Goal: Task Accomplishment & Management: Manage account settings

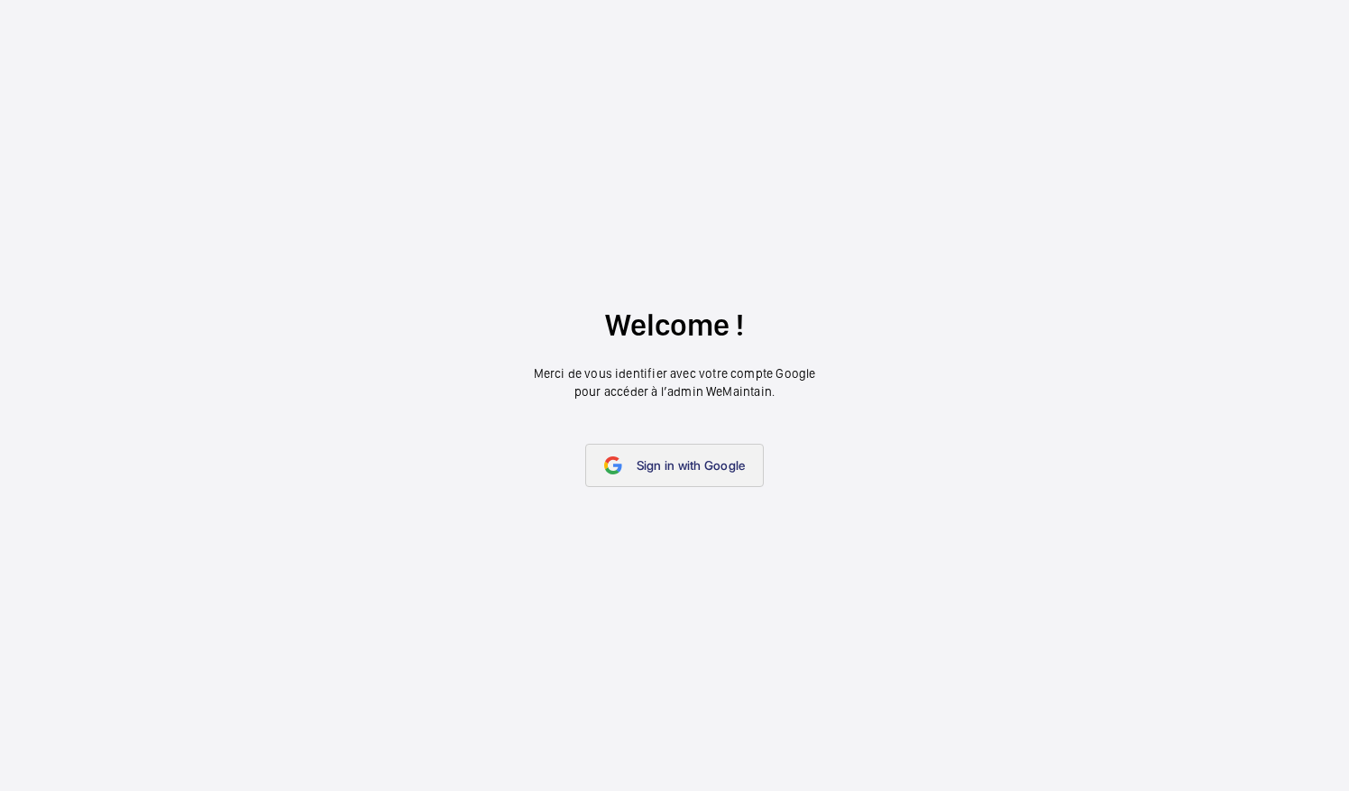
click at [637, 475] on link "Sign in with Google" at bounding box center [674, 465] width 179 height 43
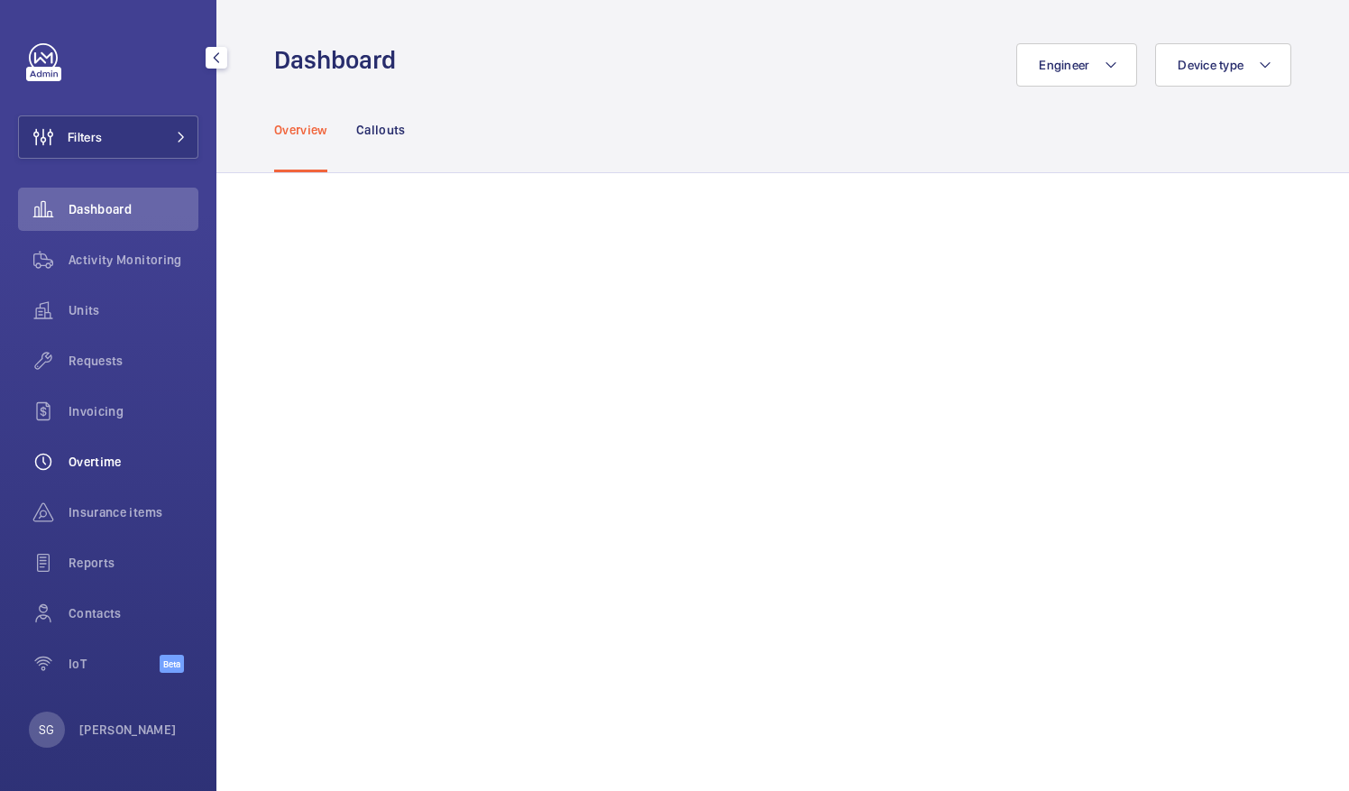
click at [106, 465] on span "Overtime" at bounding box center [134, 462] width 130 height 18
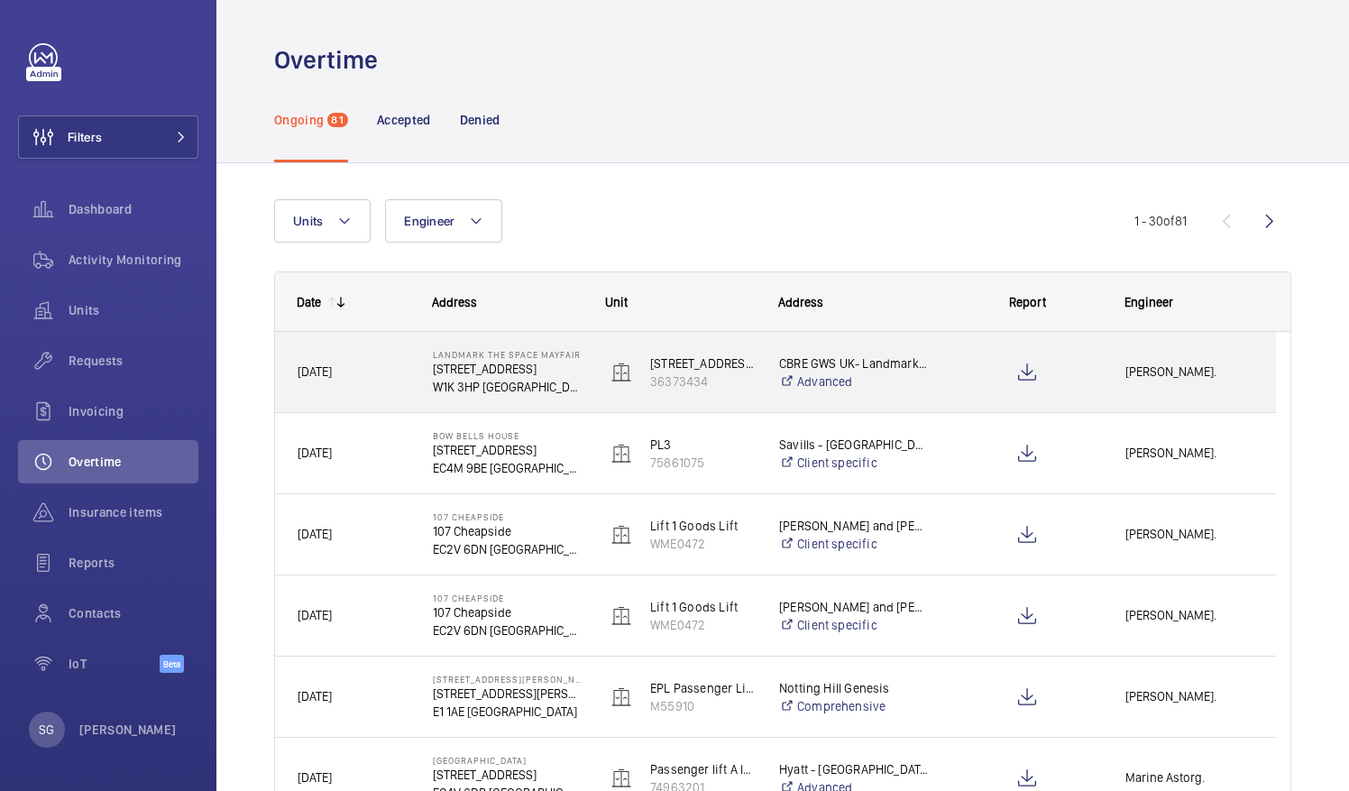
click at [788, 371] on p "CBRE GWS UK- Landmark The Space Mayfair" at bounding box center [854, 363] width 150 height 18
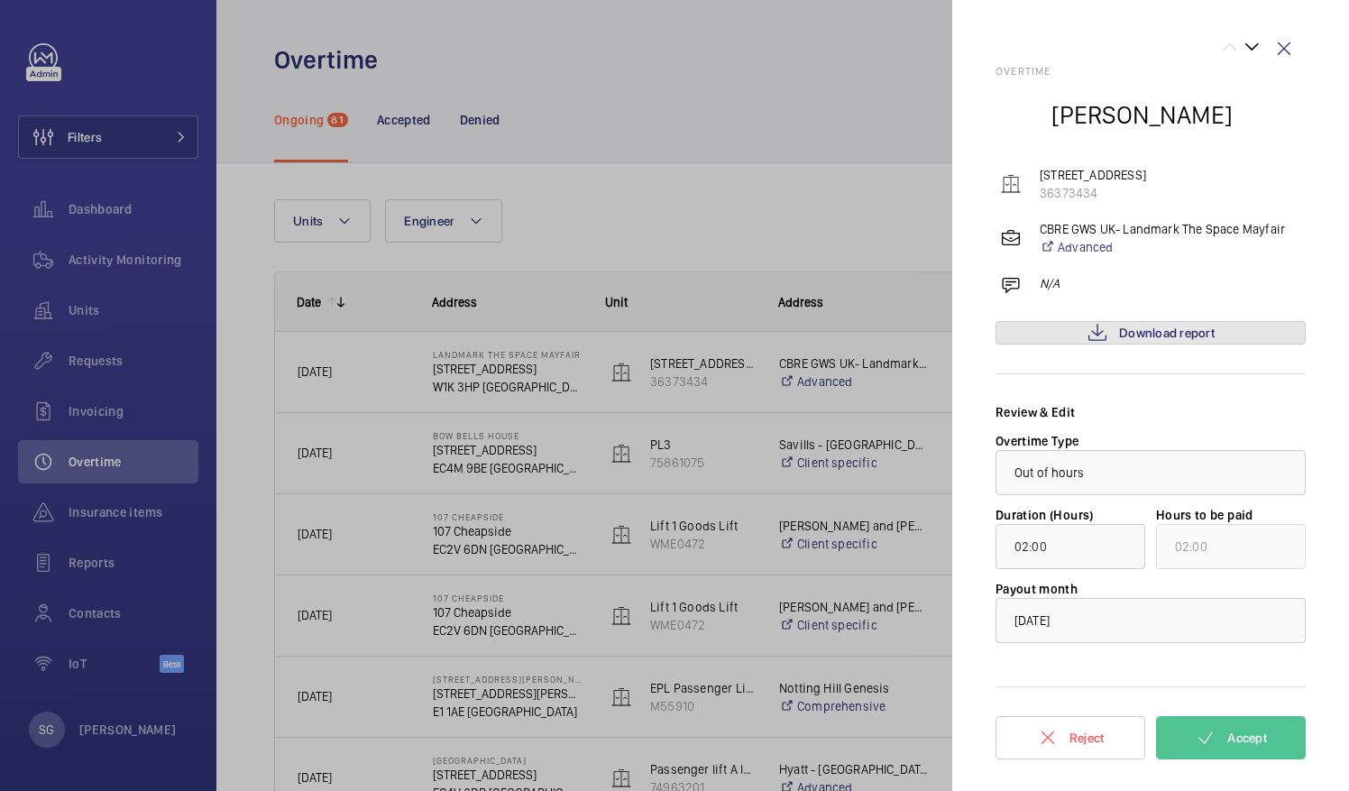
click at [1162, 336] on span "Download report" at bounding box center [1167, 332] width 96 height 14
click at [1244, 730] on span "Accept" at bounding box center [1247, 737] width 40 height 14
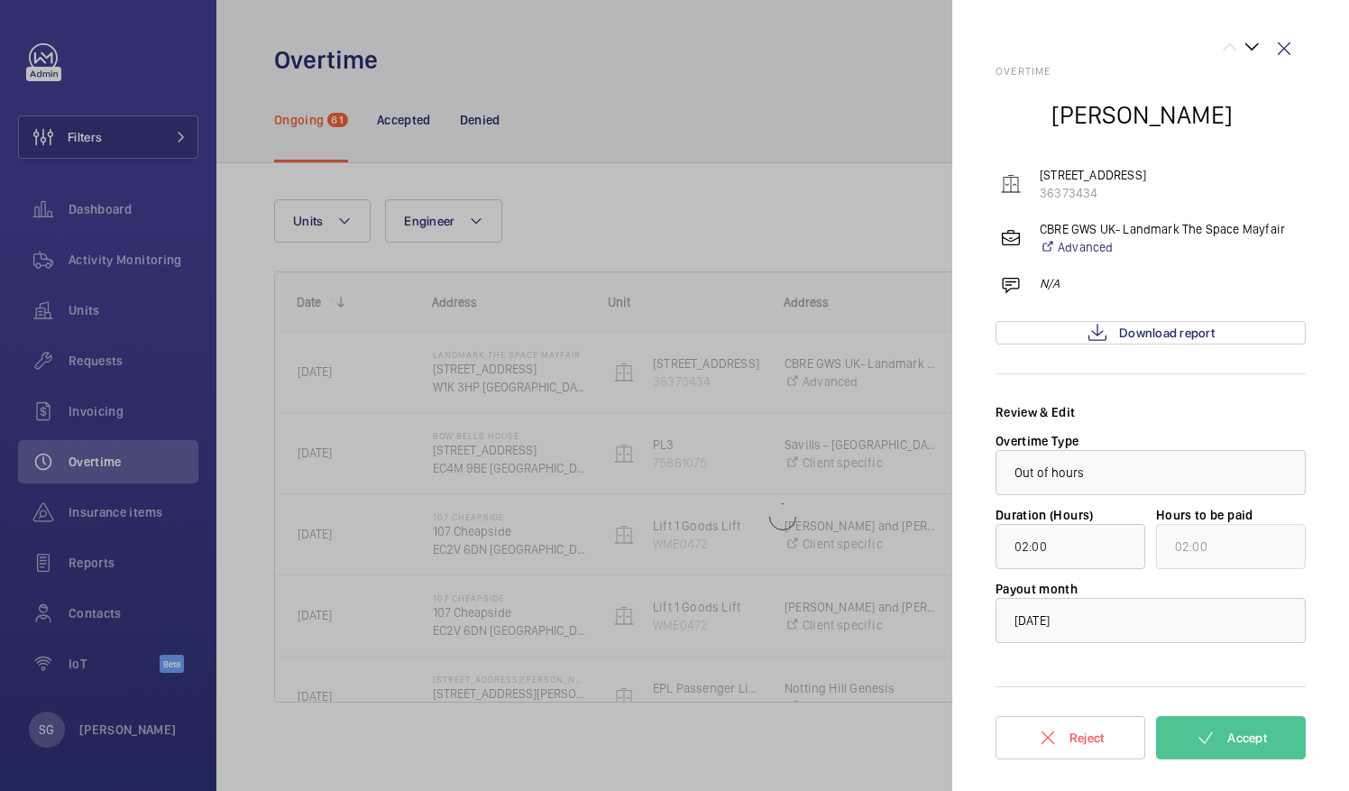
type input "01:40"
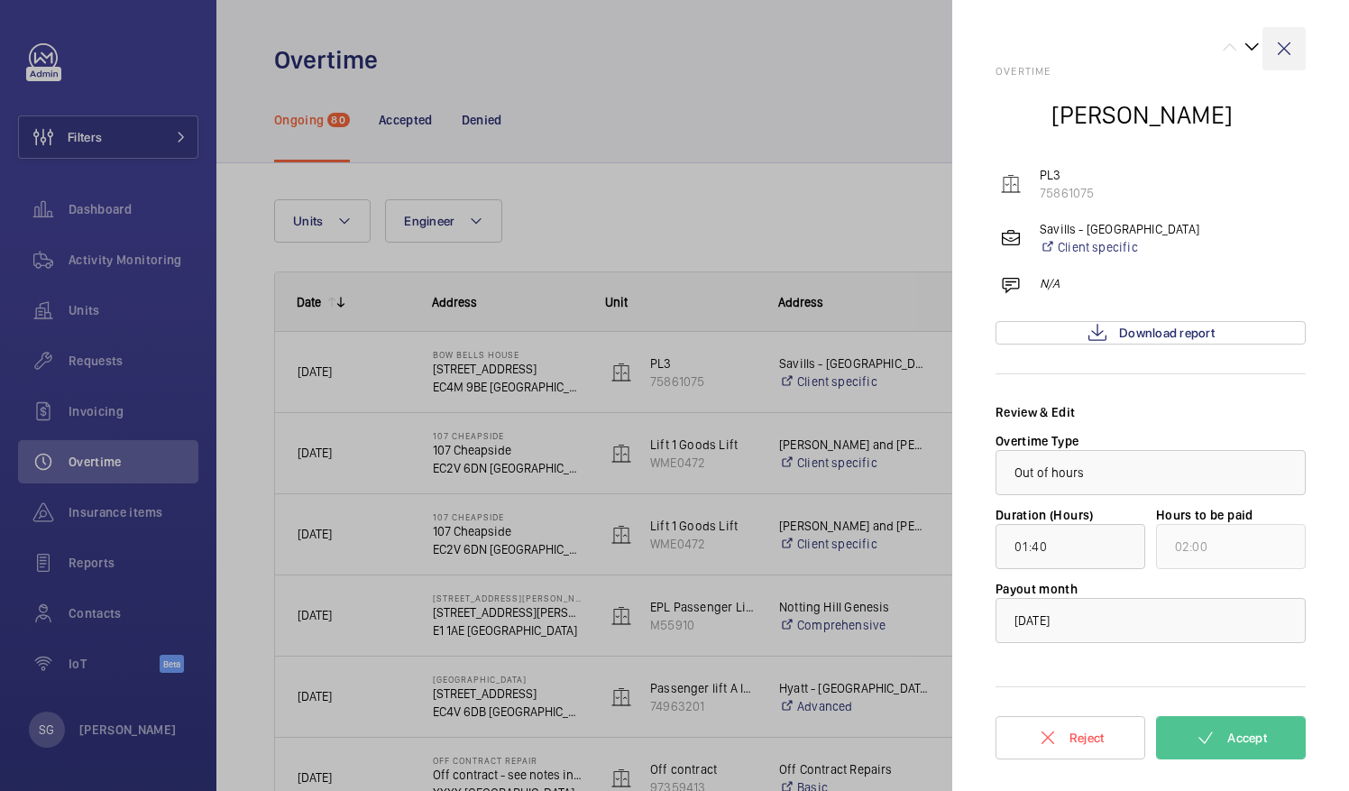
click at [1288, 47] on wm-front-icon-button at bounding box center [1283, 48] width 43 height 43
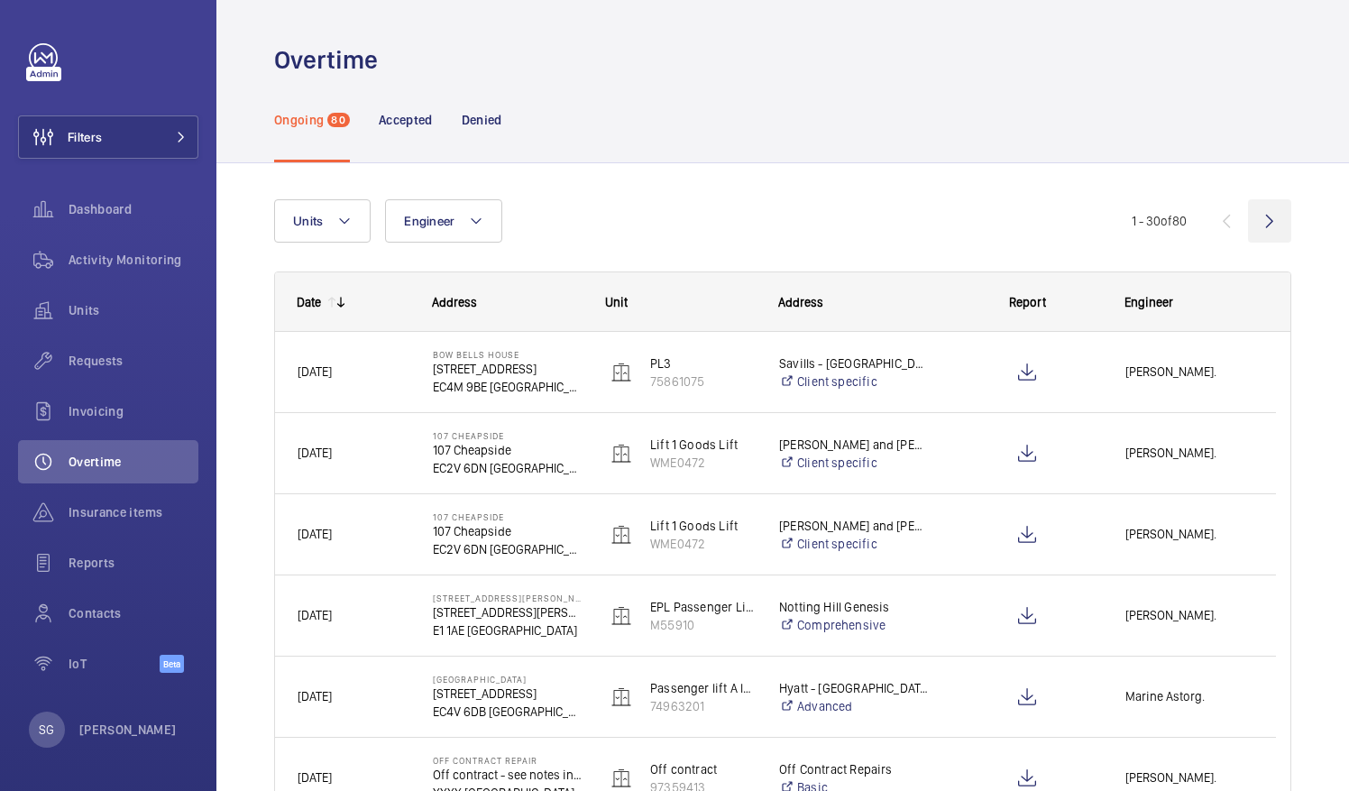
click at [1253, 218] on wm-front-icon-button at bounding box center [1269, 220] width 43 height 43
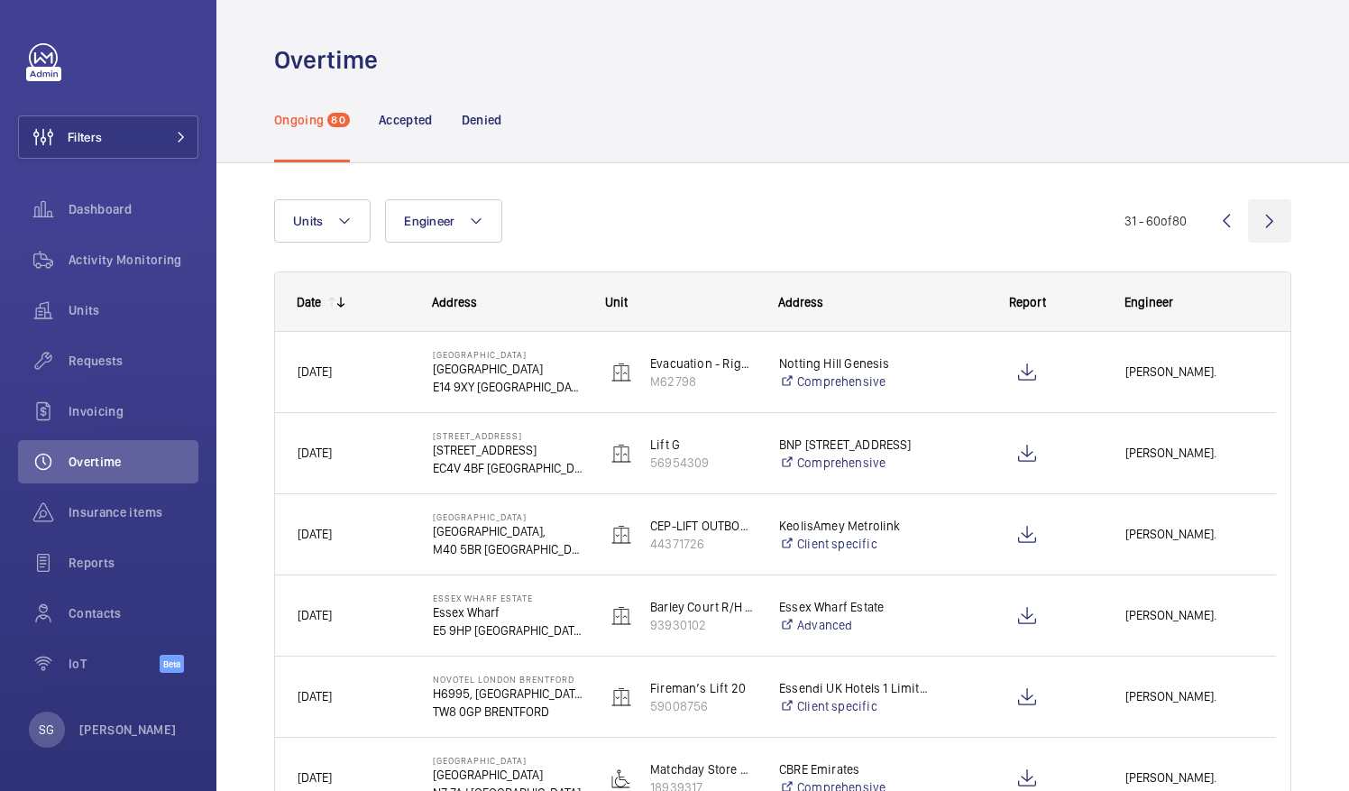
click at [1253, 222] on wm-front-icon-button at bounding box center [1269, 220] width 43 height 43
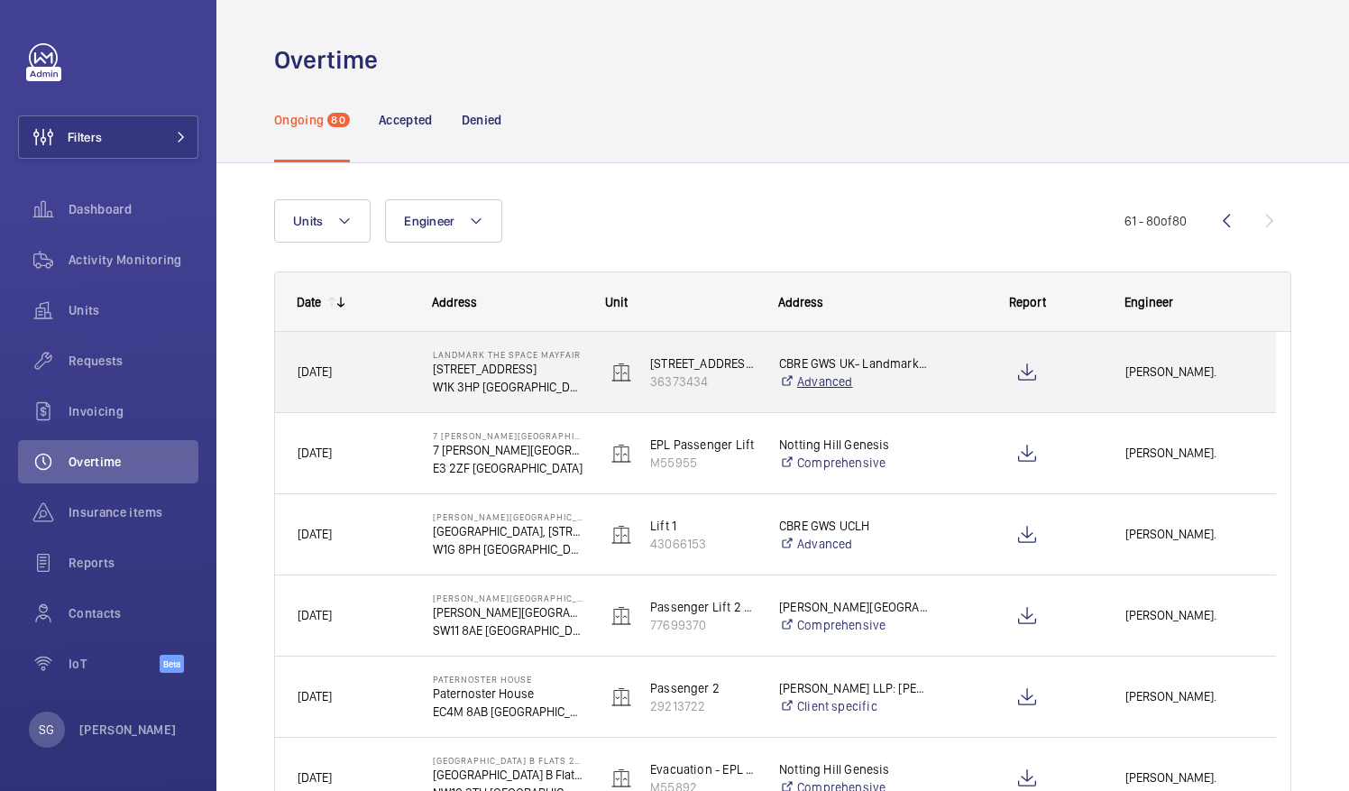
click at [902, 384] on link "Advanced" at bounding box center [854, 381] width 150 height 18
click at [1156, 371] on span "Kari Onuma." at bounding box center [1189, 372] width 128 height 21
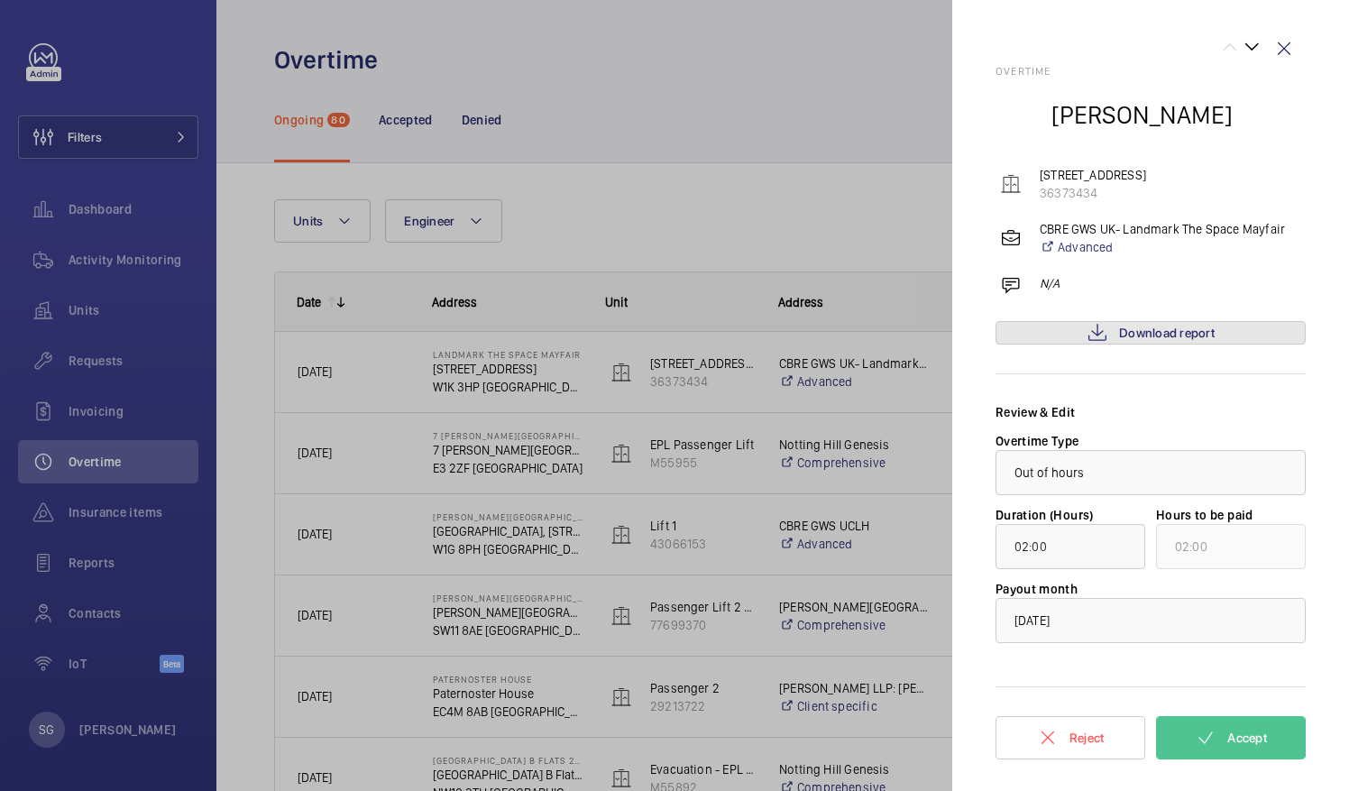
click at [1184, 341] on link "Download report" at bounding box center [1150, 332] width 310 height 23
click at [1066, 734] on button "Reject" at bounding box center [1070, 737] width 150 height 43
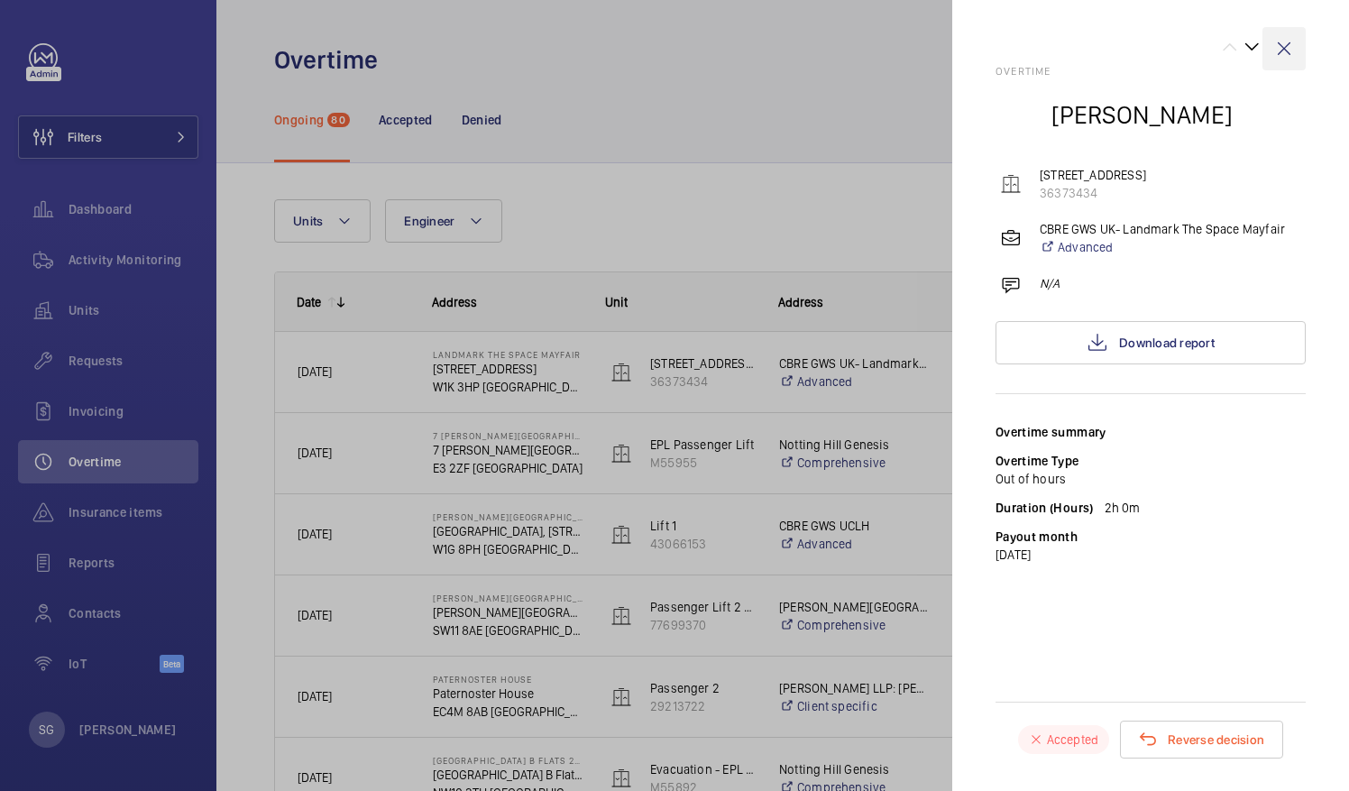
click at [1289, 40] on wm-front-icon-button at bounding box center [1283, 48] width 43 height 43
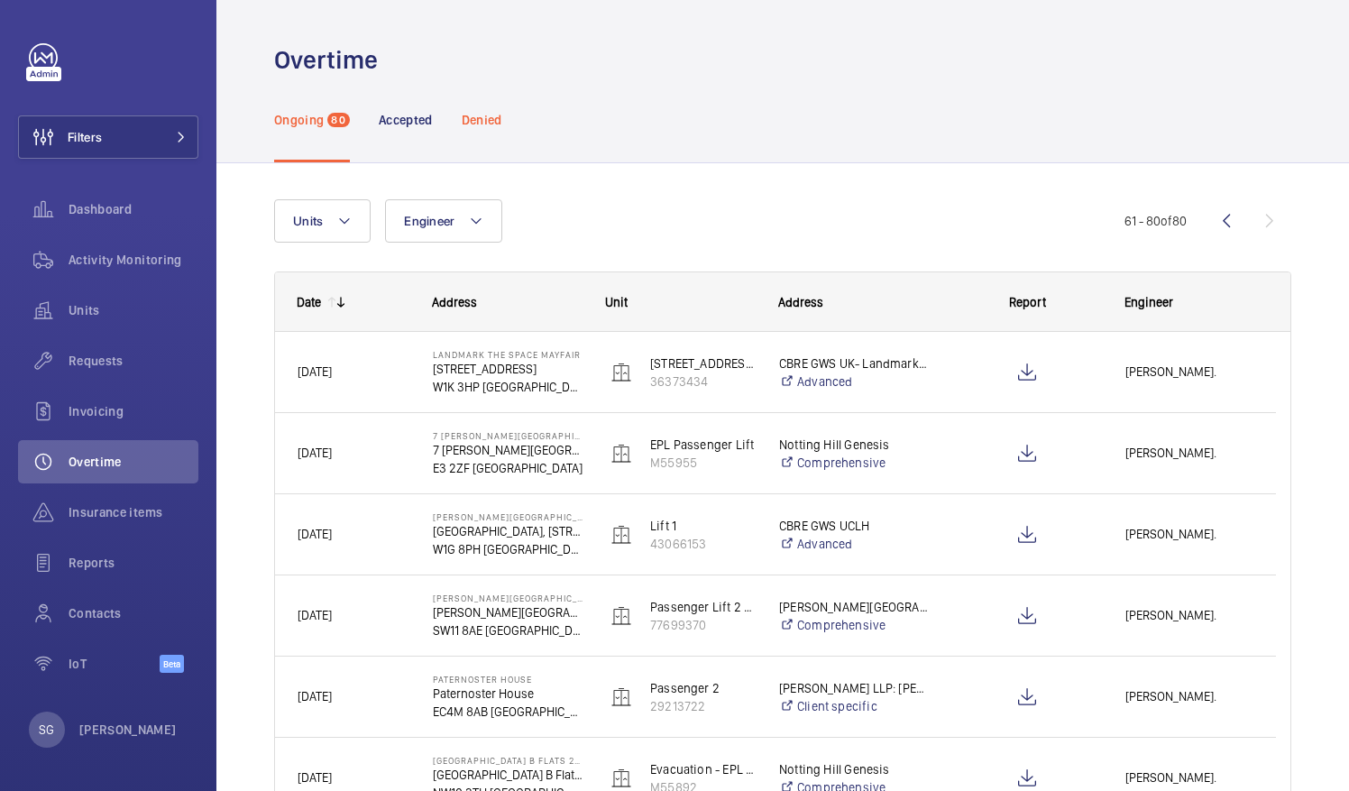
click at [501, 111] on p "Denied" at bounding box center [482, 120] width 41 height 18
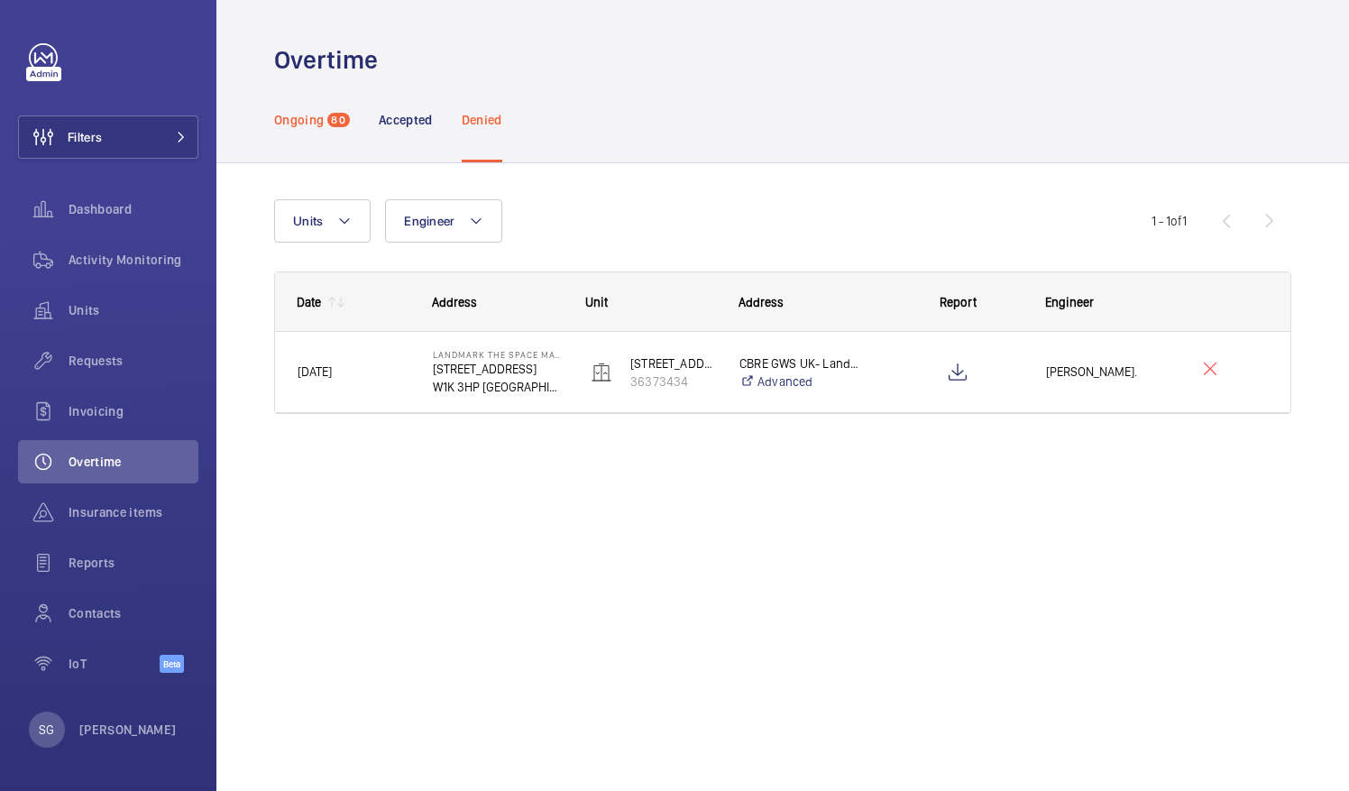
click at [307, 110] on div "Ongoing 80" at bounding box center [312, 120] width 76 height 86
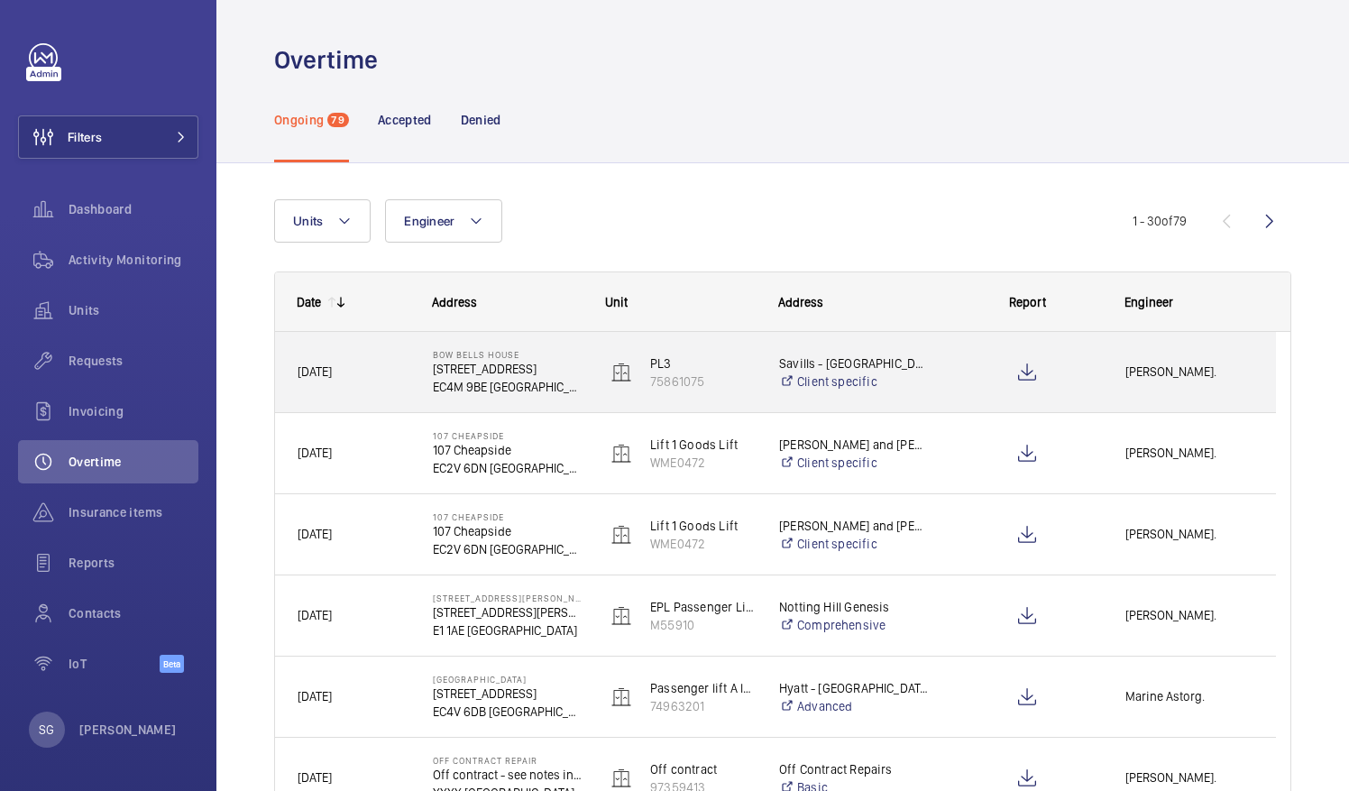
click at [1114, 388] on div "[PERSON_NAME]." at bounding box center [1188, 371] width 171 height 57
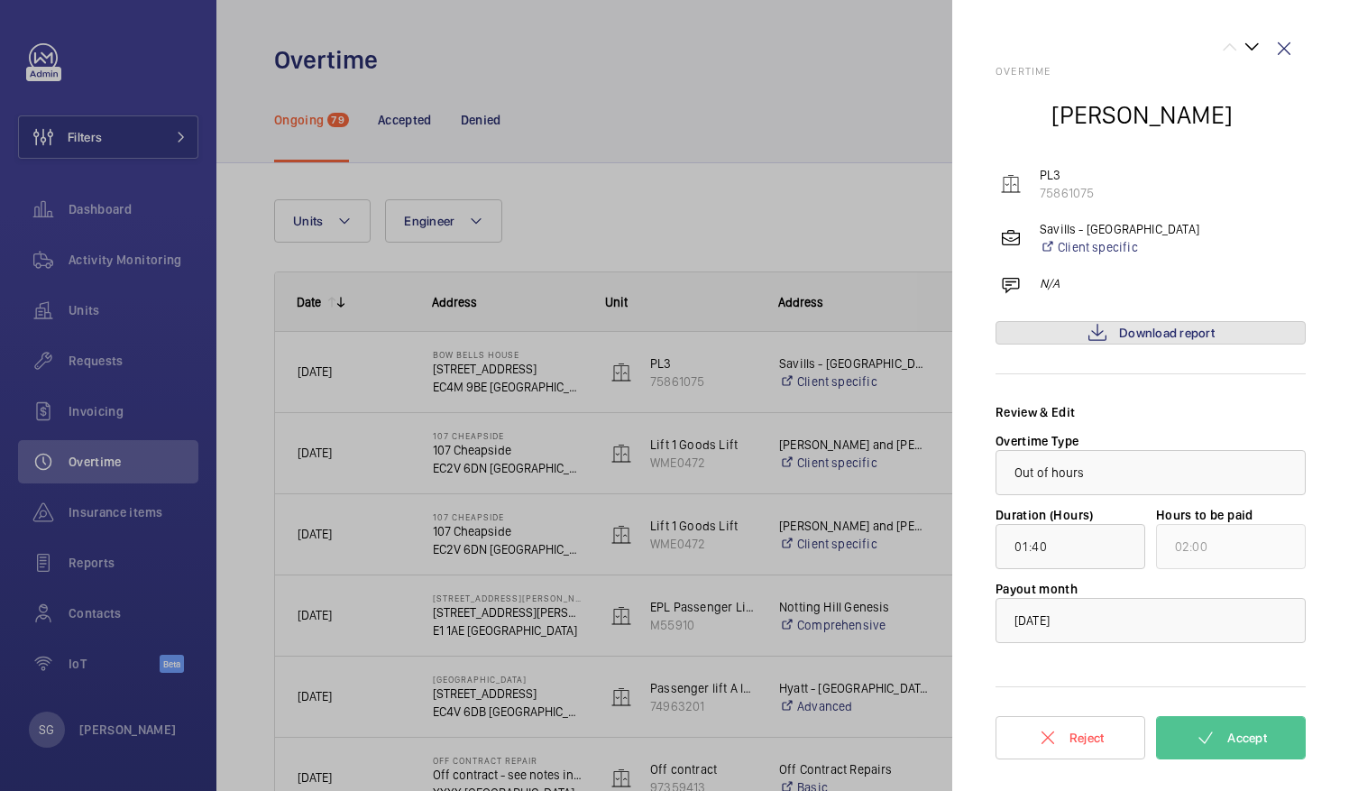
click at [1158, 334] on span "Download report" at bounding box center [1167, 332] width 96 height 14
click at [1297, 55] on wm-front-icon-button at bounding box center [1283, 48] width 43 height 43
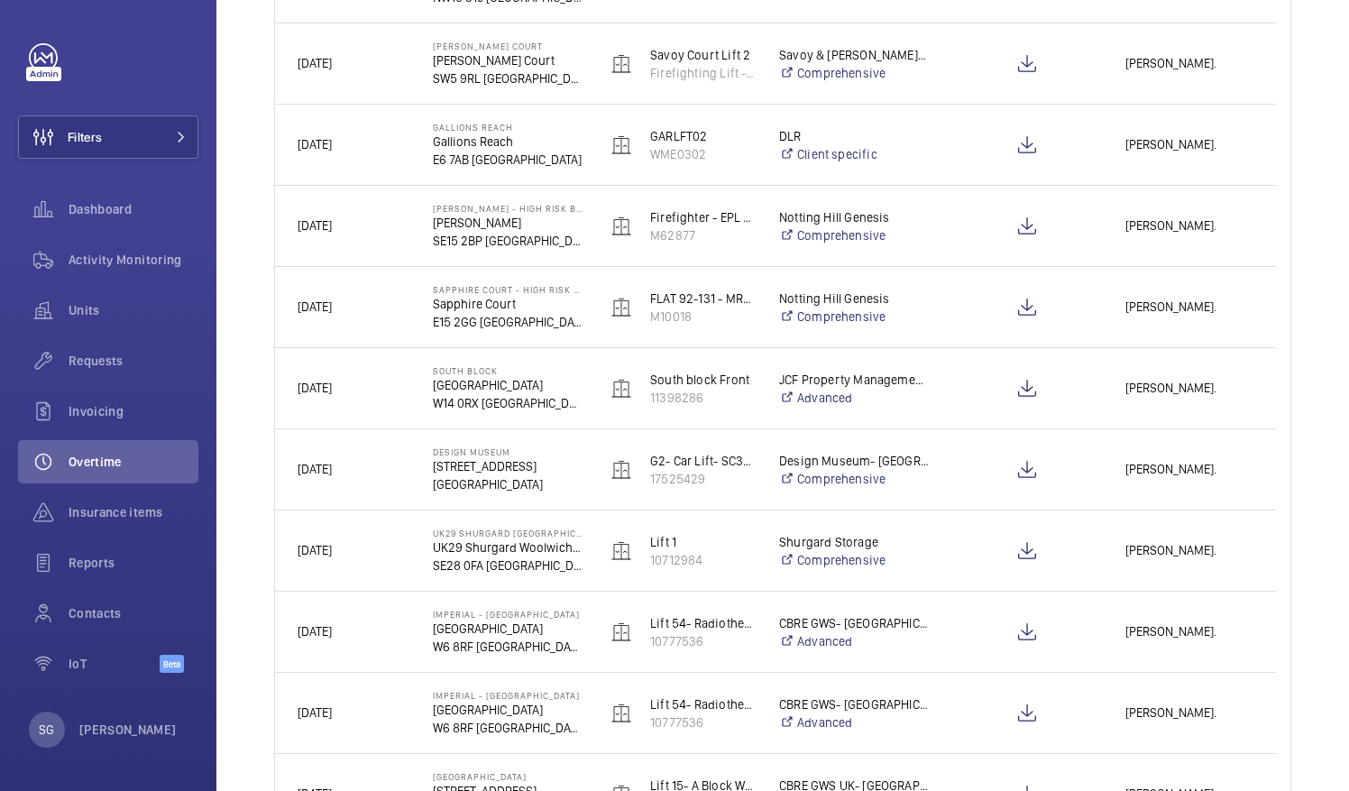
scroll to position [1654, 0]
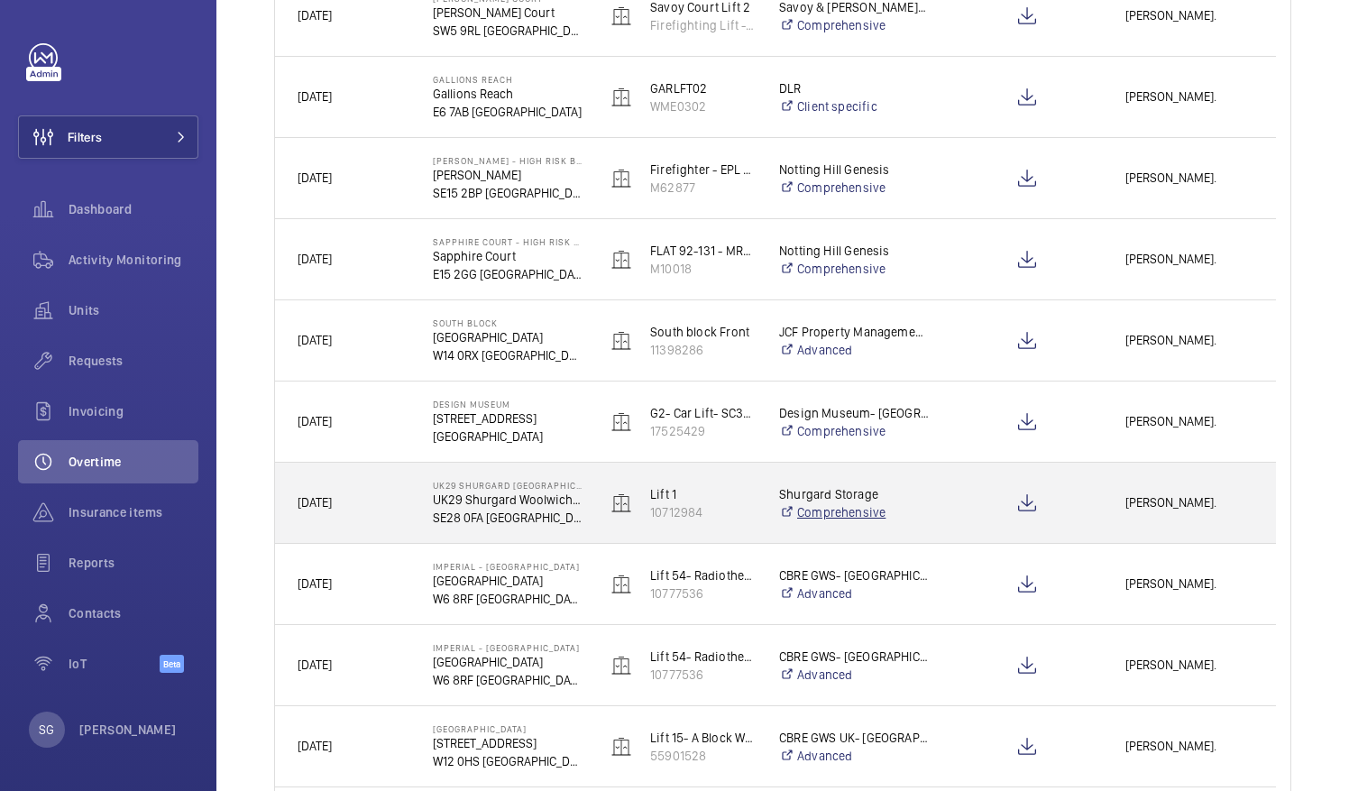
click at [911, 505] on link "Comprehensive" at bounding box center [854, 512] width 150 height 18
click at [1179, 494] on span "[PERSON_NAME]." at bounding box center [1189, 502] width 128 height 21
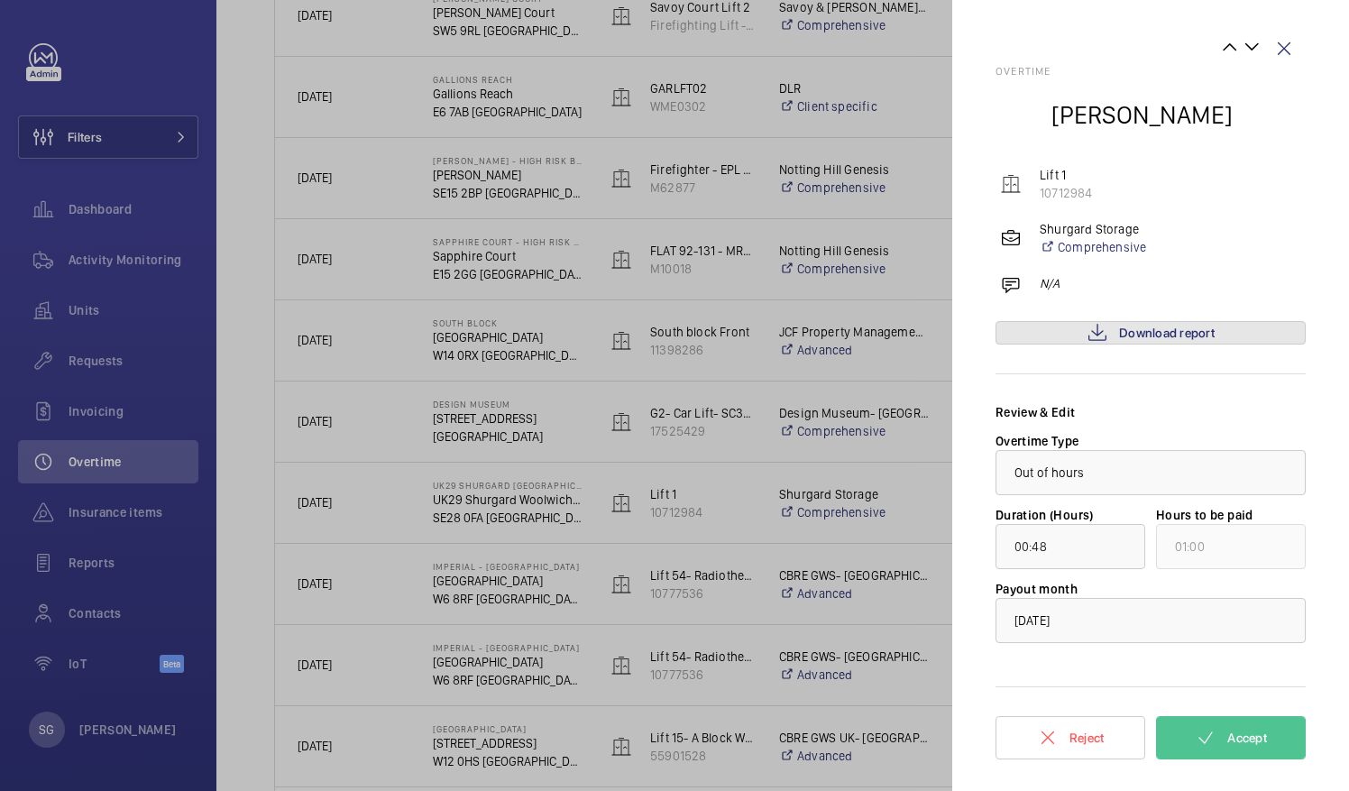
click at [1195, 326] on span "Download report" at bounding box center [1167, 332] width 96 height 14
click at [1221, 736] on button "Accept" at bounding box center [1231, 737] width 150 height 43
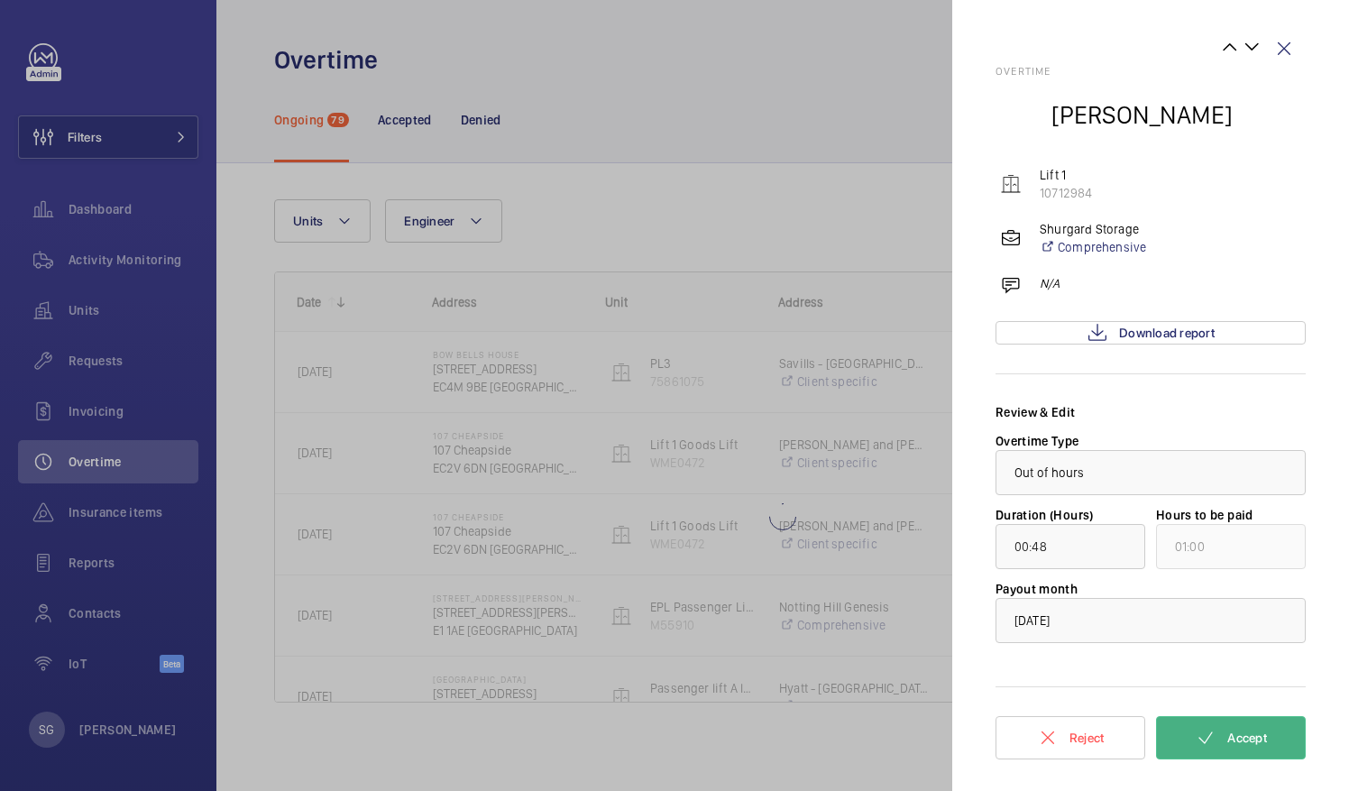
scroll to position [0, 0]
type input "03:24"
type input "04:00"
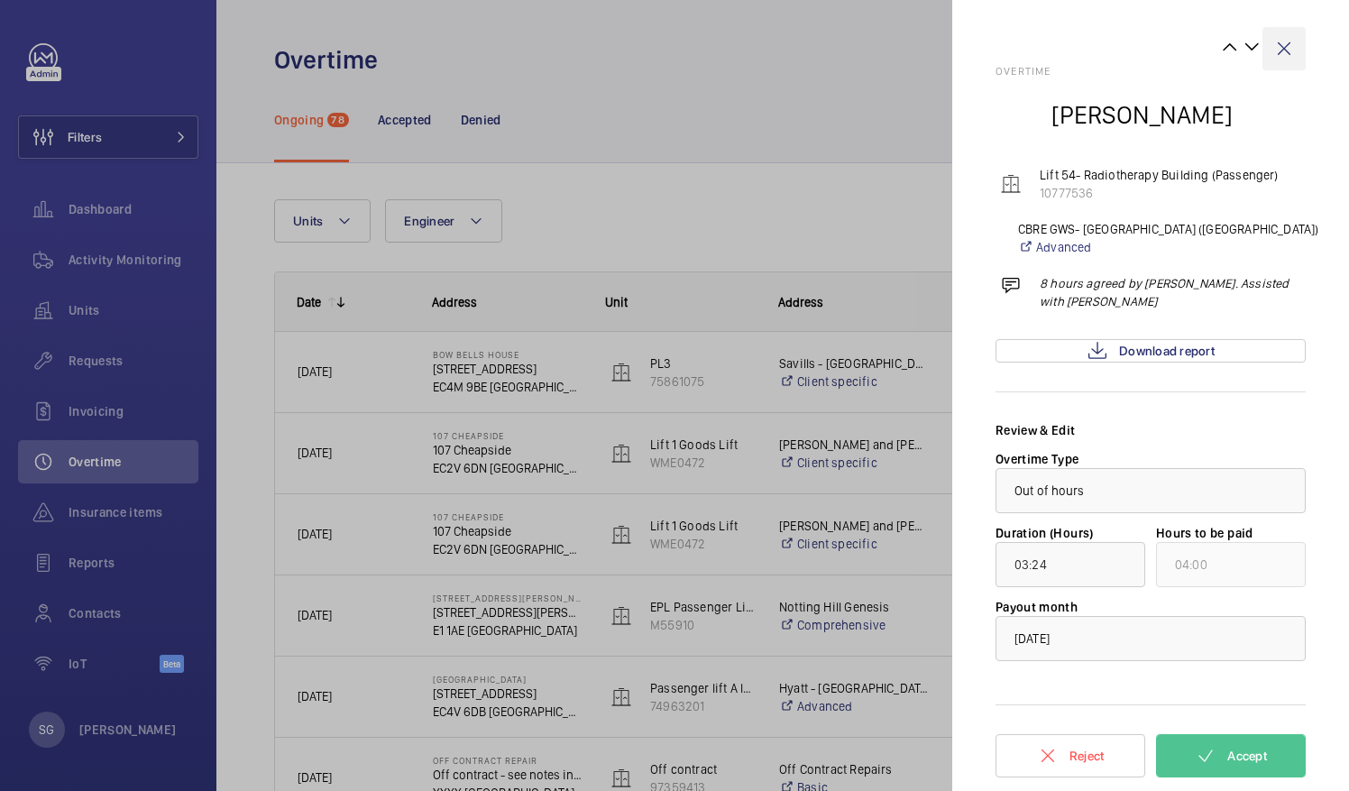
click at [1282, 50] on wm-front-icon-button at bounding box center [1283, 48] width 43 height 43
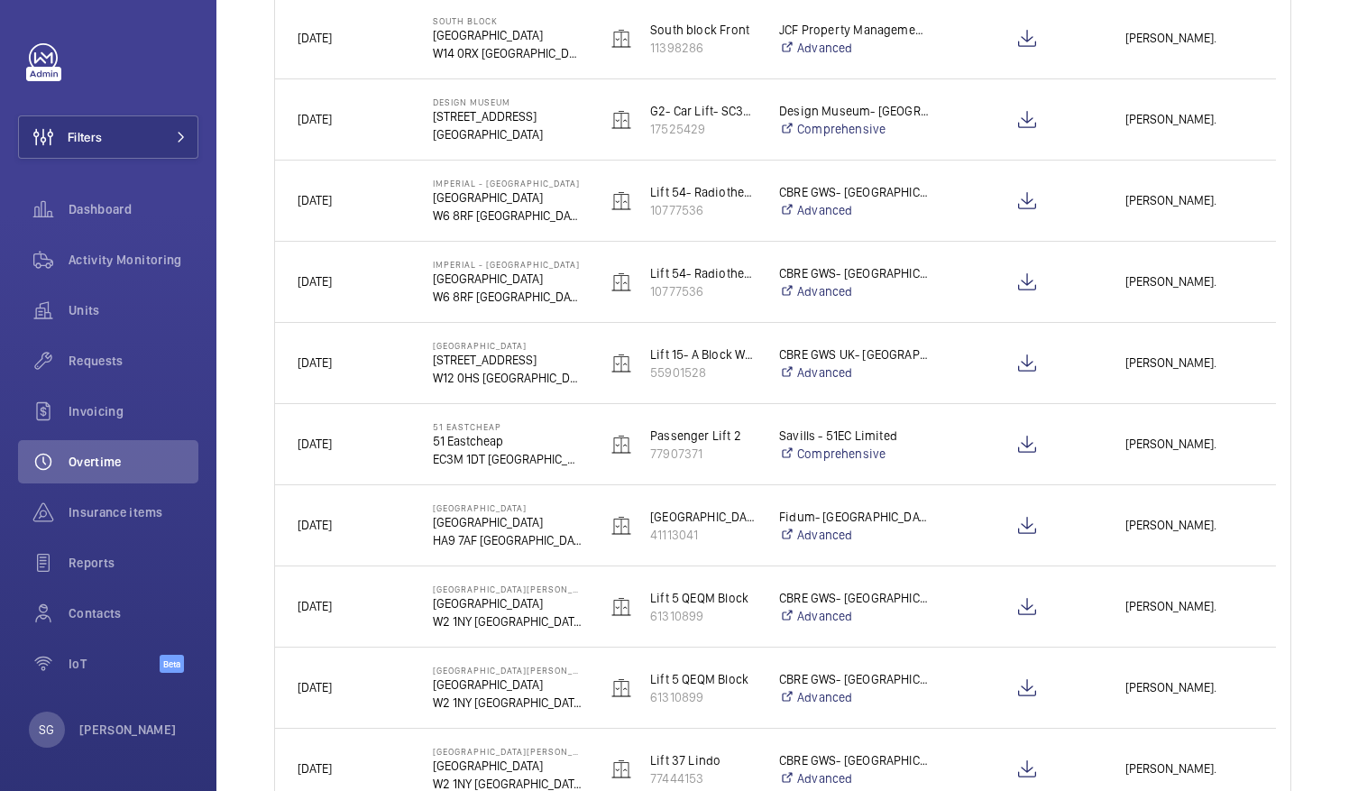
scroll to position [2062, 0]
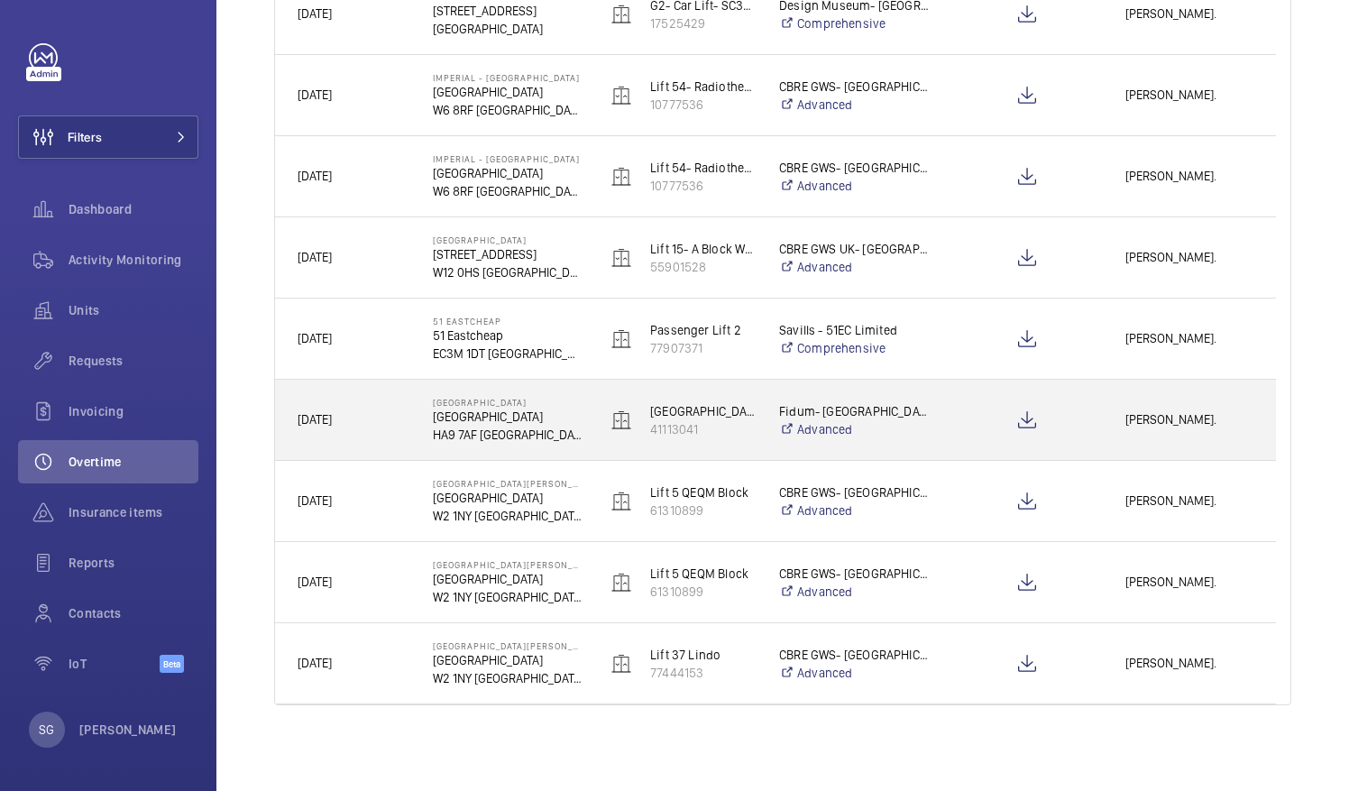
click at [1175, 422] on span "Cem Lisani." at bounding box center [1189, 419] width 128 height 21
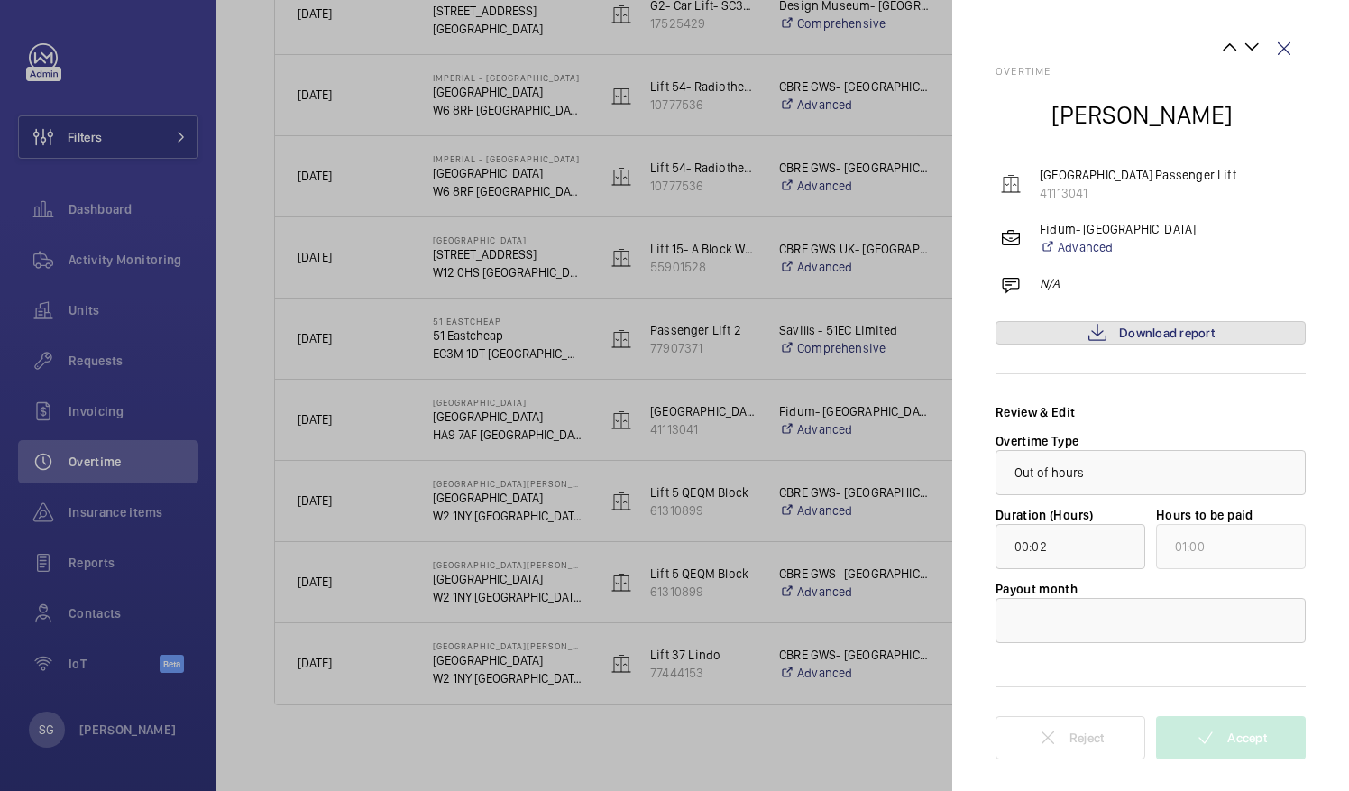
click at [1153, 324] on link "Download report" at bounding box center [1150, 332] width 310 height 23
click at [1124, 618] on div at bounding box center [1150, 620] width 308 height 43
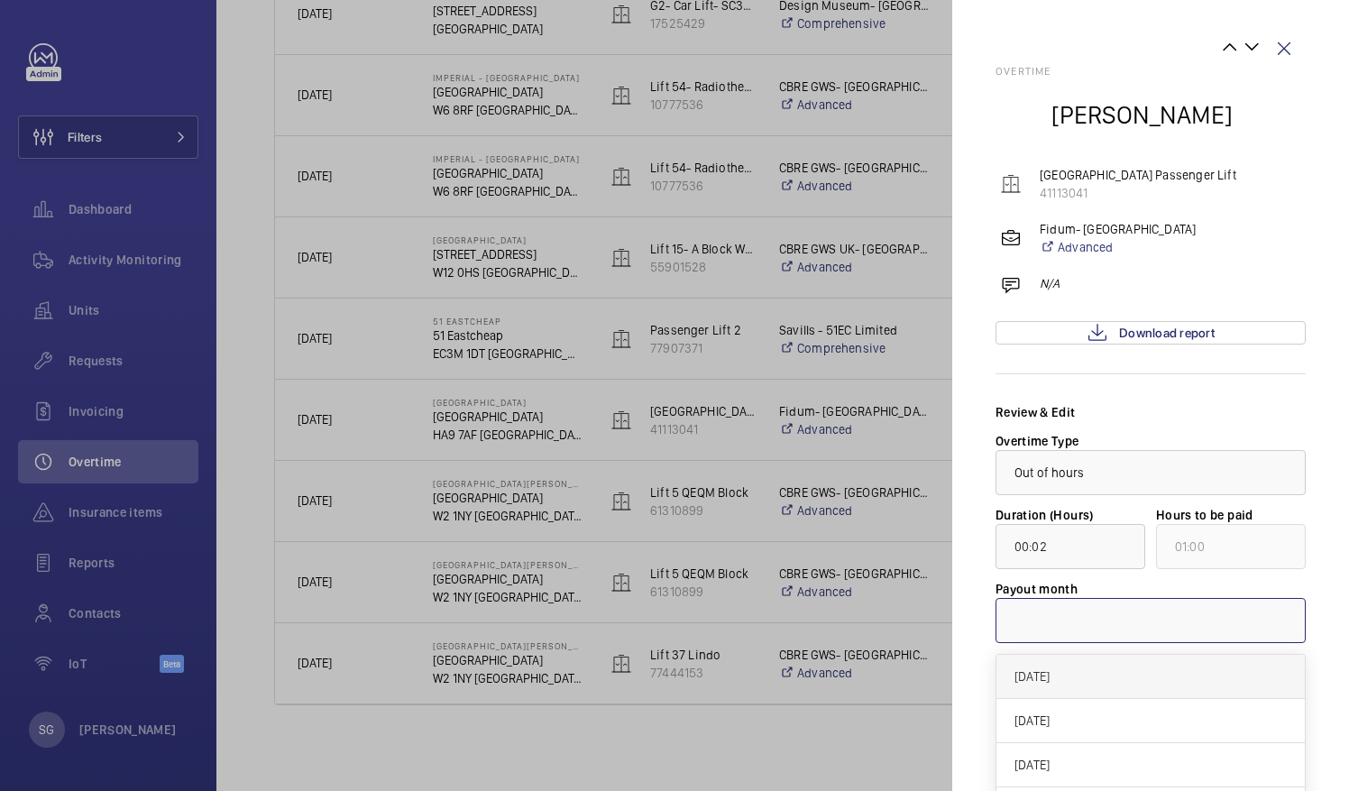
click at [1107, 671] on span "[DATE]" at bounding box center [1150, 676] width 272 height 18
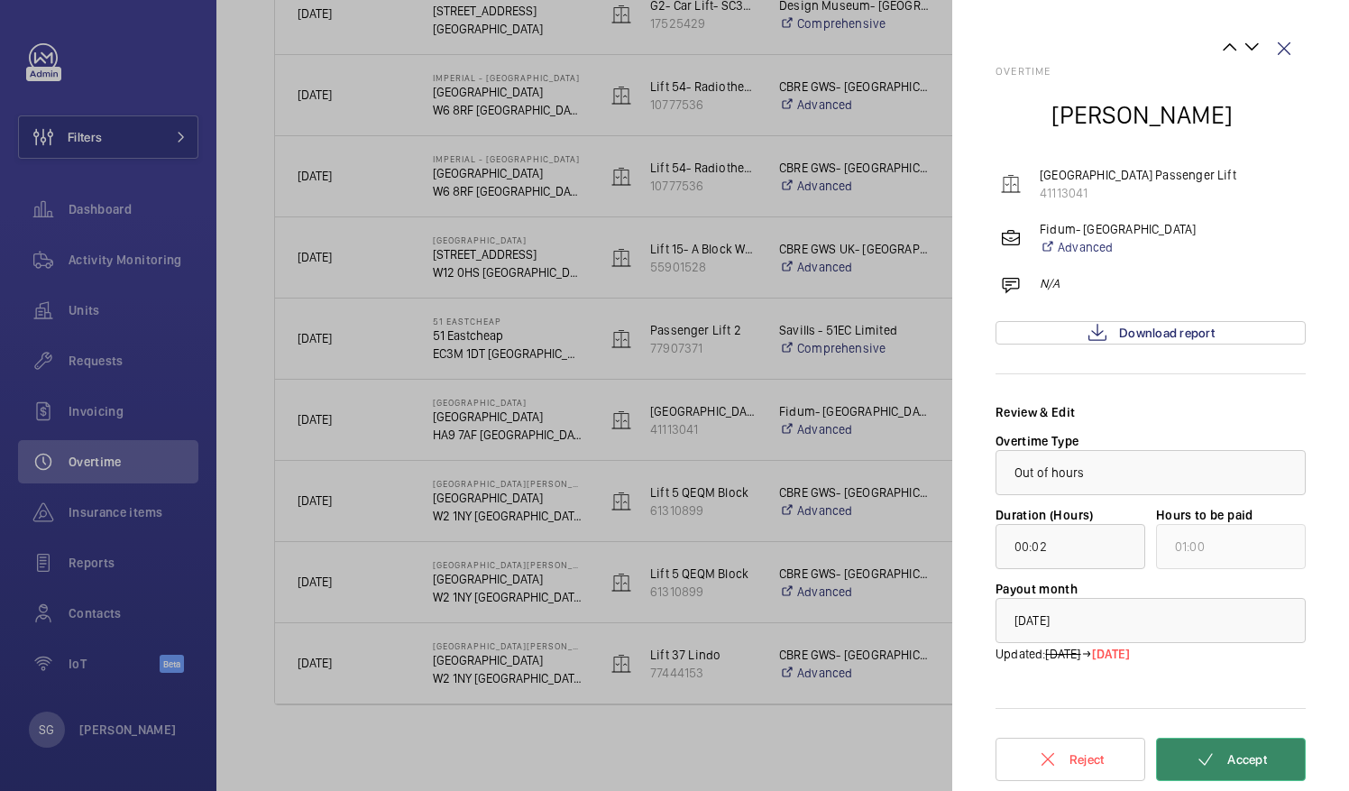
click at [1272, 766] on button "Accept" at bounding box center [1231, 758] width 150 height 43
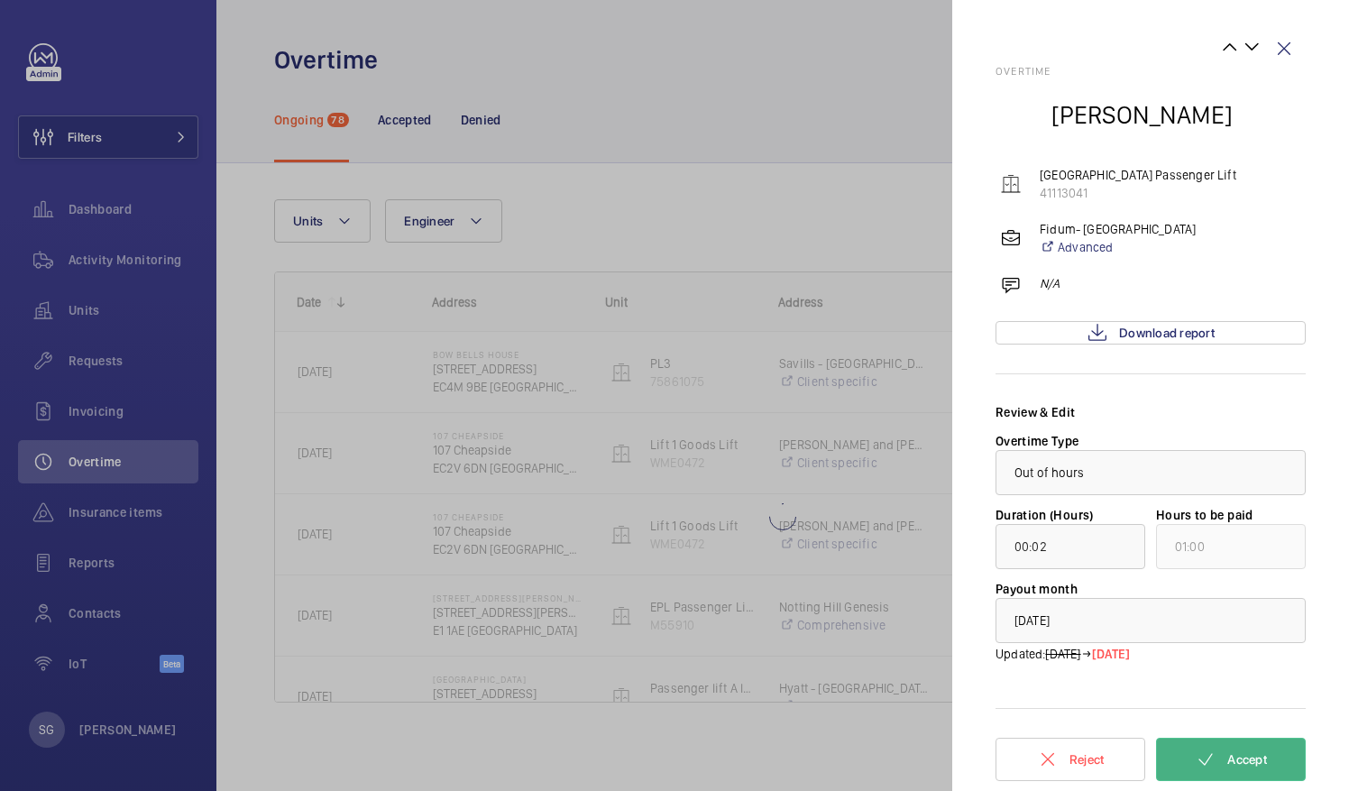
scroll to position [0, 0]
type input "00:01"
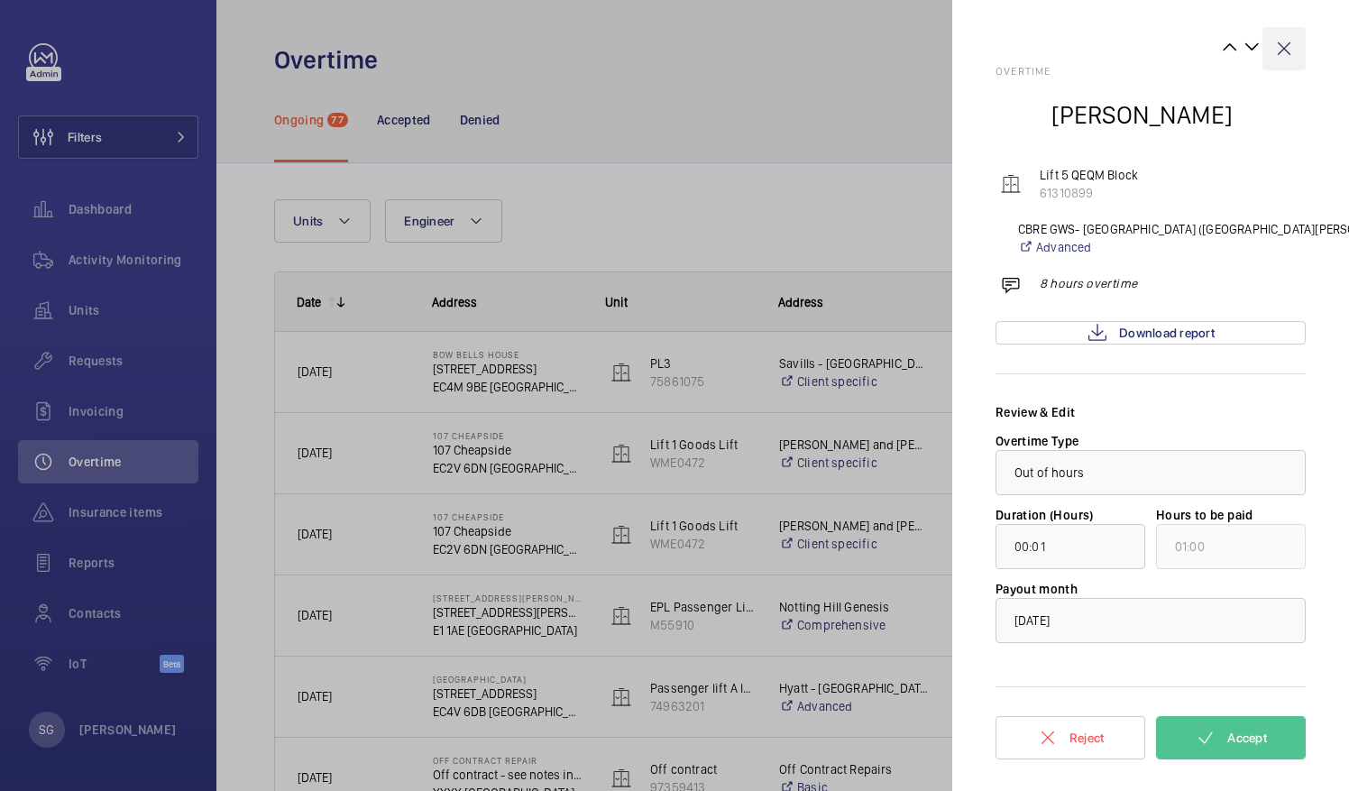
click at [1292, 47] on wm-front-icon-button at bounding box center [1283, 48] width 43 height 43
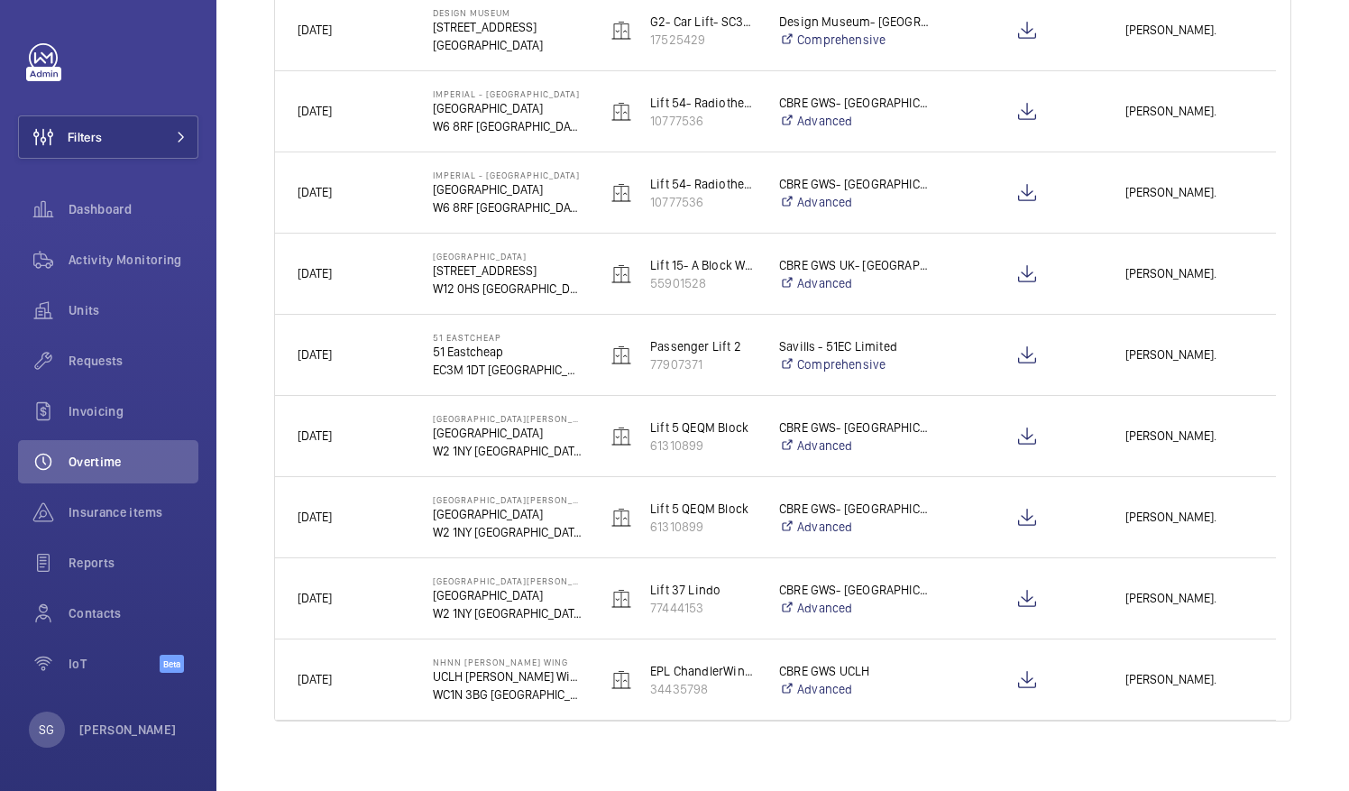
scroll to position [2062, 0]
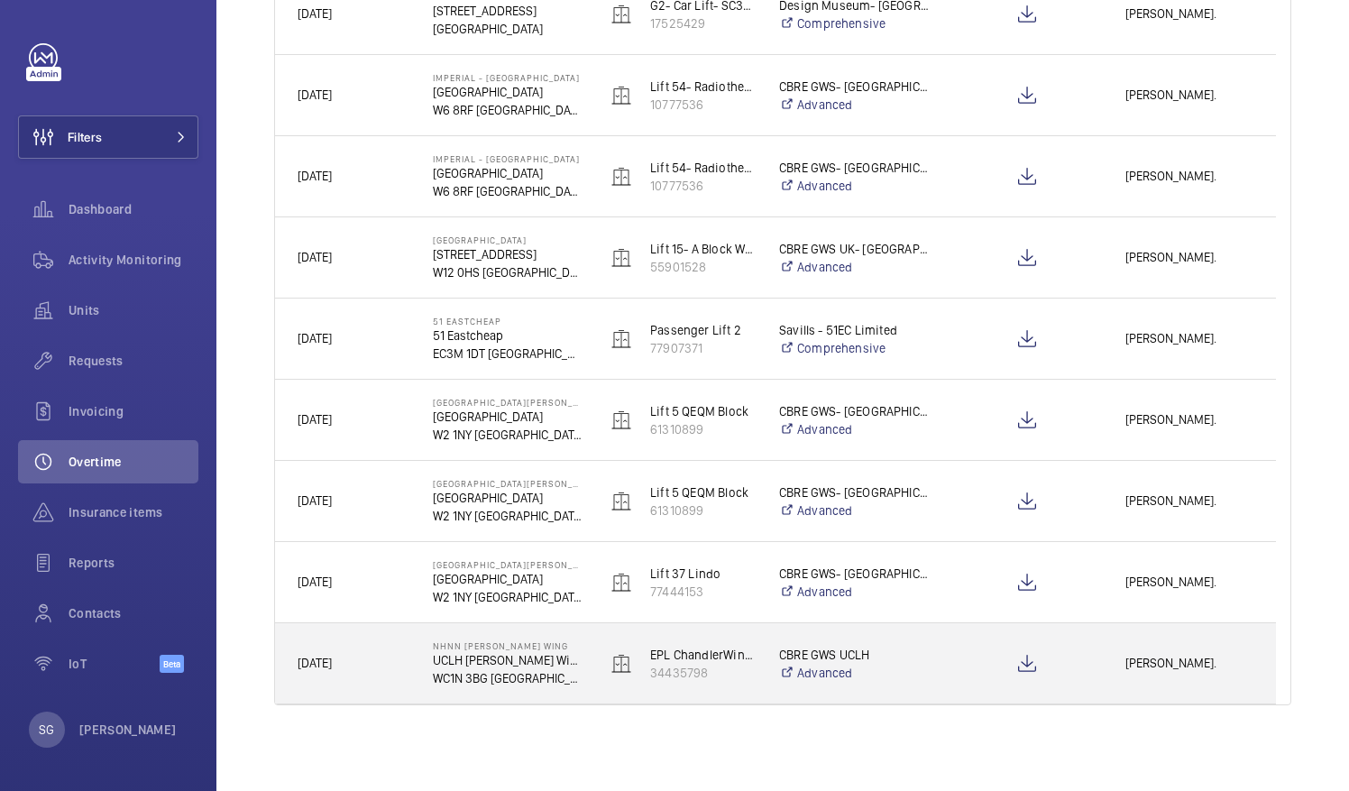
click at [1177, 658] on span "[PERSON_NAME]." at bounding box center [1189, 663] width 128 height 21
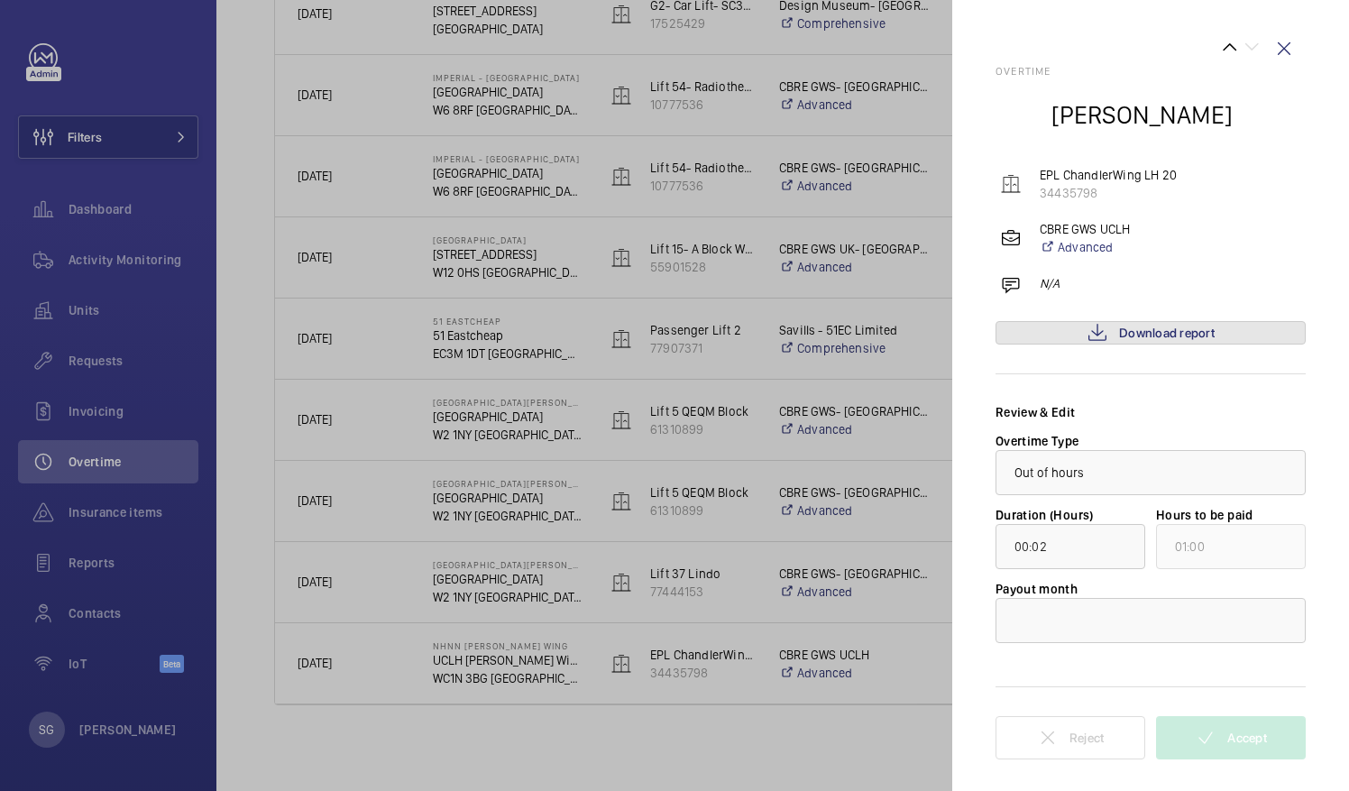
click at [1174, 332] on span "Download report" at bounding box center [1167, 332] width 96 height 14
click at [1098, 613] on div at bounding box center [1150, 620] width 308 height 43
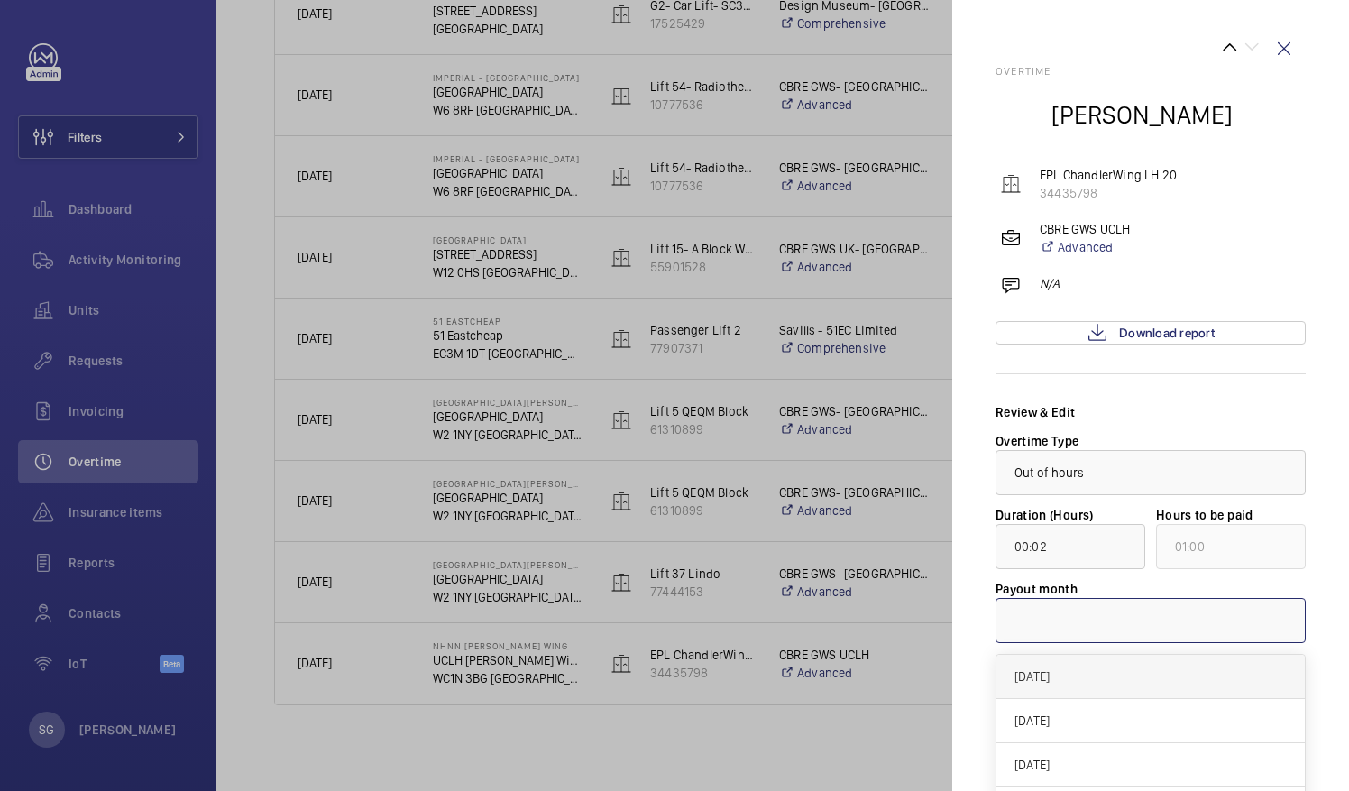
click at [1067, 667] on span "September 2025" at bounding box center [1150, 676] width 272 height 18
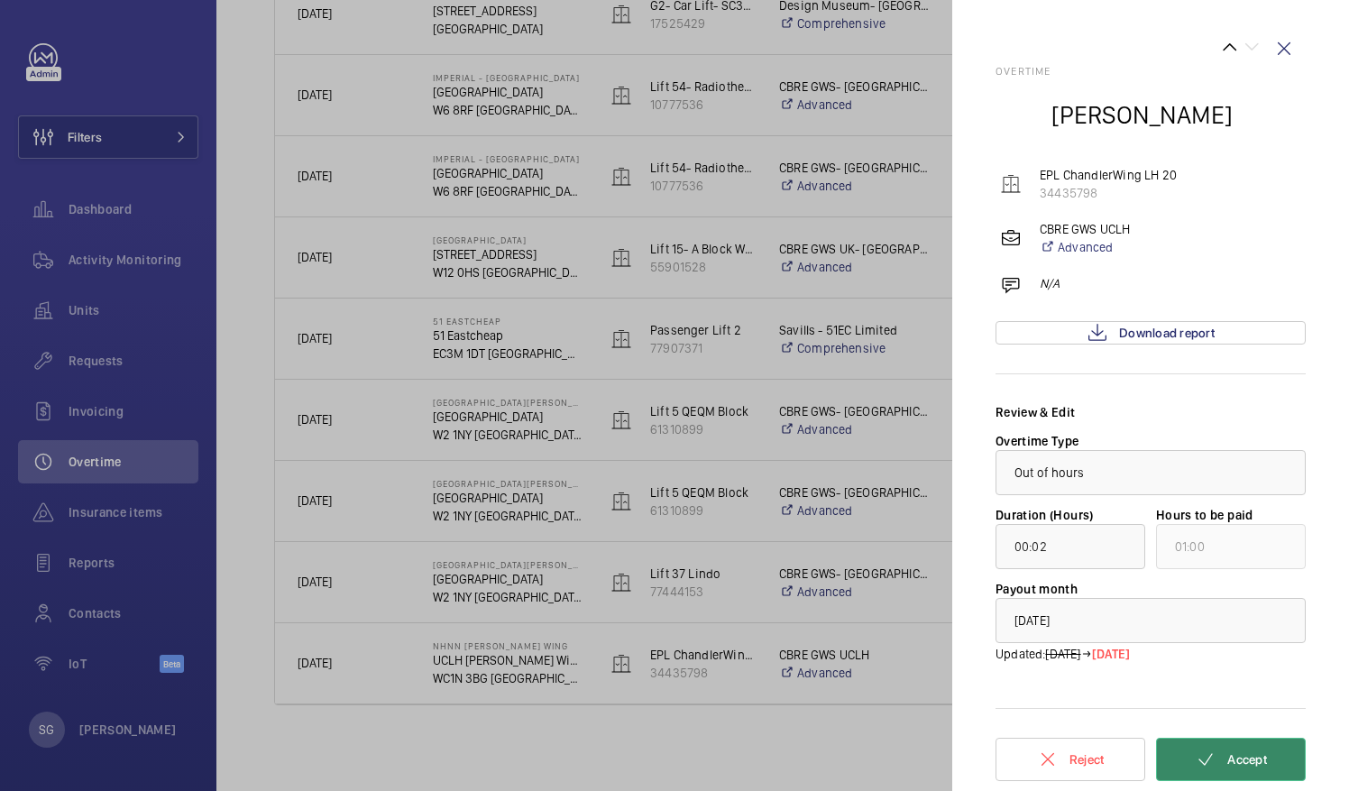
click at [1226, 744] on button "Accept" at bounding box center [1231, 758] width 150 height 43
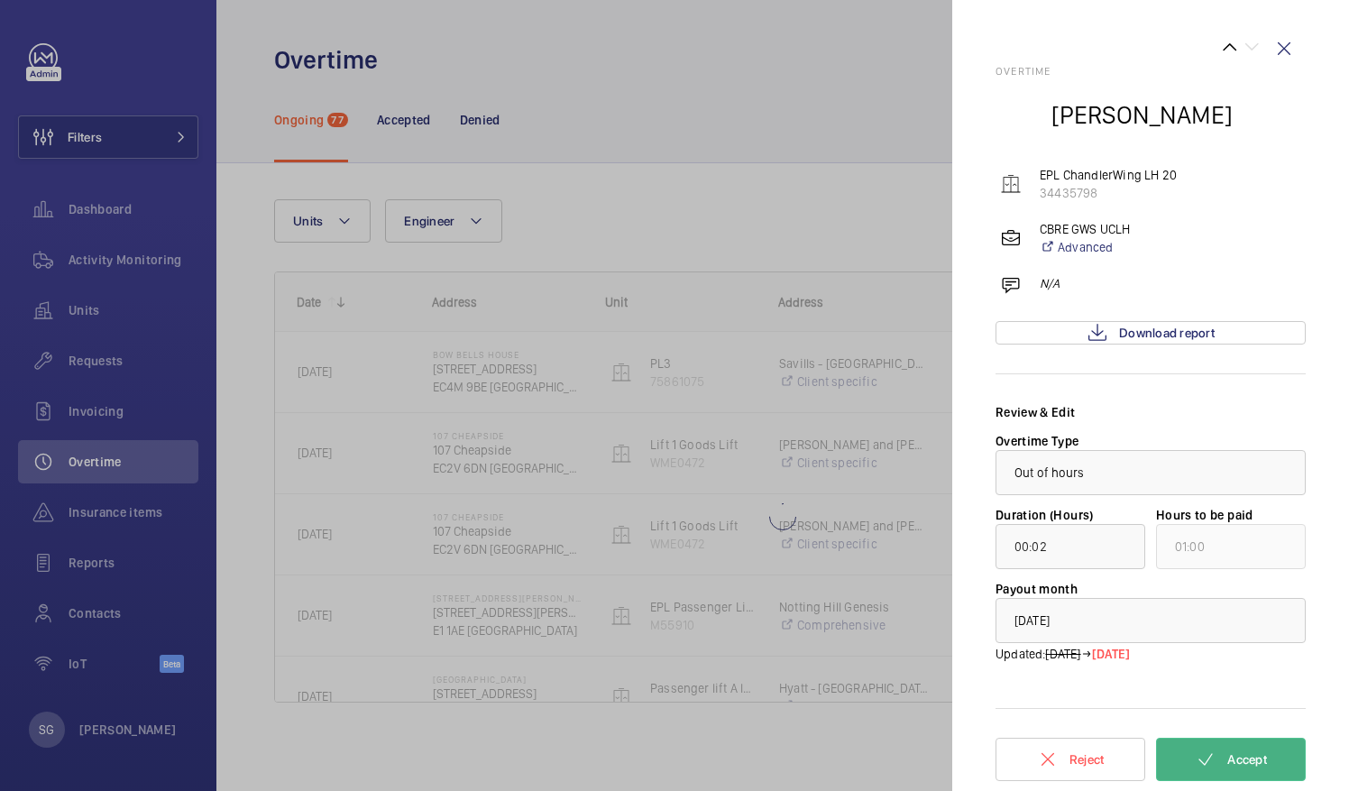
scroll to position [0, 0]
type input "03:56"
type input "04:00"
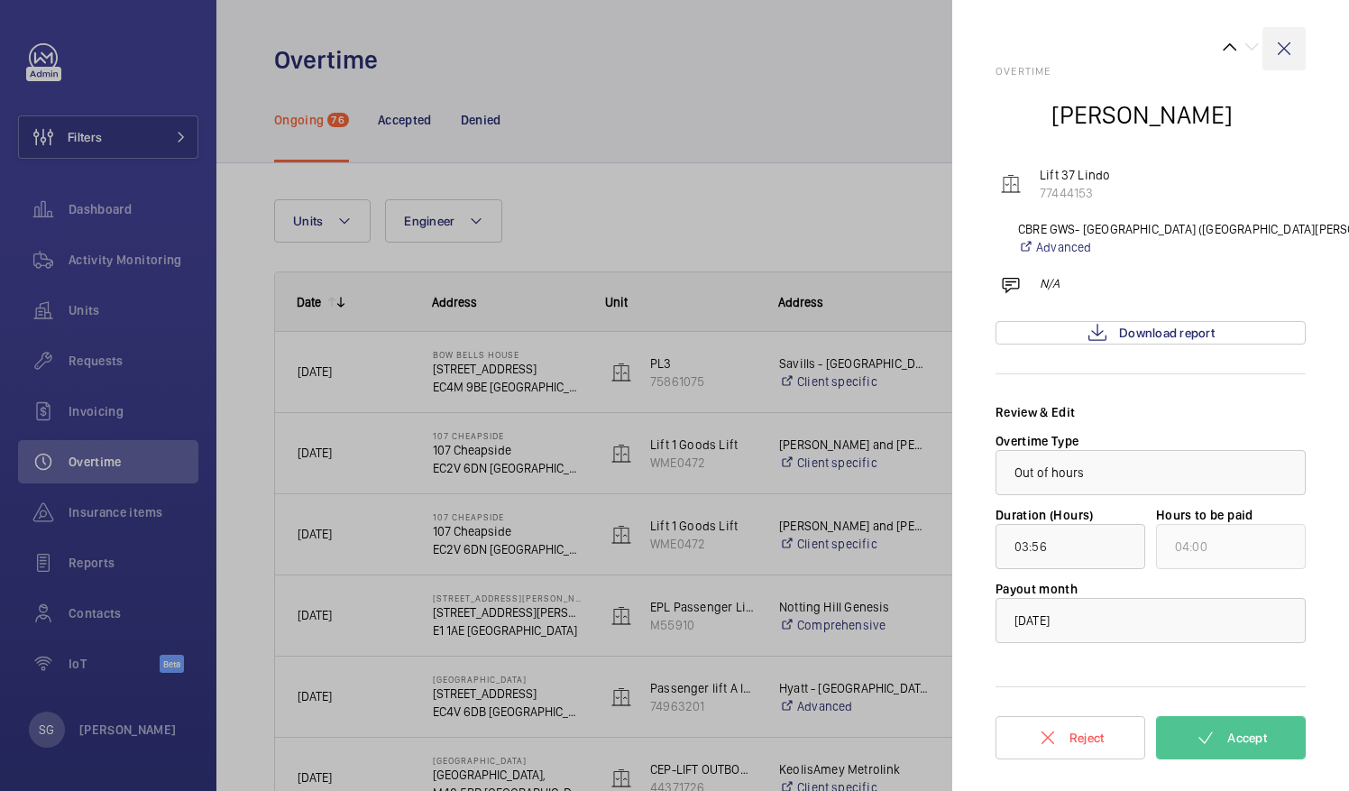
click at [1284, 45] on wm-front-icon-button at bounding box center [1283, 48] width 43 height 43
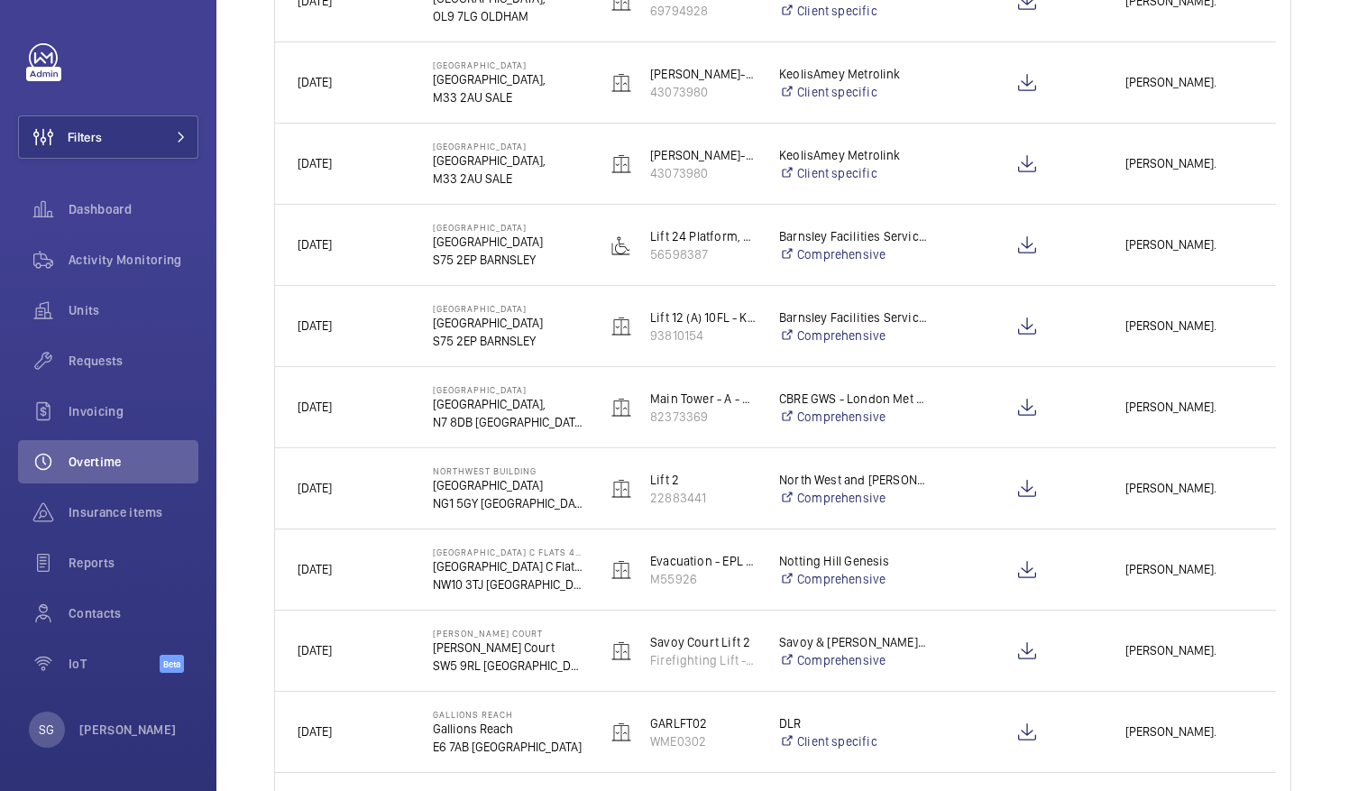
scroll to position [1723, 0]
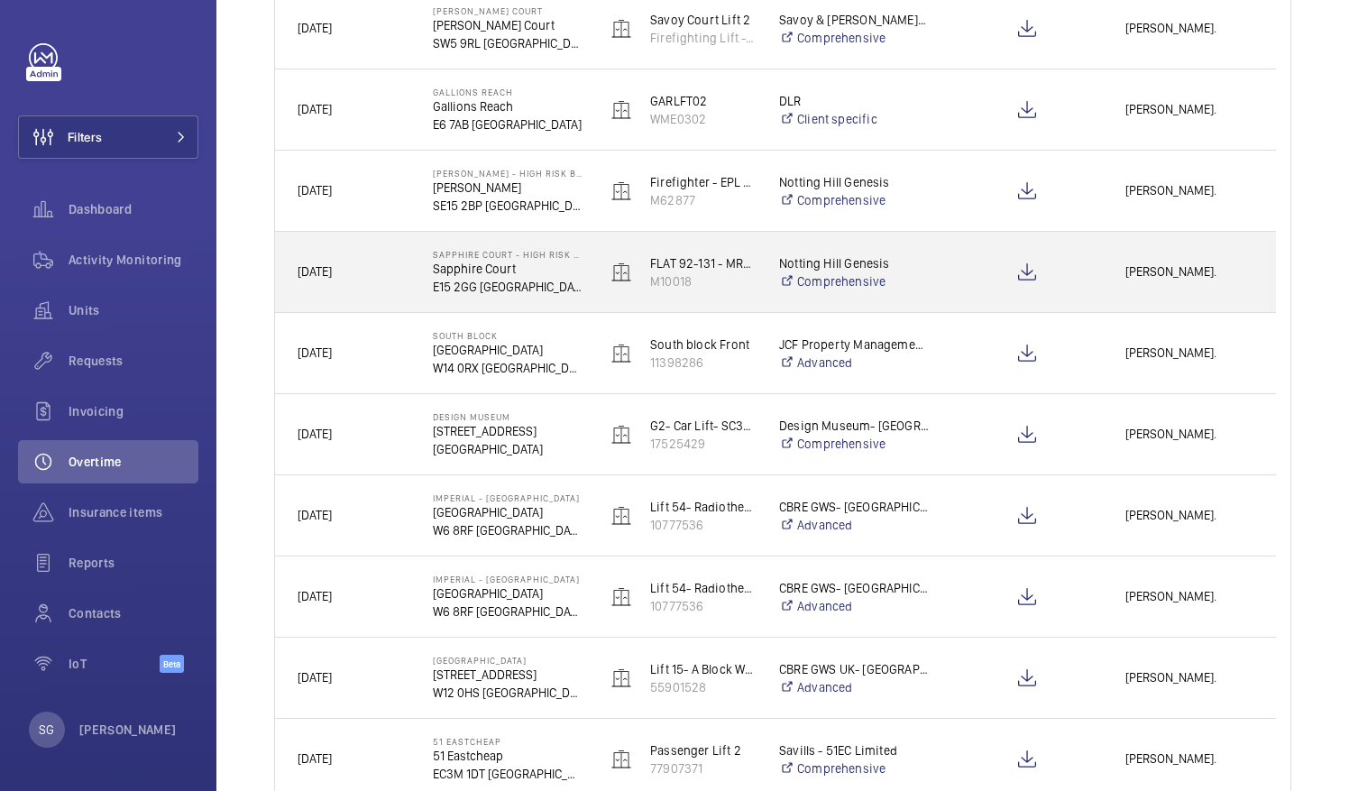
click at [1186, 276] on span "[PERSON_NAME]." at bounding box center [1189, 271] width 128 height 21
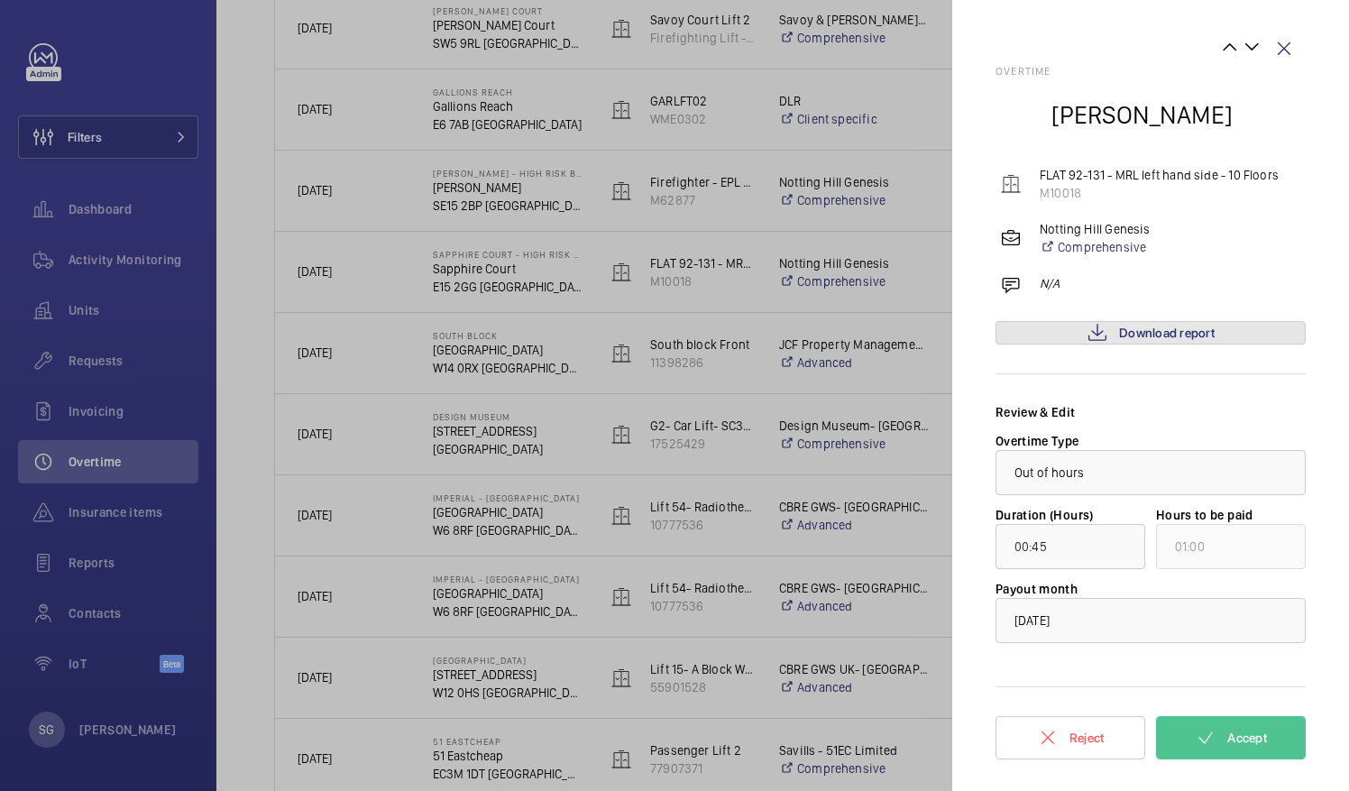
click at [1190, 333] on span "Download report" at bounding box center [1167, 332] width 96 height 14
click at [1228, 741] on span "Accept" at bounding box center [1247, 737] width 40 height 14
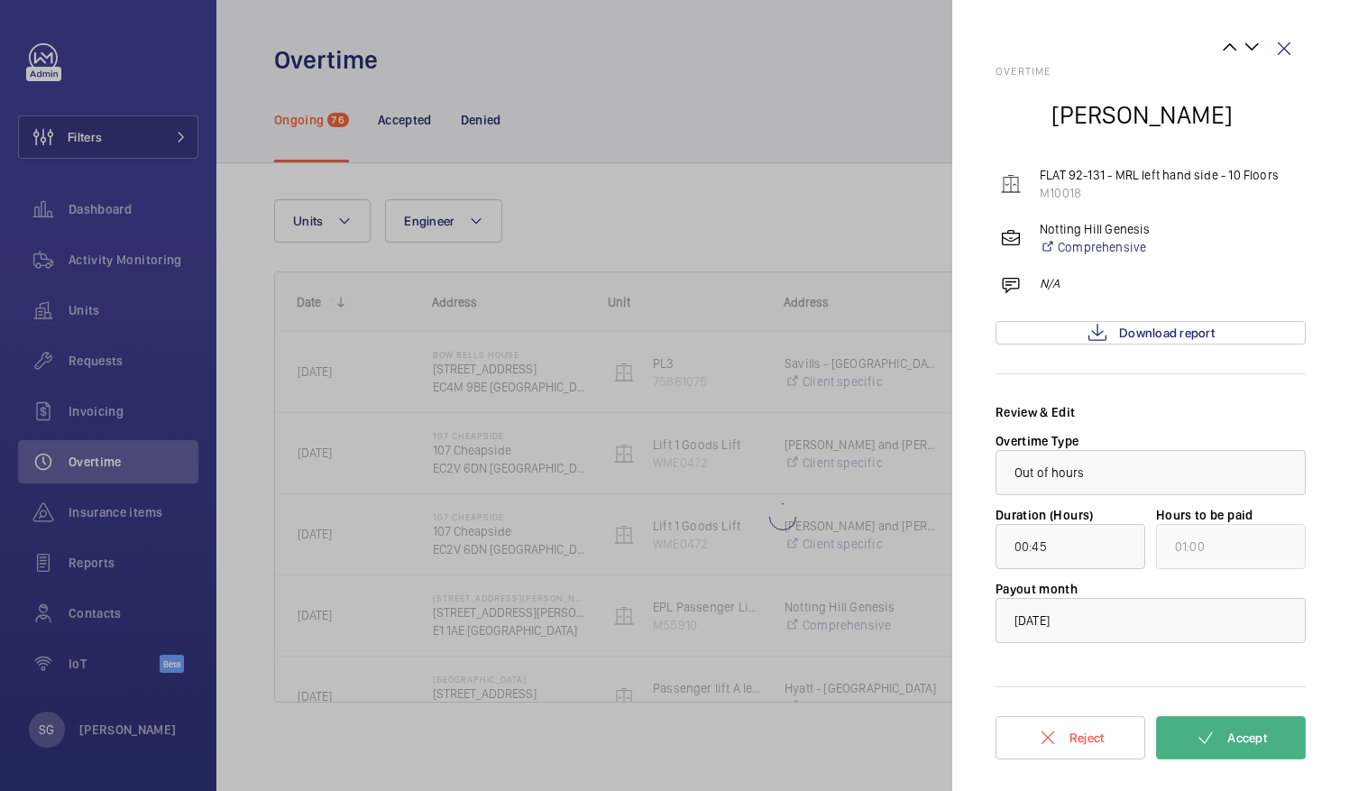
scroll to position [0, 0]
type input "01:20"
type input "02:00"
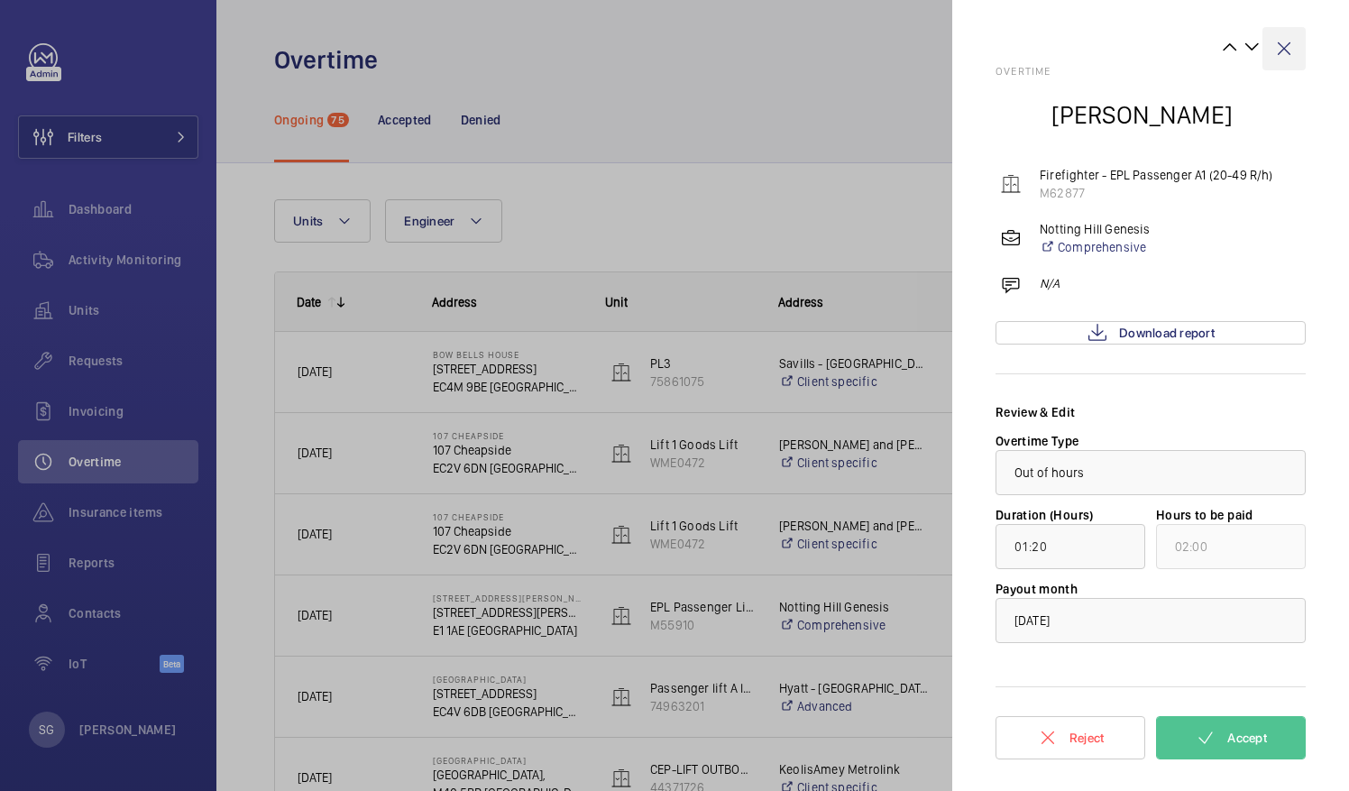
click at [1291, 48] on wm-front-icon-button at bounding box center [1283, 48] width 43 height 43
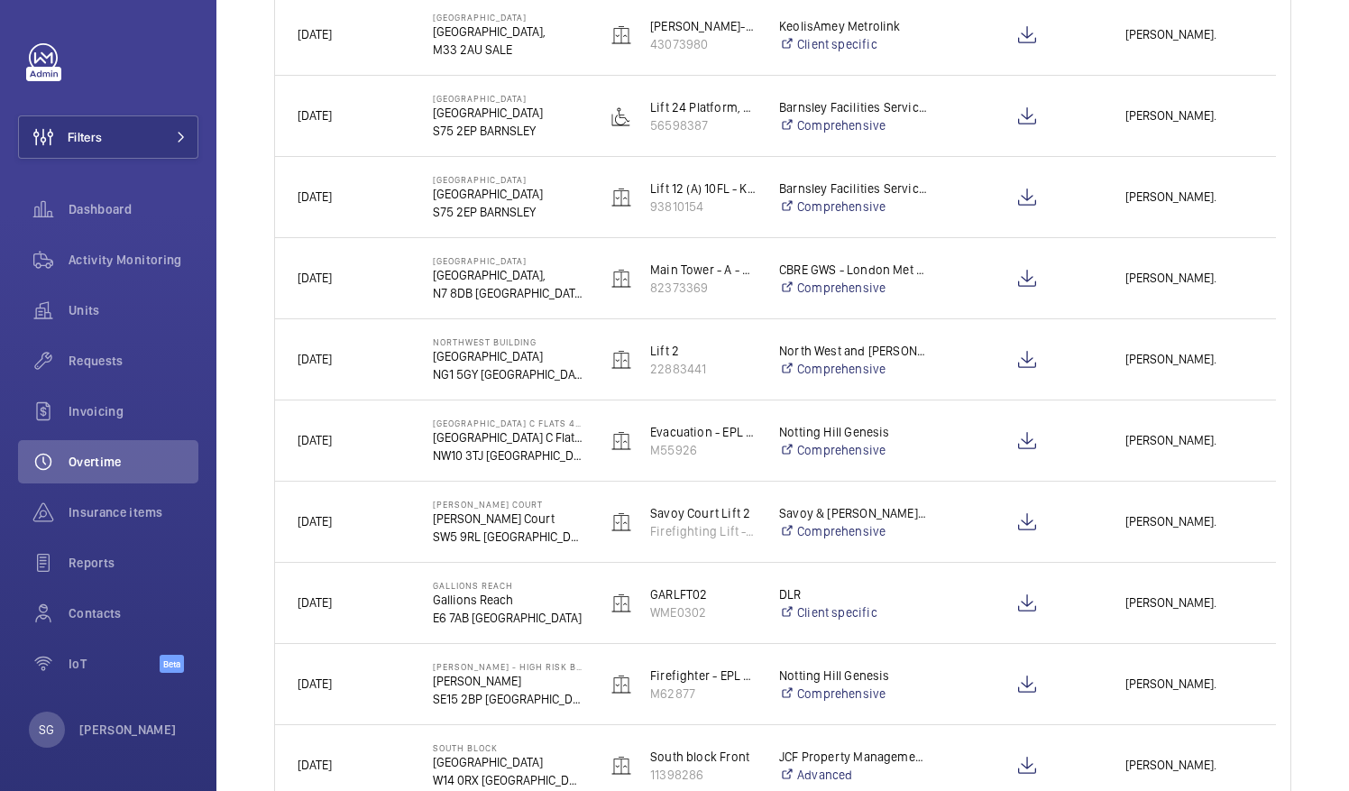
scroll to position [1316, 0]
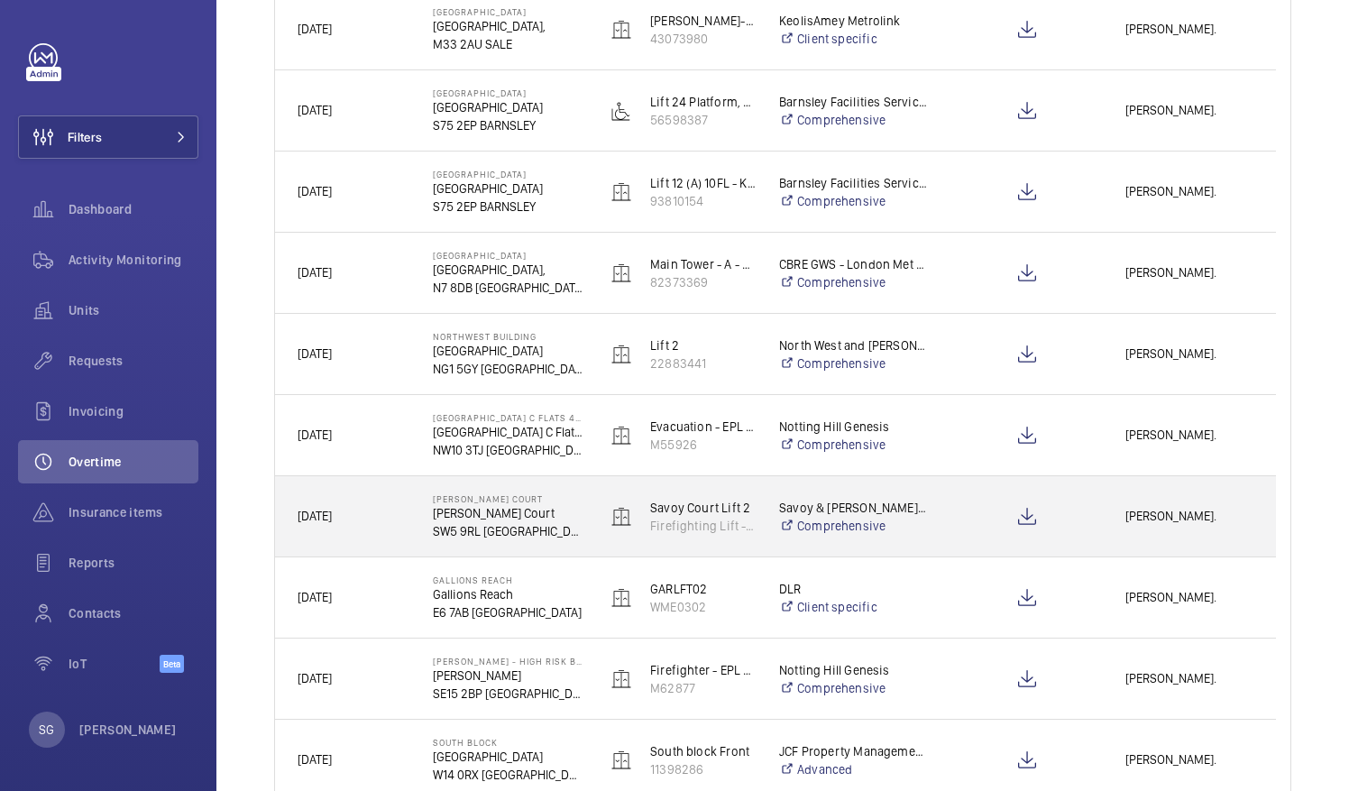
click at [1147, 525] on span "[PERSON_NAME]." at bounding box center [1189, 516] width 128 height 21
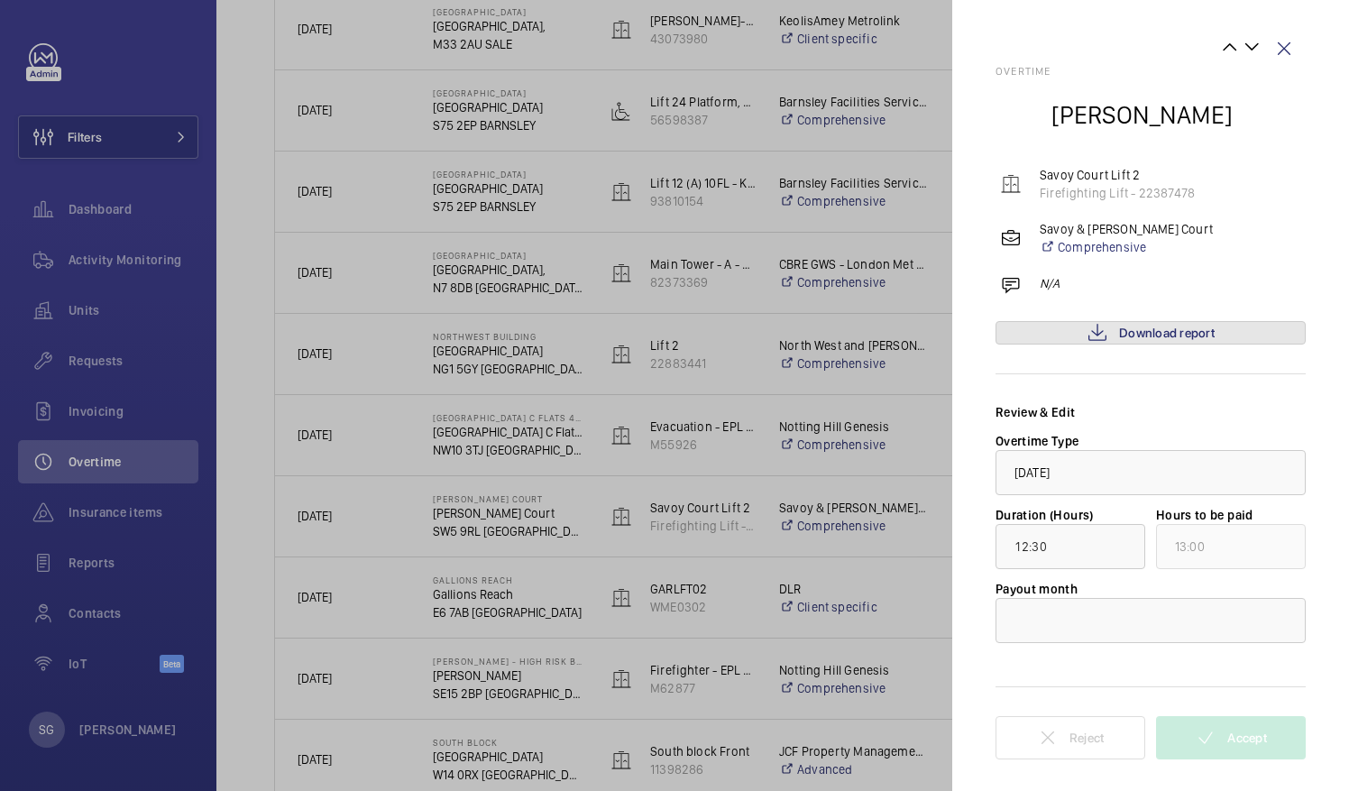
click at [1085, 336] on link "Download report" at bounding box center [1150, 332] width 310 height 23
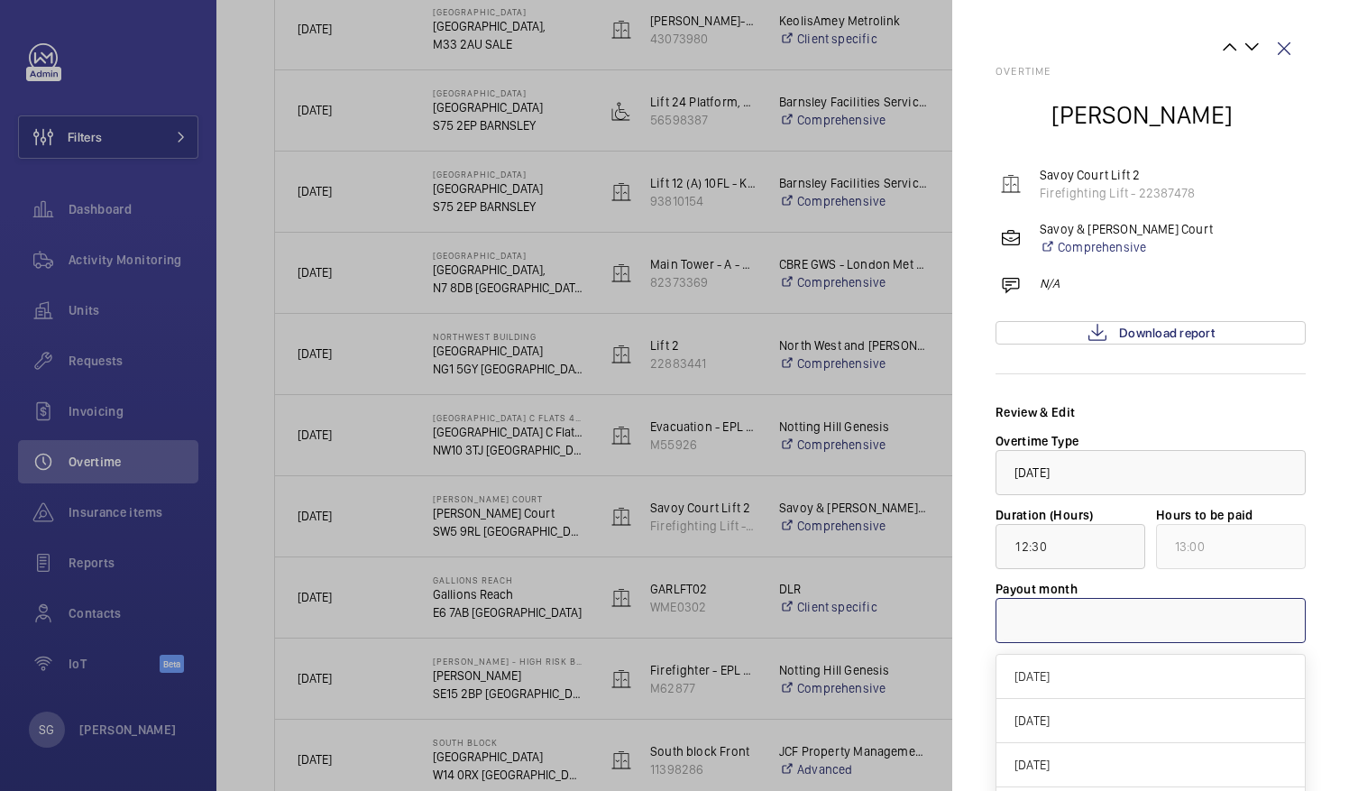
click at [1089, 617] on div at bounding box center [1150, 620] width 308 height 43
click at [1096, 687] on div "[DATE]" at bounding box center [1150, 677] width 308 height 44
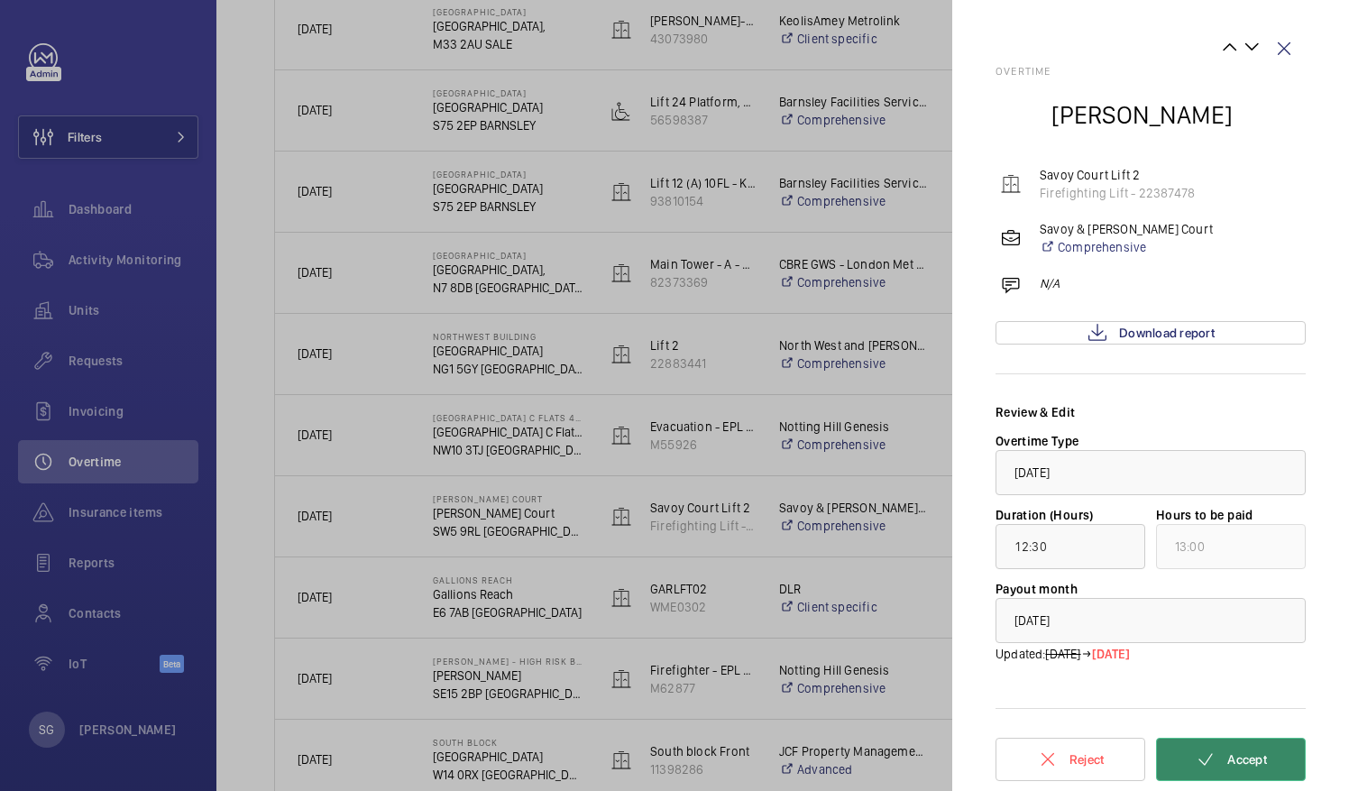
click at [1273, 753] on button "Accept" at bounding box center [1231, 758] width 150 height 43
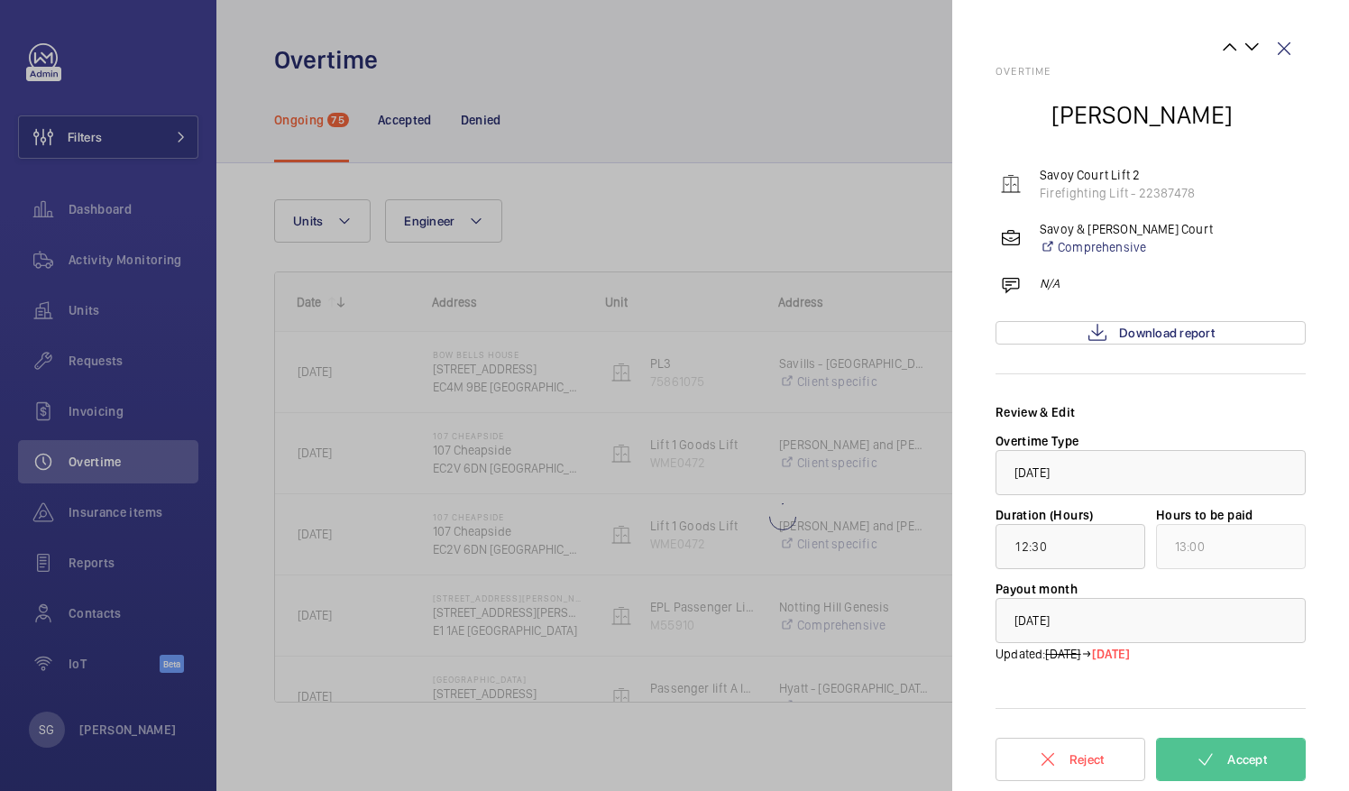
scroll to position [0, 0]
click at [1284, 47] on wm-front-icon-button at bounding box center [1283, 48] width 43 height 43
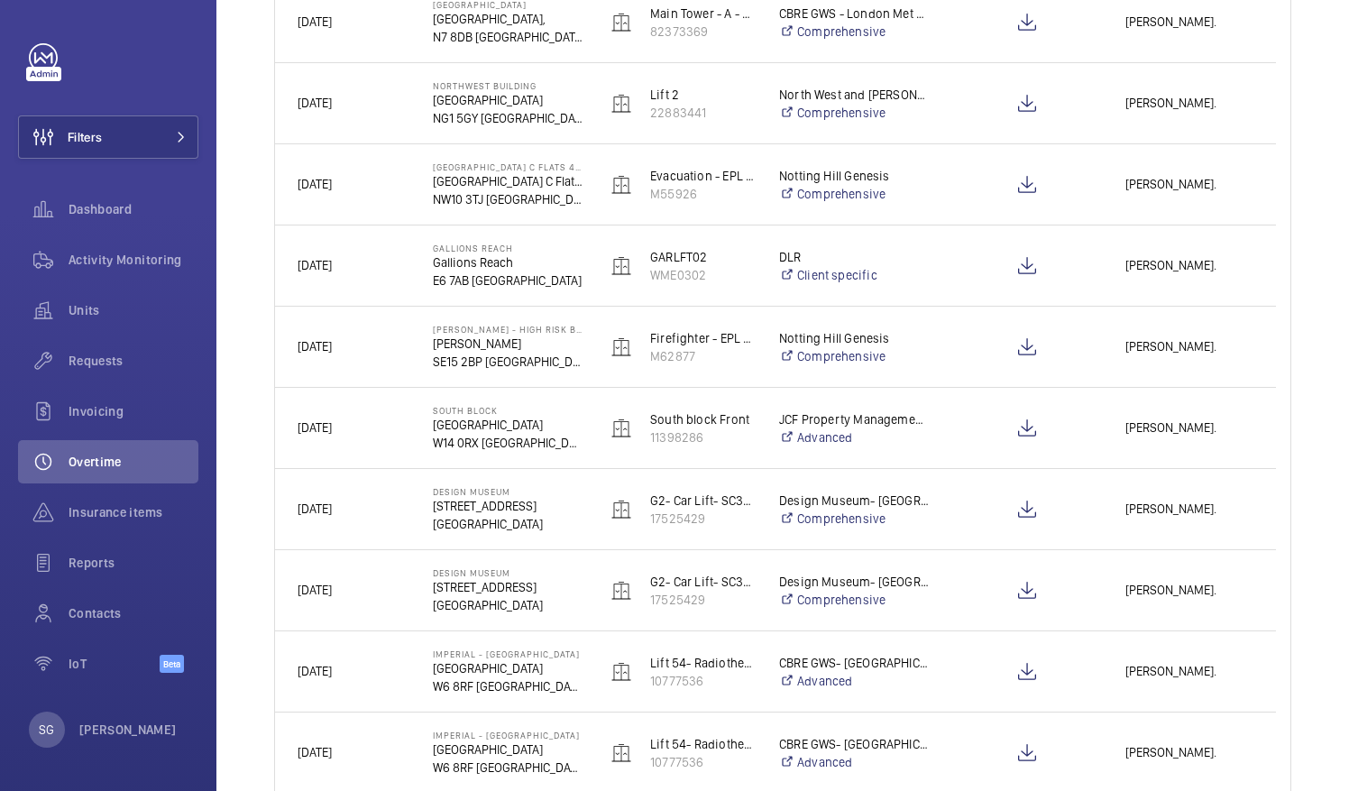
scroll to position [1547, 0]
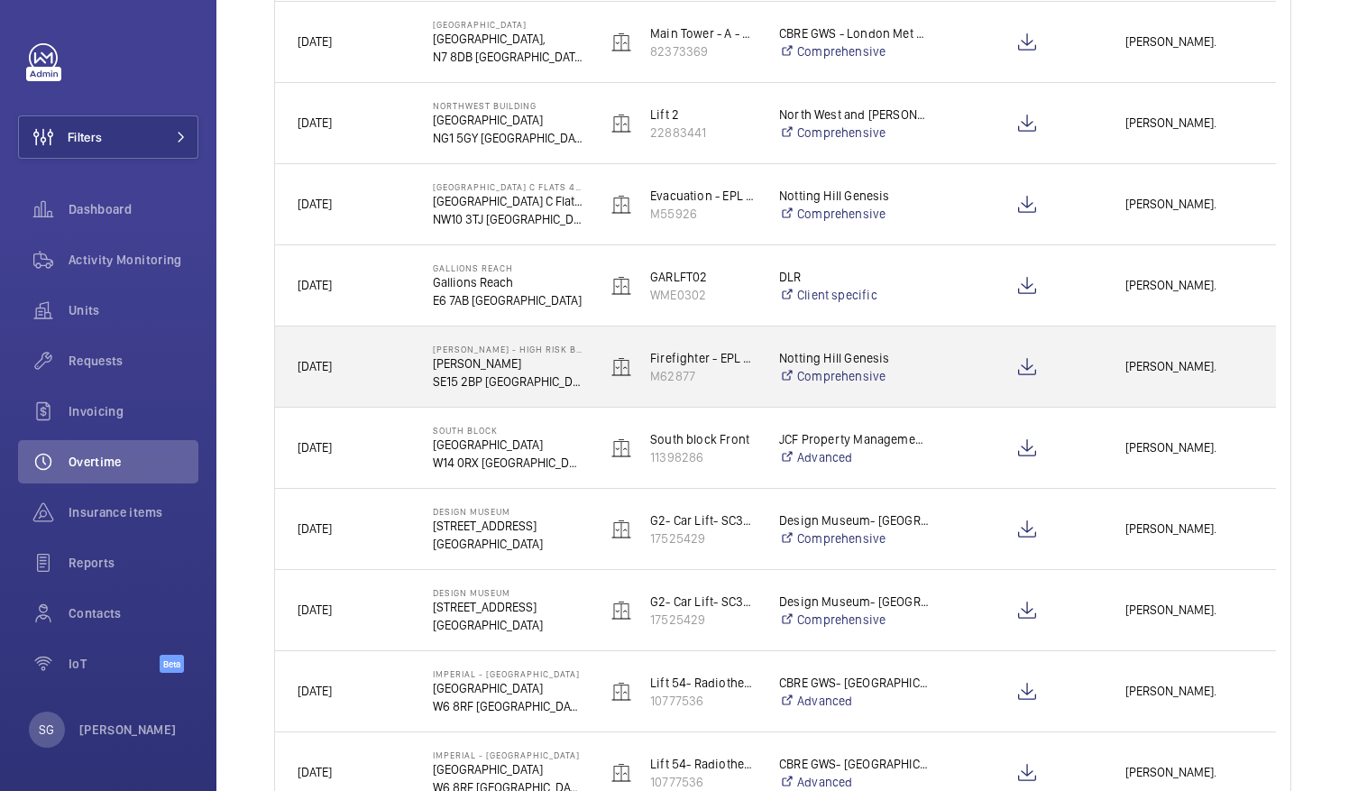
click at [1162, 364] on span "[PERSON_NAME]." at bounding box center [1189, 366] width 128 height 21
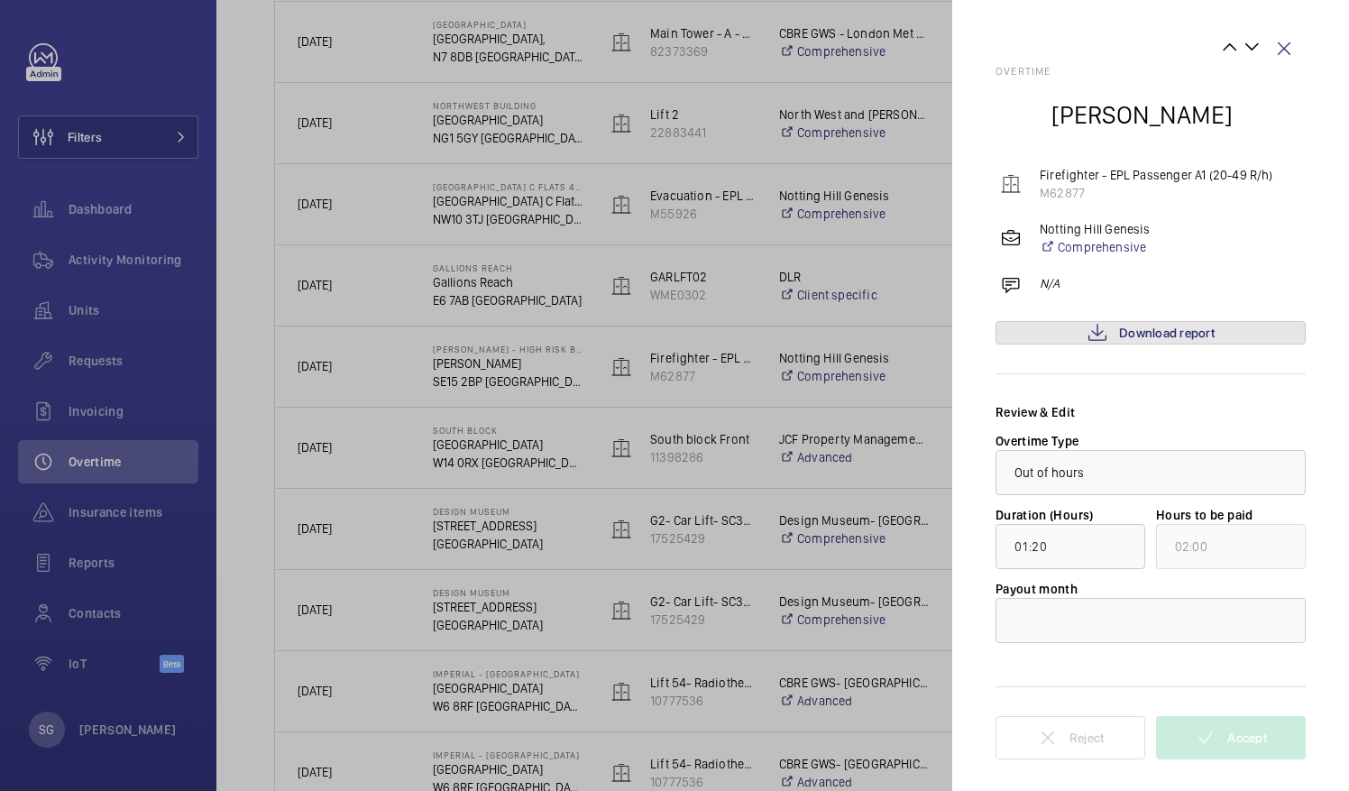
click at [1167, 331] on span "Download report" at bounding box center [1167, 332] width 96 height 14
click at [1288, 38] on wm-front-icon-button at bounding box center [1283, 48] width 43 height 43
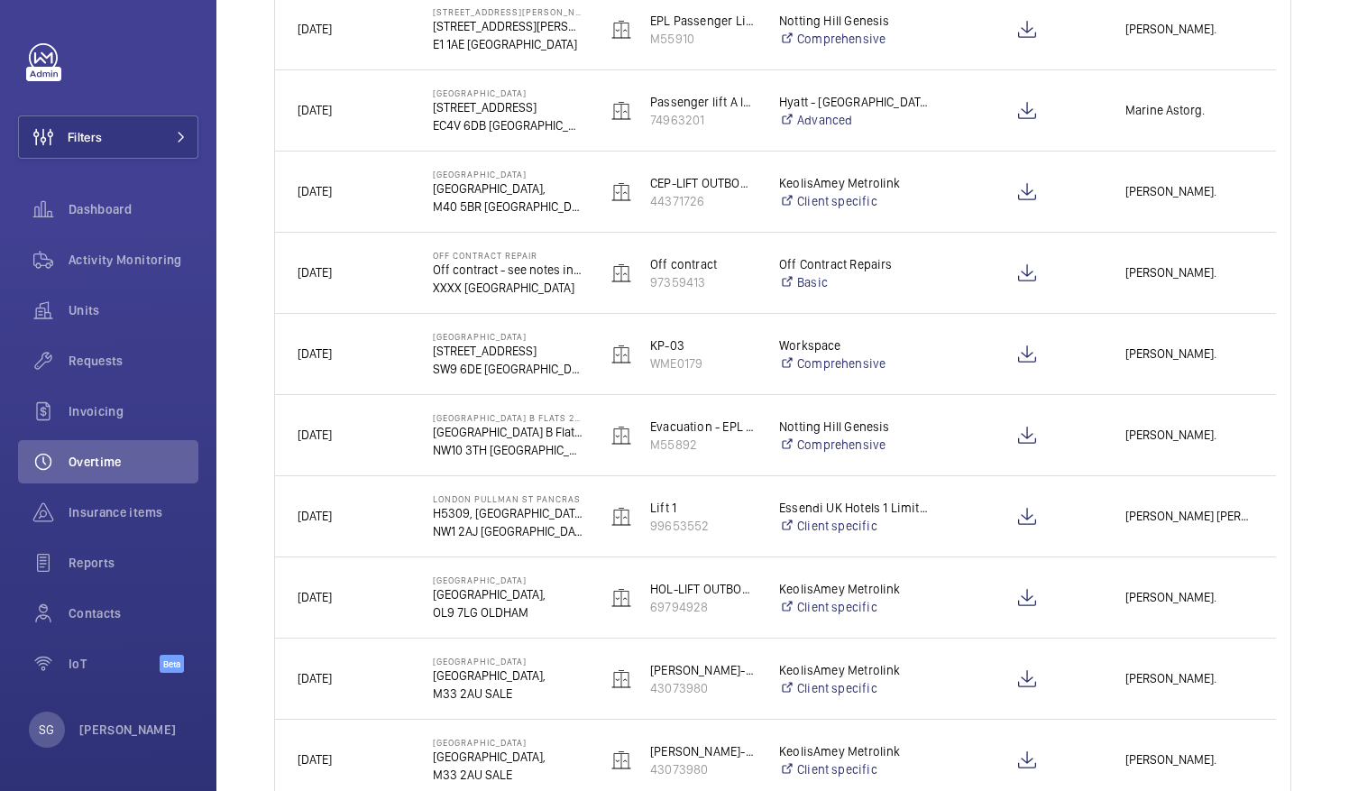
scroll to position [588, 0]
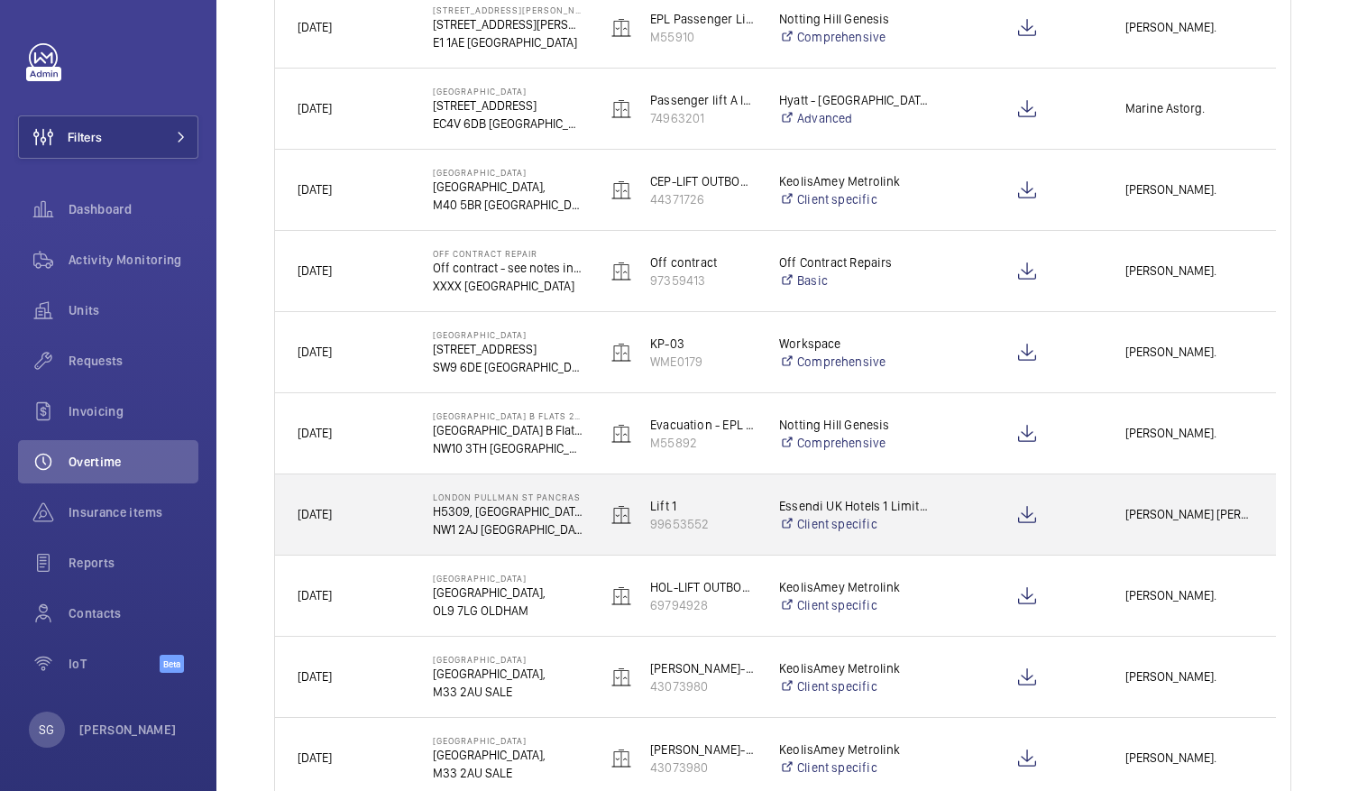
click at [1196, 507] on span "Caine Bennett-Smith." at bounding box center [1189, 514] width 128 height 21
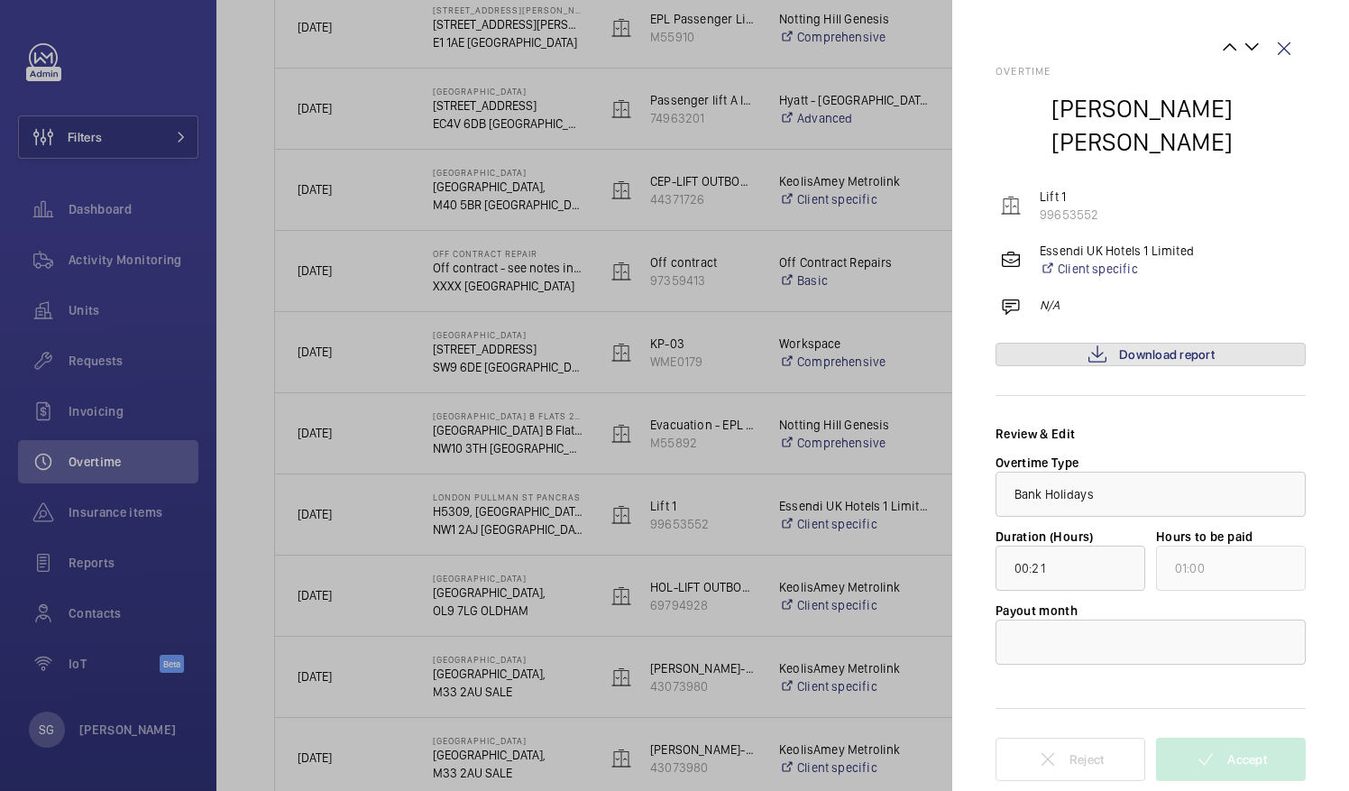
click at [1143, 347] on span "Download report" at bounding box center [1167, 354] width 96 height 14
click at [1145, 620] on div at bounding box center [1150, 641] width 308 height 43
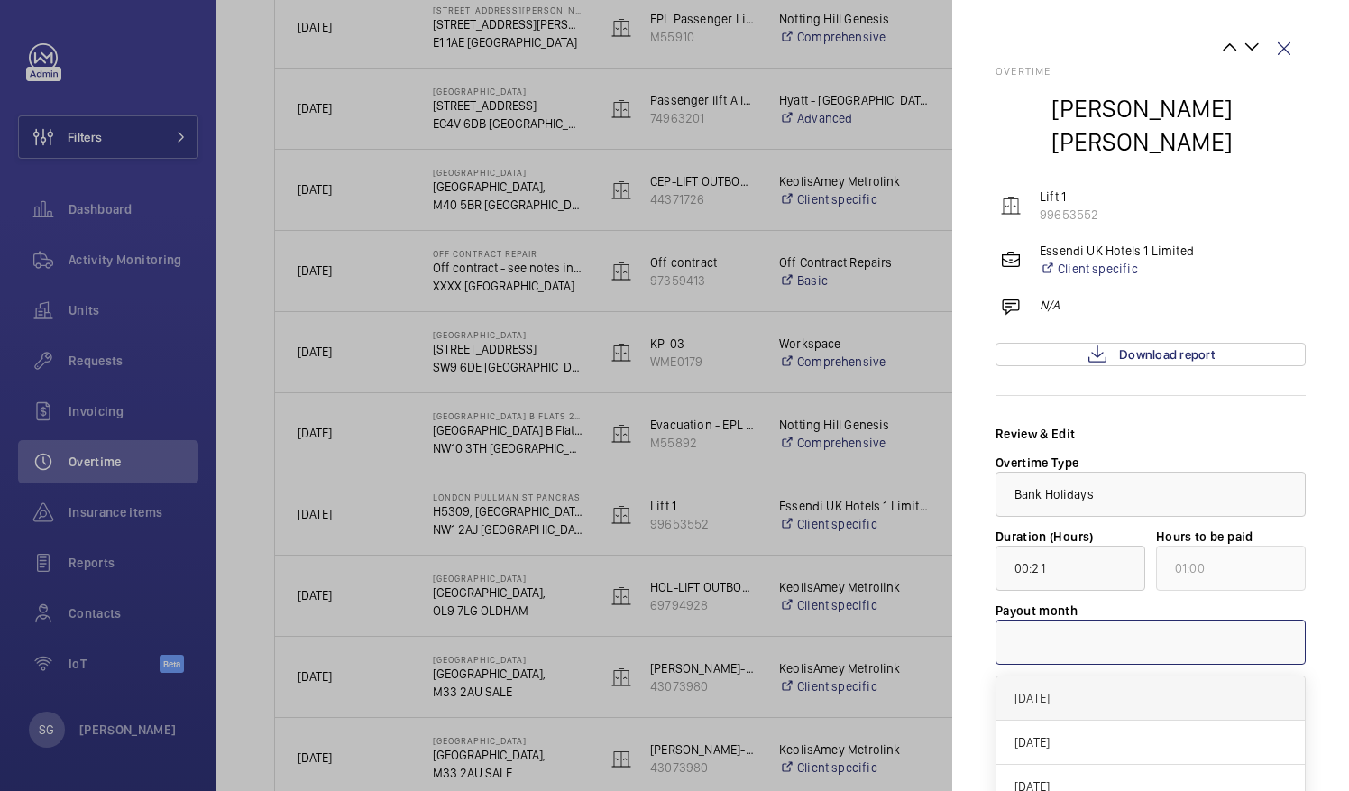
click at [1080, 689] on span "[DATE]" at bounding box center [1150, 698] width 272 height 18
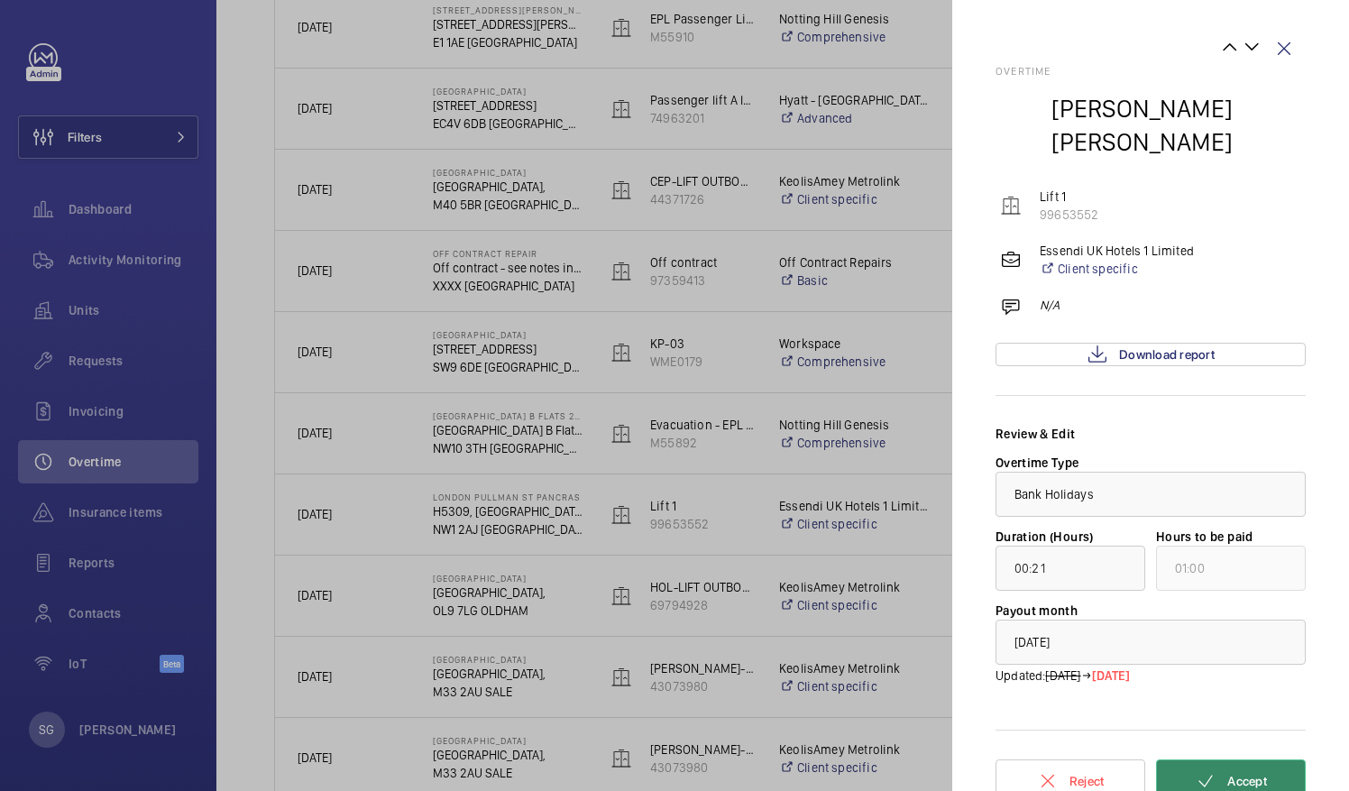
click at [1201, 770] on mat-icon at bounding box center [1206, 781] width 22 height 22
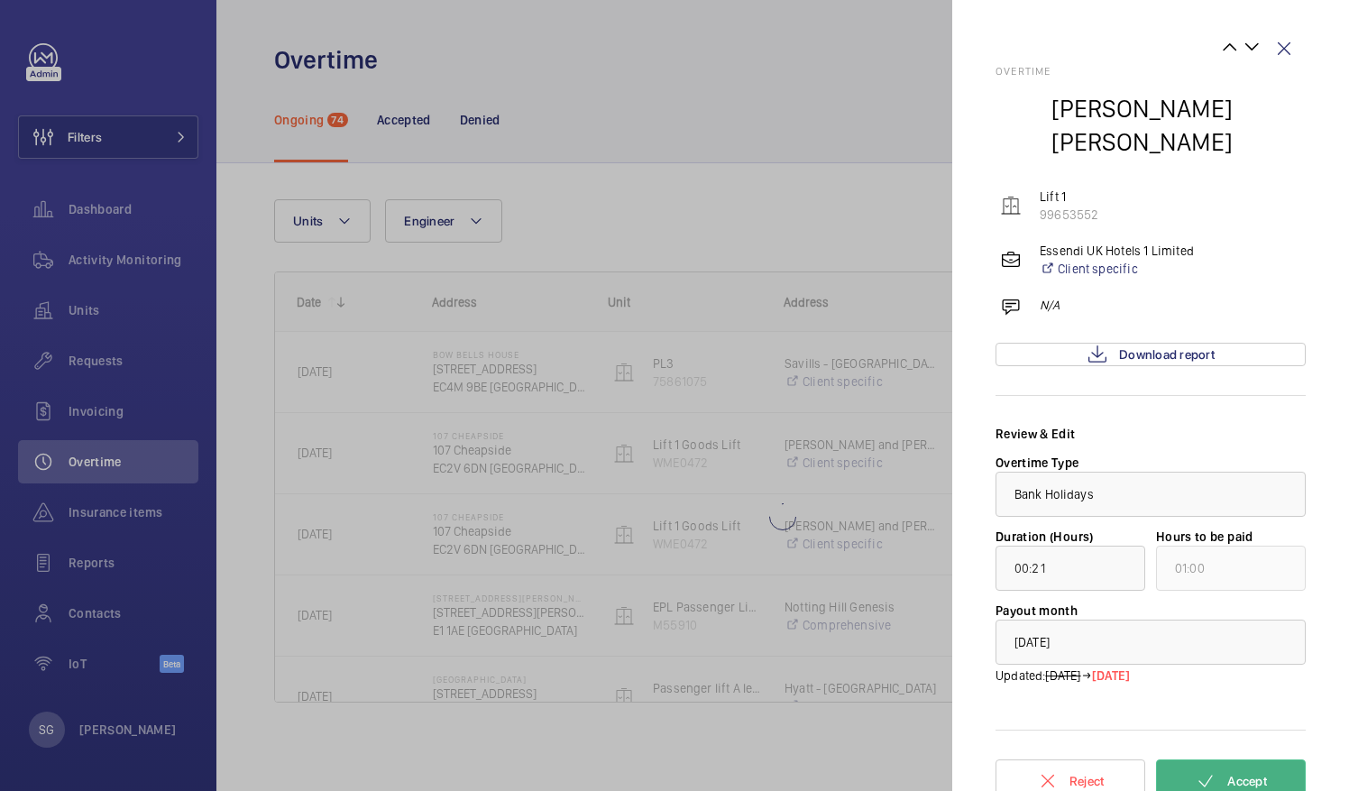
scroll to position [0, 0]
type input "01:10"
type input "02:00"
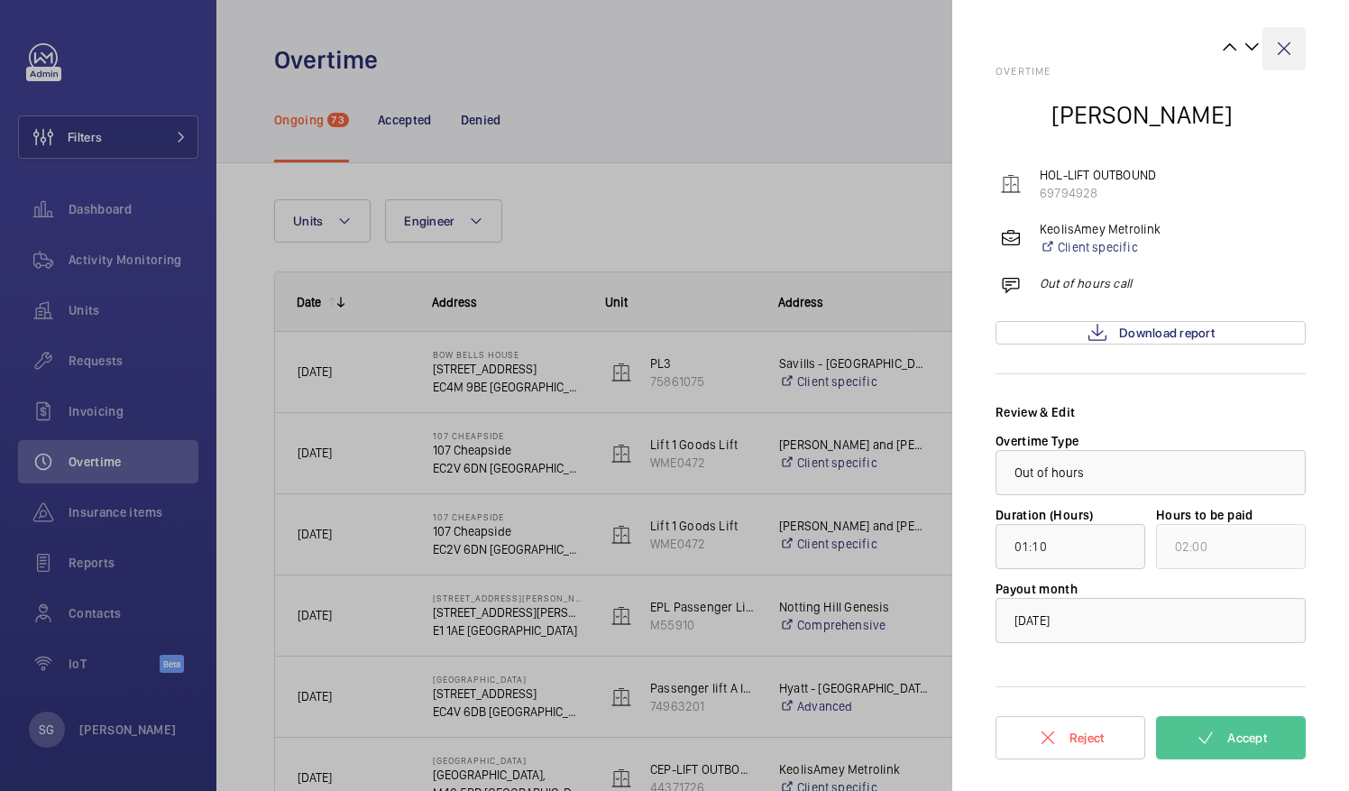
click at [1281, 44] on wm-front-icon-button at bounding box center [1283, 48] width 43 height 43
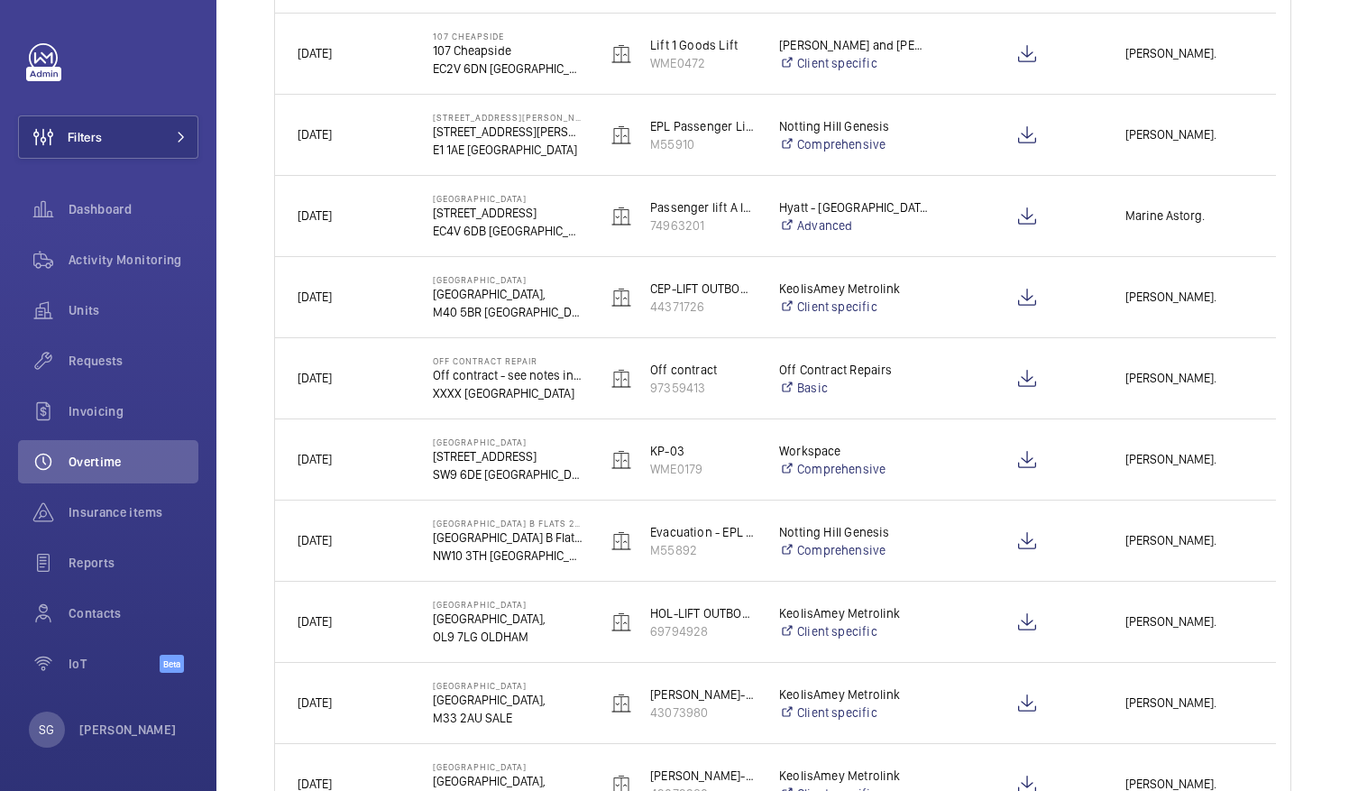
scroll to position [490, 0]
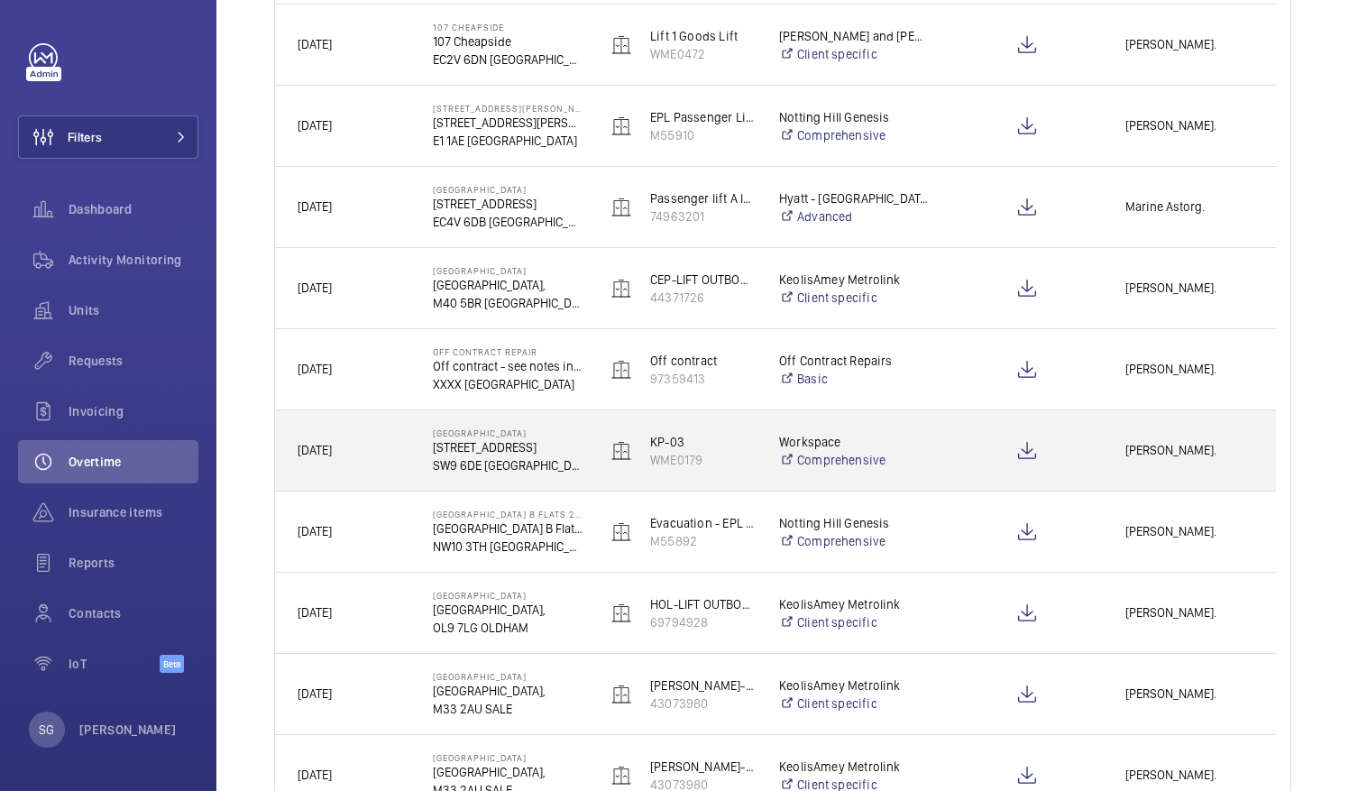
click at [1160, 443] on span "[PERSON_NAME]." at bounding box center [1189, 450] width 128 height 21
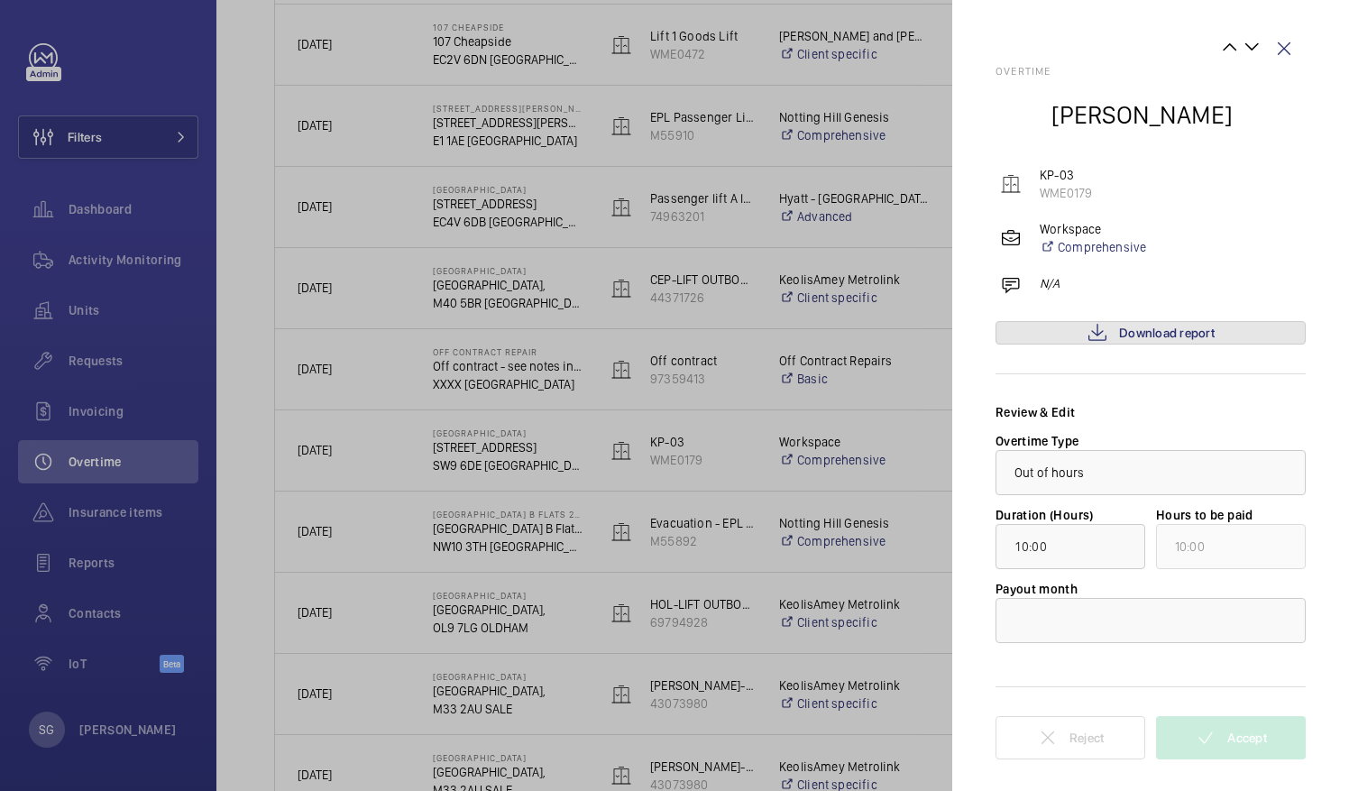
click at [1129, 330] on span "Download report" at bounding box center [1167, 332] width 96 height 14
click at [1291, 47] on wm-front-icon-button at bounding box center [1283, 48] width 43 height 43
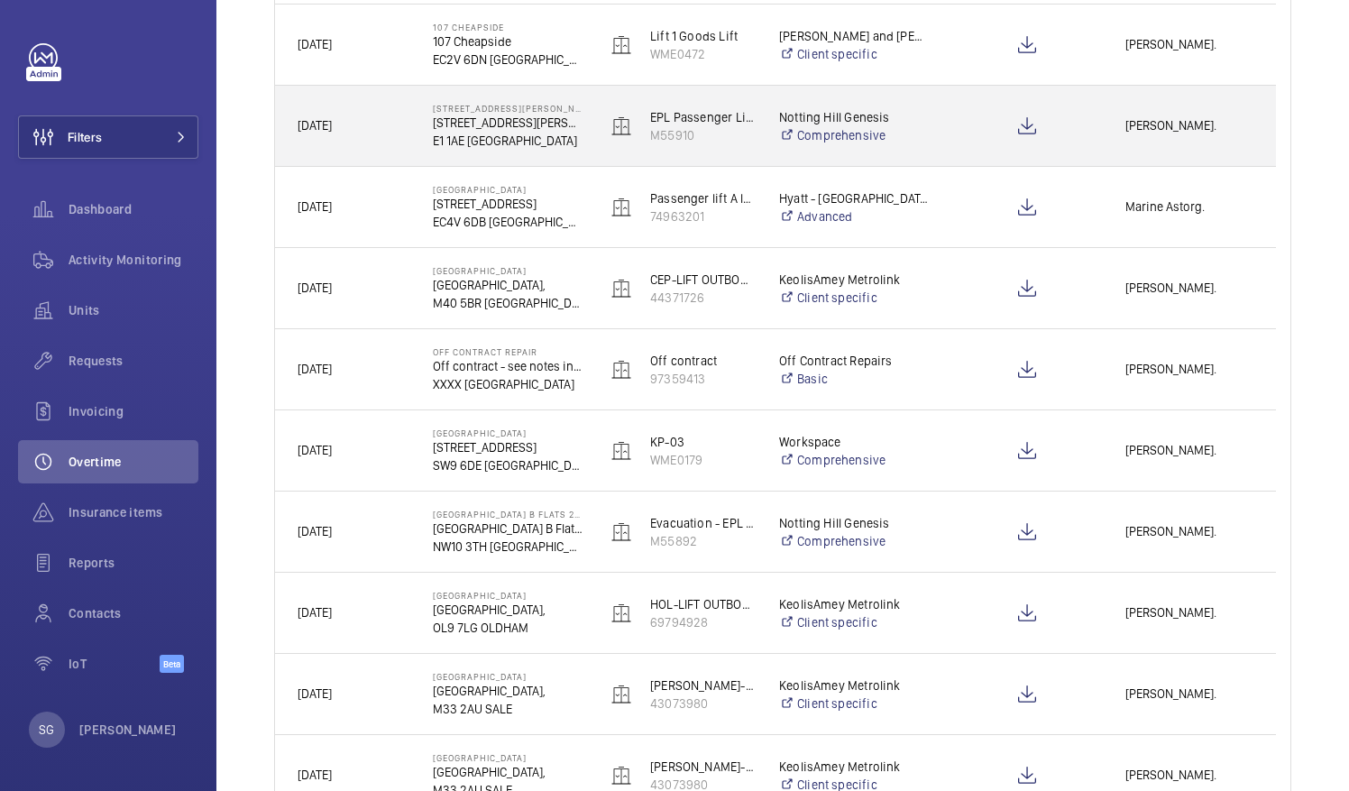
click at [1112, 134] on div "[PERSON_NAME]." at bounding box center [1188, 125] width 171 height 57
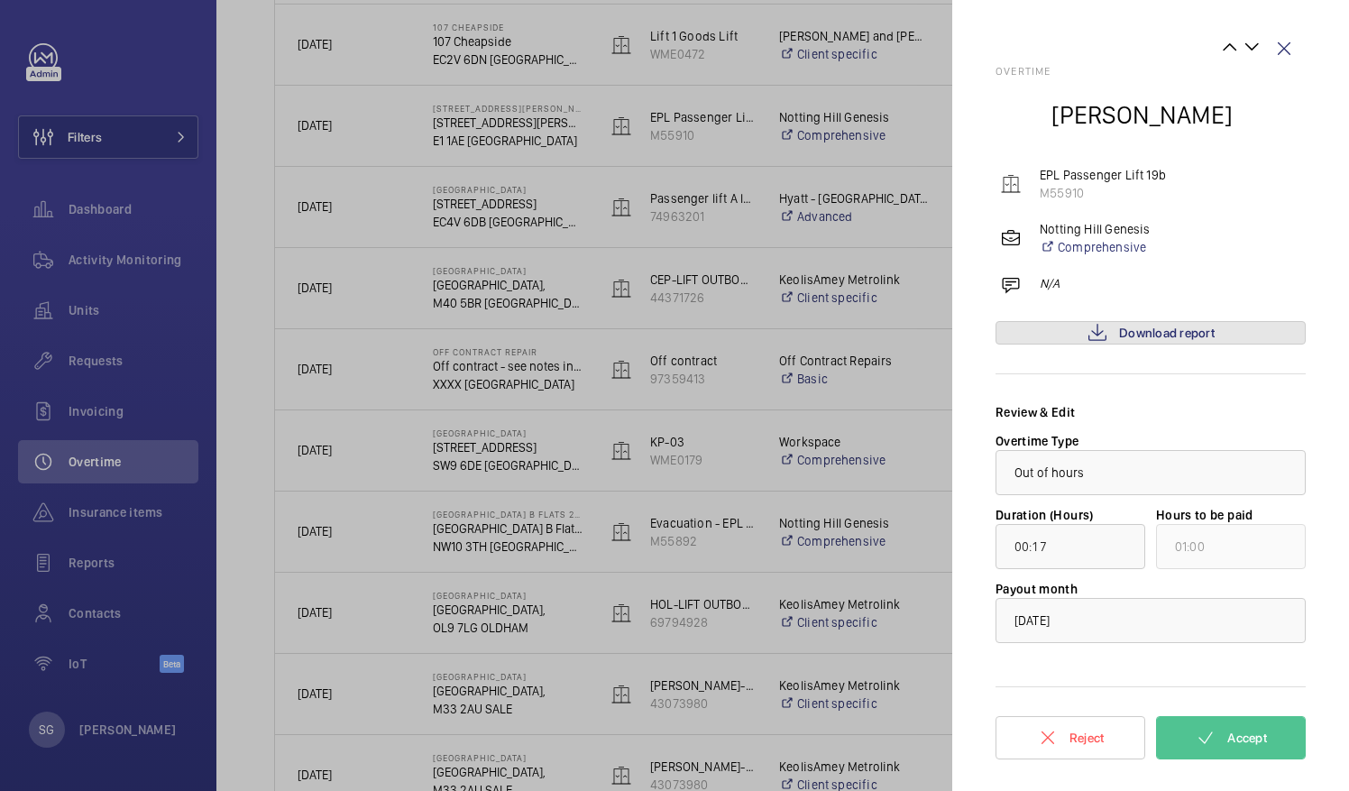
click at [1094, 334] on mat-icon at bounding box center [1097, 333] width 22 height 22
click at [1227, 726] on button "Accept" at bounding box center [1231, 737] width 150 height 43
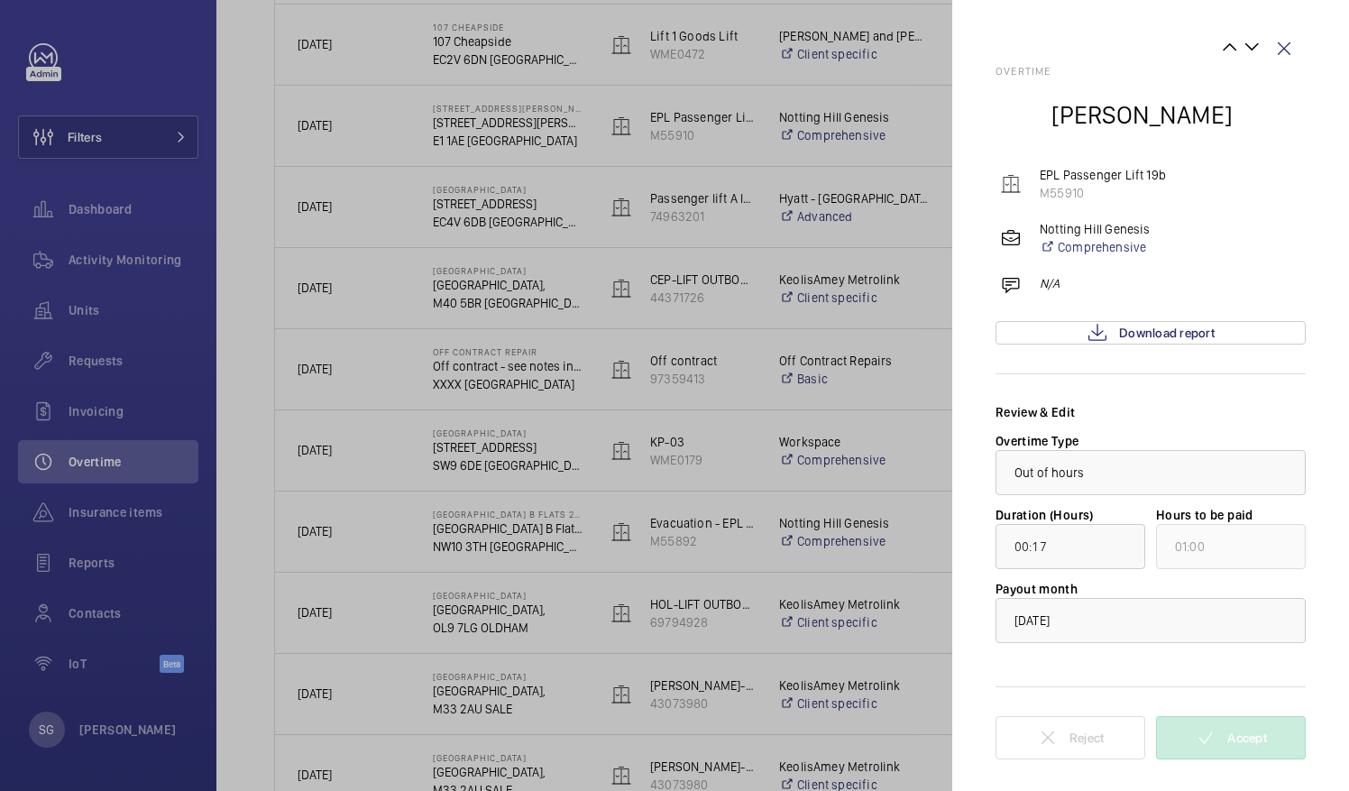
scroll to position [0, 0]
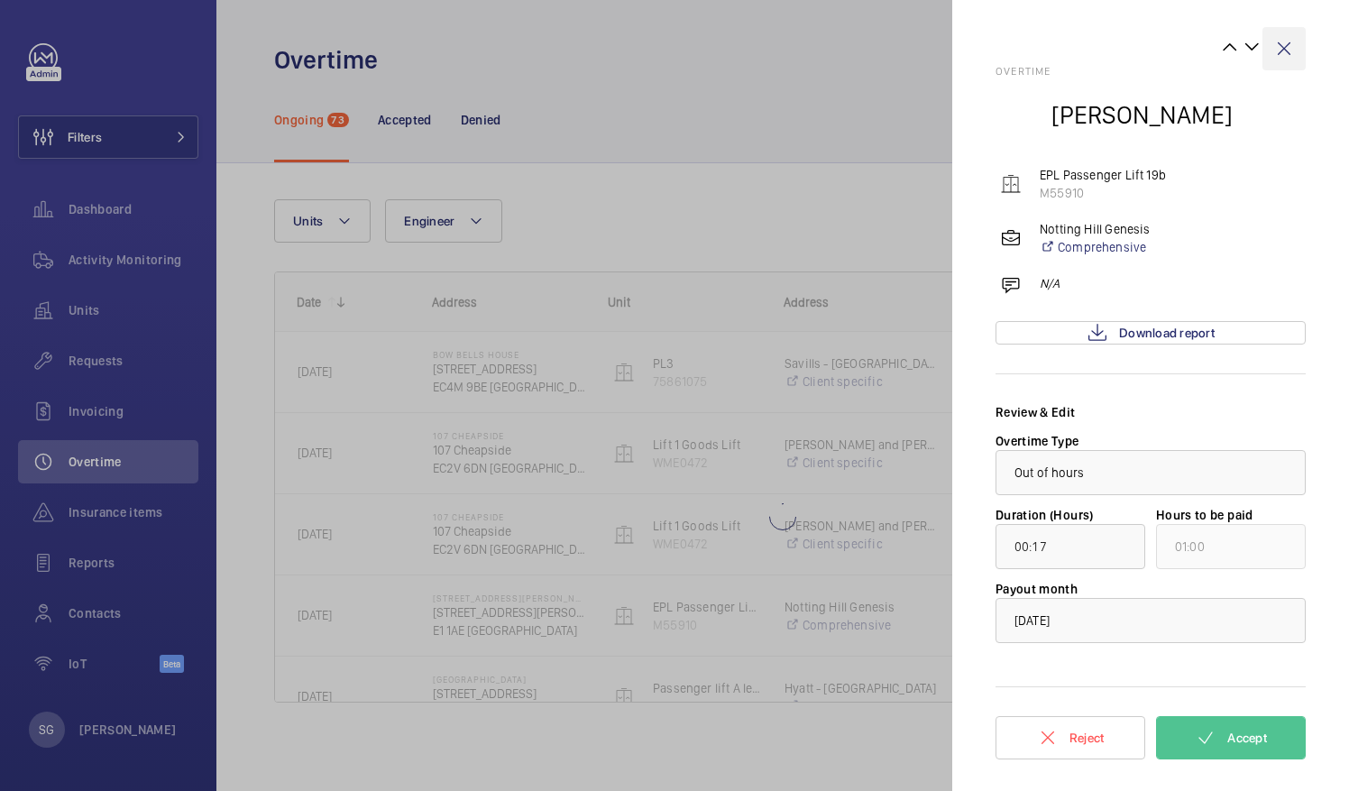
type input "154:12"
type input "155:00"
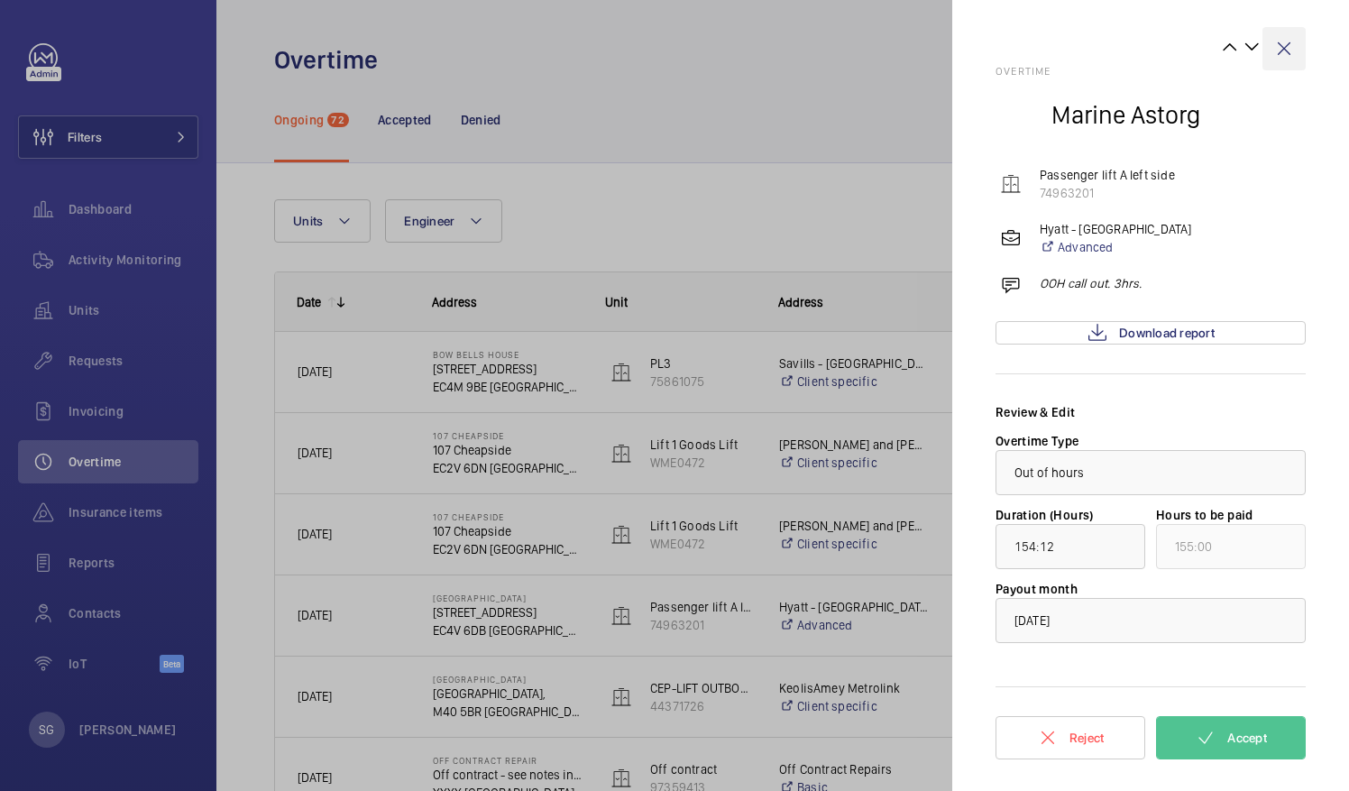
click at [1287, 45] on wm-front-icon-button at bounding box center [1283, 48] width 43 height 43
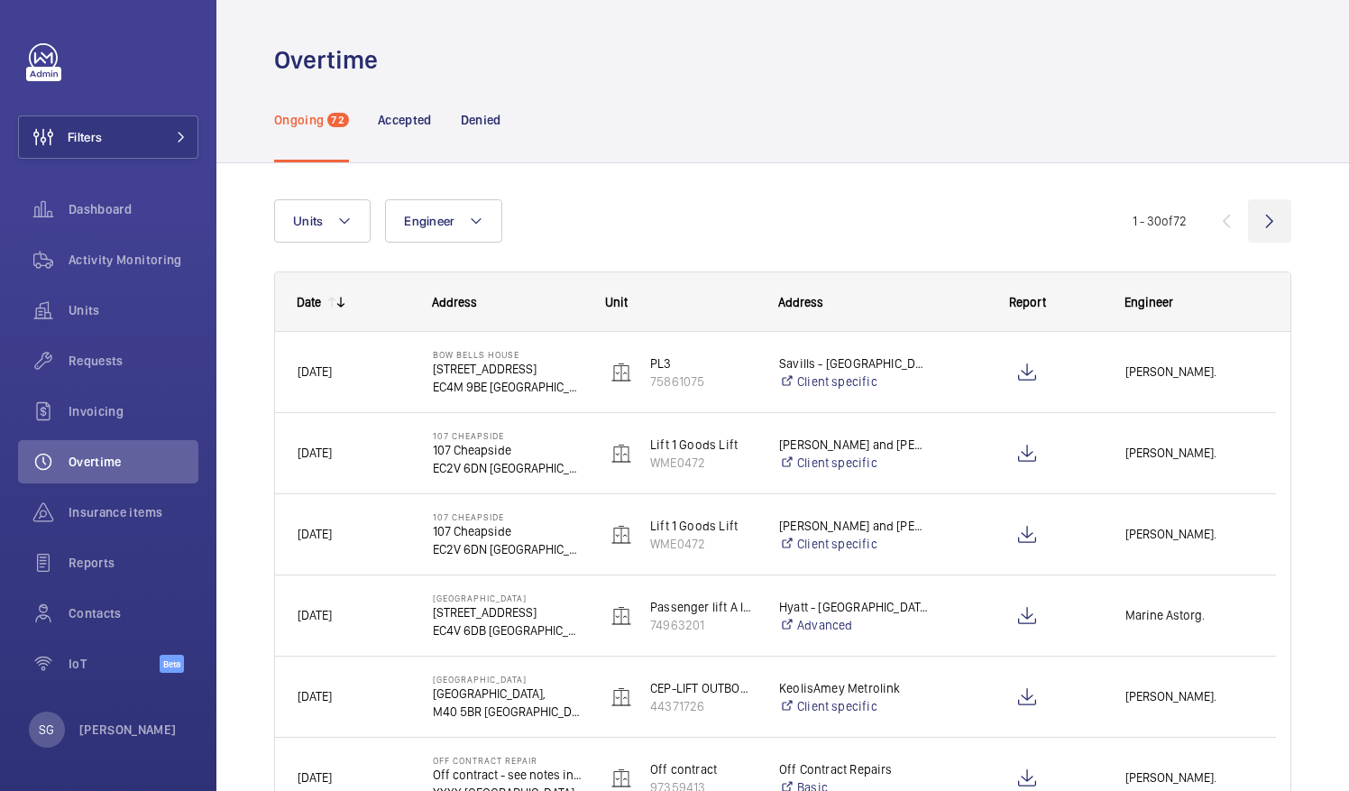
click at [1248, 211] on wm-front-icon-button at bounding box center [1269, 220] width 43 height 43
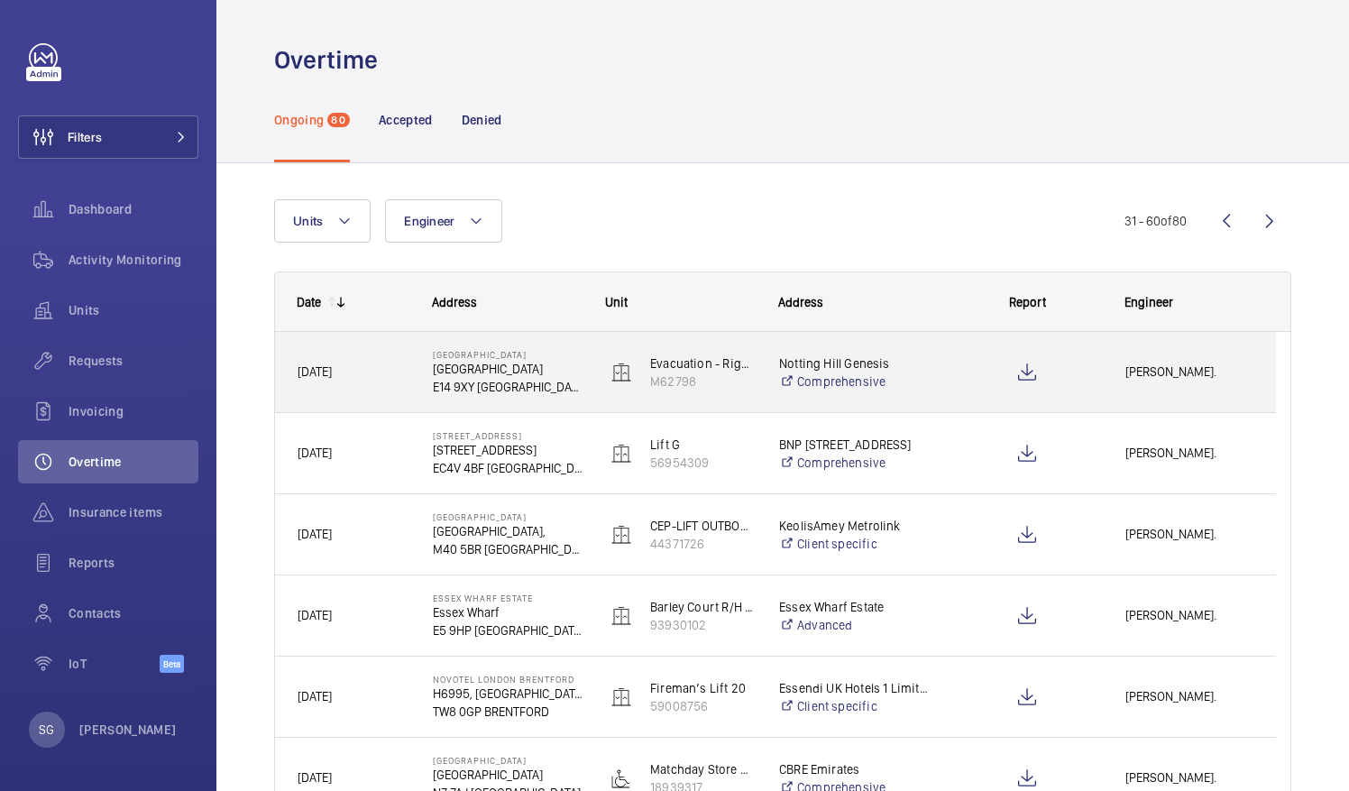
click at [887, 364] on p "Notting Hill Genesis" at bounding box center [854, 363] width 150 height 18
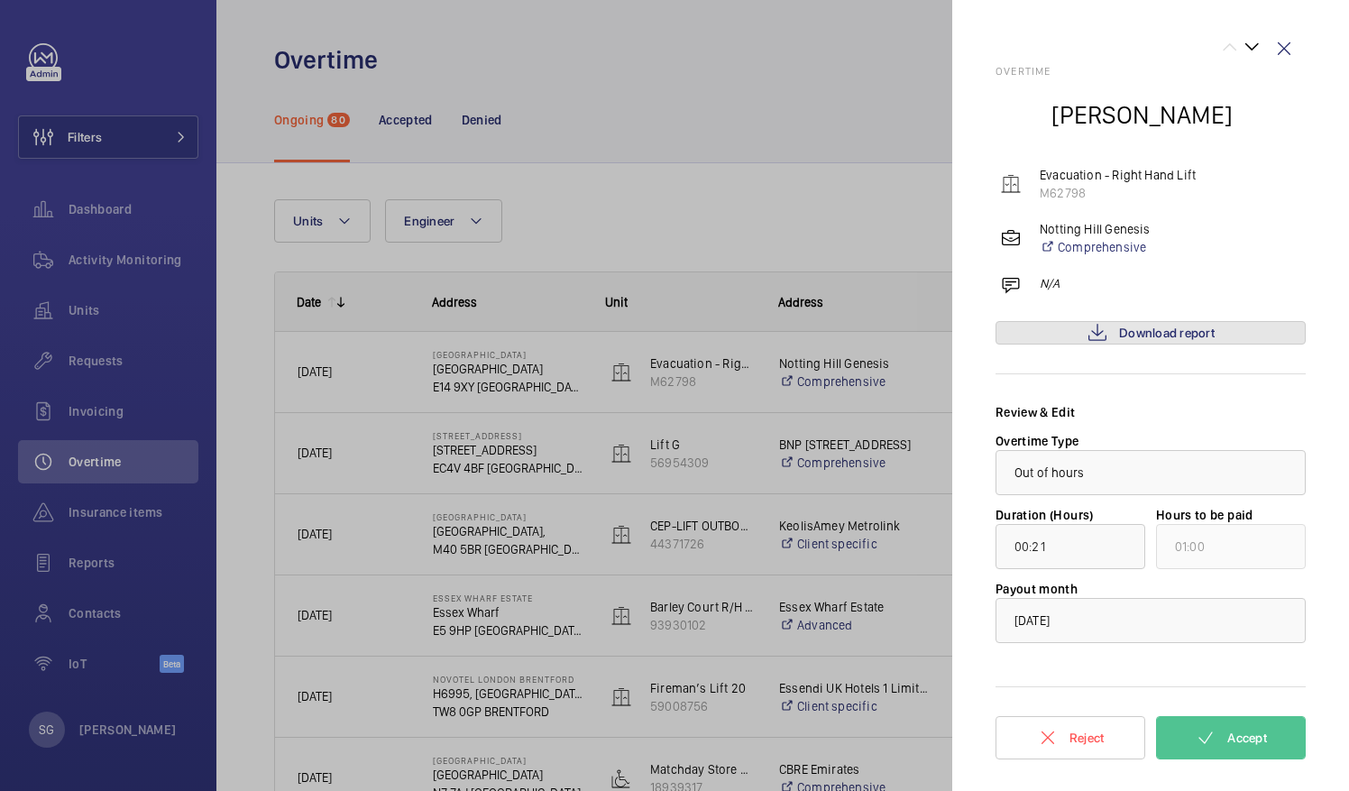
click at [1132, 326] on span "Download report" at bounding box center [1167, 332] width 96 height 14
click at [1258, 730] on span "Accept" at bounding box center [1247, 737] width 40 height 14
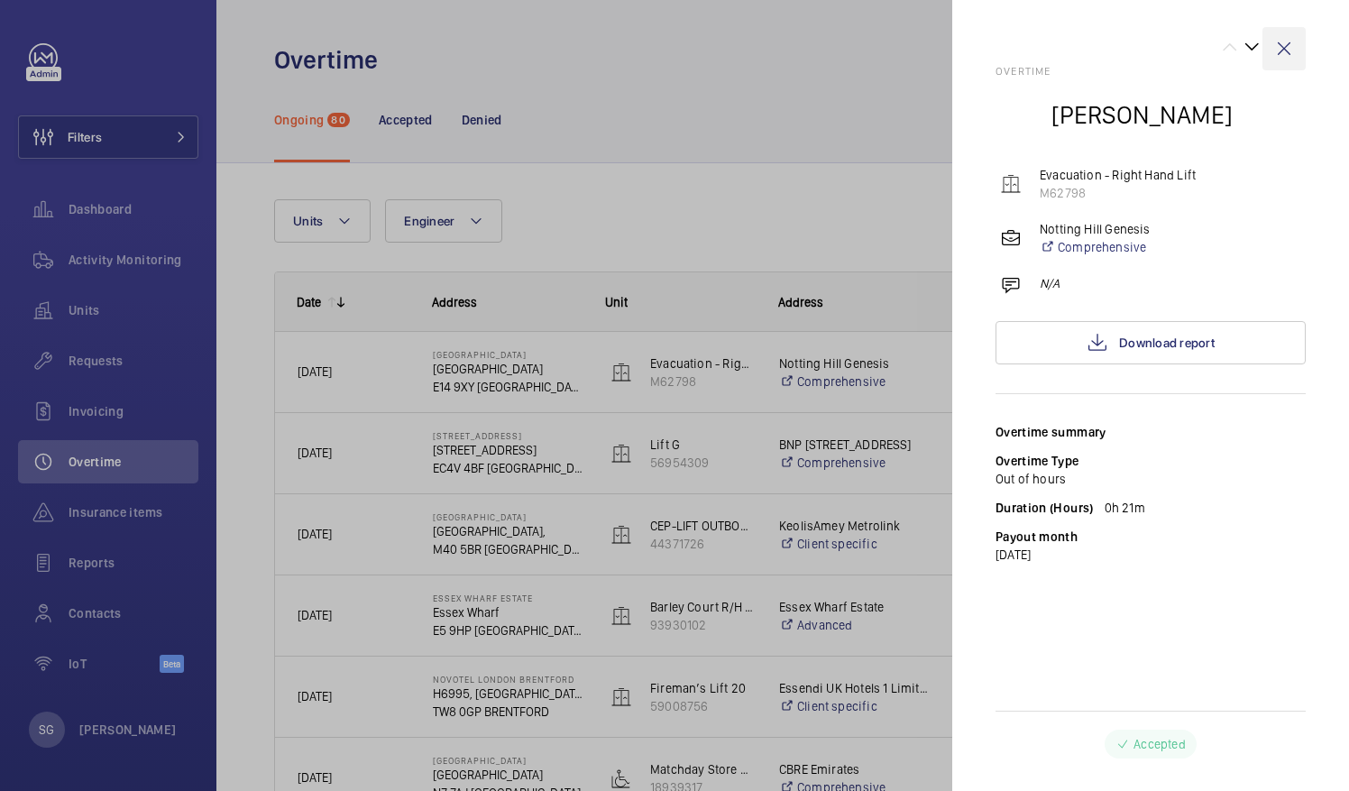
click at [1286, 52] on wm-front-icon-button at bounding box center [1283, 48] width 43 height 43
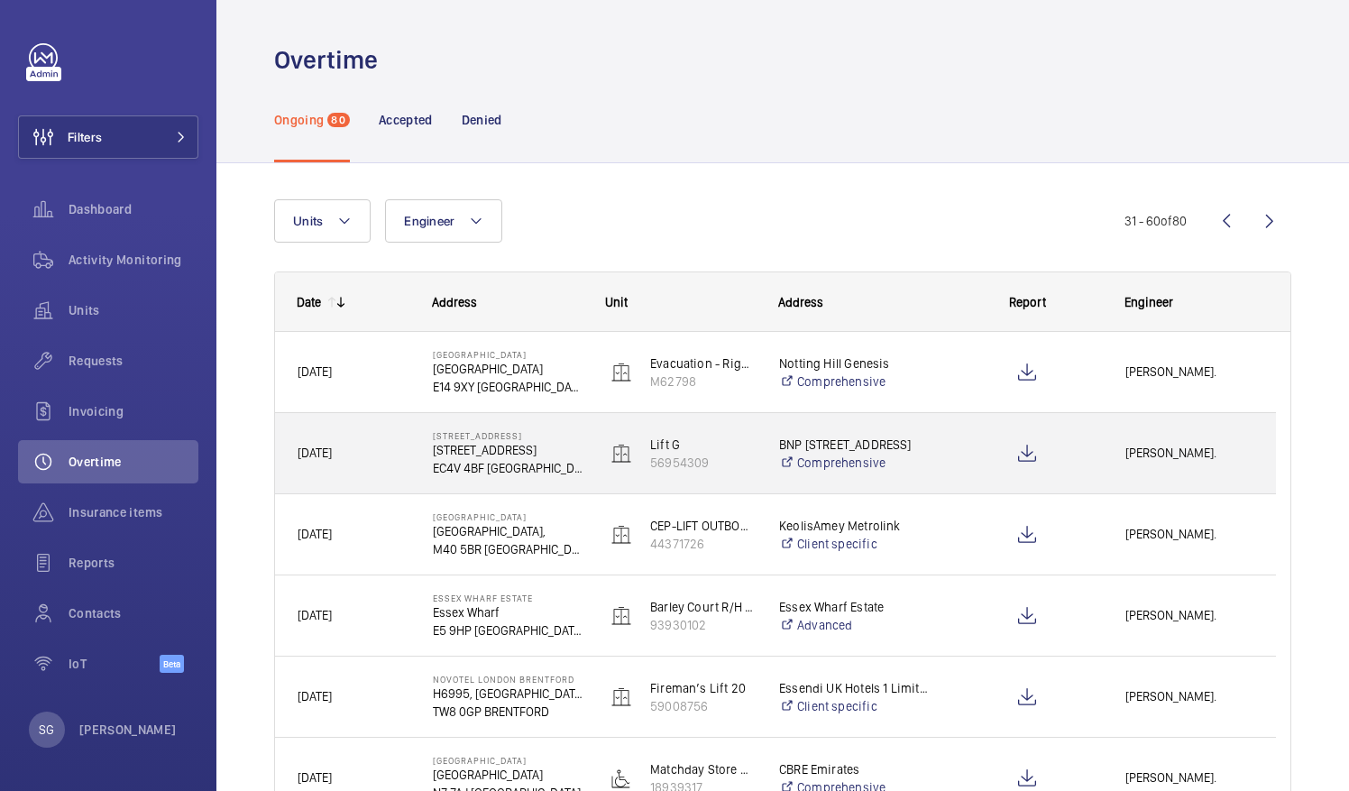
click at [1141, 458] on span "[PERSON_NAME]." at bounding box center [1189, 453] width 128 height 21
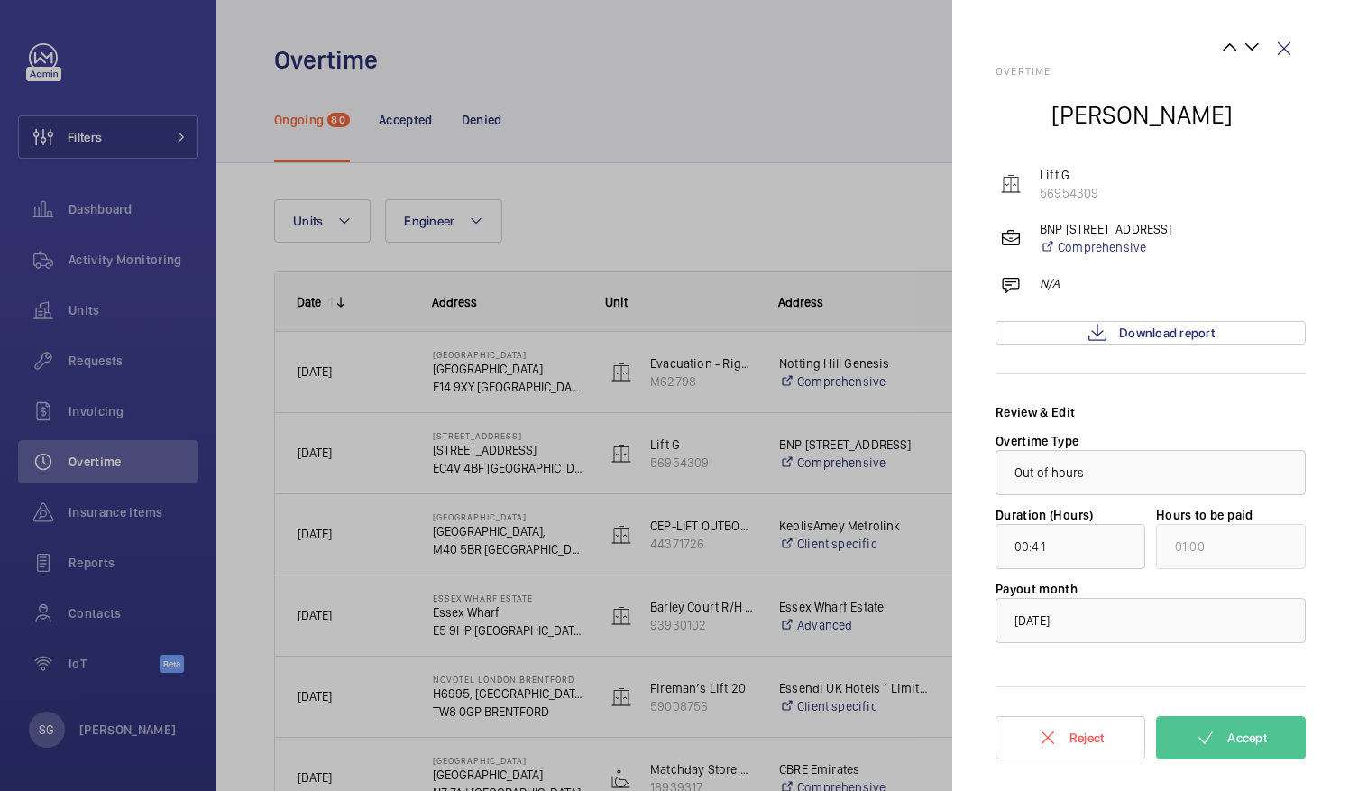
click at [1187, 319] on div "Overtime Lewis Saville Lift G 56954309 BNP 160 Queen Victoria Street Comprehens…" at bounding box center [1150, 417] width 310 height 704
click at [1188, 329] on span "Download report" at bounding box center [1167, 332] width 96 height 14
click at [1222, 737] on button "Accept" at bounding box center [1231, 737] width 150 height 43
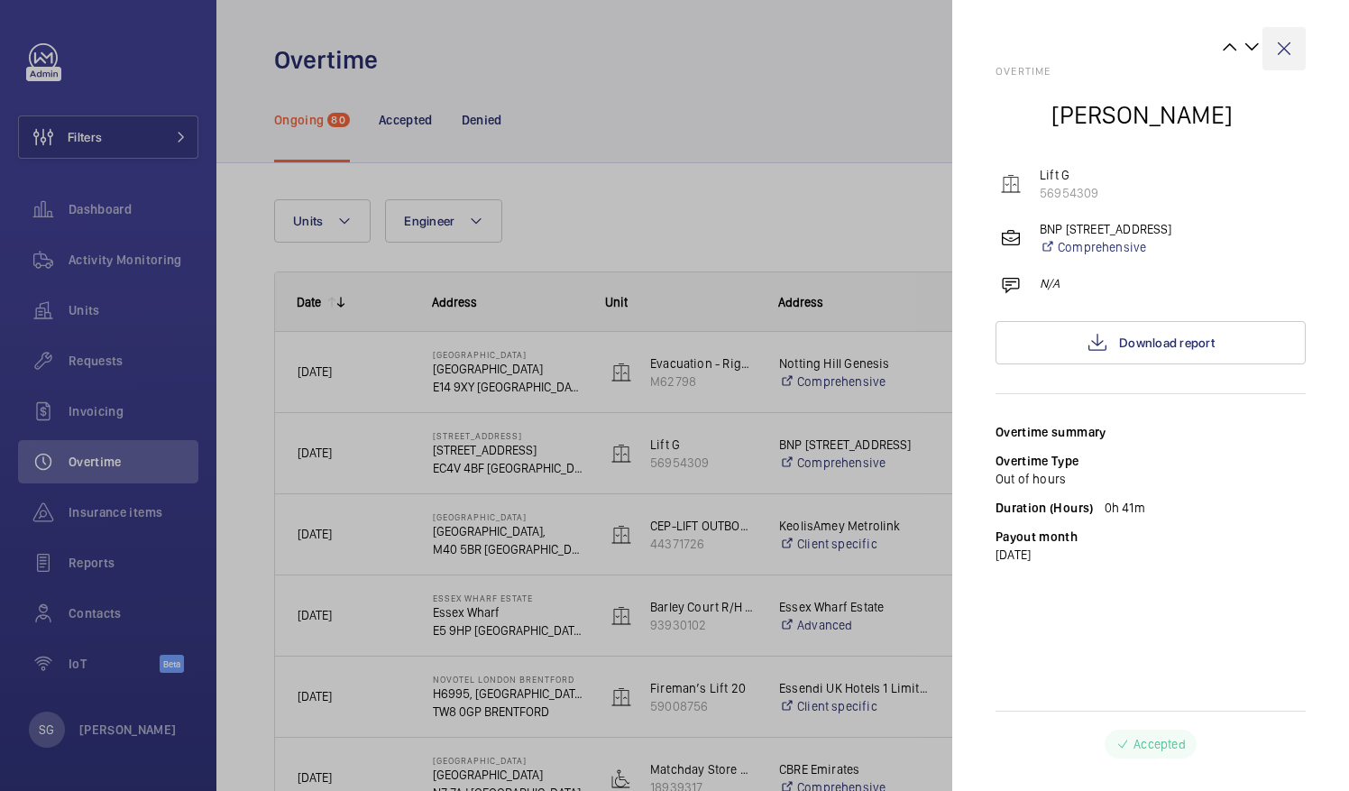
click at [1289, 50] on wm-front-icon-button at bounding box center [1283, 48] width 43 height 43
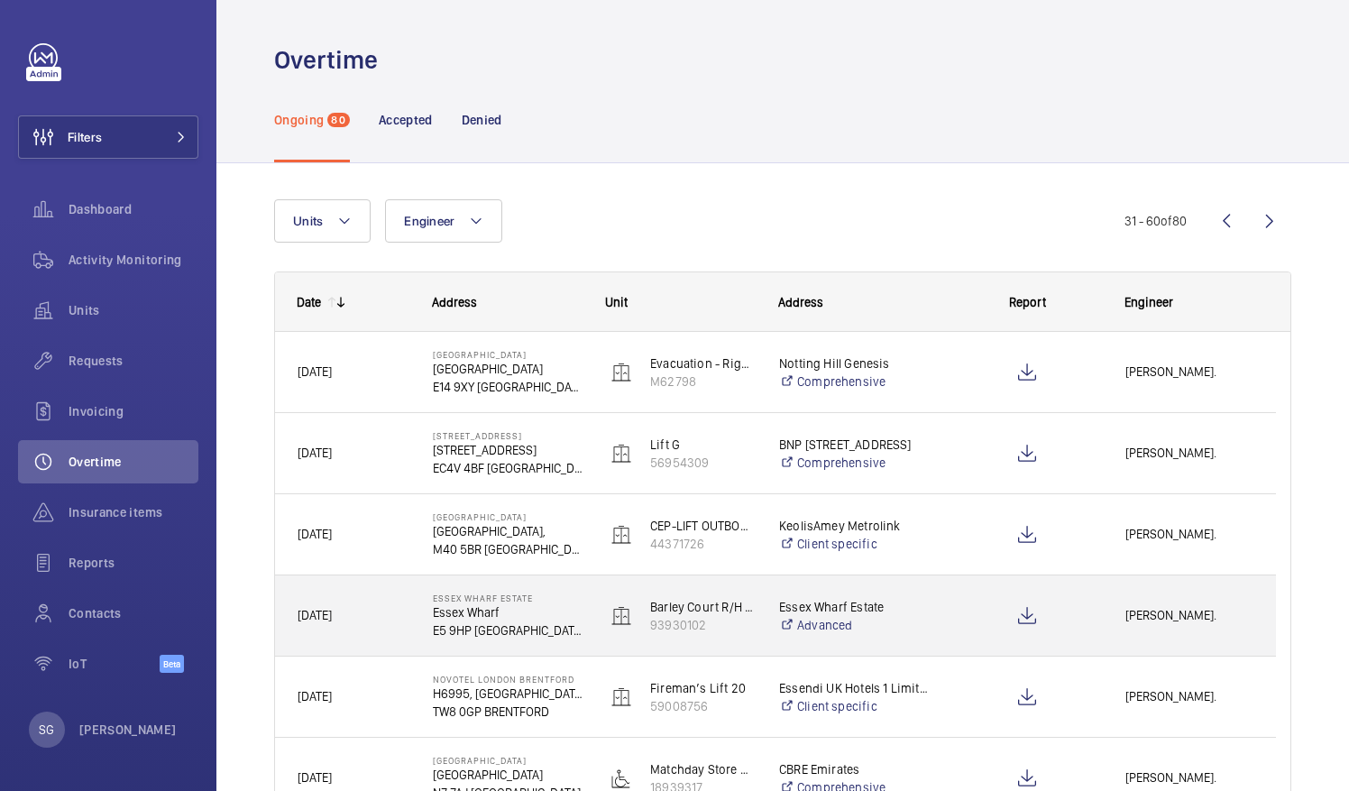
click at [1129, 624] on span "[PERSON_NAME]." at bounding box center [1189, 615] width 128 height 21
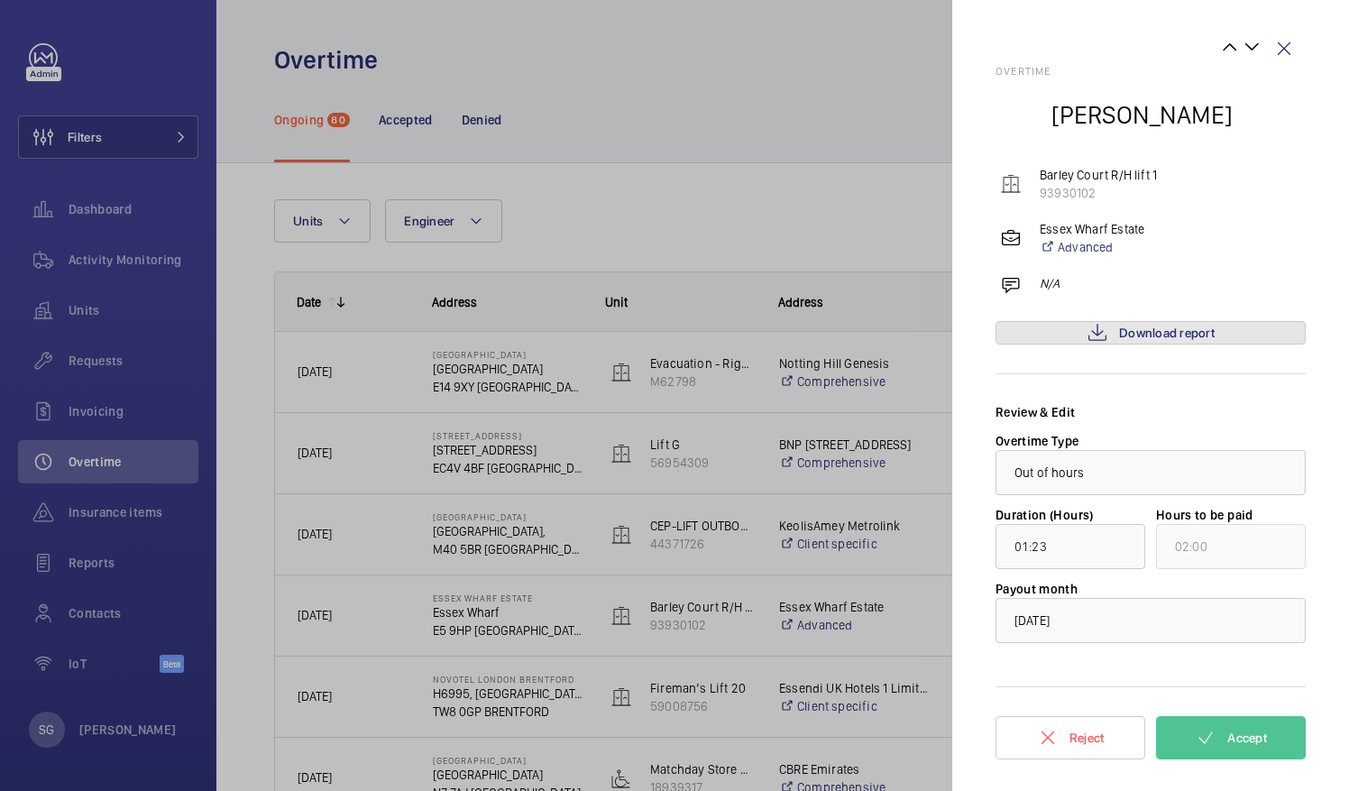
click at [1187, 330] on span "Download report" at bounding box center [1167, 332] width 96 height 14
click at [1271, 733] on button "Accept" at bounding box center [1231, 737] width 150 height 43
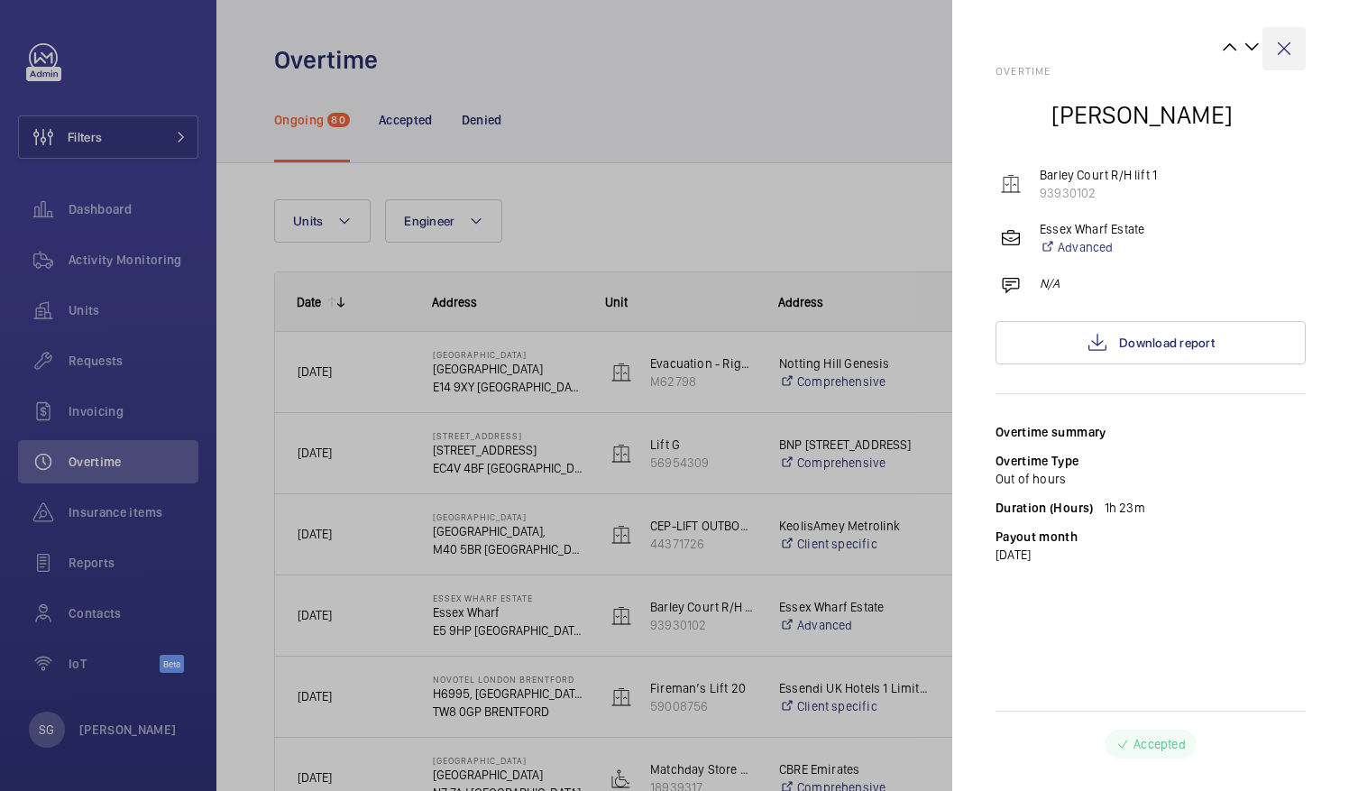
click at [1286, 48] on wm-front-icon-button at bounding box center [1283, 48] width 43 height 43
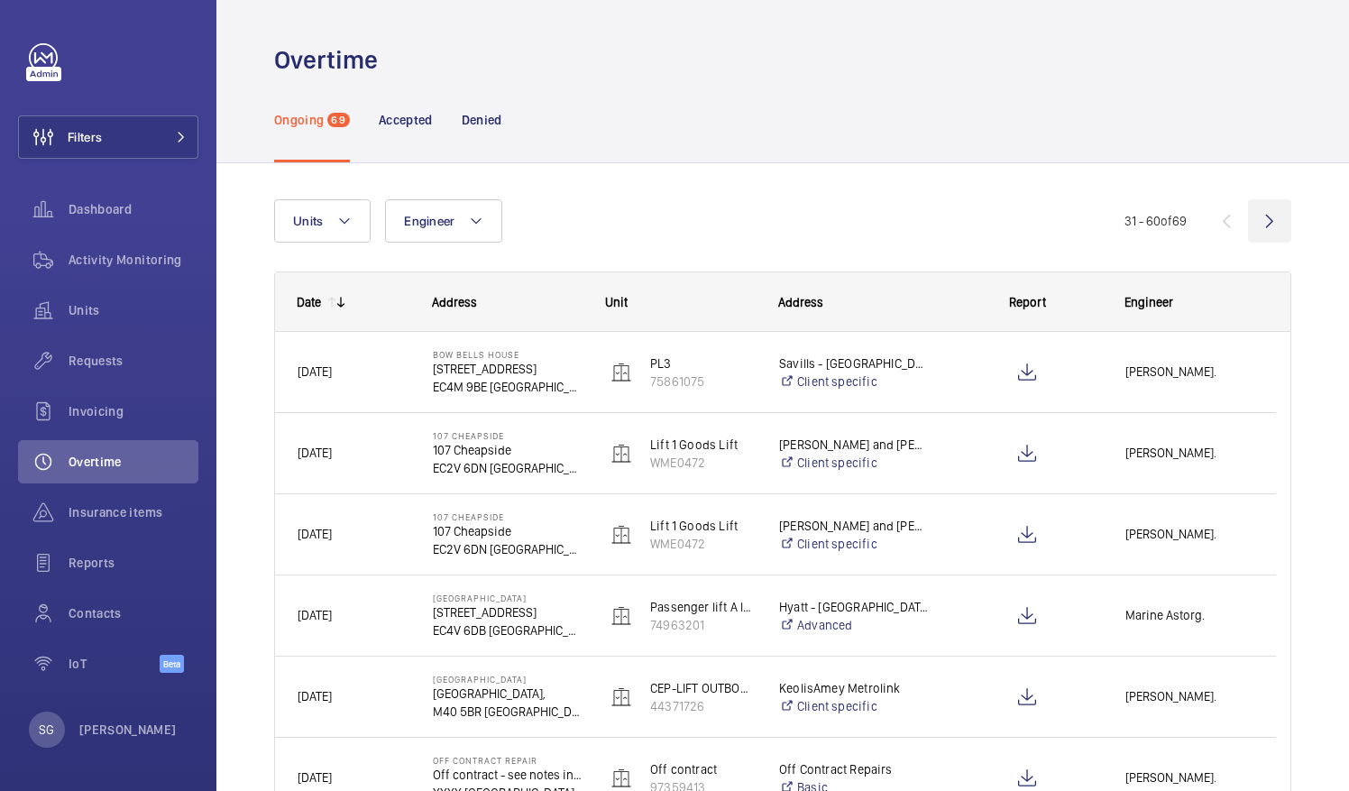
click at [1248, 224] on wm-front-icon-button at bounding box center [1269, 220] width 43 height 43
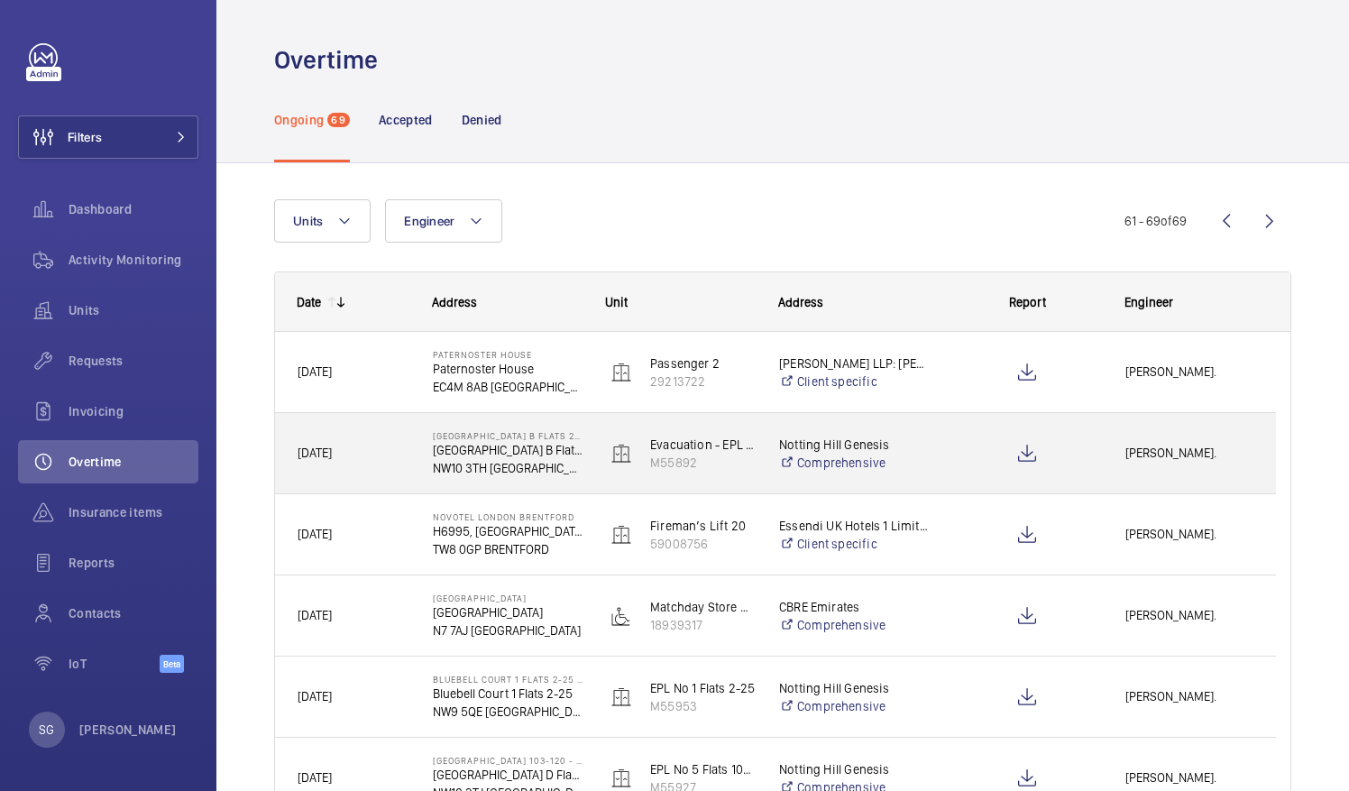
click at [1143, 470] on div "[PERSON_NAME]." at bounding box center [1188, 453] width 171 height 57
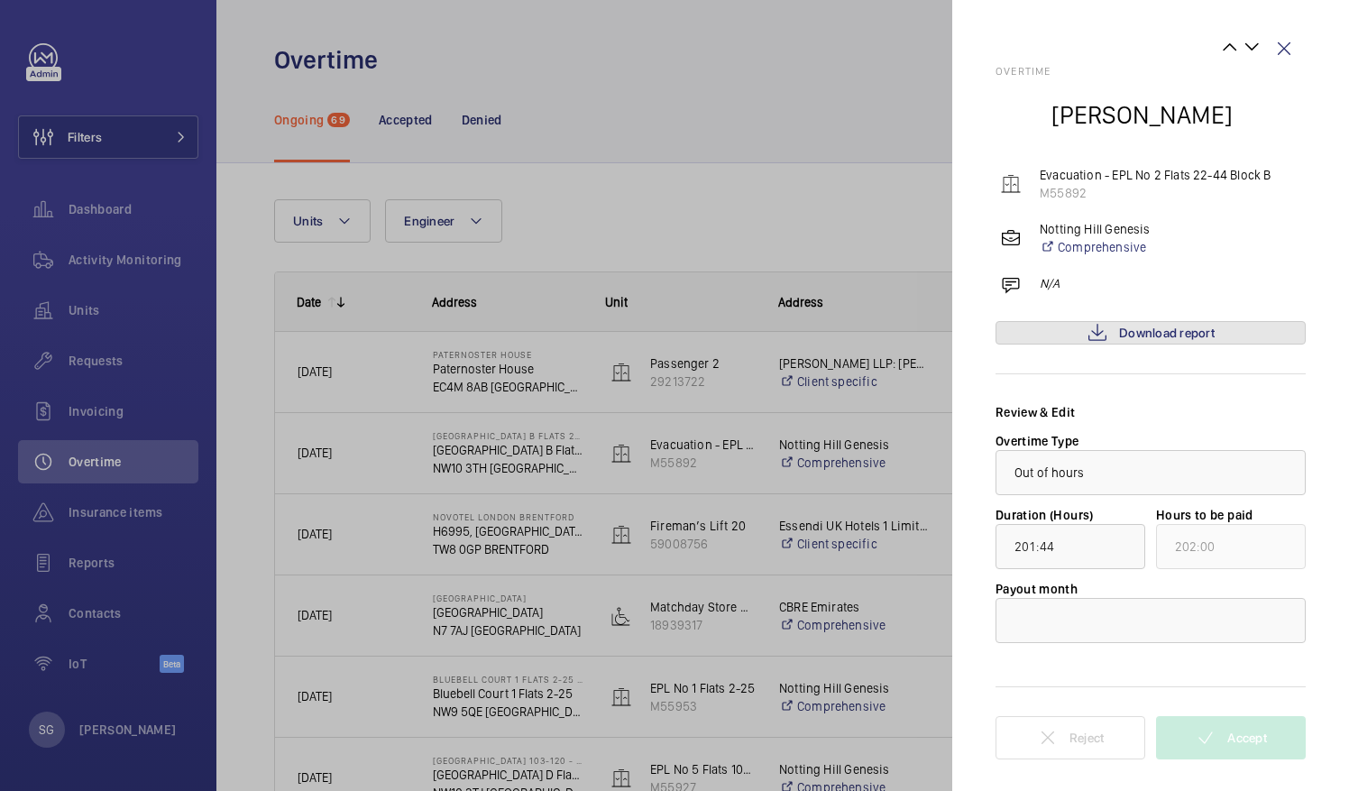
click at [1143, 326] on span "Download report" at bounding box center [1167, 332] width 96 height 14
click at [1288, 51] on wm-front-icon-button at bounding box center [1283, 48] width 43 height 43
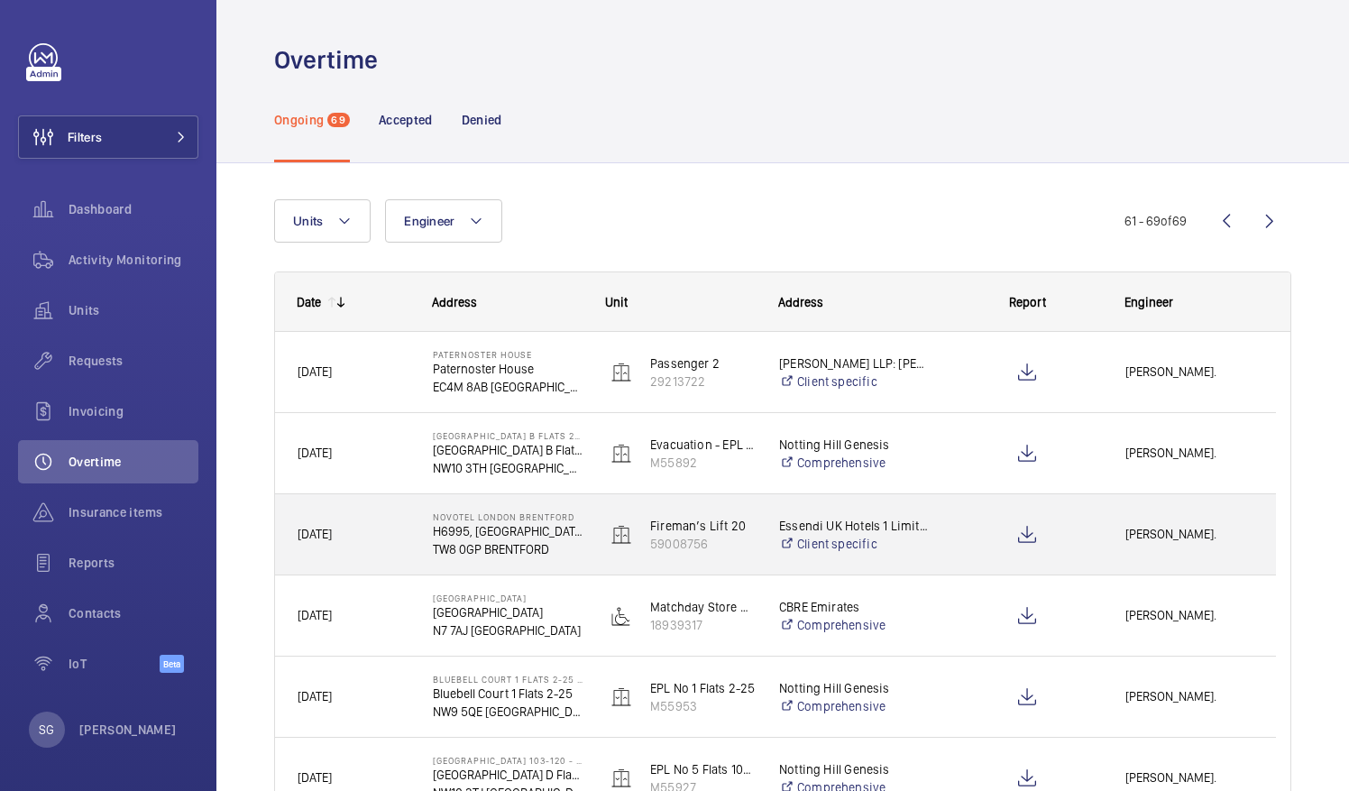
click at [1158, 554] on div "[PERSON_NAME]." at bounding box center [1188, 534] width 171 height 57
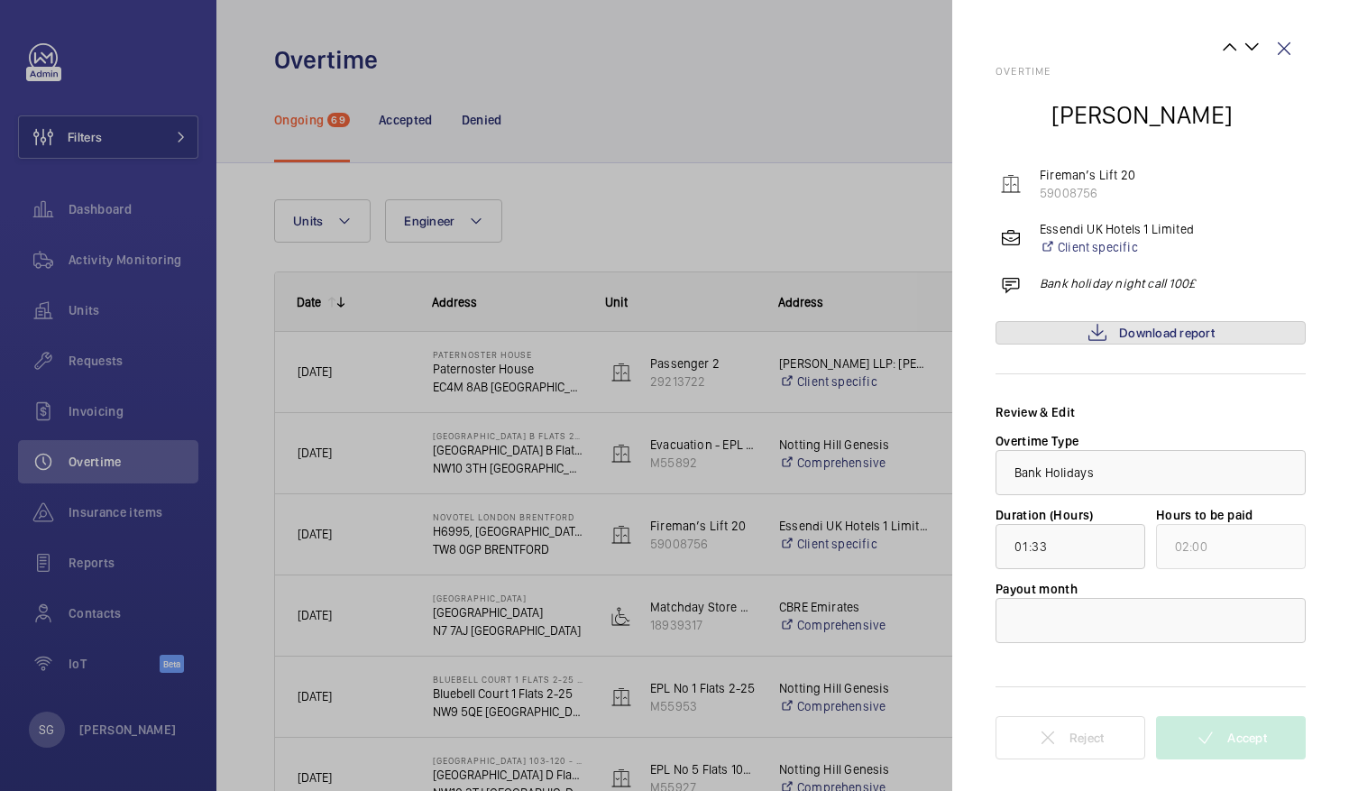
click at [1177, 336] on span "Download report" at bounding box center [1167, 332] width 96 height 14
click at [1185, 627] on div at bounding box center [1150, 620] width 308 height 43
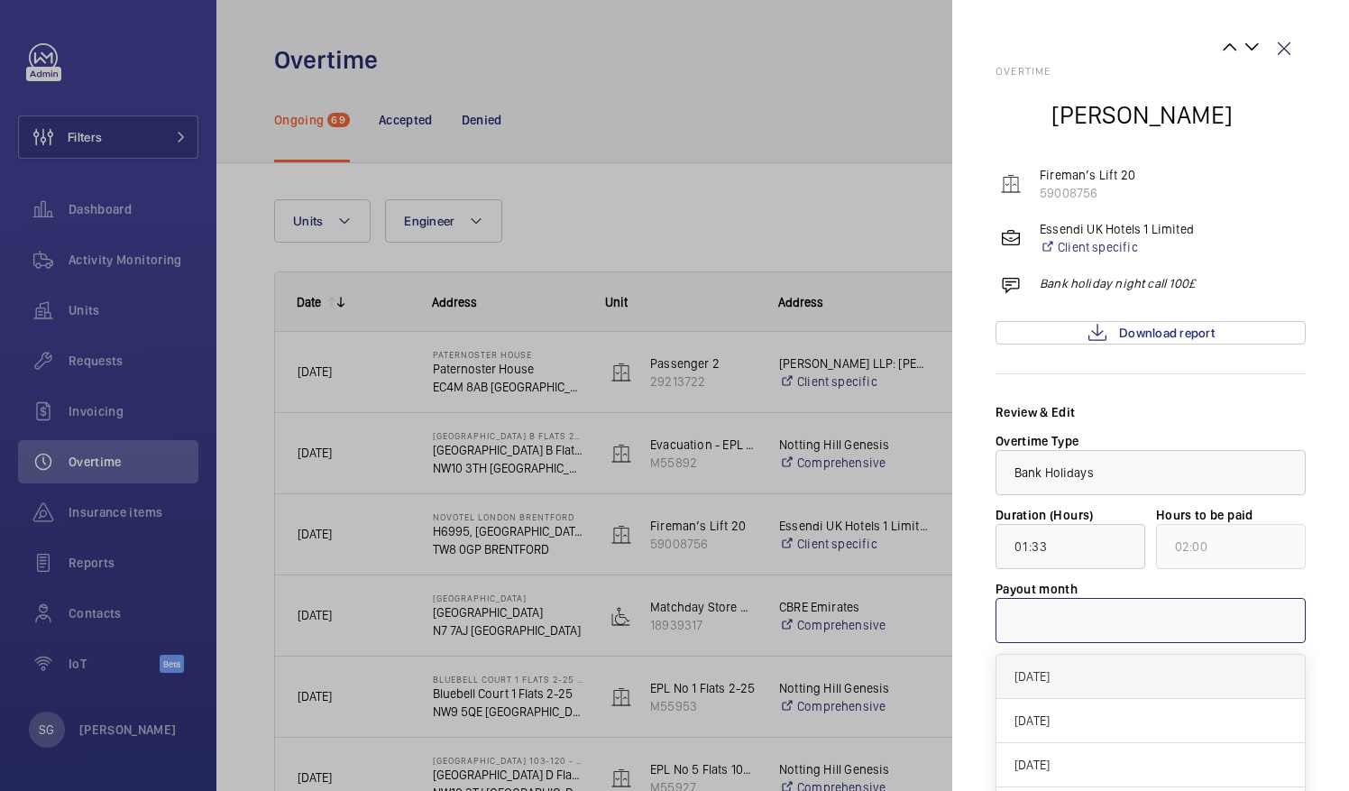
click at [1080, 669] on span "[DATE]" at bounding box center [1150, 676] width 272 height 18
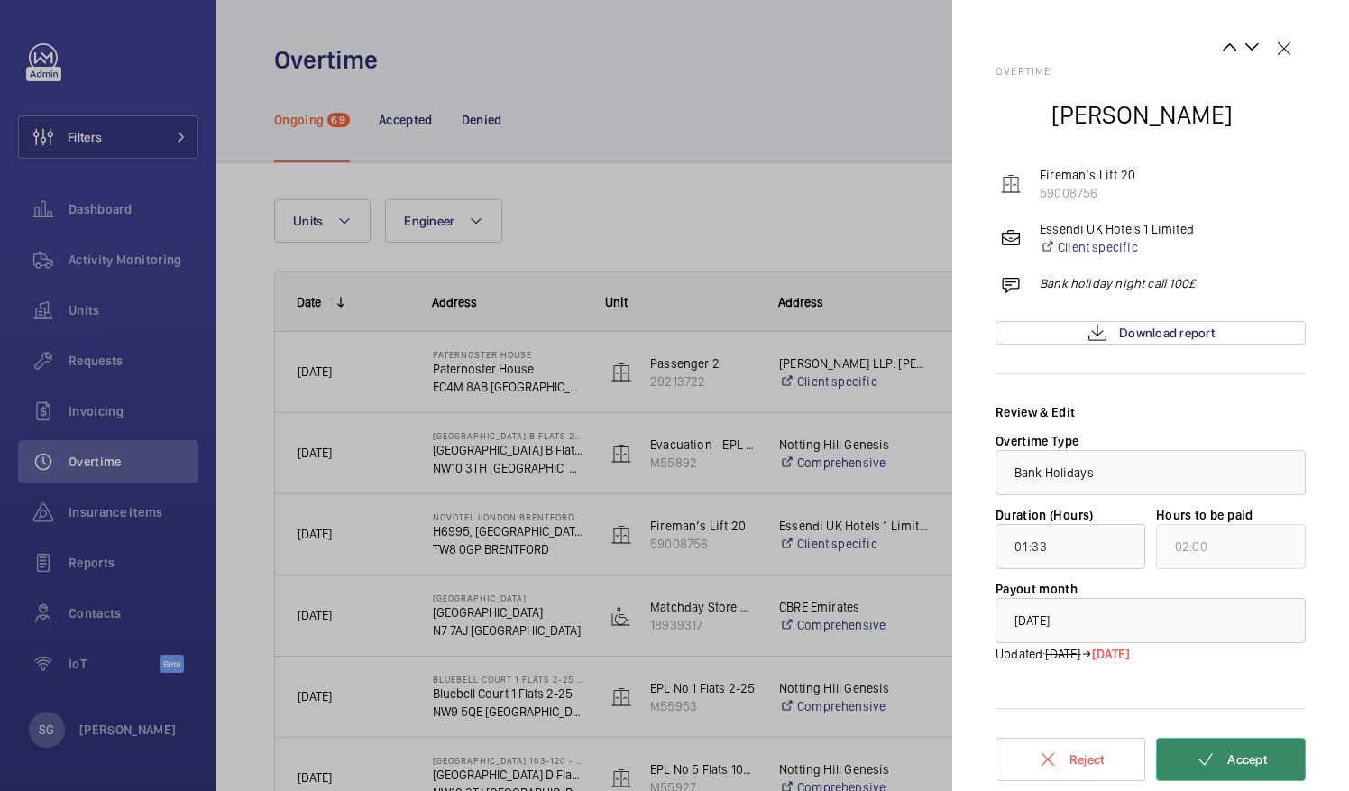
click at [1210, 745] on button "Accept" at bounding box center [1231, 758] width 150 height 43
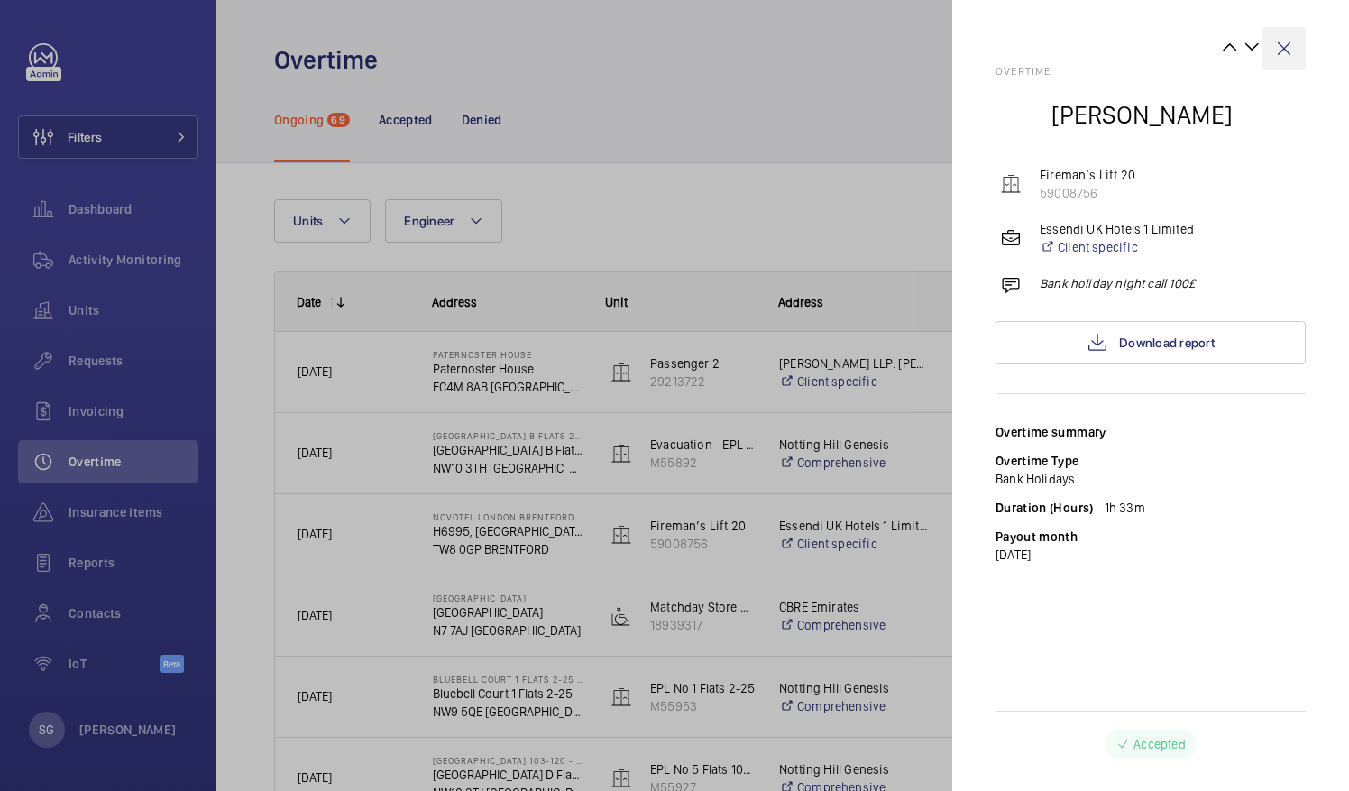
click at [1292, 49] on wm-front-icon-button at bounding box center [1283, 48] width 43 height 43
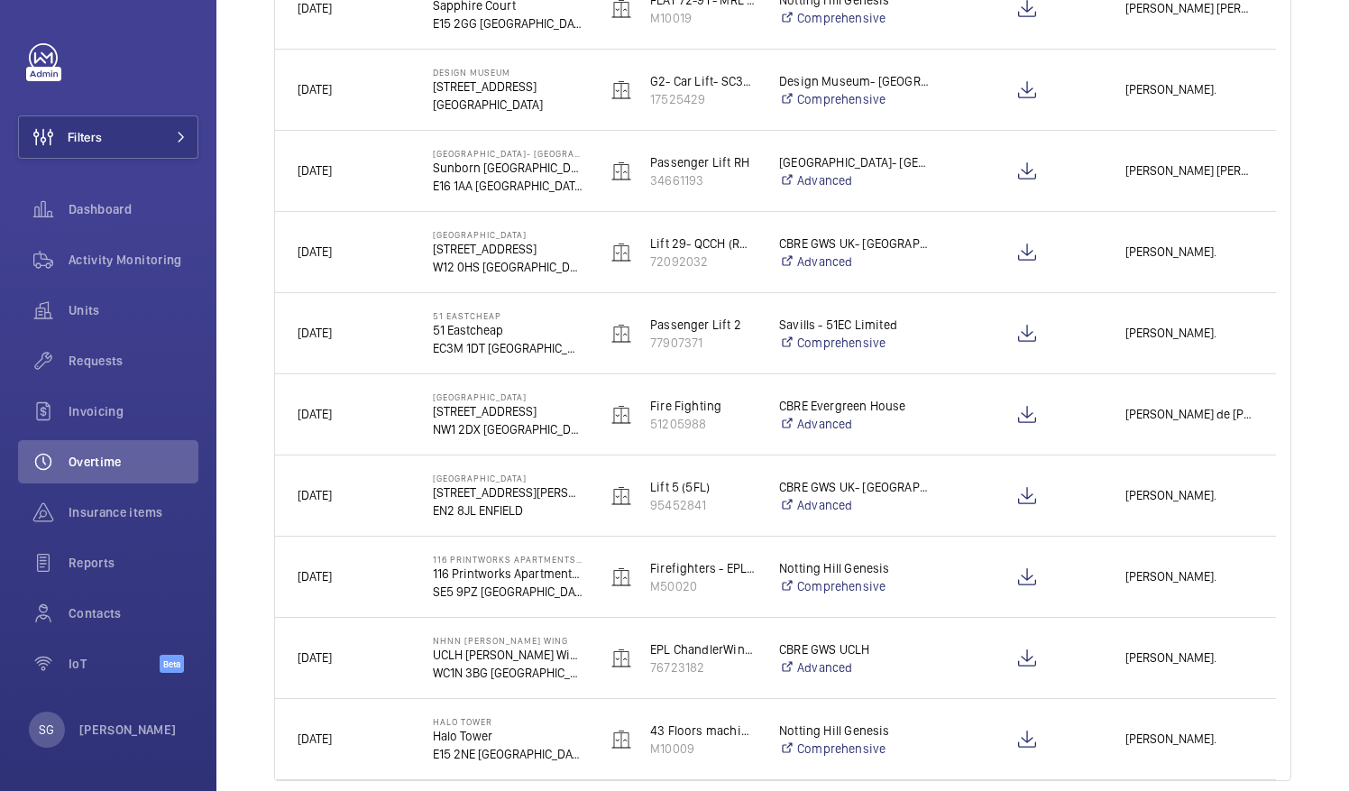
scroll to position [2062, 0]
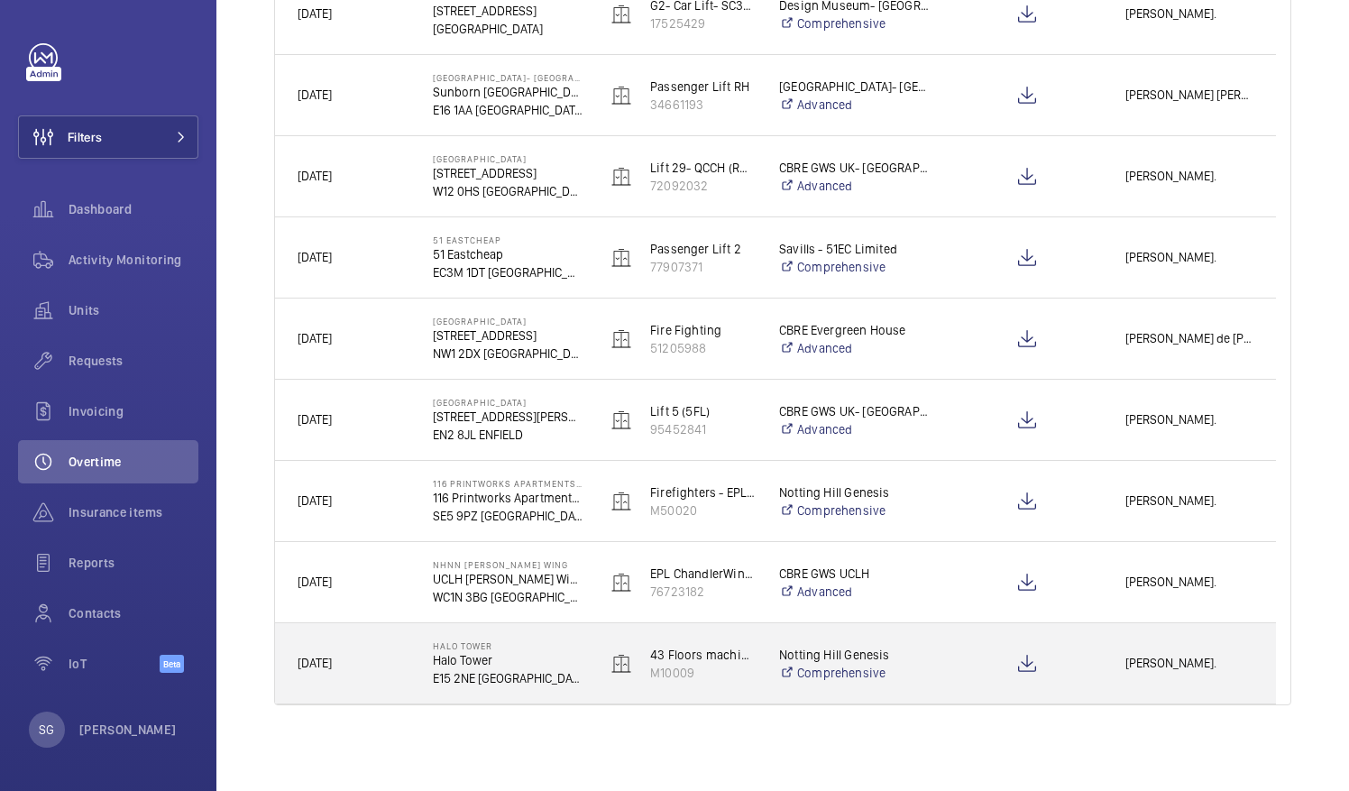
click at [1196, 649] on div "[PERSON_NAME]." at bounding box center [1188, 663] width 171 height 57
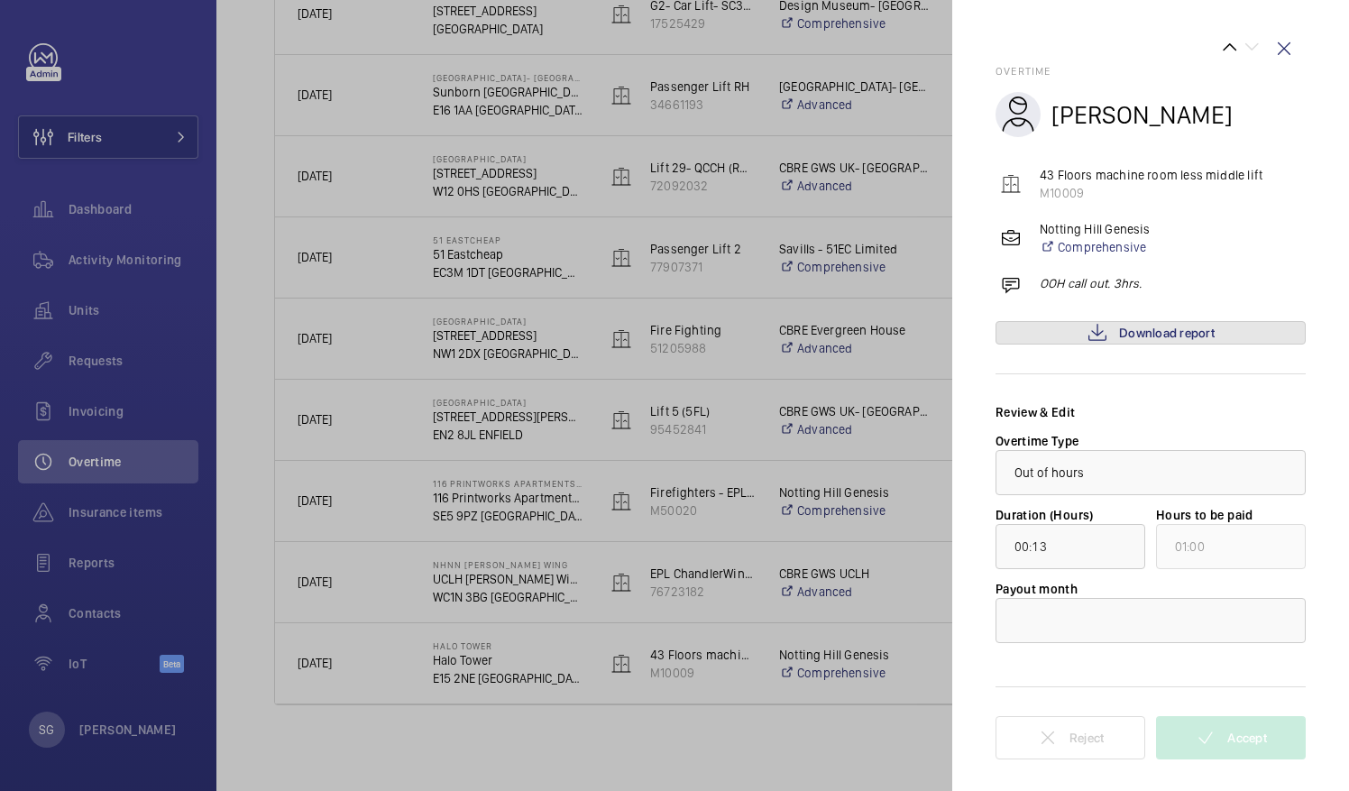
click at [1194, 337] on span "Download report" at bounding box center [1167, 332] width 96 height 14
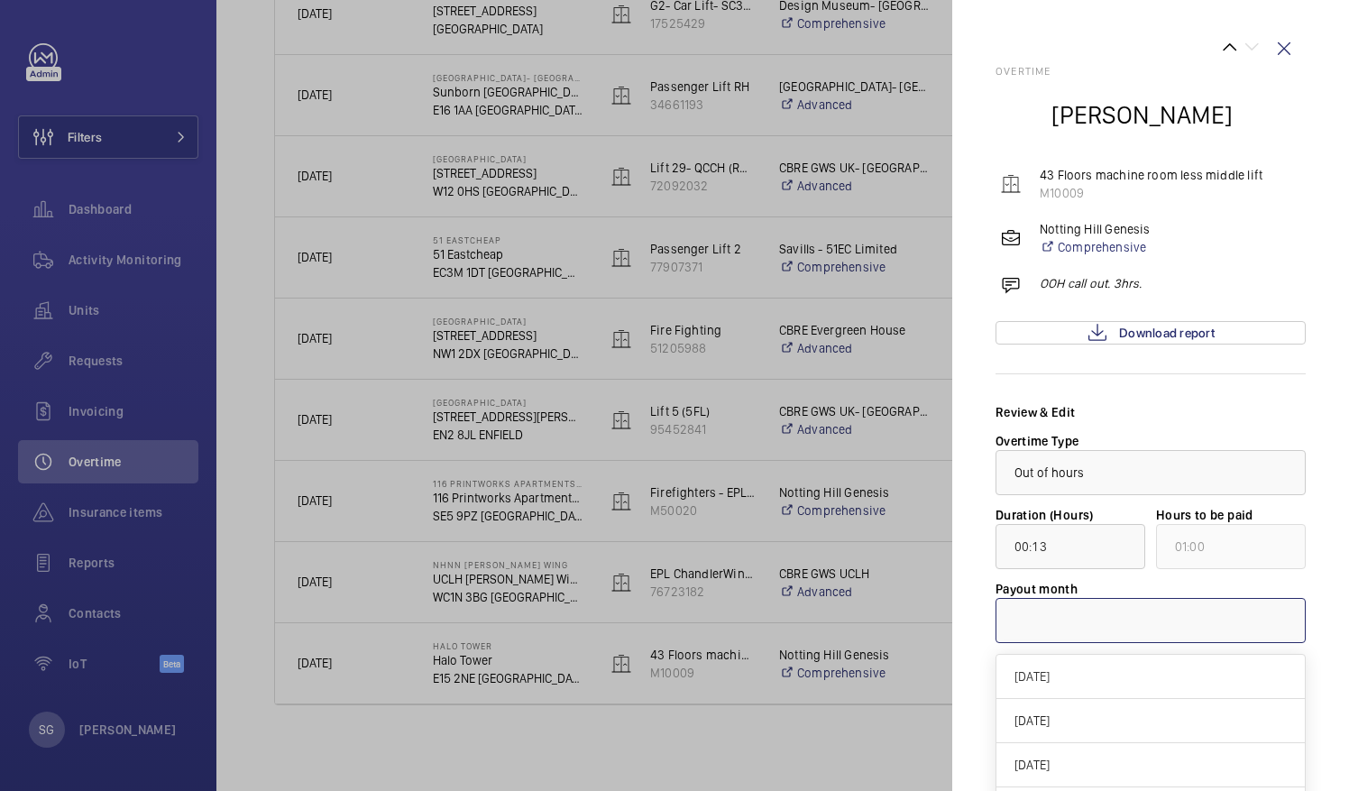
click at [1120, 608] on div at bounding box center [1150, 620] width 308 height 43
click at [1091, 671] on span "[DATE]" at bounding box center [1150, 676] width 272 height 18
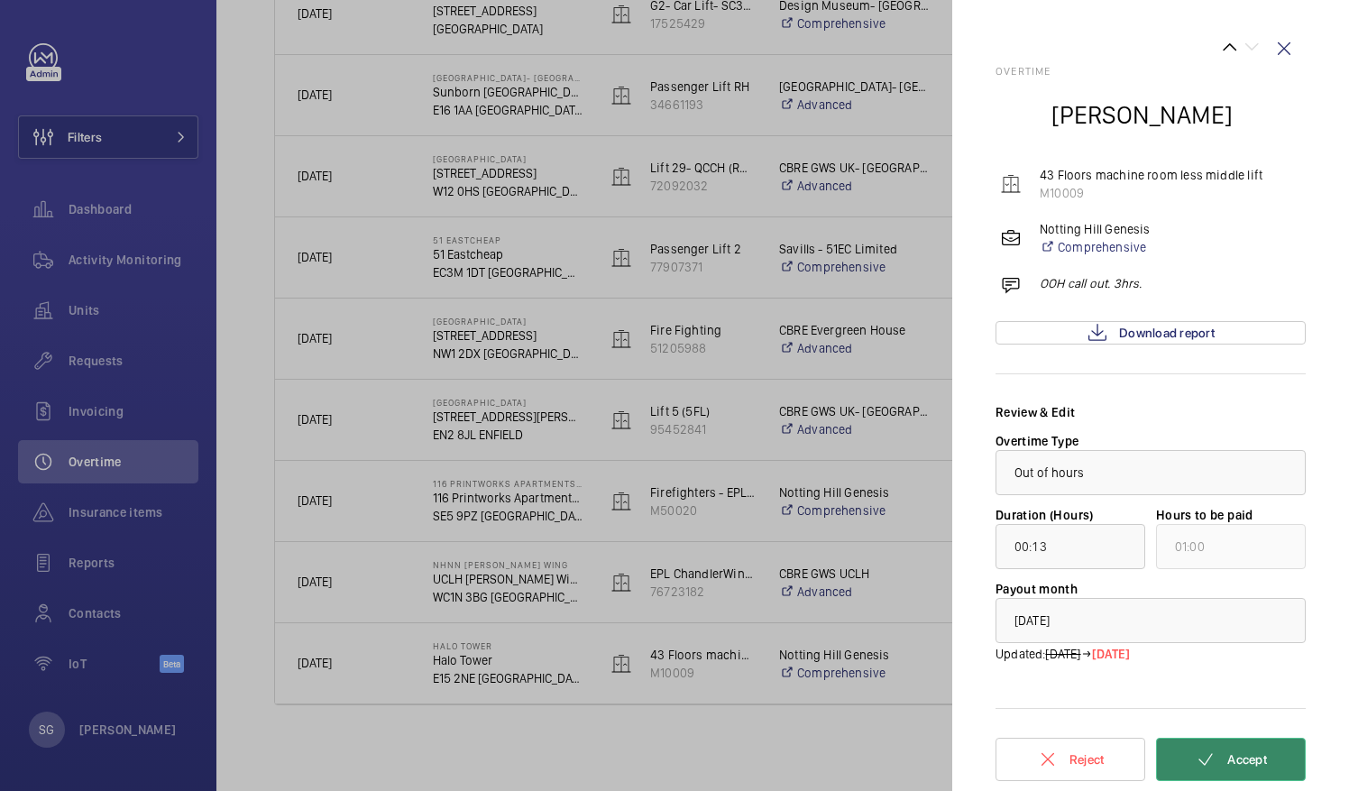
click at [1215, 754] on button "Accept" at bounding box center [1231, 758] width 150 height 43
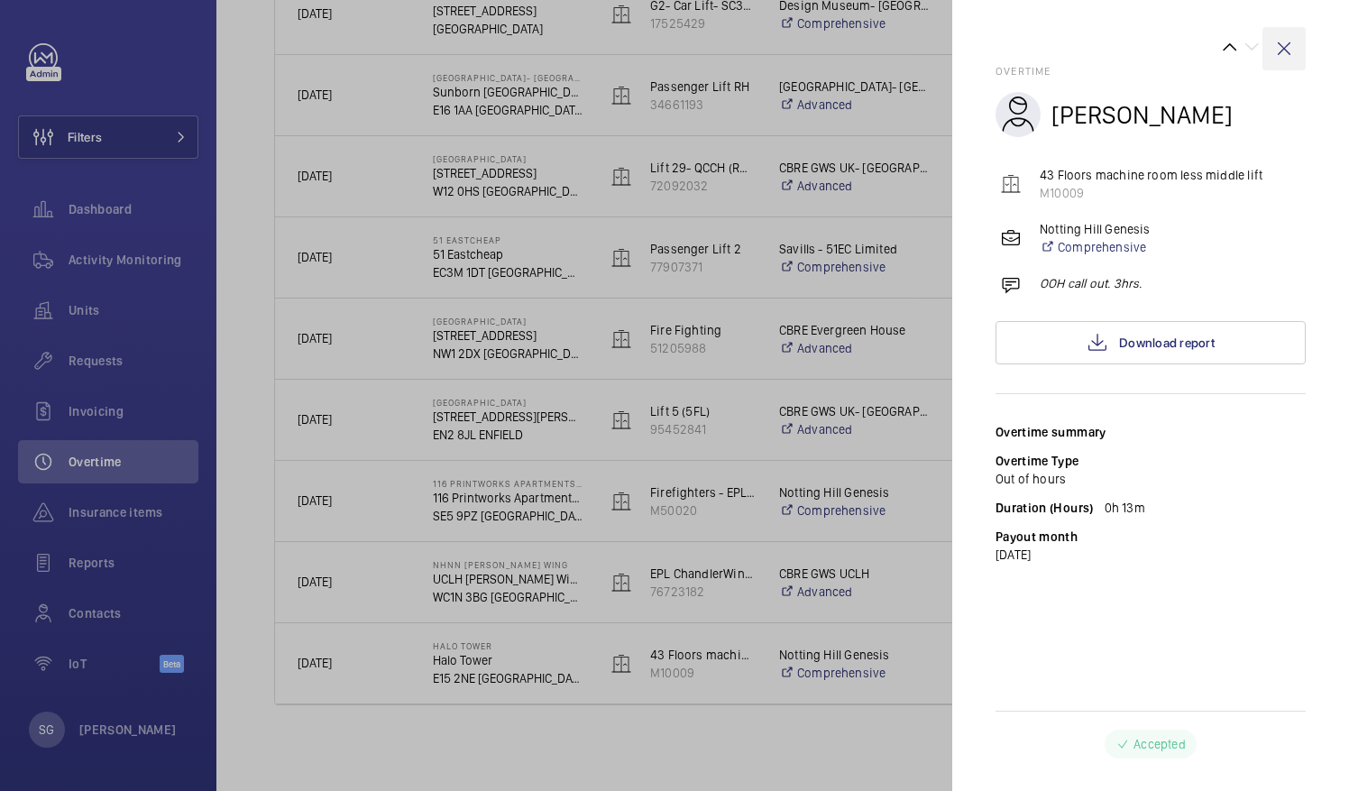
click at [1287, 49] on wm-front-icon-button at bounding box center [1283, 48] width 43 height 43
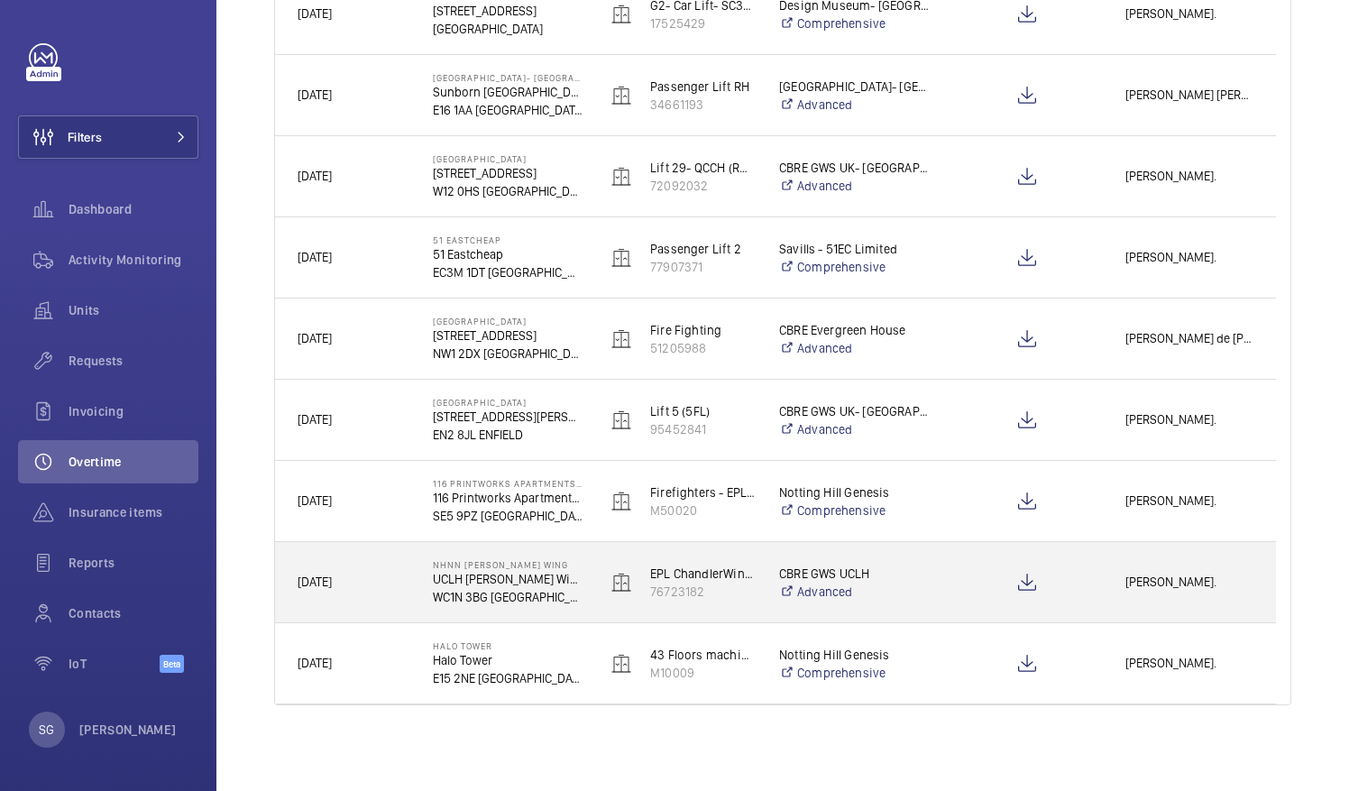
click at [1165, 574] on span "[PERSON_NAME]." at bounding box center [1189, 582] width 128 height 21
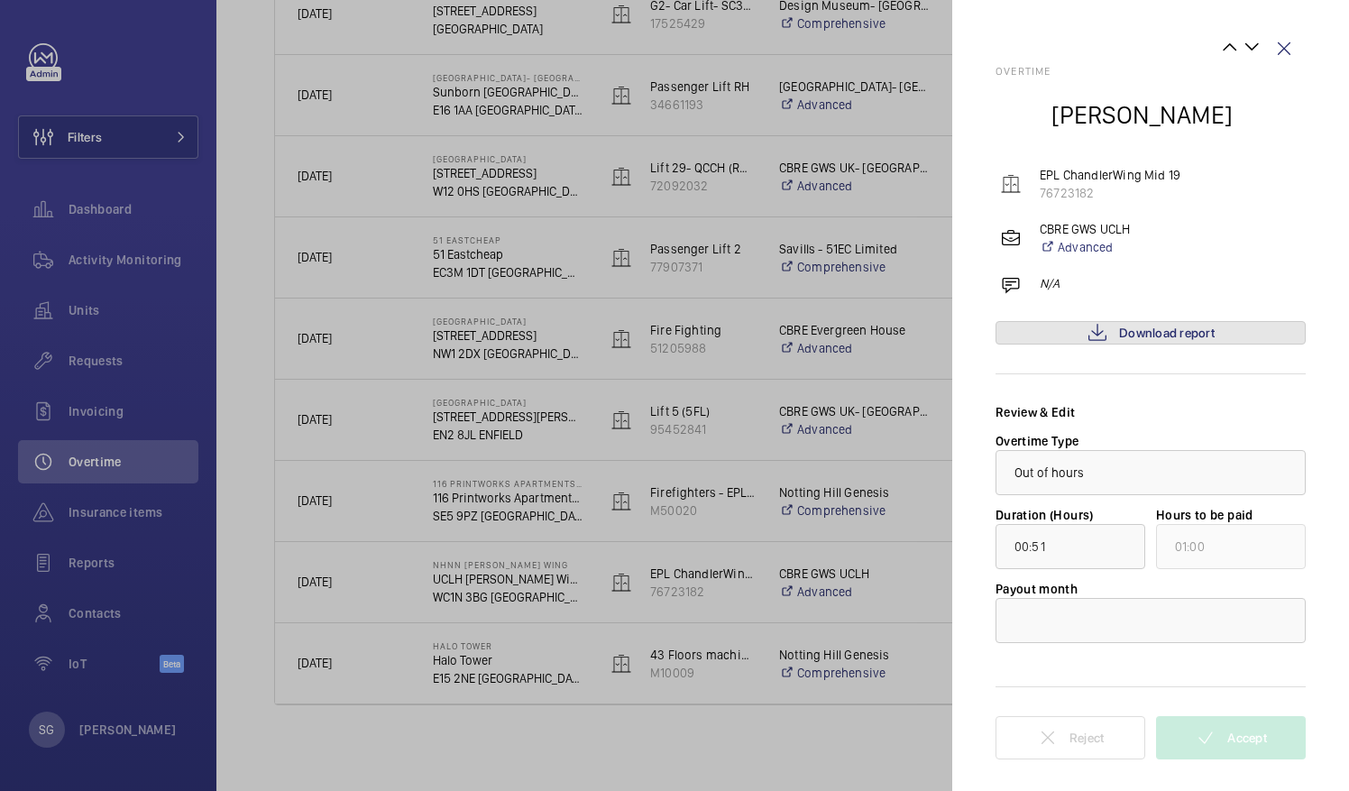
click at [1146, 330] on span "Download report" at bounding box center [1167, 332] width 96 height 14
click at [1111, 604] on div at bounding box center [1150, 620] width 308 height 43
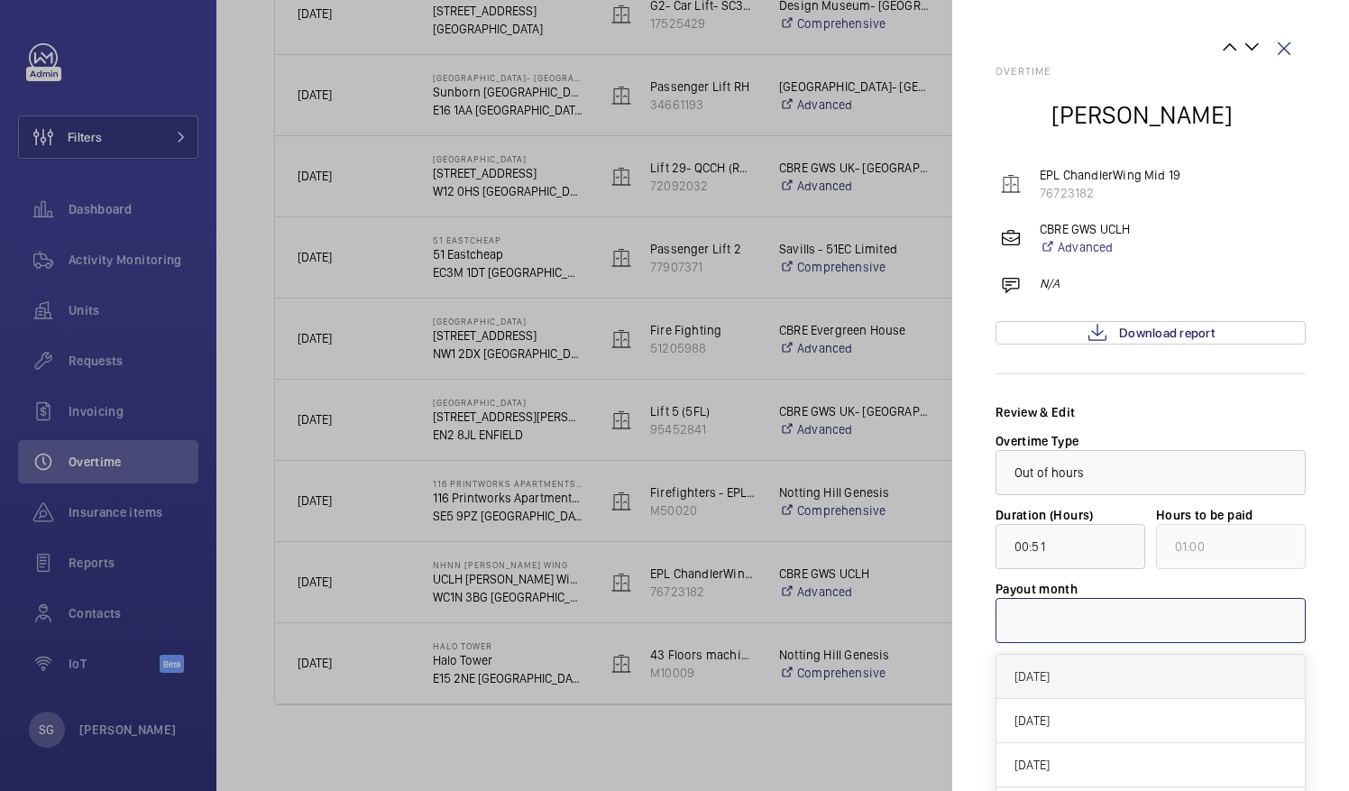
click at [1076, 669] on span "[DATE]" at bounding box center [1150, 676] width 272 height 18
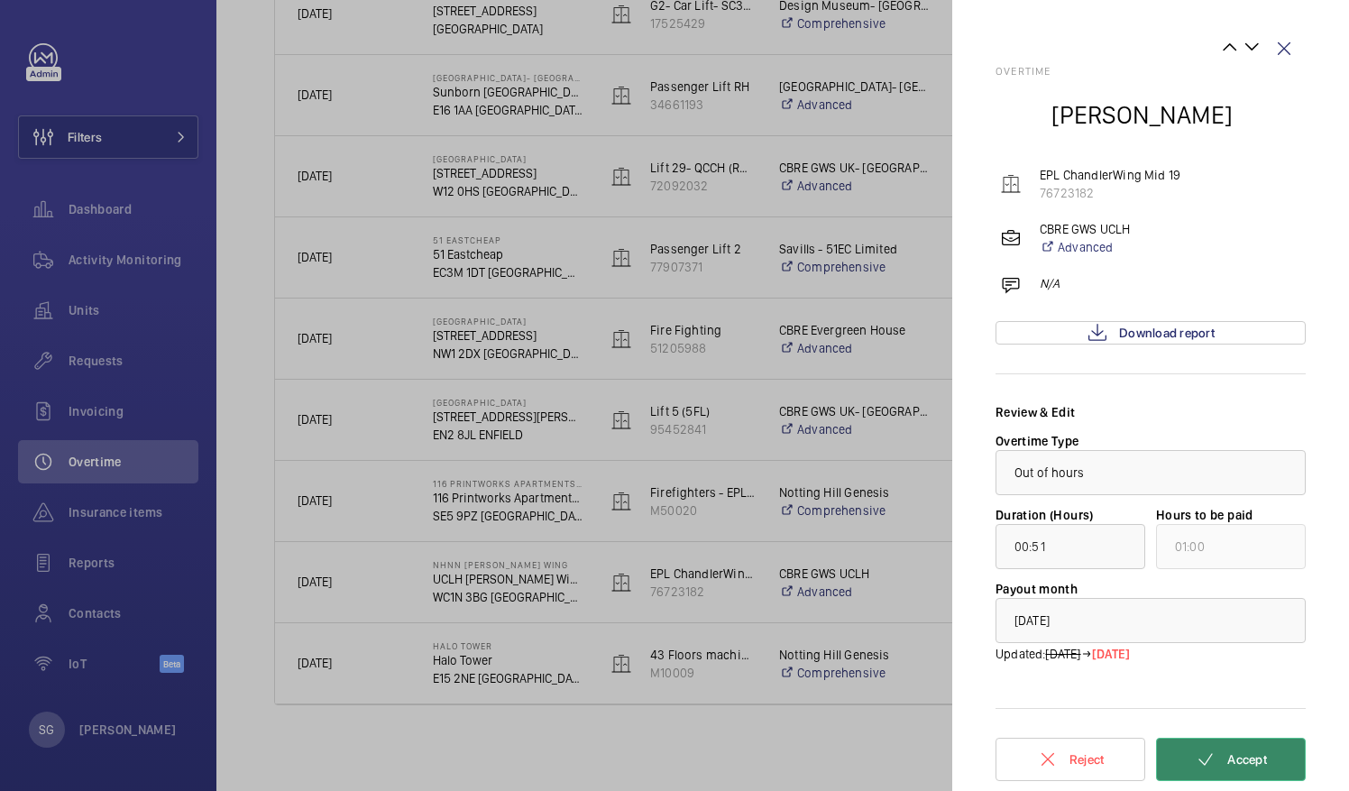
click at [1212, 756] on mat-icon at bounding box center [1206, 759] width 22 height 22
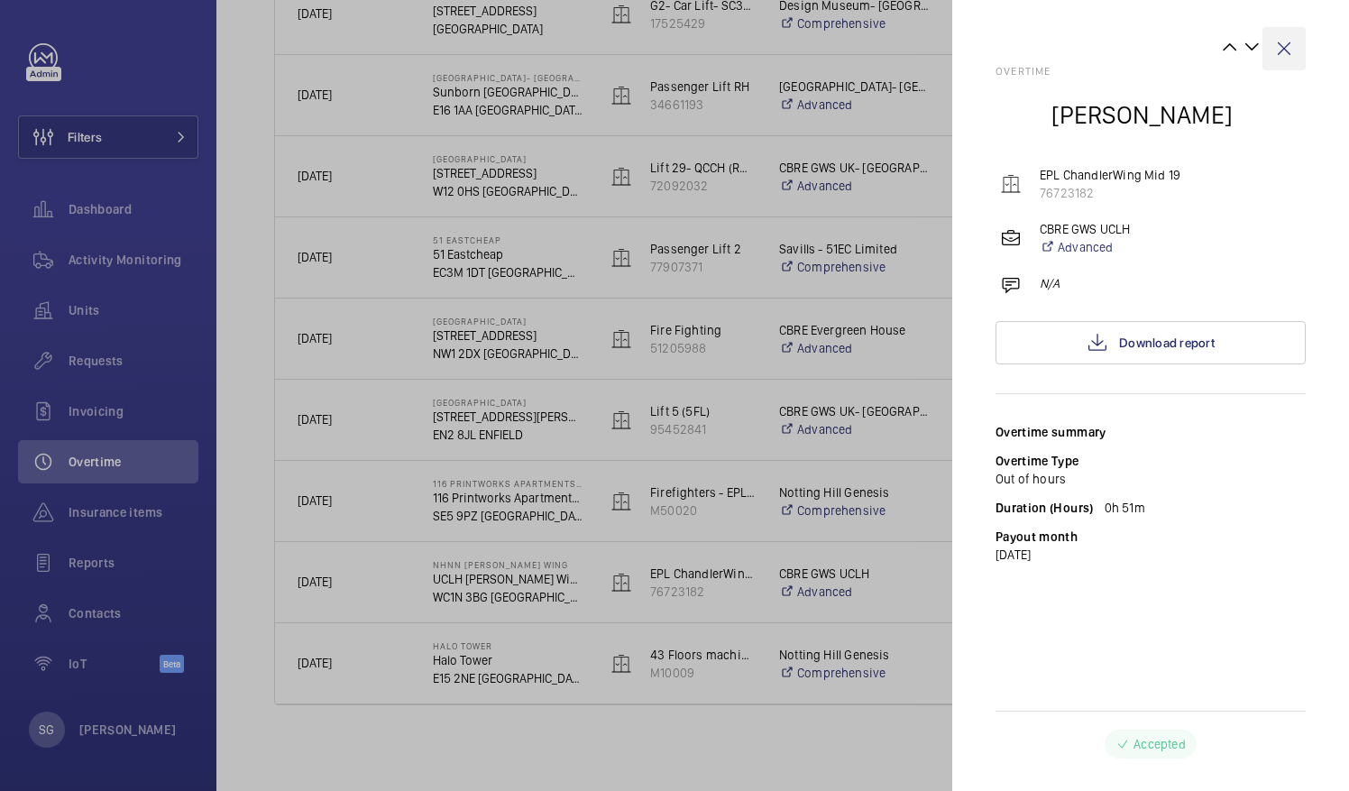
click at [1296, 39] on wm-front-icon-button at bounding box center [1283, 48] width 43 height 43
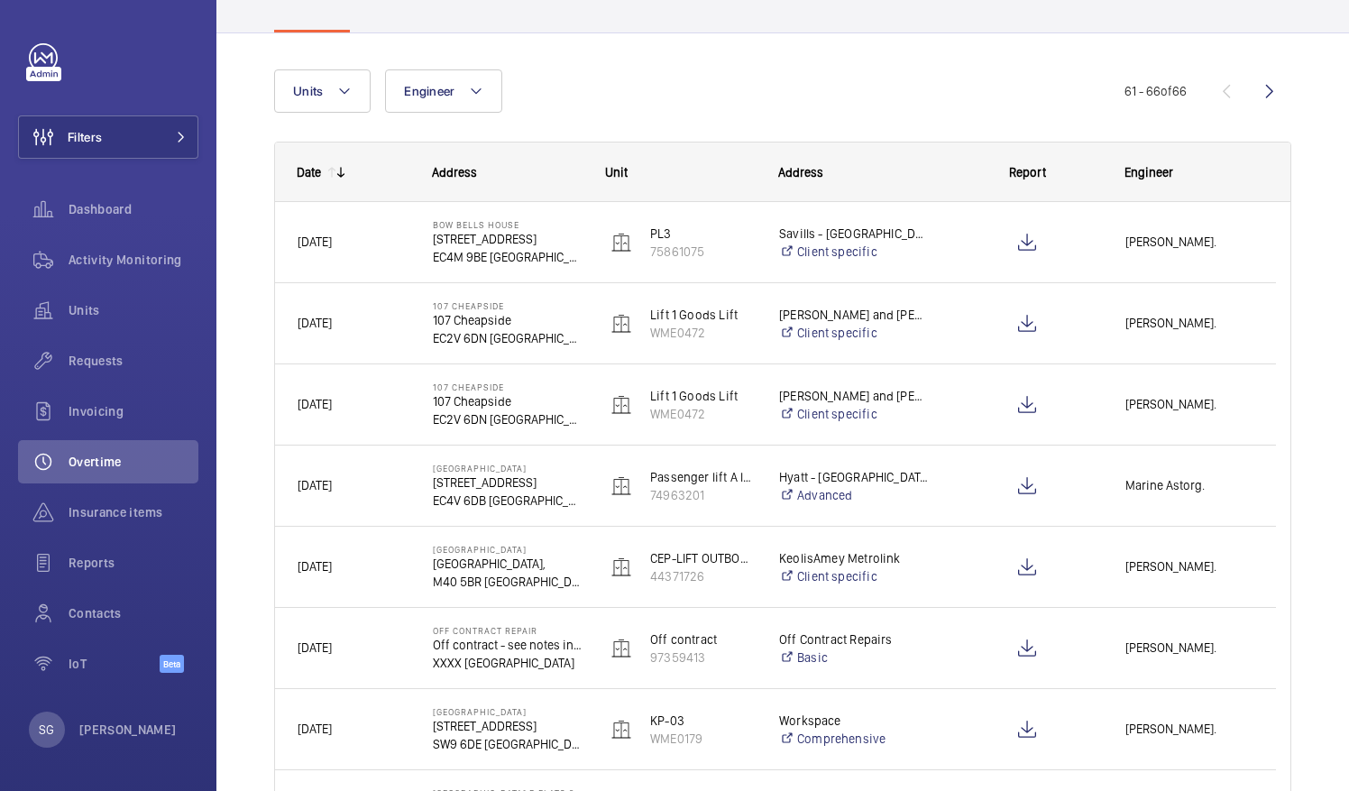
scroll to position [144, 0]
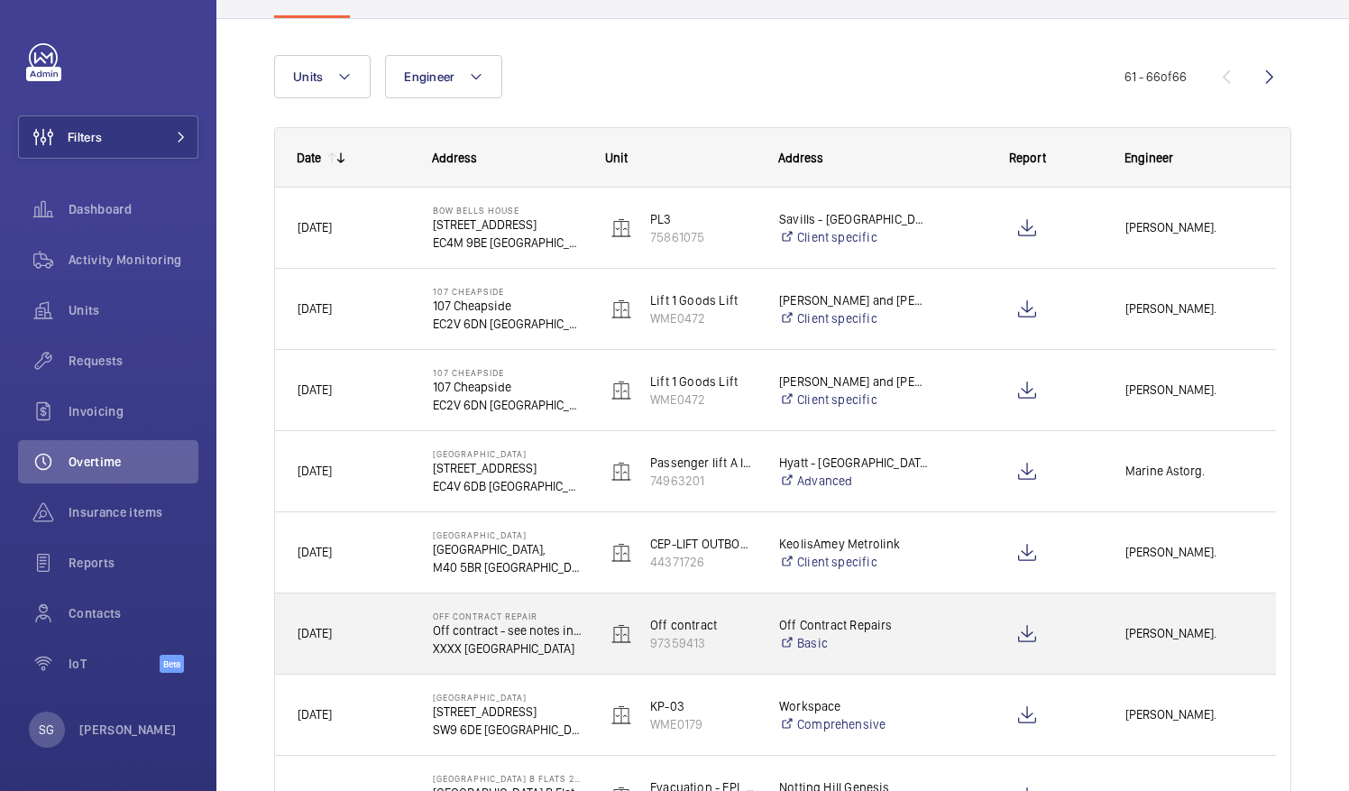
click at [1104, 645] on div "Tom Harmsworth." at bounding box center [1188, 633] width 171 height 57
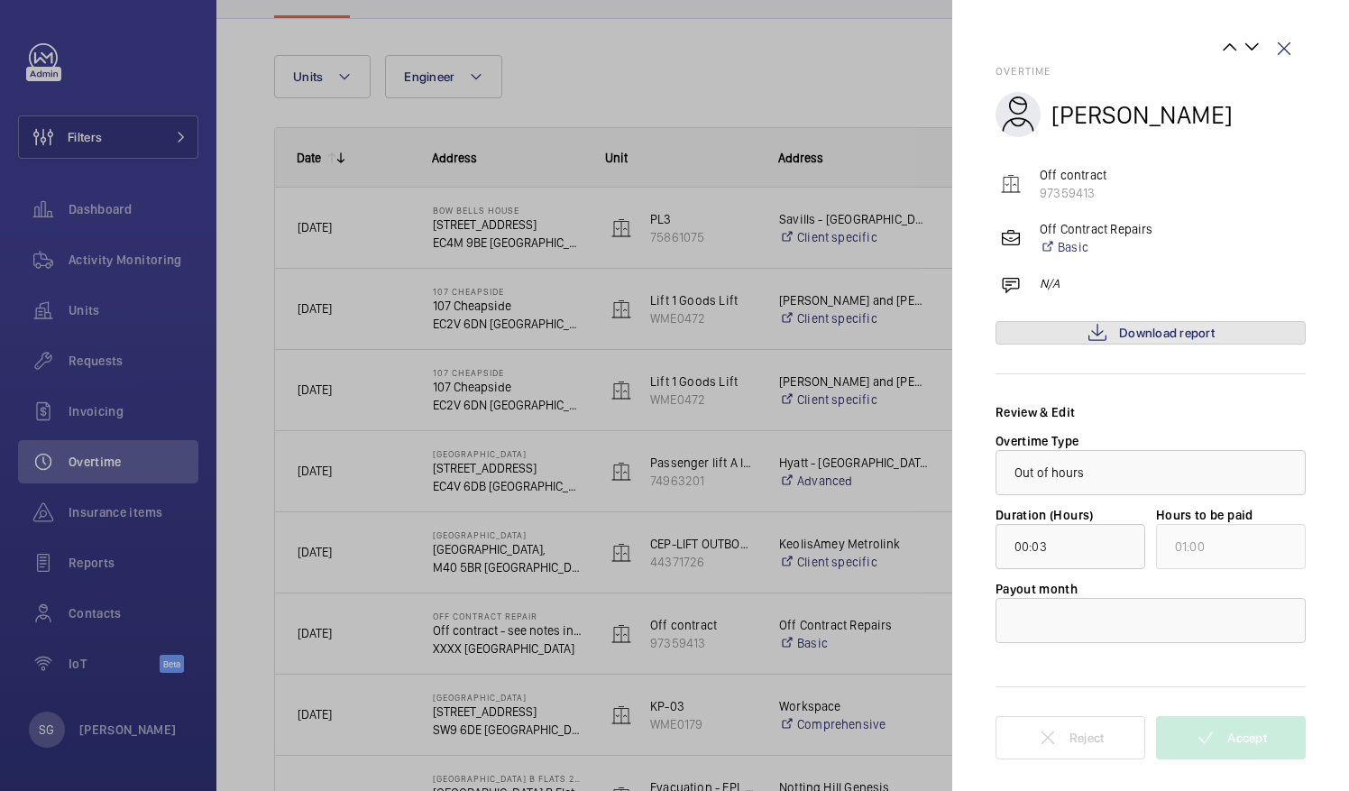
click at [1113, 329] on link "Download report" at bounding box center [1150, 332] width 310 height 23
click at [1131, 612] on div at bounding box center [1150, 620] width 308 height 43
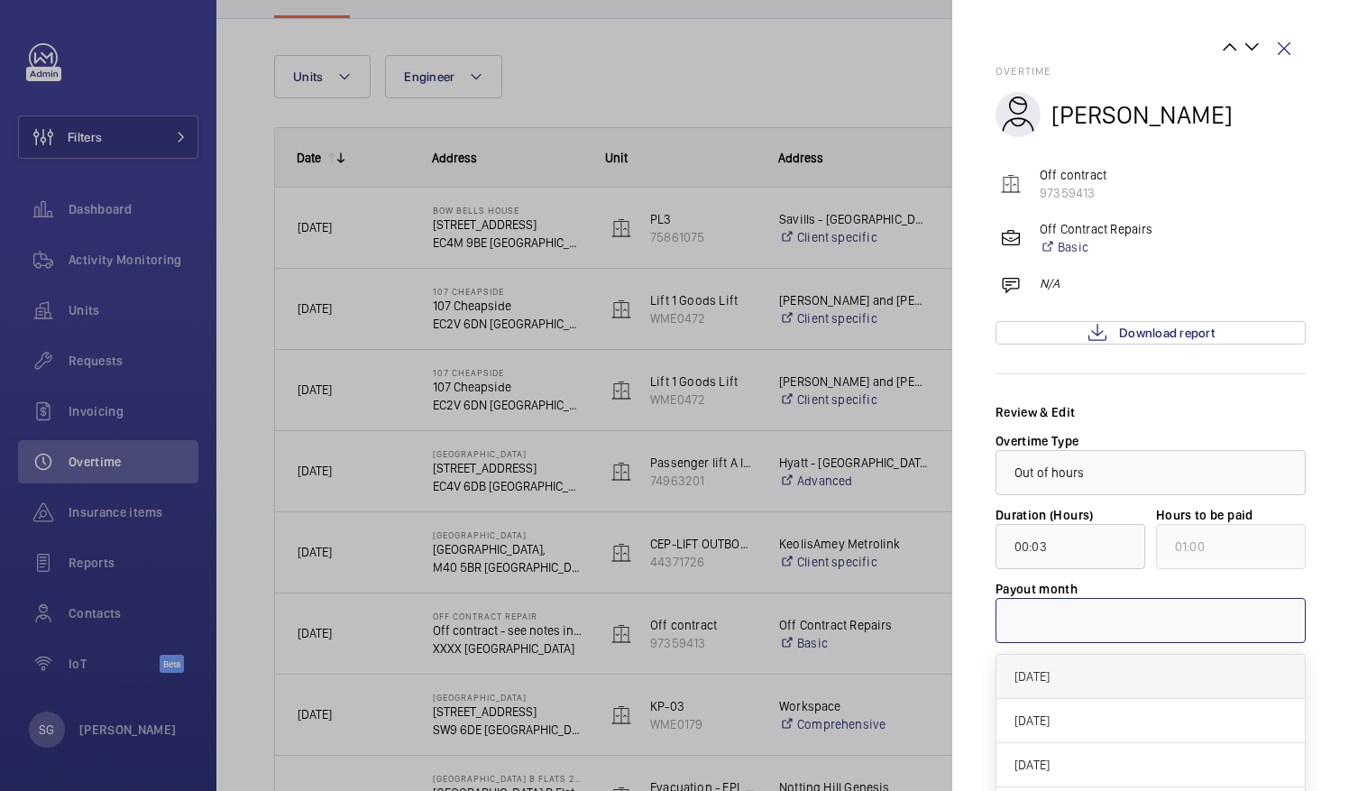
click at [1112, 672] on span "[DATE]" at bounding box center [1150, 676] width 272 height 18
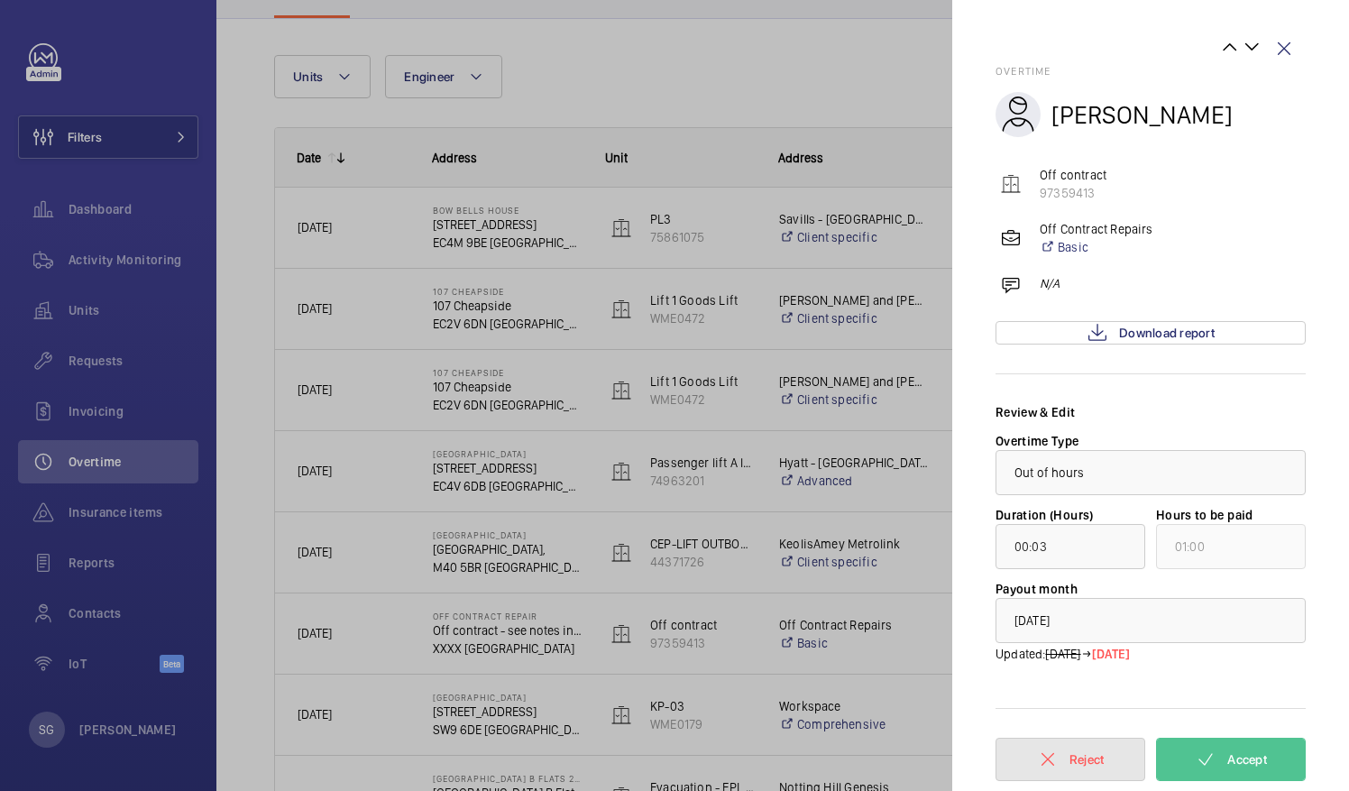
click at [1073, 755] on span "Reject" at bounding box center [1086, 759] width 35 height 14
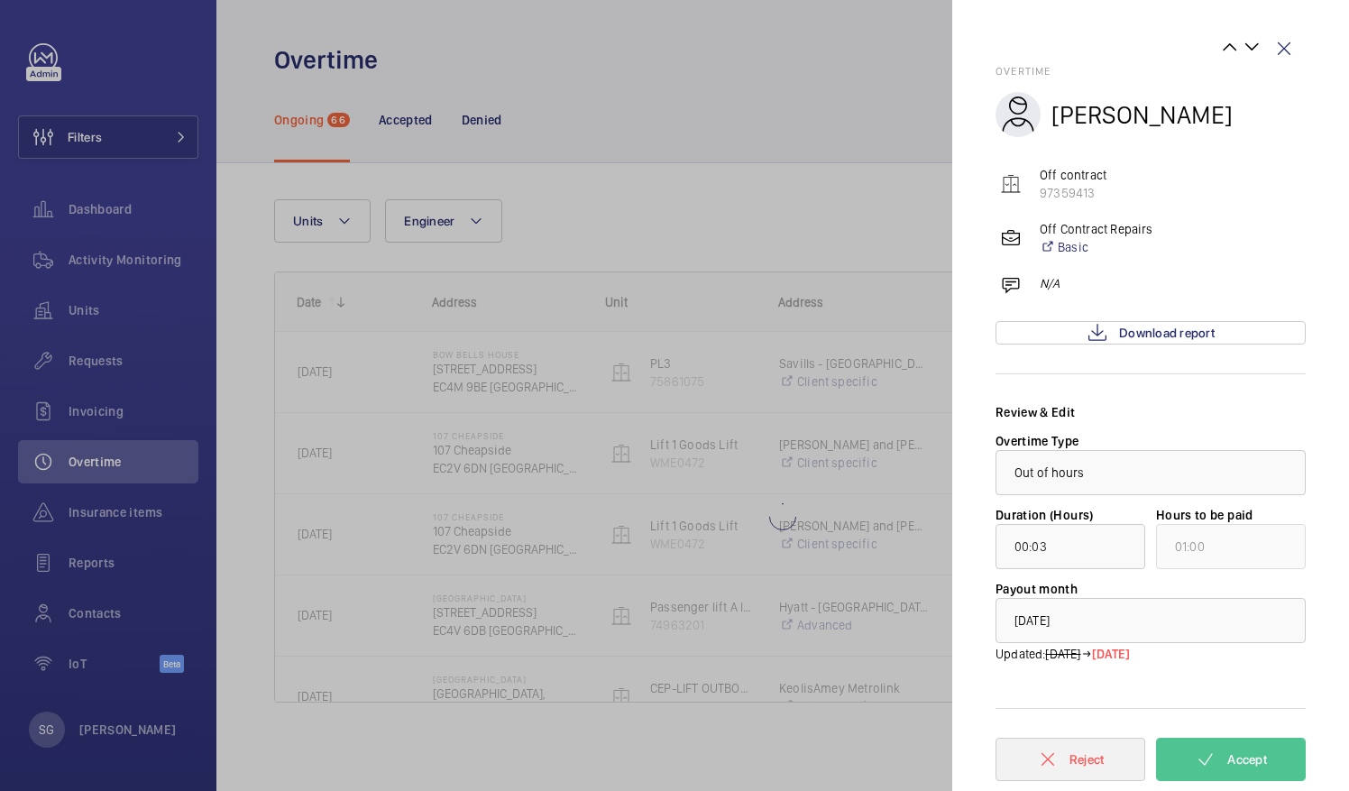
scroll to position [0, 0]
type input "10:00"
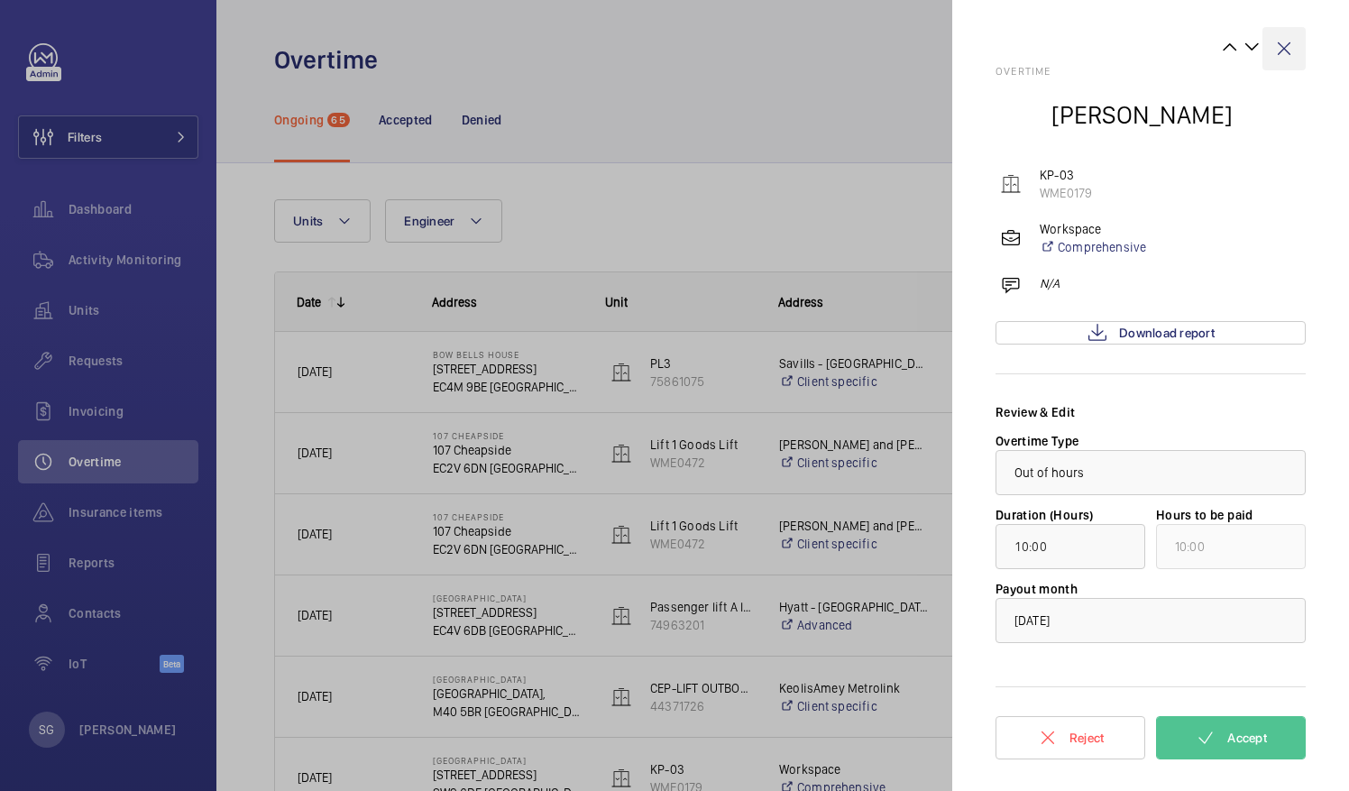
click at [1287, 43] on wm-front-icon-button at bounding box center [1283, 48] width 43 height 43
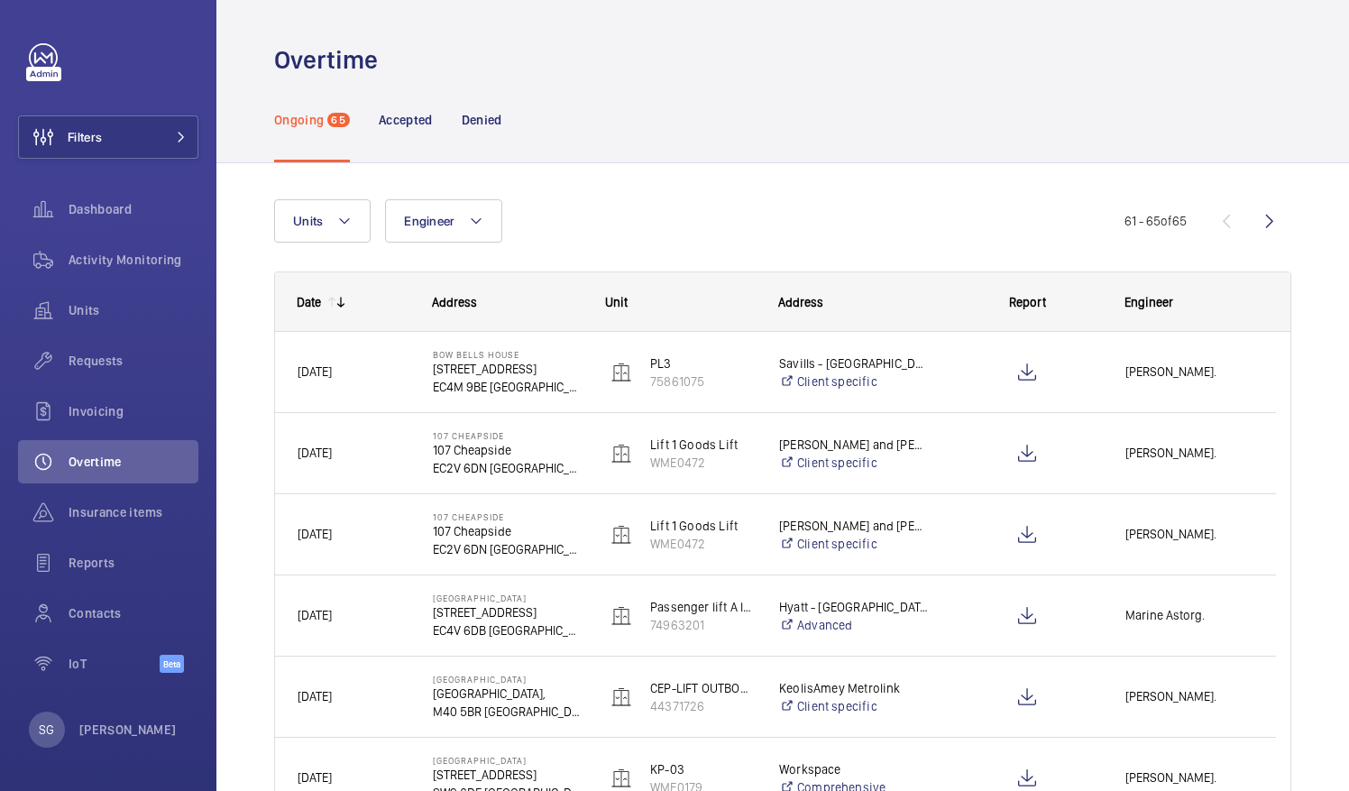
click at [515, 123] on div "Ongoing 65 Accepted Denied" at bounding box center [782, 120] width 1017 height 86
click at [493, 119] on p "Denied" at bounding box center [482, 120] width 41 height 18
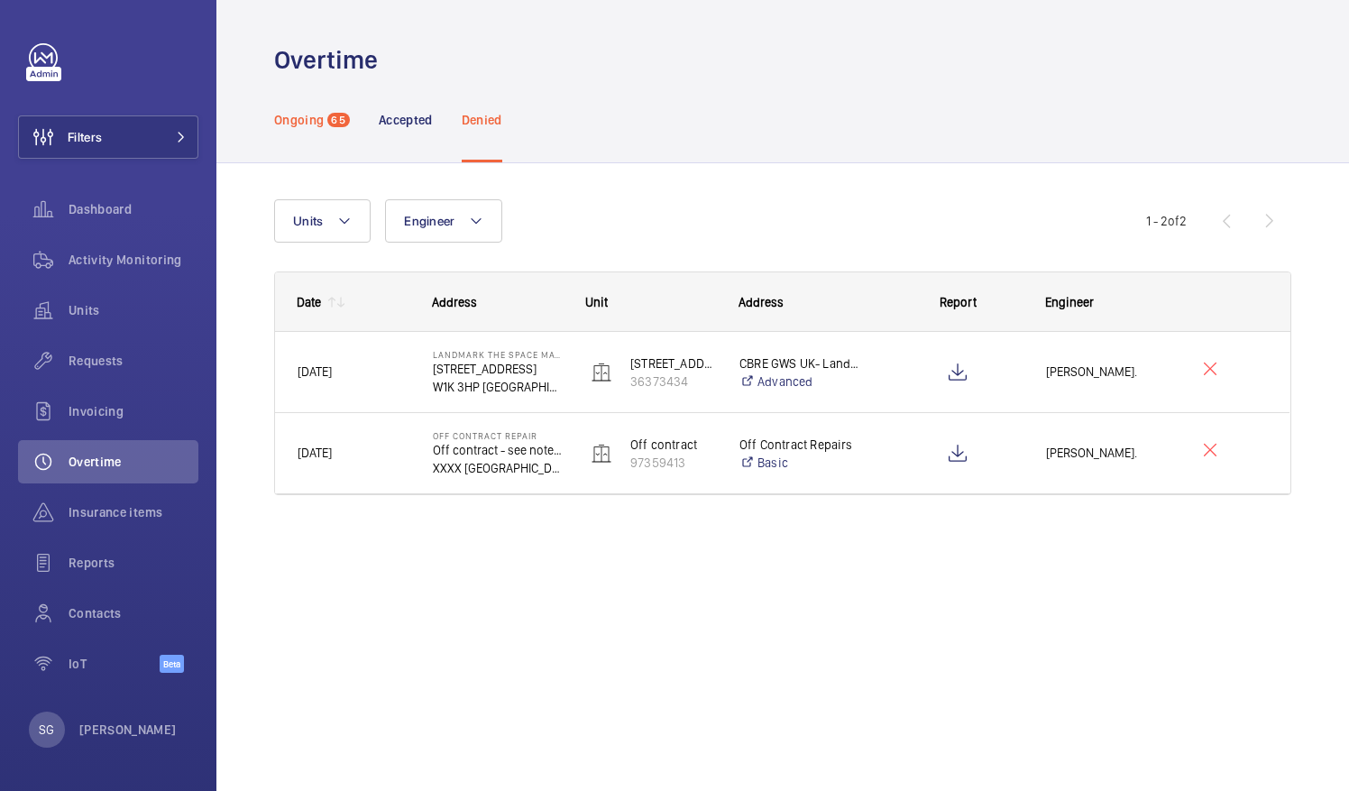
click at [309, 112] on p "Ongoing" at bounding box center [299, 120] width 50 height 18
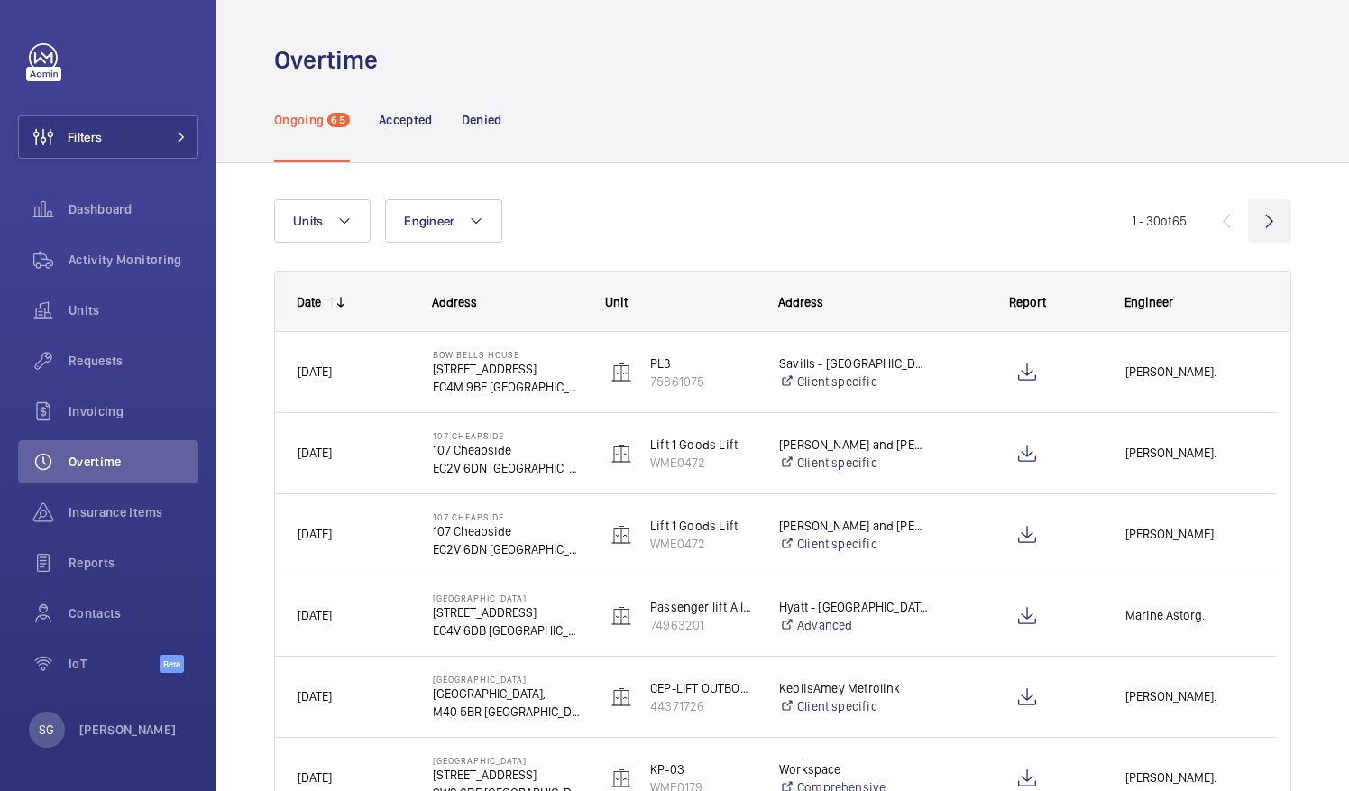
click at [1251, 215] on wm-front-icon-button at bounding box center [1269, 220] width 43 height 43
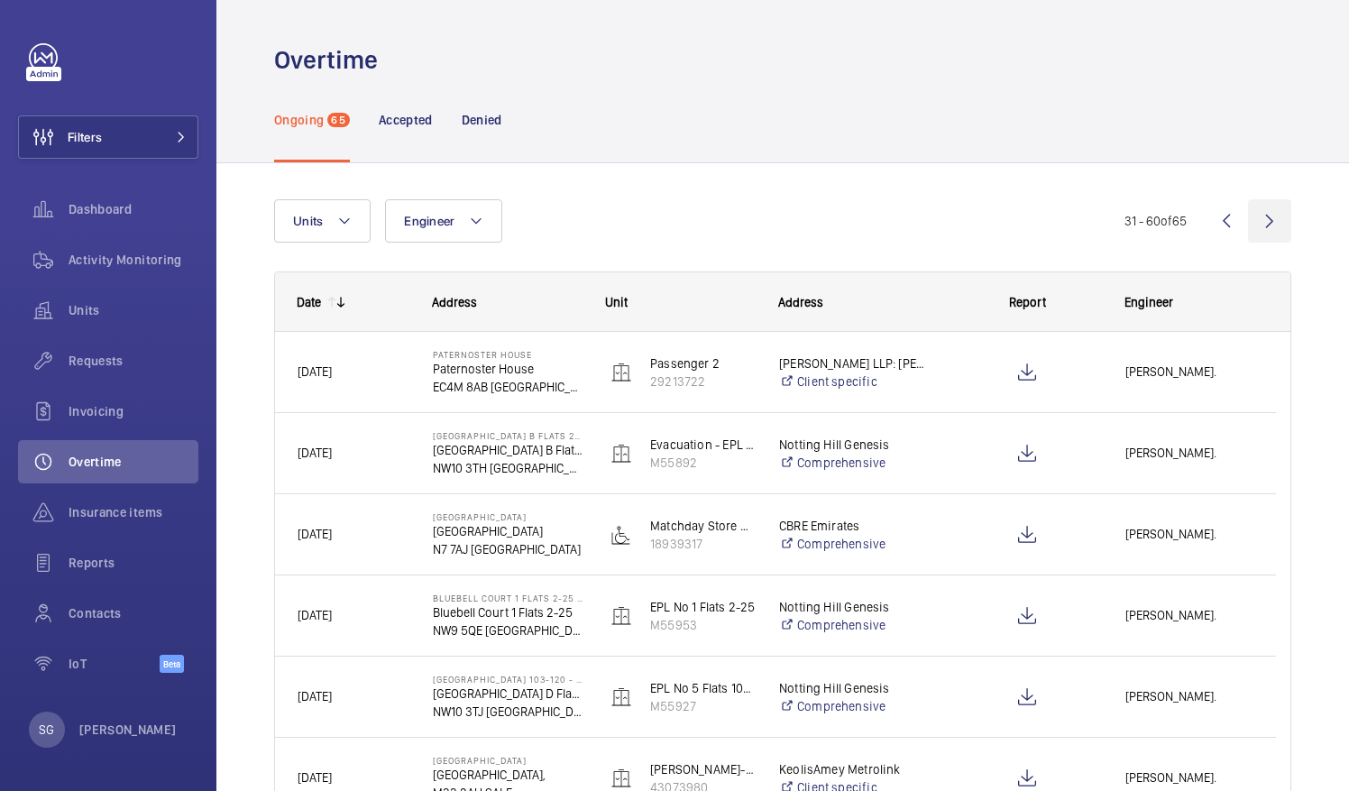
click at [1251, 215] on wm-front-icon-button at bounding box center [1269, 220] width 43 height 43
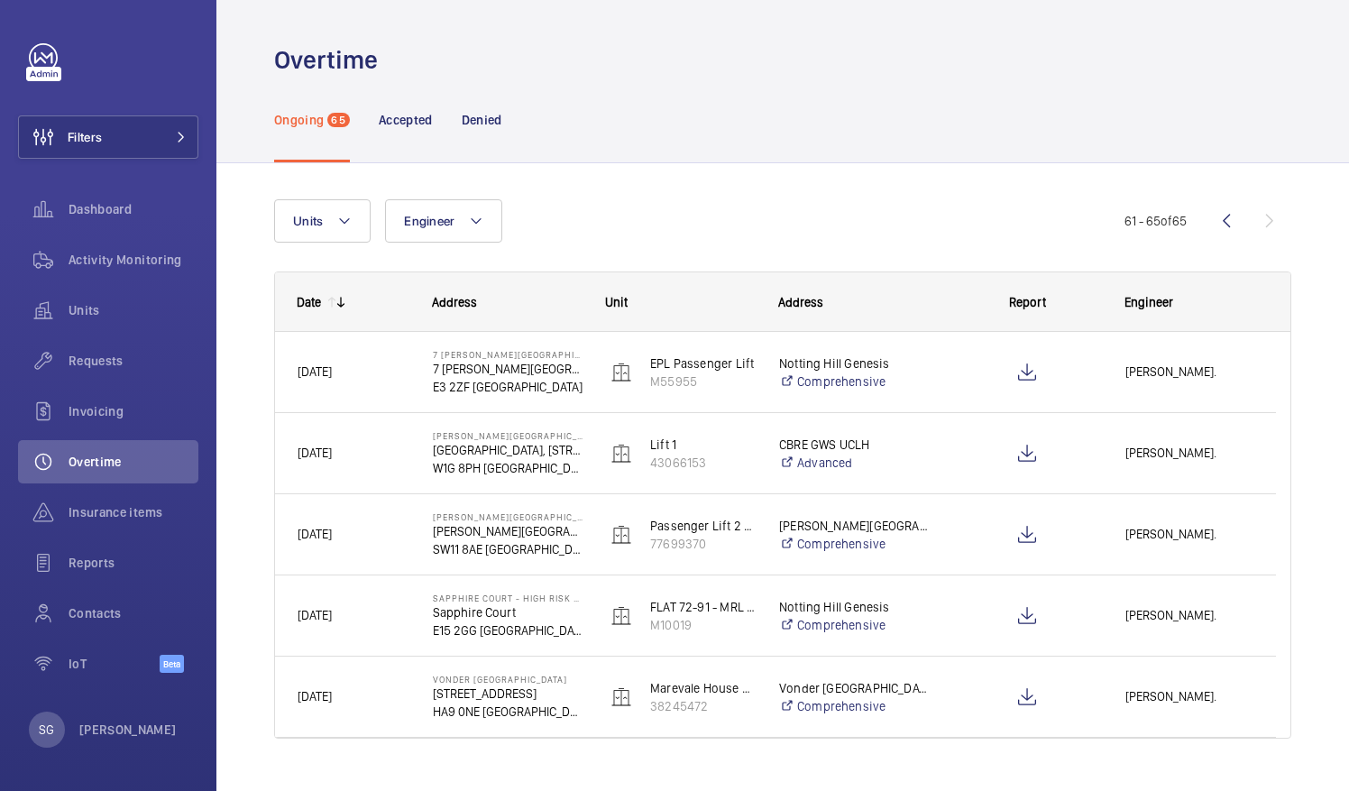
scroll to position [33, 0]
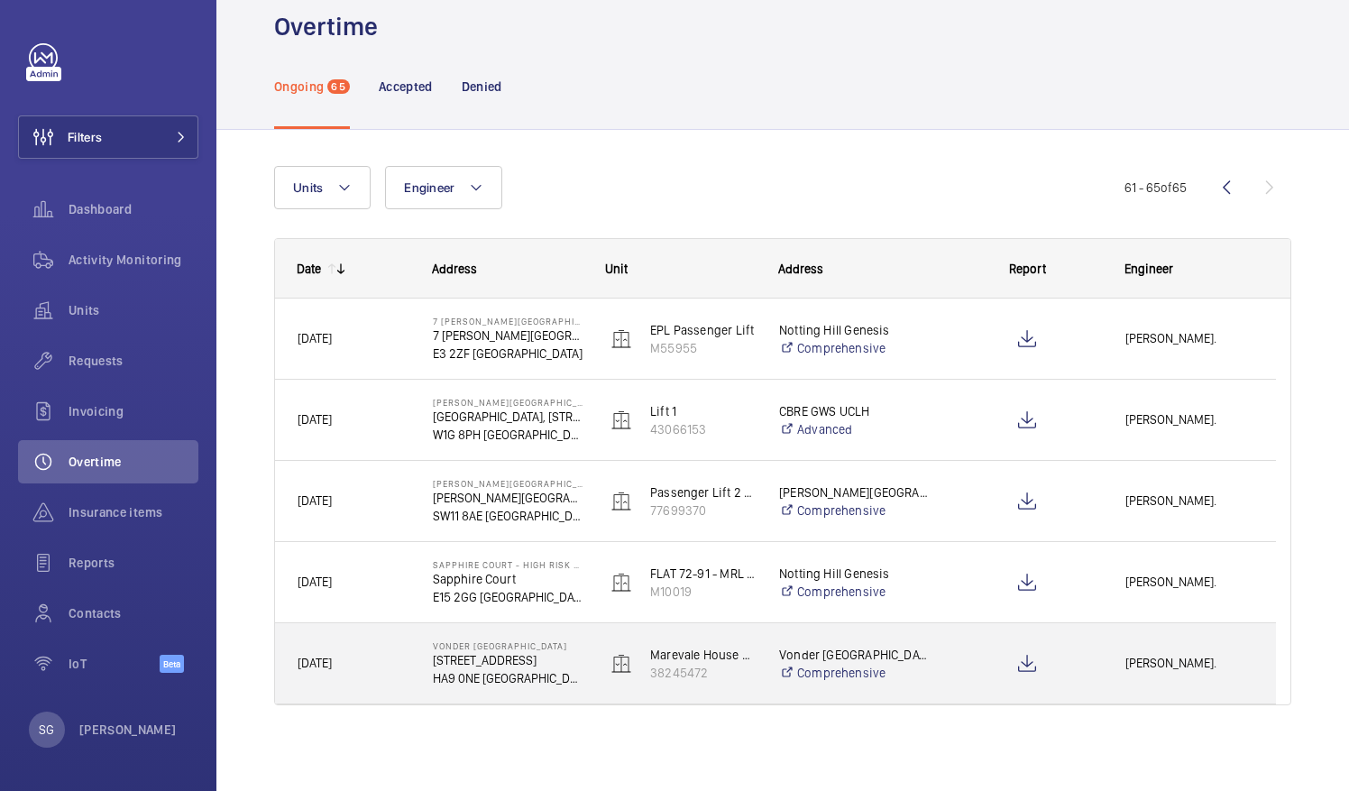
click at [1178, 664] on span "[PERSON_NAME]." at bounding box center [1189, 663] width 128 height 21
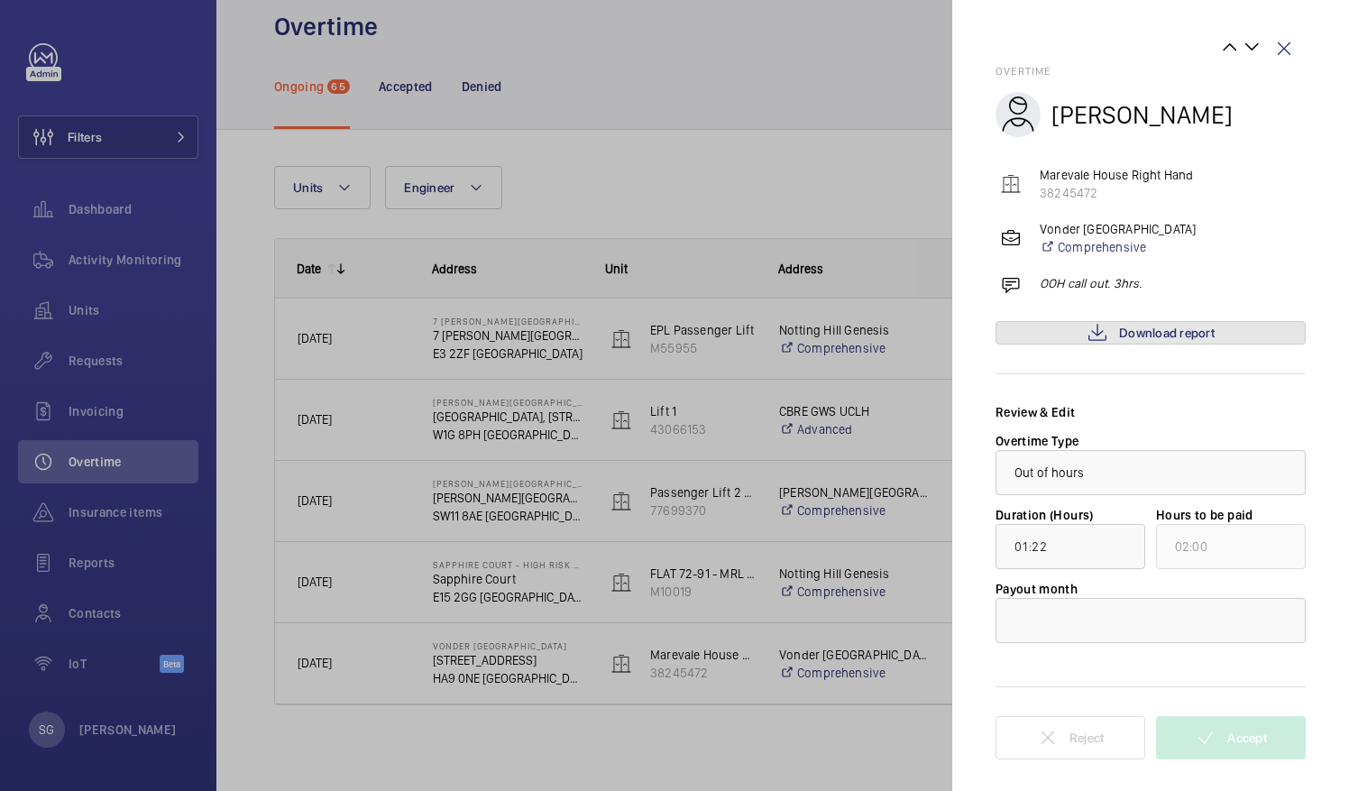
click at [1136, 328] on span "Download report" at bounding box center [1167, 332] width 96 height 14
click at [1117, 622] on div at bounding box center [1150, 620] width 308 height 43
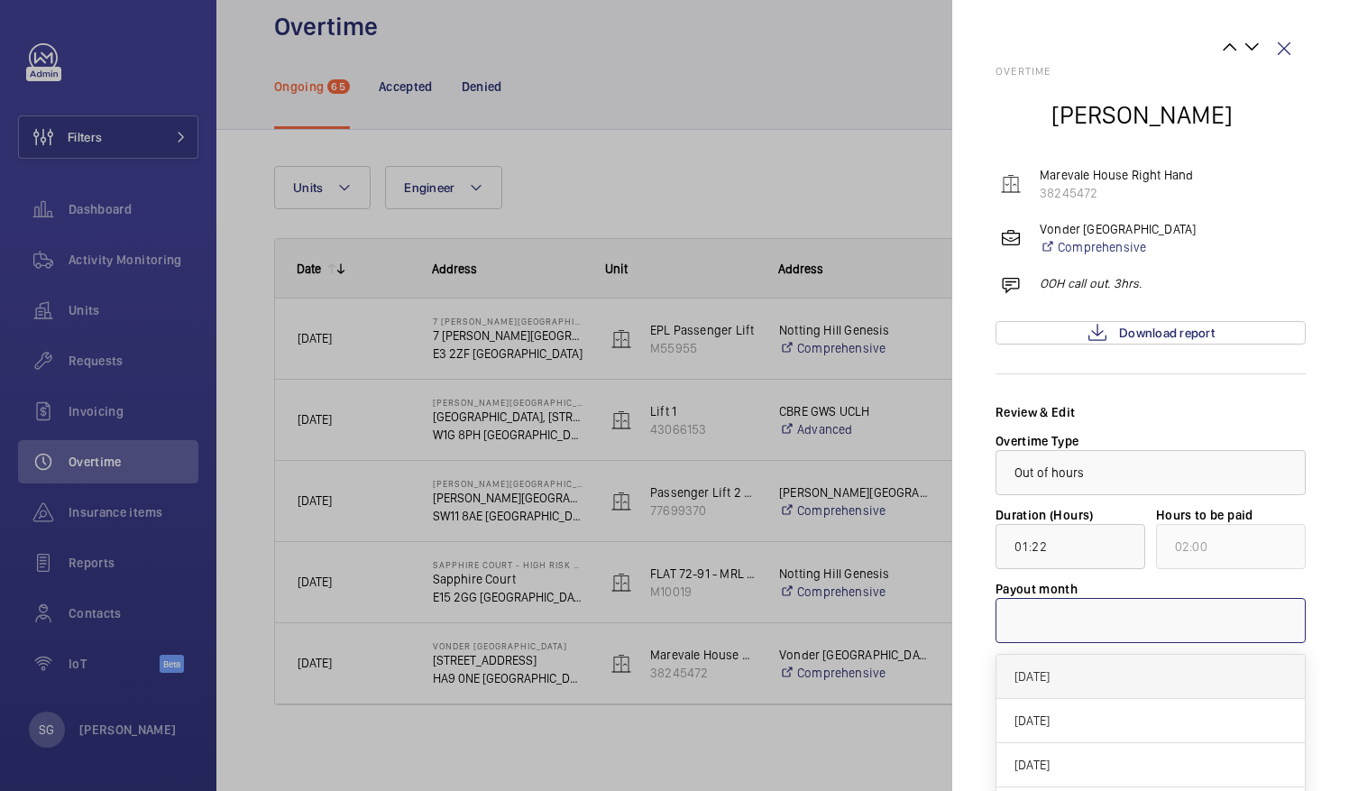
click at [1066, 678] on span "[DATE]" at bounding box center [1150, 676] width 272 height 18
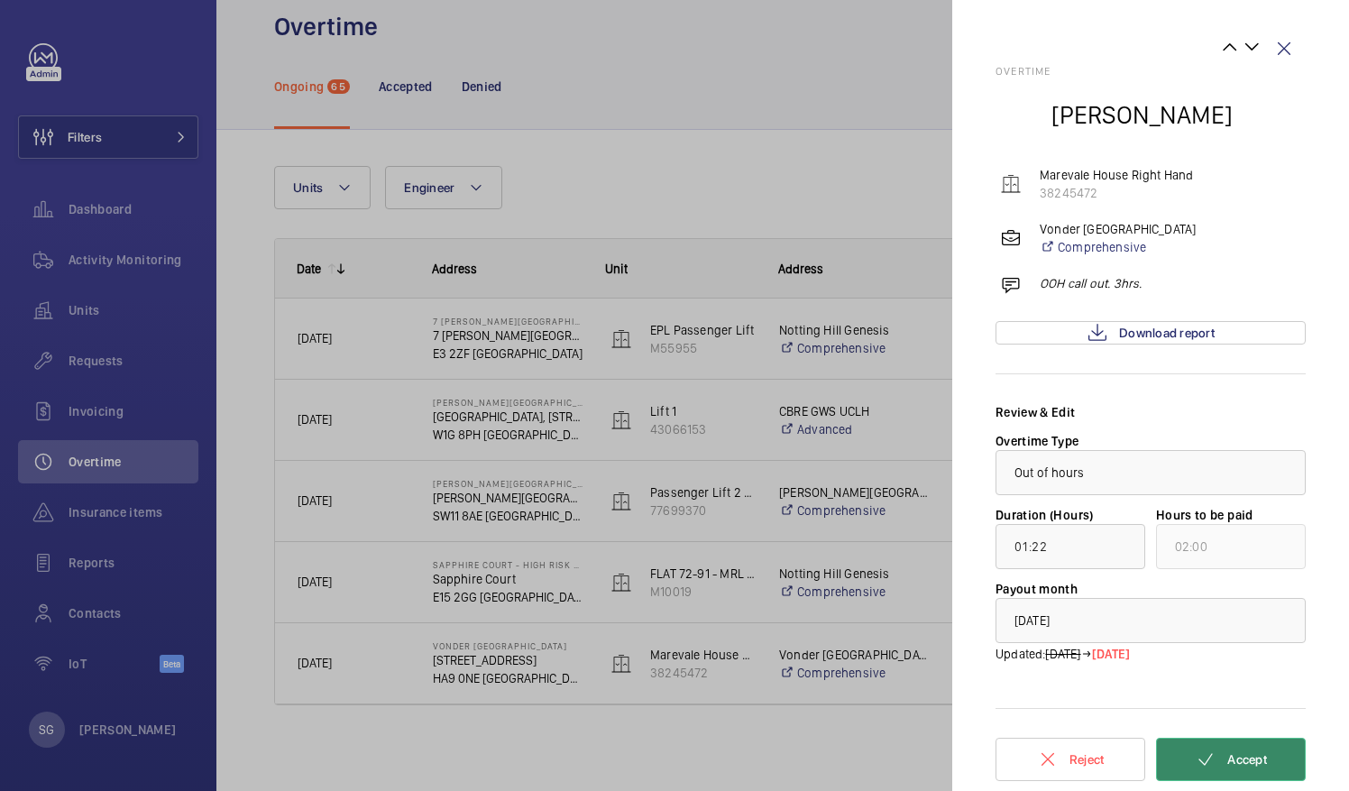
click at [1202, 755] on mat-icon at bounding box center [1206, 759] width 22 height 22
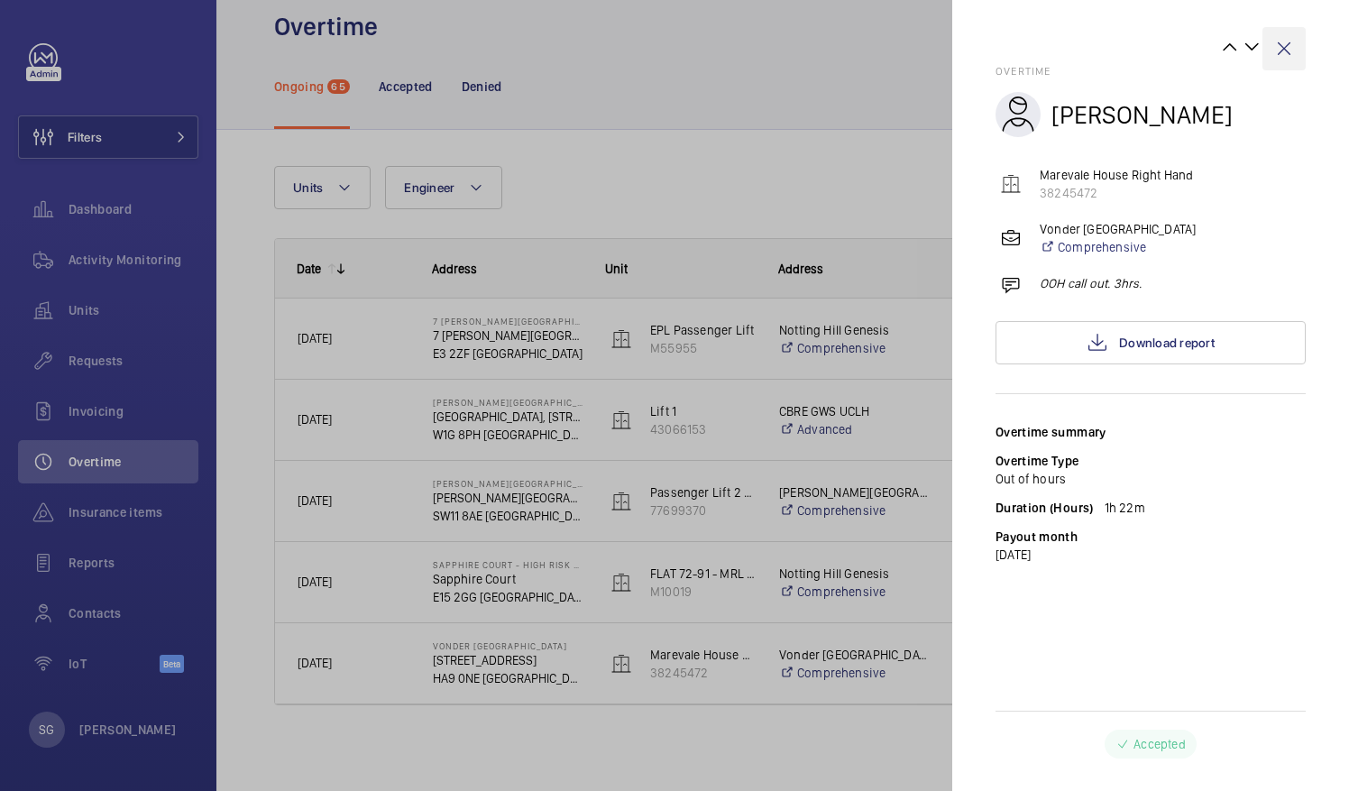
click at [1288, 39] on wm-front-icon-button at bounding box center [1283, 48] width 43 height 43
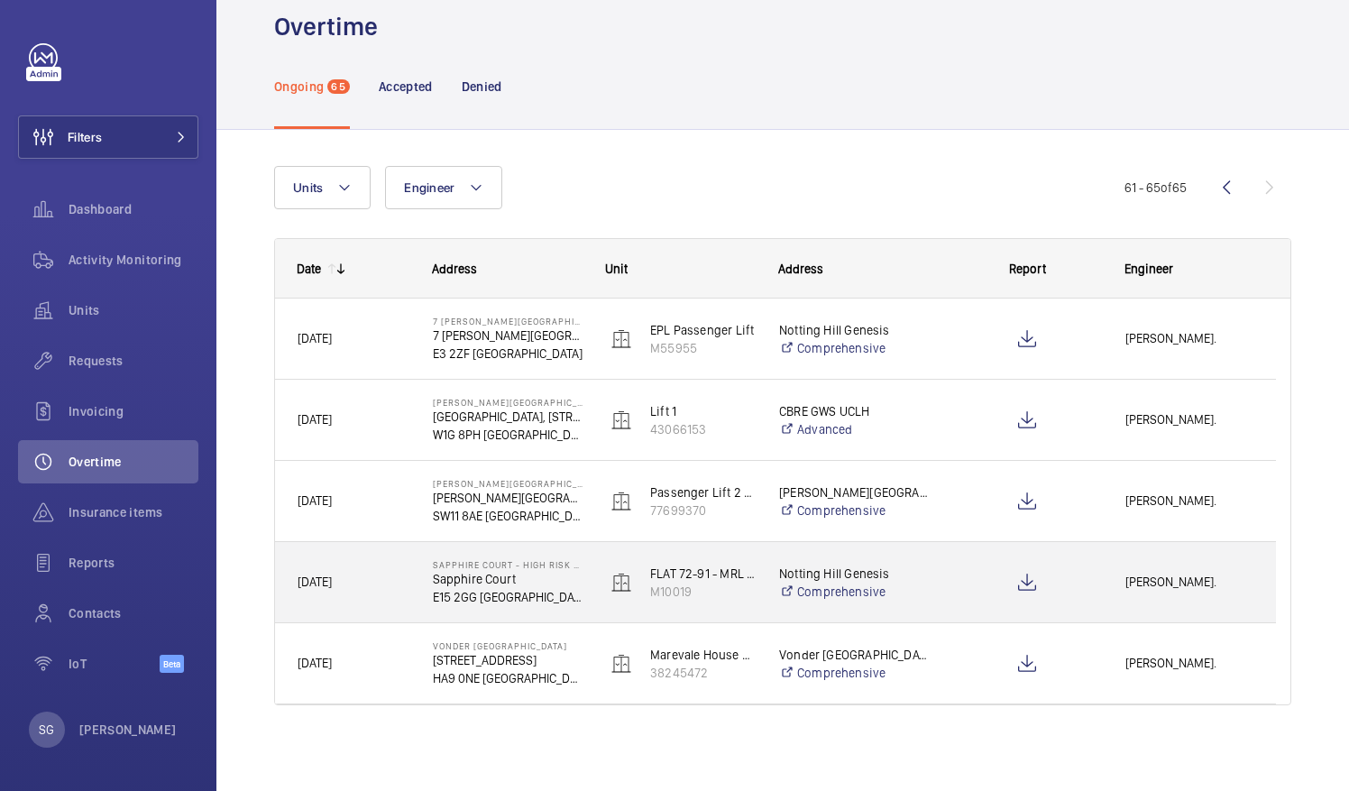
click at [1119, 584] on div "[PERSON_NAME]." at bounding box center [1188, 582] width 171 height 57
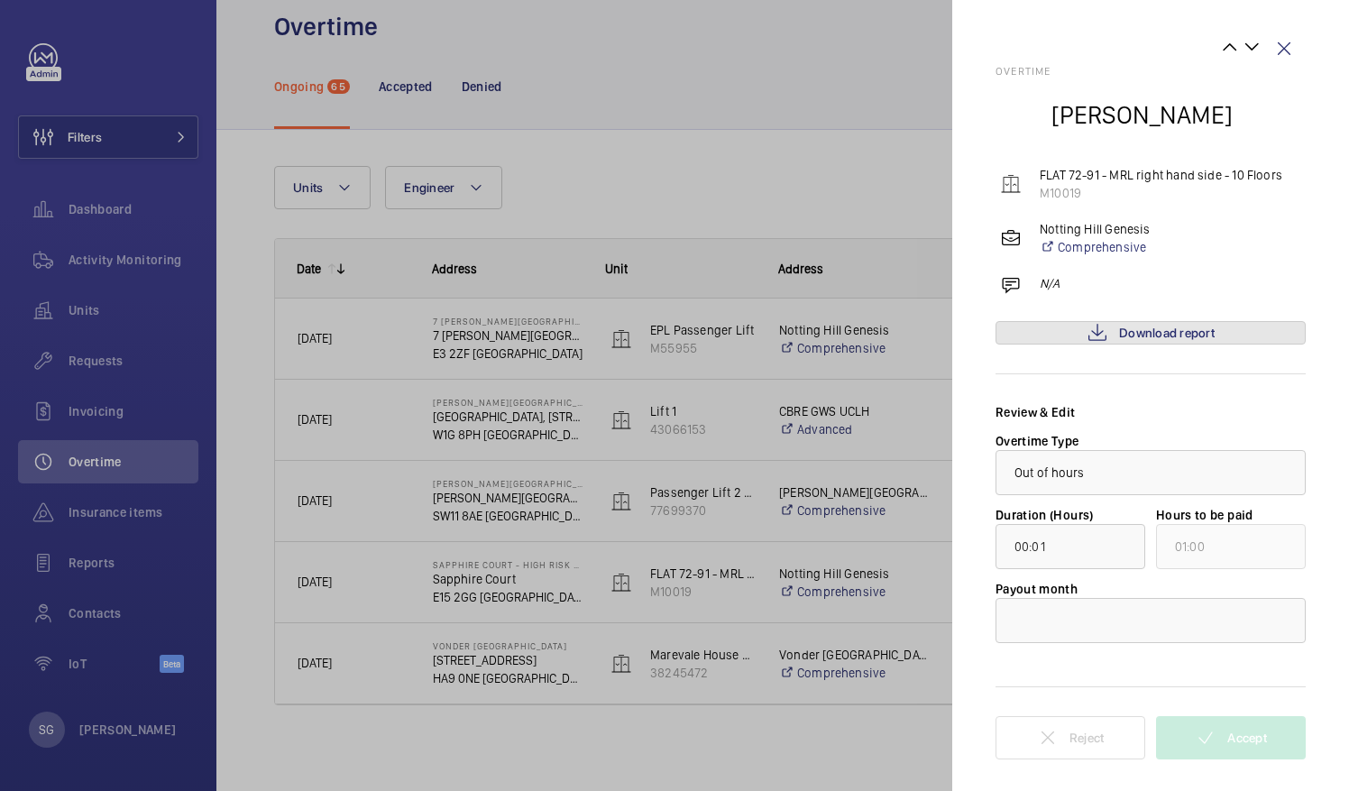
click at [1152, 337] on span "Download report" at bounding box center [1167, 332] width 96 height 14
click at [1145, 628] on div at bounding box center [1150, 620] width 308 height 43
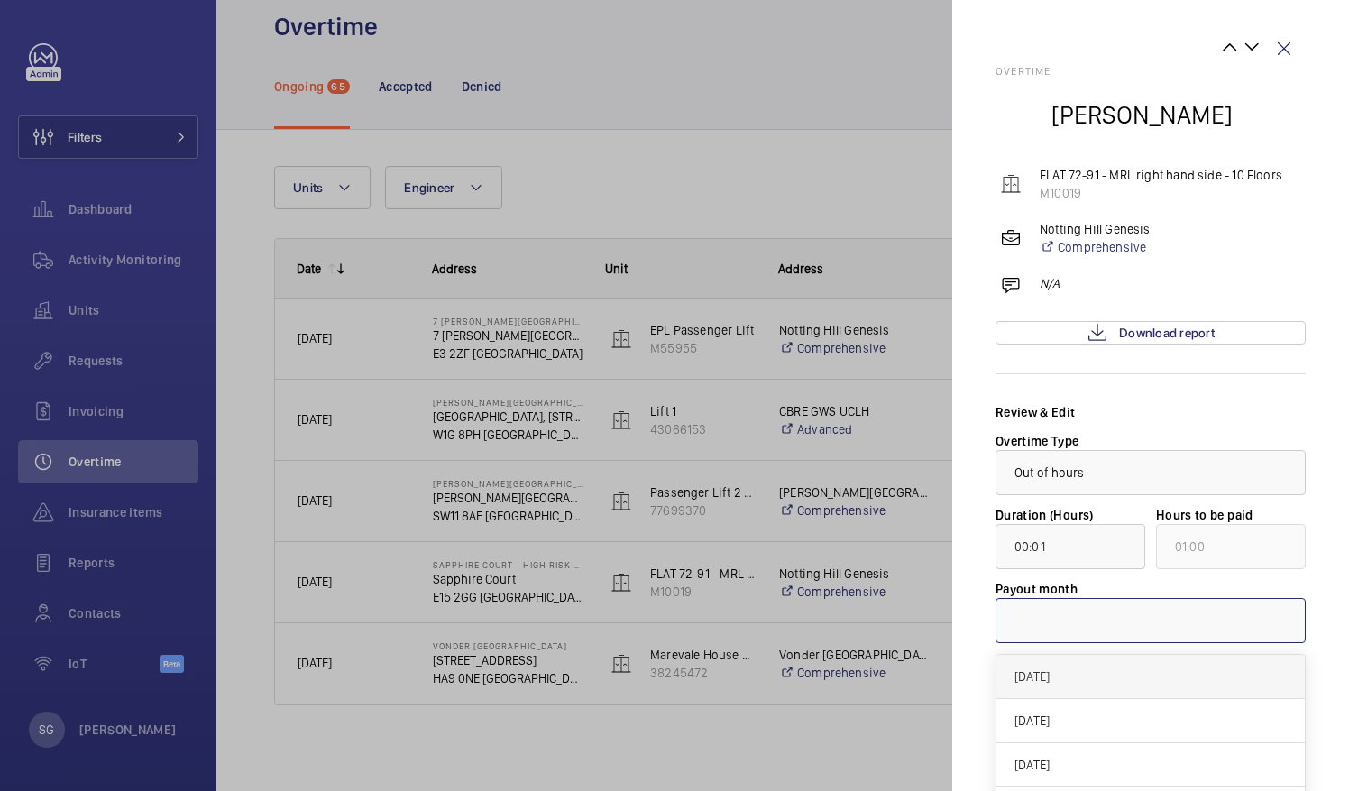
click at [1120, 664] on div "[DATE]" at bounding box center [1150, 677] width 308 height 44
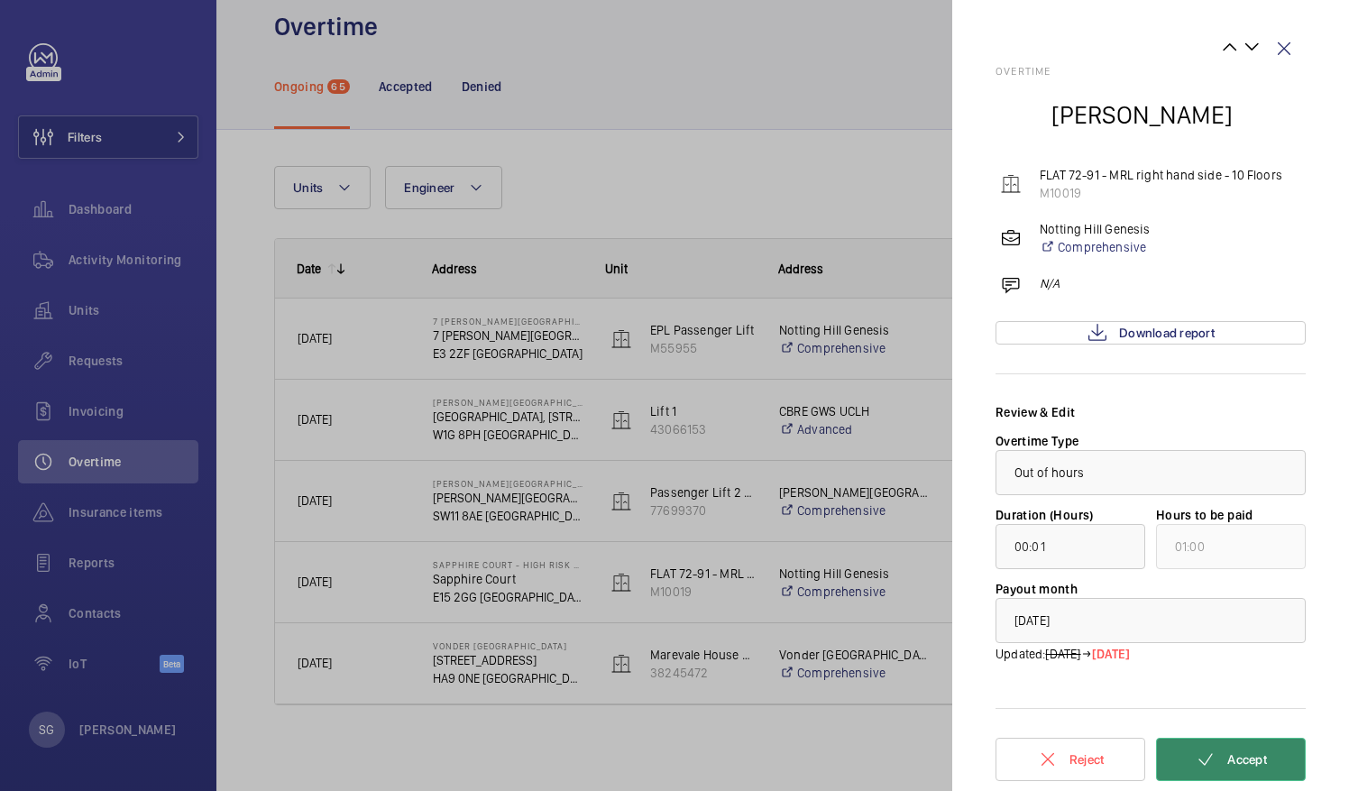
click at [1216, 761] on button "Accept" at bounding box center [1231, 758] width 150 height 43
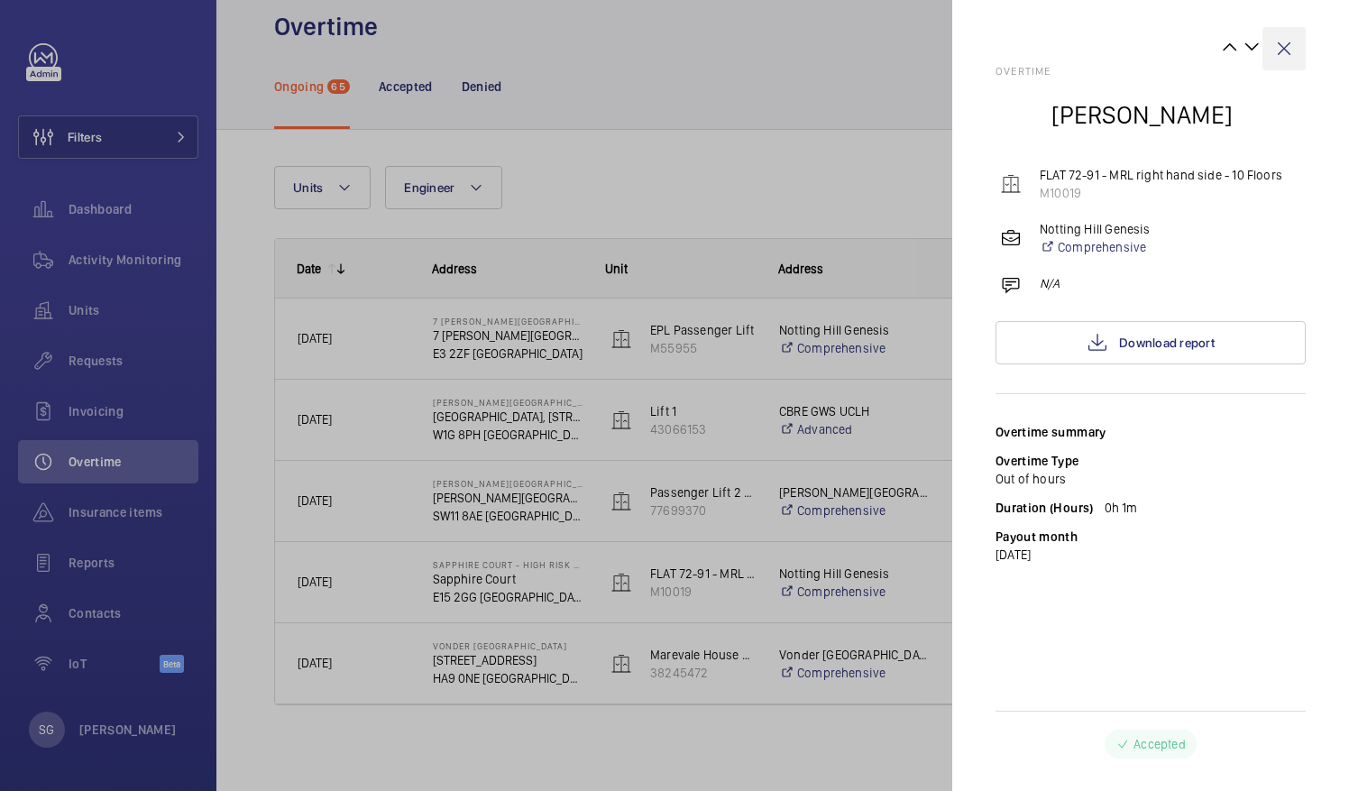
click at [1284, 50] on wm-front-icon-button at bounding box center [1283, 48] width 43 height 43
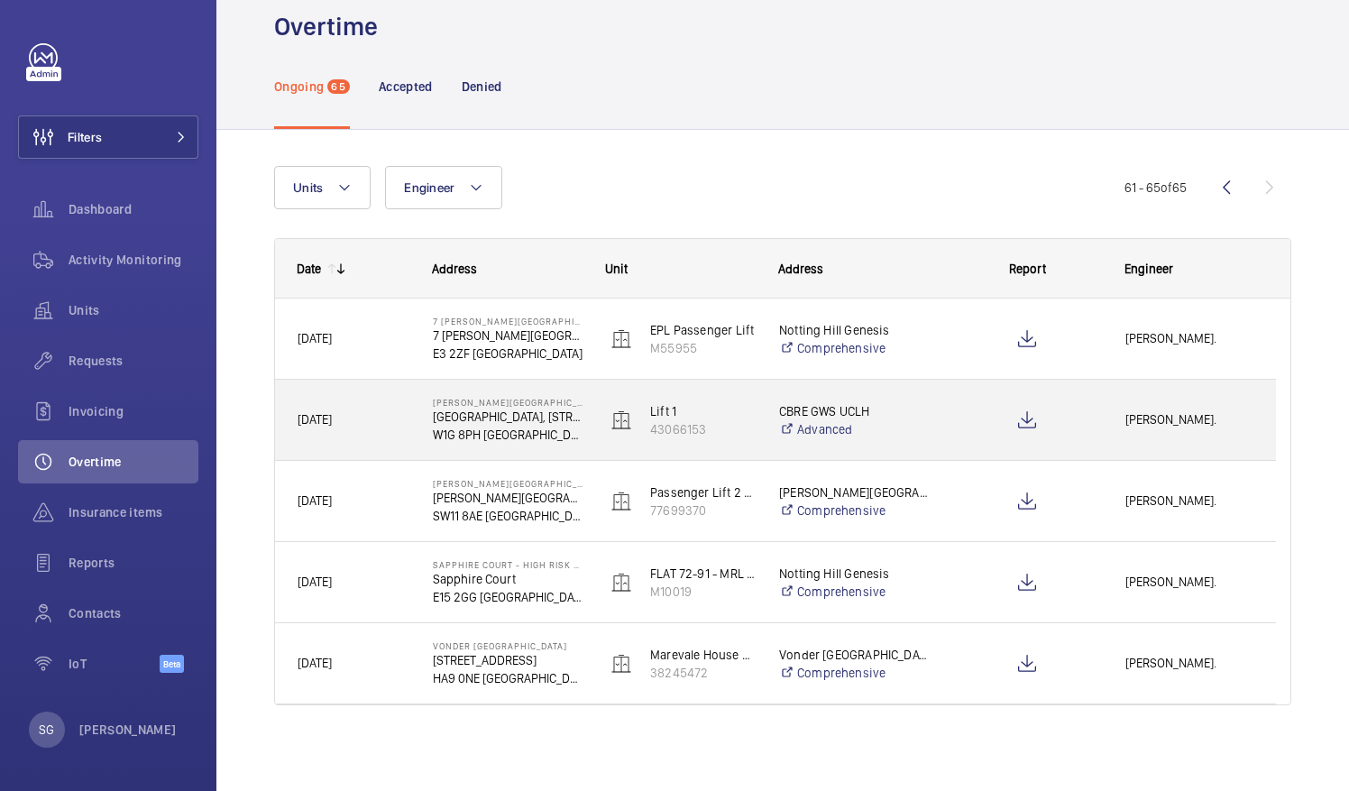
click at [1129, 407] on div "Cem Lisani." at bounding box center [1188, 419] width 171 height 57
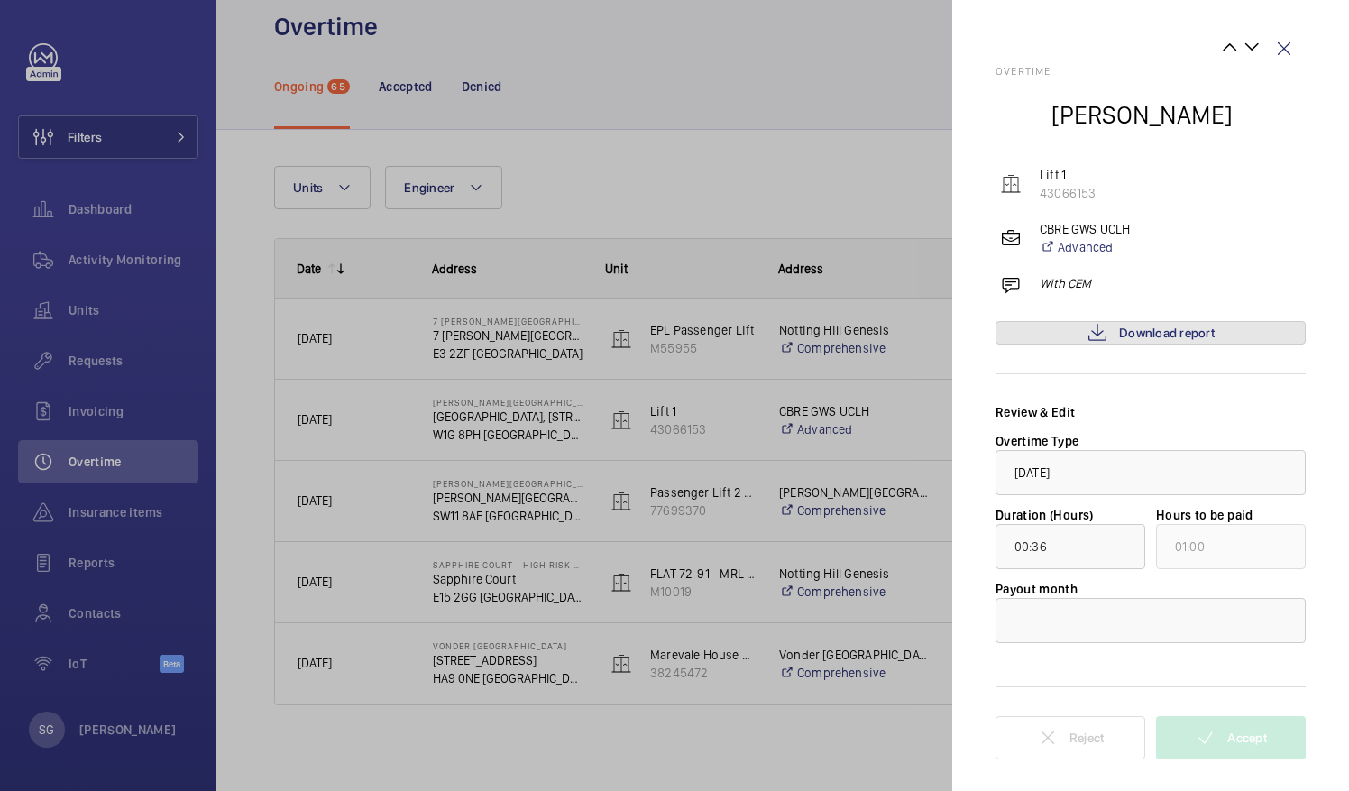
click at [1156, 330] on span "Download report" at bounding box center [1167, 332] width 96 height 14
click at [1169, 620] on div at bounding box center [1150, 620] width 308 height 43
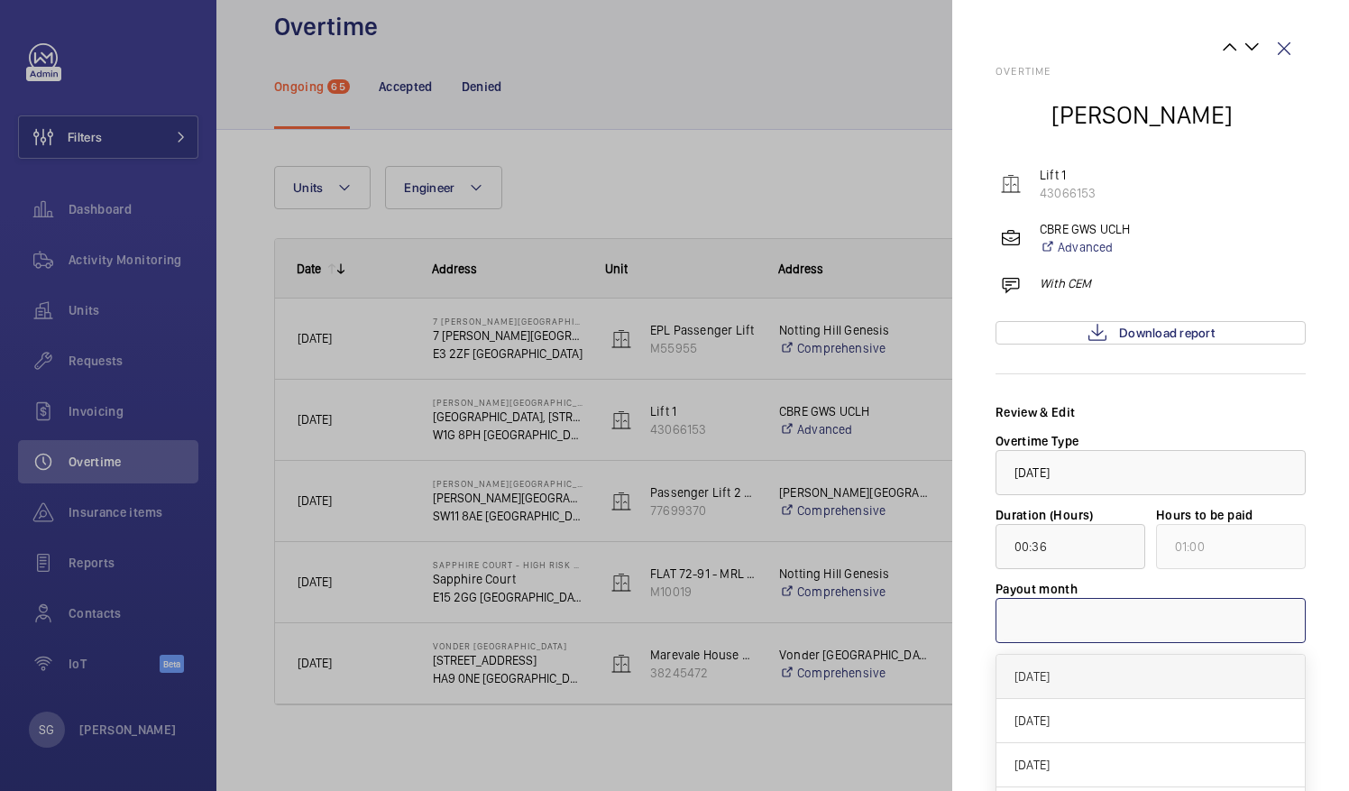
click at [1122, 678] on span "[DATE]" at bounding box center [1150, 676] width 272 height 18
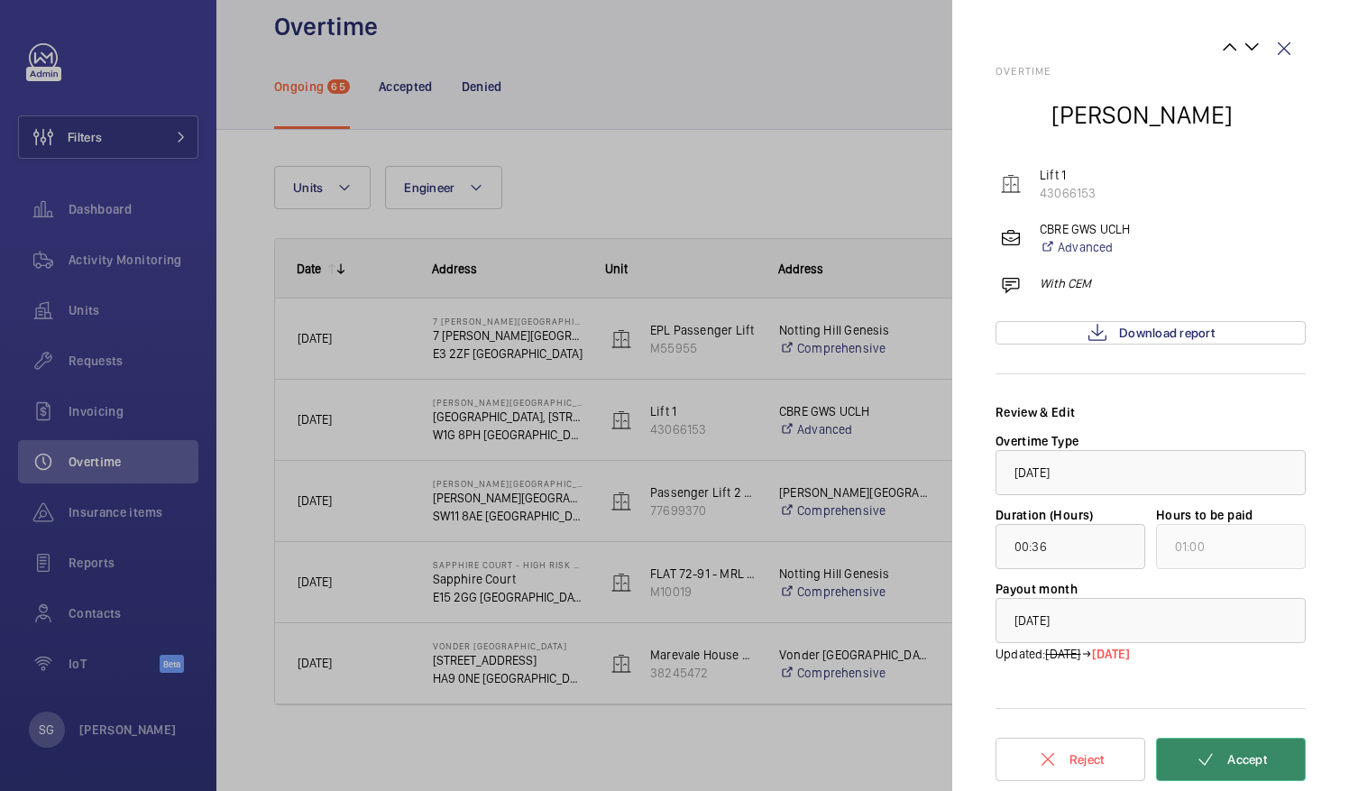
click at [1227, 755] on span "Accept" at bounding box center [1247, 759] width 40 height 14
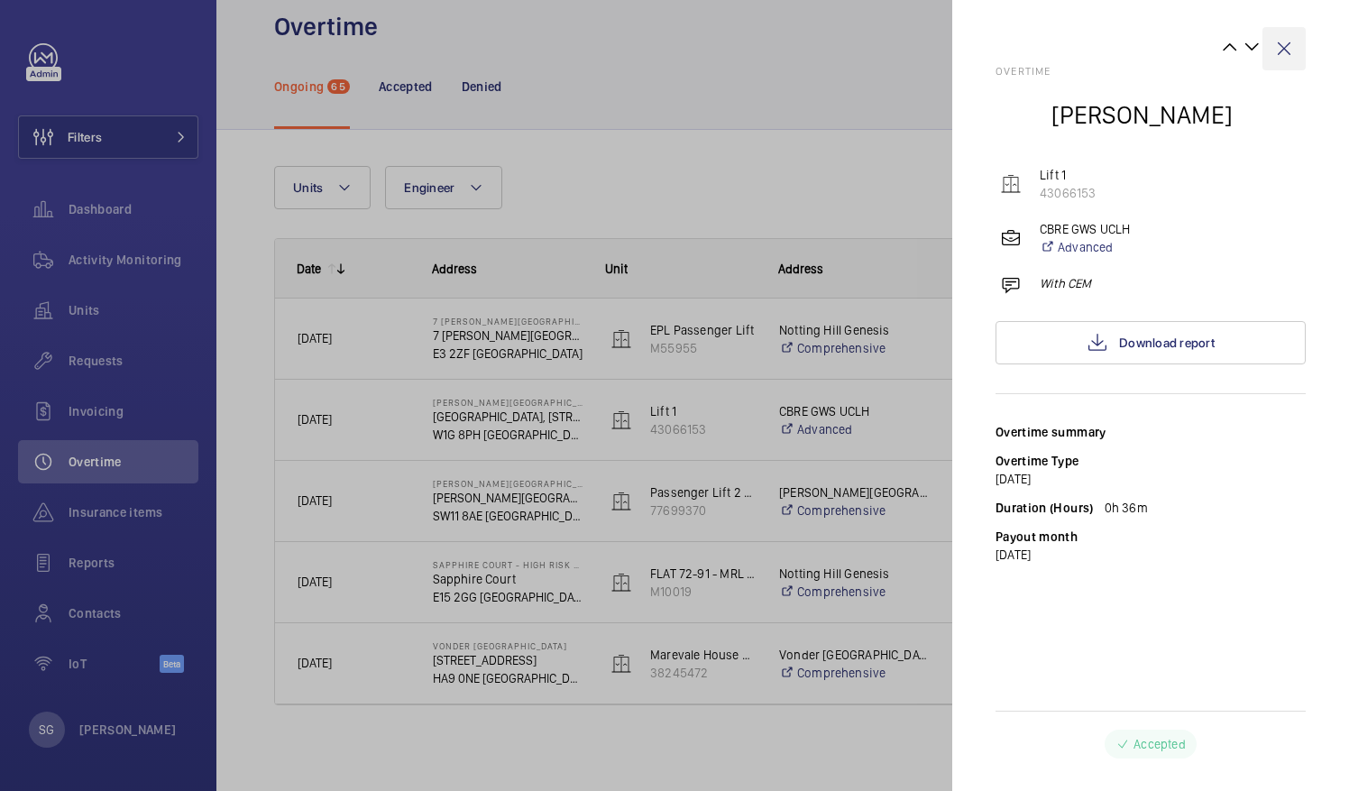
click at [1293, 41] on wm-front-icon-button at bounding box center [1283, 48] width 43 height 43
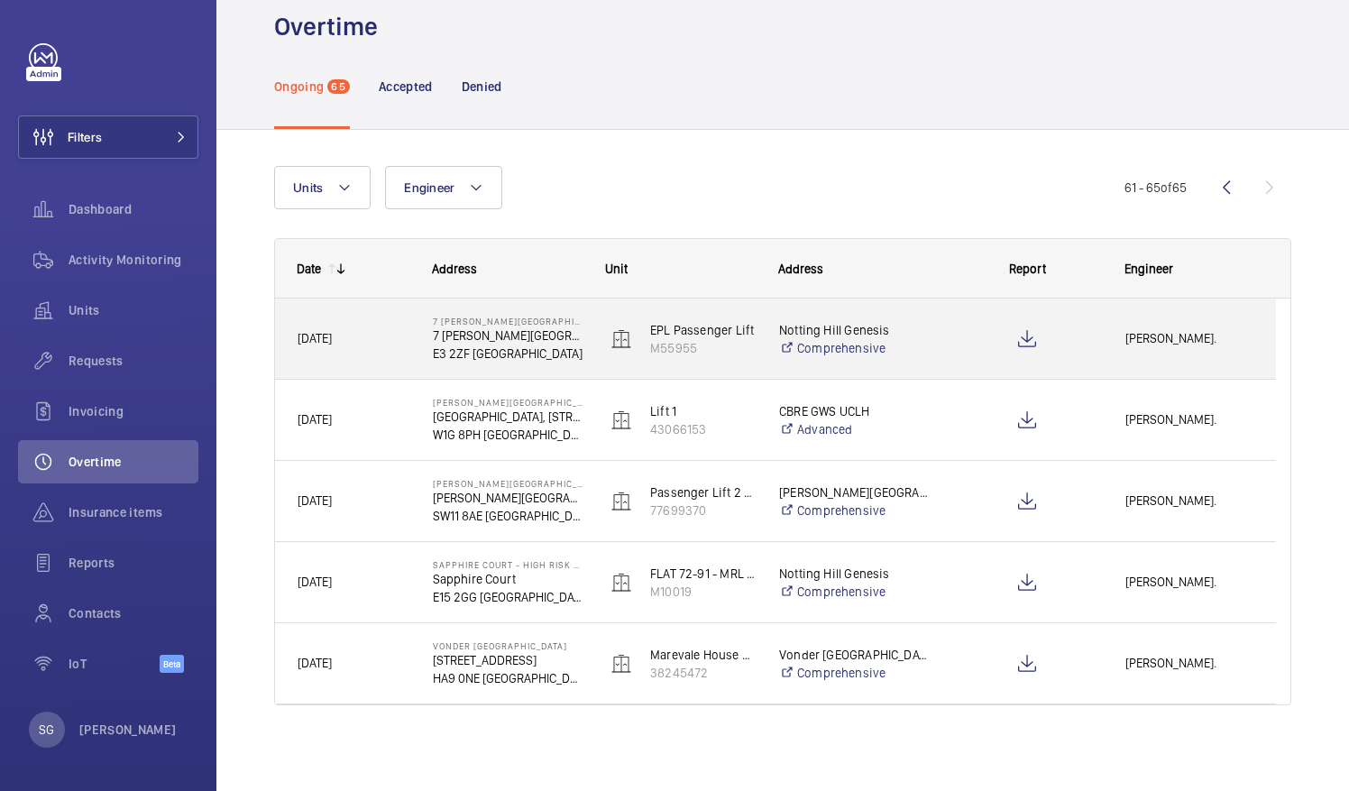
click at [1157, 341] on span "[PERSON_NAME]." at bounding box center [1189, 338] width 128 height 21
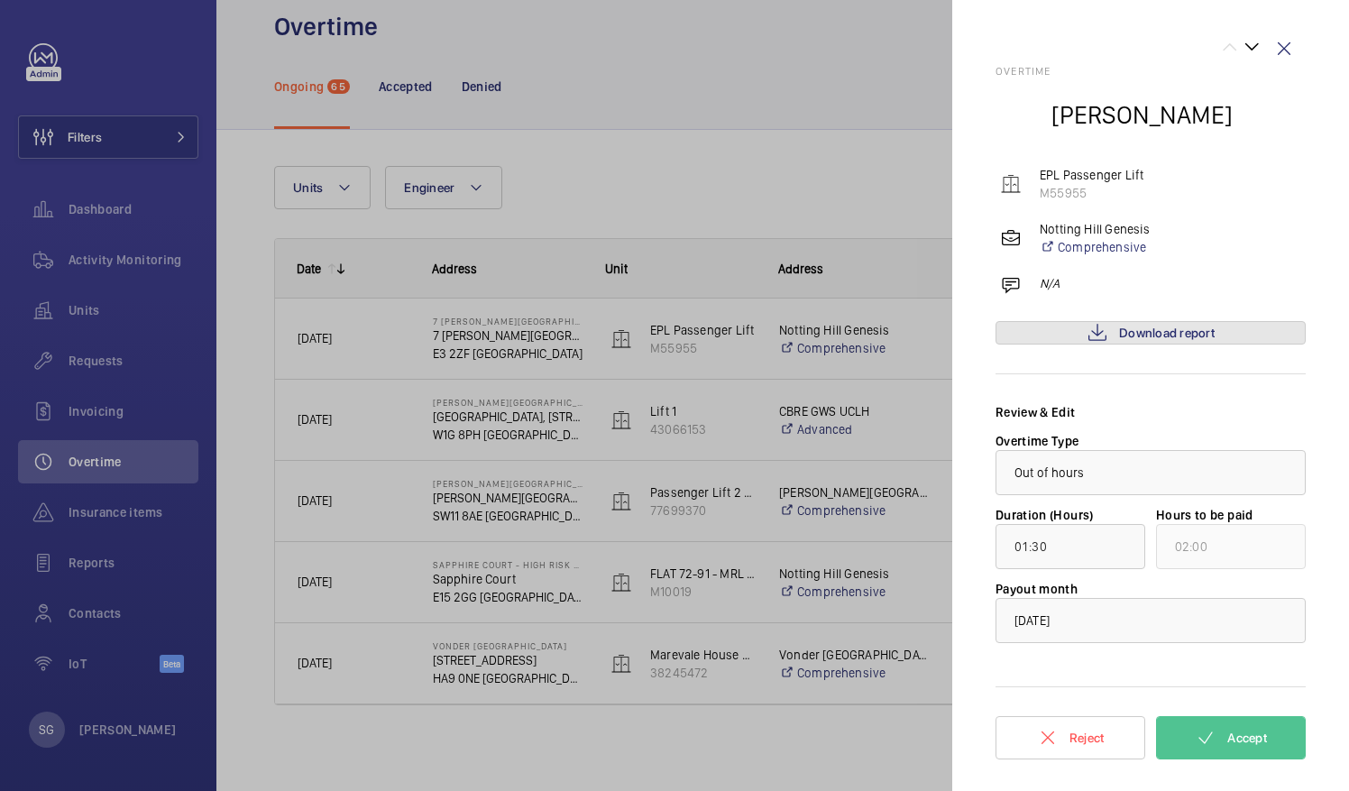
click at [1125, 339] on span "Download report" at bounding box center [1167, 332] width 96 height 14
click at [1232, 730] on span "Accept" at bounding box center [1247, 737] width 40 height 14
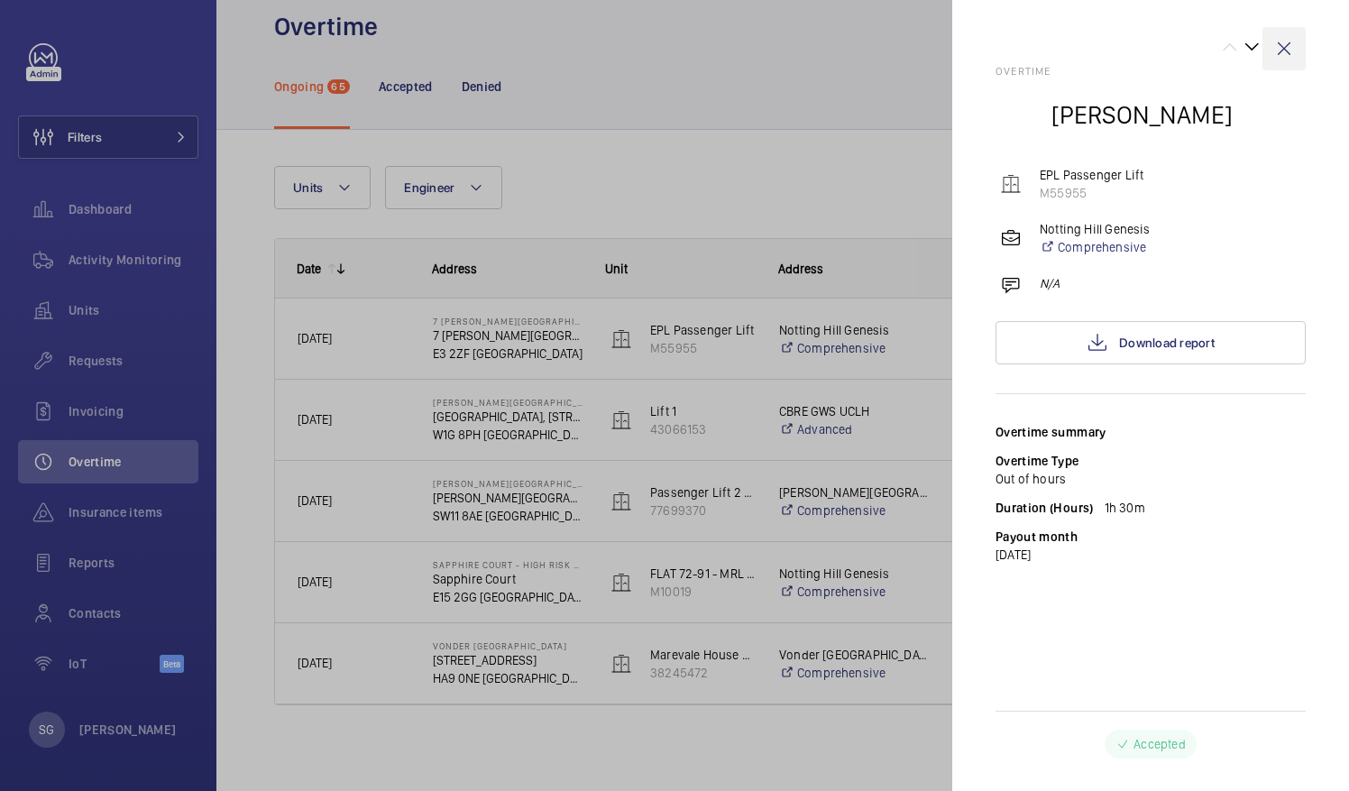
click at [1288, 52] on wm-front-icon-button at bounding box center [1283, 48] width 43 height 43
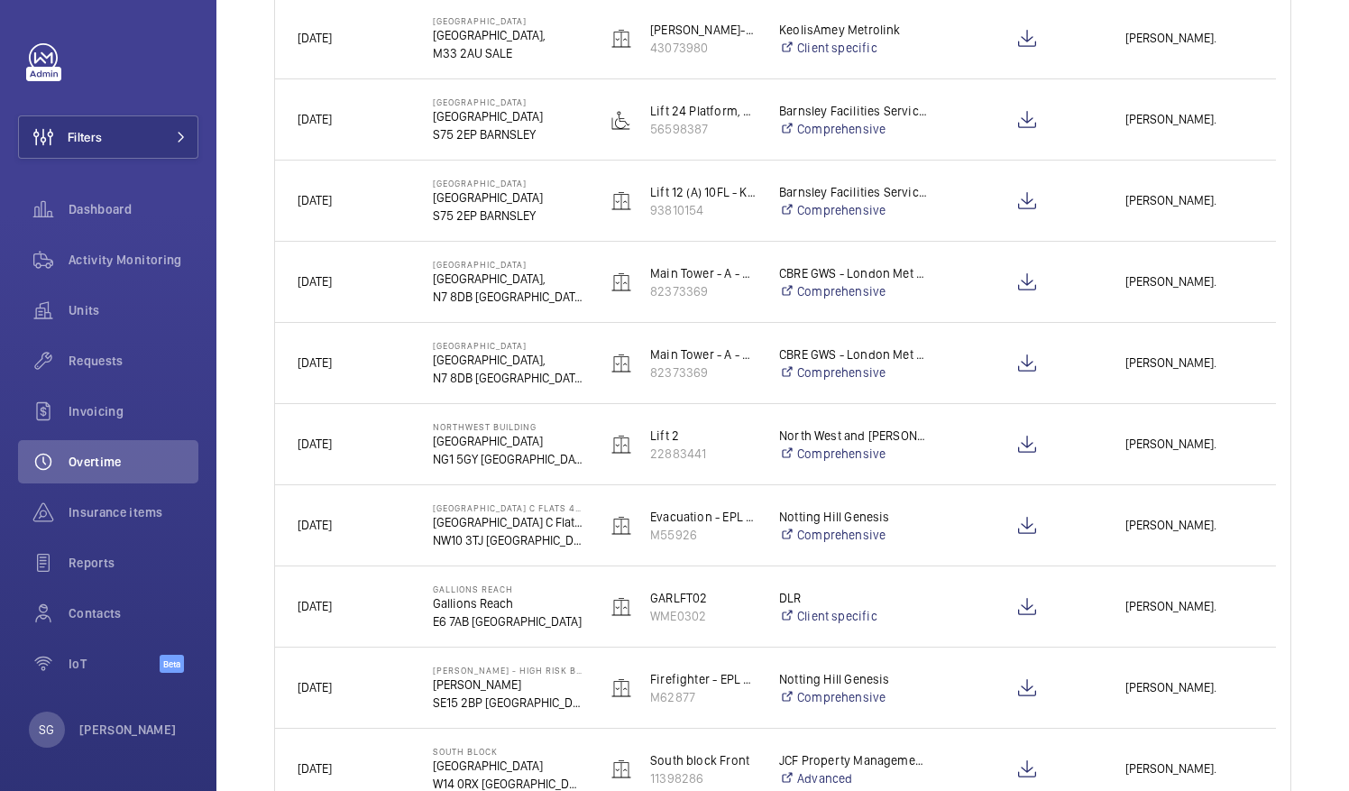
scroll to position [1067, 0]
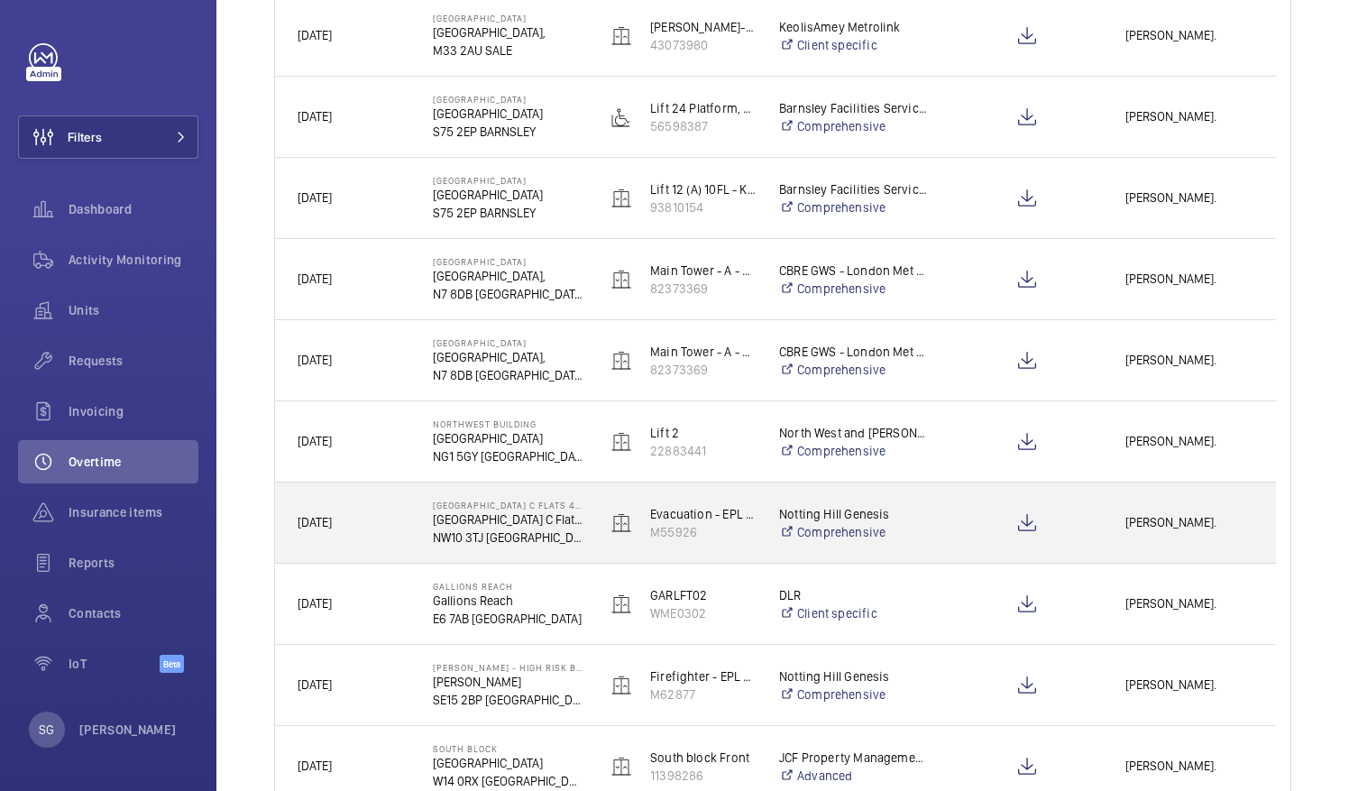
click at [1185, 508] on div "[PERSON_NAME]." at bounding box center [1188, 522] width 171 height 57
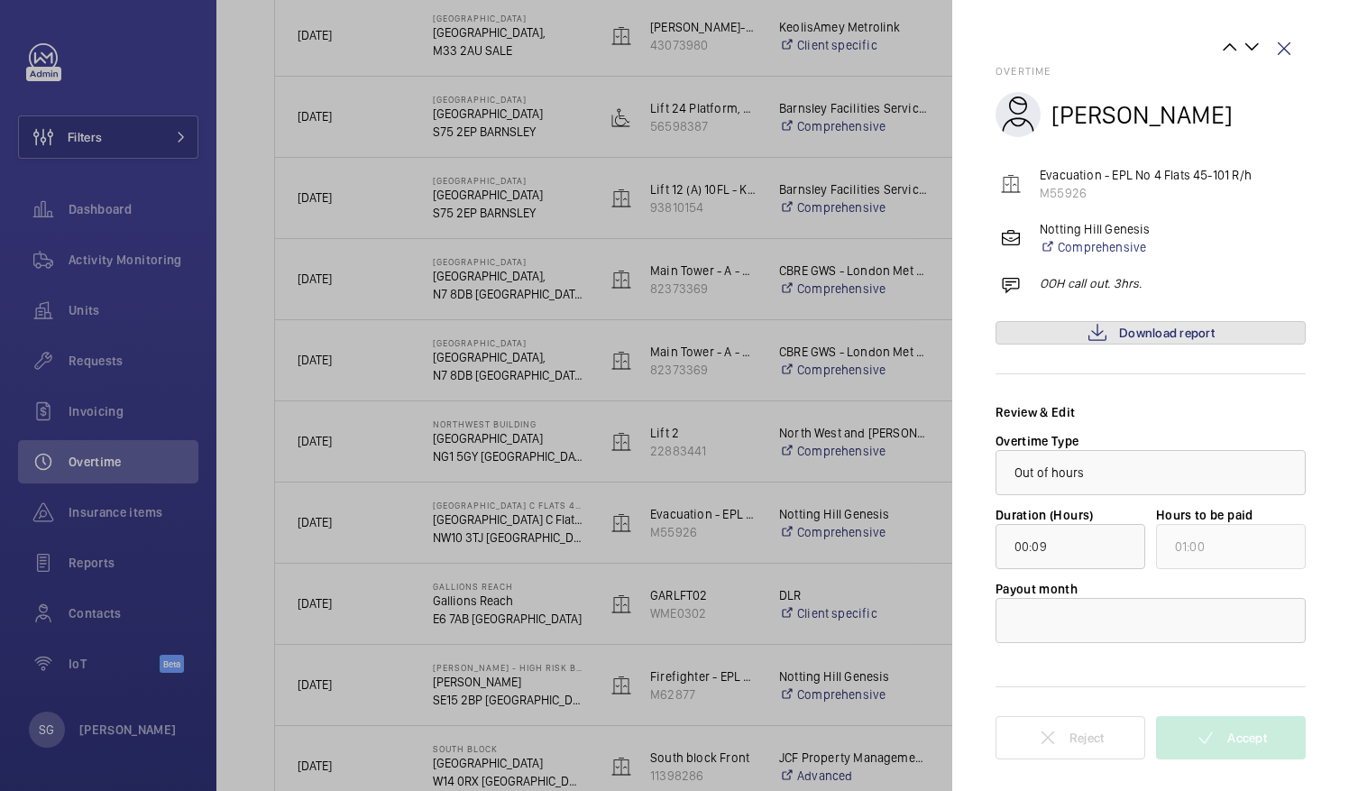
click at [1107, 335] on mat-icon at bounding box center [1097, 333] width 22 height 22
click at [1064, 606] on div at bounding box center [1150, 620] width 308 height 43
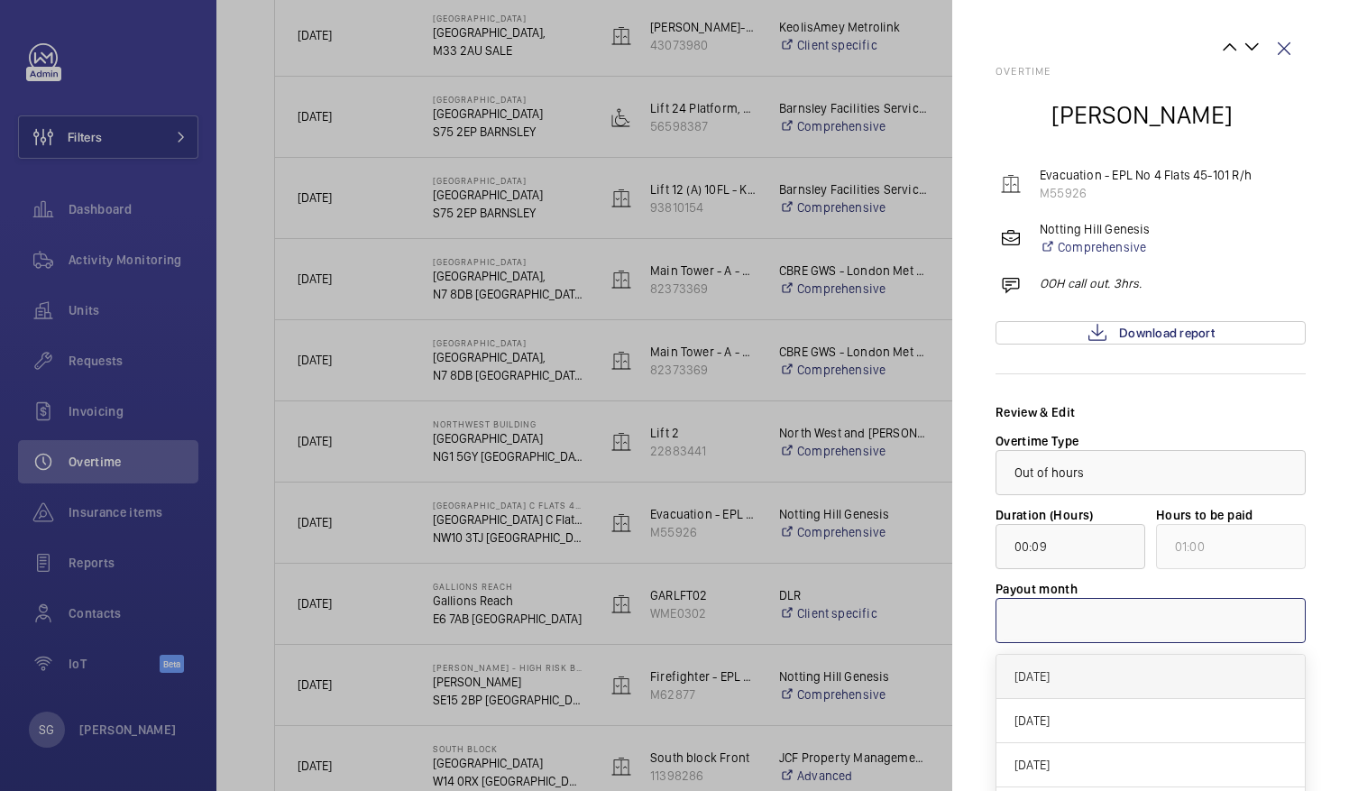
click at [1061, 685] on div "[DATE]" at bounding box center [1150, 677] width 308 height 44
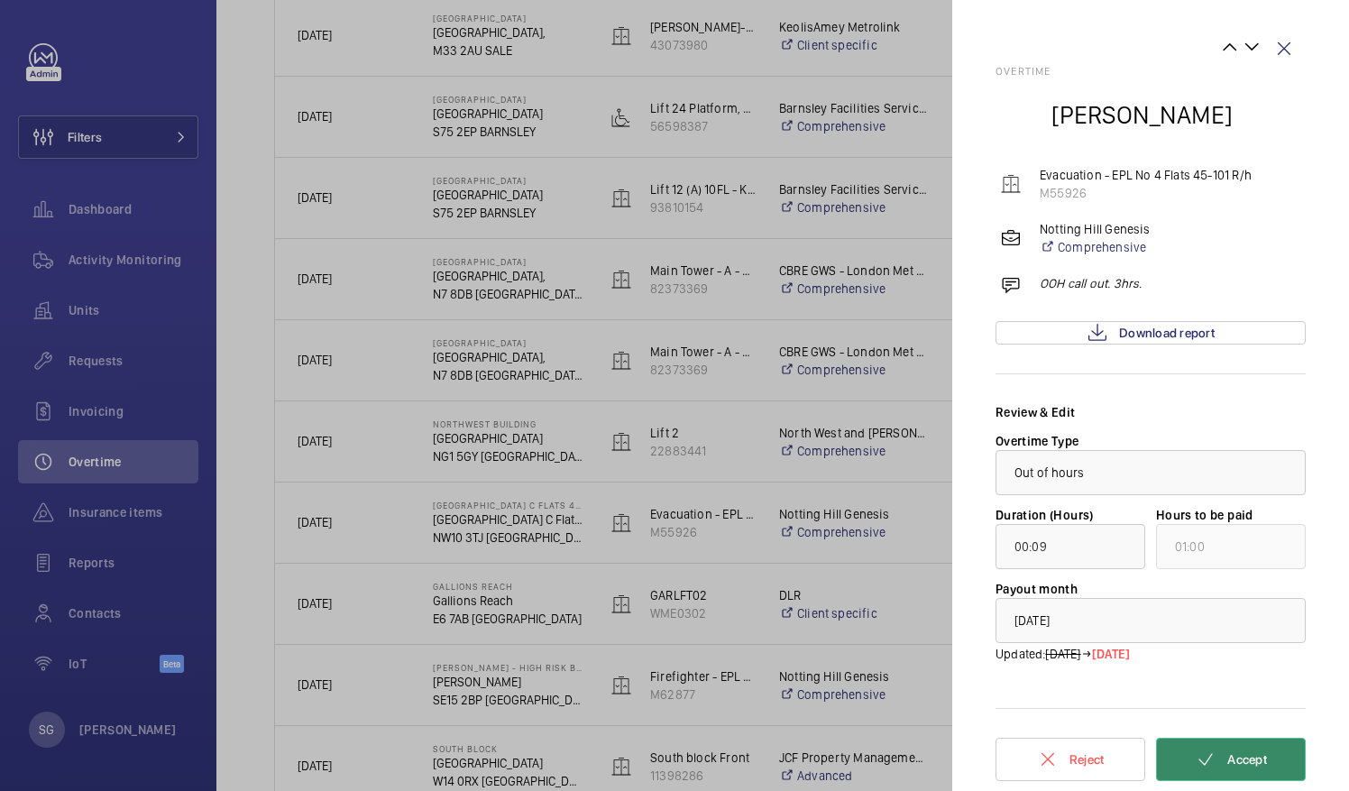
click at [1224, 754] on button "Accept" at bounding box center [1231, 758] width 150 height 43
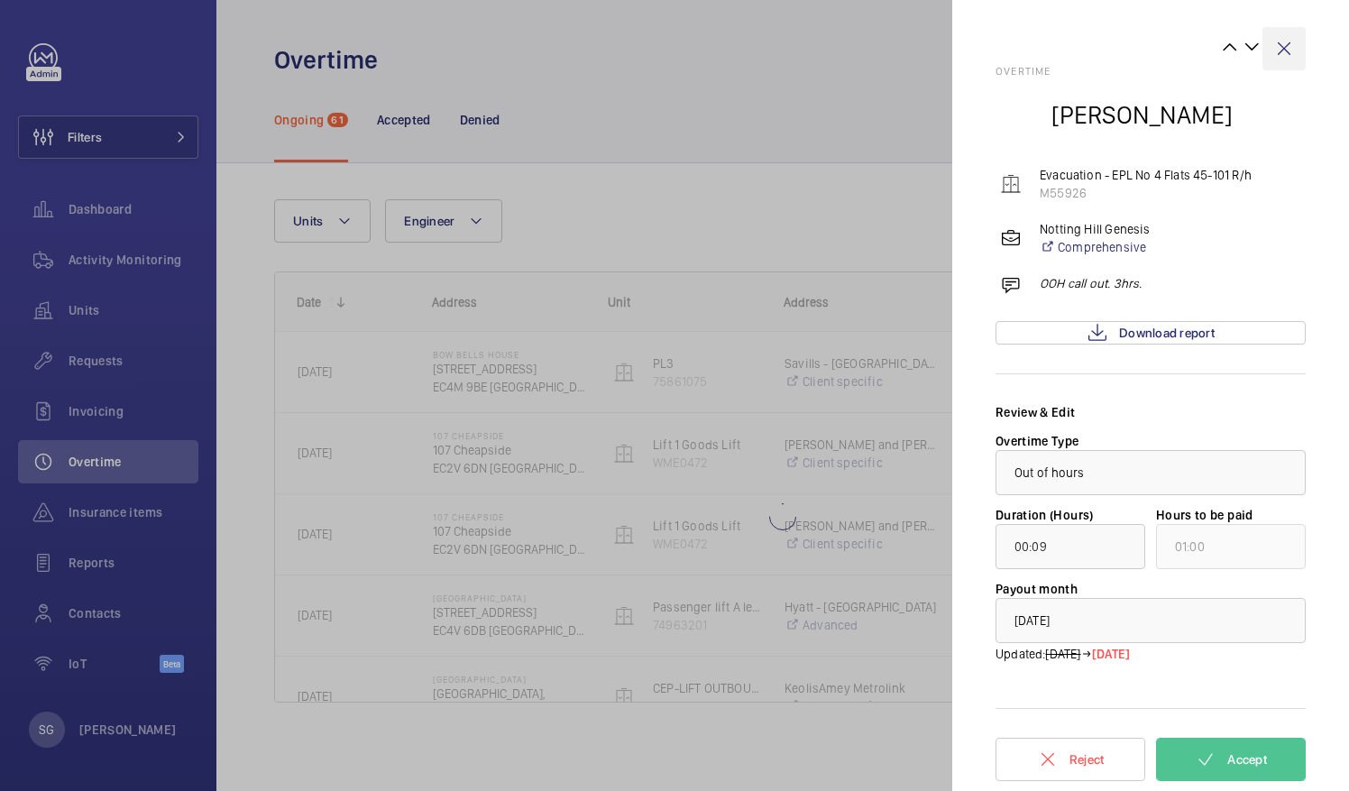
type input "00:01"
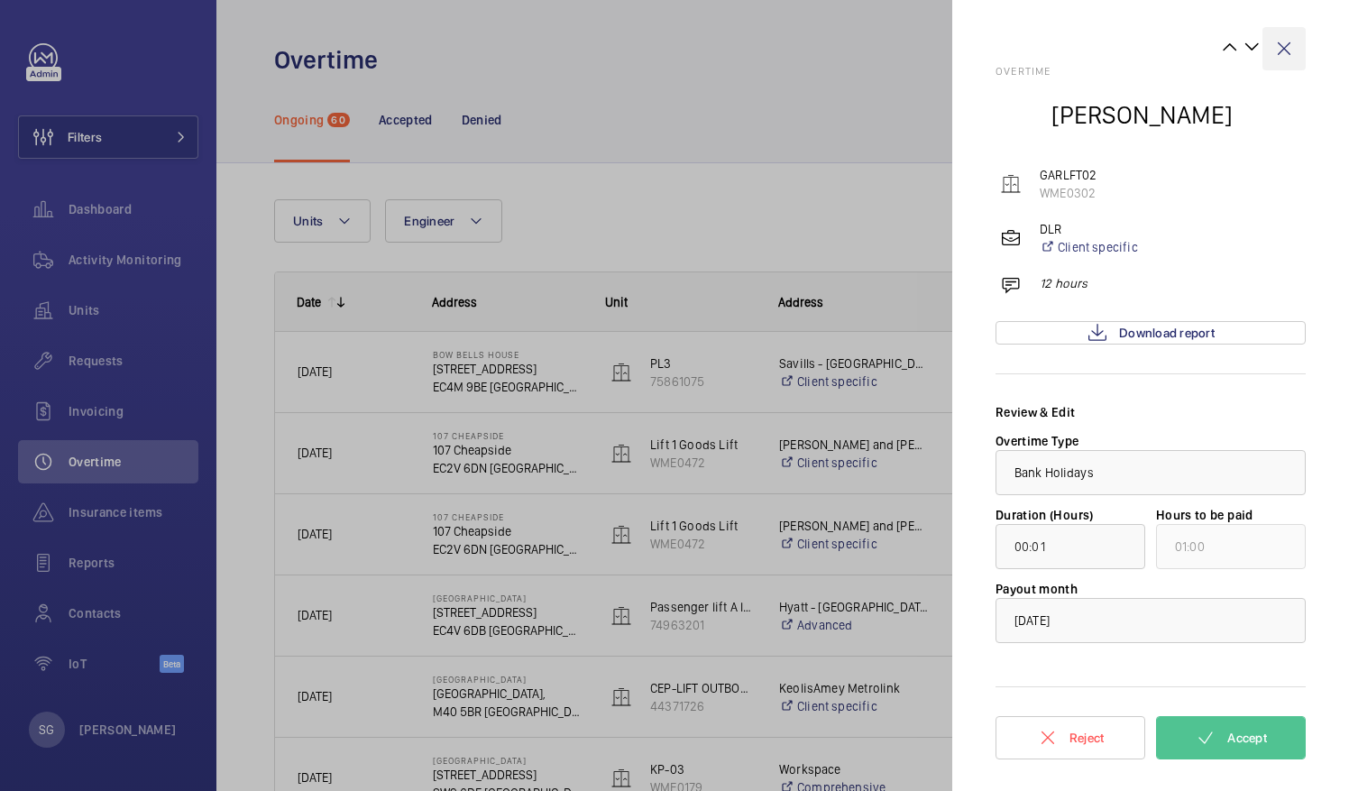
click at [1285, 41] on wm-front-icon-button at bounding box center [1283, 48] width 43 height 43
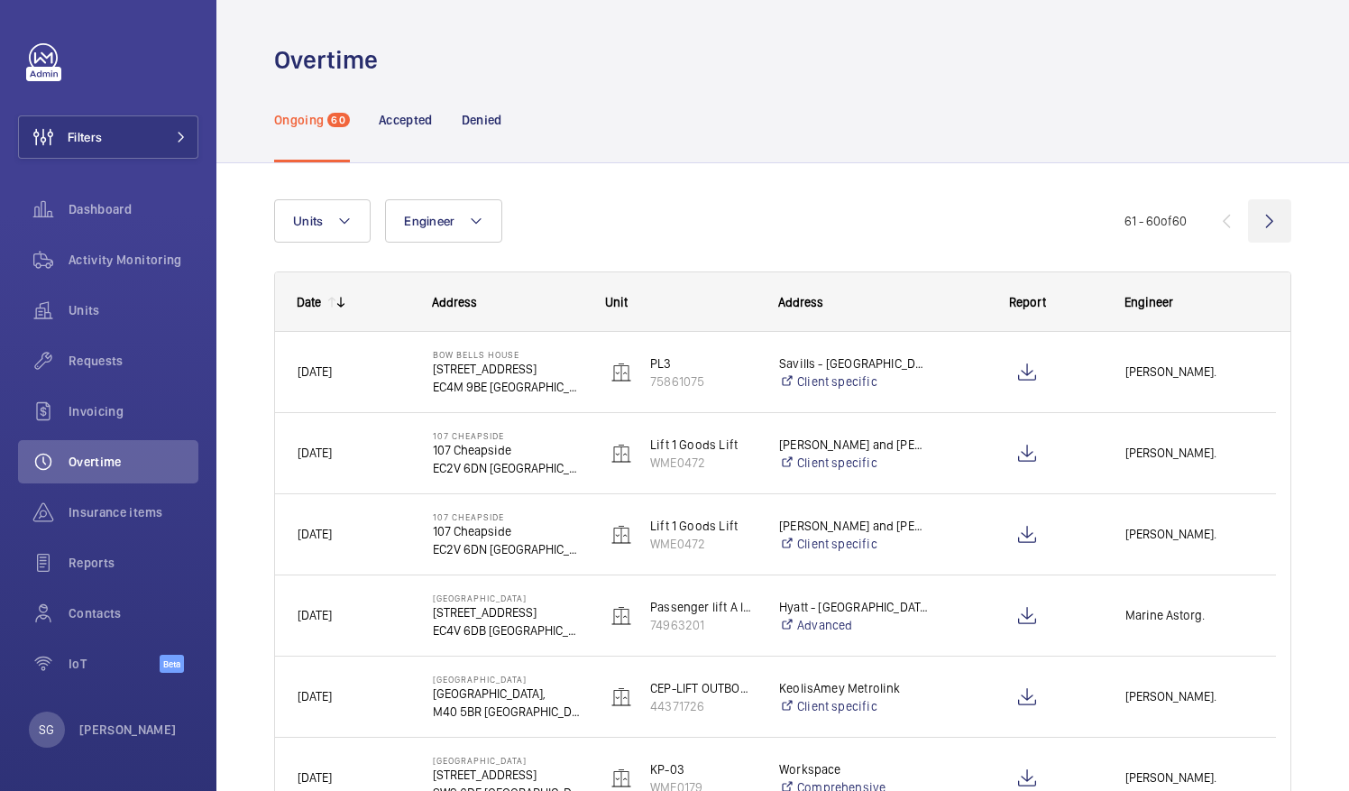
click at [1249, 220] on wm-front-icon-button at bounding box center [1269, 220] width 43 height 43
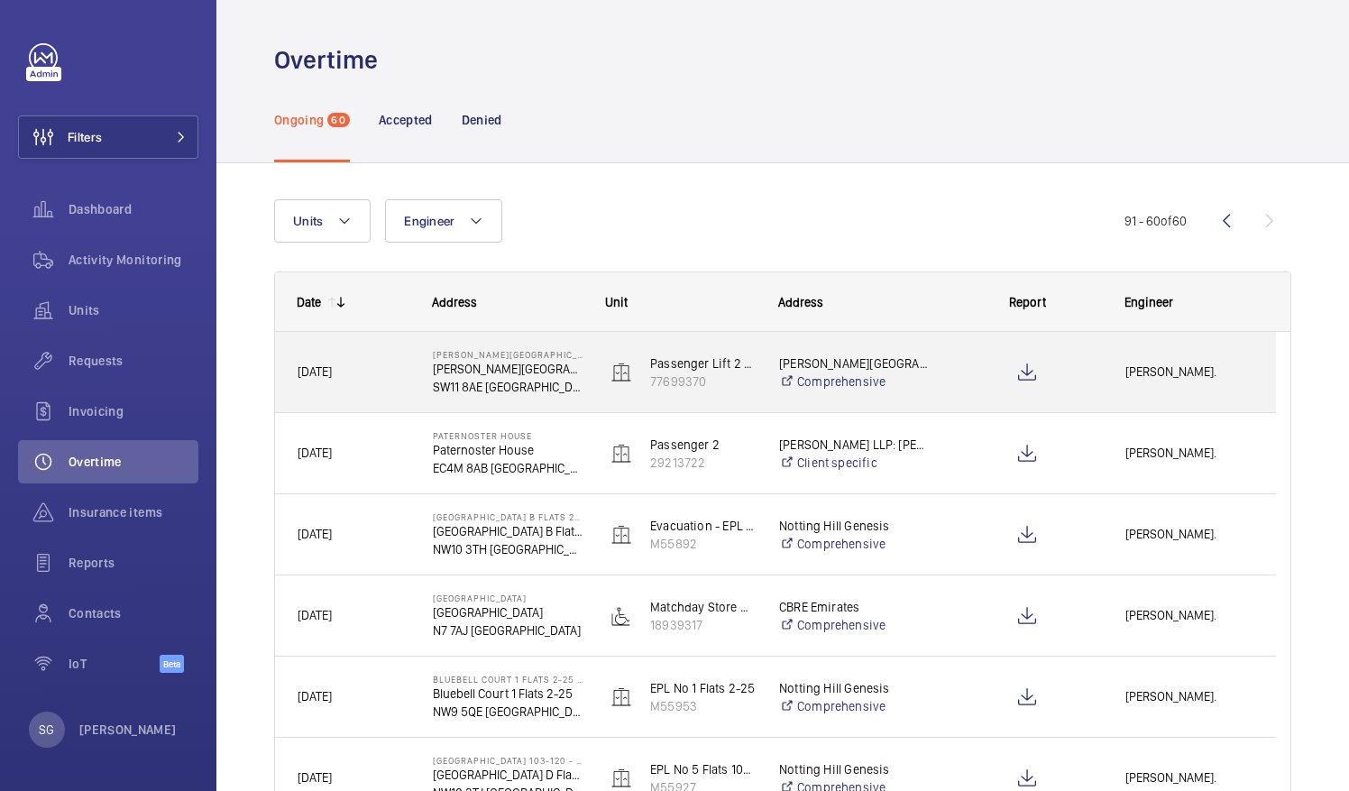
click at [1163, 386] on div "[PERSON_NAME]." at bounding box center [1188, 371] width 171 height 57
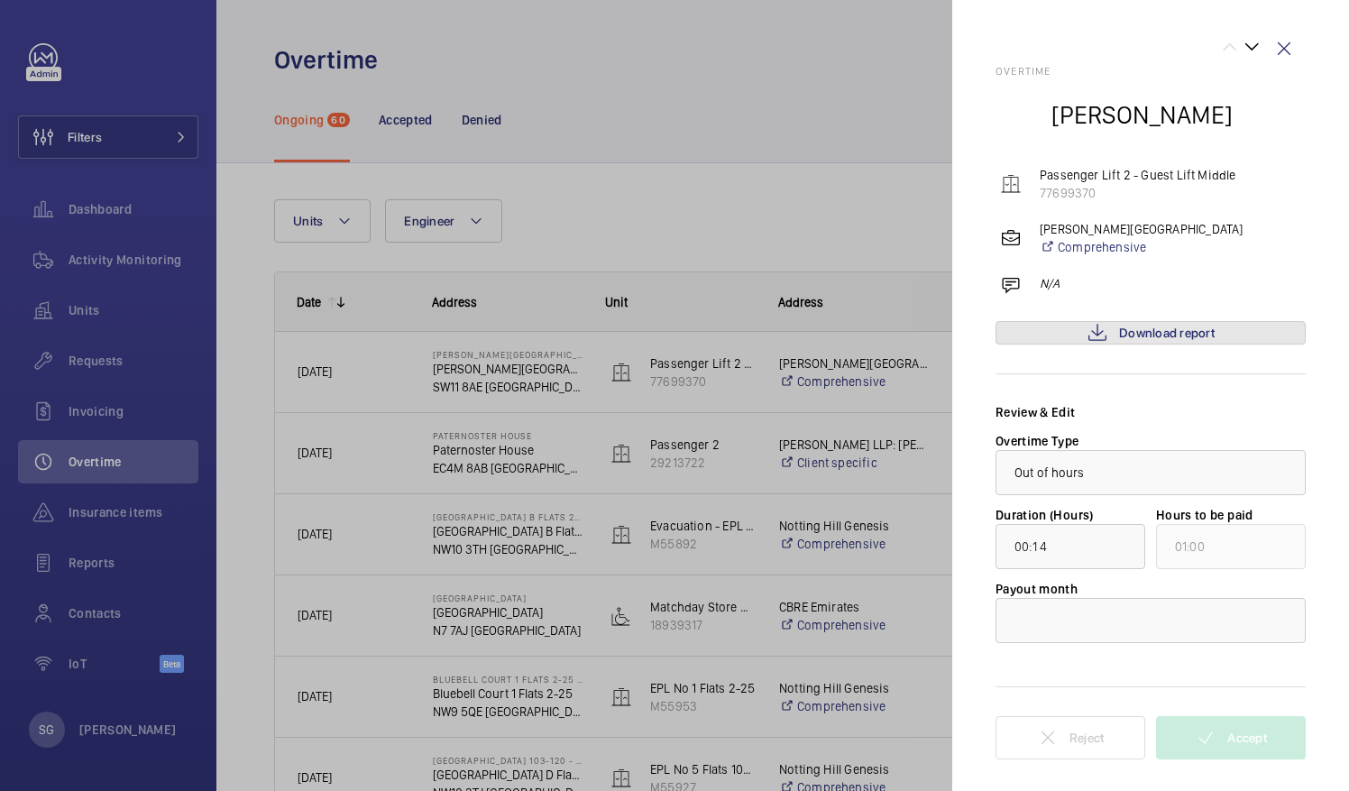
click at [1174, 333] on span "Download report" at bounding box center [1167, 332] width 96 height 14
click at [1089, 621] on div at bounding box center [1150, 620] width 308 height 43
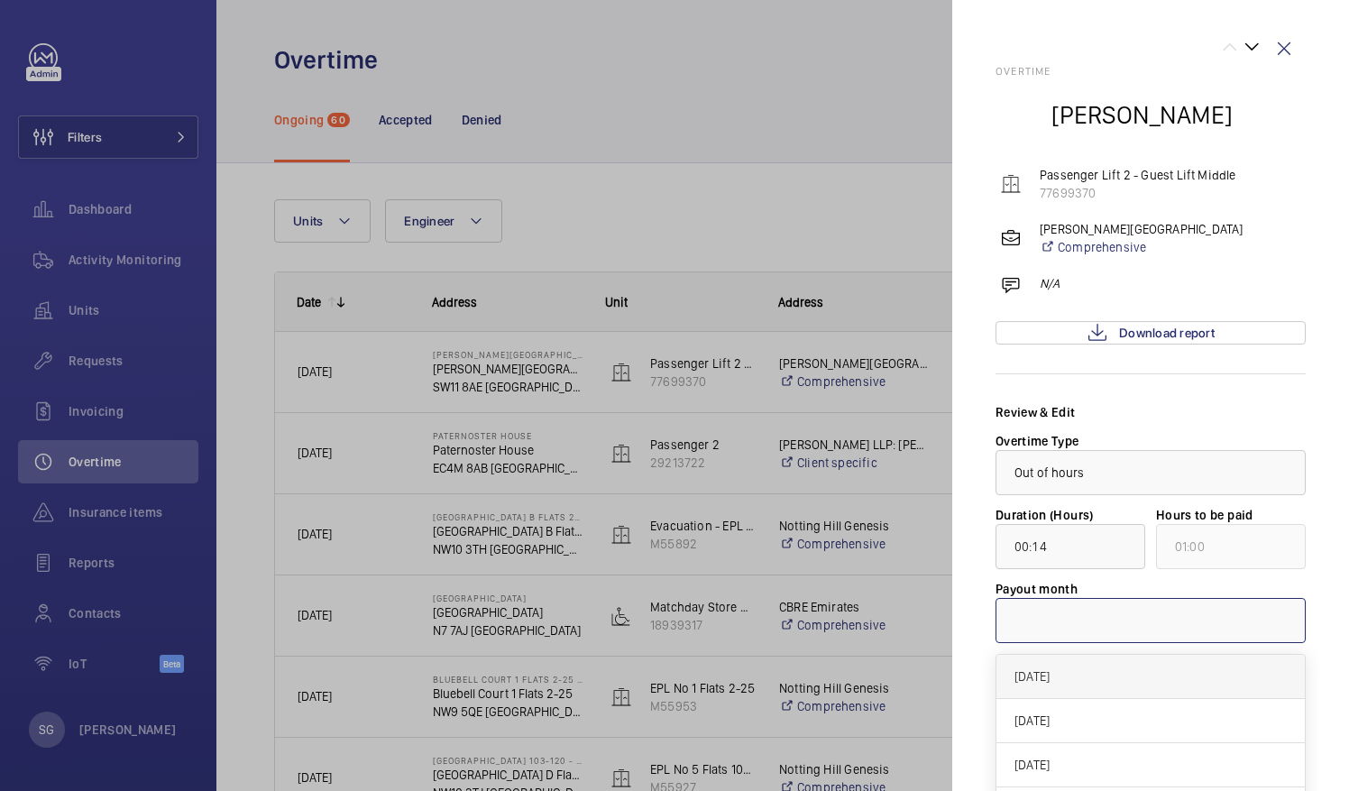
click at [1069, 662] on div "[DATE]" at bounding box center [1150, 677] width 308 height 44
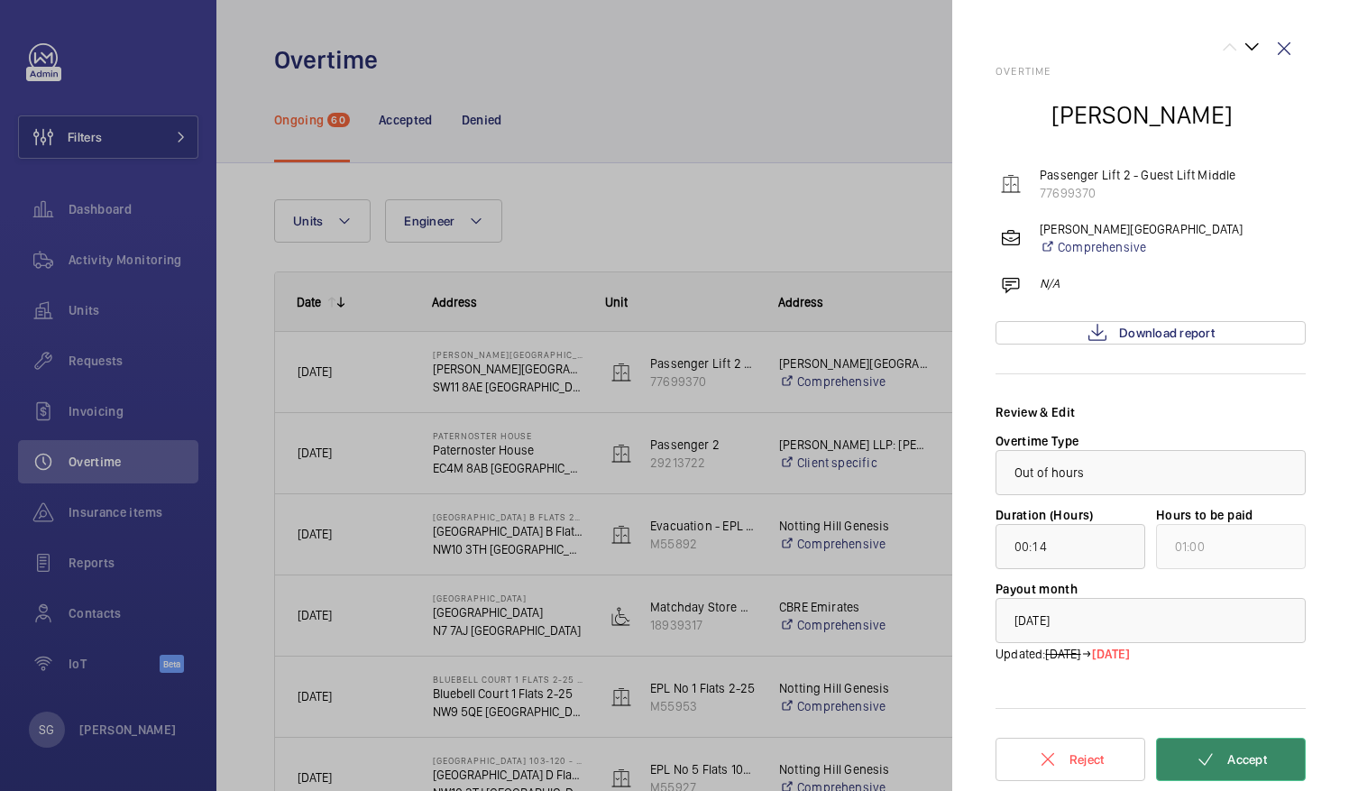
click at [1199, 754] on mat-icon at bounding box center [1206, 759] width 22 height 22
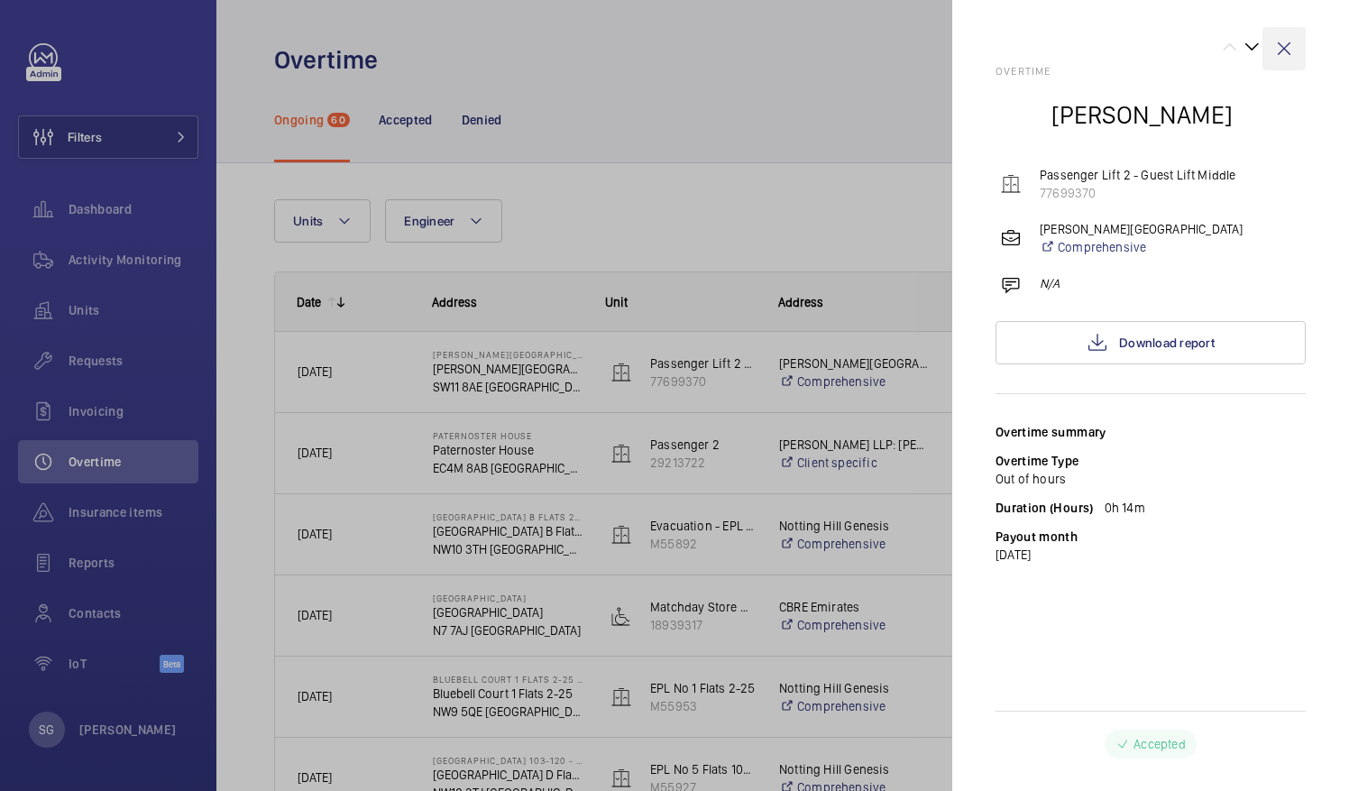
click at [1287, 52] on wm-front-icon-button at bounding box center [1283, 48] width 43 height 43
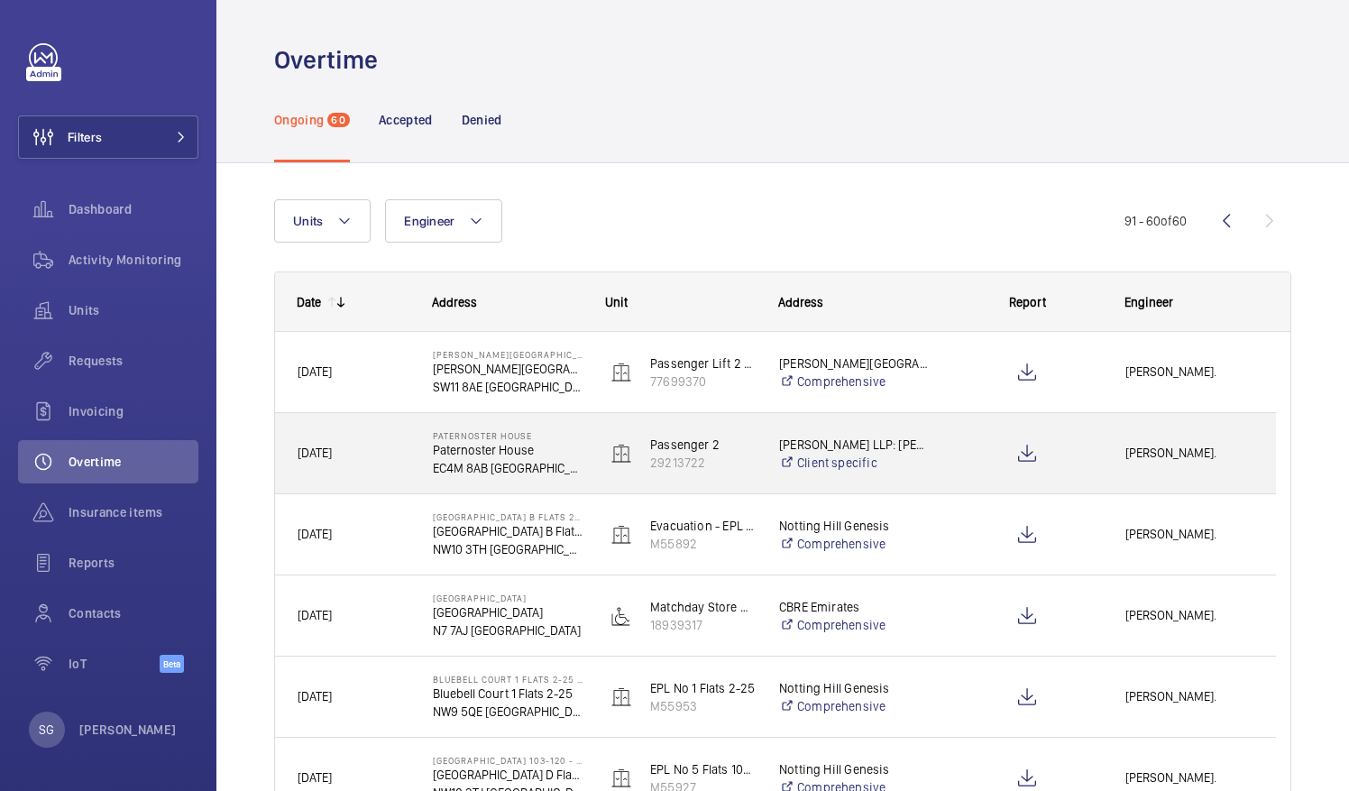
click at [1158, 453] on span "[PERSON_NAME]." at bounding box center [1189, 453] width 128 height 21
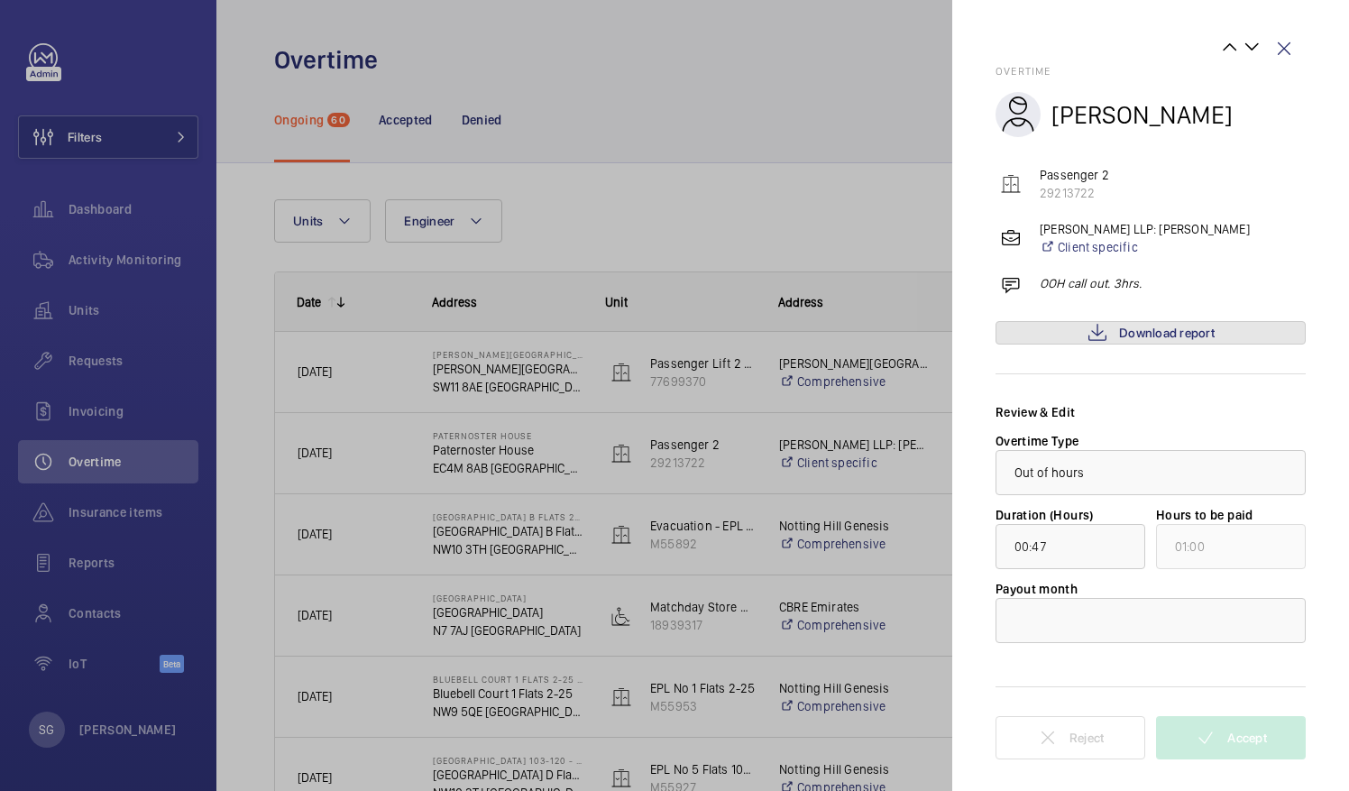
click at [1139, 330] on span "Download report" at bounding box center [1167, 332] width 96 height 14
click at [1154, 606] on div at bounding box center [1150, 620] width 308 height 43
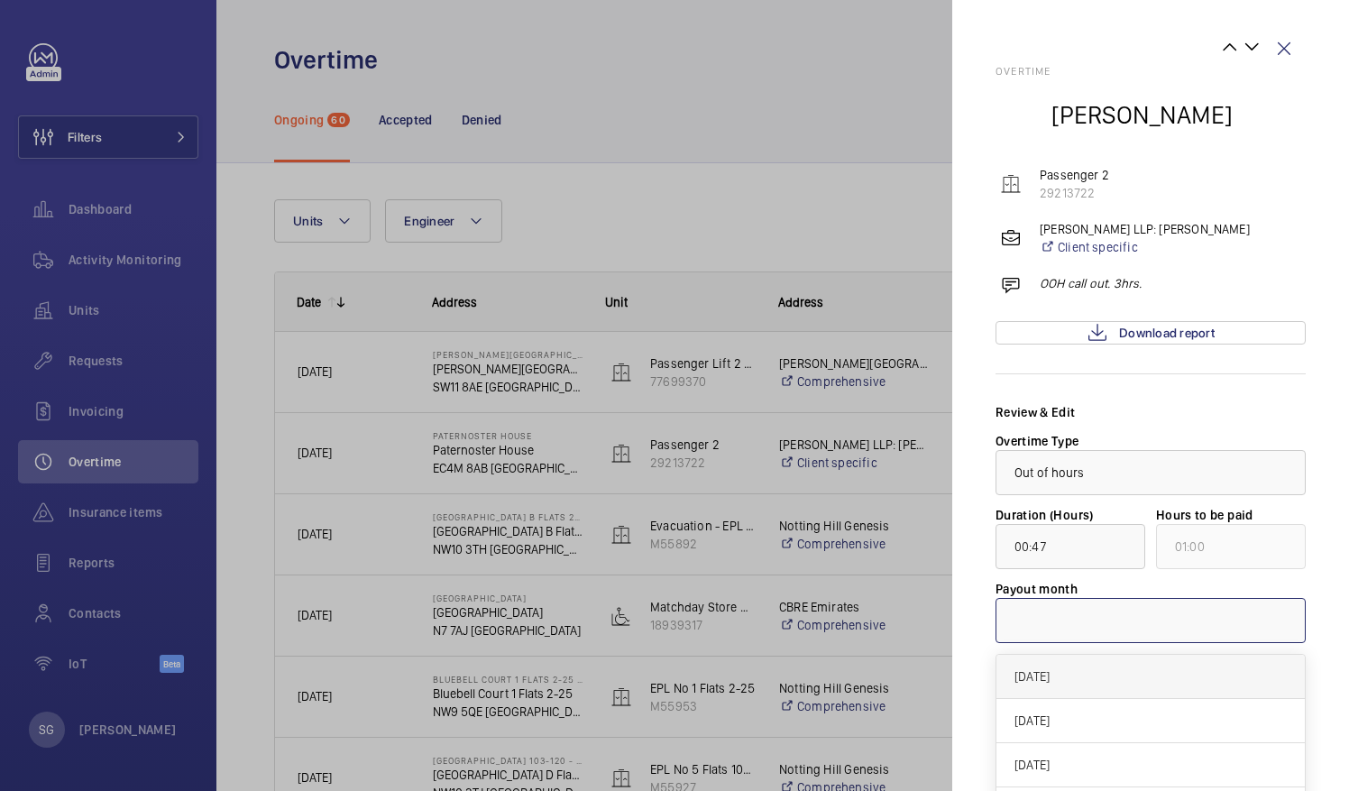
click at [1129, 680] on span "[DATE]" at bounding box center [1150, 676] width 272 height 18
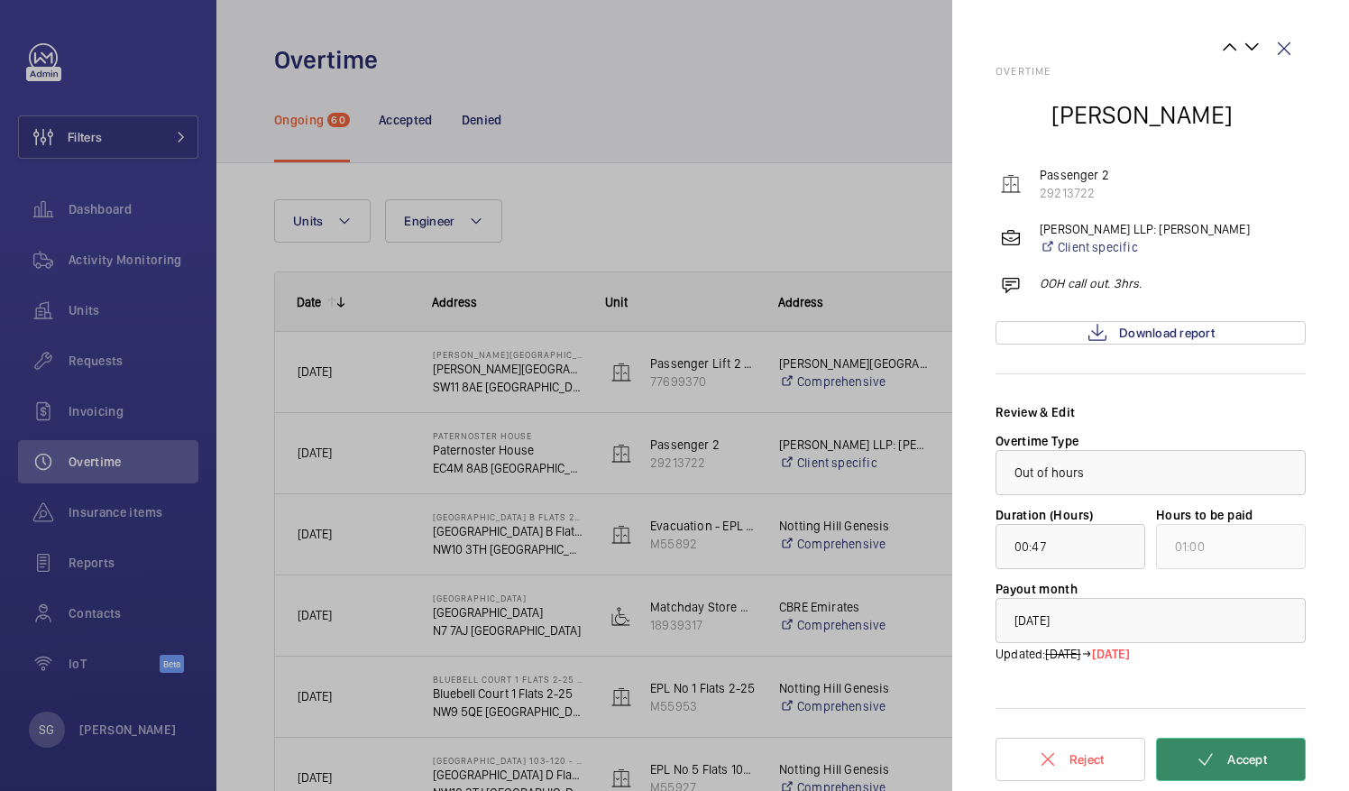
click at [1246, 745] on button "Accept" at bounding box center [1231, 758] width 150 height 43
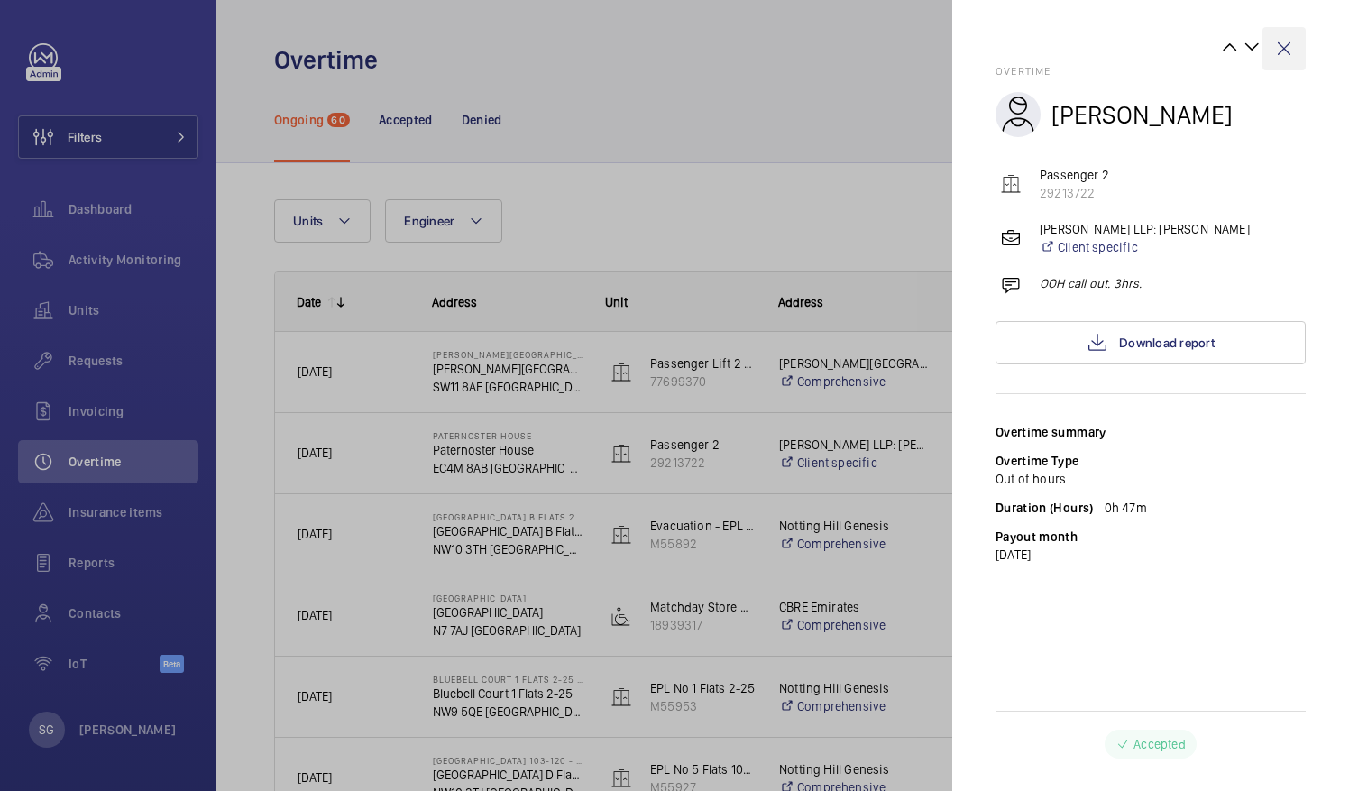
click at [1285, 54] on wm-front-icon-button at bounding box center [1283, 48] width 43 height 43
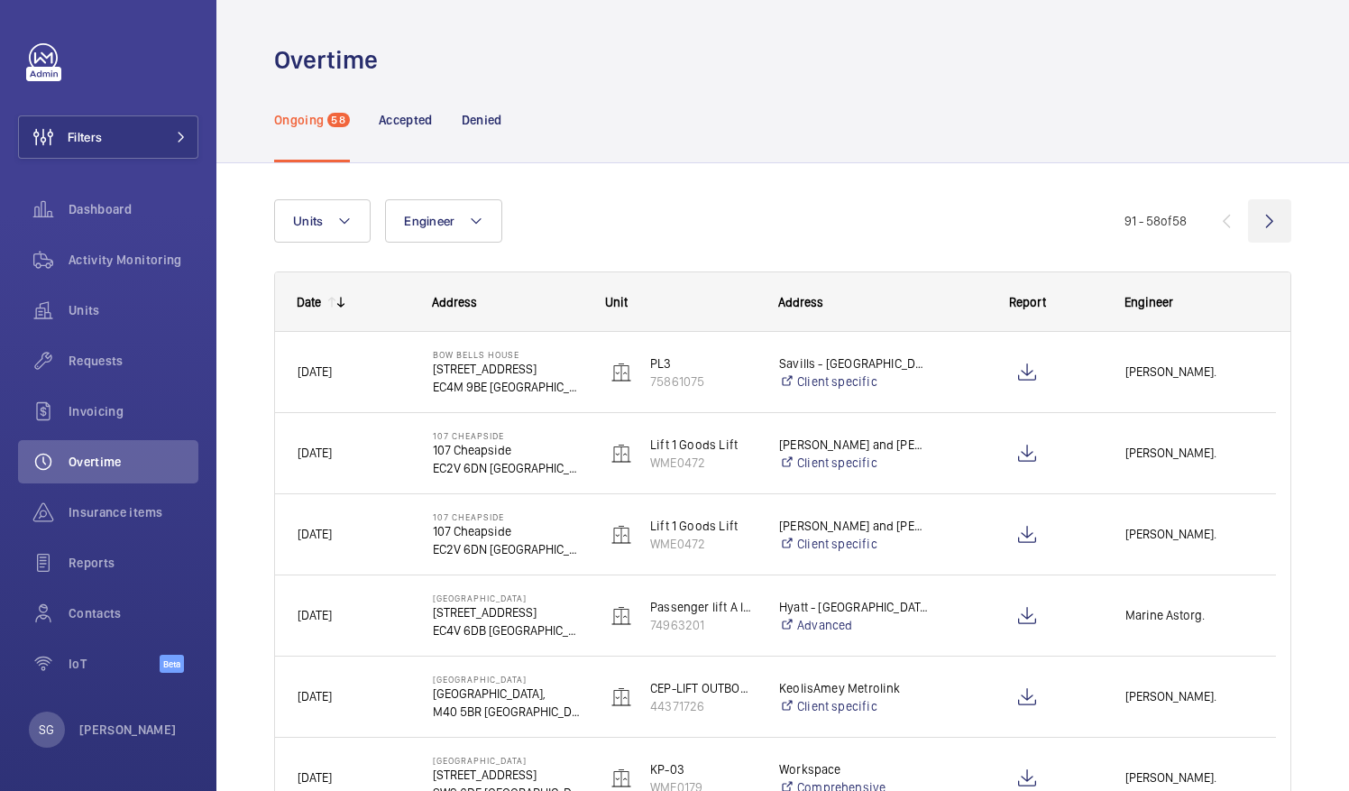
click at [1250, 220] on wm-front-icon-button at bounding box center [1269, 220] width 43 height 43
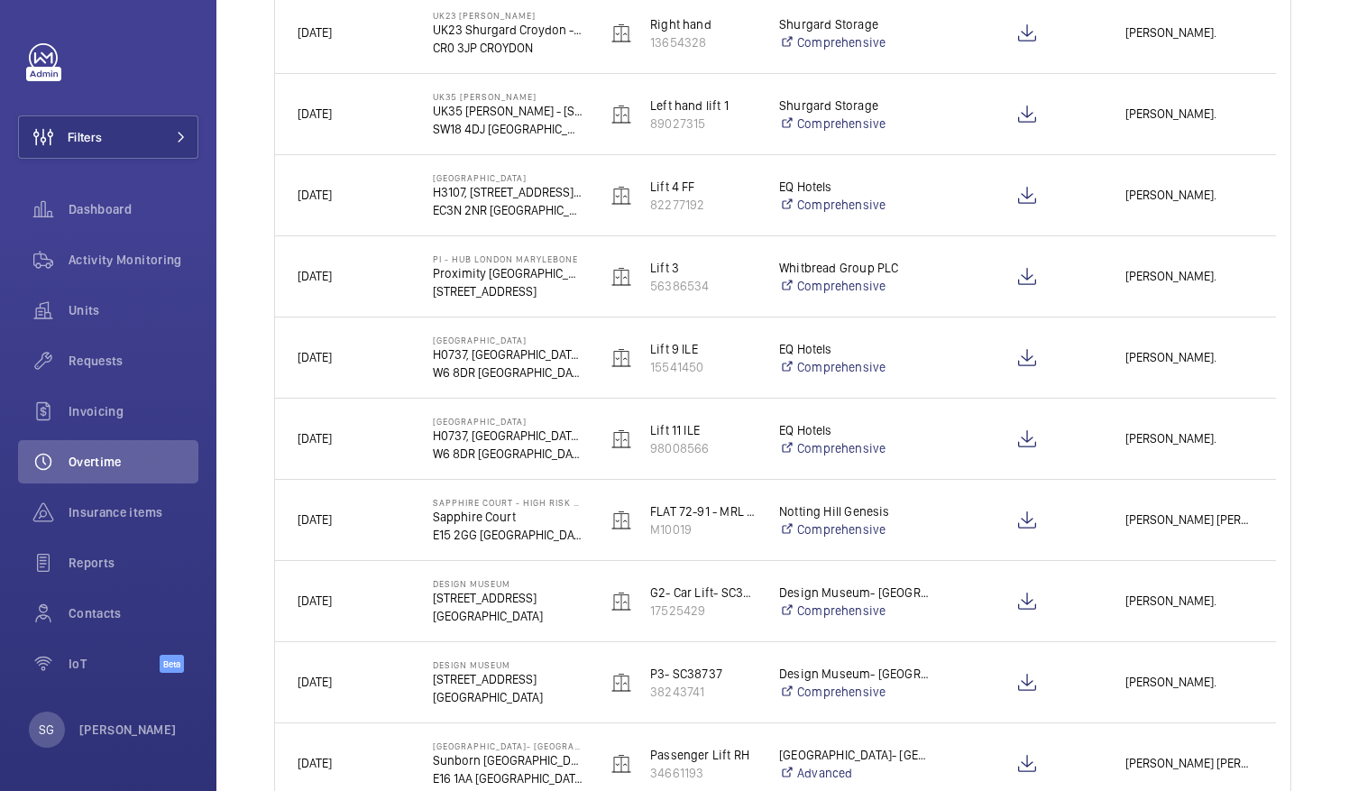
scroll to position [1900, 0]
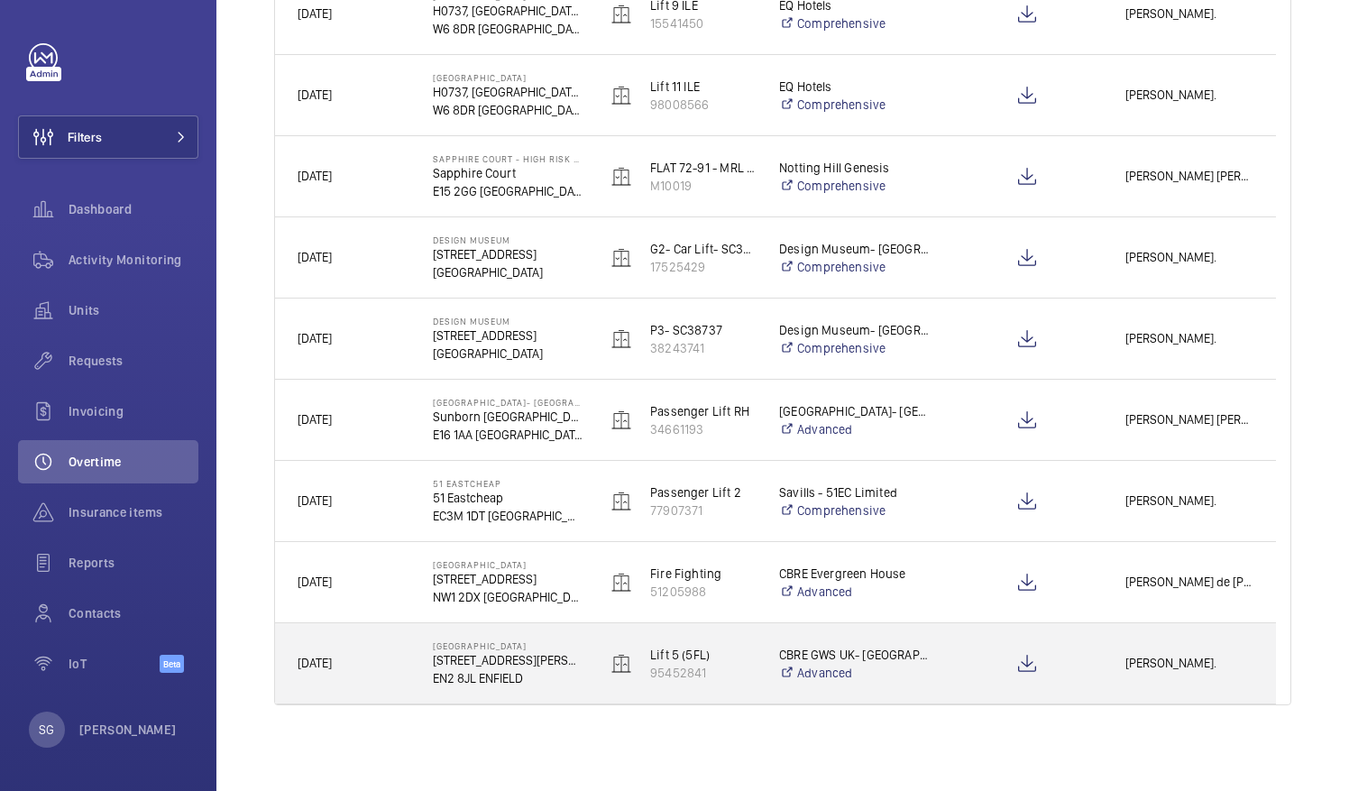
click at [1143, 661] on span "[PERSON_NAME]." at bounding box center [1189, 663] width 128 height 21
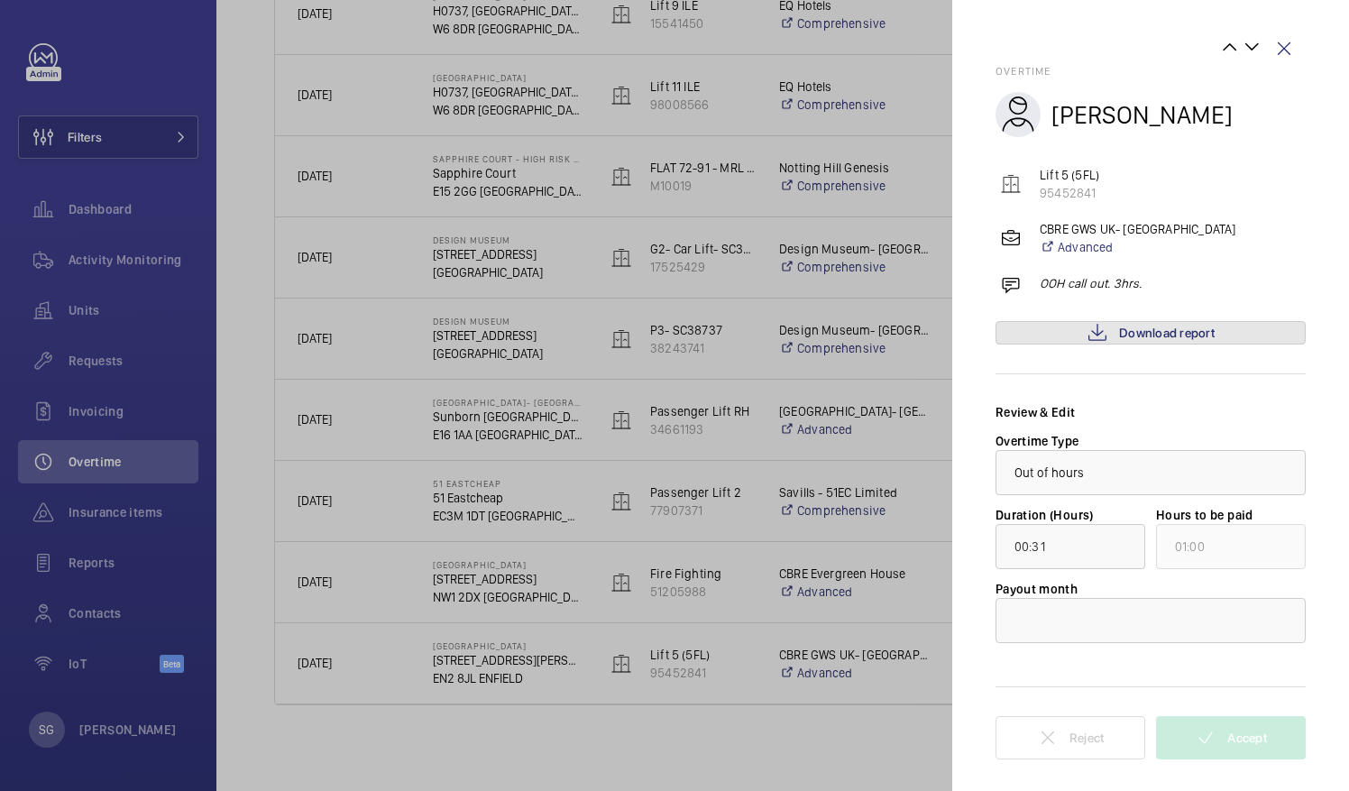
click at [1080, 338] on link "Download report" at bounding box center [1150, 332] width 310 height 23
click at [1111, 615] on div at bounding box center [1150, 620] width 308 height 43
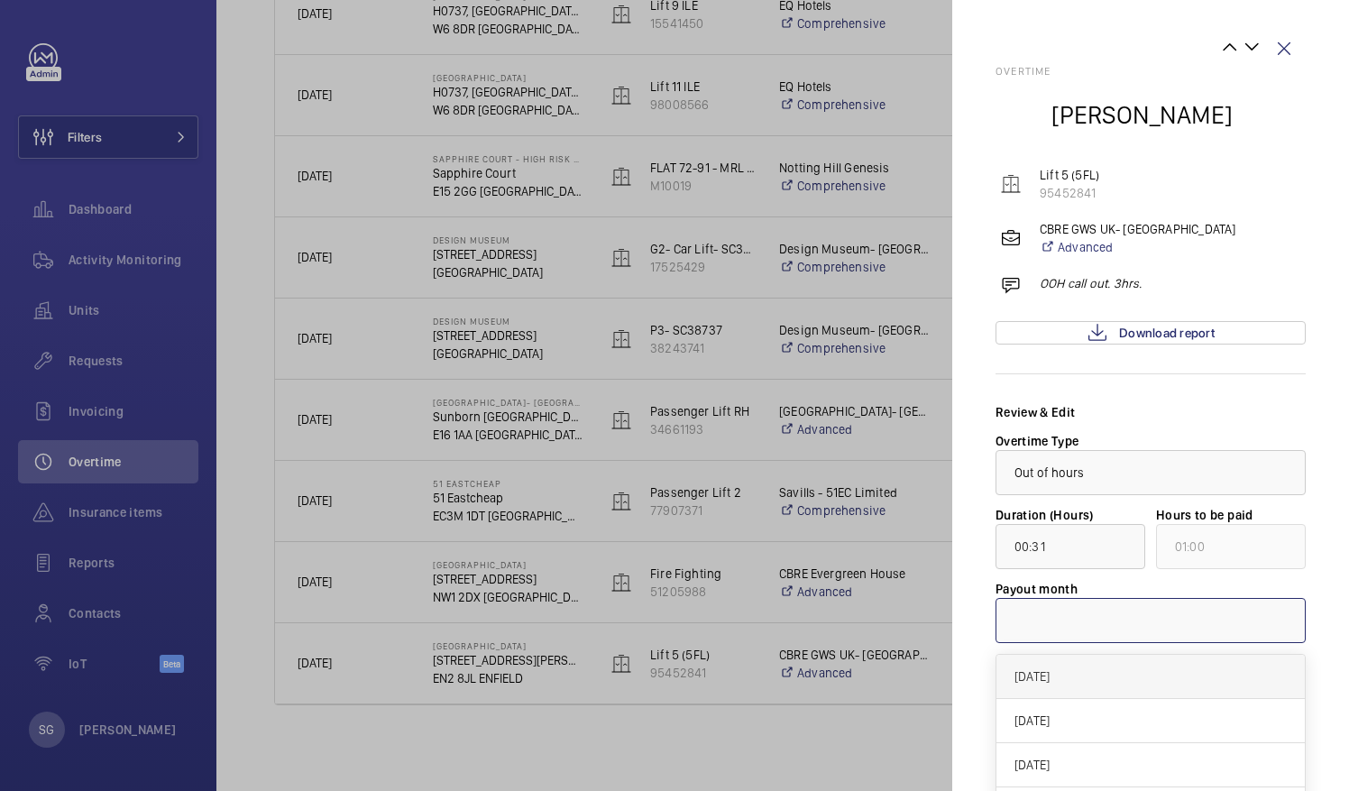
click at [1069, 677] on span "[DATE]" at bounding box center [1150, 676] width 272 height 18
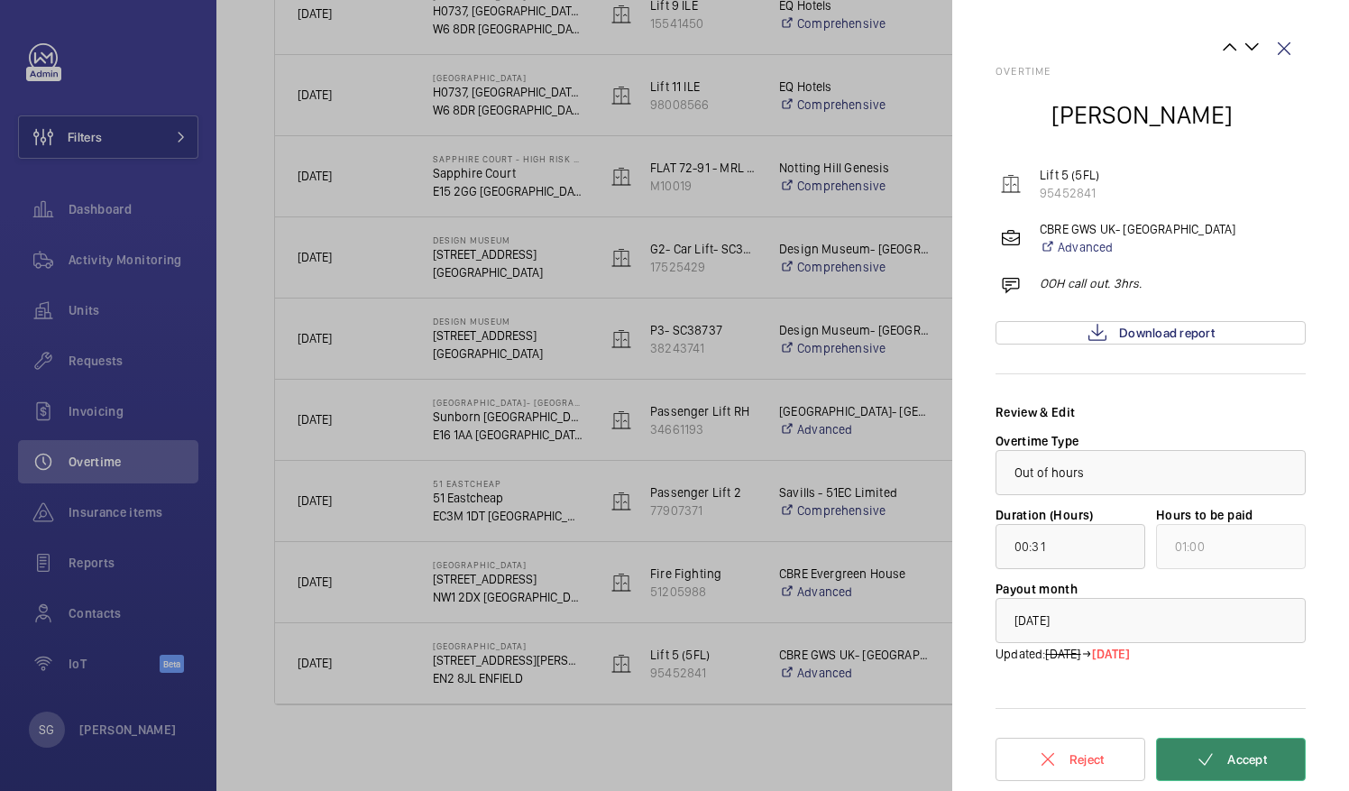
click at [1243, 755] on span "Accept" at bounding box center [1247, 759] width 40 height 14
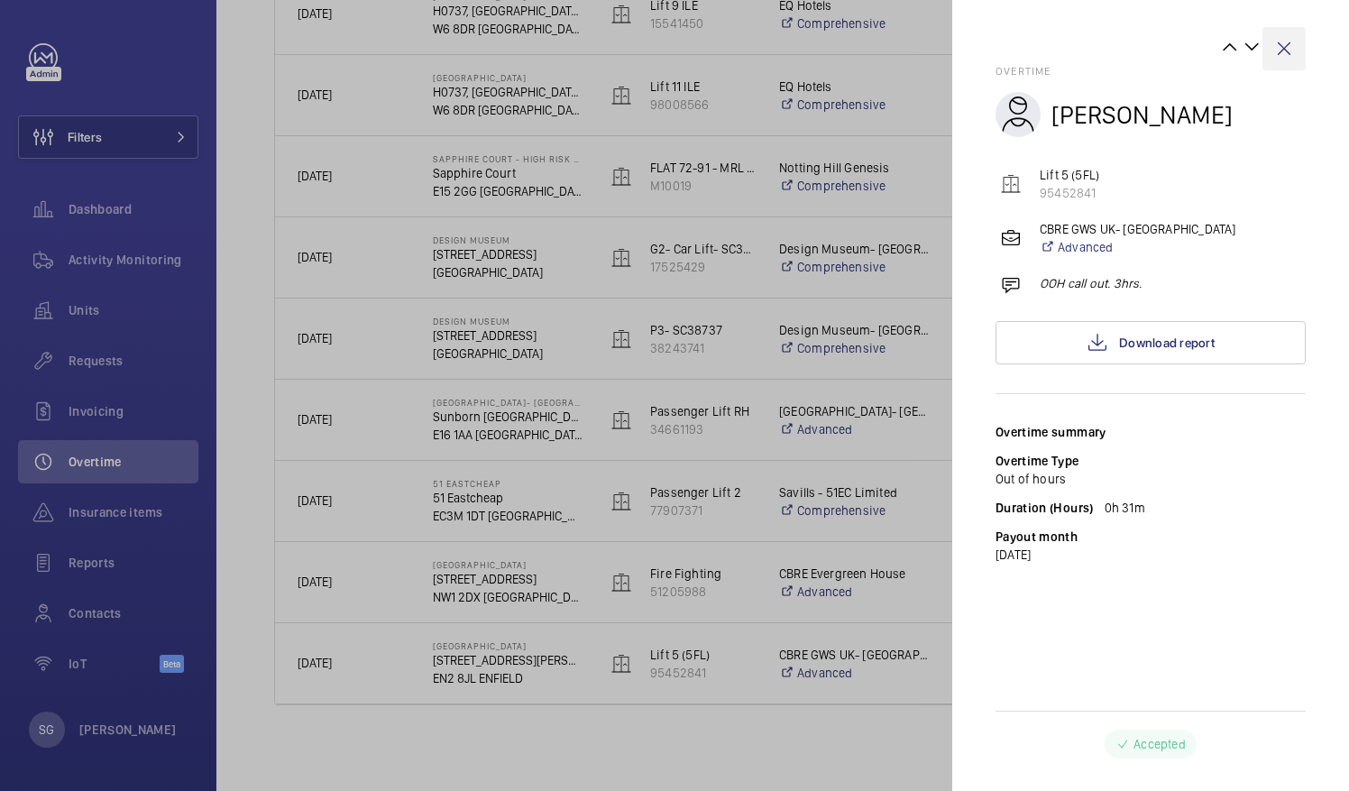
click at [1278, 43] on wm-front-icon-button at bounding box center [1283, 48] width 43 height 43
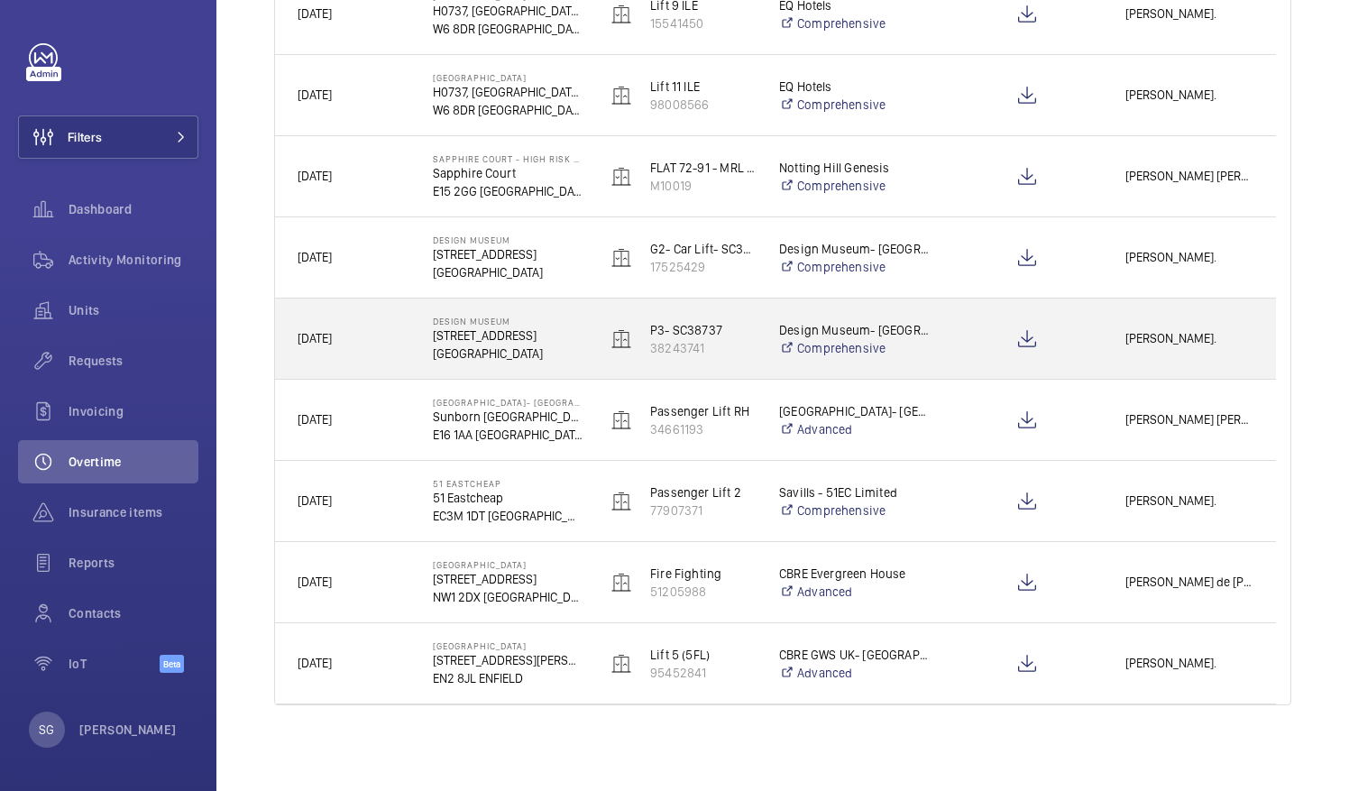
click at [1179, 339] on span "[PERSON_NAME]." at bounding box center [1189, 338] width 128 height 21
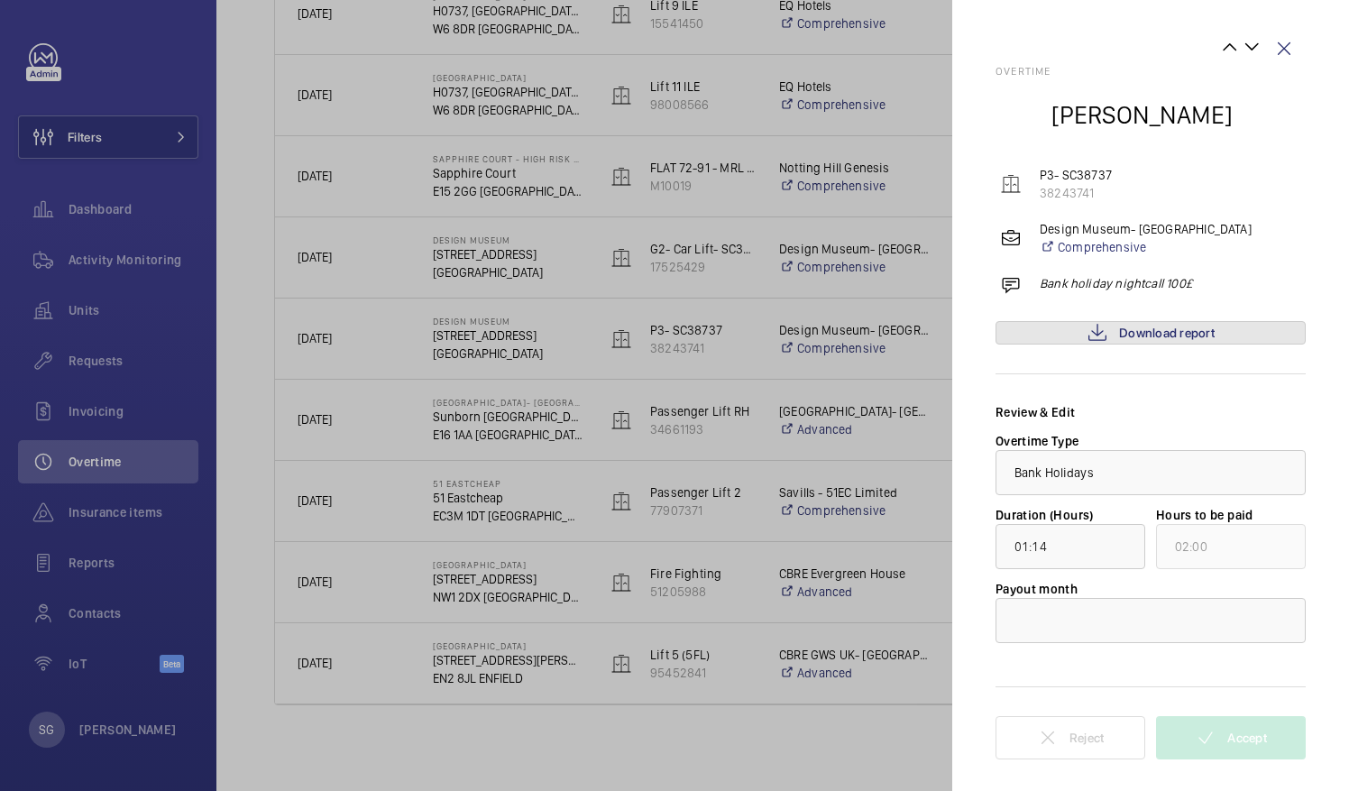
click at [1114, 330] on link "Download report" at bounding box center [1150, 332] width 310 height 23
click at [1134, 631] on div at bounding box center [1150, 620] width 308 height 43
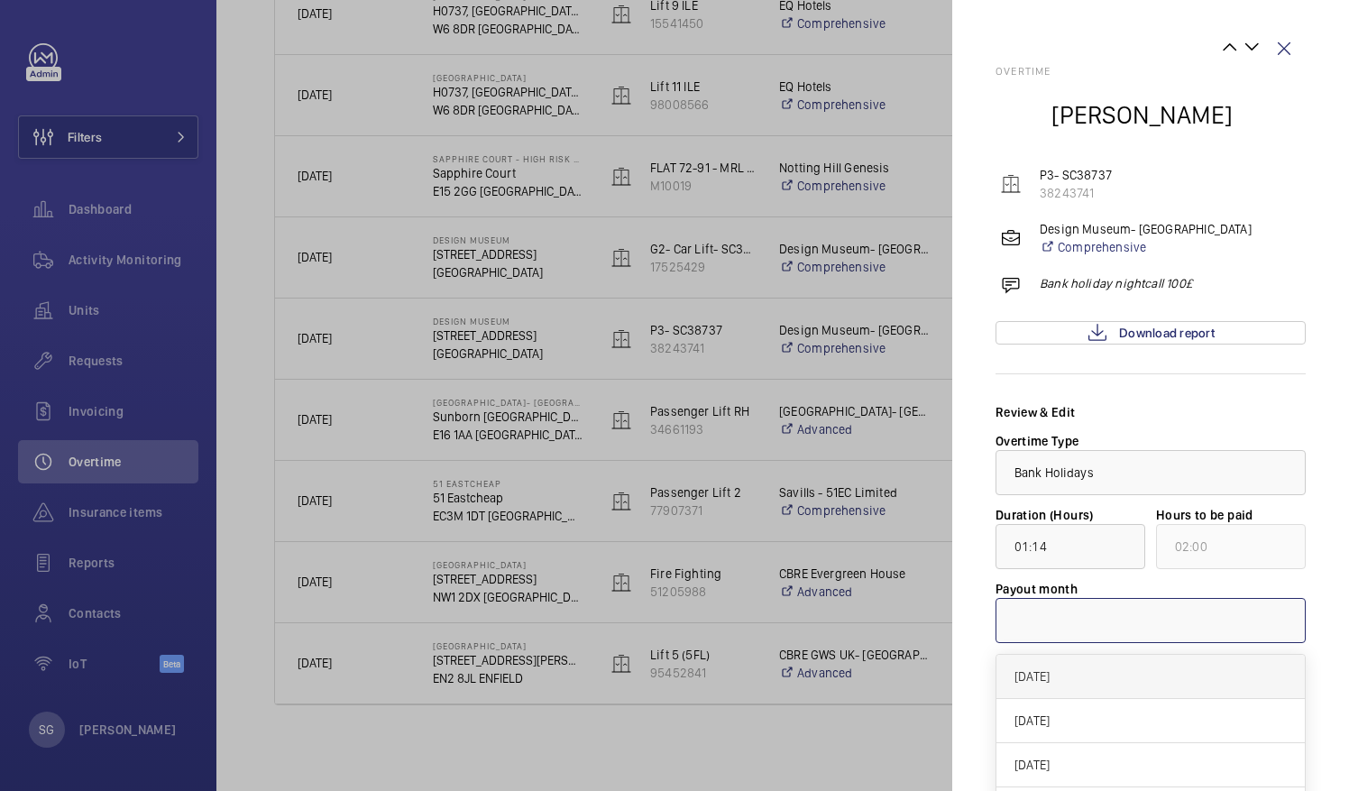
click at [1076, 681] on span "[DATE]" at bounding box center [1150, 676] width 272 height 18
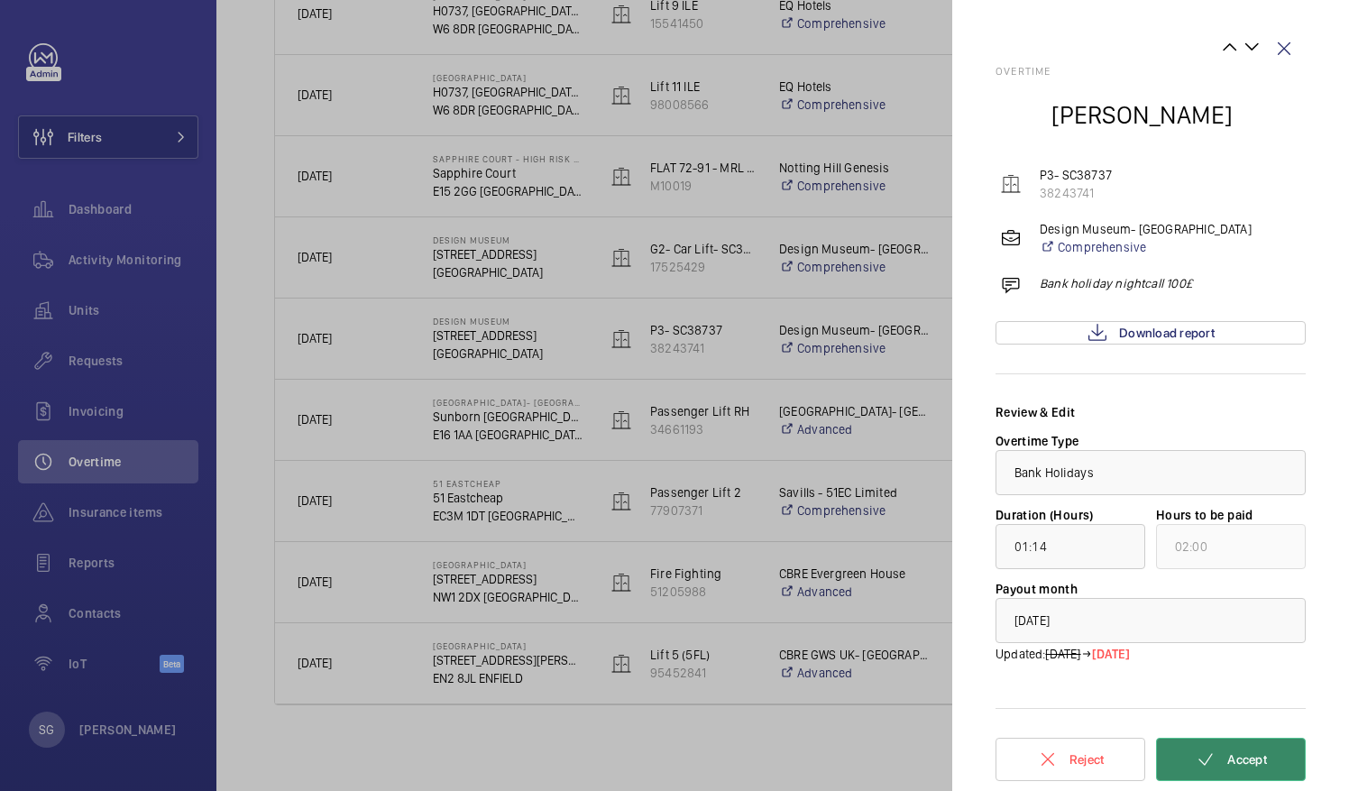
click at [1200, 765] on mat-icon at bounding box center [1206, 759] width 22 height 22
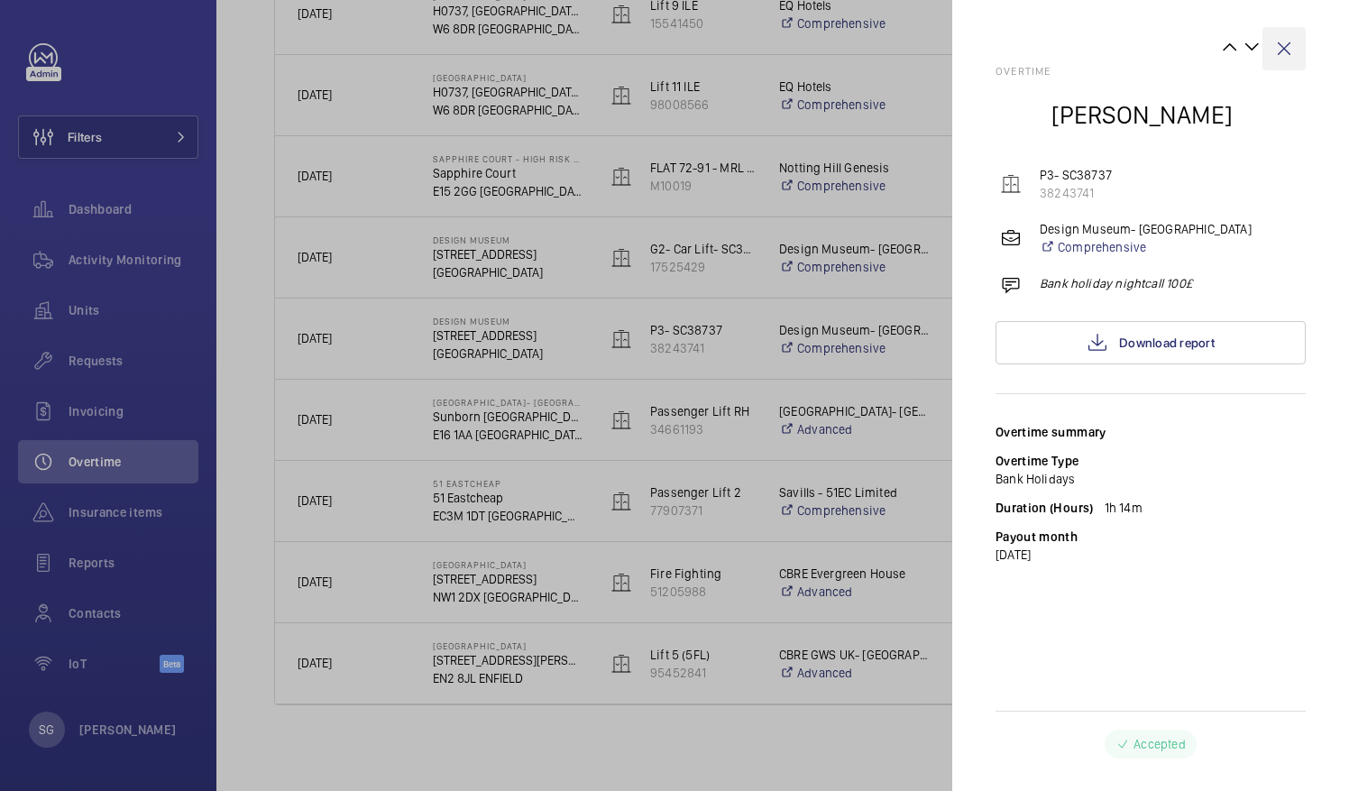
click at [1284, 41] on wm-front-icon-button at bounding box center [1283, 48] width 43 height 43
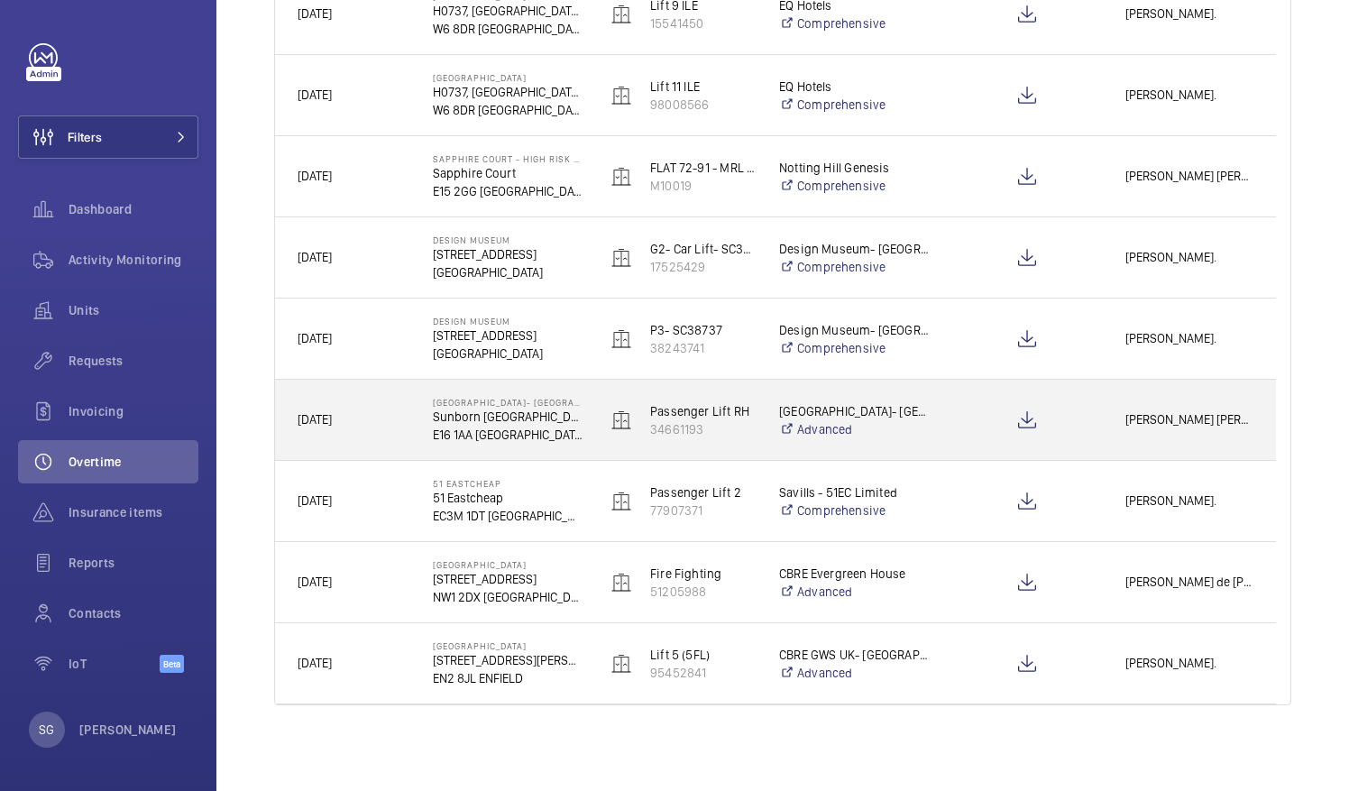
click at [1148, 413] on span "[PERSON_NAME] [PERSON_NAME]." at bounding box center [1189, 419] width 128 height 21
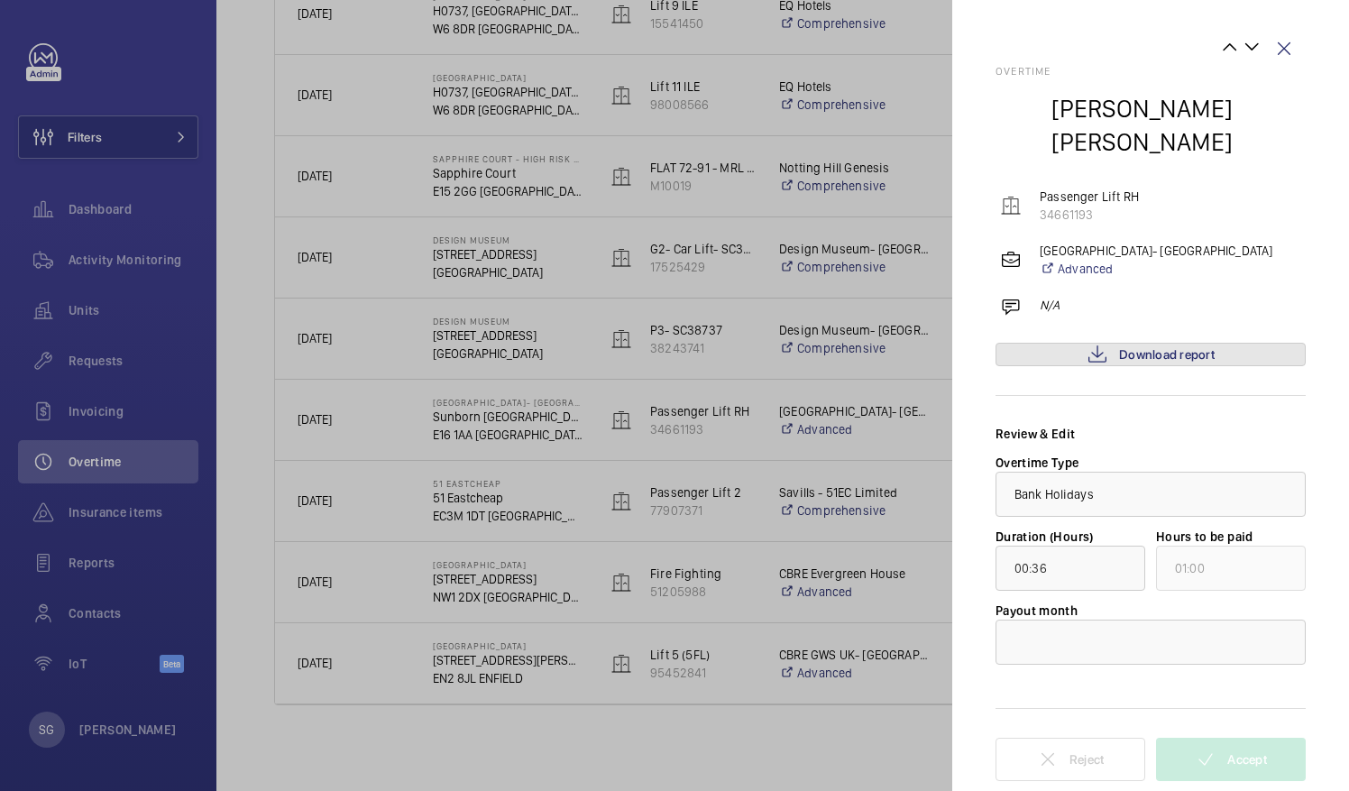
click at [1072, 343] on link "Download report" at bounding box center [1150, 354] width 310 height 23
click at [1030, 620] on div at bounding box center [1150, 641] width 308 height 43
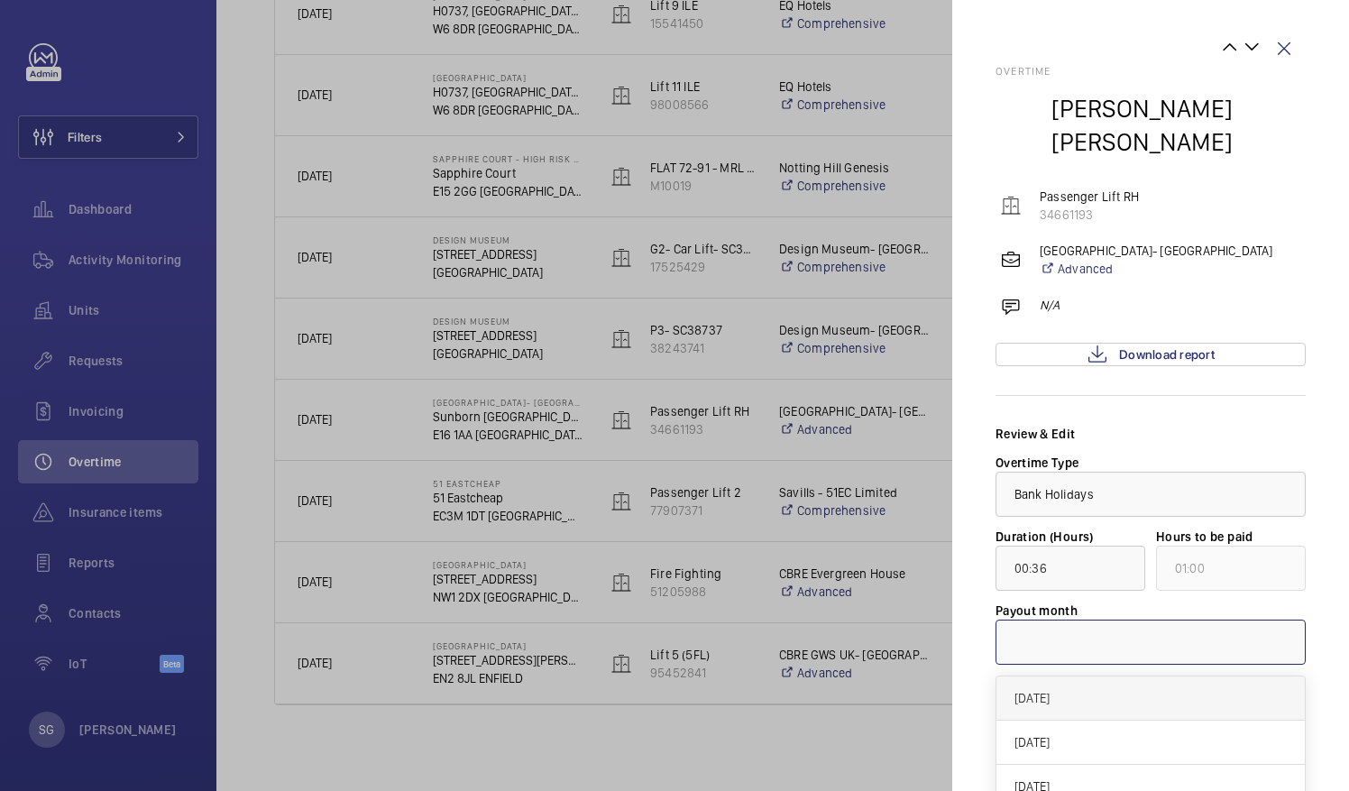
click at [1058, 689] on span "[DATE]" at bounding box center [1150, 698] width 272 height 18
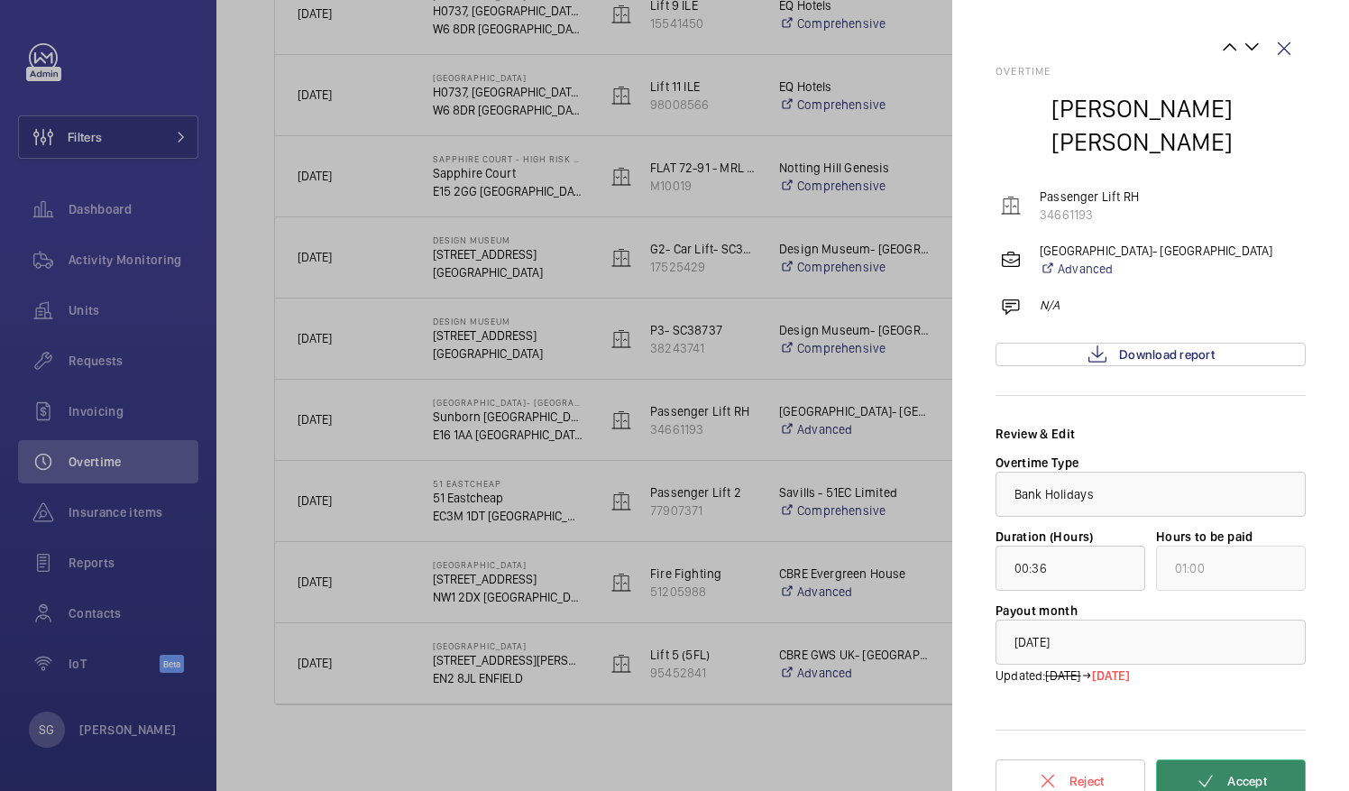
click at [1214, 770] on mat-icon at bounding box center [1206, 781] width 22 height 22
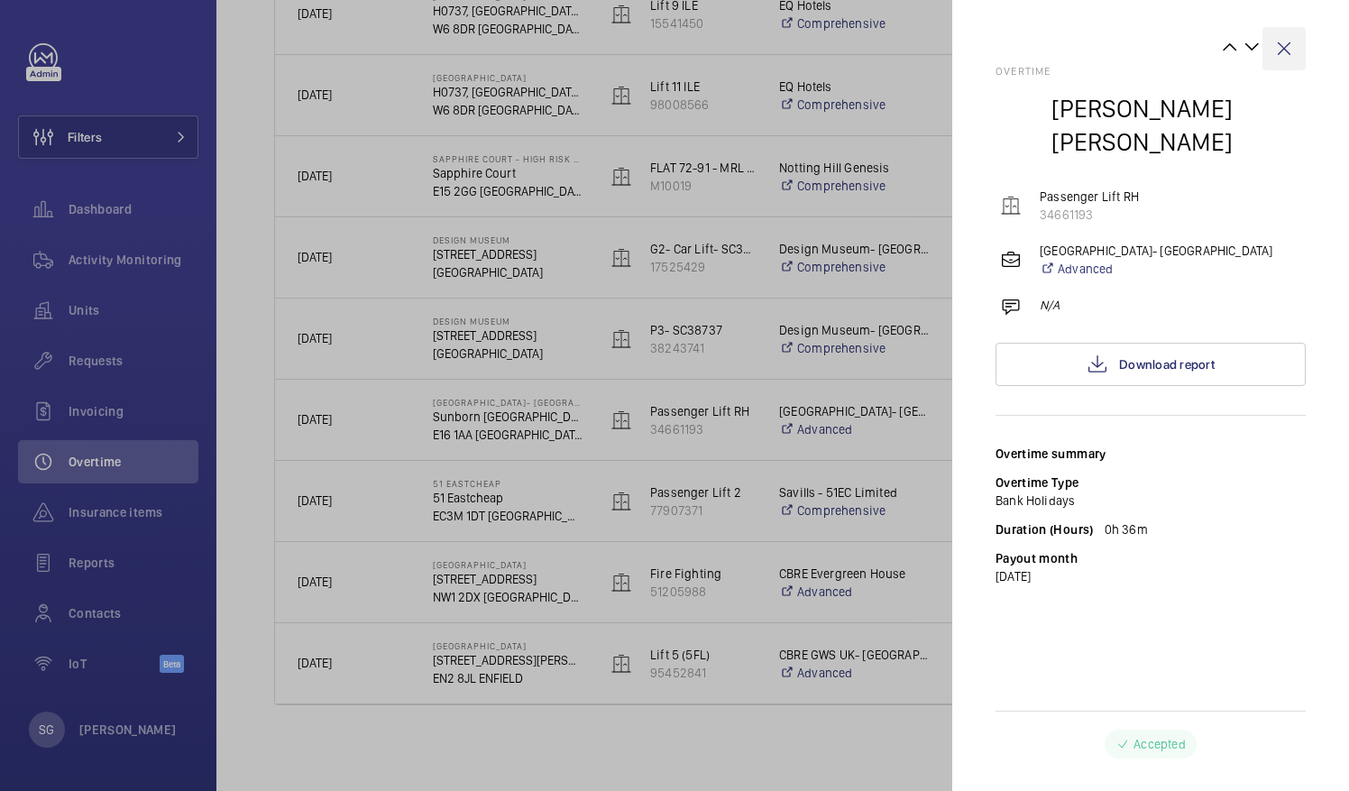
click at [1284, 53] on wm-front-icon-button at bounding box center [1283, 48] width 43 height 43
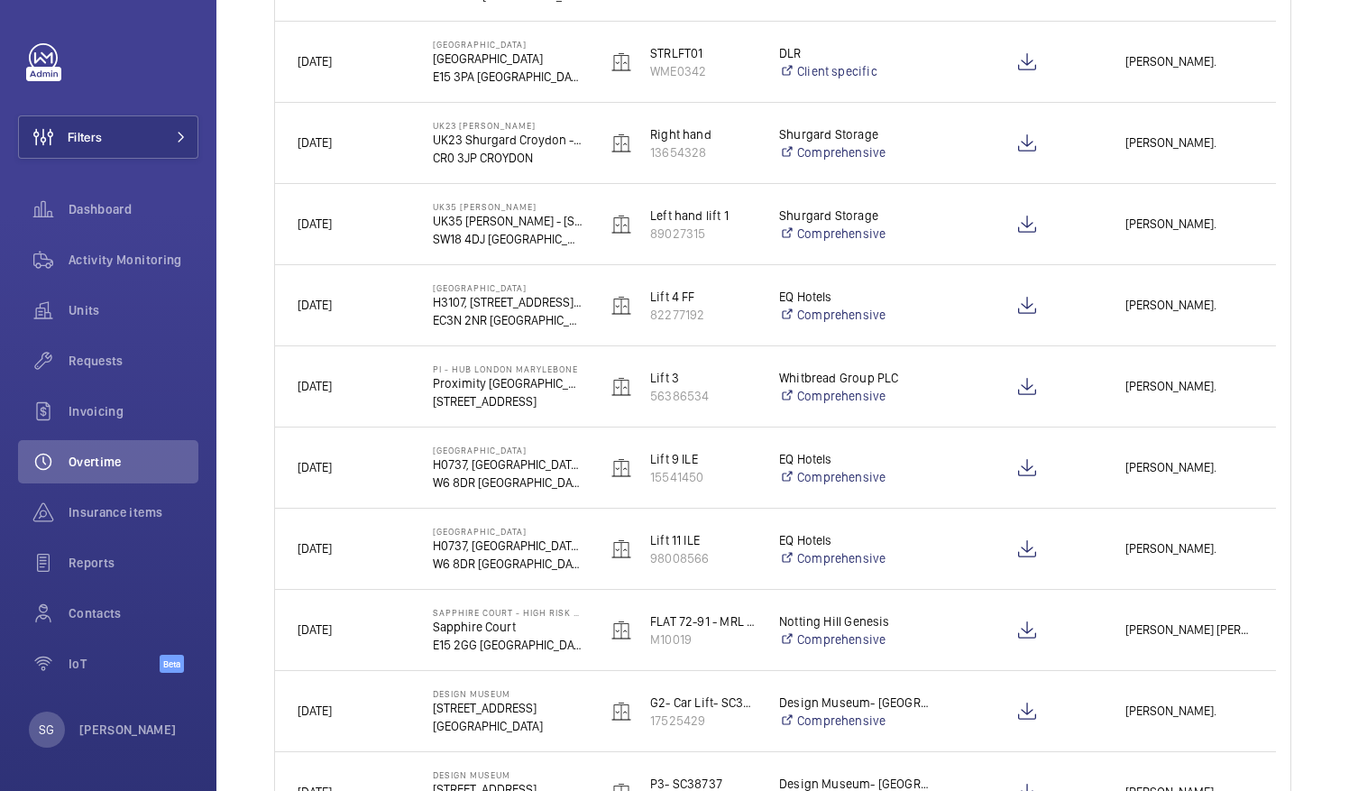
scroll to position [1444, 0]
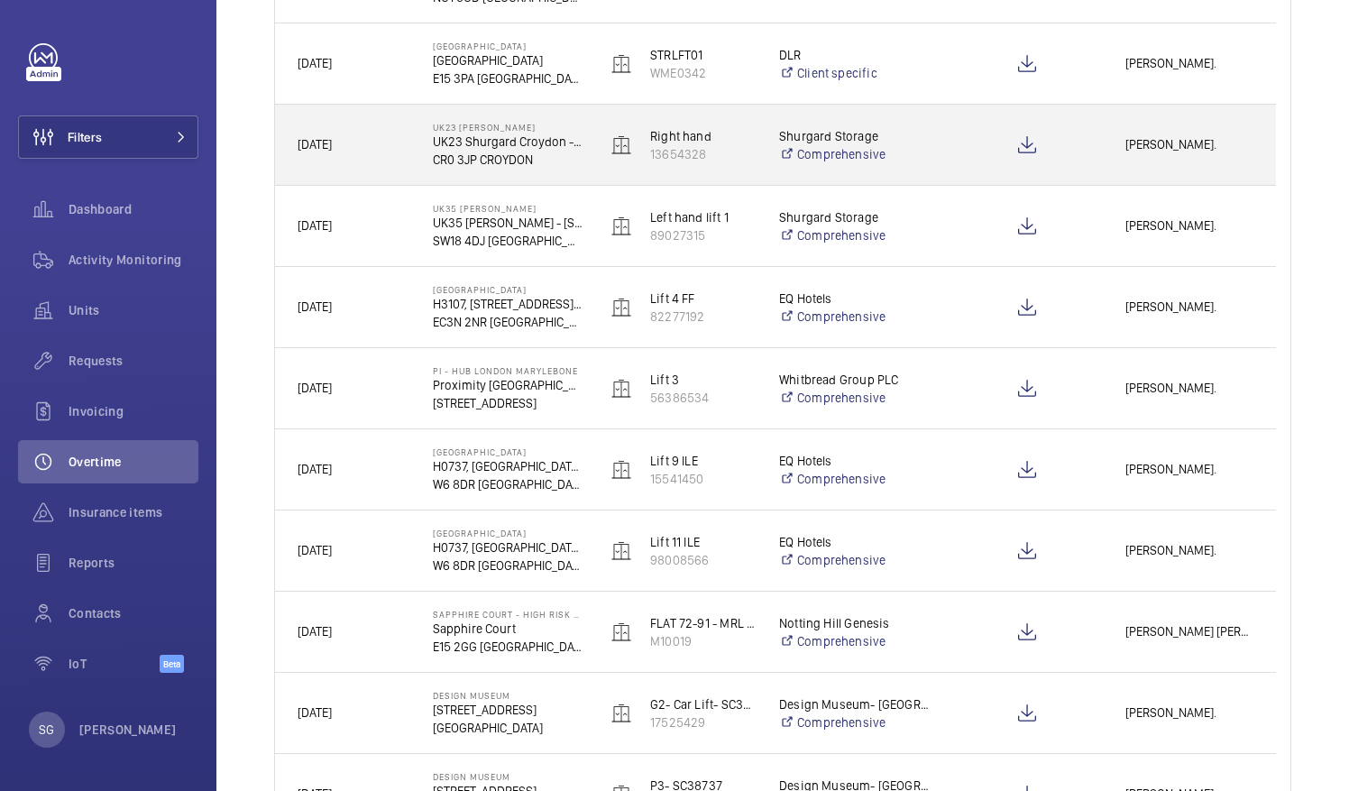
click at [1214, 141] on span "Lewis Hughes." at bounding box center [1189, 144] width 128 height 21
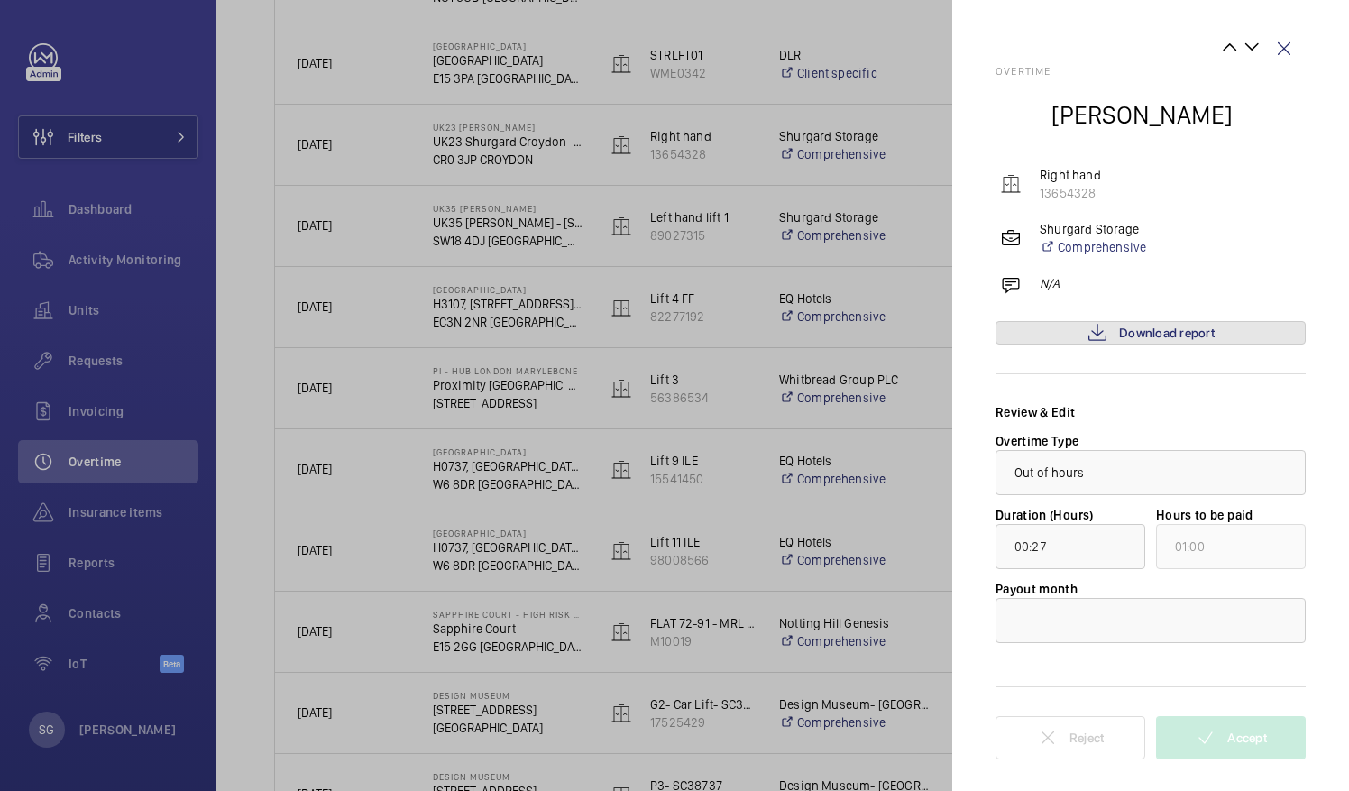
click at [1087, 326] on mat-icon at bounding box center [1097, 333] width 22 height 22
click at [1138, 618] on div at bounding box center [1150, 620] width 308 height 43
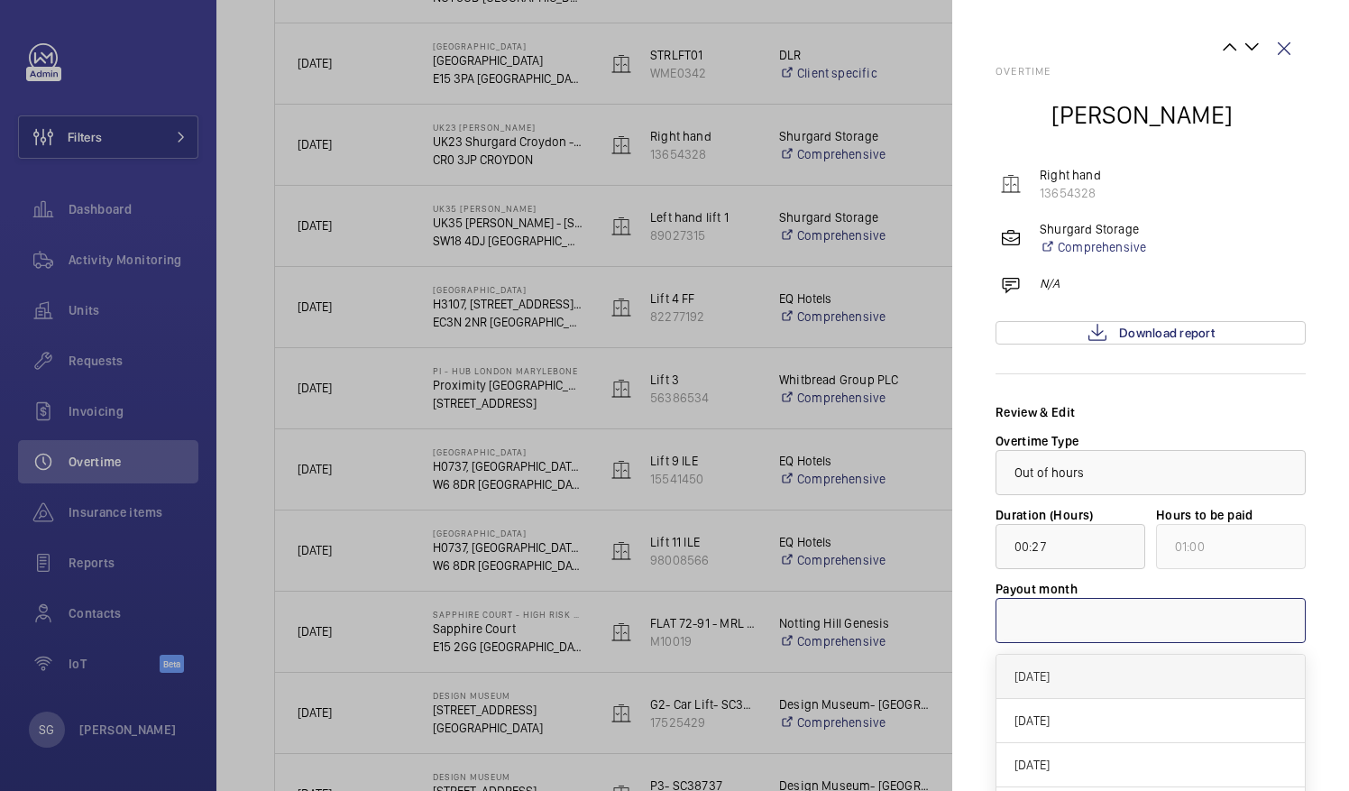
click at [1098, 676] on span "[DATE]" at bounding box center [1150, 676] width 272 height 18
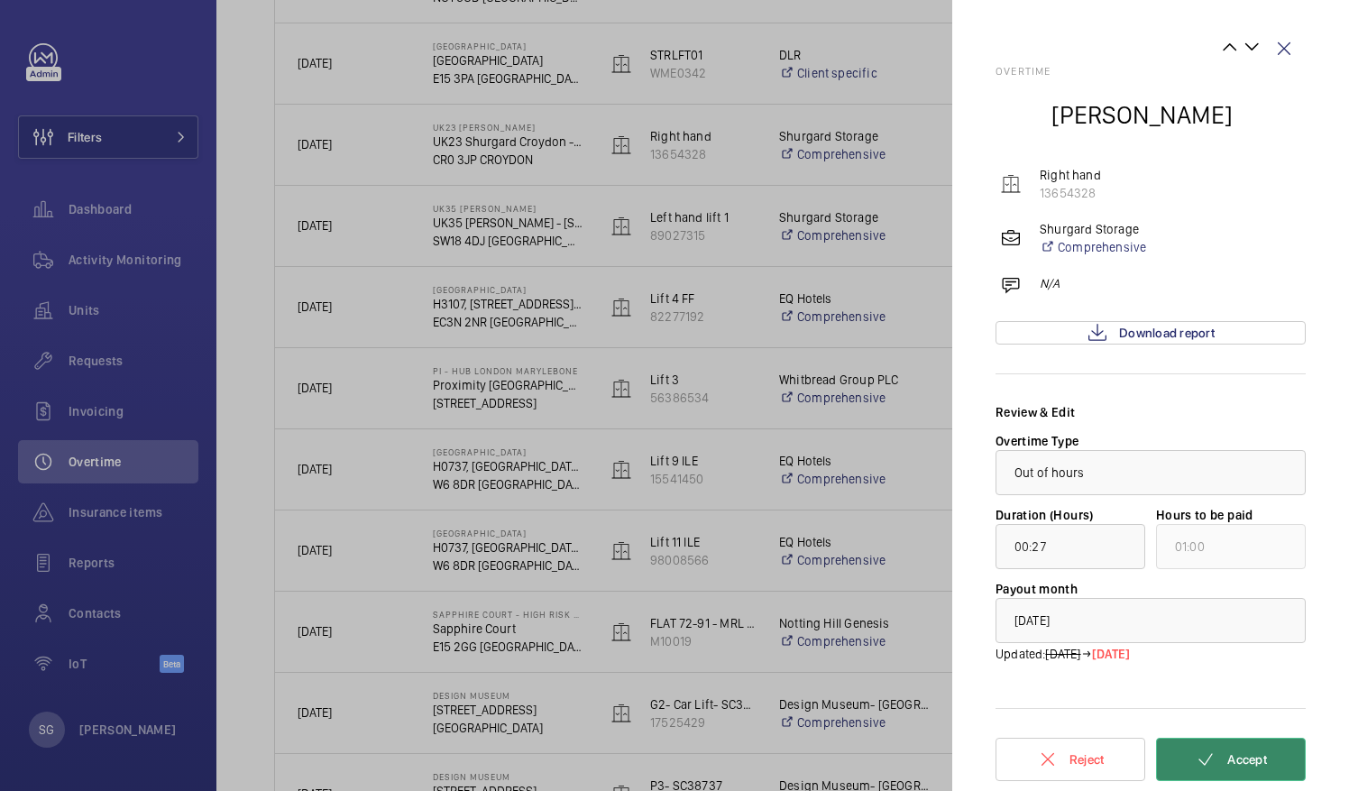
click at [1212, 746] on button "Accept" at bounding box center [1231, 758] width 150 height 43
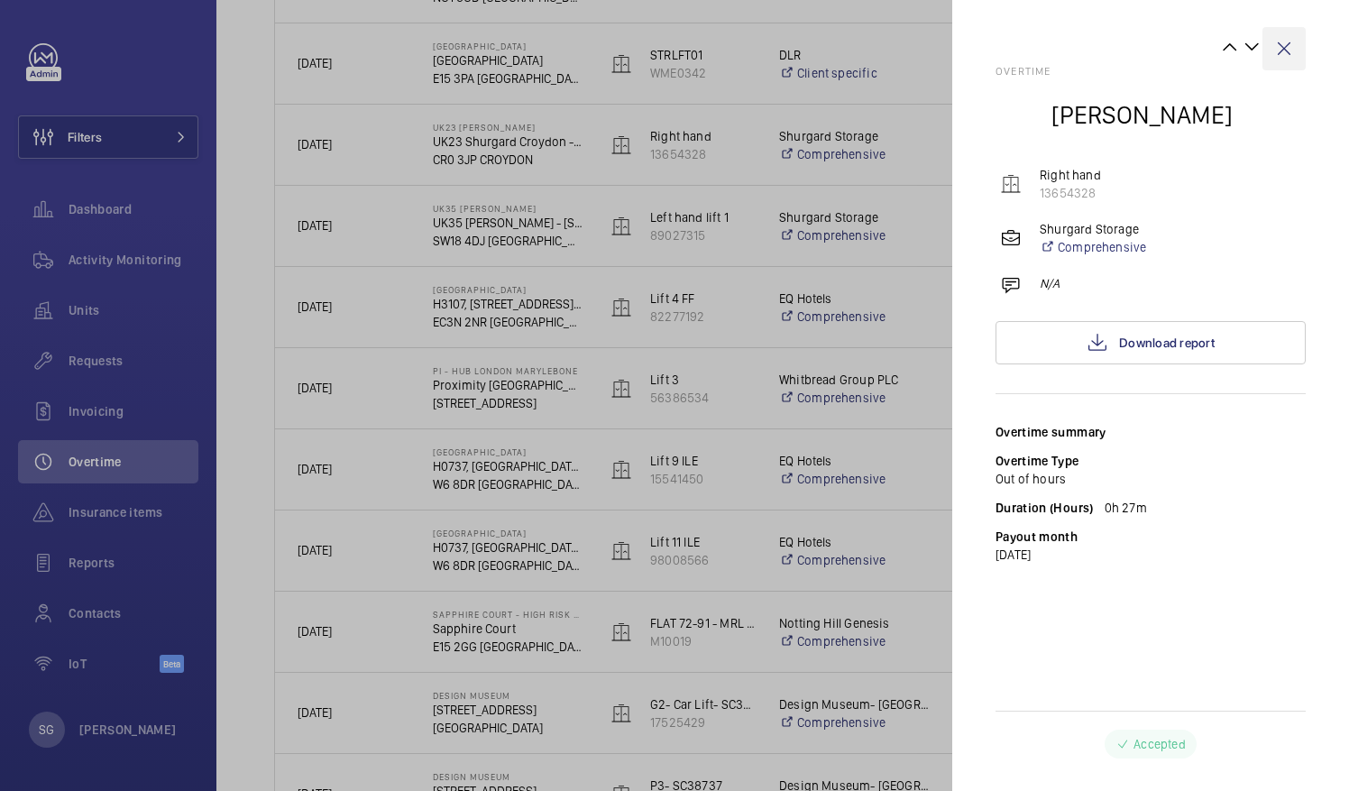
click at [1287, 47] on wm-front-icon-button at bounding box center [1283, 48] width 43 height 43
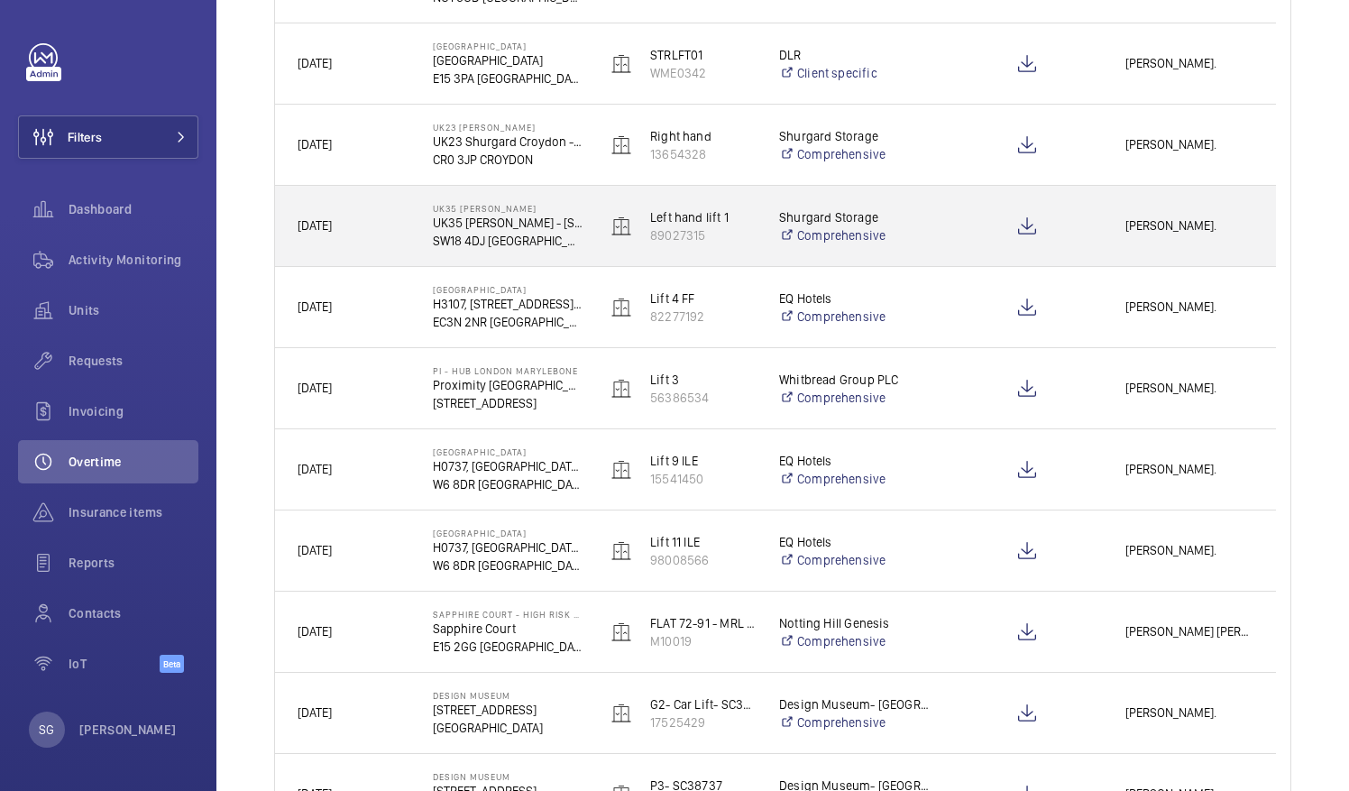
click at [1136, 231] on span "Lewis Hughes." at bounding box center [1189, 225] width 128 height 21
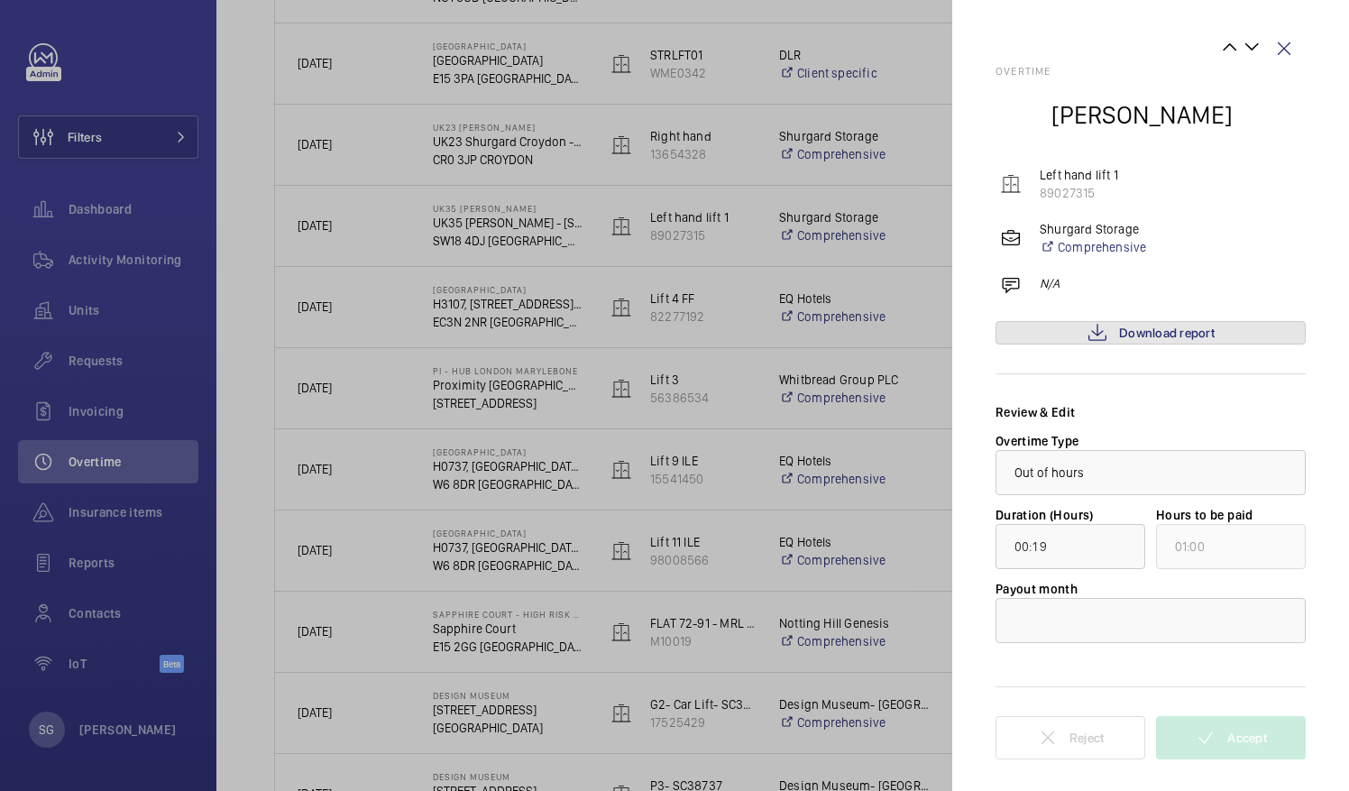
click at [1094, 335] on mat-icon at bounding box center [1097, 333] width 22 height 22
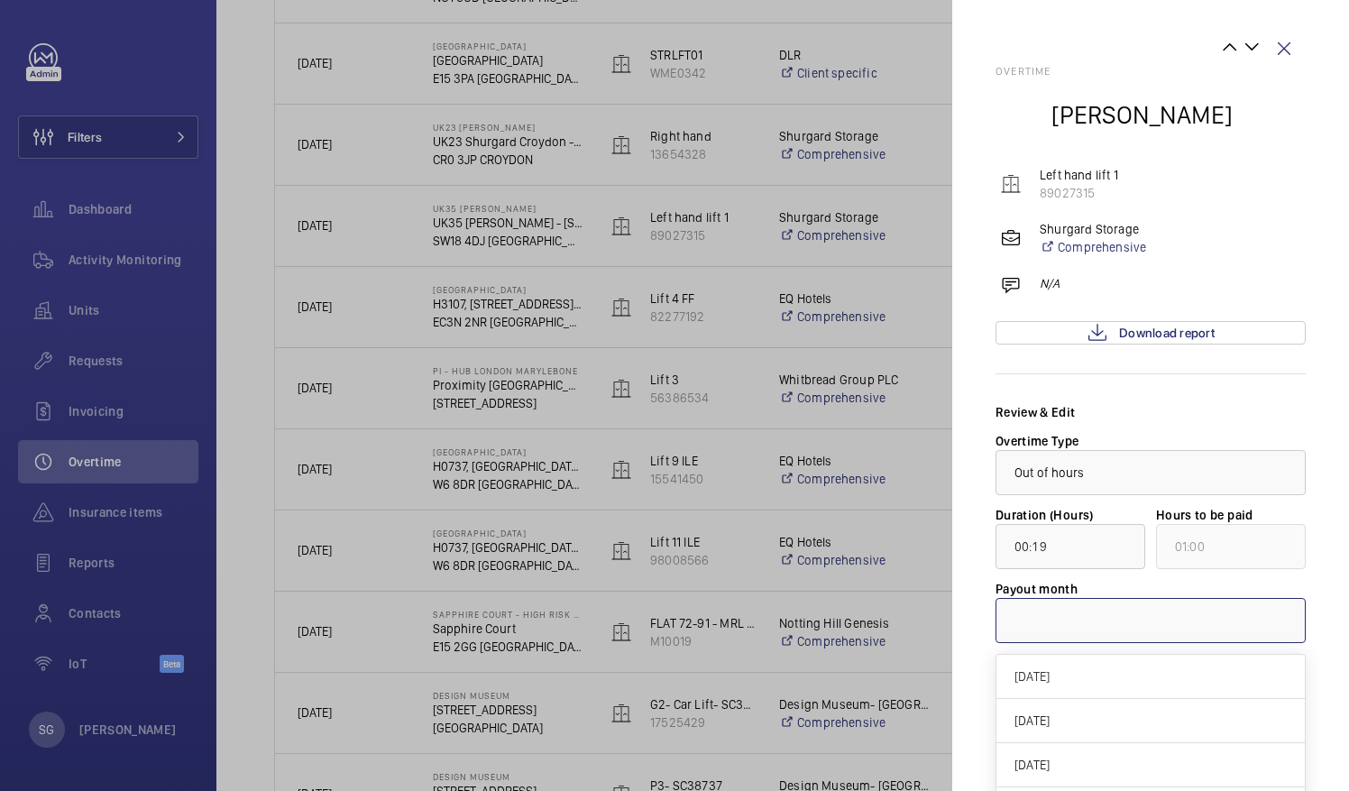
click at [1024, 613] on div at bounding box center [1150, 620] width 308 height 43
click at [1031, 677] on span "[DATE]" at bounding box center [1150, 676] width 272 height 18
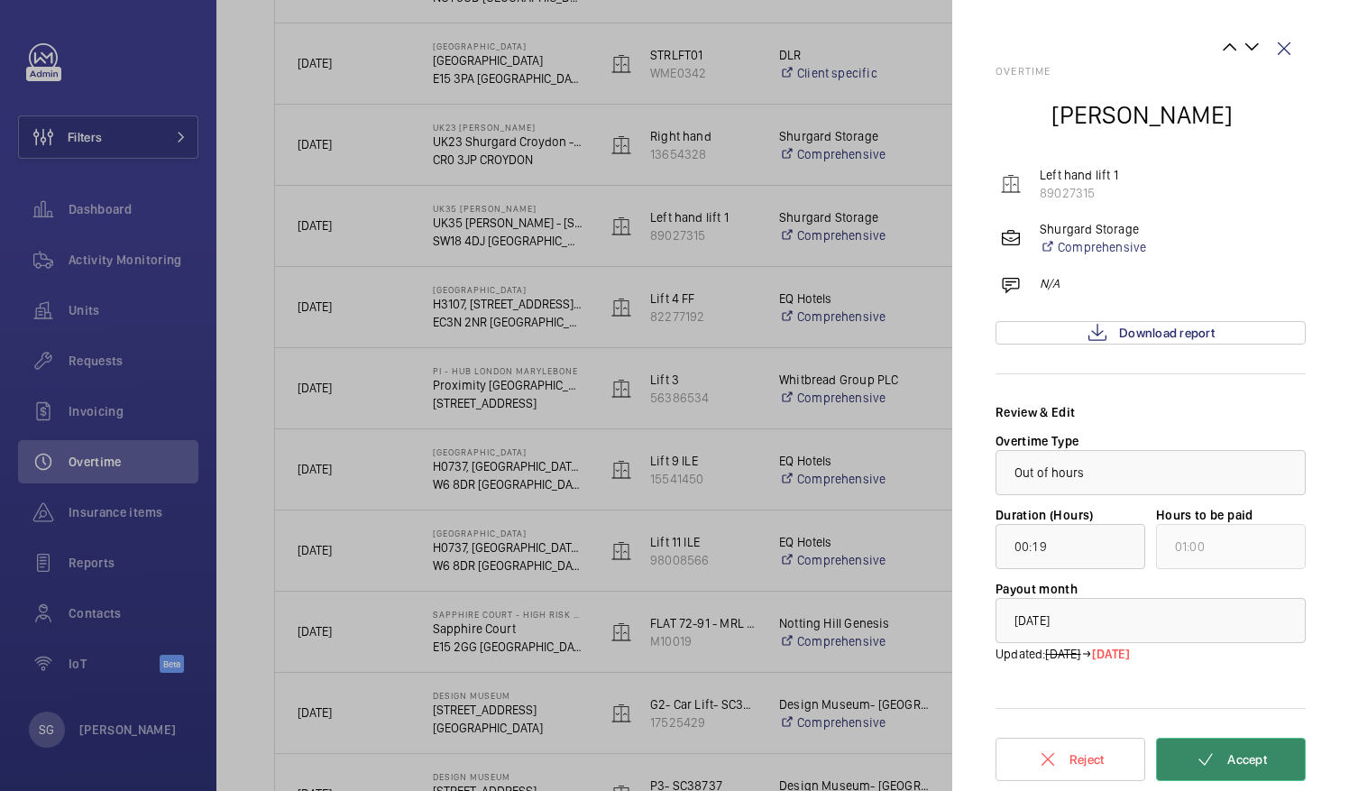
click at [1219, 765] on button "Accept" at bounding box center [1231, 758] width 150 height 43
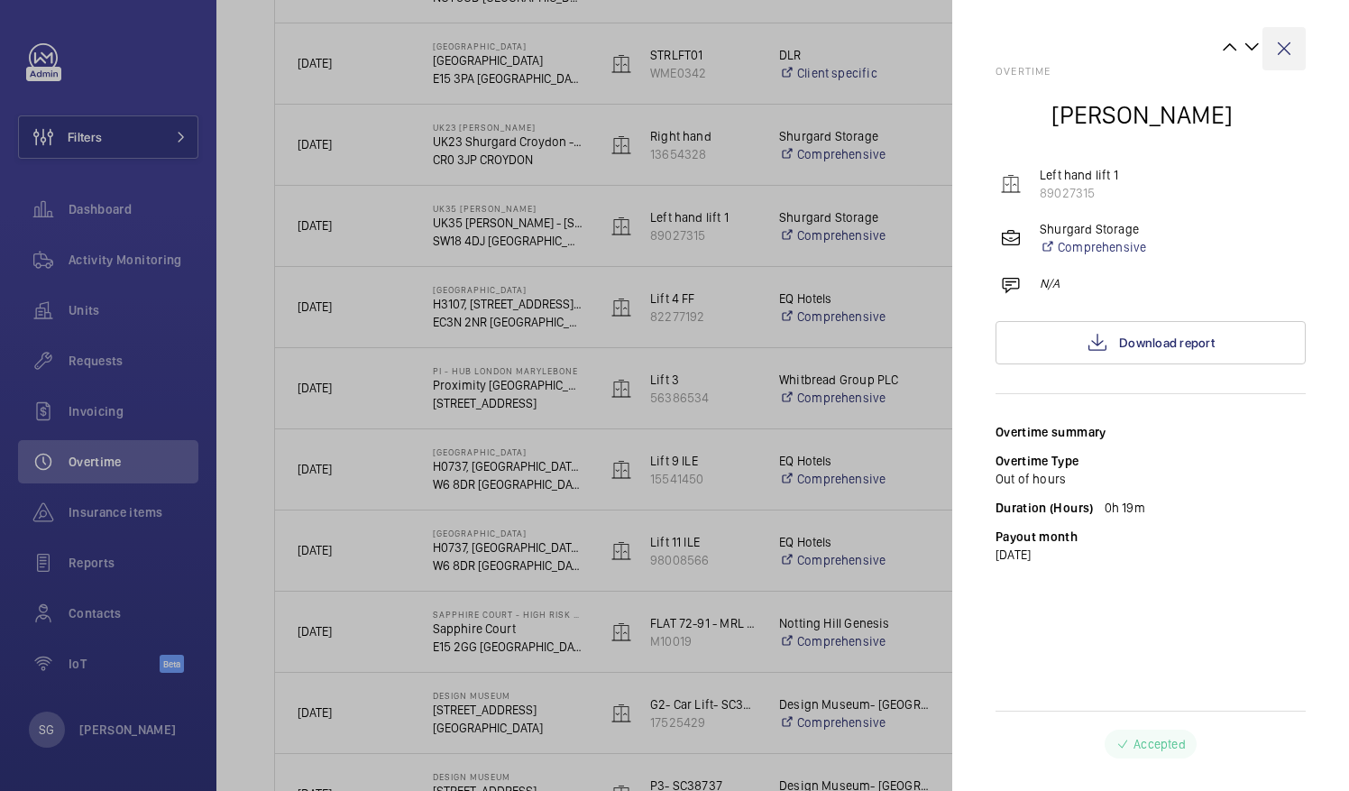
click at [1284, 46] on wm-front-icon-button at bounding box center [1283, 48] width 43 height 43
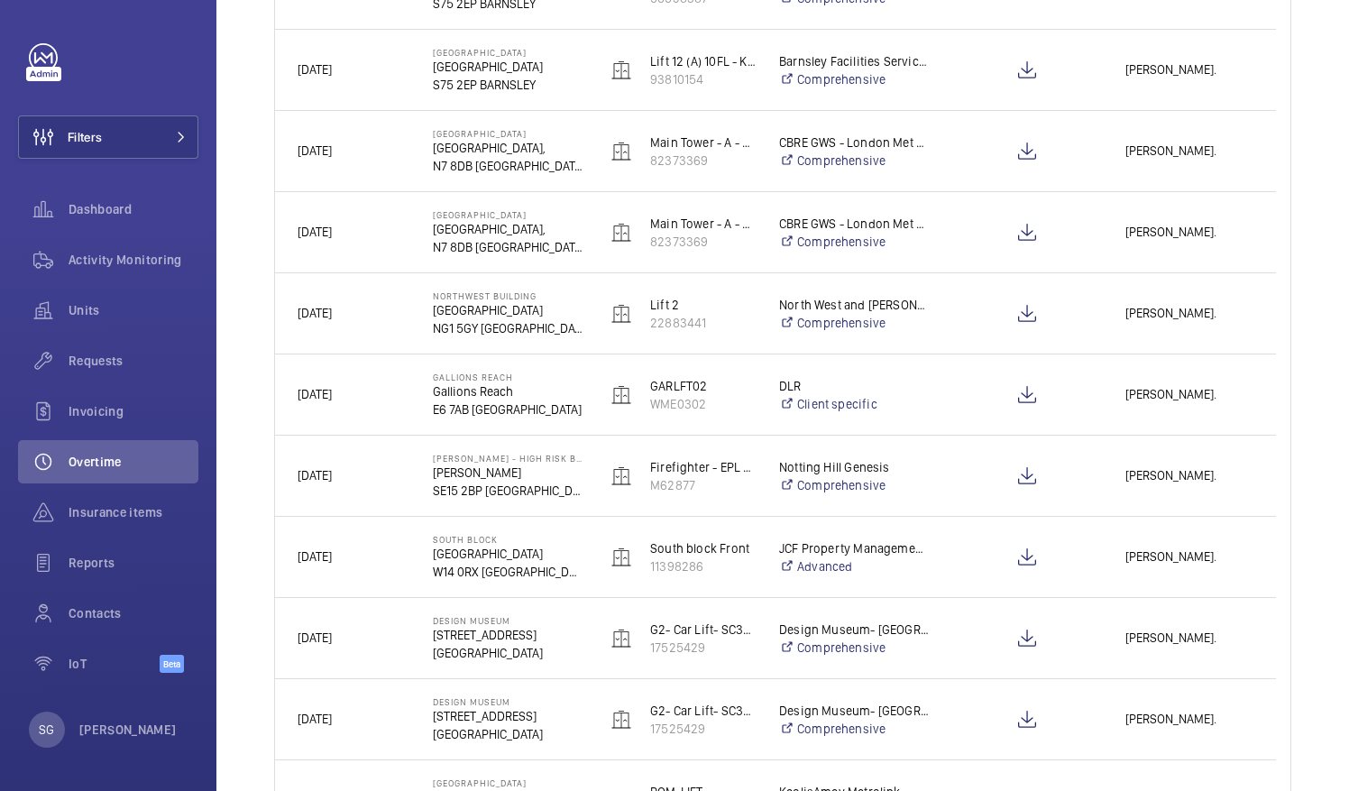
scroll to position [1199, 0]
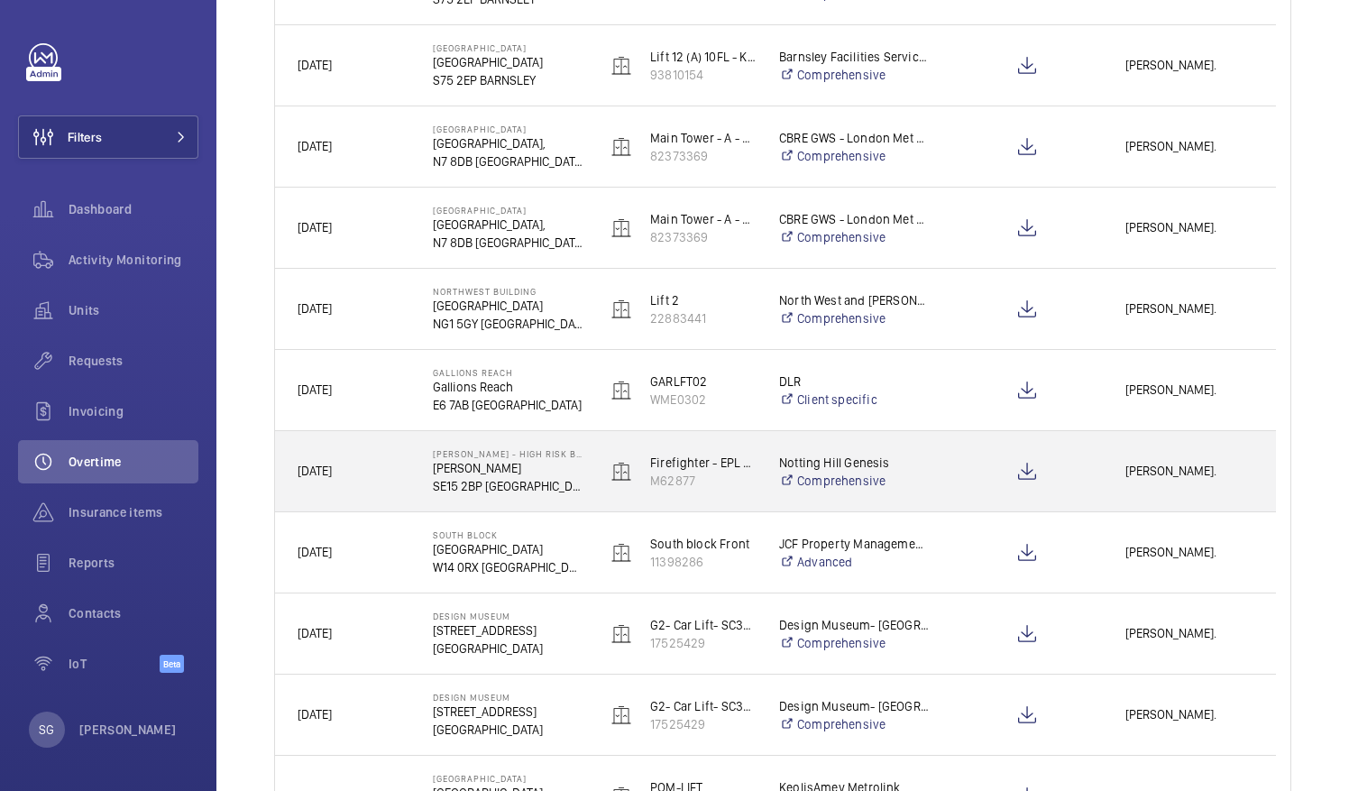
click at [1179, 470] on span "[PERSON_NAME]." at bounding box center [1189, 471] width 128 height 21
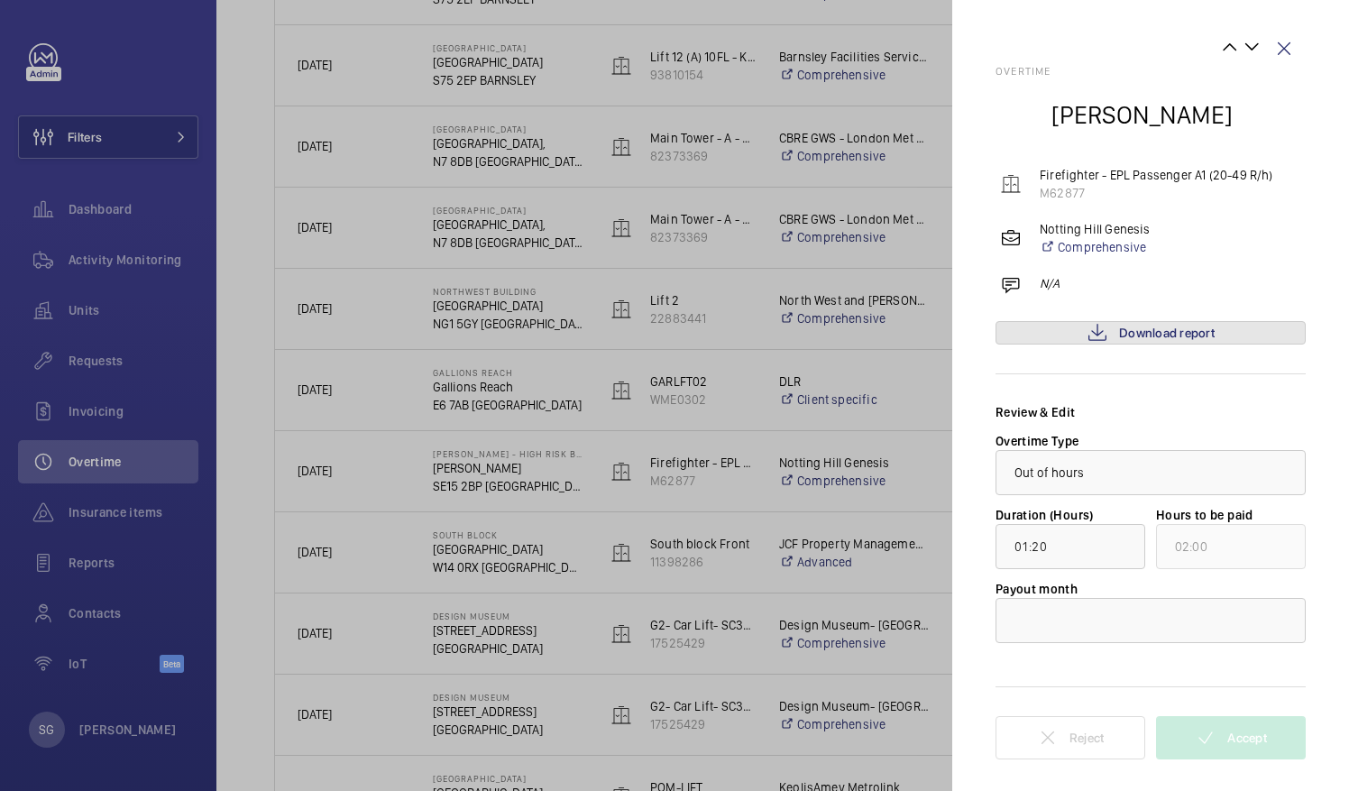
click at [1101, 325] on mat-icon at bounding box center [1097, 333] width 22 height 22
click at [1285, 41] on wm-front-icon-button at bounding box center [1283, 48] width 43 height 43
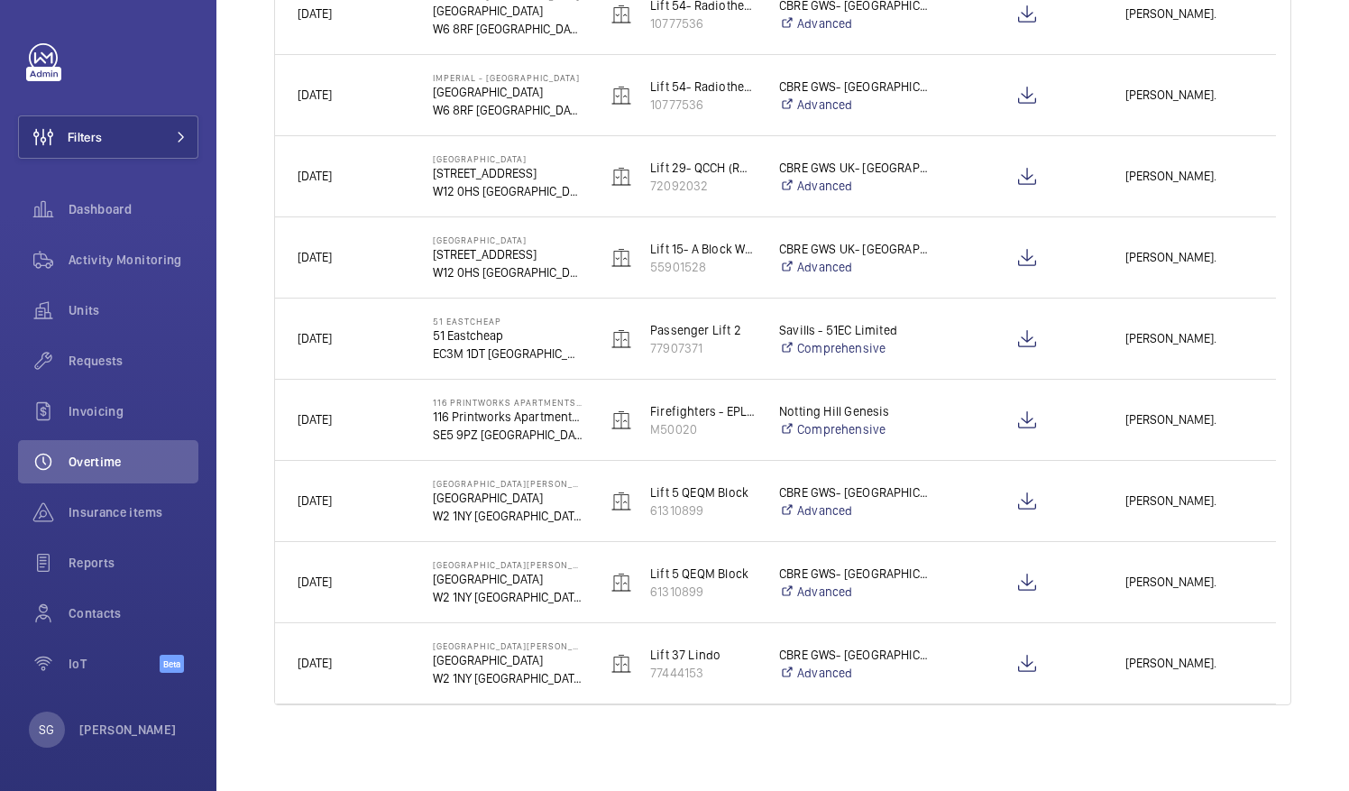
scroll to position [0, 0]
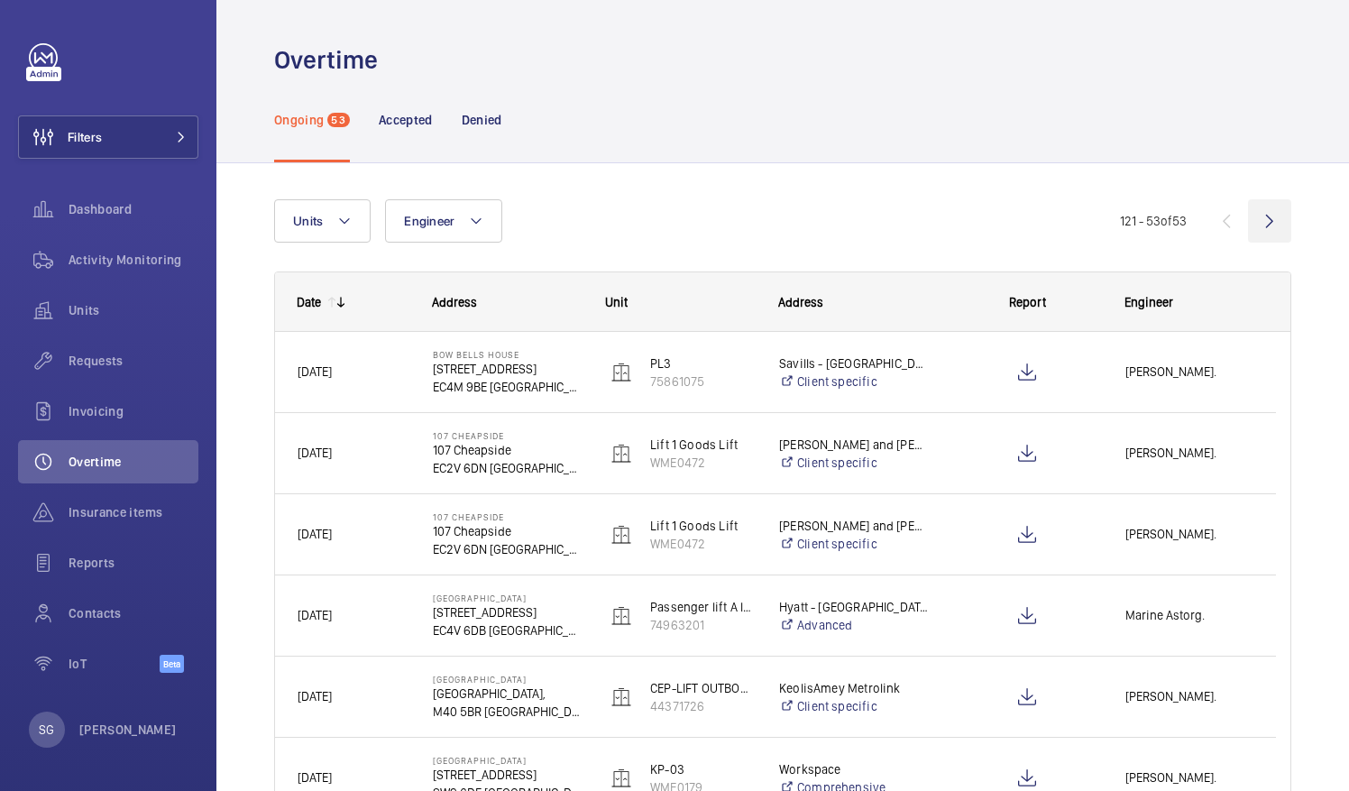
click at [1251, 225] on wm-front-icon-button at bounding box center [1269, 220] width 43 height 43
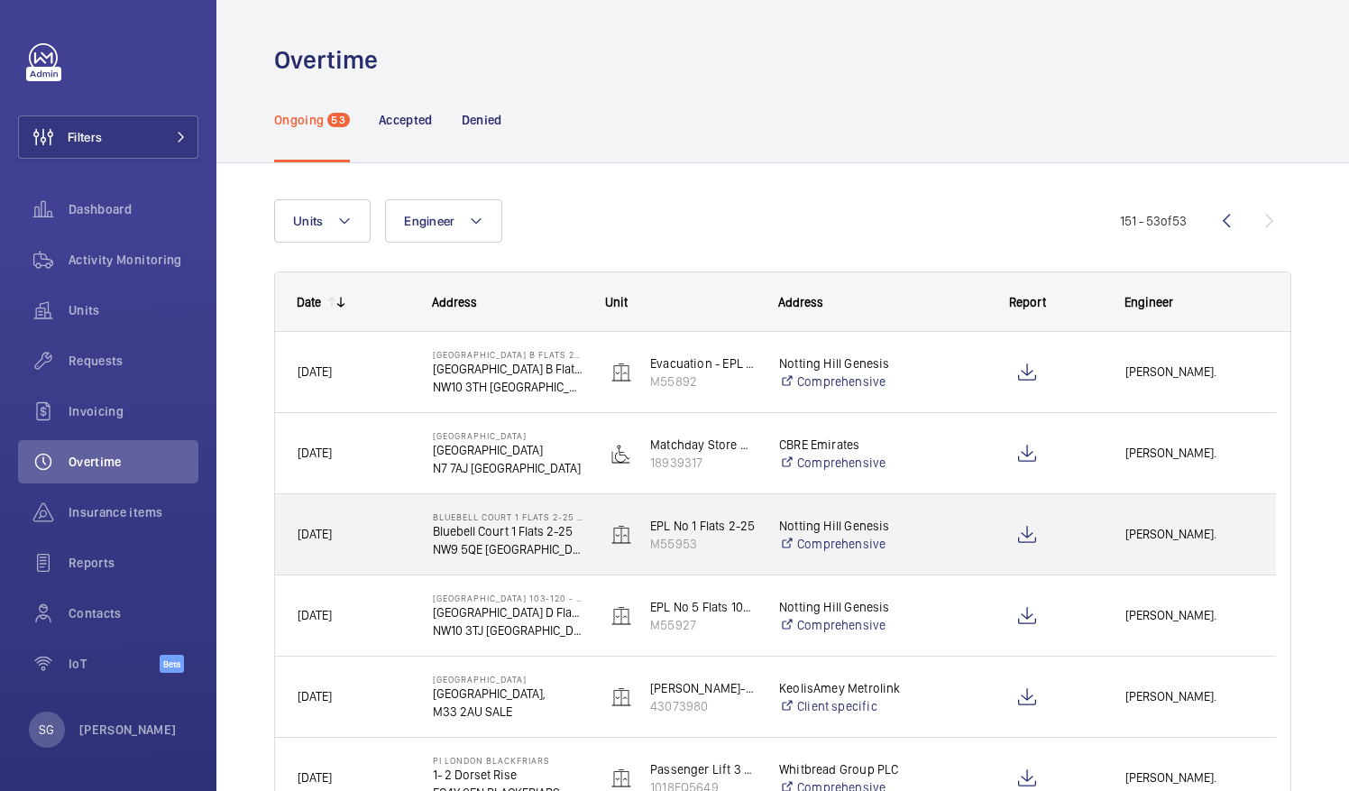
click at [1177, 537] on span "[PERSON_NAME]." at bounding box center [1189, 534] width 128 height 21
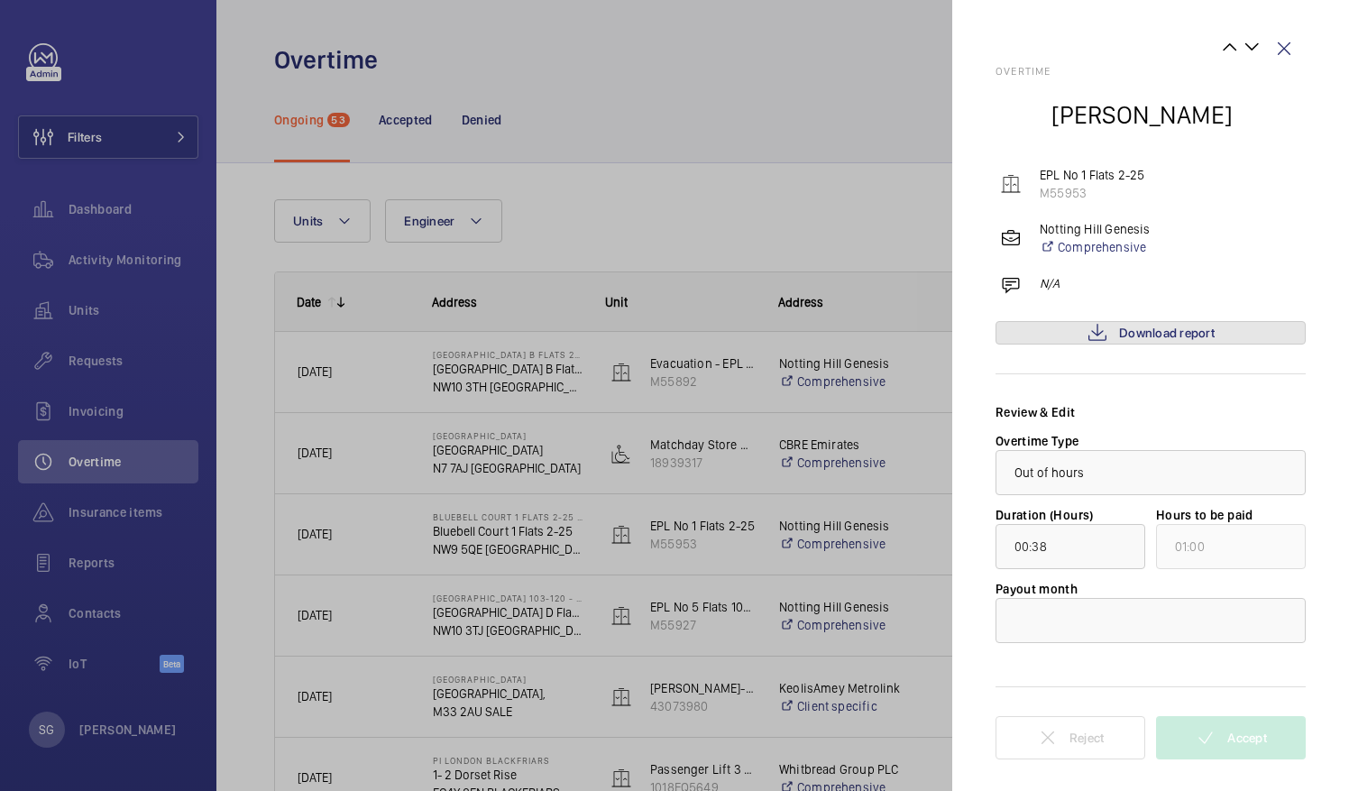
click at [1213, 332] on span "Download report" at bounding box center [1167, 332] width 96 height 14
click at [1122, 615] on div at bounding box center [1150, 620] width 308 height 43
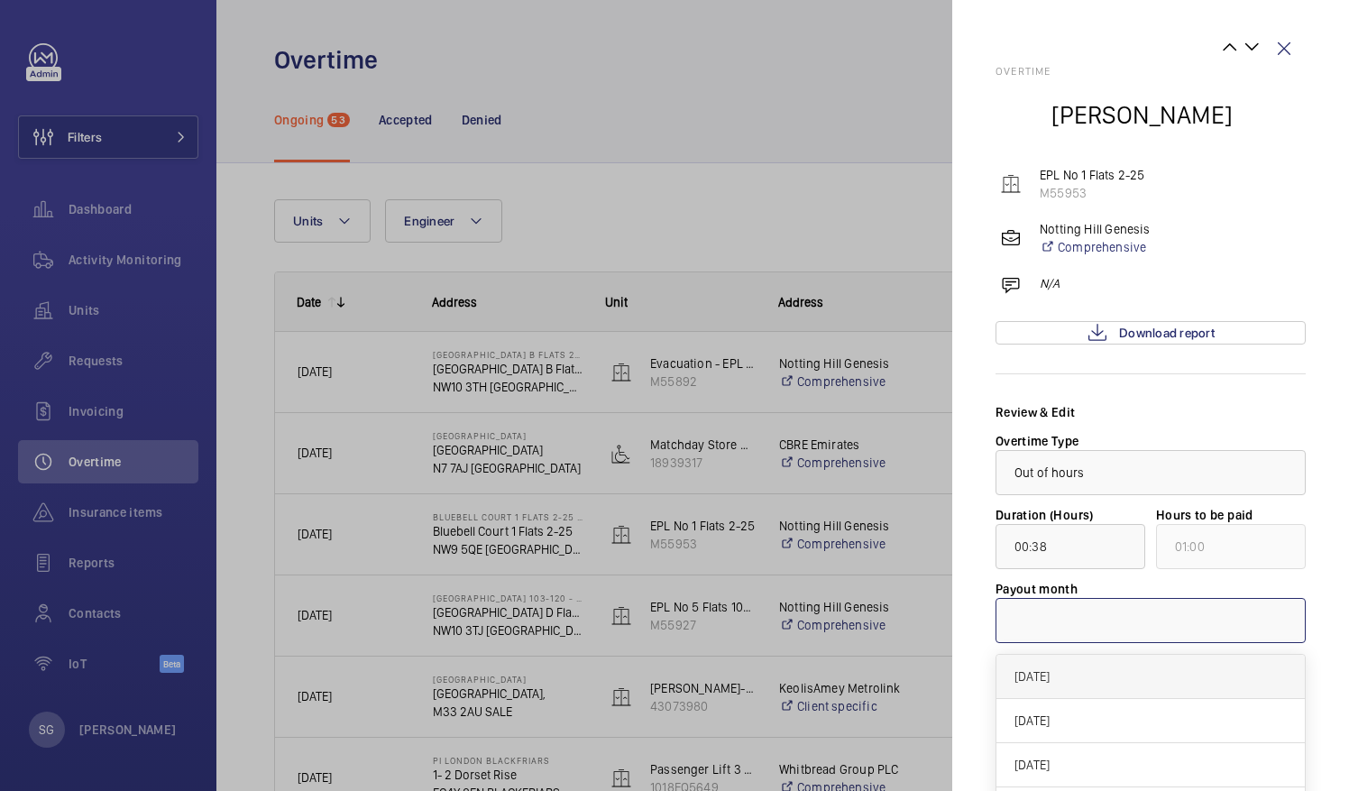
click at [1074, 683] on span "[DATE]" at bounding box center [1150, 676] width 272 height 18
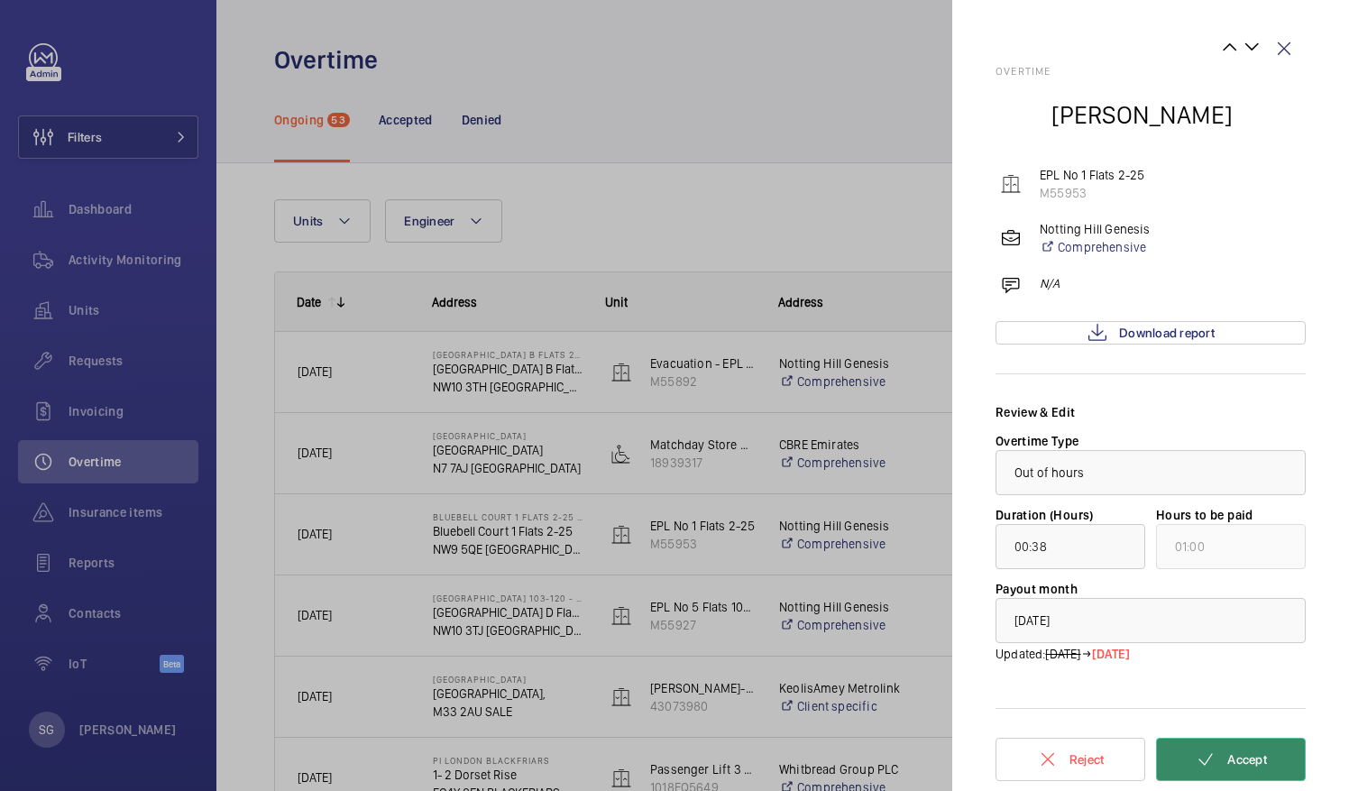
click at [1239, 758] on span "Accept" at bounding box center [1247, 759] width 40 height 14
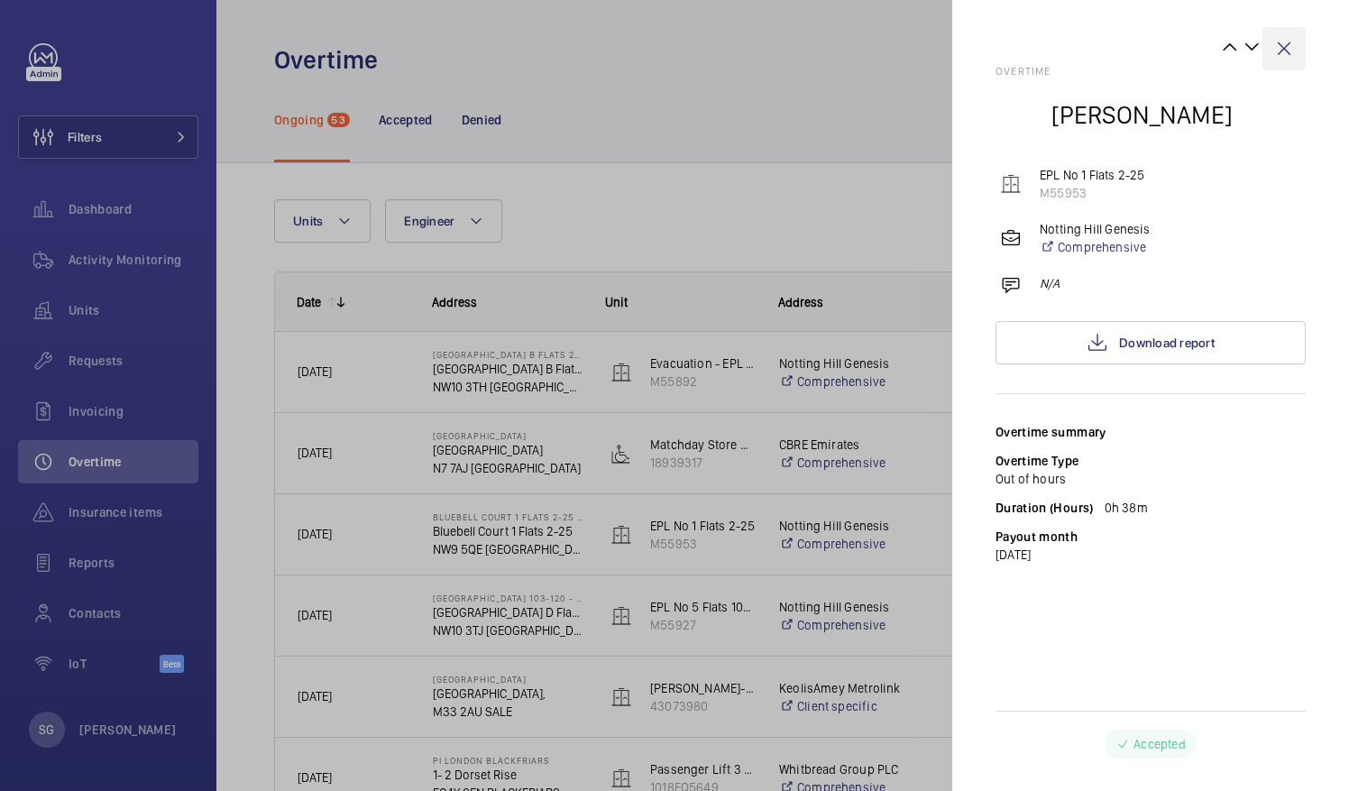
click at [1280, 50] on wm-front-icon-button at bounding box center [1283, 48] width 43 height 43
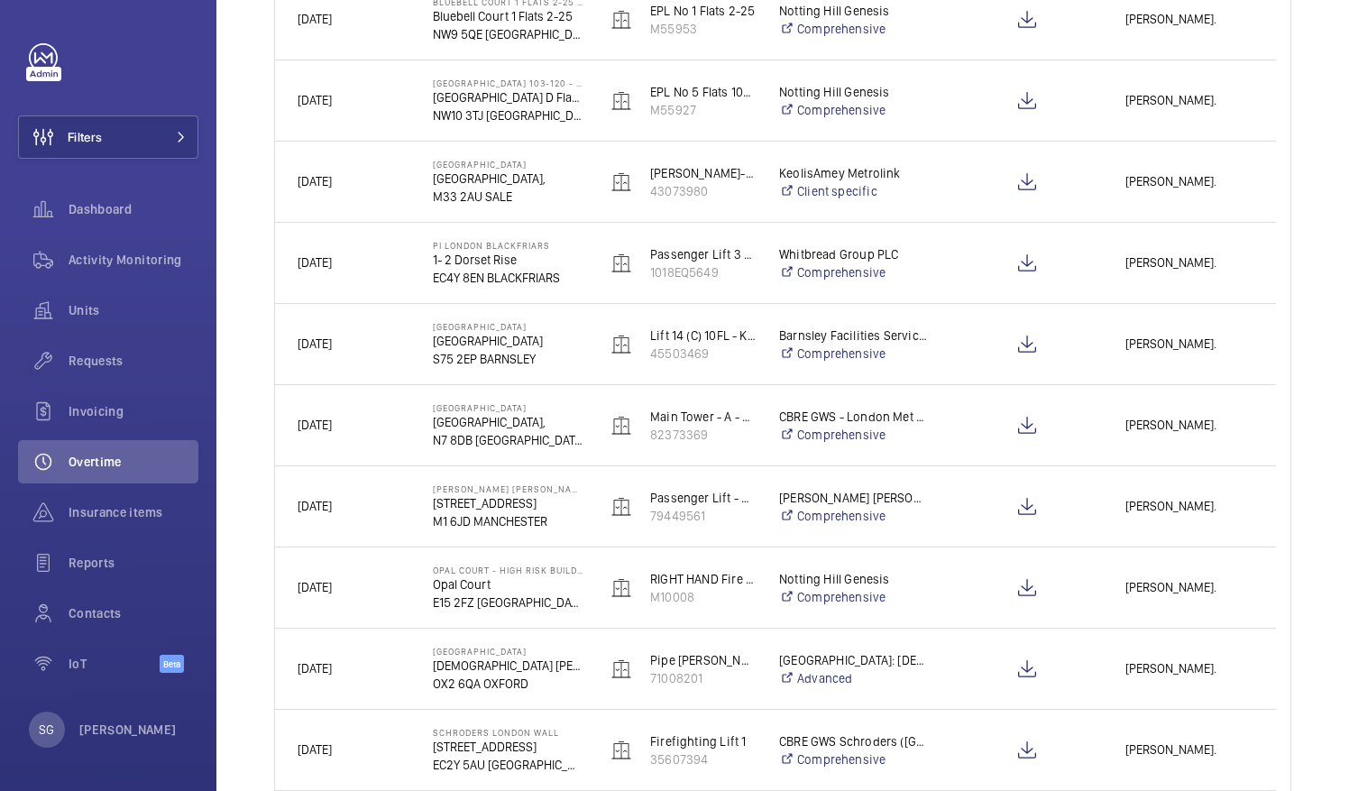
scroll to position [517, 0]
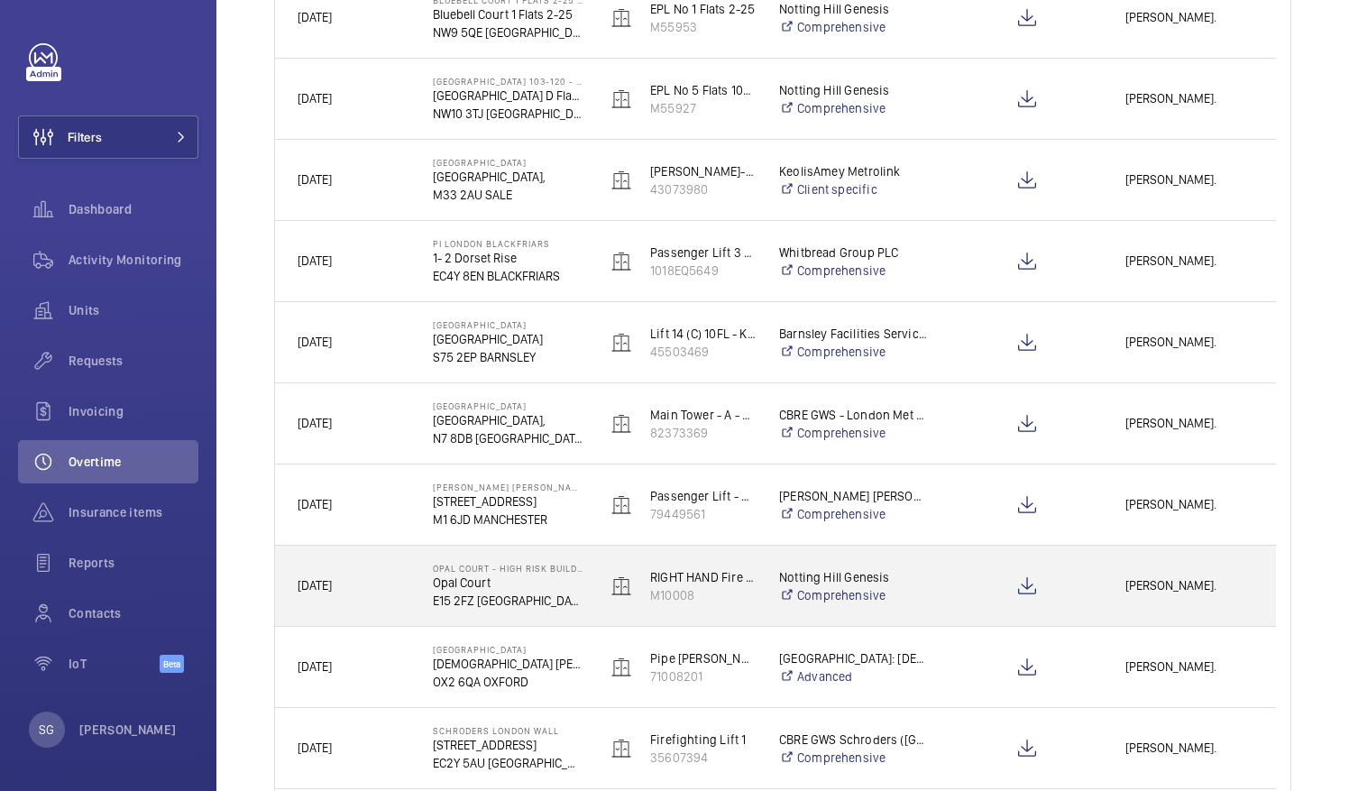
click at [1158, 591] on span "[PERSON_NAME]." at bounding box center [1189, 585] width 128 height 21
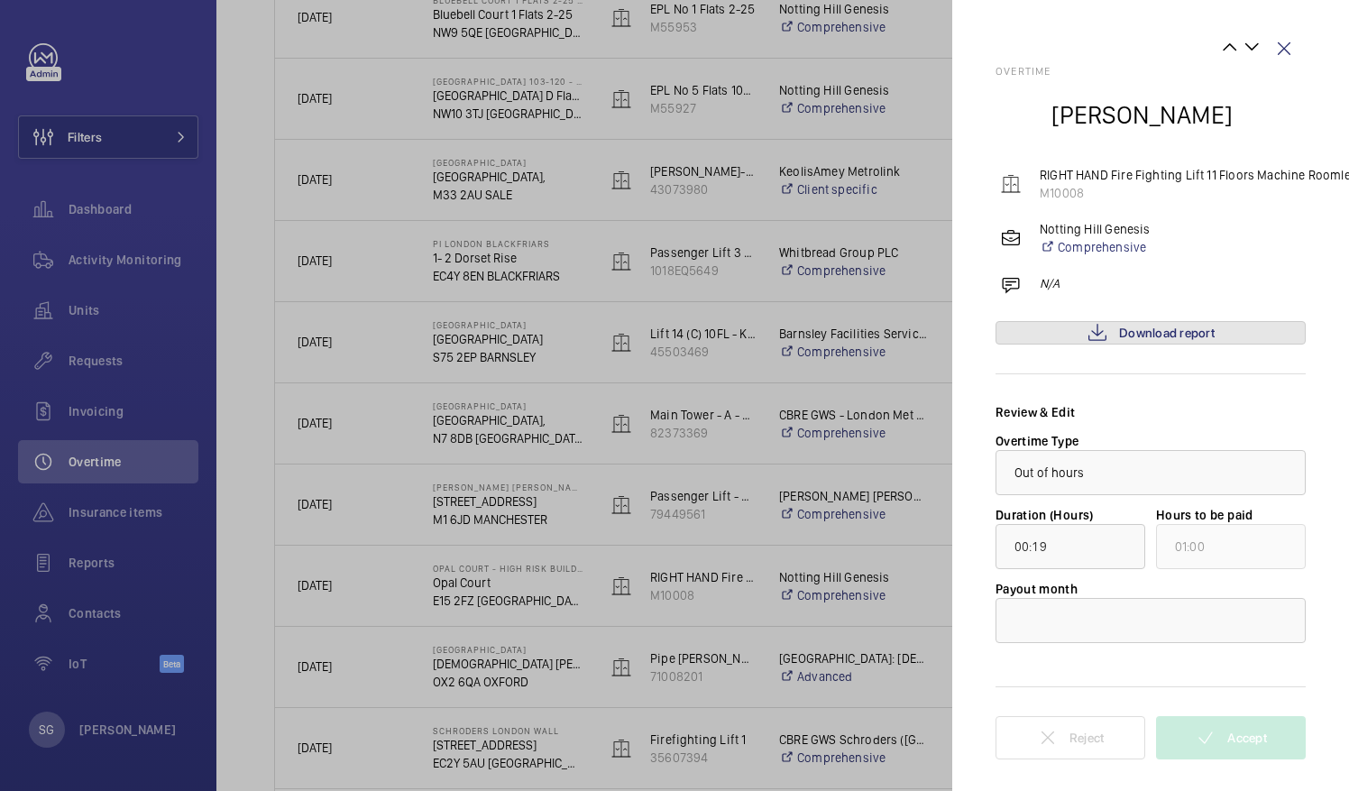
click at [1125, 334] on span "Download report" at bounding box center [1167, 332] width 96 height 14
click at [1111, 604] on div at bounding box center [1150, 620] width 308 height 43
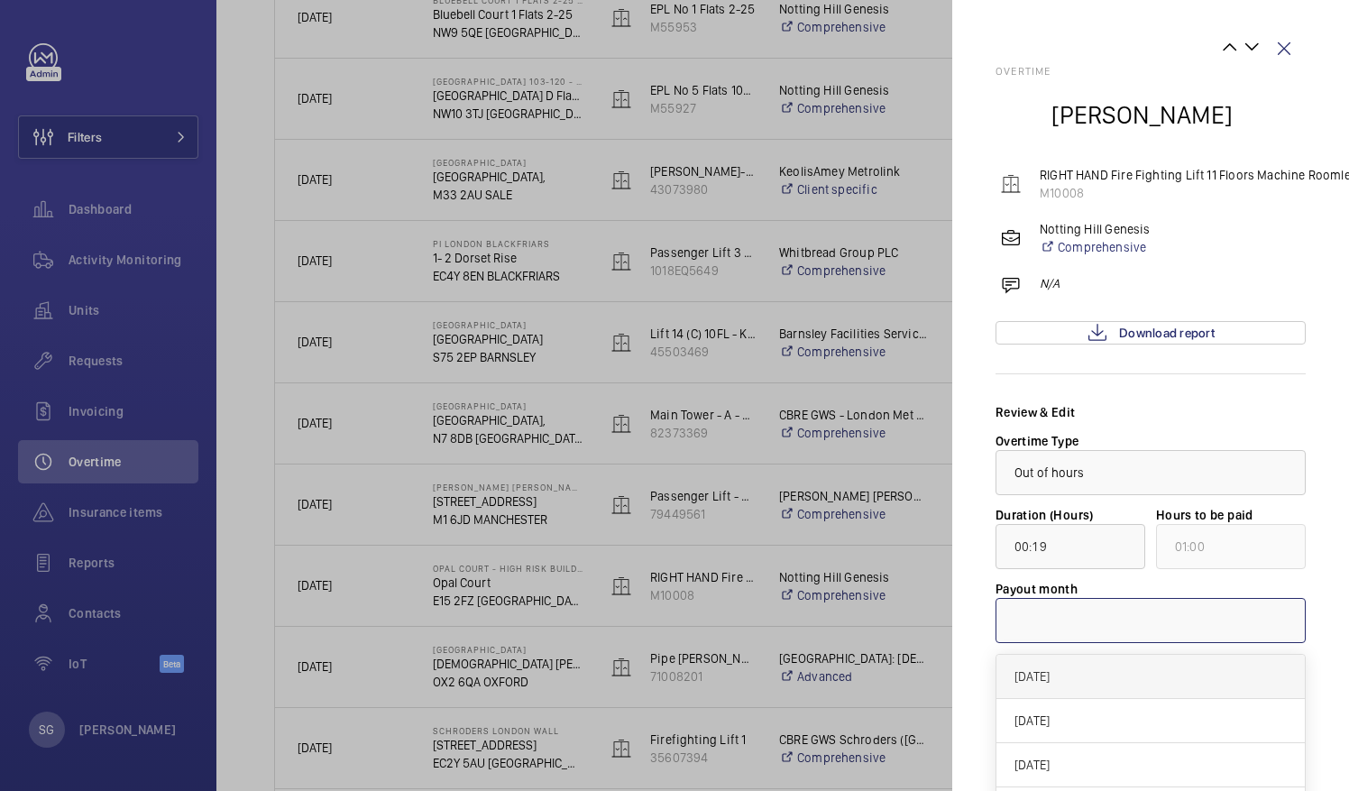
click at [1087, 673] on span "[DATE]" at bounding box center [1150, 676] width 272 height 18
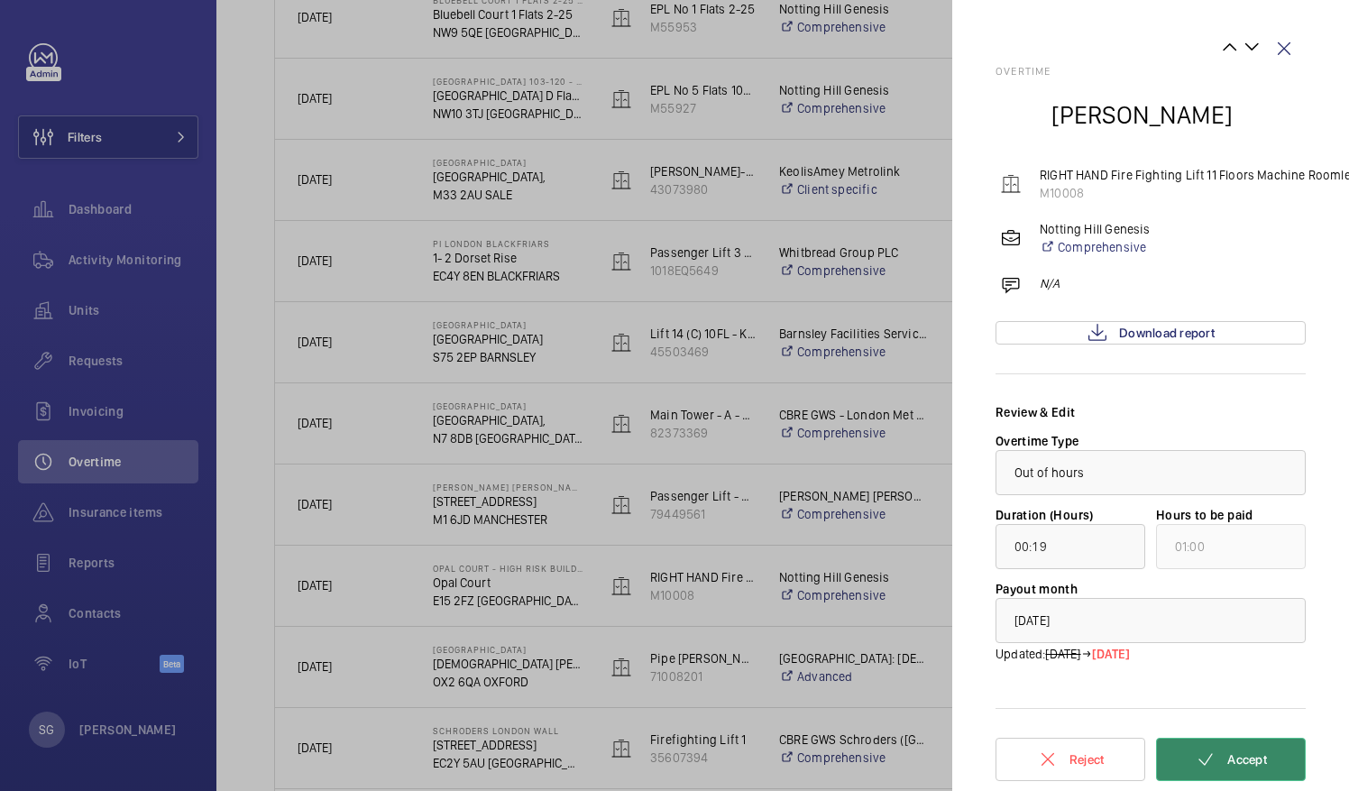
click at [1231, 756] on span "Accept" at bounding box center [1247, 759] width 40 height 14
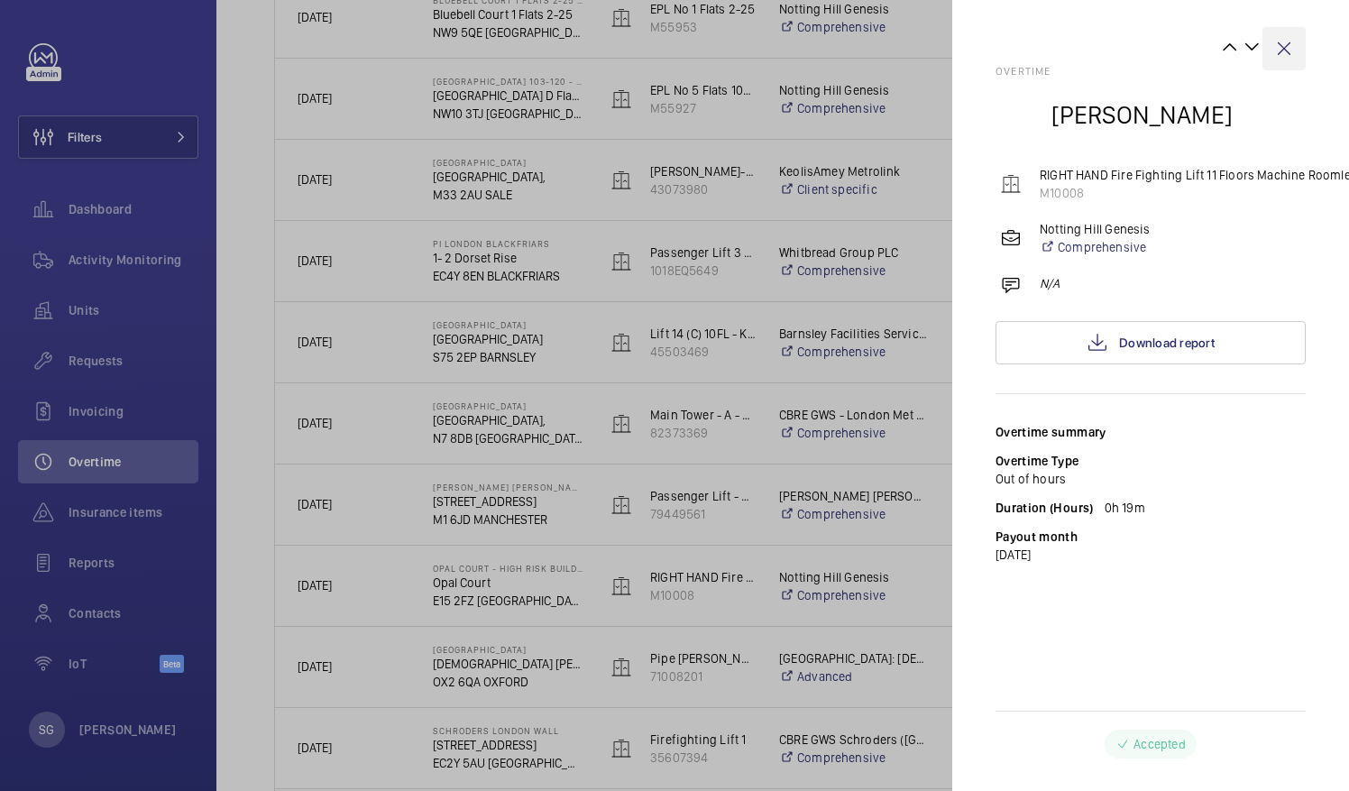
click at [1286, 43] on wm-front-icon-button at bounding box center [1283, 48] width 43 height 43
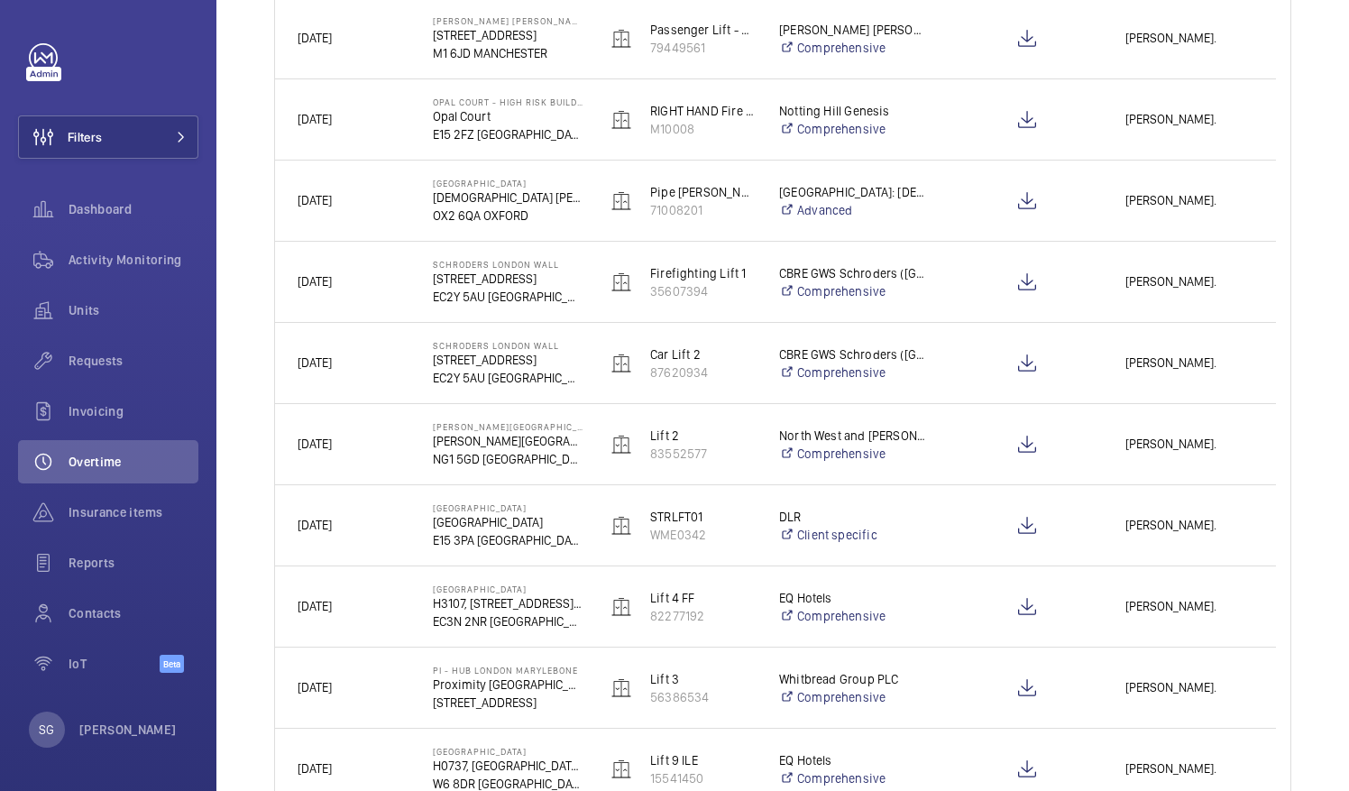
scroll to position [984, 0]
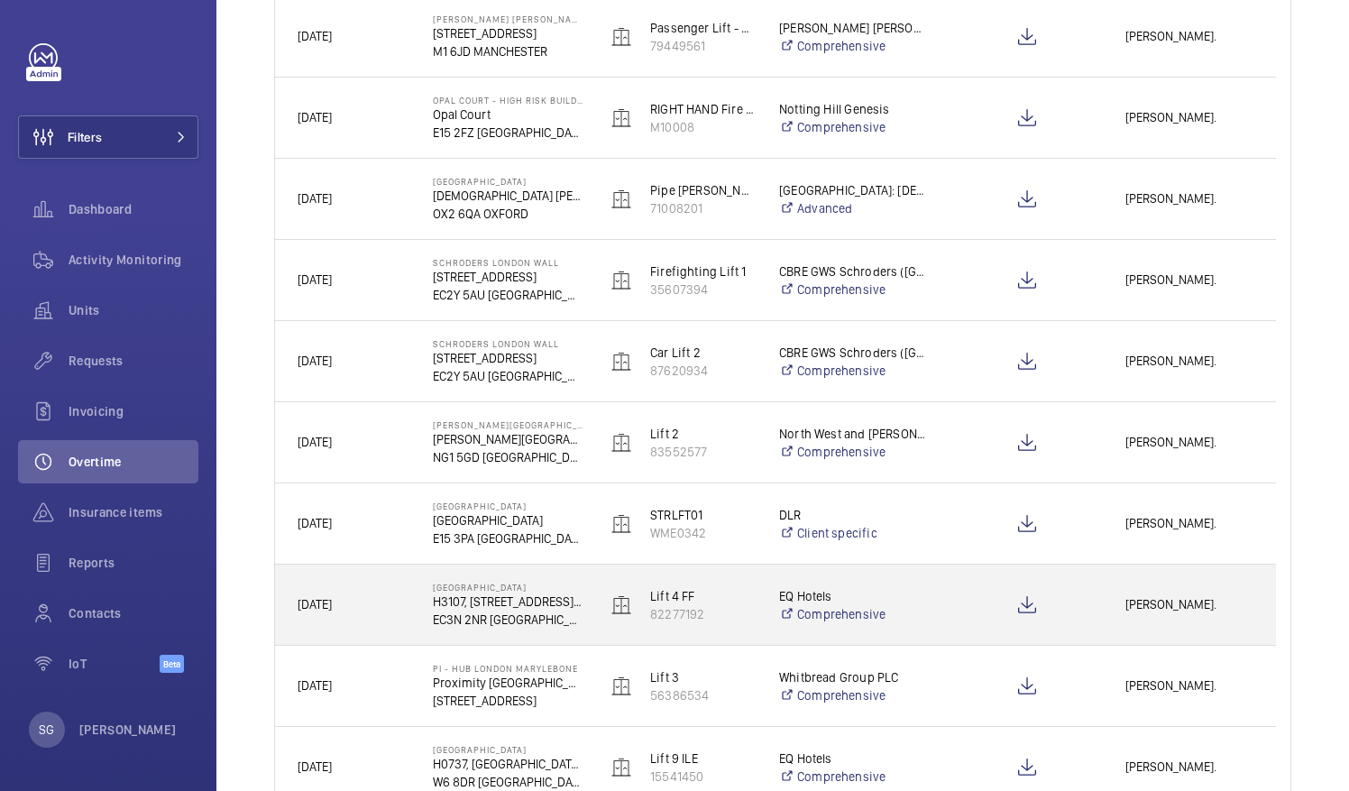
click at [1177, 617] on div "[PERSON_NAME]." at bounding box center [1188, 604] width 171 height 57
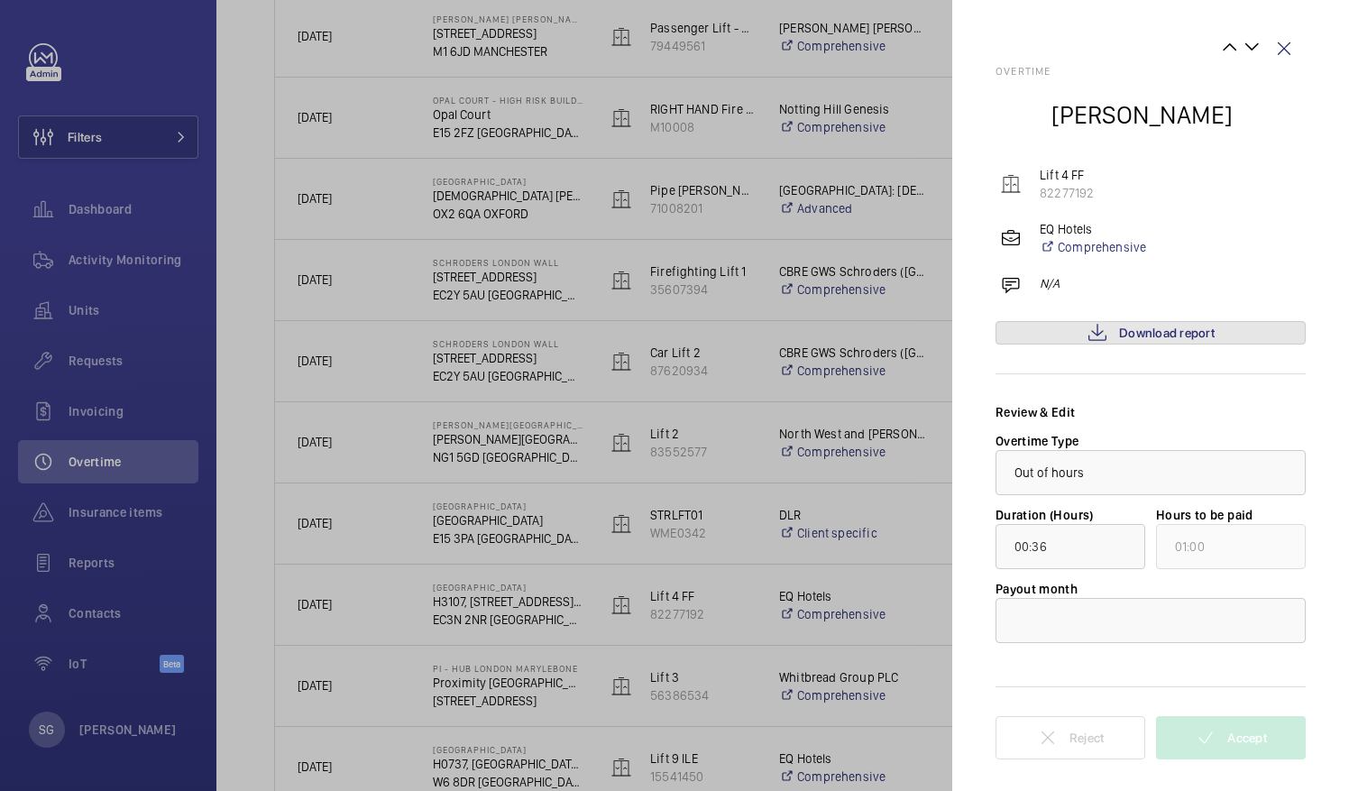
click at [1138, 332] on span "Download report" at bounding box center [1167, 332] width 96 height 14
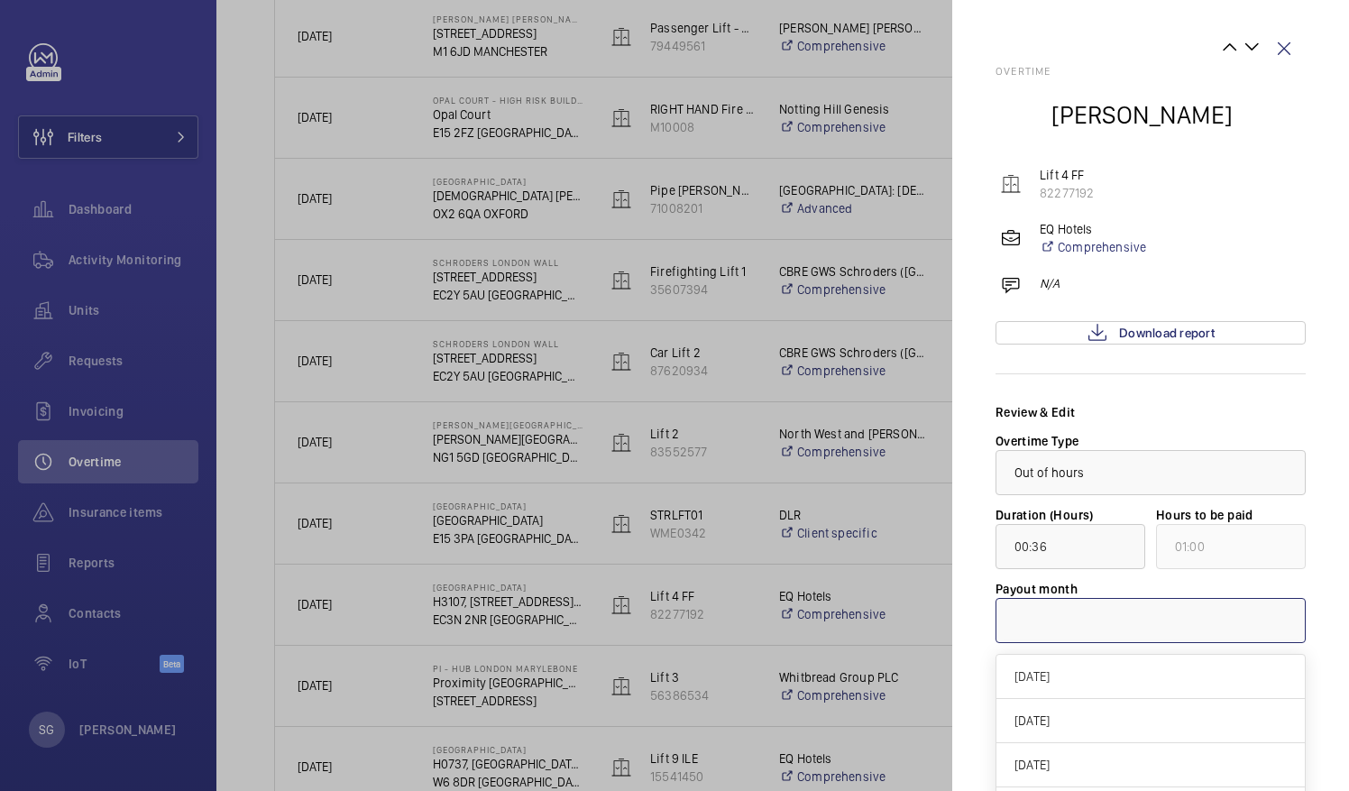
click at [1116, 615] on div at bounding box center [1150, 620] width 308 height 43
click at [1075, 679] on span "[DATE]" at bounding box center [1150, 676] width 272 height 18
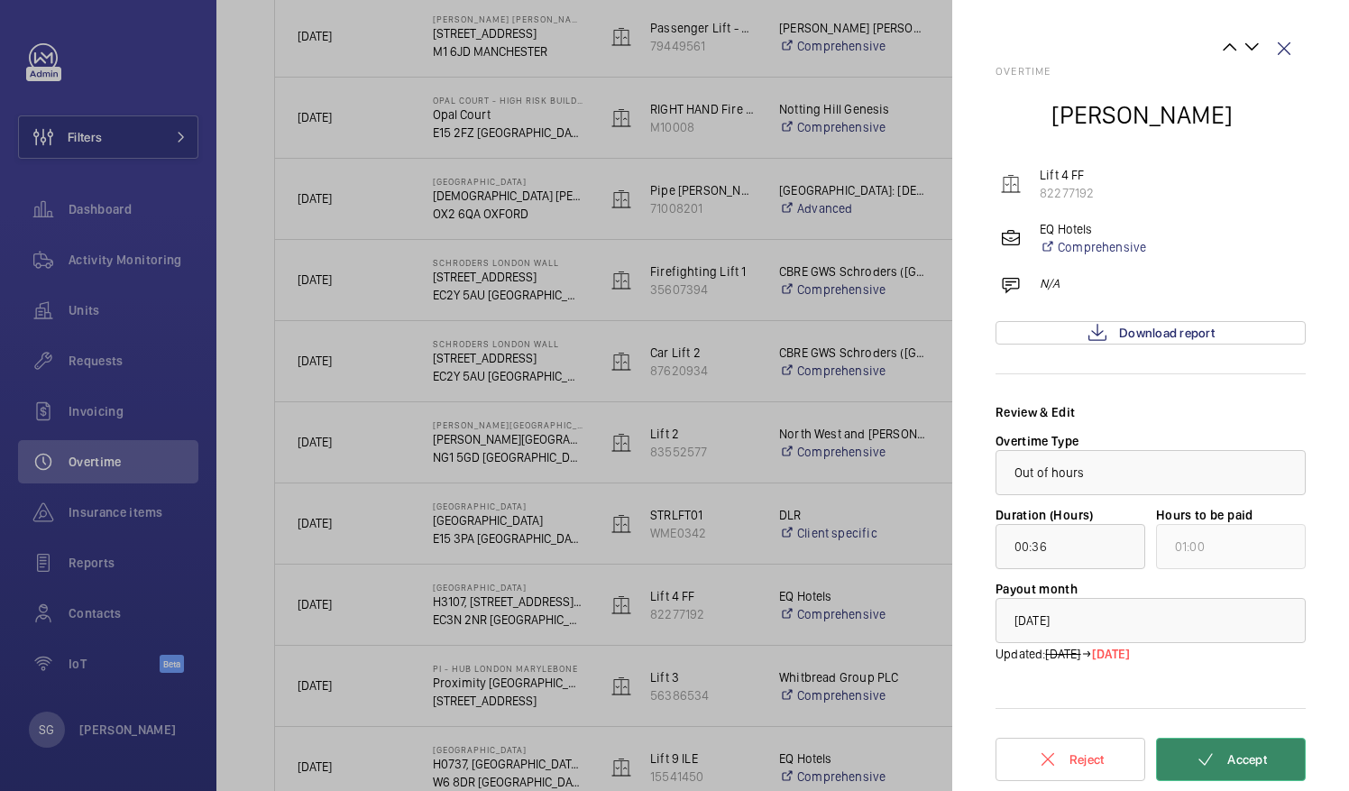
click at [1204, 766] on mat-icon at bounding box center [1206, 759] width 22 height 22
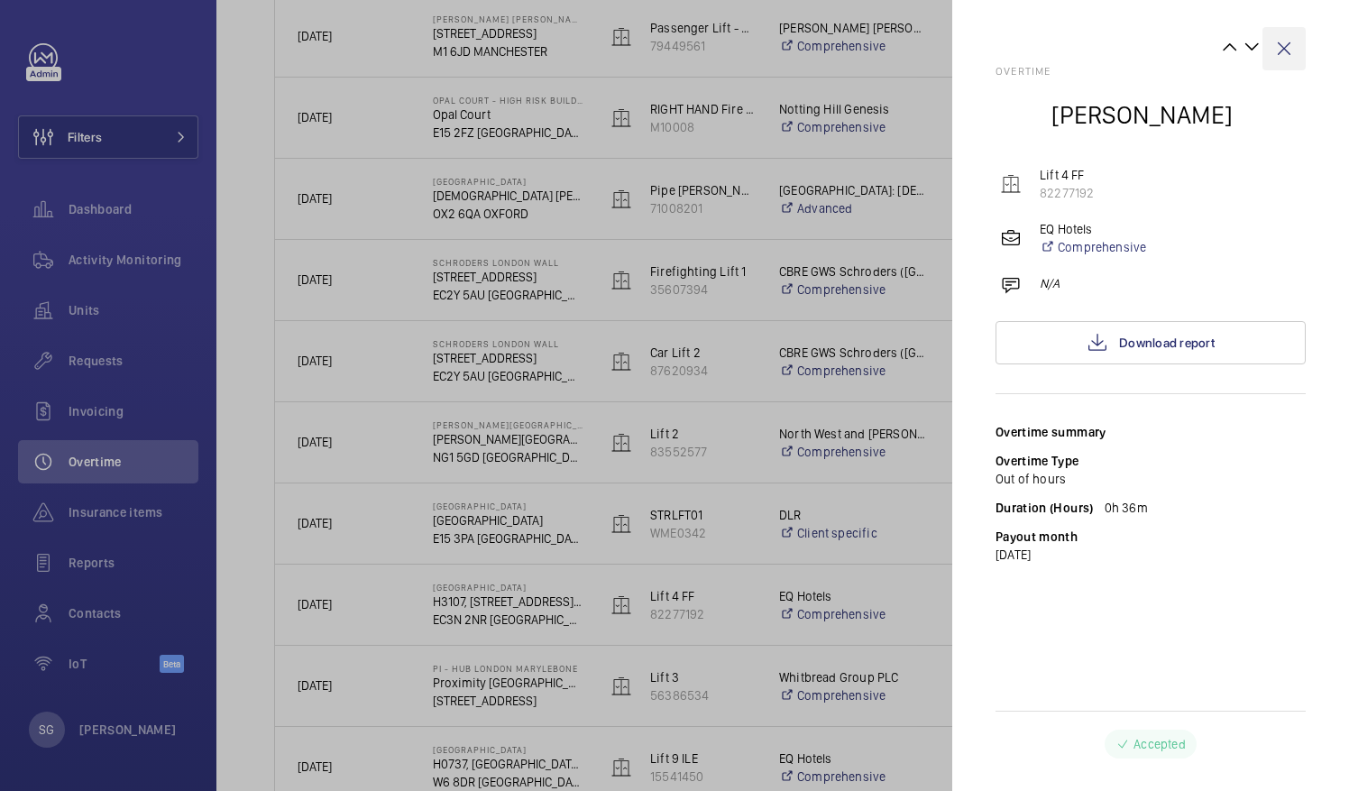
click at [1291, 48] on wm-front-icon-button at bounding box center [1283, 48] width 43 height 43
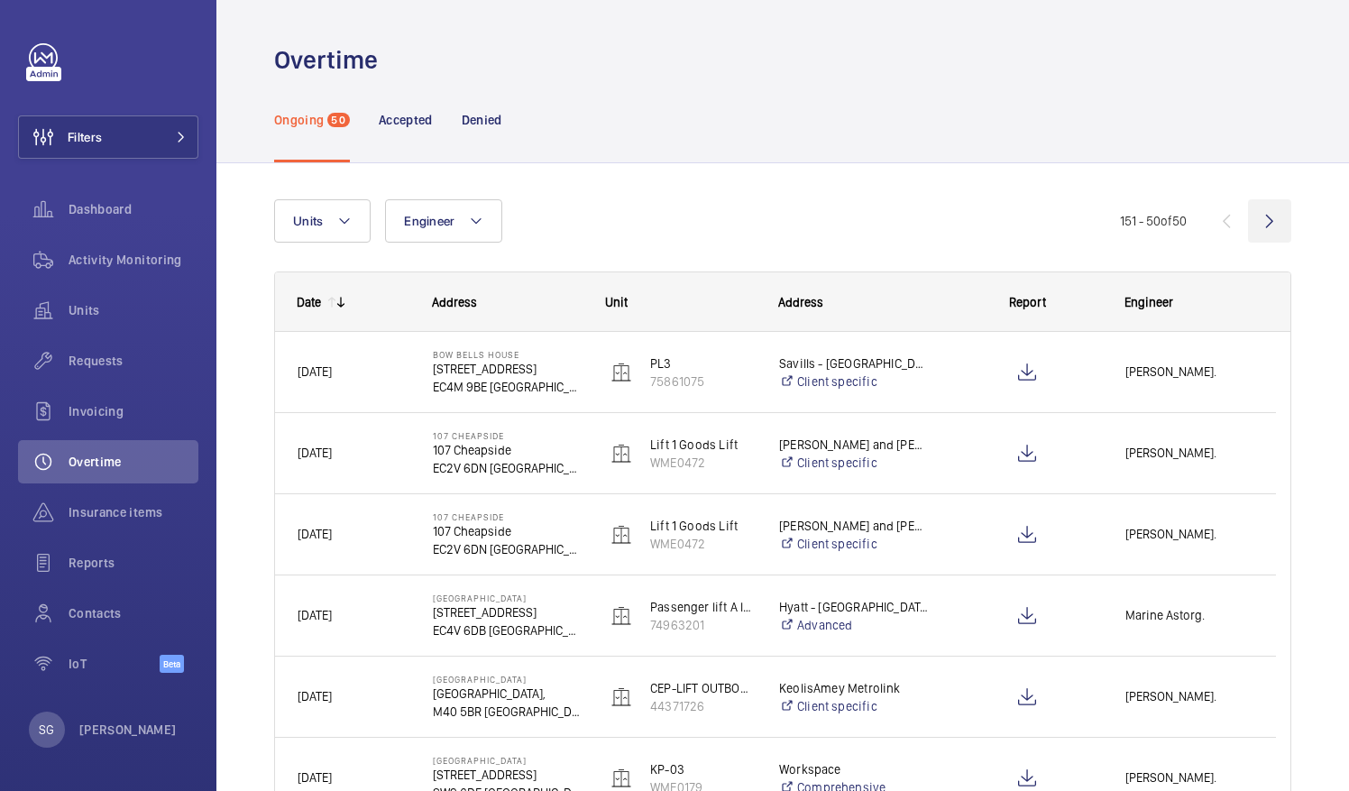
click at [1248, 216] on wm-front-icon-button at bounding box center [1269, 220] width 43 height 43
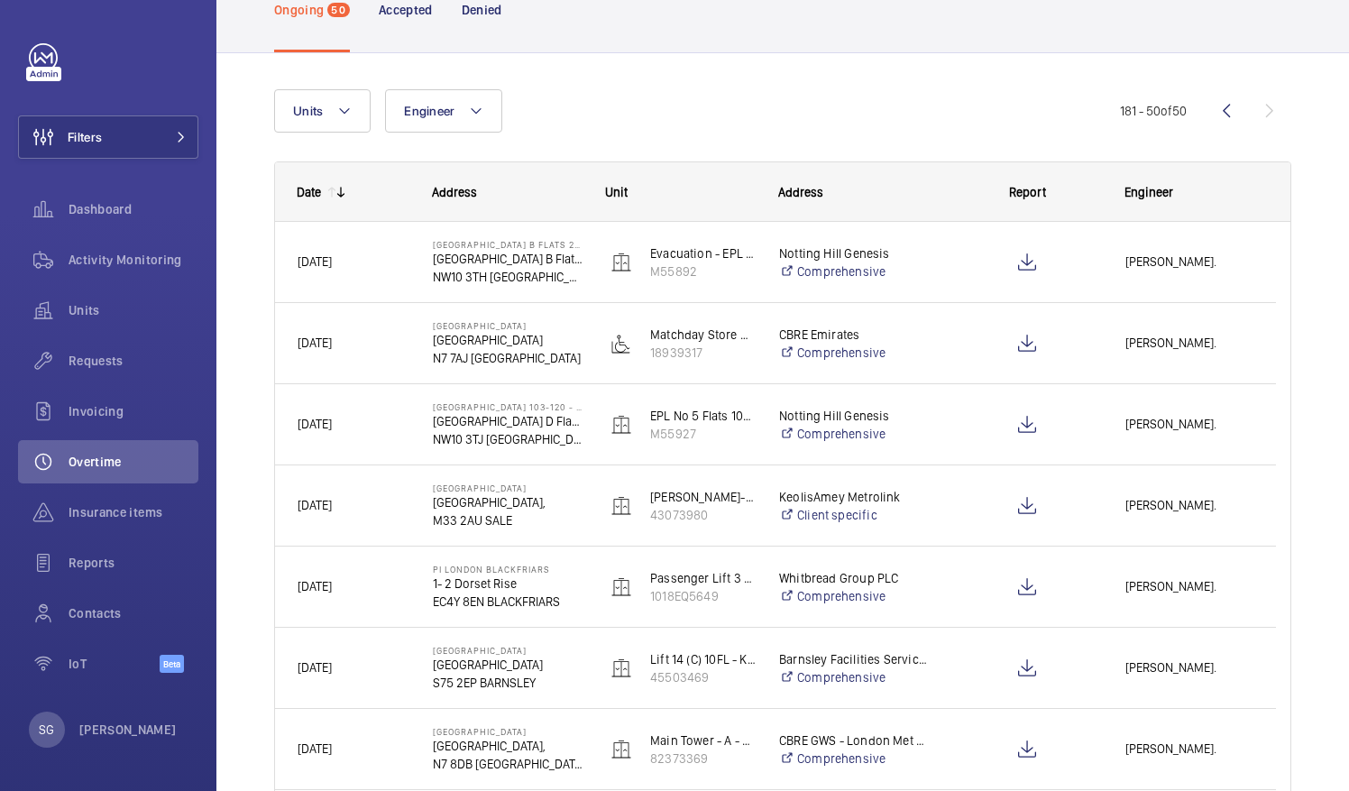
scroll to position [175, 0]
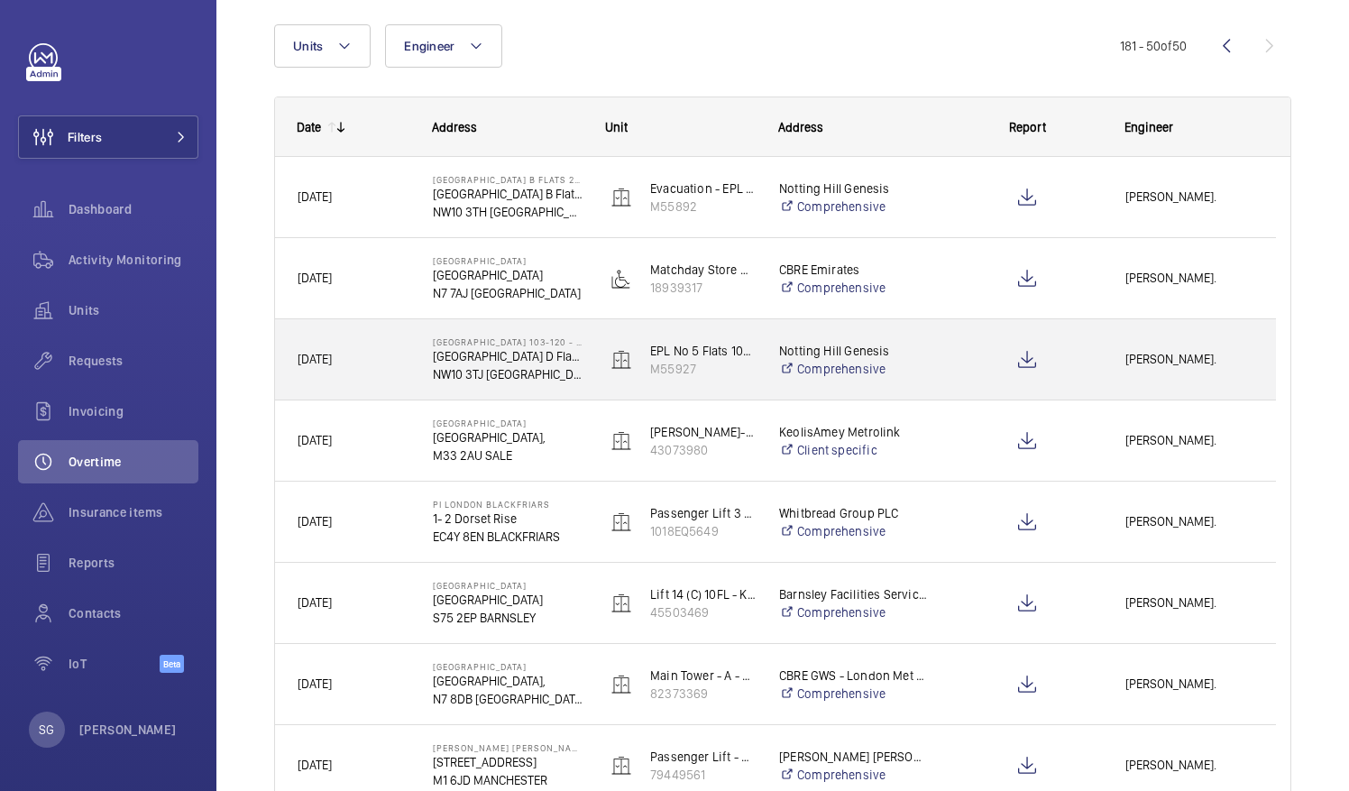
click at [1184, 364] on span "[PERSON_NAME]." at bounding box center [1189, 359] width 128 height 21
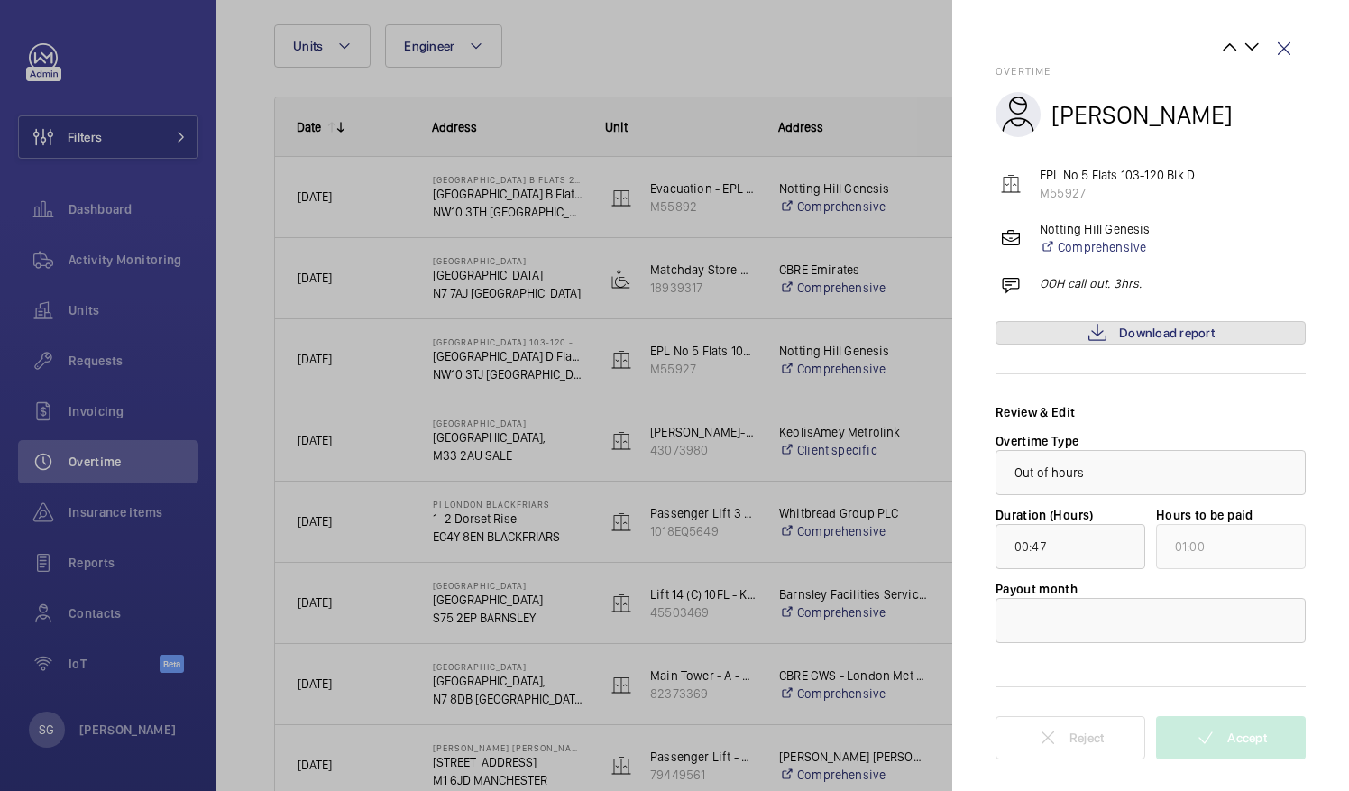
click at [1137, 334] on span "Download report" at bounding box center [1167, 332] width 96 height 14
click at [1078, 633] on div at bounding box center [1150, 620] width 308 height 43
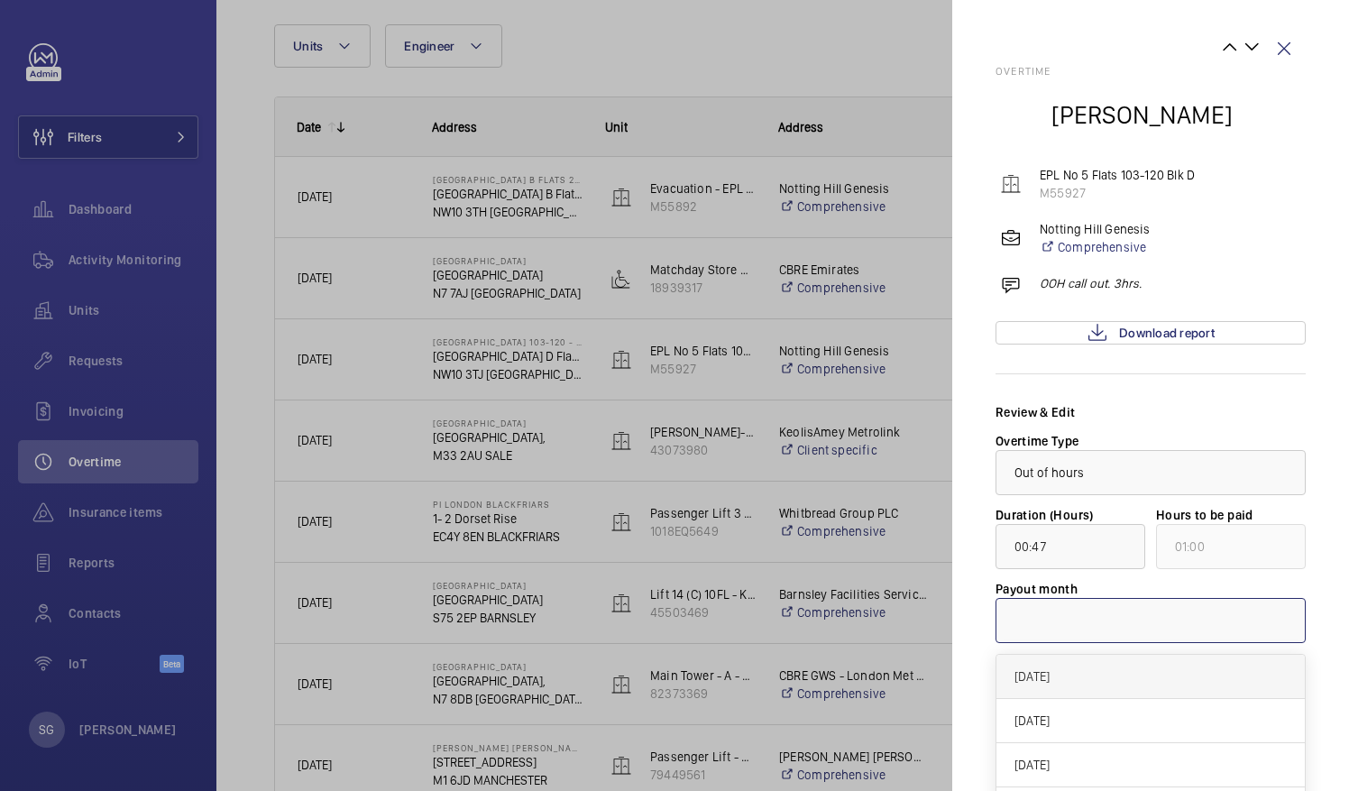
click at [1056, 678] on span "[DATE]" at bounding box center [1150, 676] width 272 height 18
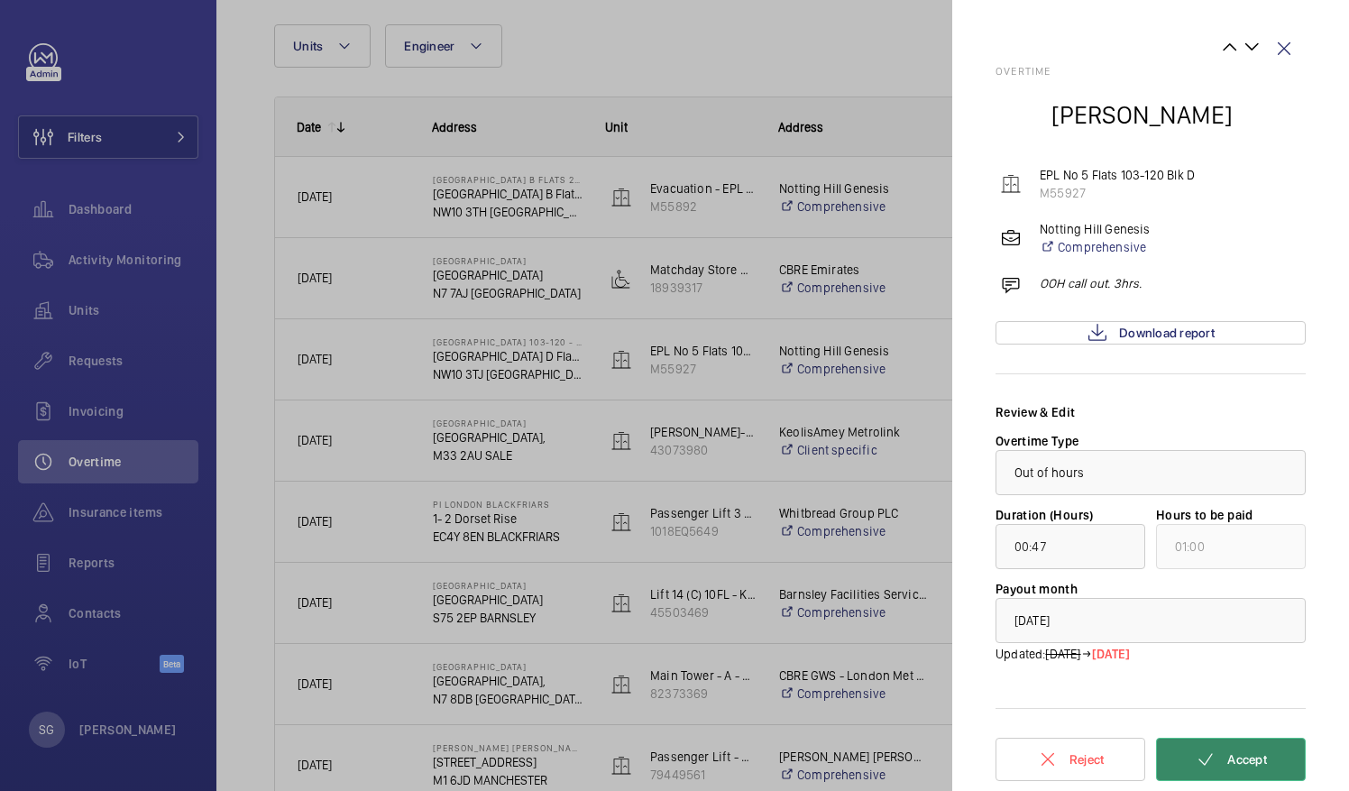
click at [1204, 746] on button "Accept" at bounding box center [1231, 758] width 150 height 43
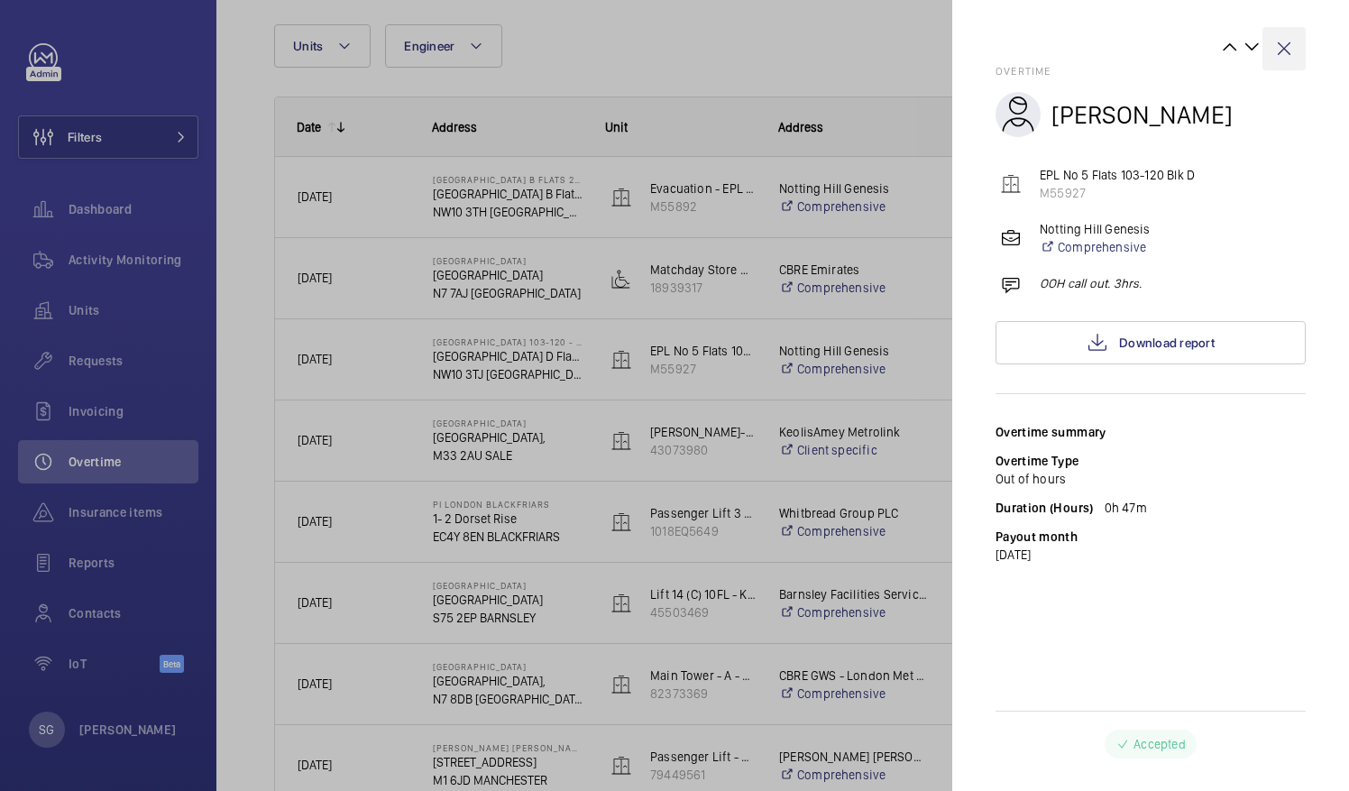
click at [1287, 40] on wm-front-icon-button at bounding box center [1283, 48] width 43 height 43
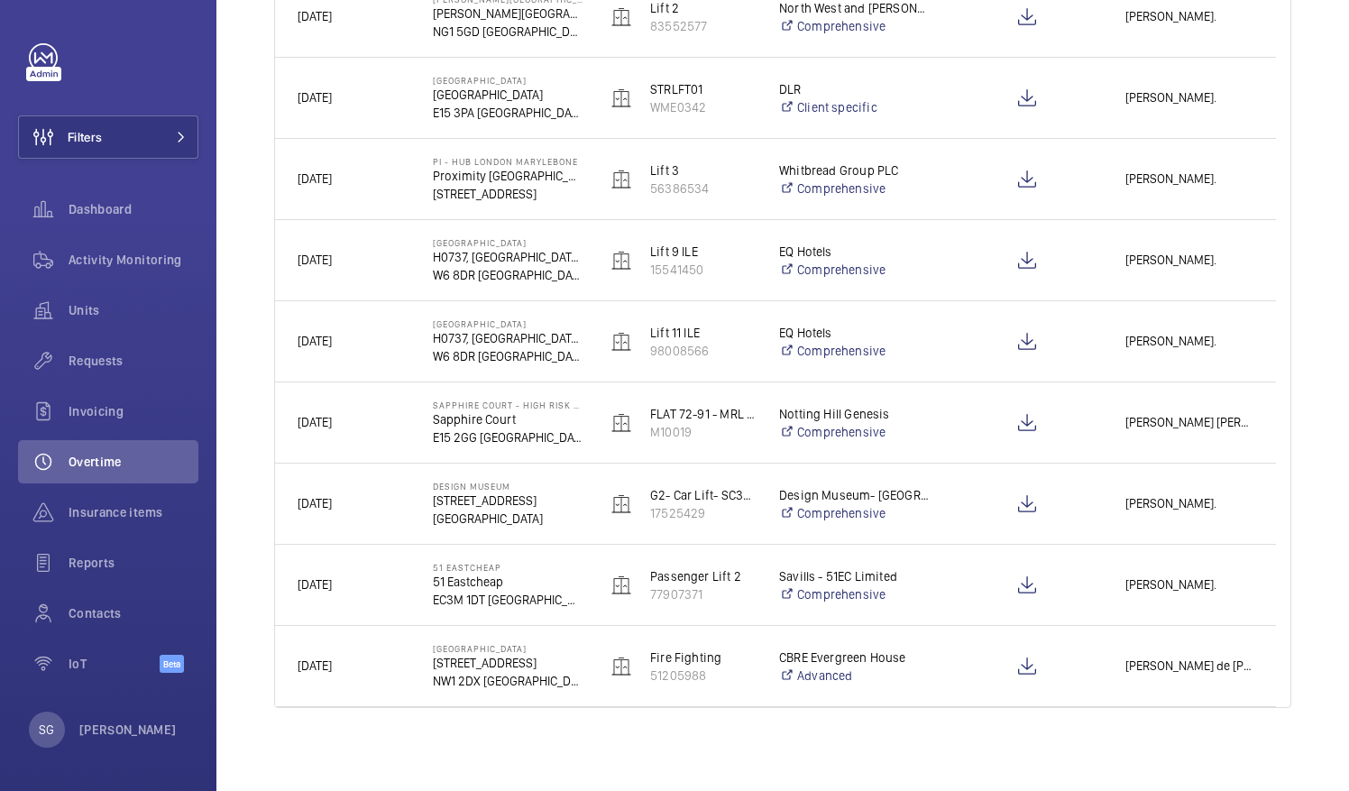
scroll to position [1250, 0]
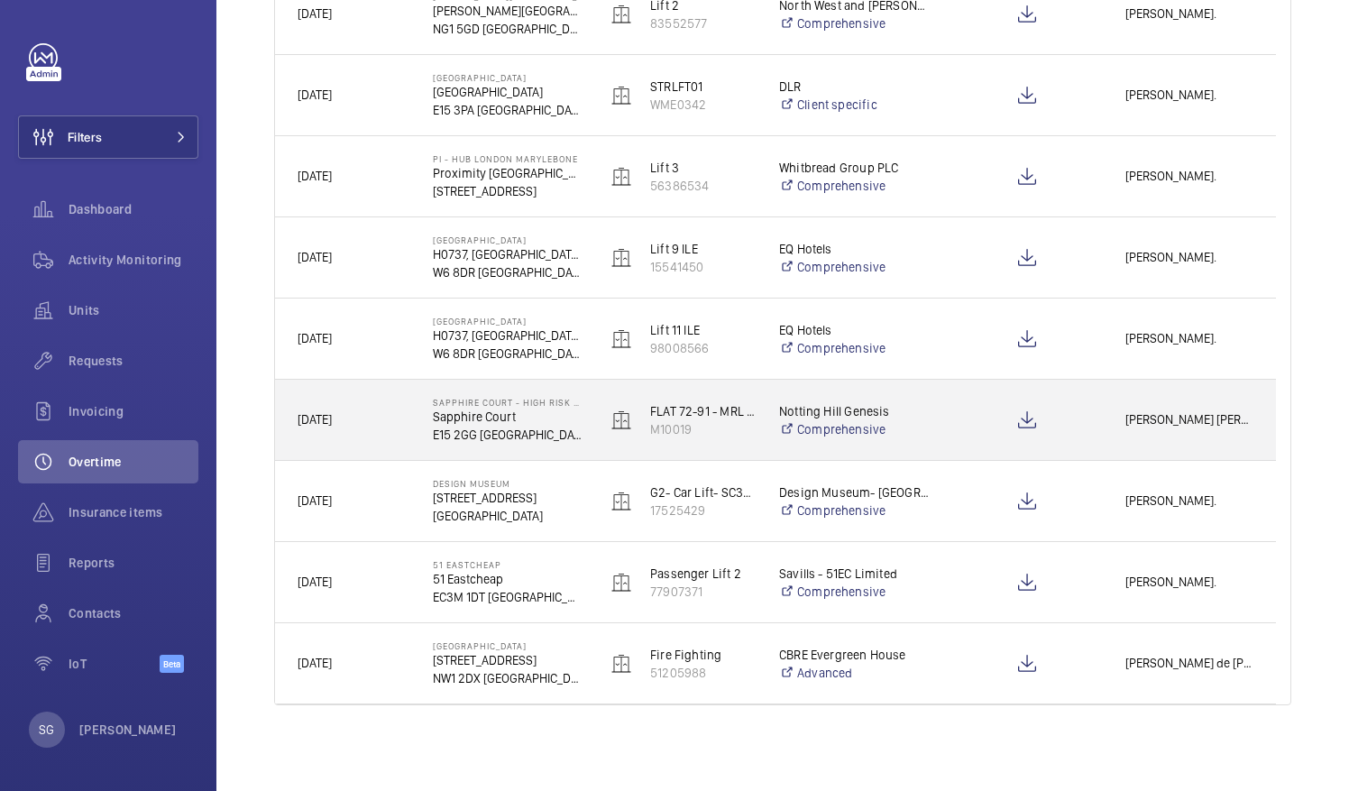
click at [1123, 434] on div "[PERSON_NAME] [PERSON_NAME]." at bounding box center [1188, 419] width 171 height 57
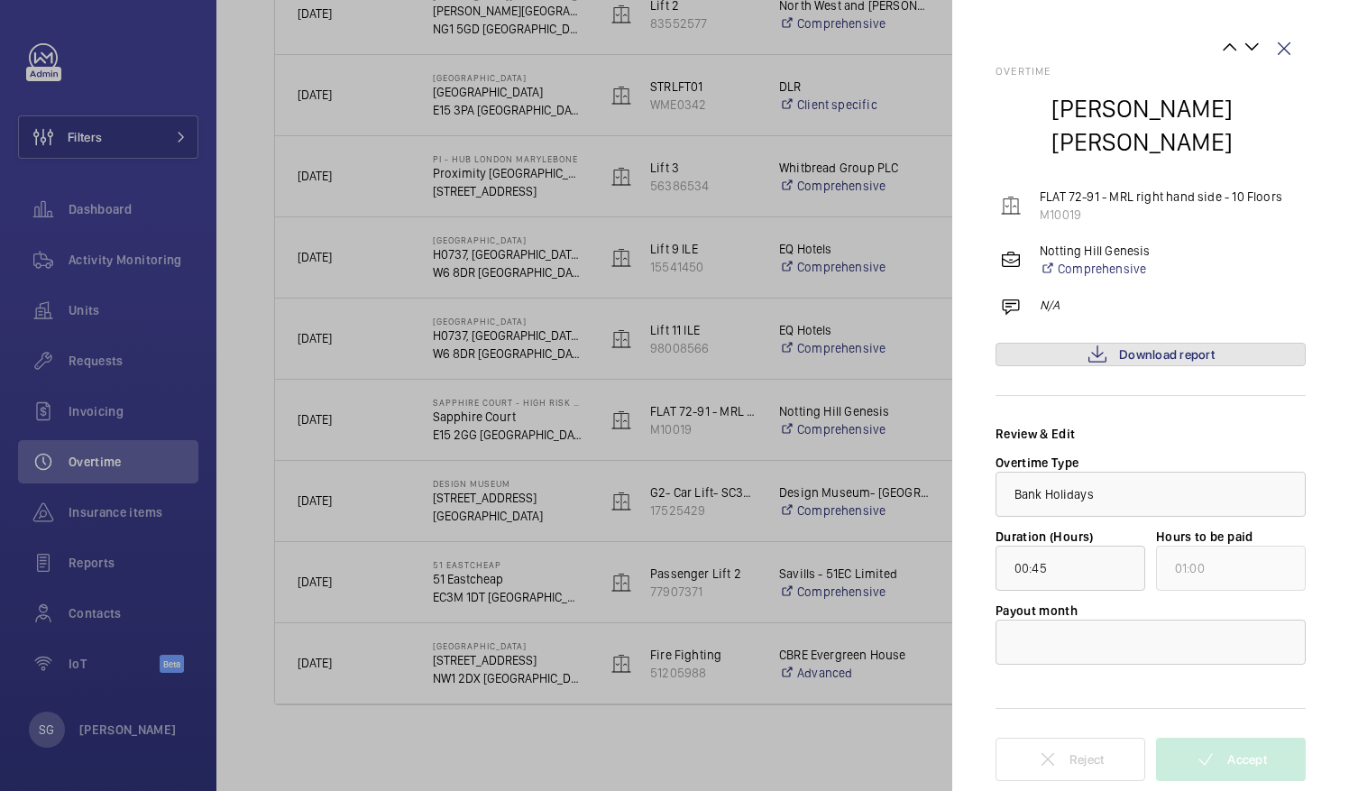
click at [1191, 347] on span "Download report" at bounding box center [1167, 354] width 96 height 14
click at [1056, 620] on div at bounding box center [1150, 641] width 308 height 43
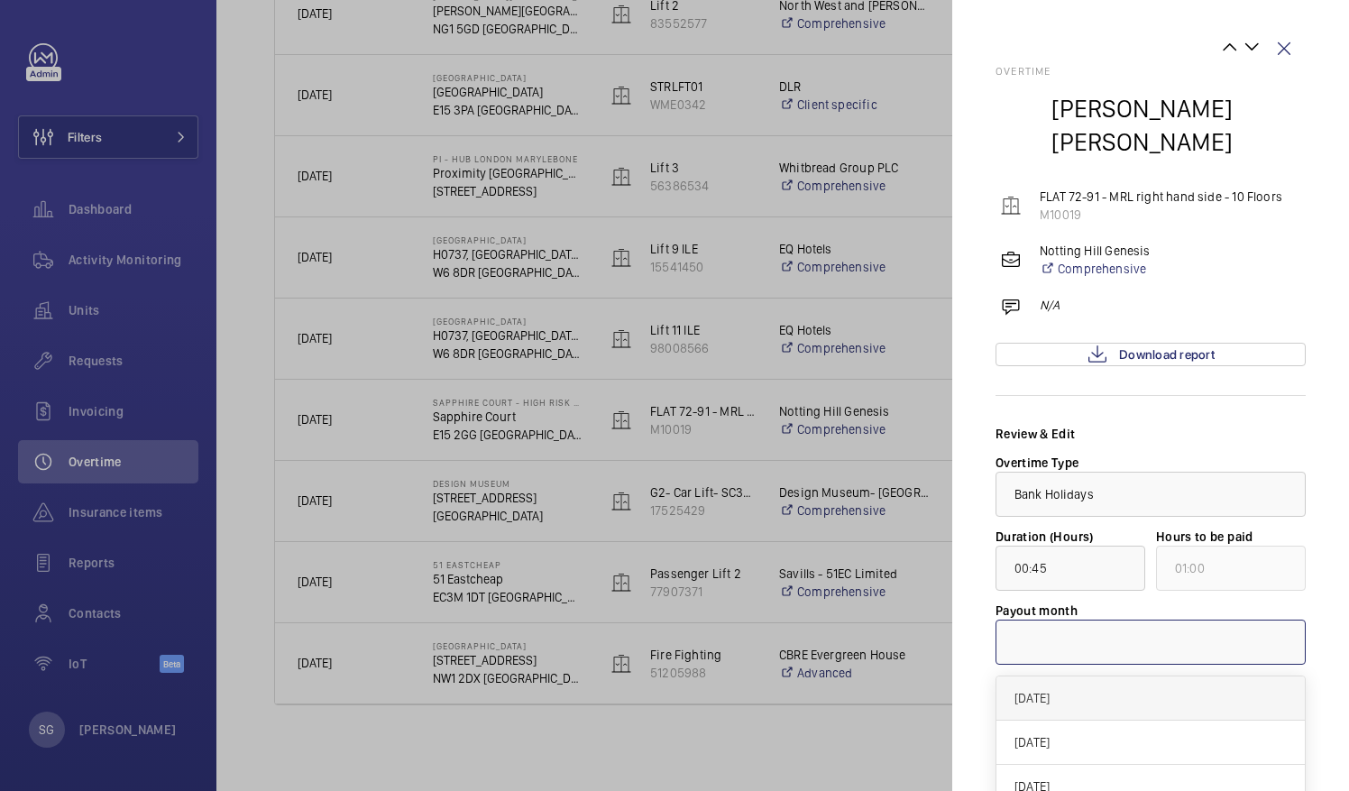
click at [1051, 689] on span "[DATE]" at bounding box center [1150, 698] width 272 height 18
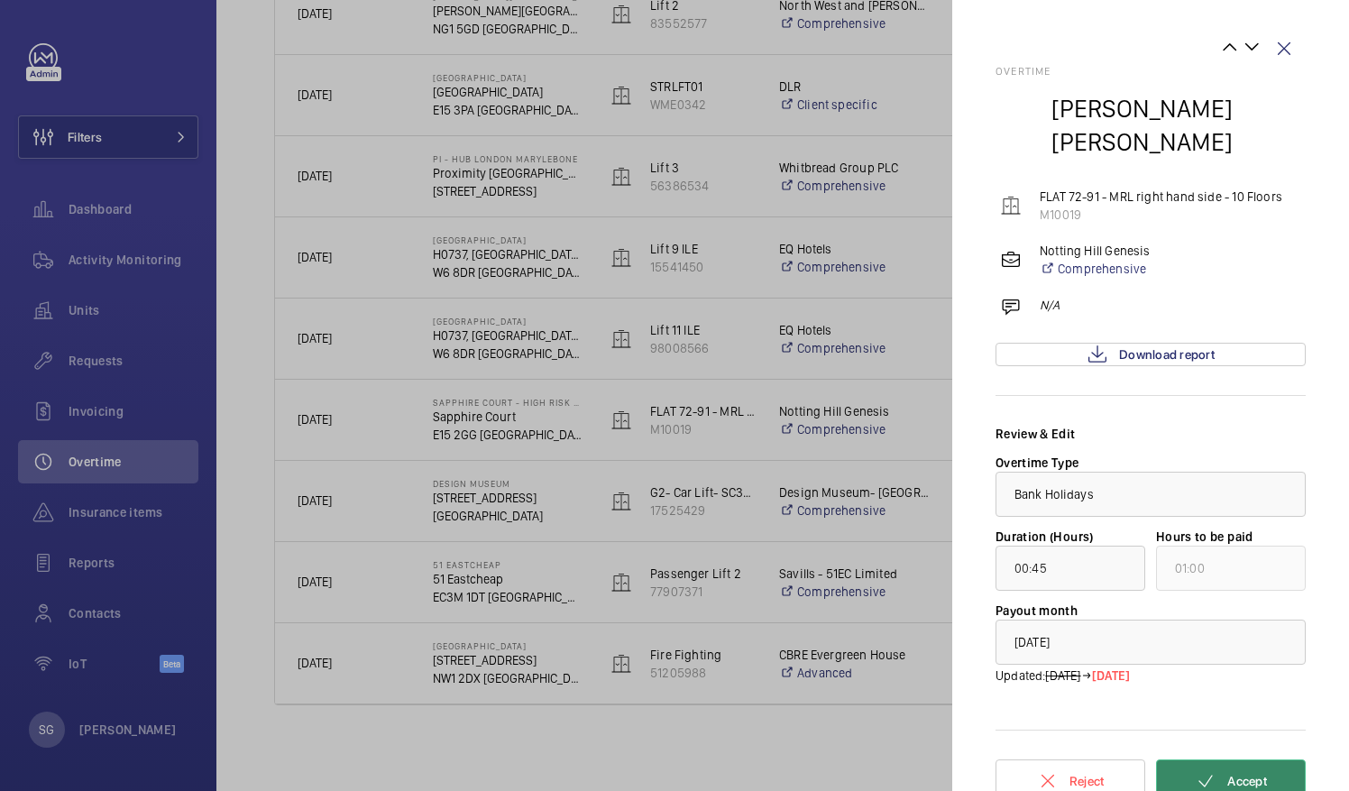
click at [1186, 759] on button "Accept" at bounding box center [1231, 780] width 150 height 43
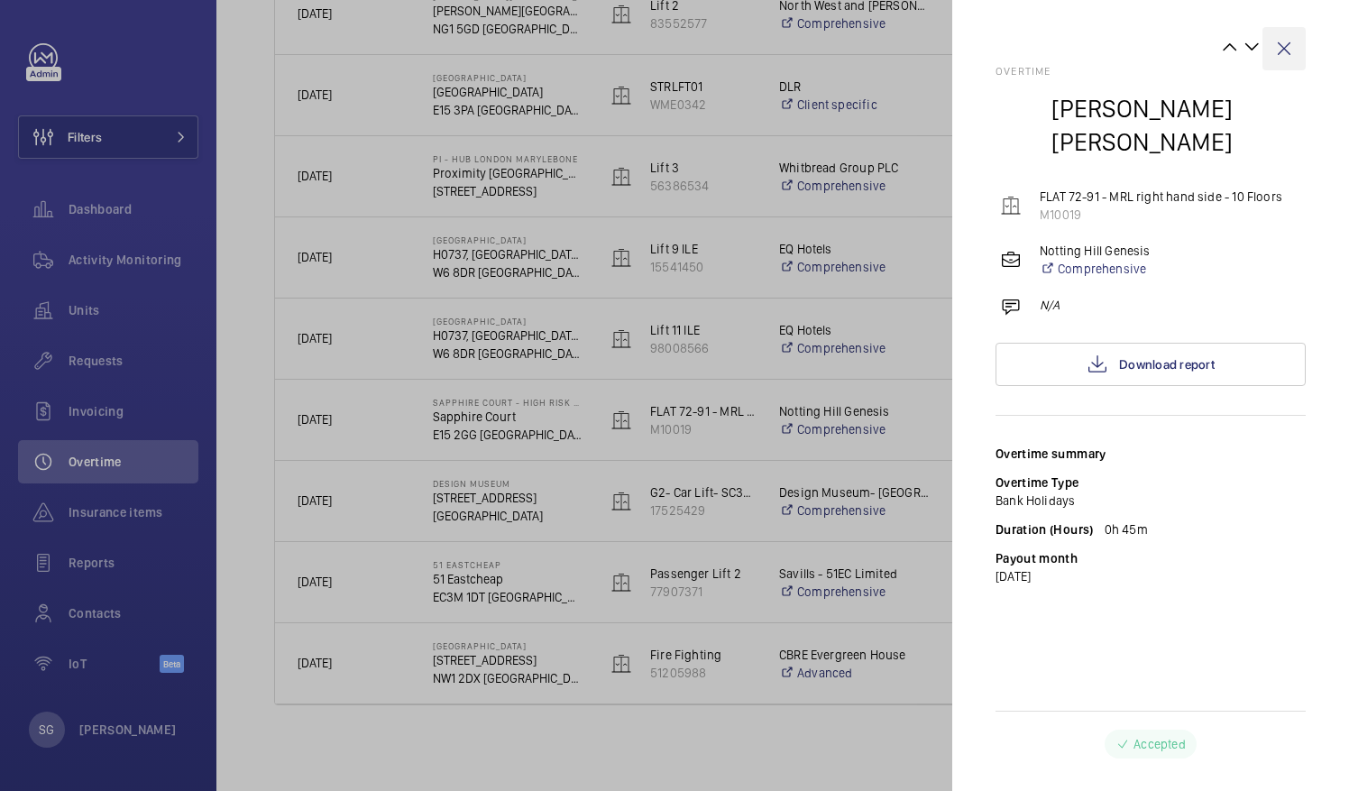
click at [1279, 51] on wm-front-icon-button at bounding box center [1283, 48] width 43 height 43
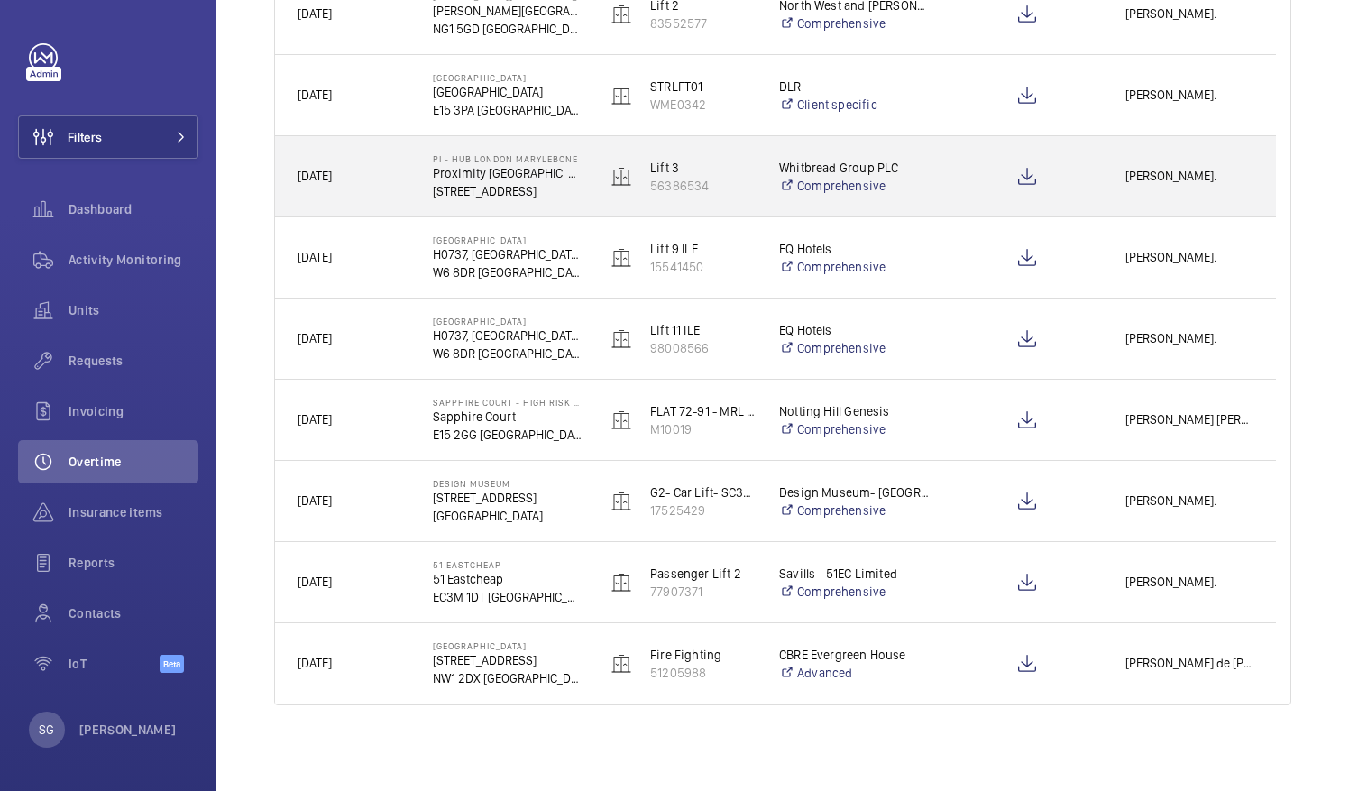
click at [1183, 160] on div "[PERSON_NAME]." at bounding box center [1188, 176] width 171 height 57
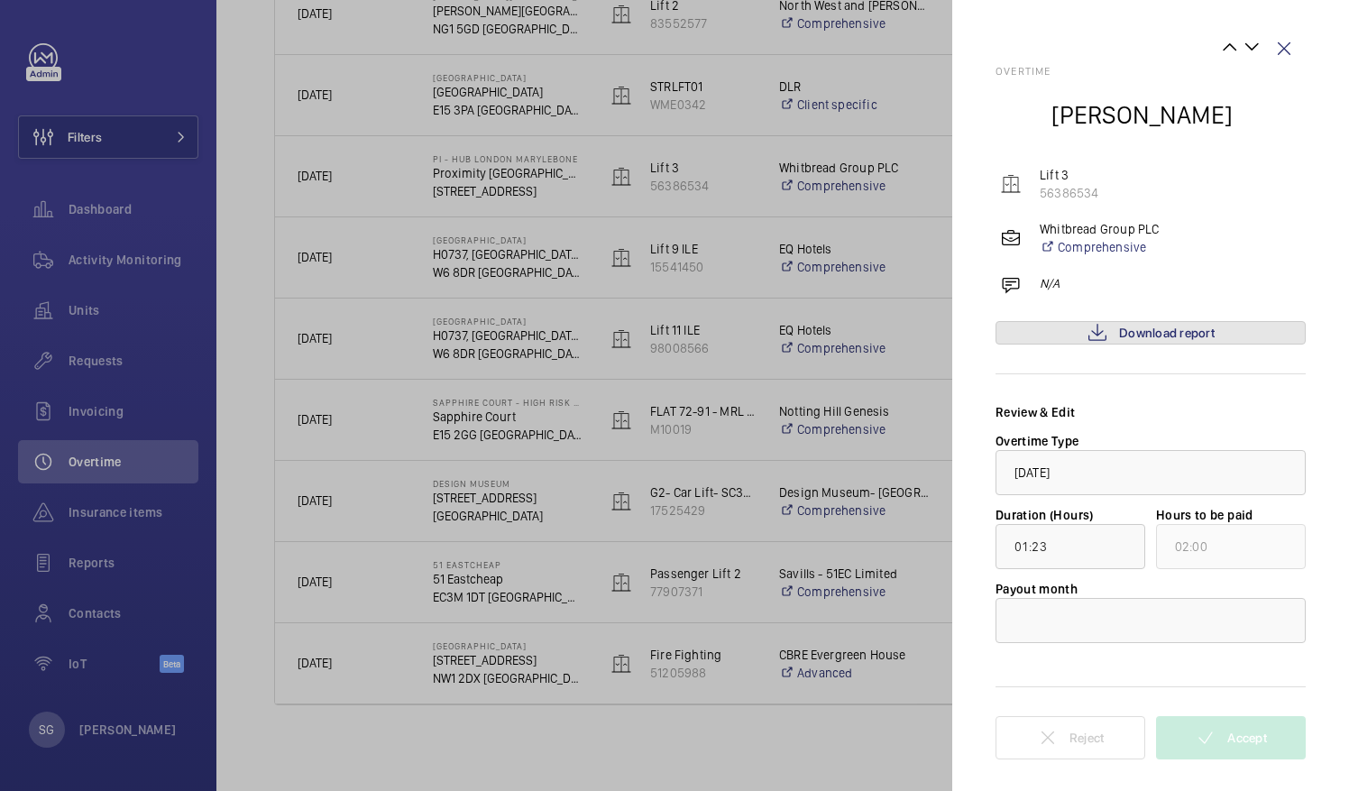
click at [1158, 335] on span "Download report" at bounding box center [1167, 332] width 96 height 14
click at [1055, 620] on div at bounding box center [1150, 620] width 308 height 43
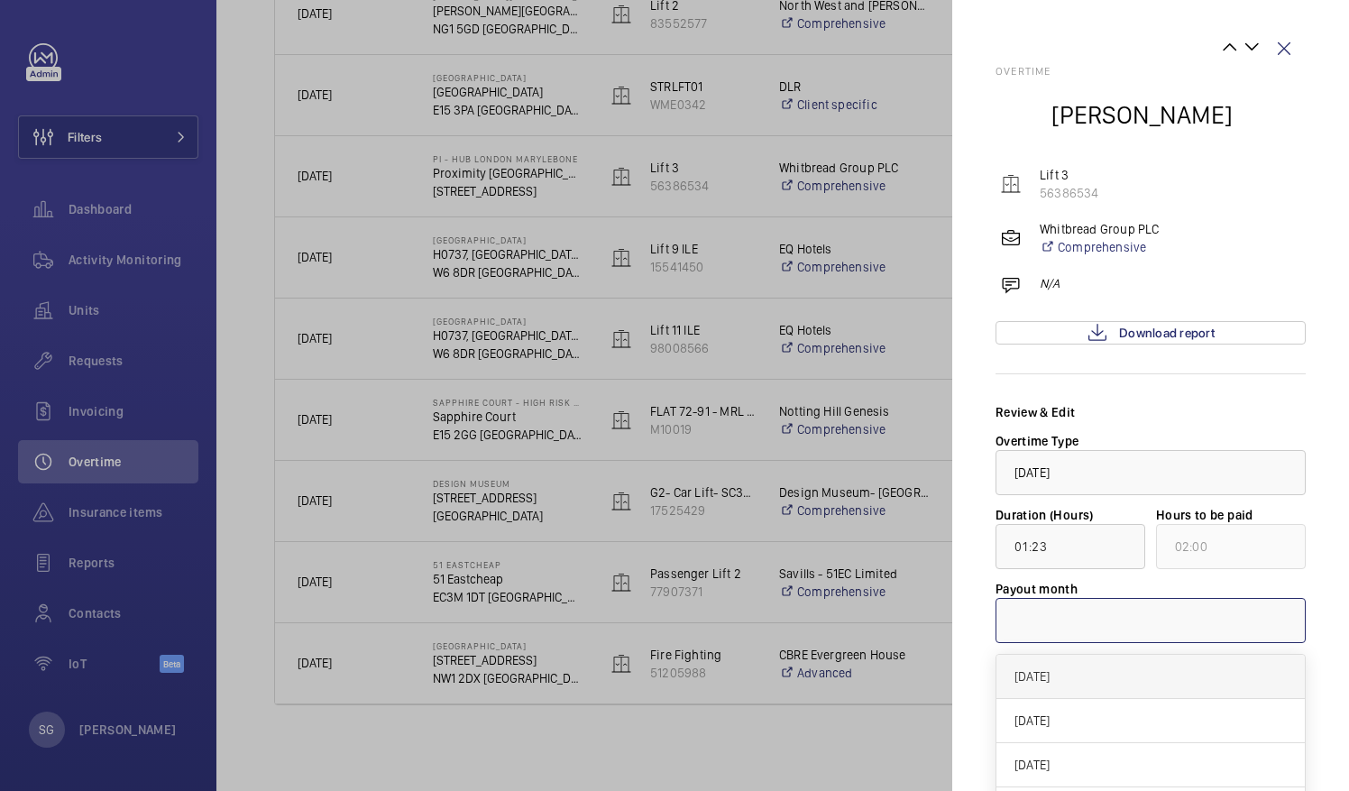
click at [1042, 682] on span "[DATE]" at bounding box center [1150, 676] width 272 height 18
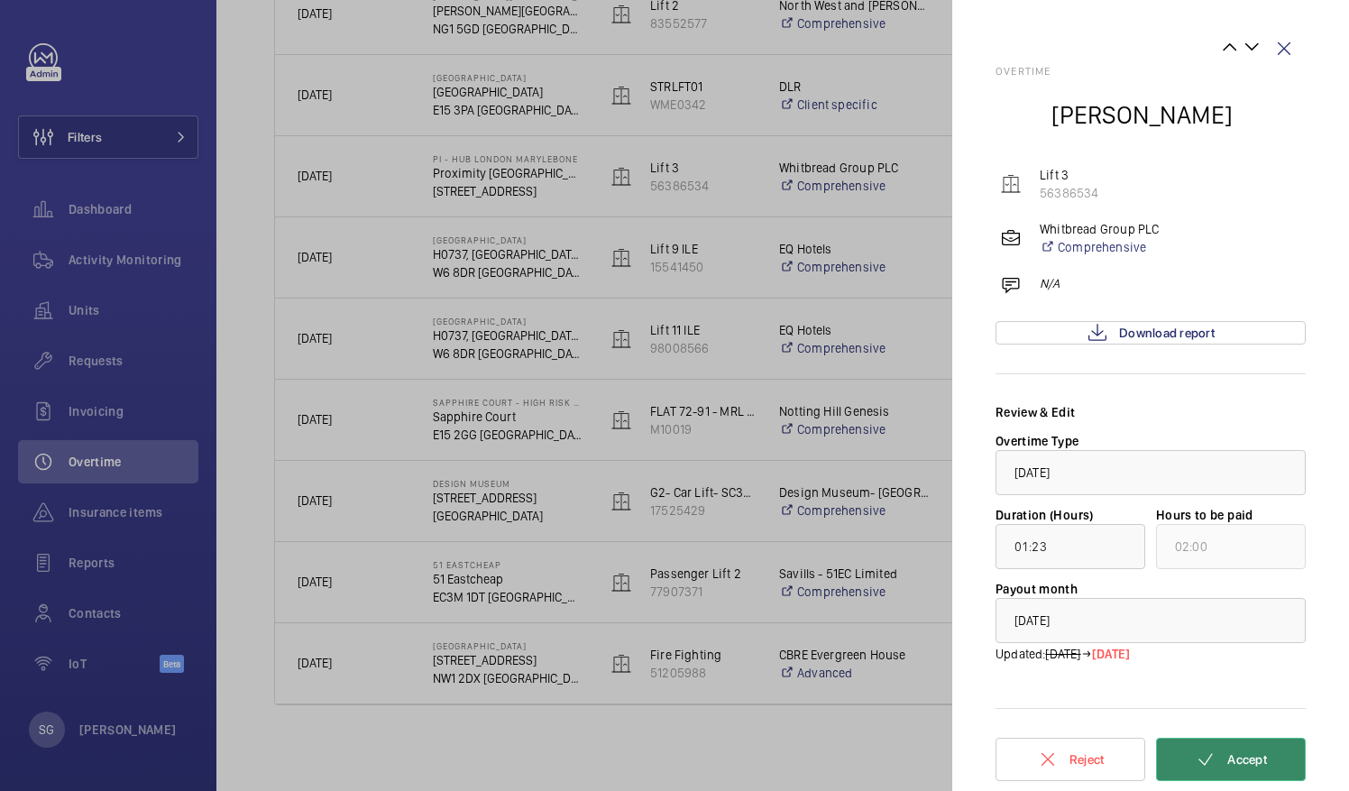
click at [1213, 770] on button "Accept" at bounding box center [1231, 758] width 150 height 43
click at [1288, 50] on wm-front-icon-button at bounding box center [1283, 48] width 43 height 43
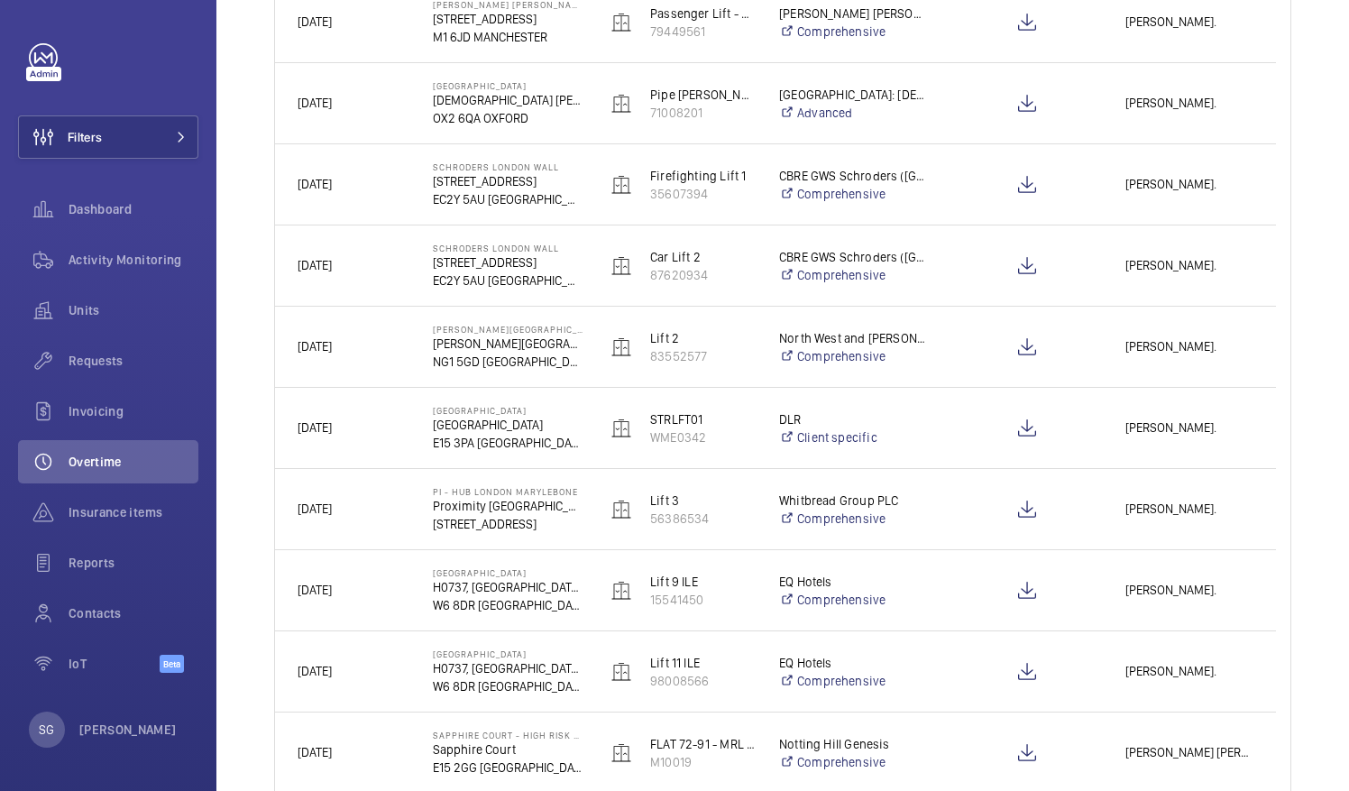
scroll to position [826, 0]
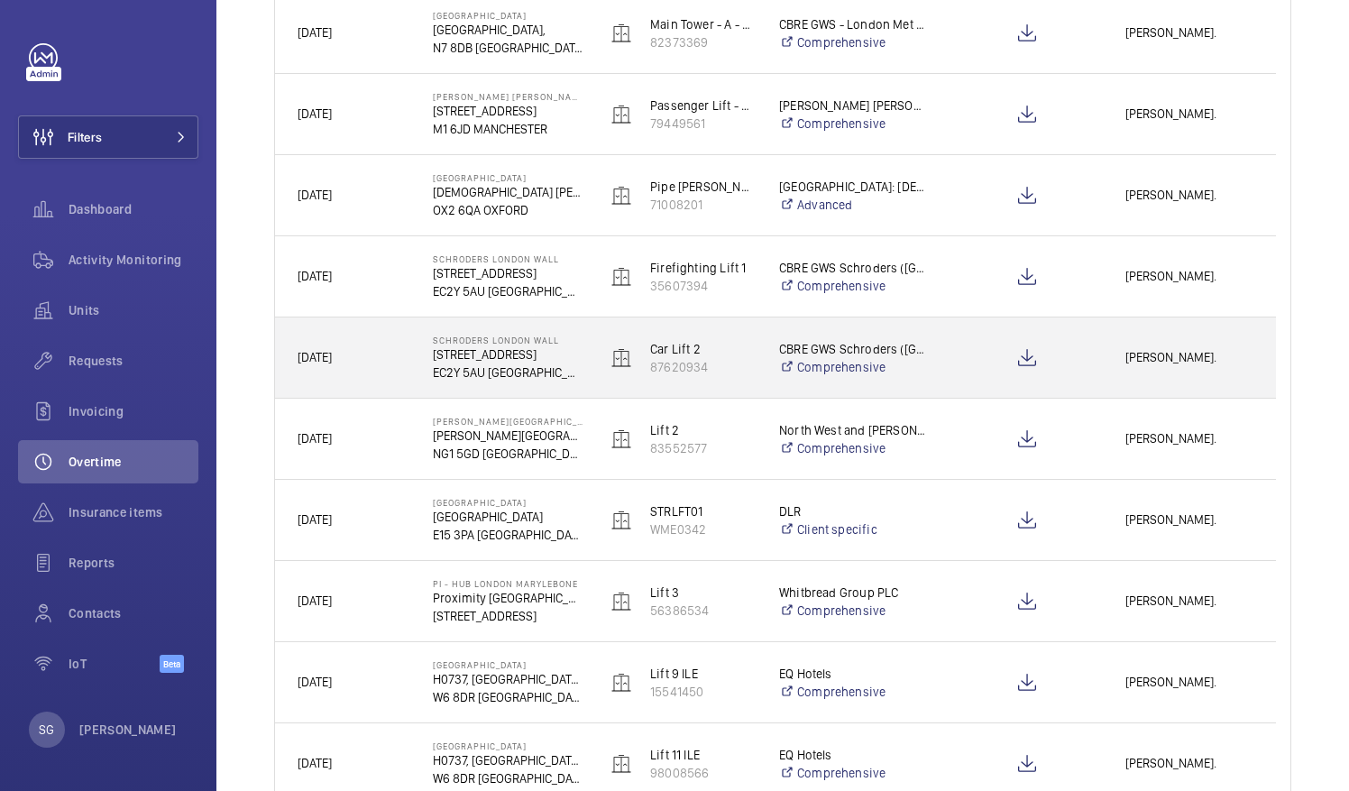
click at [1221, 355] on span "Michael Burns." at bounding box center [1189, 357] width 128 height 21
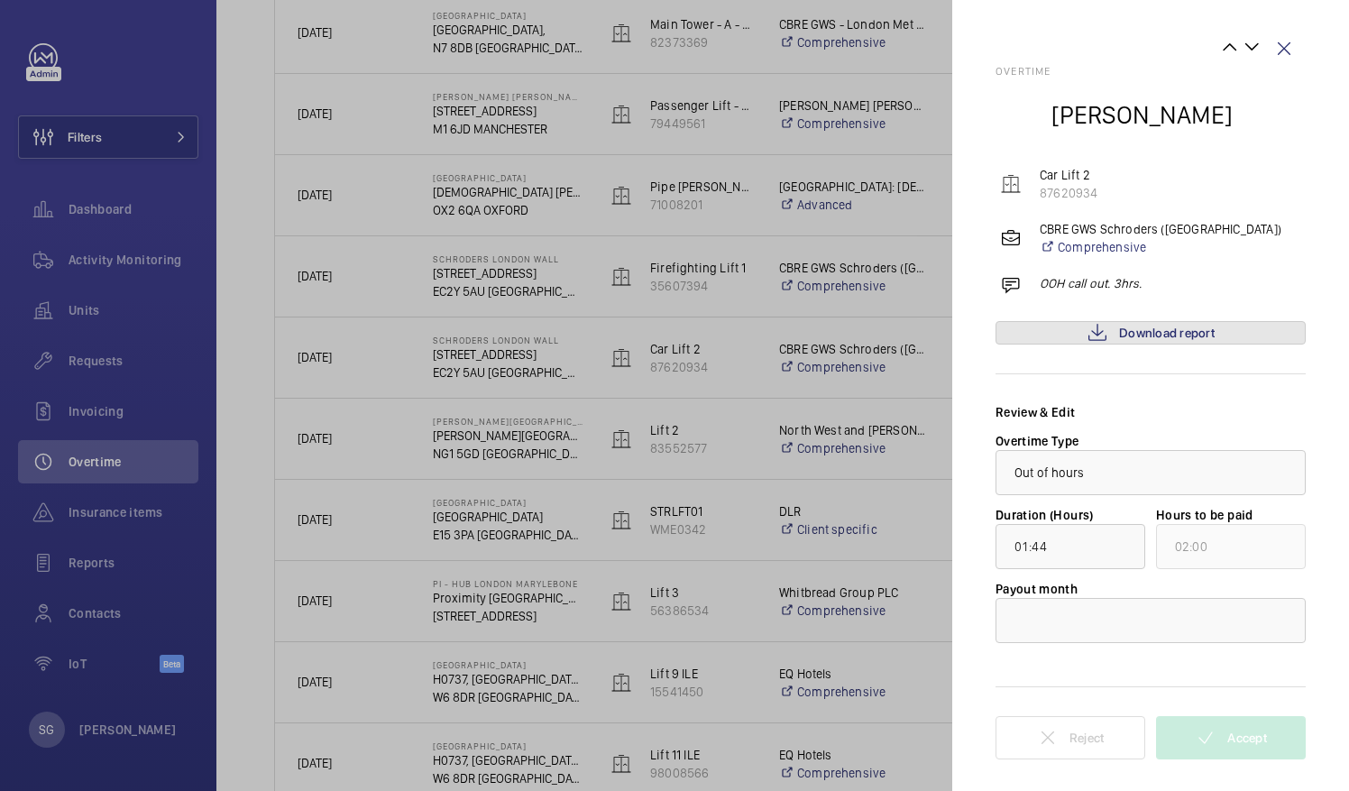
click at [1189, 326] on span "Download report" at bounding box center [1167, 332] width 96 height 14
click at [1058, 616] on div at bounding box center [1150, 620] width 308 height 43
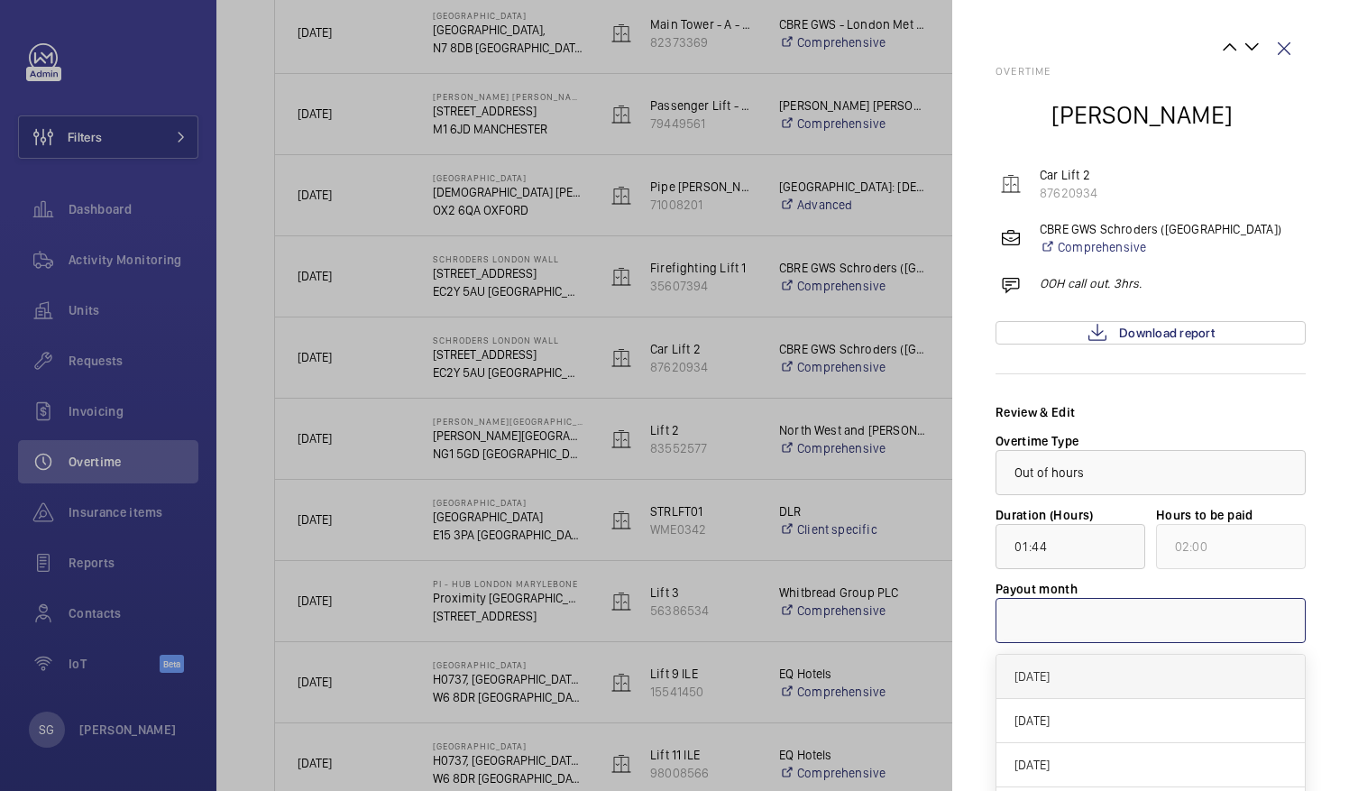
click at [1137, 671] on span "September 2025" at bounding box center [1150, 676] width 272 height 18
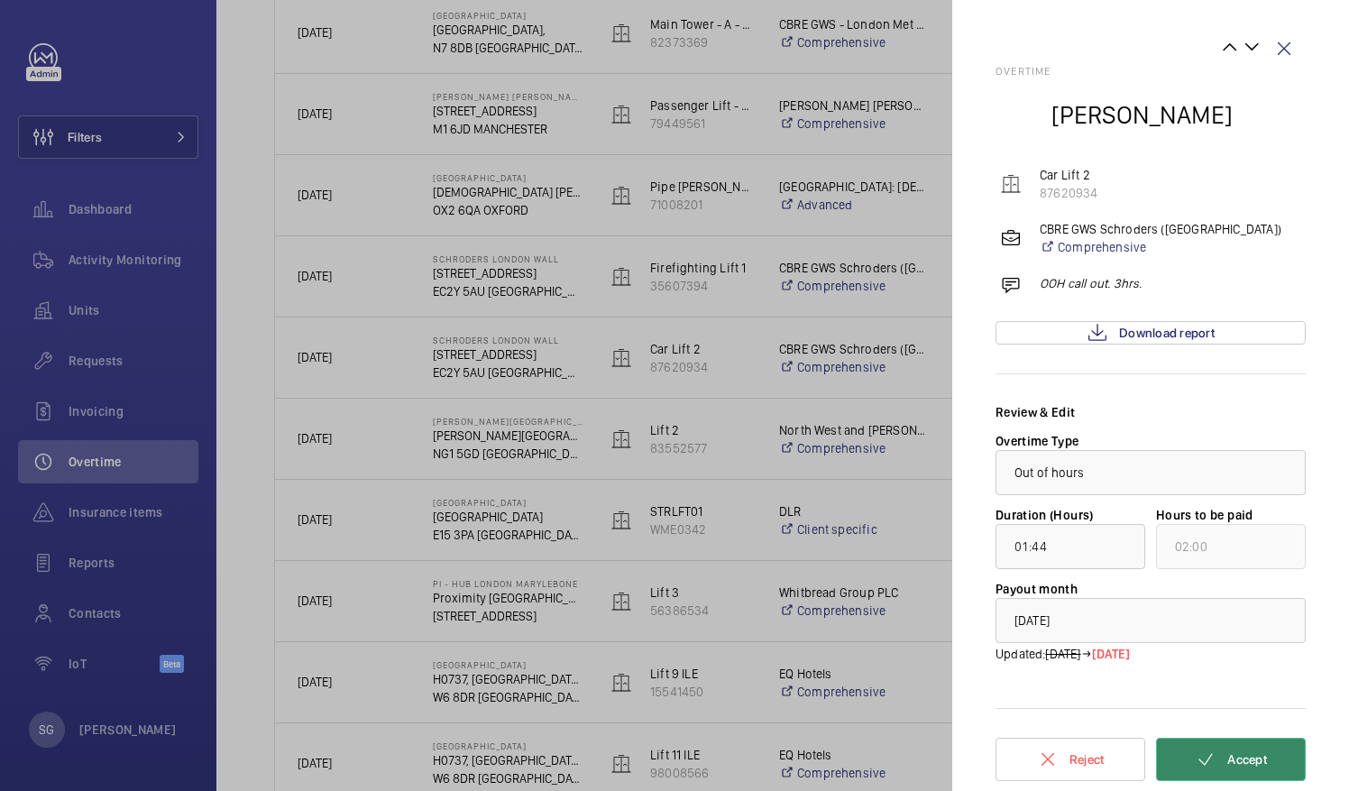
click at [1233, 758] on span "Accept" at bounding box center [1247, 759] width 40 height 14
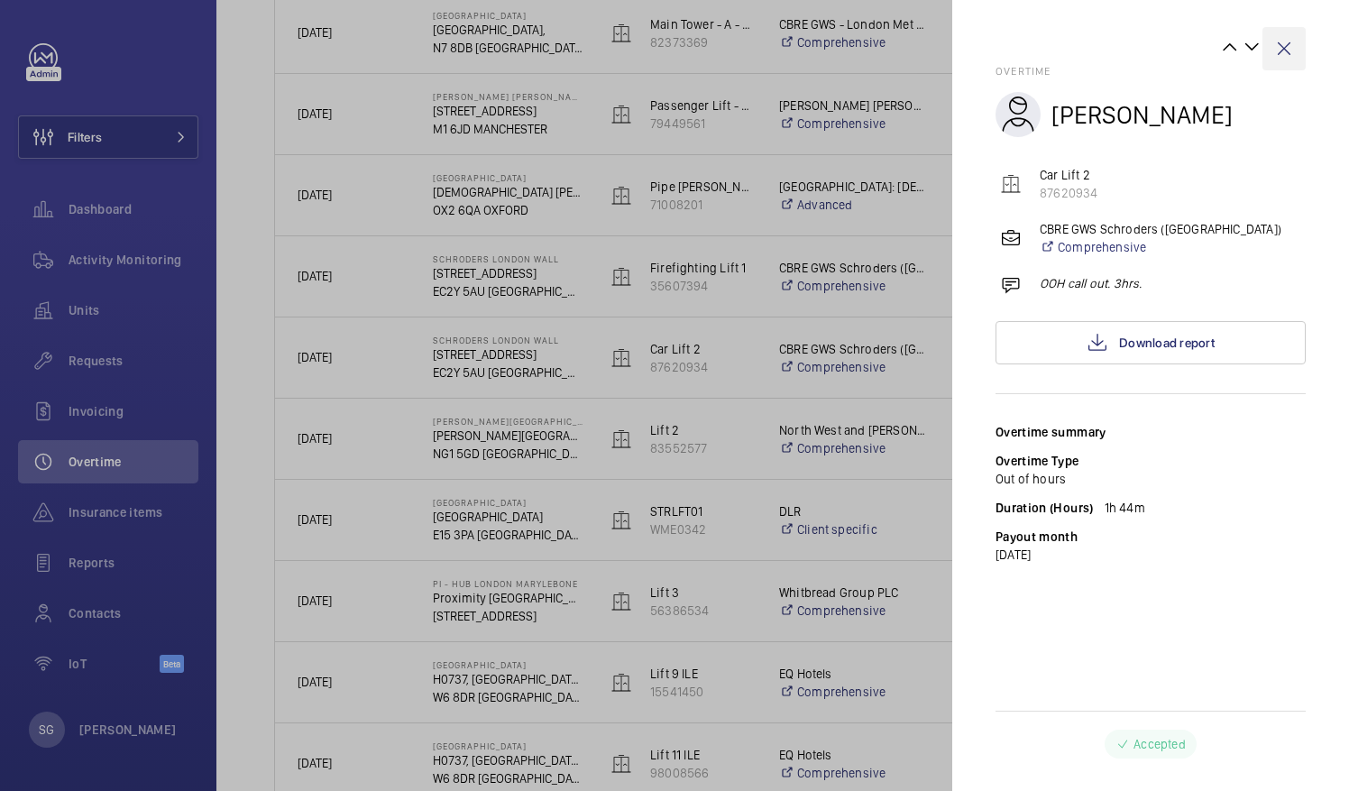
click at [1289, 45] on wm-front-icon-button at bounding box center [1283, 48] width 43 height 43
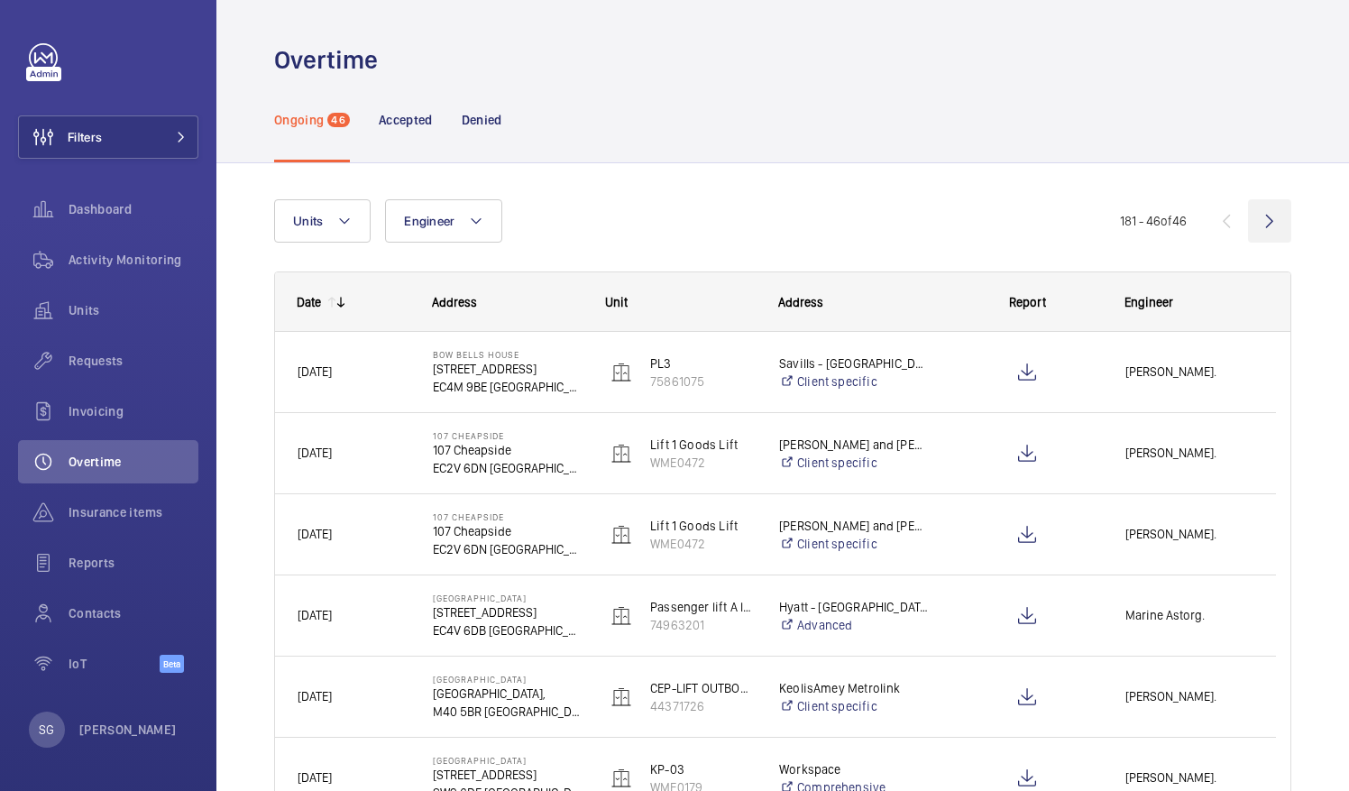
click at [1256, 223] on wm-front-icon-button at bounding box center [1269, 220] width 43 height 43
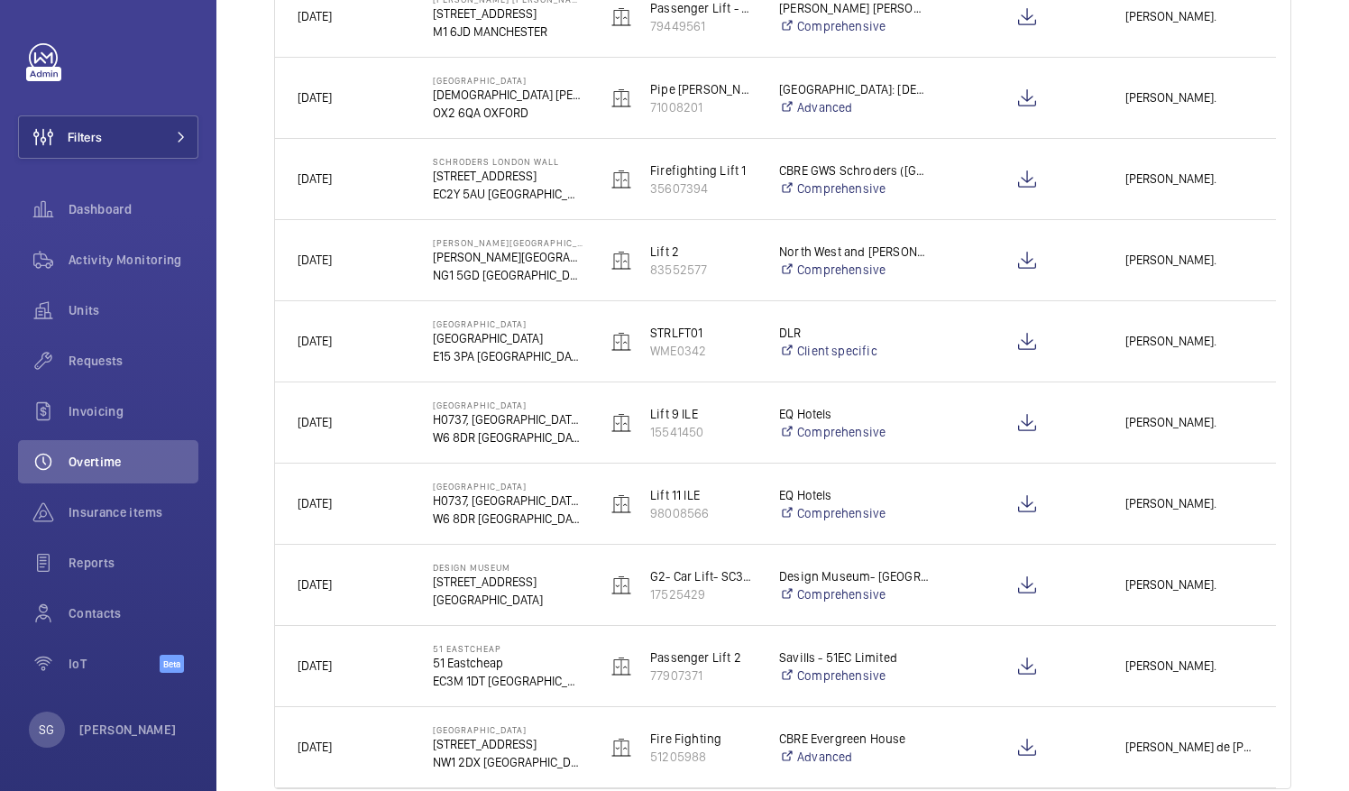
scroll to position [926, 0]
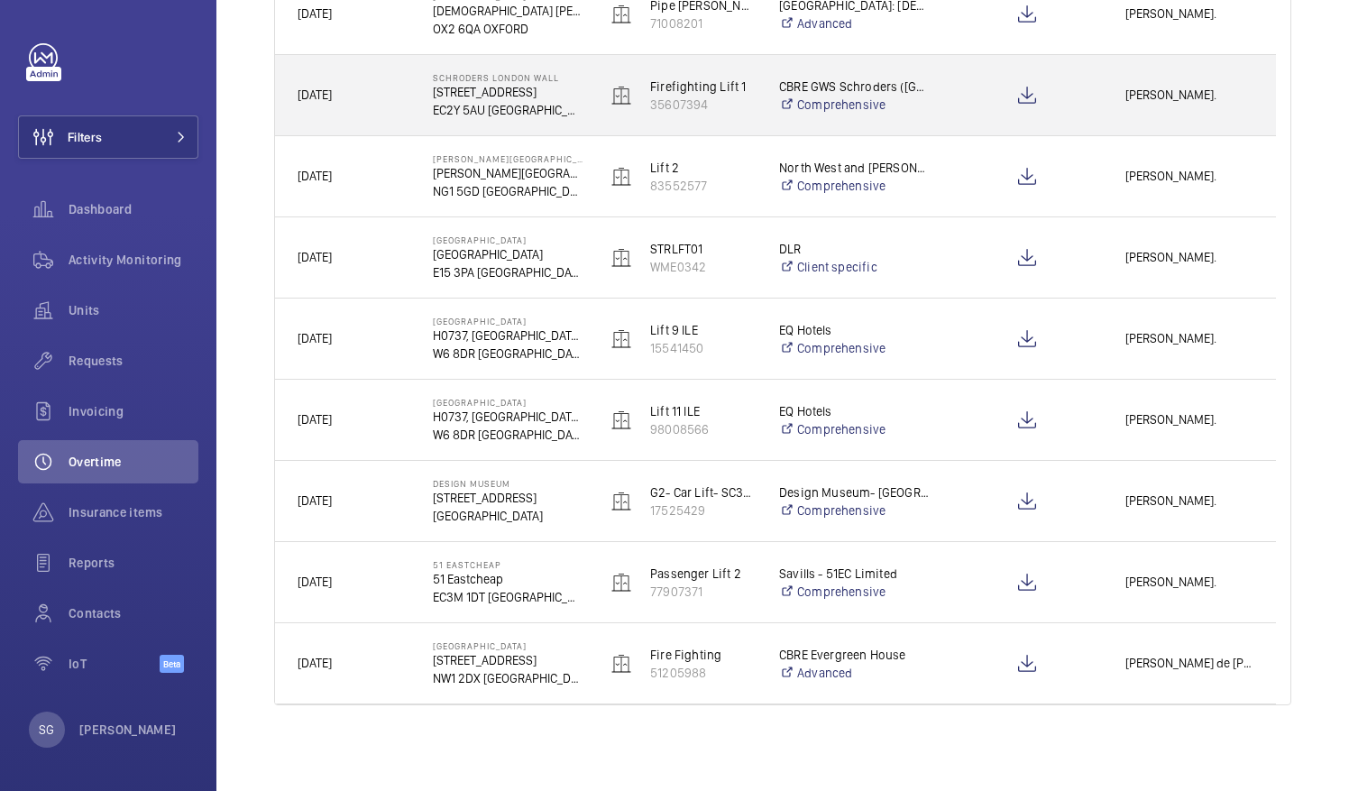
click at [1197, 114] on div "[PERSON_NAME]." at bounding box center [1188, 95] width 171 height 57
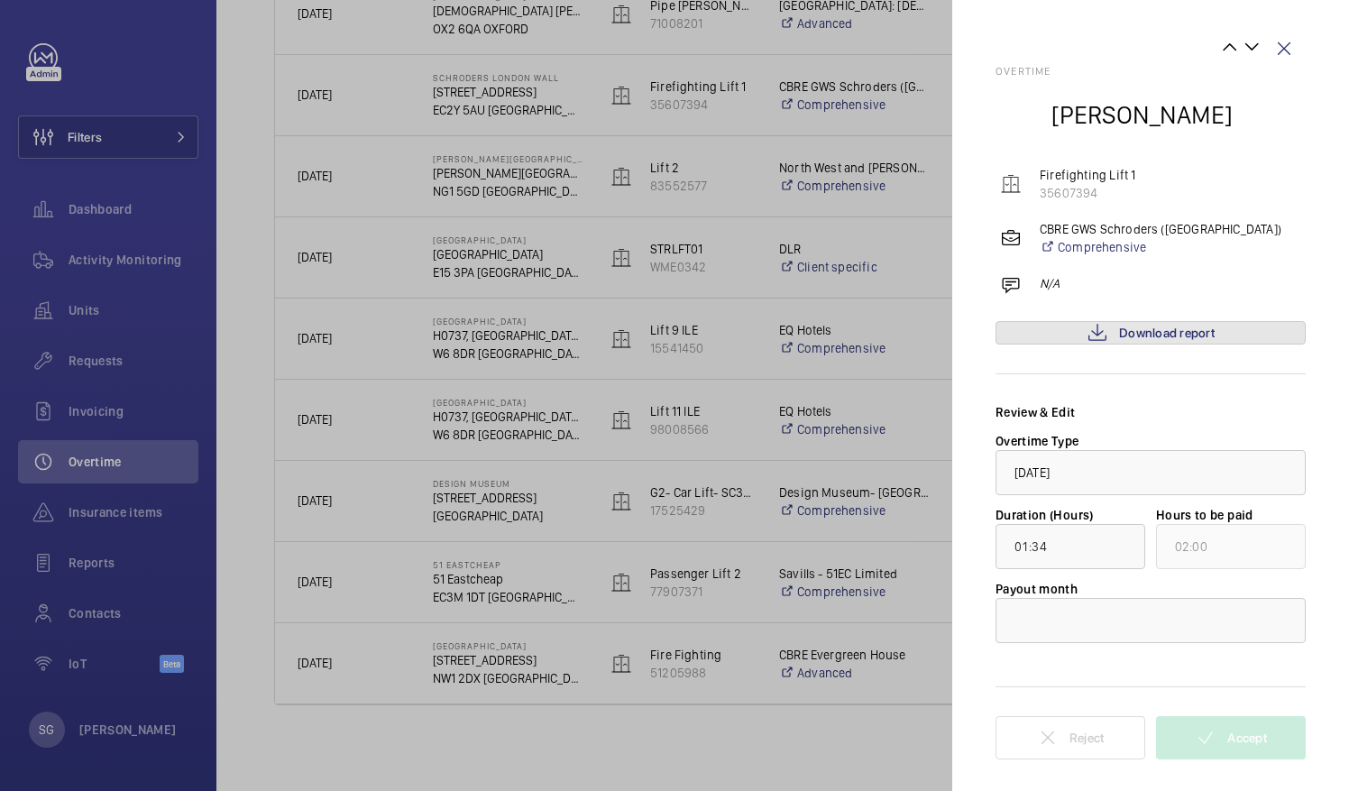
click at [1129, 338] on span "Download report" at bounding box center [1167, 332] width 96 height 14
click at [997, 618] on div at bounding box center [1150, 620] width 308 height 43
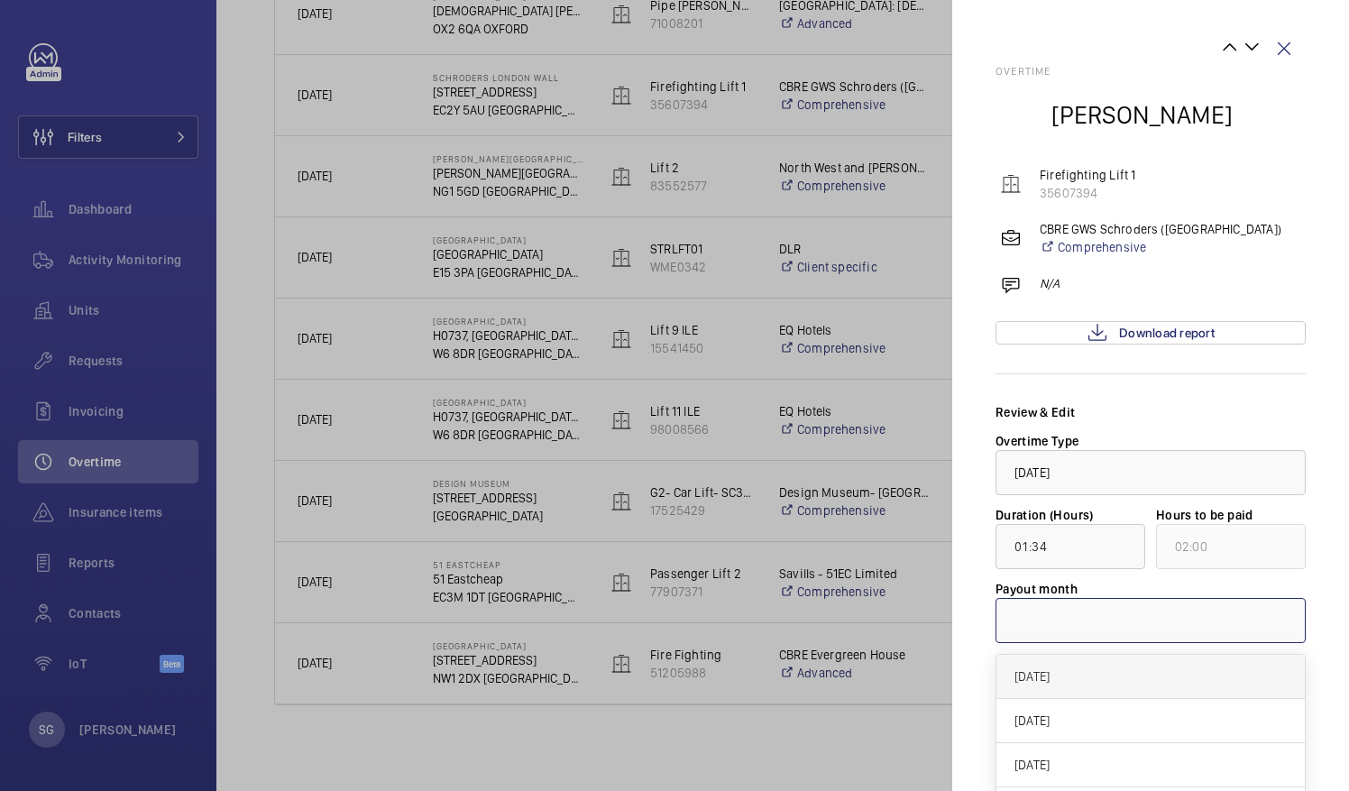
click at [1039, 682] on span "[DATE]" at bounding box center [1150, 676] width 272 height 18
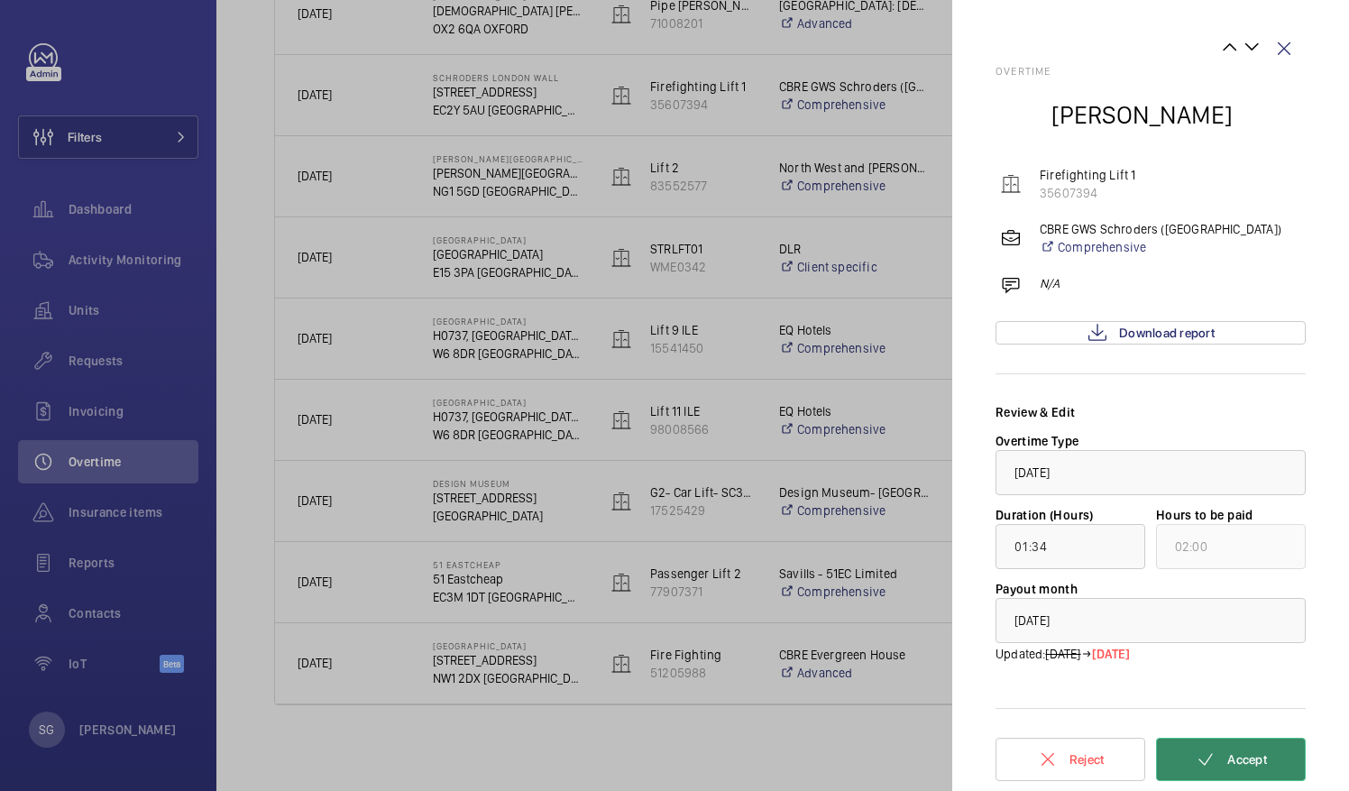
click at [1250, 752] on span "Accept" at bounding box center [1247, 759] width 40 height 14
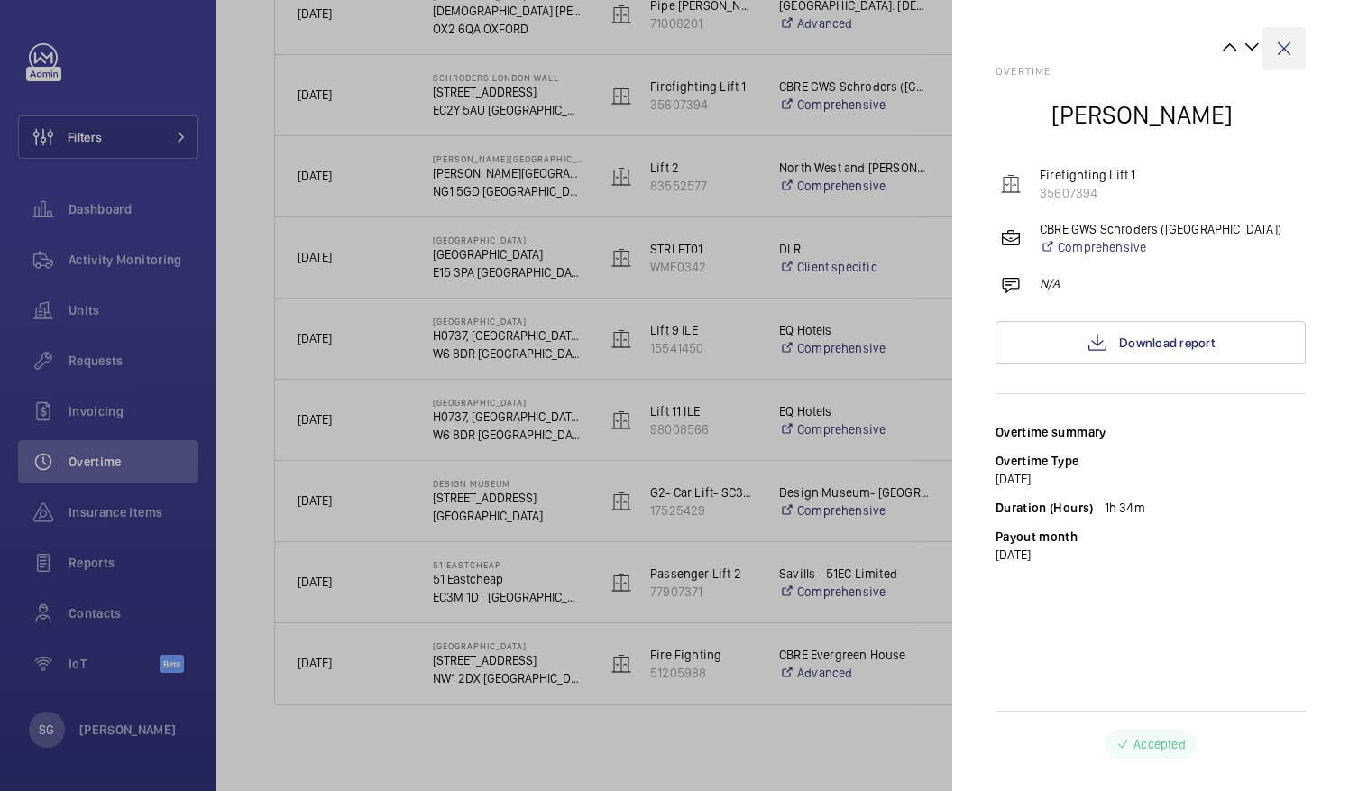
click at [1290, 48] on wm-front-icon-button at bounding box center [1283, 48] width 43 height 43
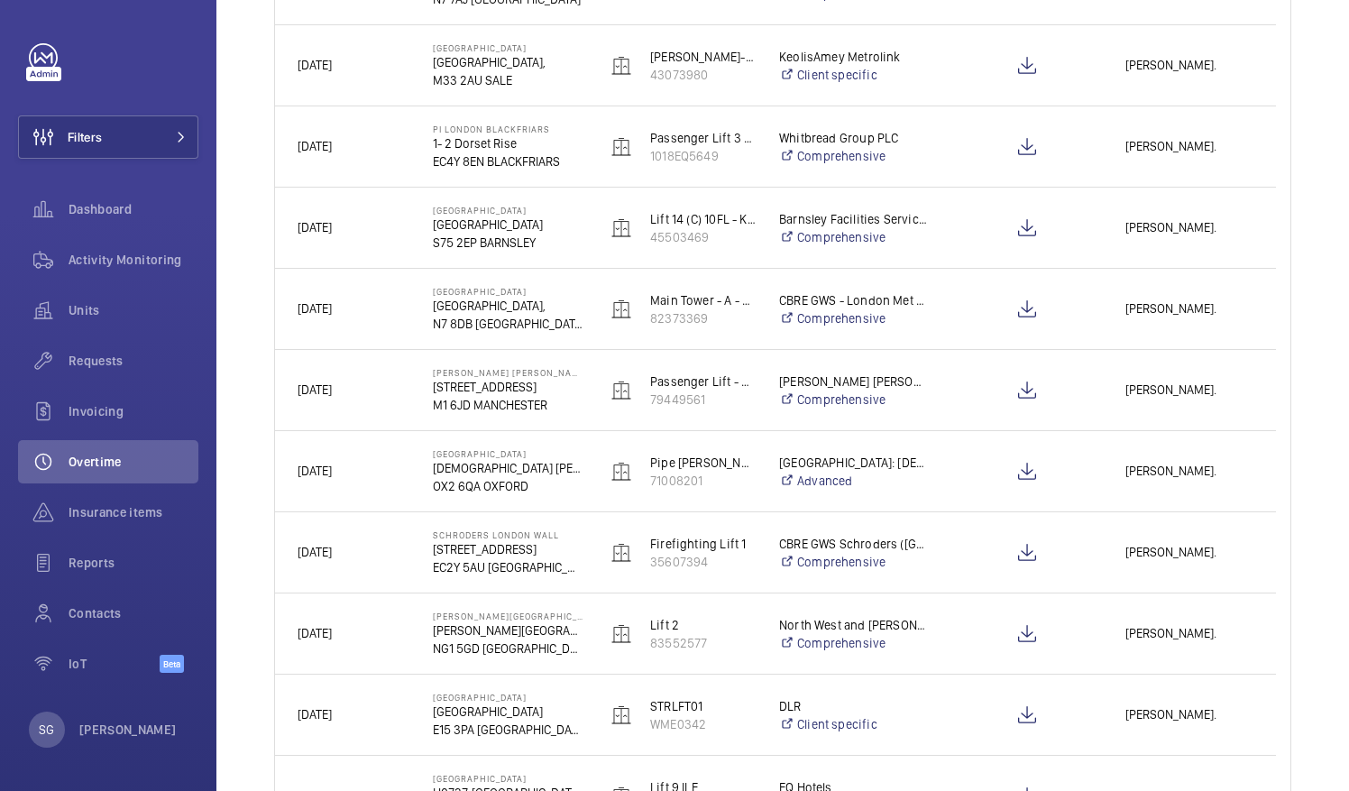
scroll to position [467, 0]
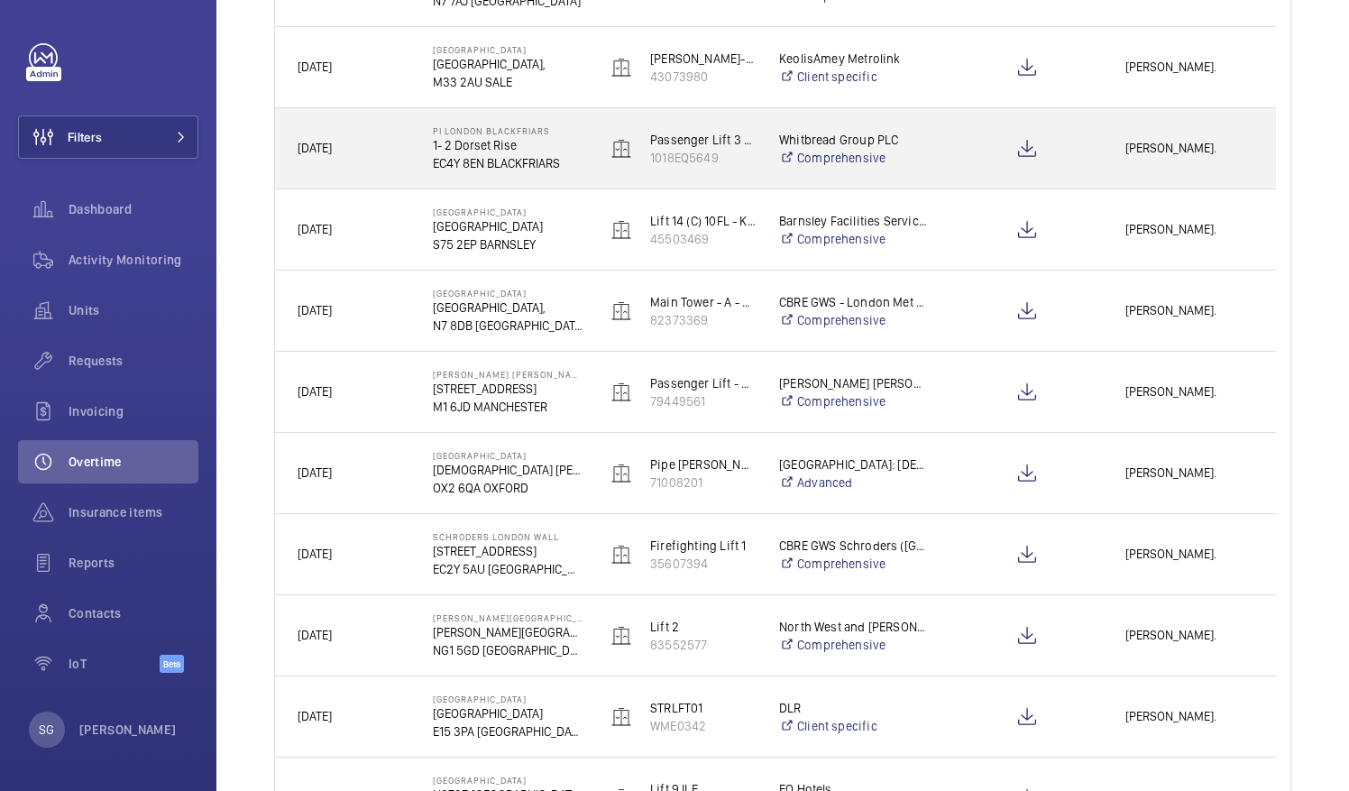
click at [1179, 147] on span "[PERSON_NAME]." at bounding box center [1189, 148] width 128 height 21
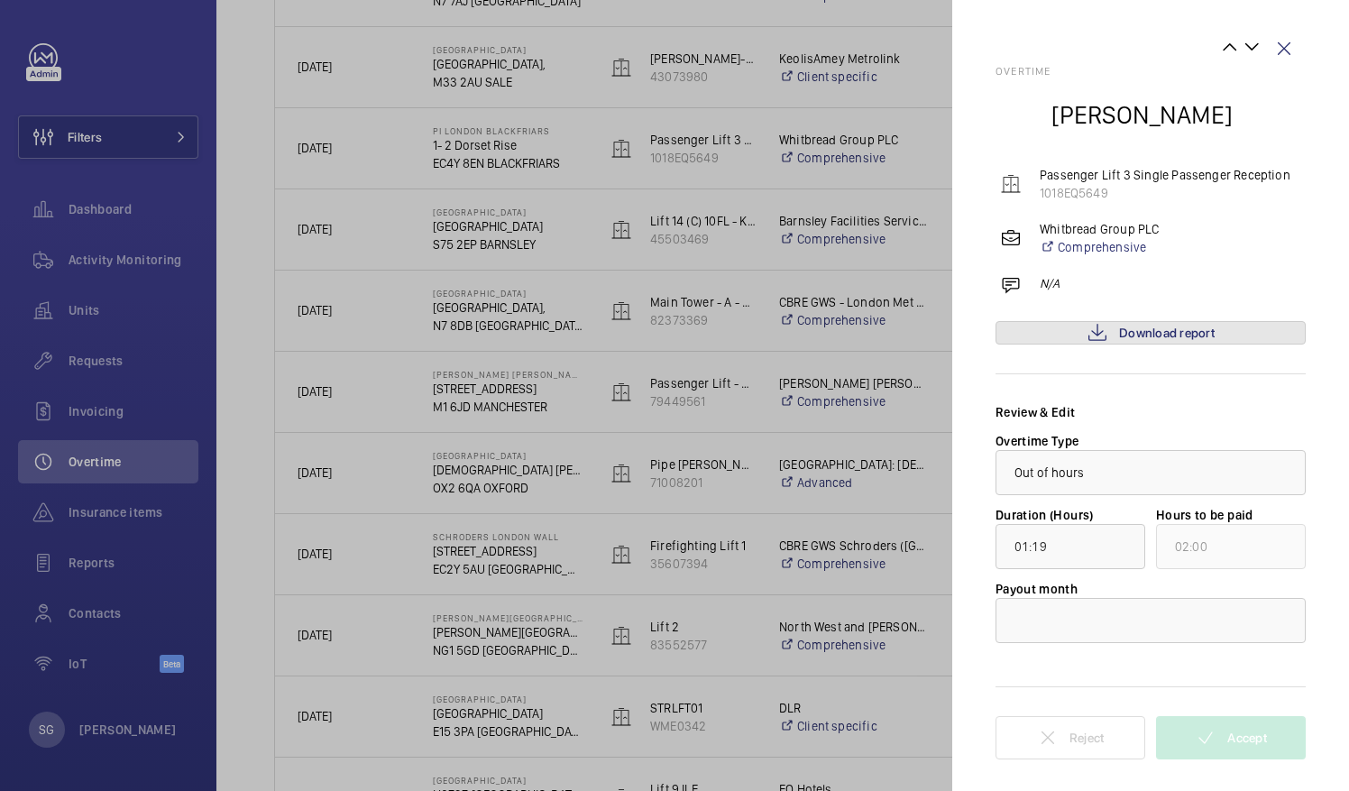
click at [1143, 335] on span "Download report" at bounding box center [1167, 332] width 96 height 14
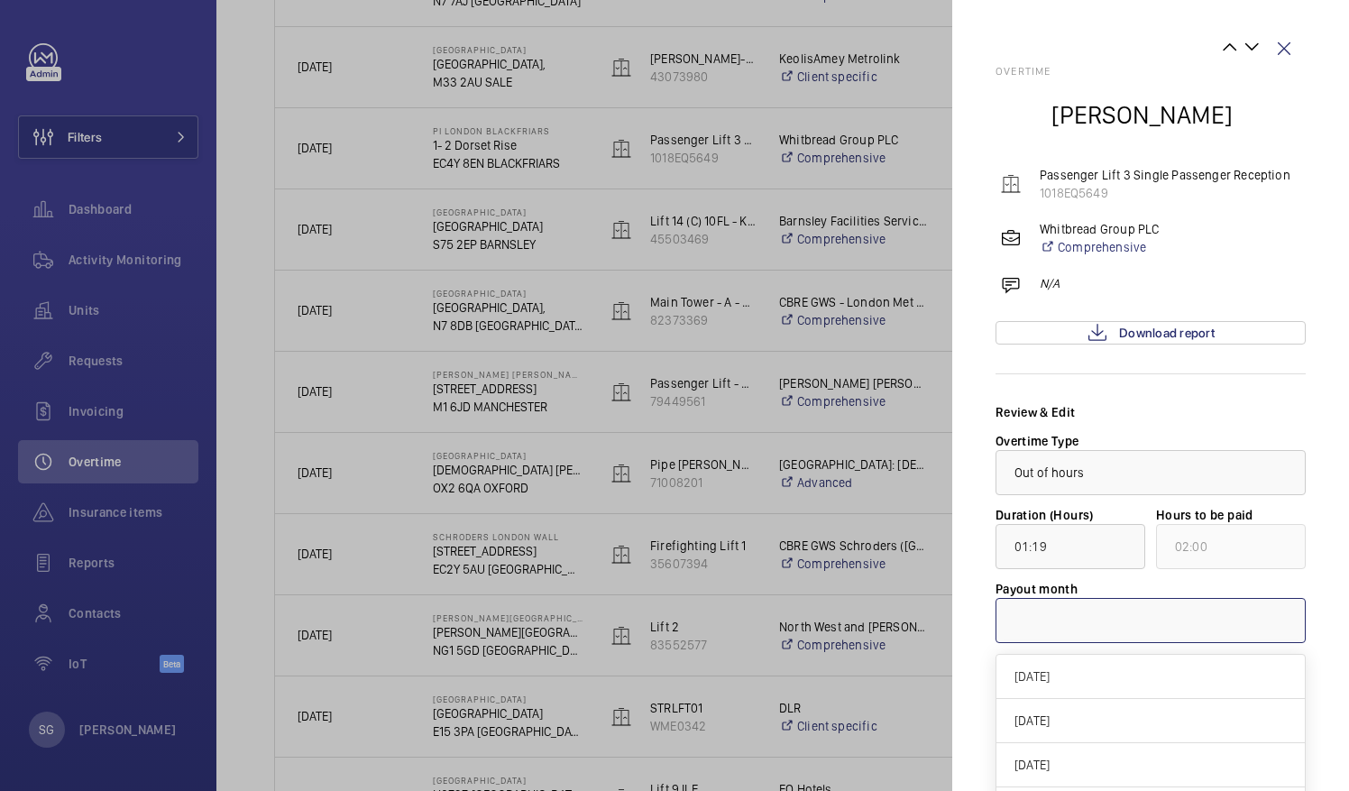
click at [1152, 599] on div at bounding box center [1150, 620] width 308 height 43
click at [1089, 682] on span "[DATE]" at bounding box center [1150, 676] width 272 height 18
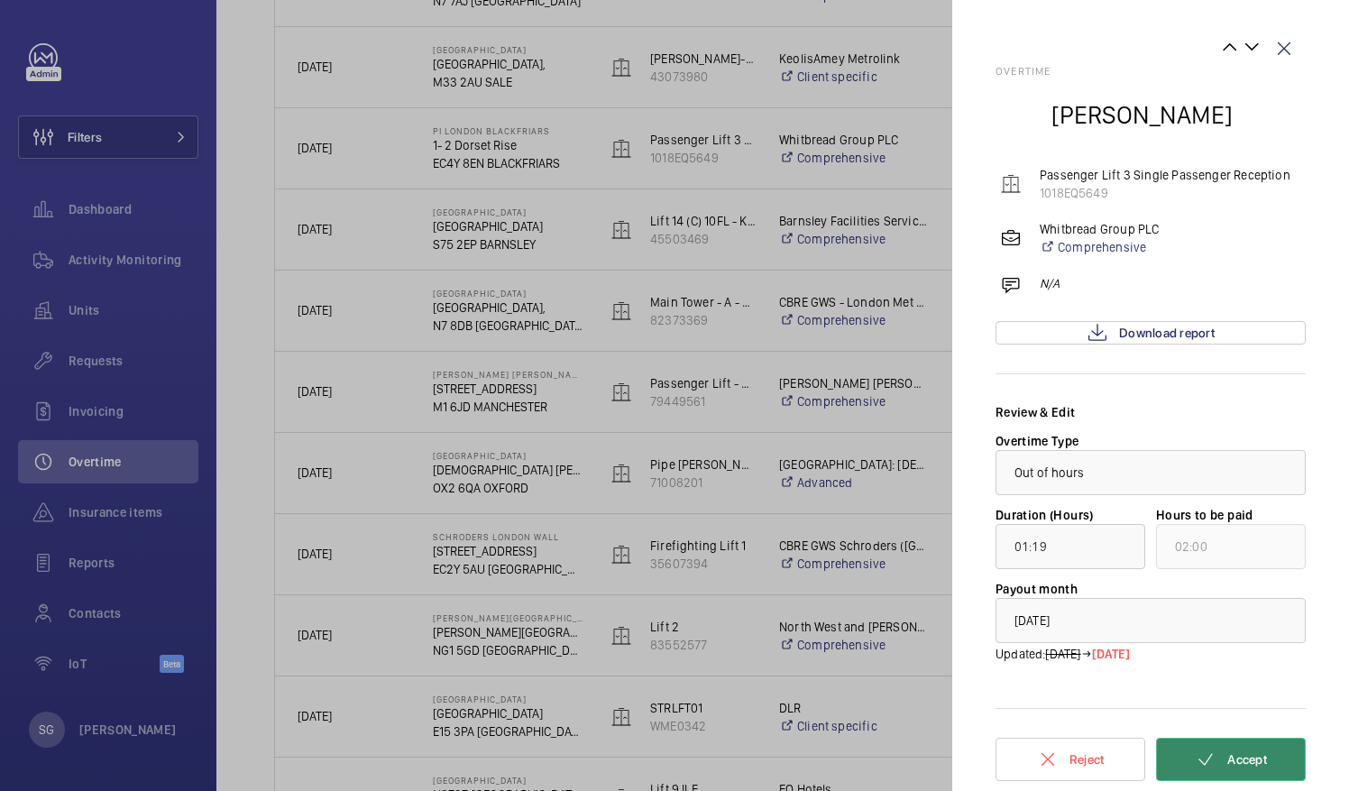
click at [1274, 755] on button "Accept" at bounding box center [1231, 758] width 150 height 43
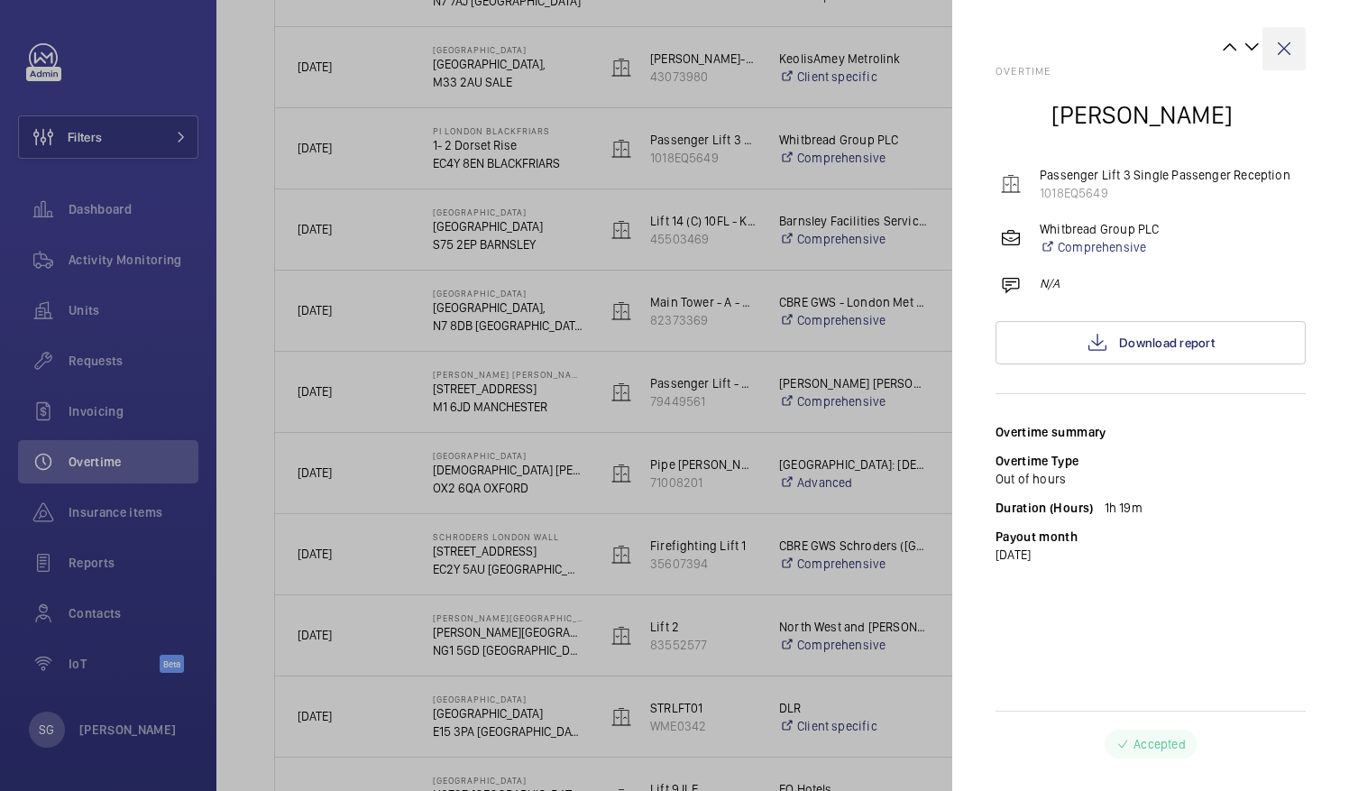
click at [1278, 53] on wm-front-icon-button at bounding box center [1283, 48] width 43 height 43
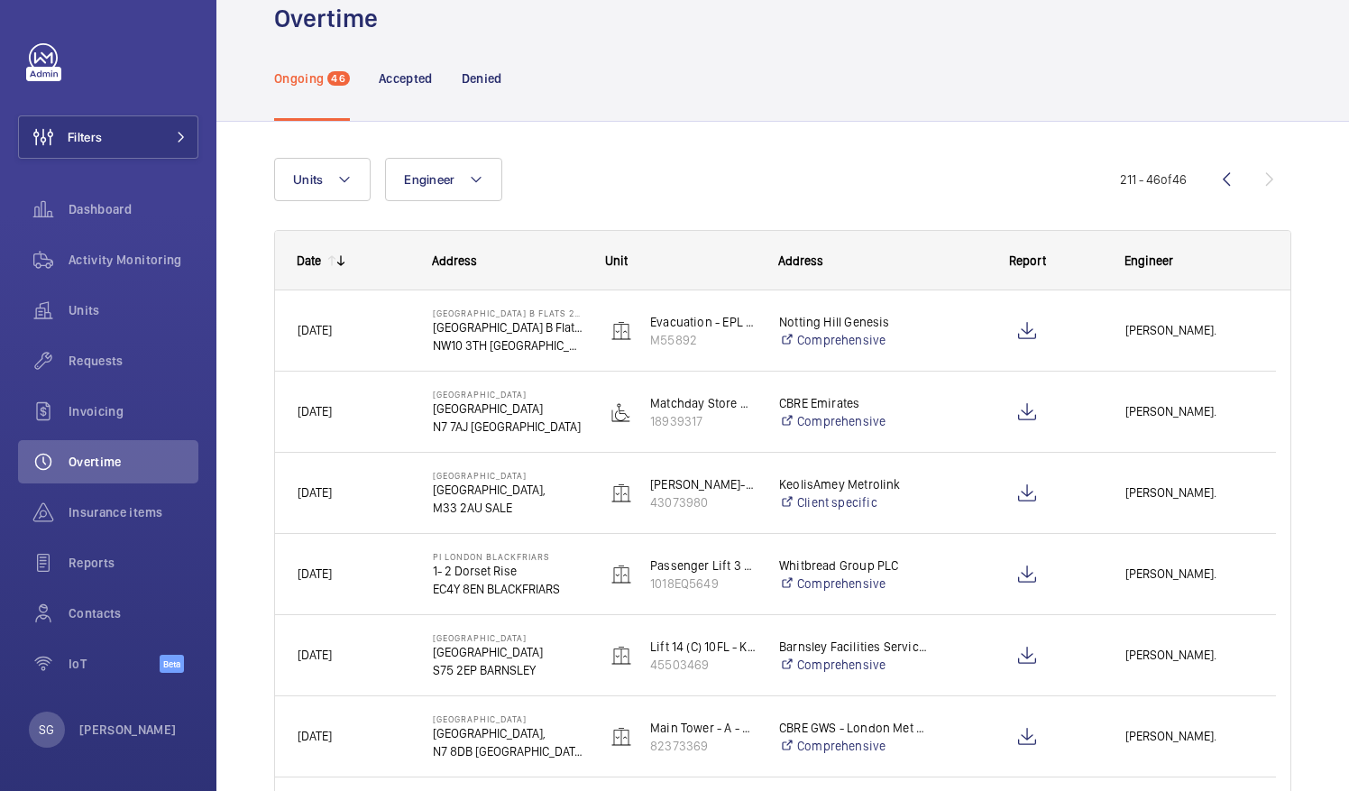
scroll to position [0, 0]
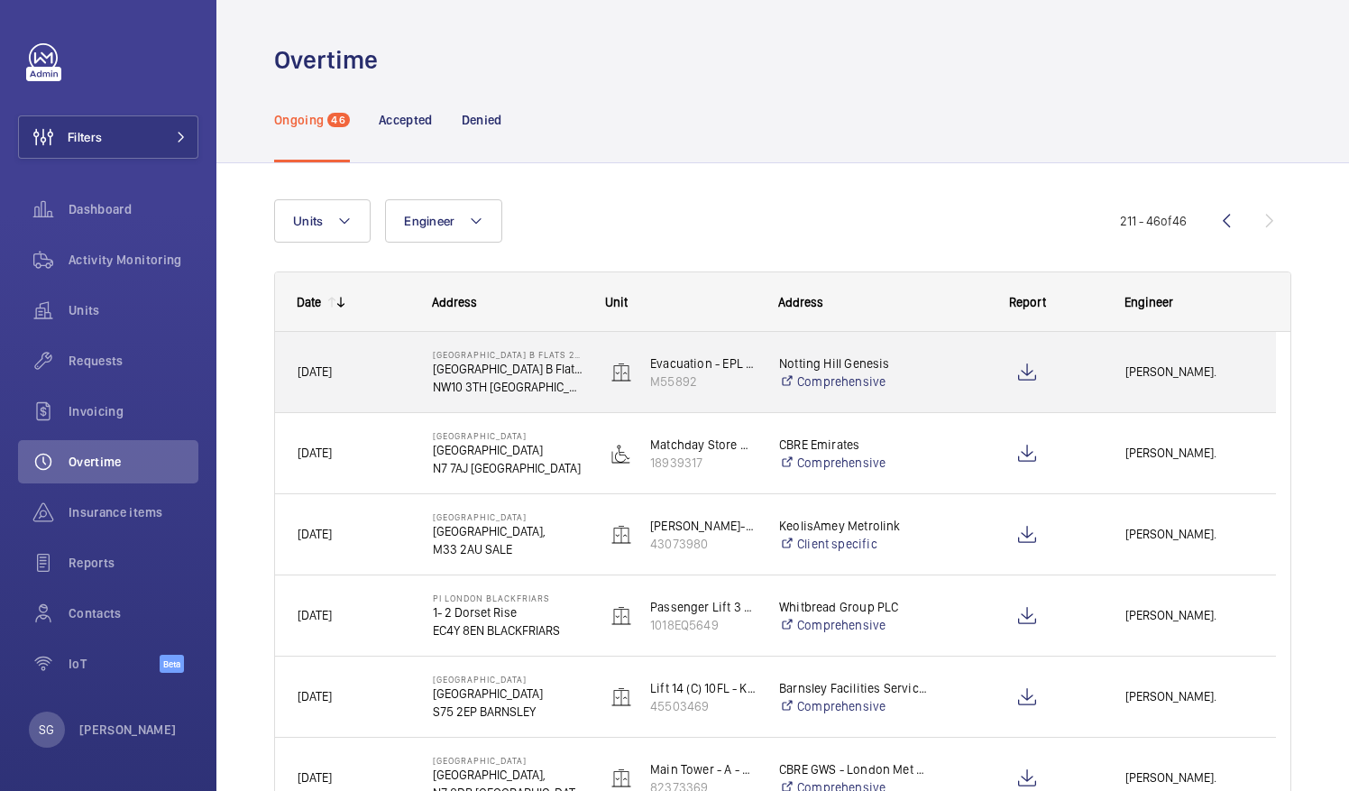
click at [1146, 382] on div "Piotr Kijo." at bounding box center [1188, 371] width 171 height 57
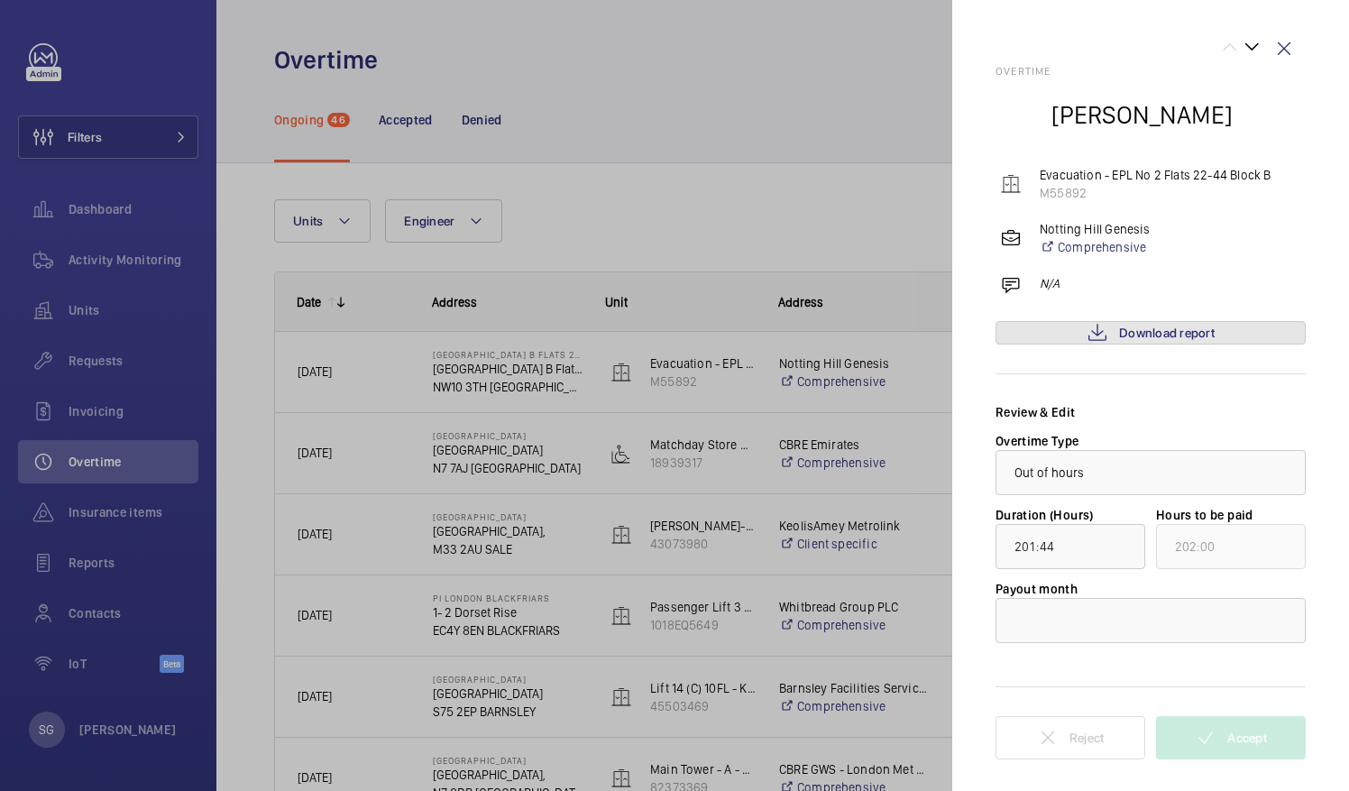
click at [1131, 335] on span "Download report" at bounding box center [1167, 332] width 96 height 14
click at [1291, 41] on wm-front-icon-button at bounding box center [1283, 48] width 43 height 43
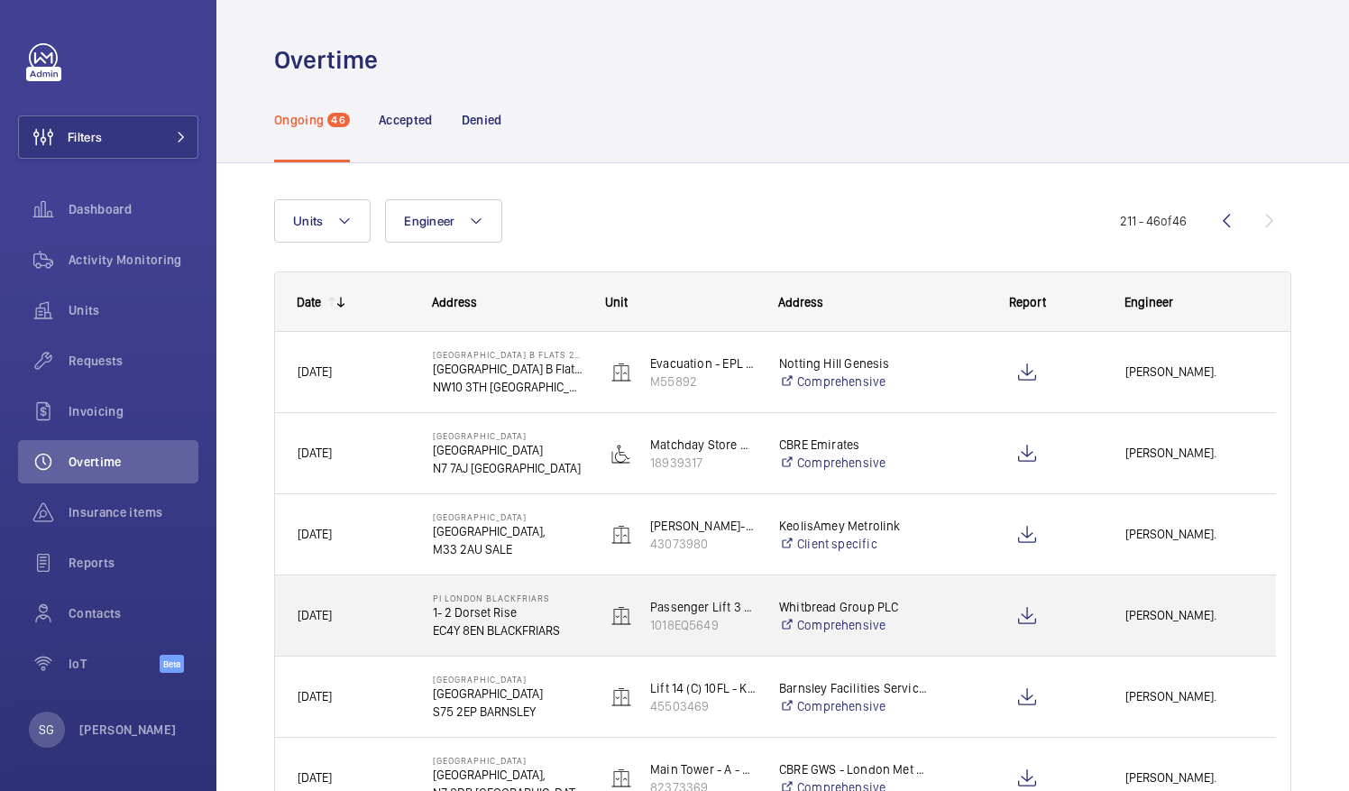
click at [1160, 608] on span "[PERSON_NAME]." at bounding box center [1189, 615] width 128 height 21
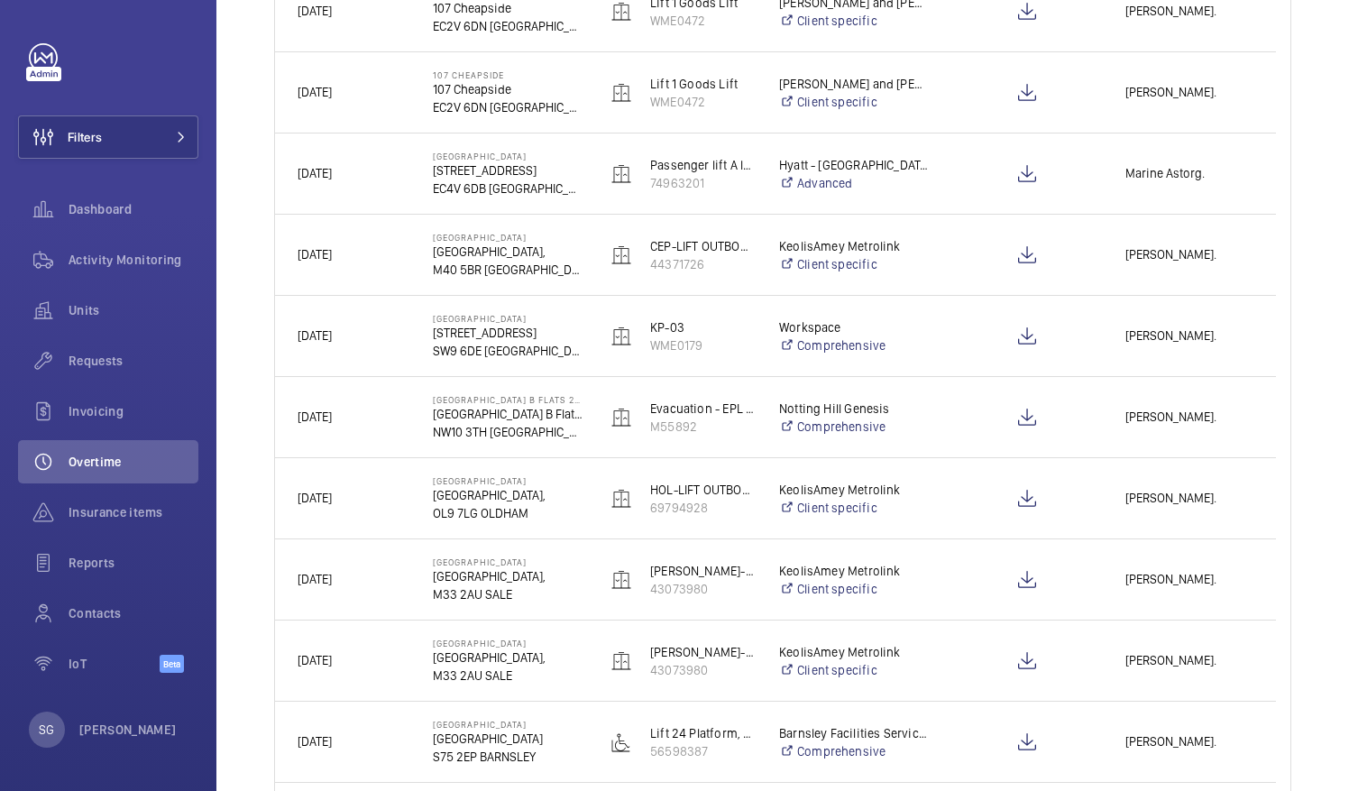
scroll to position [458, 0]
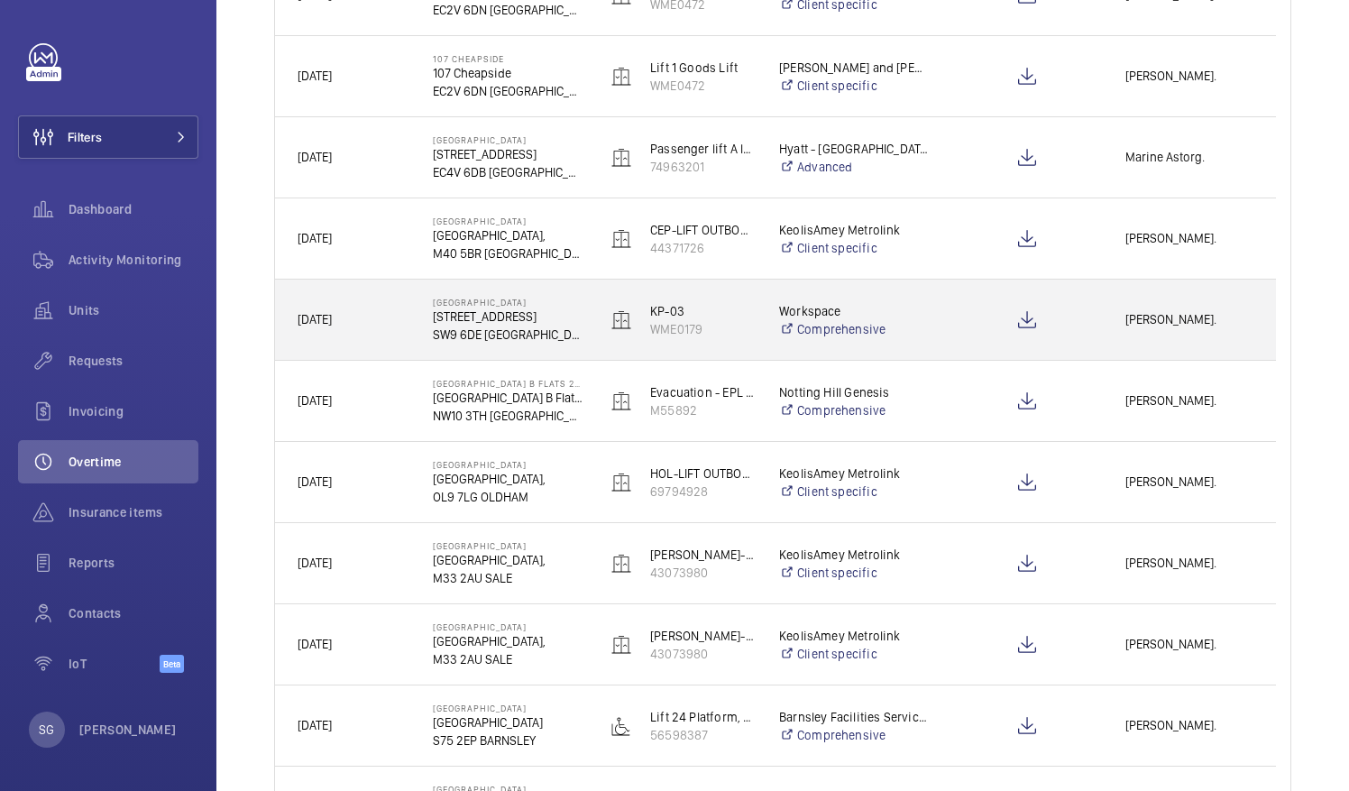
click at [1185, 307] on div "[PERSON_NAME]." at bounding box center [1188, 319] width 171 height 57
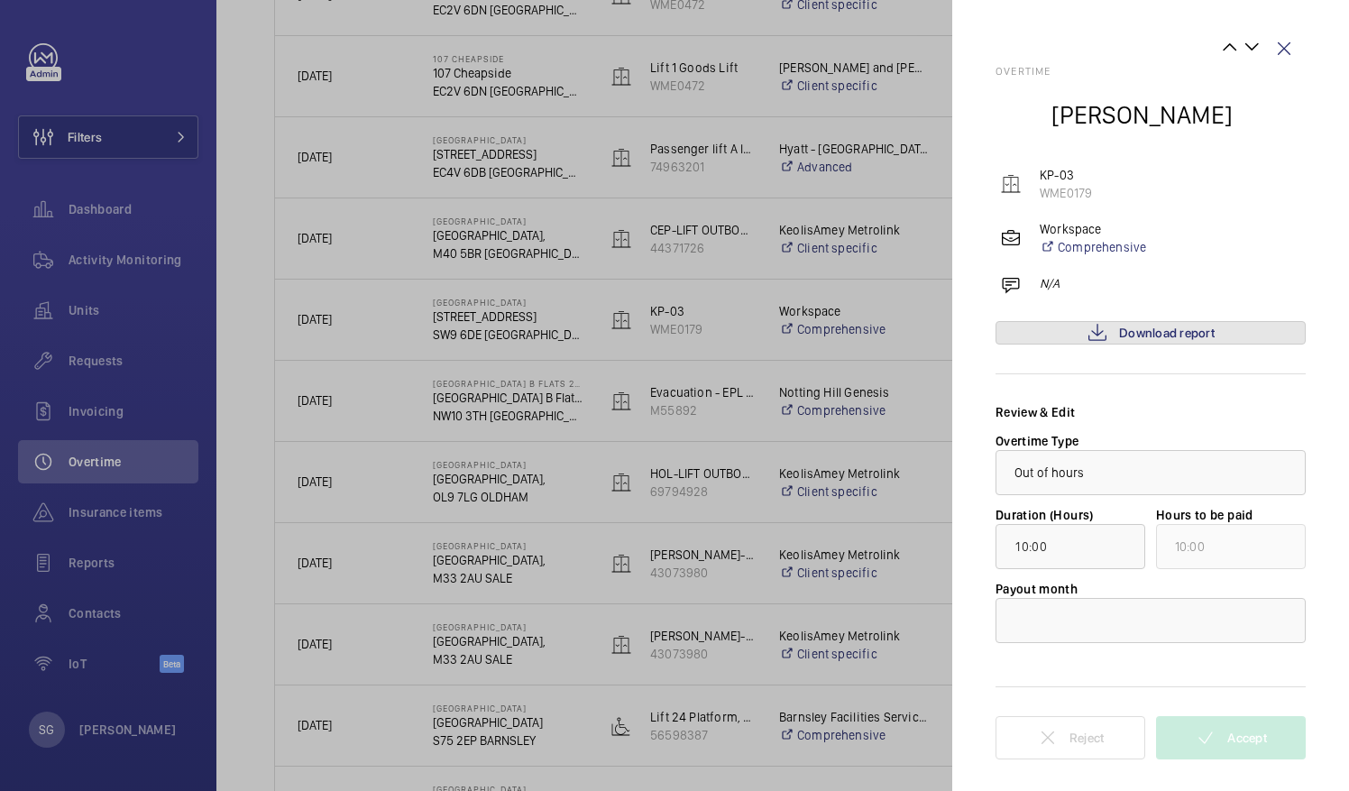
click at [1161, 335] on span "Download report" at bounding box center [1167, 332] width 96 height 14
click at [1287, 45] on wm-front-icon-button at bounding box center [1283, 48] width 43 height 43
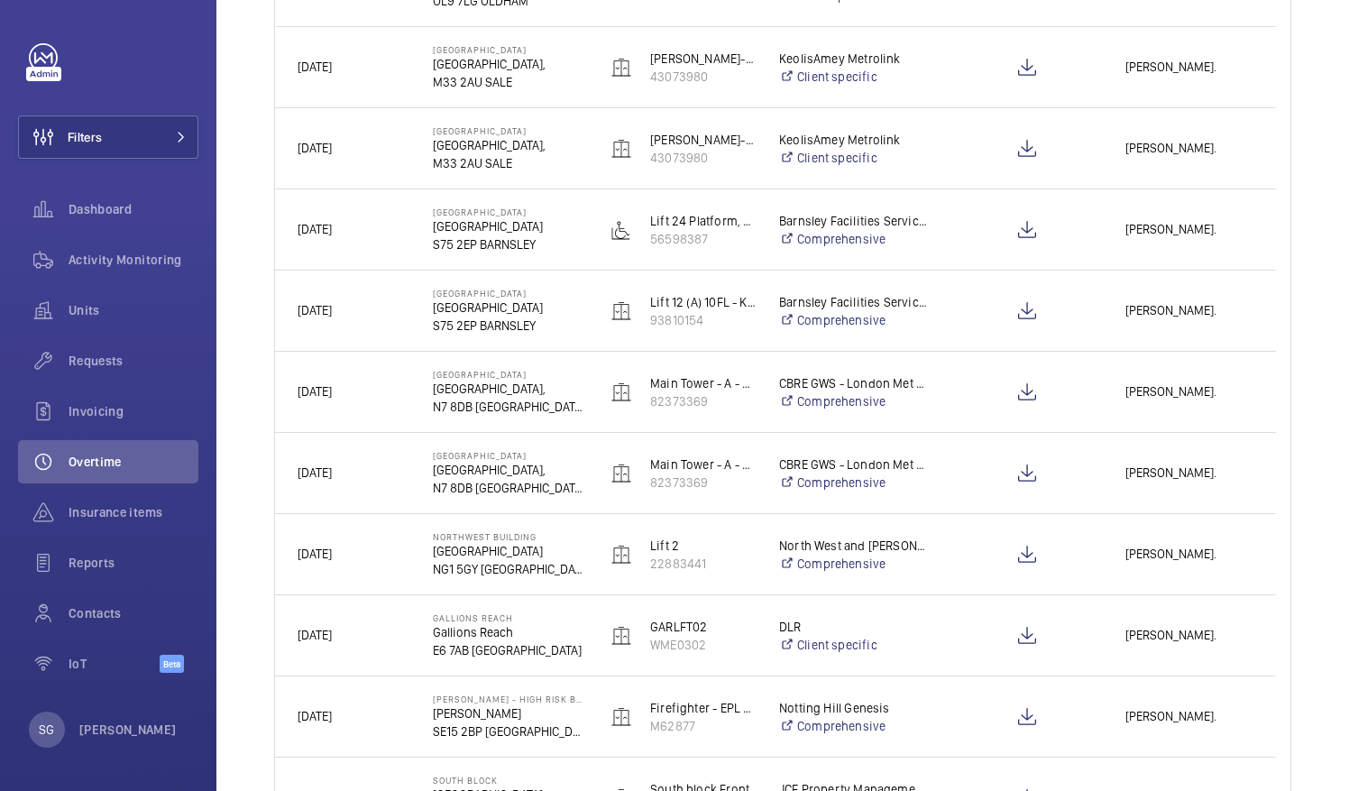
scroll to position [957, 0]
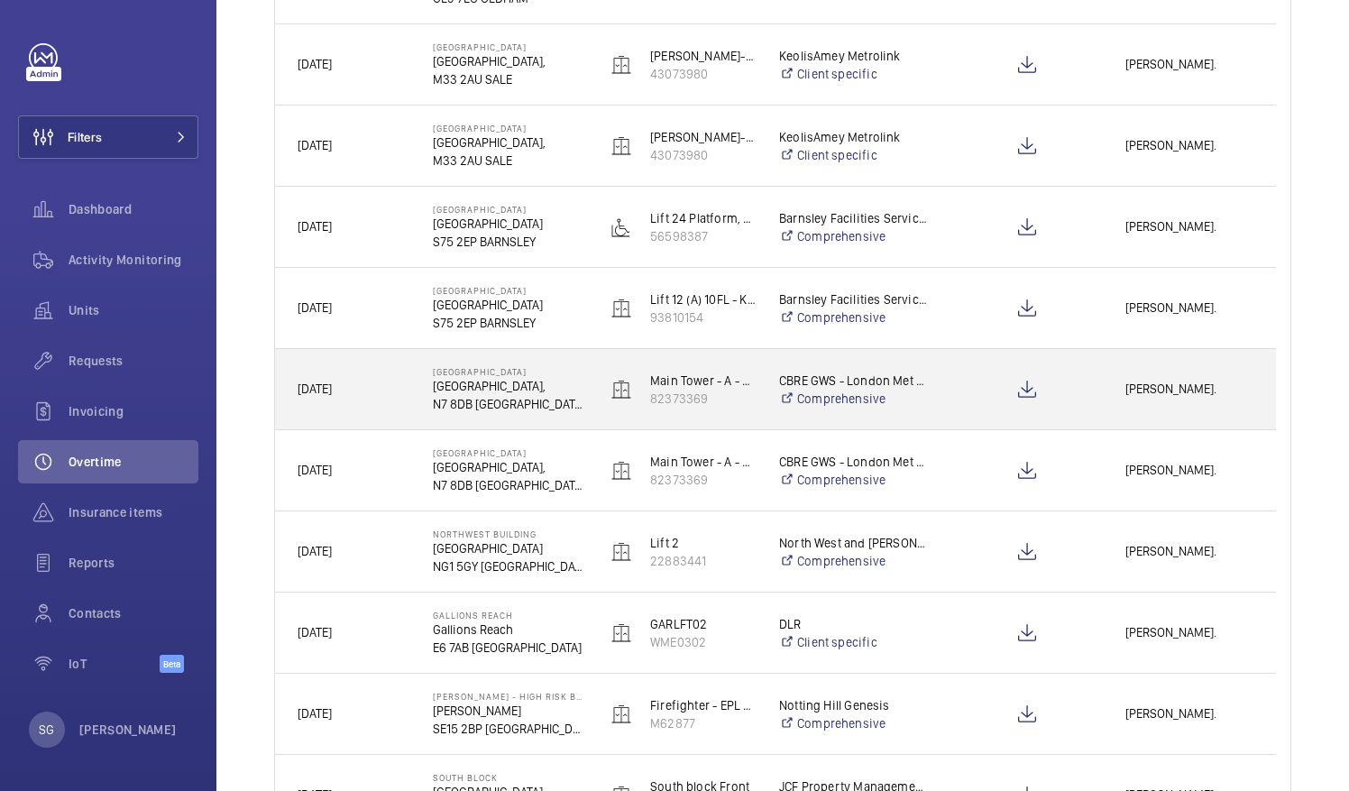
click at [1179, 389] on span "Clark Walters." at bounding box center [1189, 389] width 128 height 21
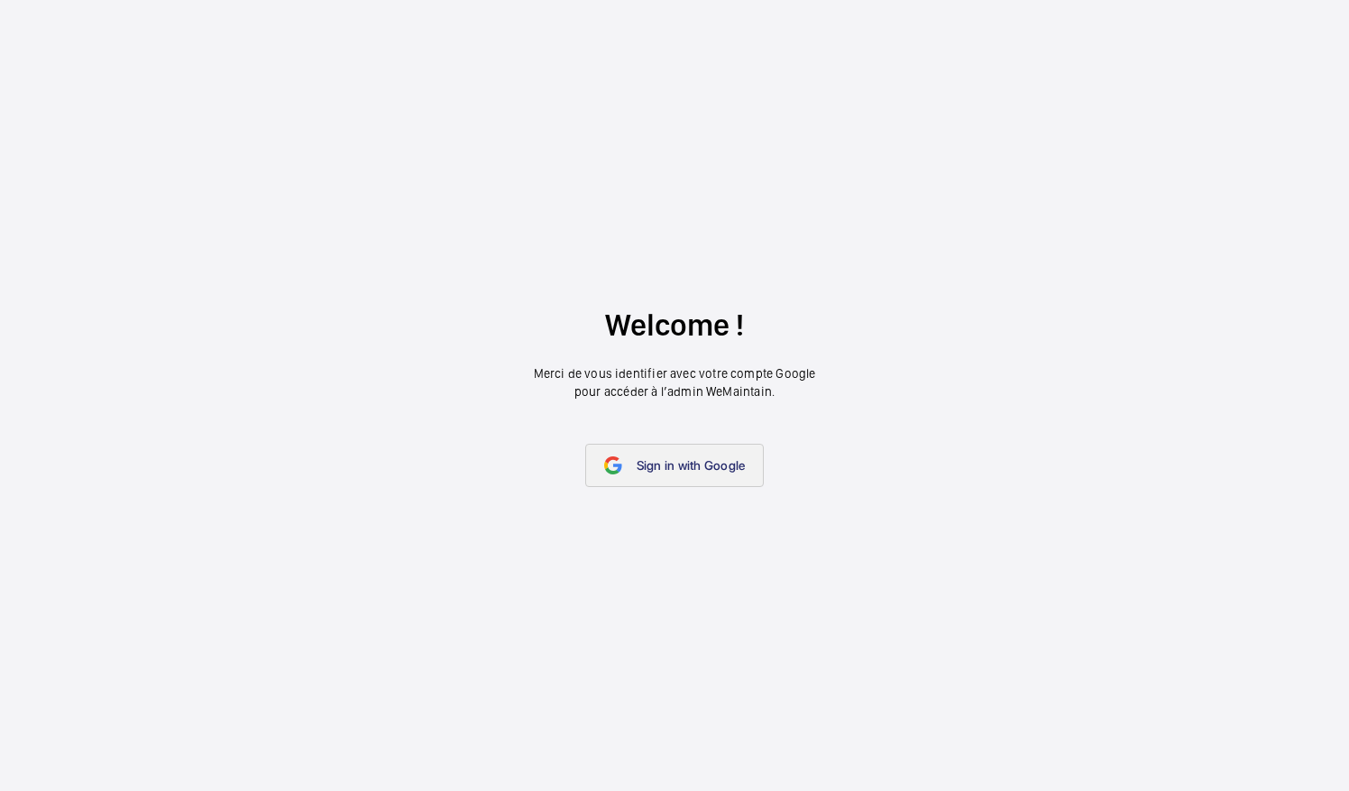
click at [648, 467] on span "Sign in with Google" at bounding box center [690, 465] width 109 height 14
click at [647, 471] on span "Sign in with Google" at bounding box center [690, 465] width 109 height 14
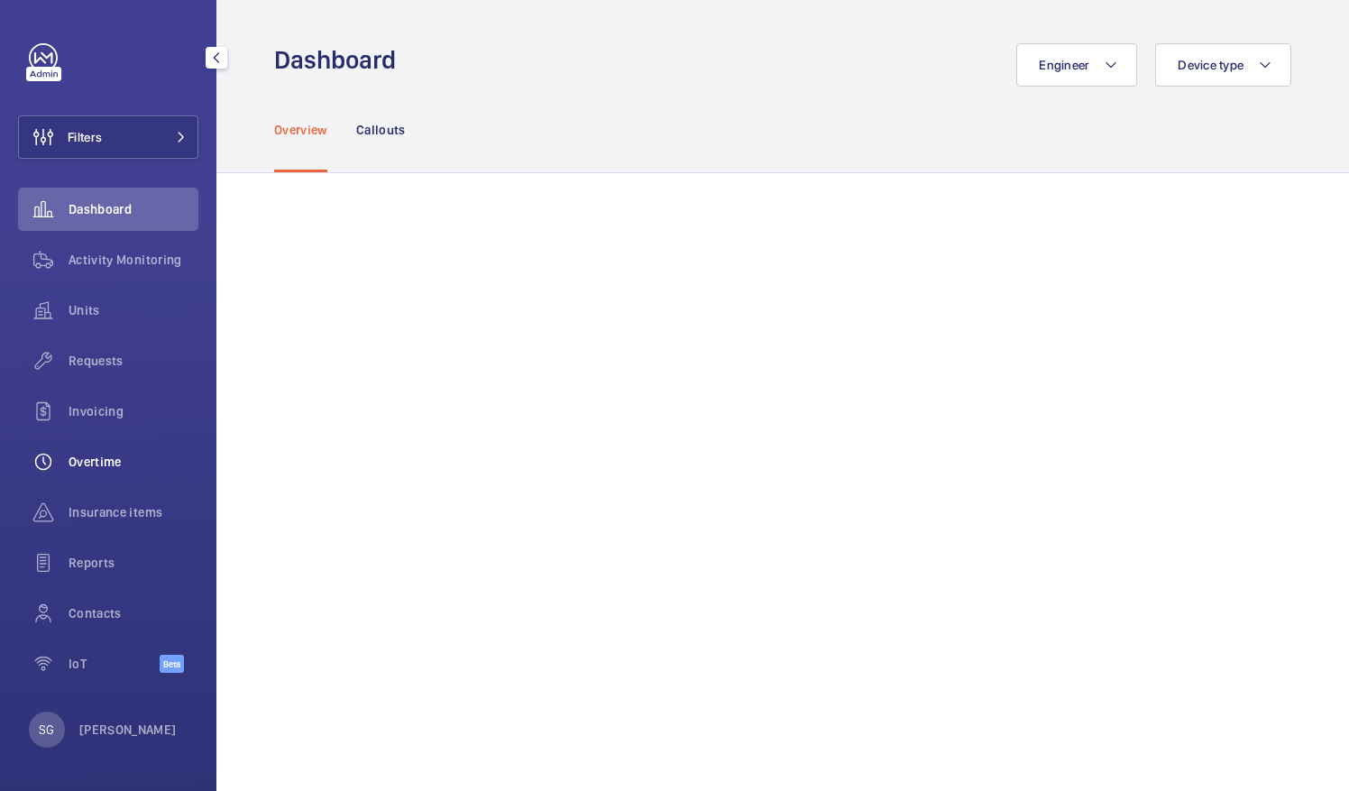
click at [131, 465] on span "Overtime" at bounding box center [134, 462] width 130 height 18
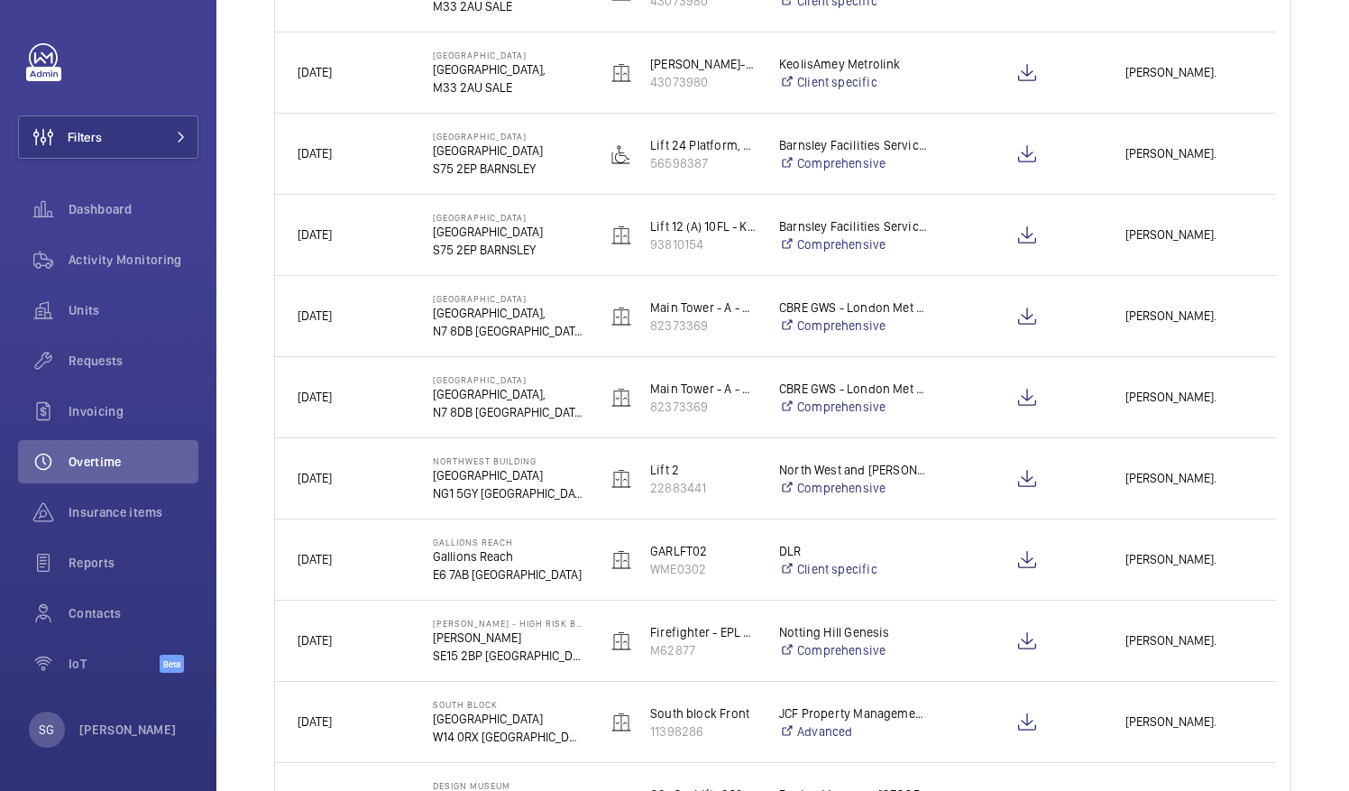
scroll to position [1037, 0]
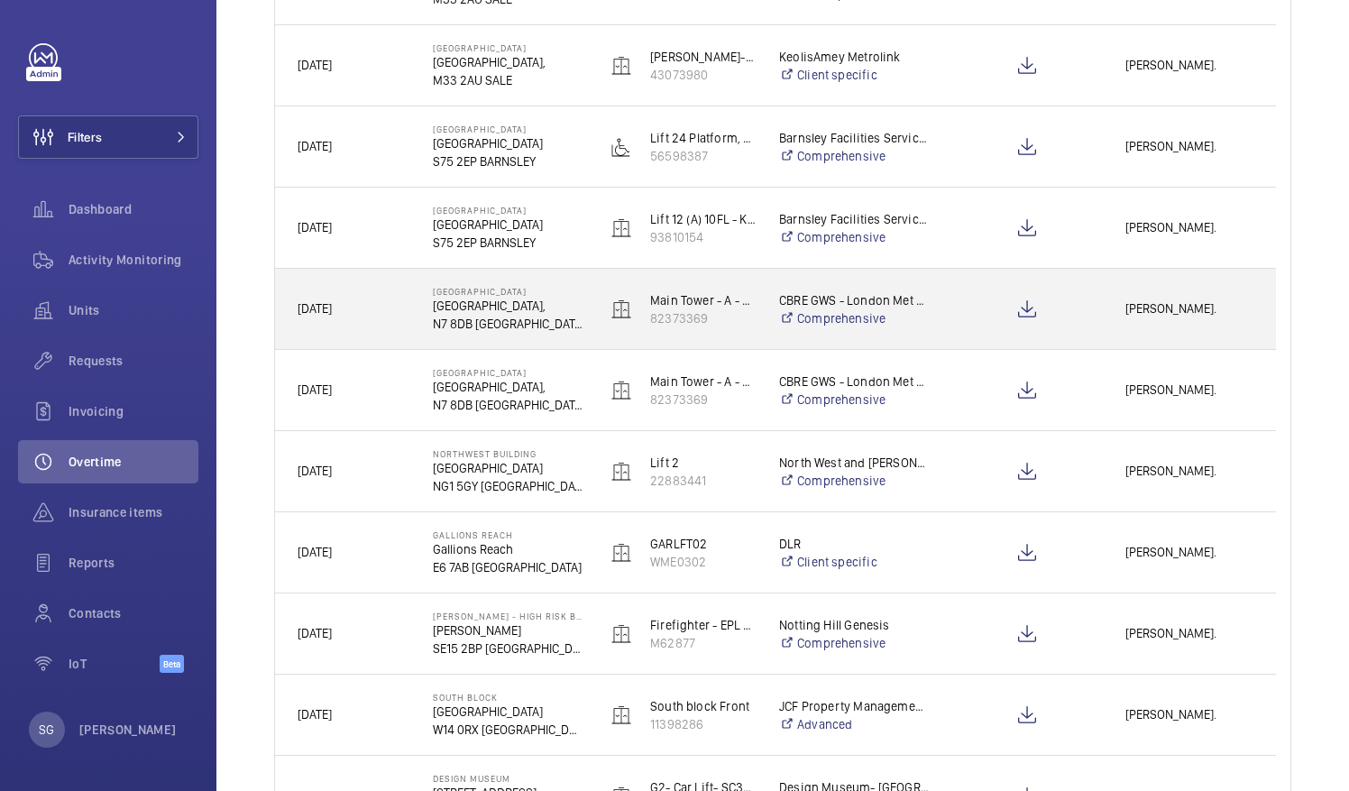
click at [1168, 299] on span "Clark Walters." at bounding box center [1189, 308] width 128 height 21
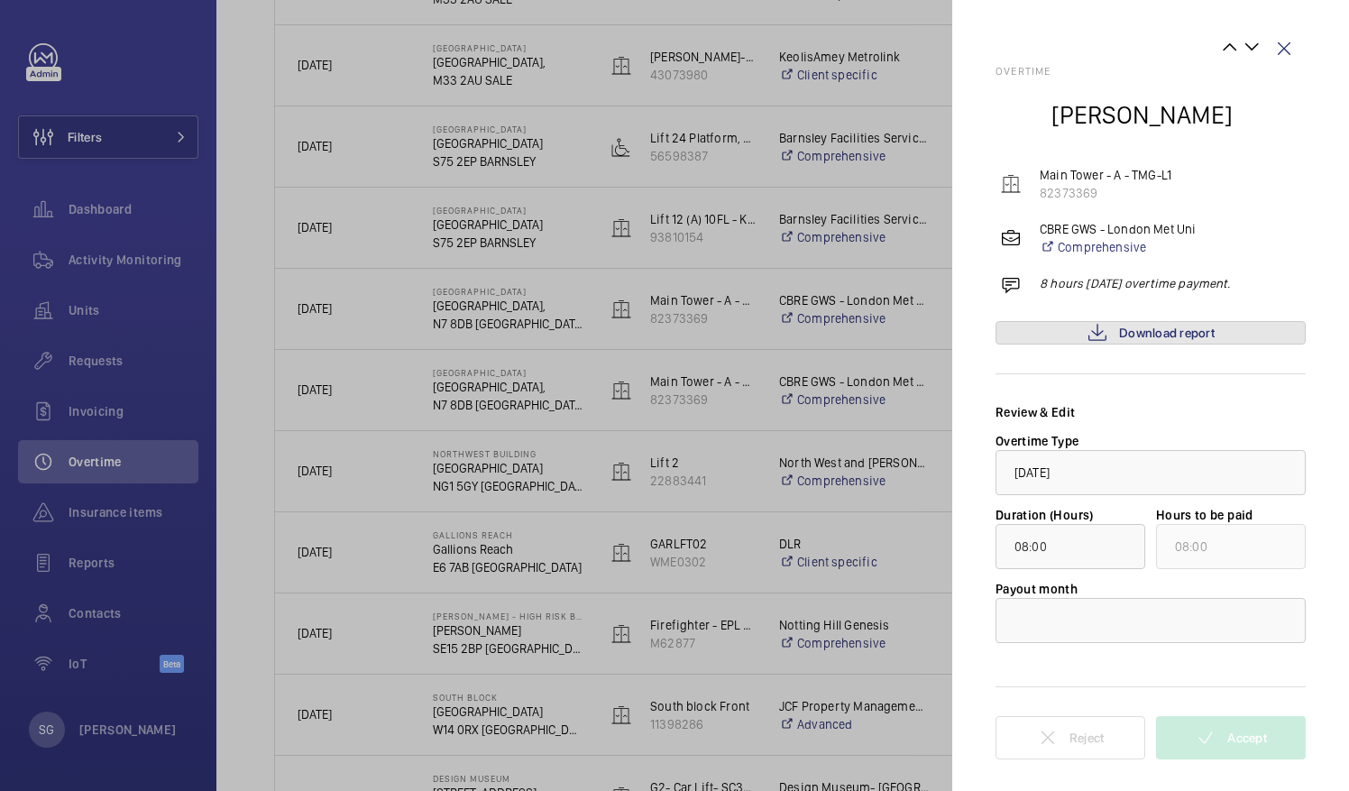
click at [1131, 334] on span "Download report" at bounding box center [1167, 332] width 96 height 14
click at [1286, 49] on wm-front-icon-button at bounding box center [1283, 48] width 43 height 43
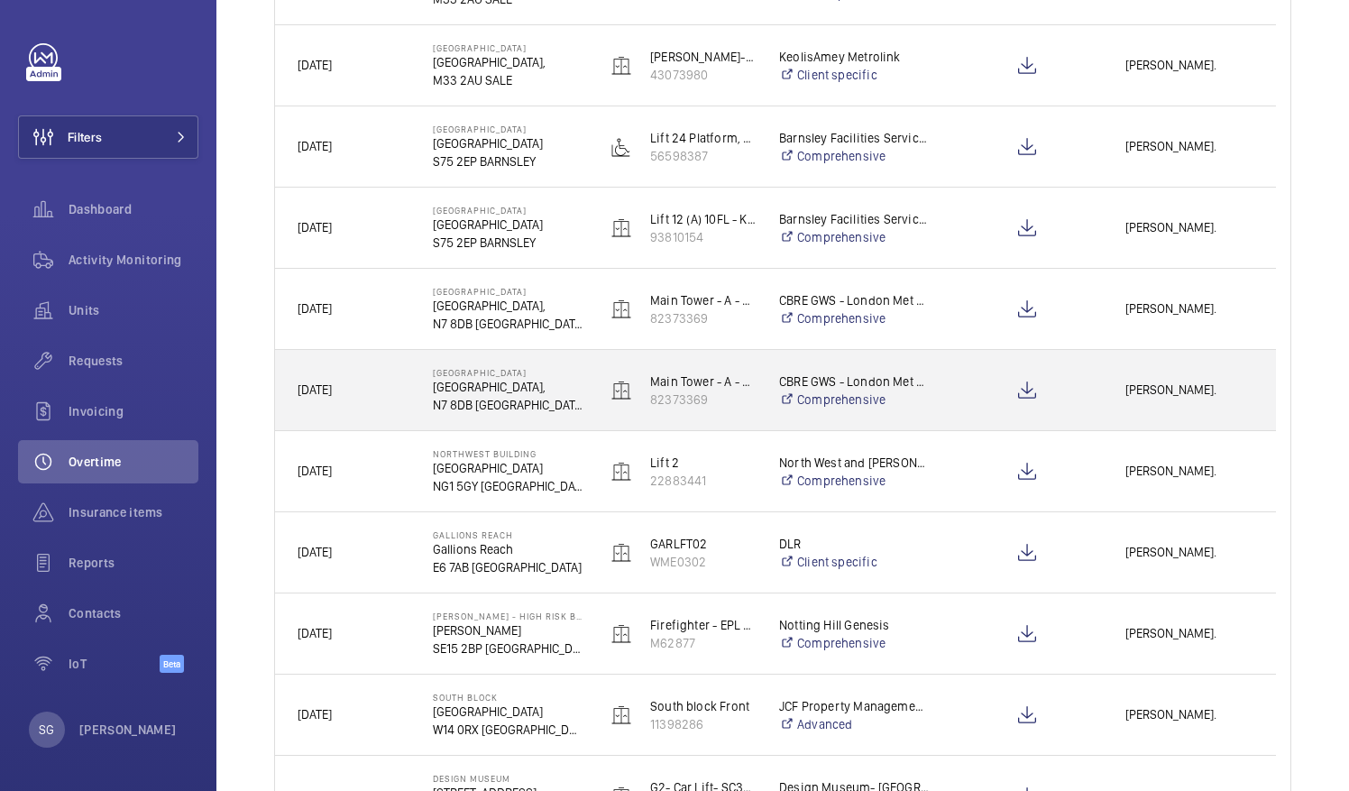
click at [1225, 380] on span "[PERSON_NAME]." at bounding box center [1189, 390] width 128 height 21
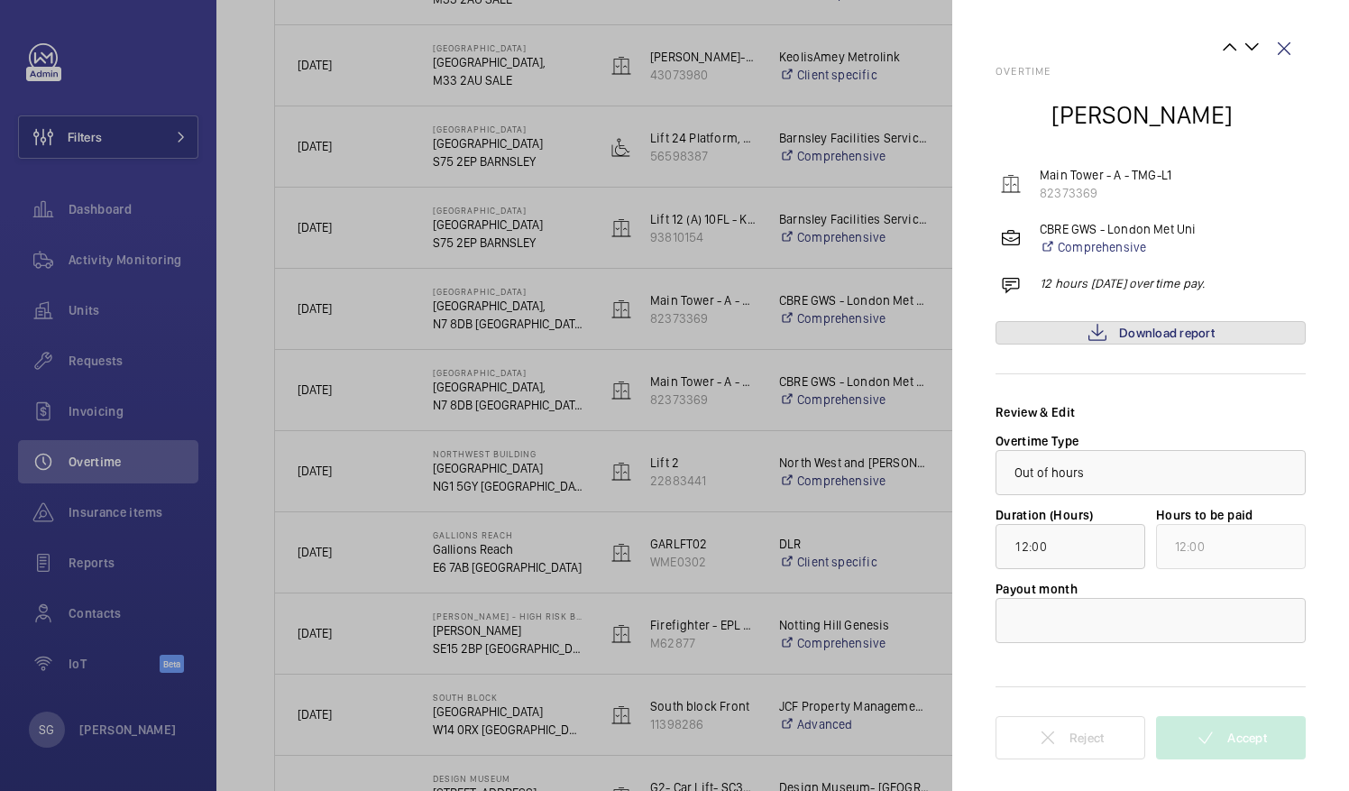
click at [1235, 325] on link "Download report" at bounding box center [1150, 332] width 310 height 23
click at [1293, 41] on wm-front-icon-button at bounding box center [1283, 48] width 43 height 43
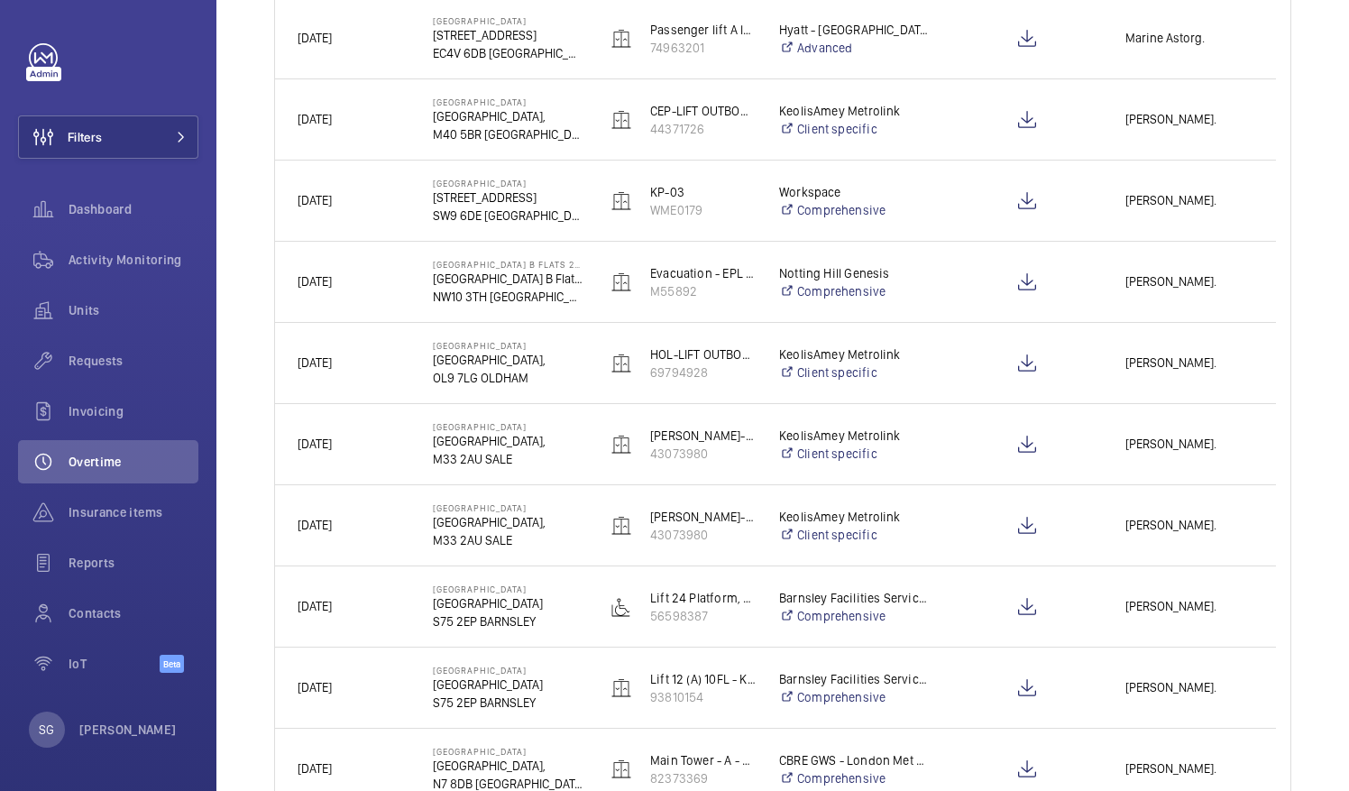
scroll to position [0, 0]
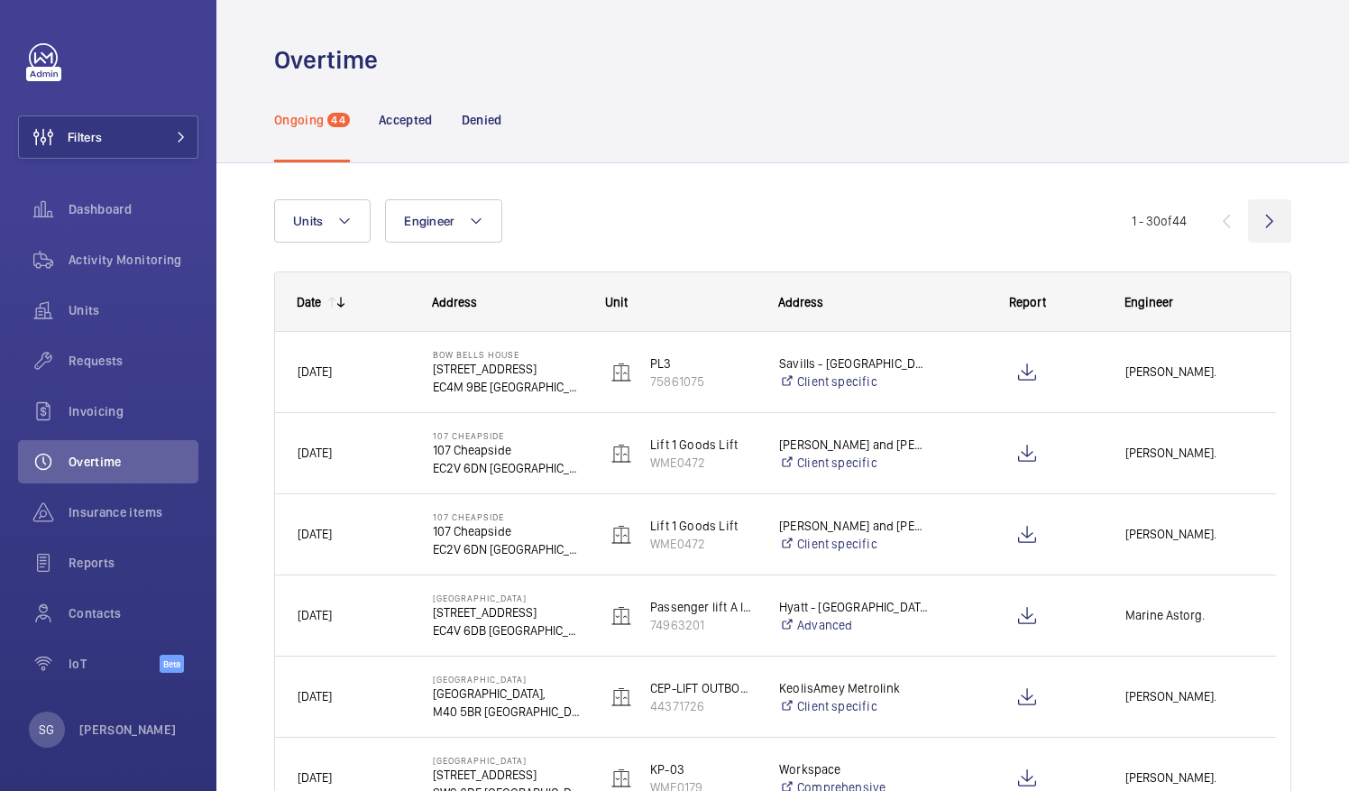
click at [1256, 231] on wm-front-icon-button at bounding box center [1269, 220] width 43 height 43
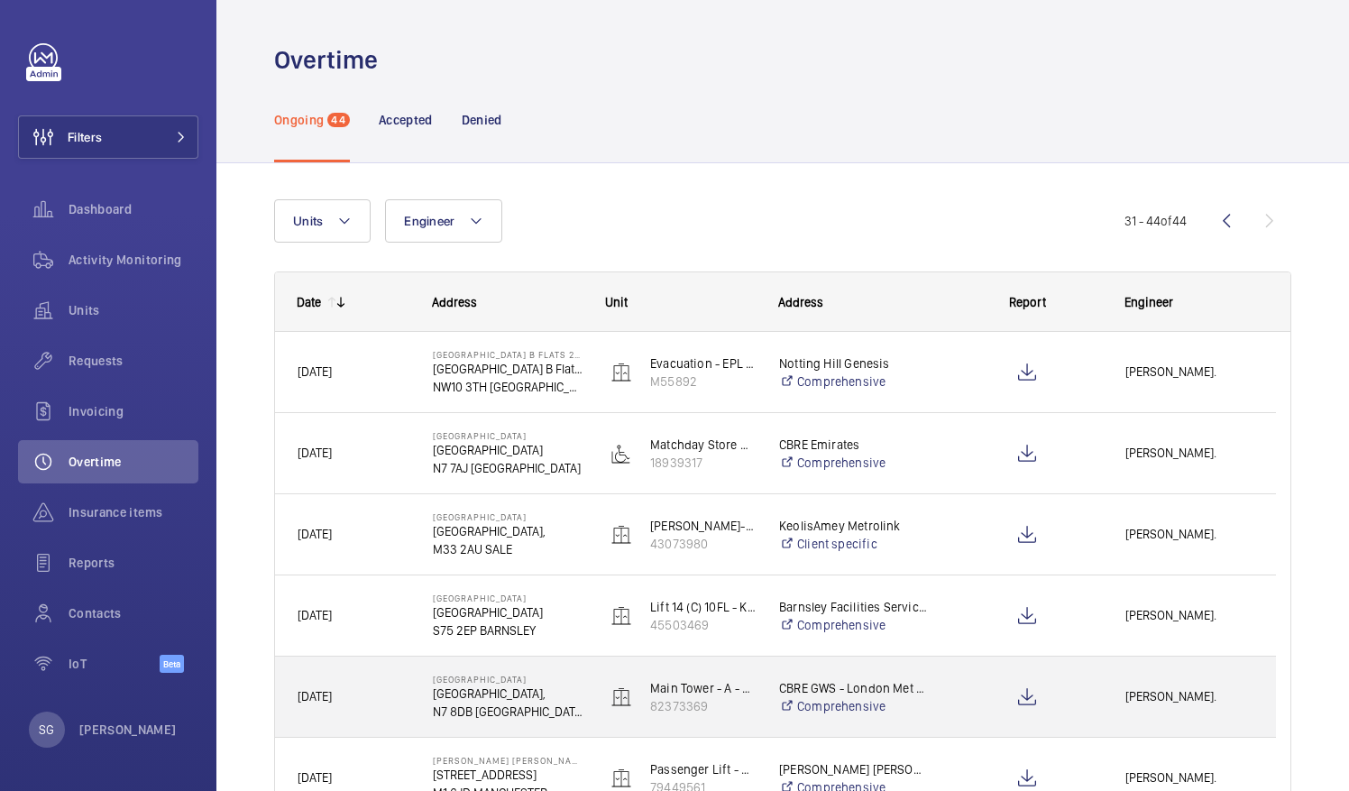
click at [1154, 708] on div "[PERSON_NAME]." at bounding box center [1188, 696] width 171 height 57
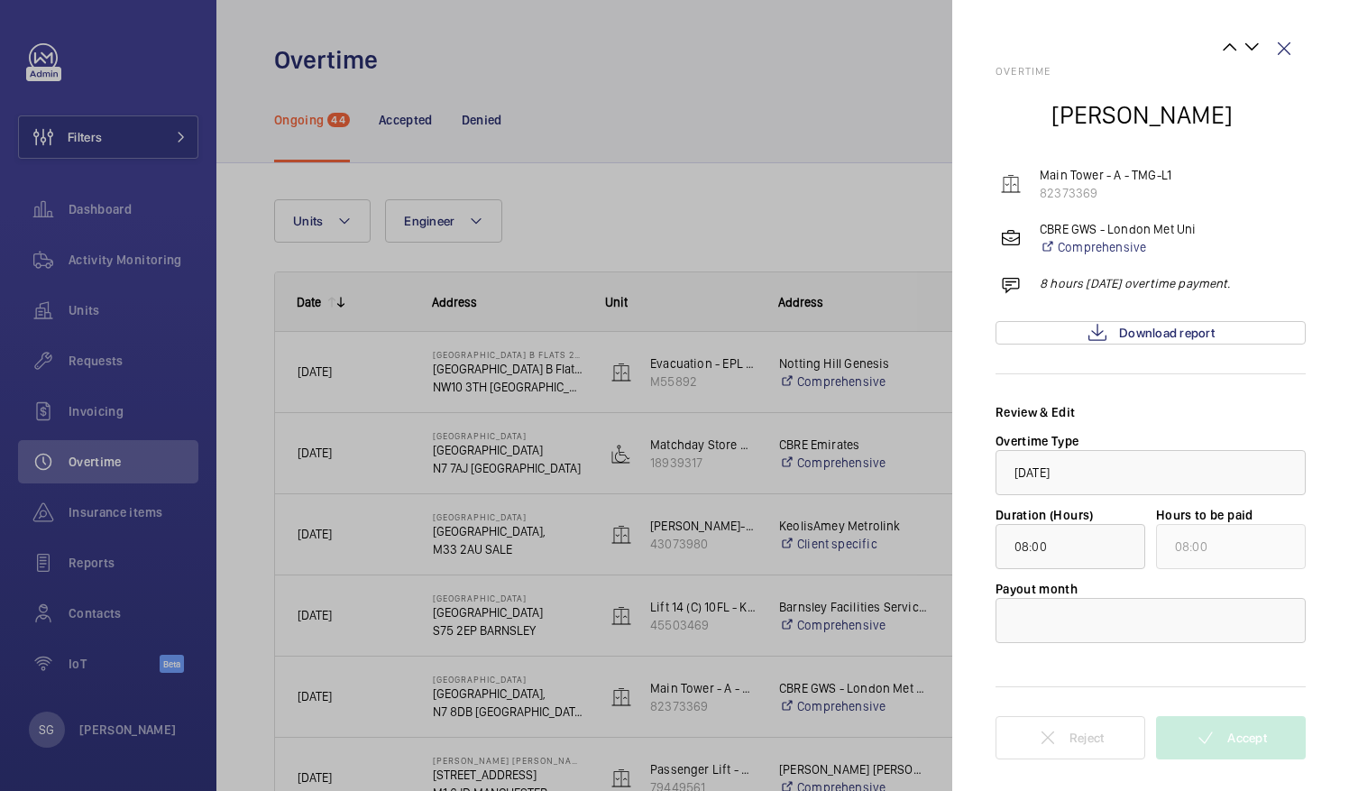
click at [842, 105] on div at bounding box center [674, 395] width 1349 height 791
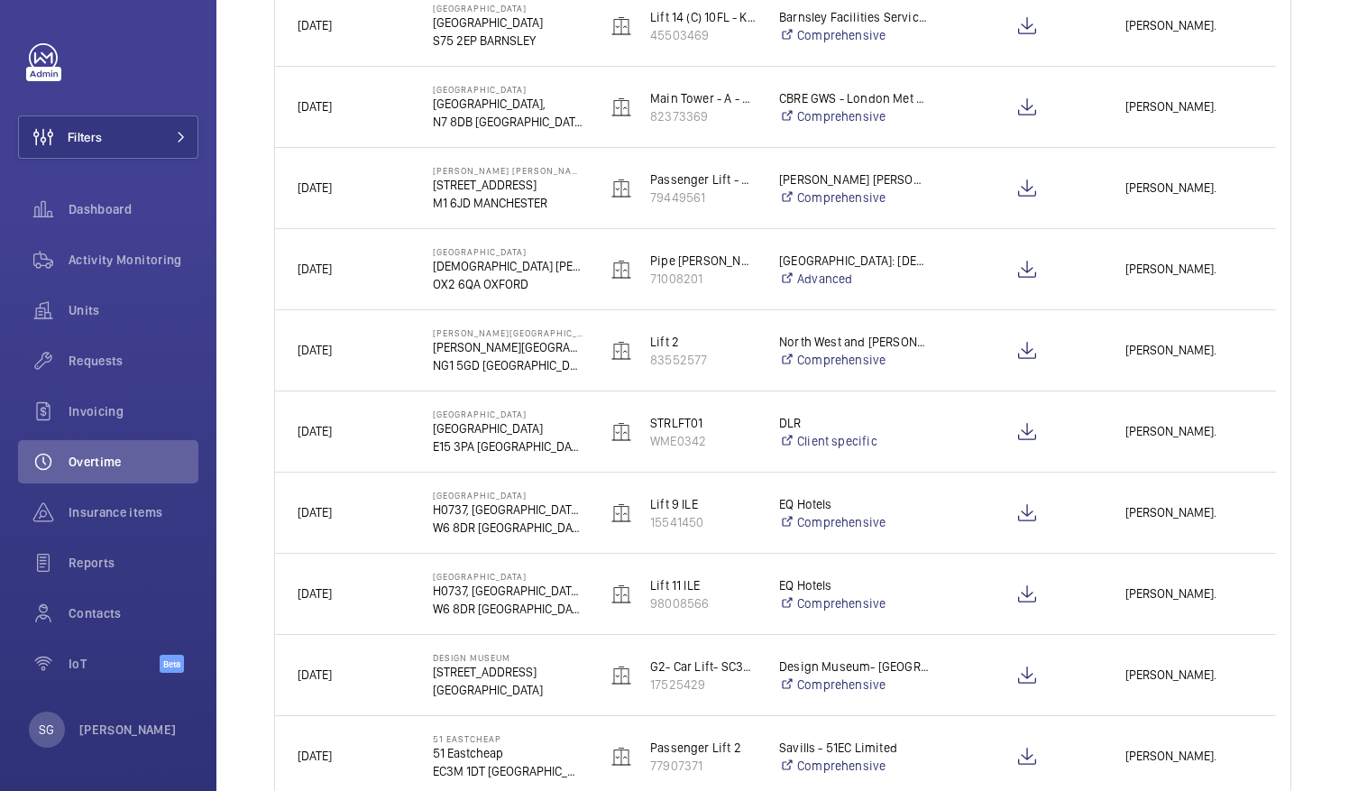
scroll to position [445, 0]
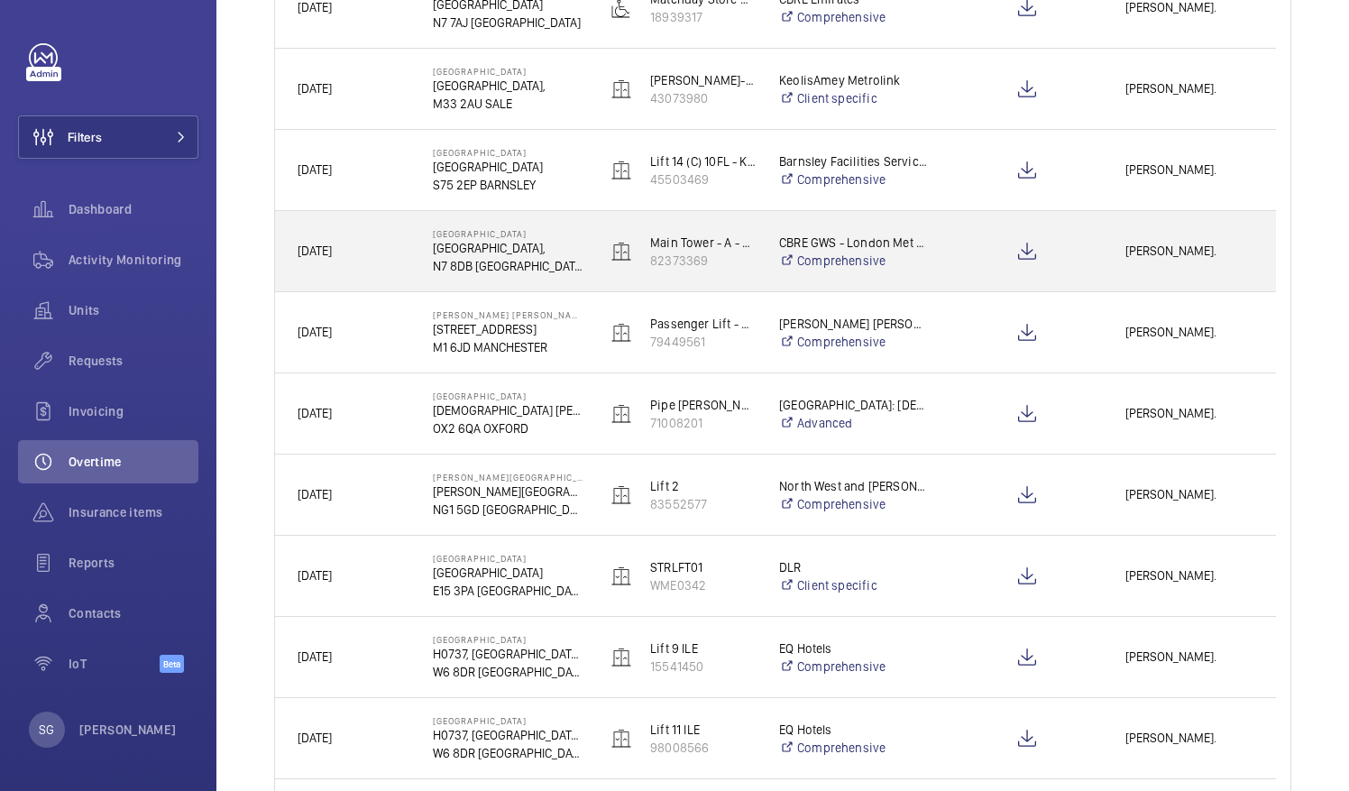
click at [1171, 236] on div "[PERSON_NAME]." at bounding box center [1188, 251] width 171 height 57
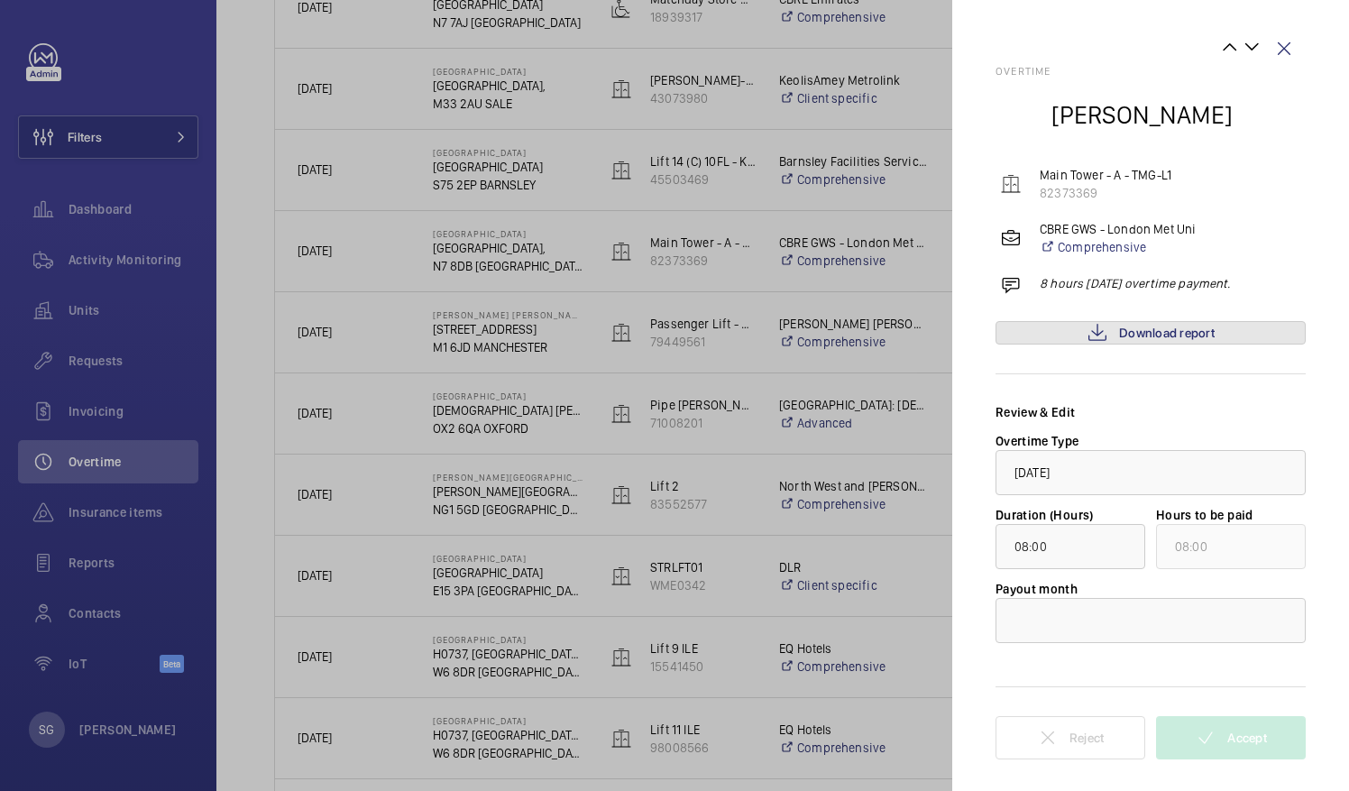
click at [1060, 338] on link "Download report" at bounding box center [1150, 332] width 310 height 23
click at [1291, 48] on wm-front-icon-button at bounding box center [1283, 48] width 43 height 43
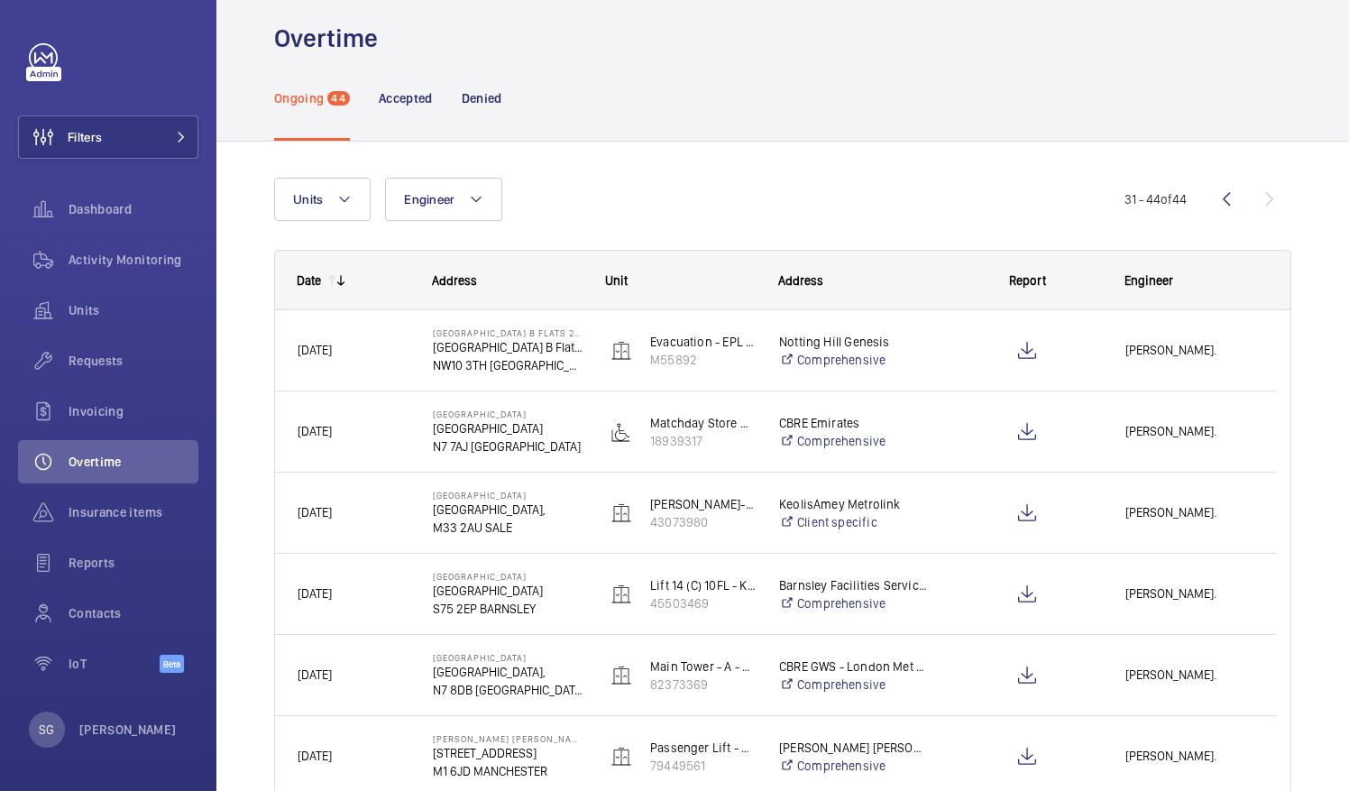
scroll to position [0, 0]
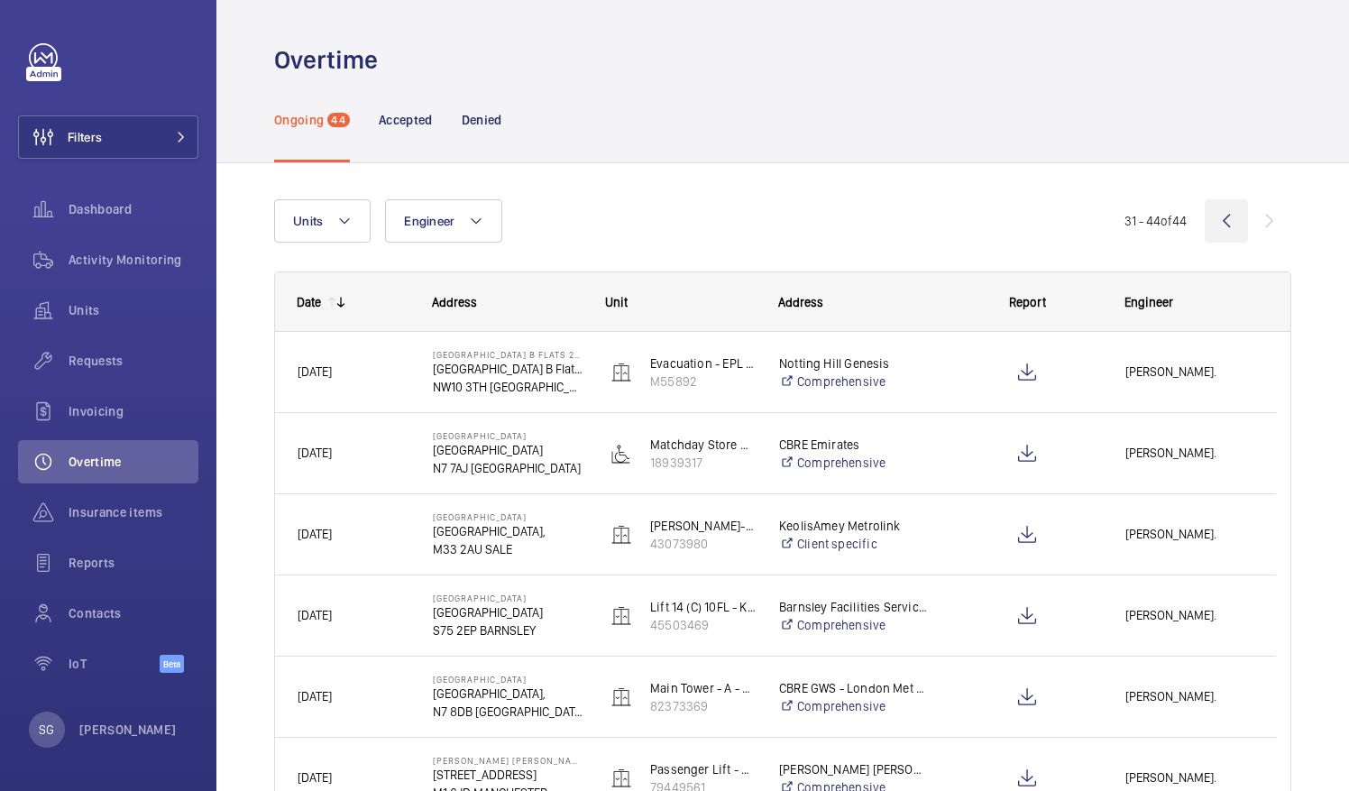
click at [1213, 218] on wm-front-icon-button at bounding box center [1225, 220] width 43 height 43
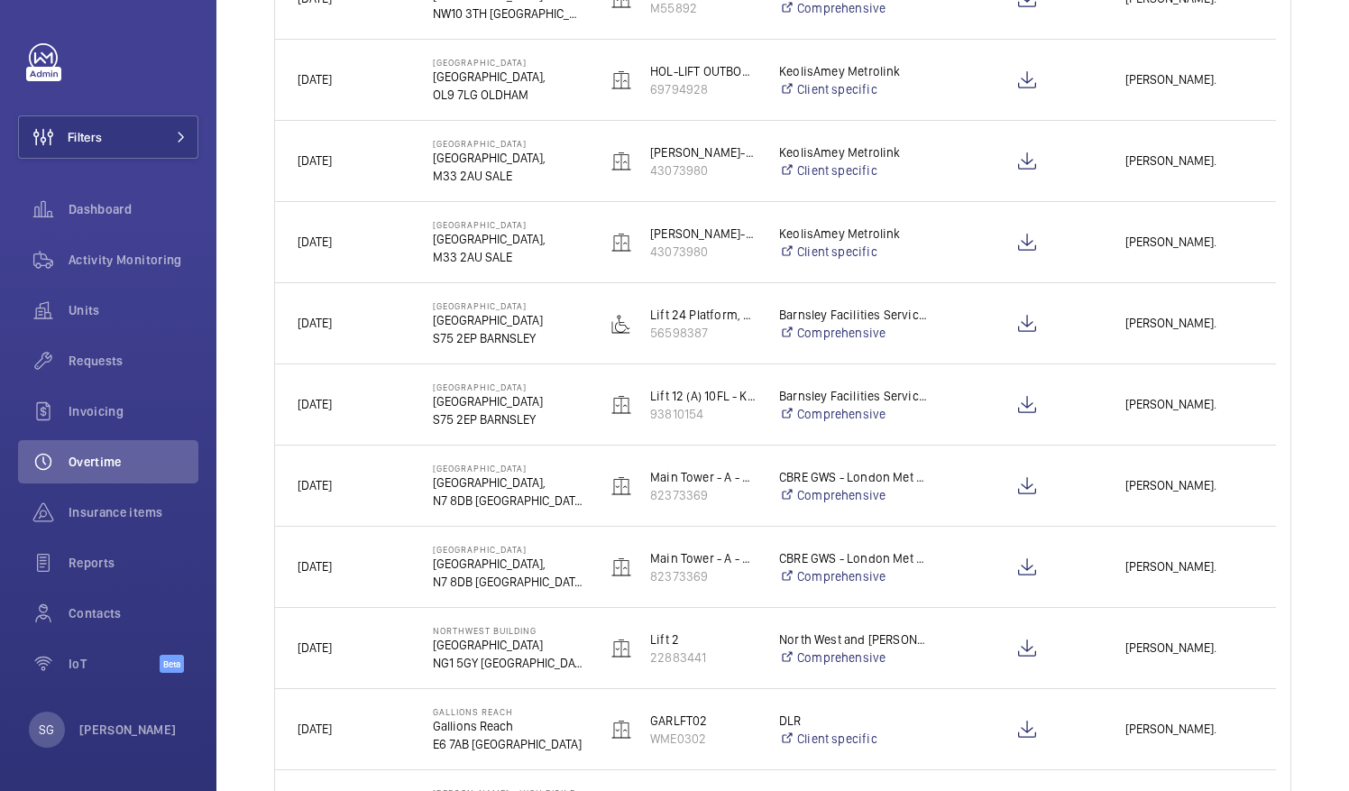
scroll to position [865, 0]
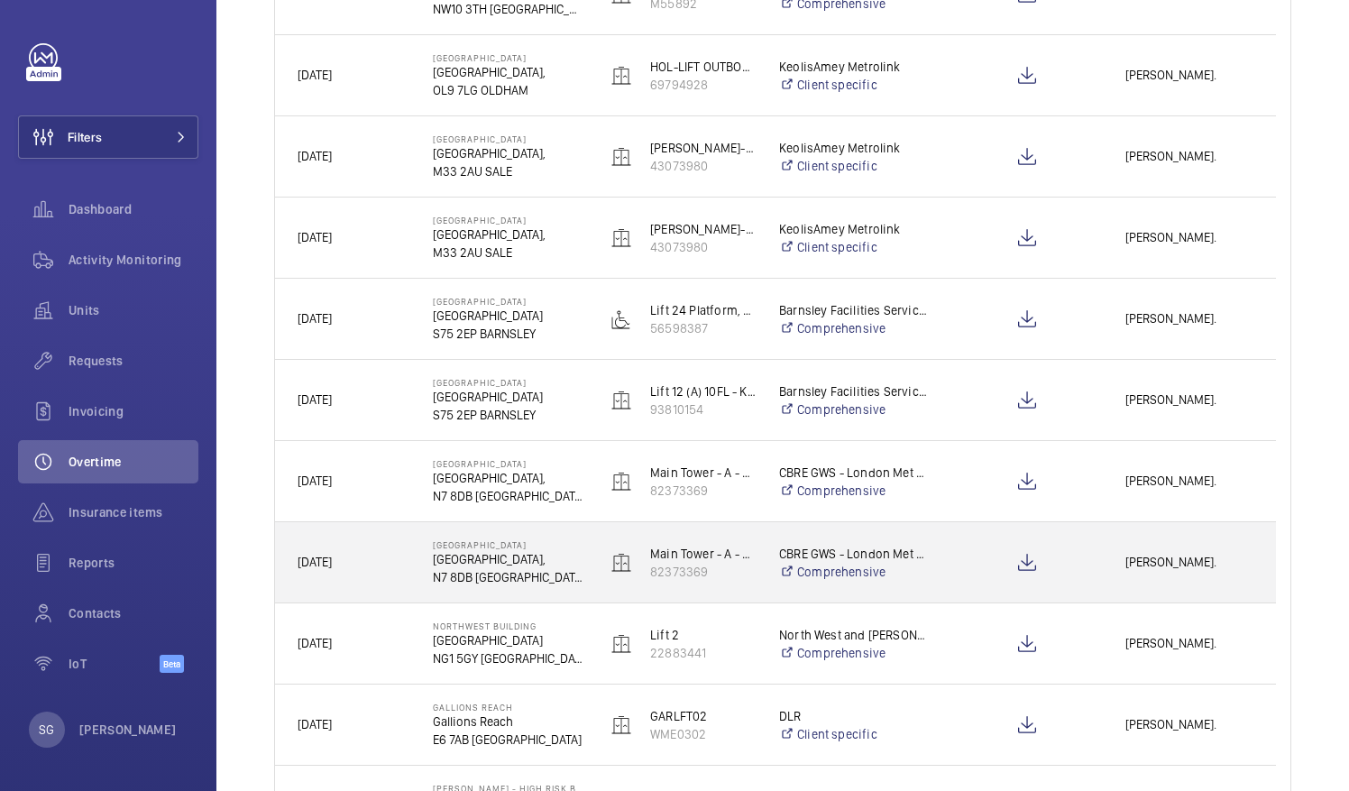
click at [1109, 553] on div "[PERSON_NAME]." at bounding box center [1188, 562] width 171 height 57
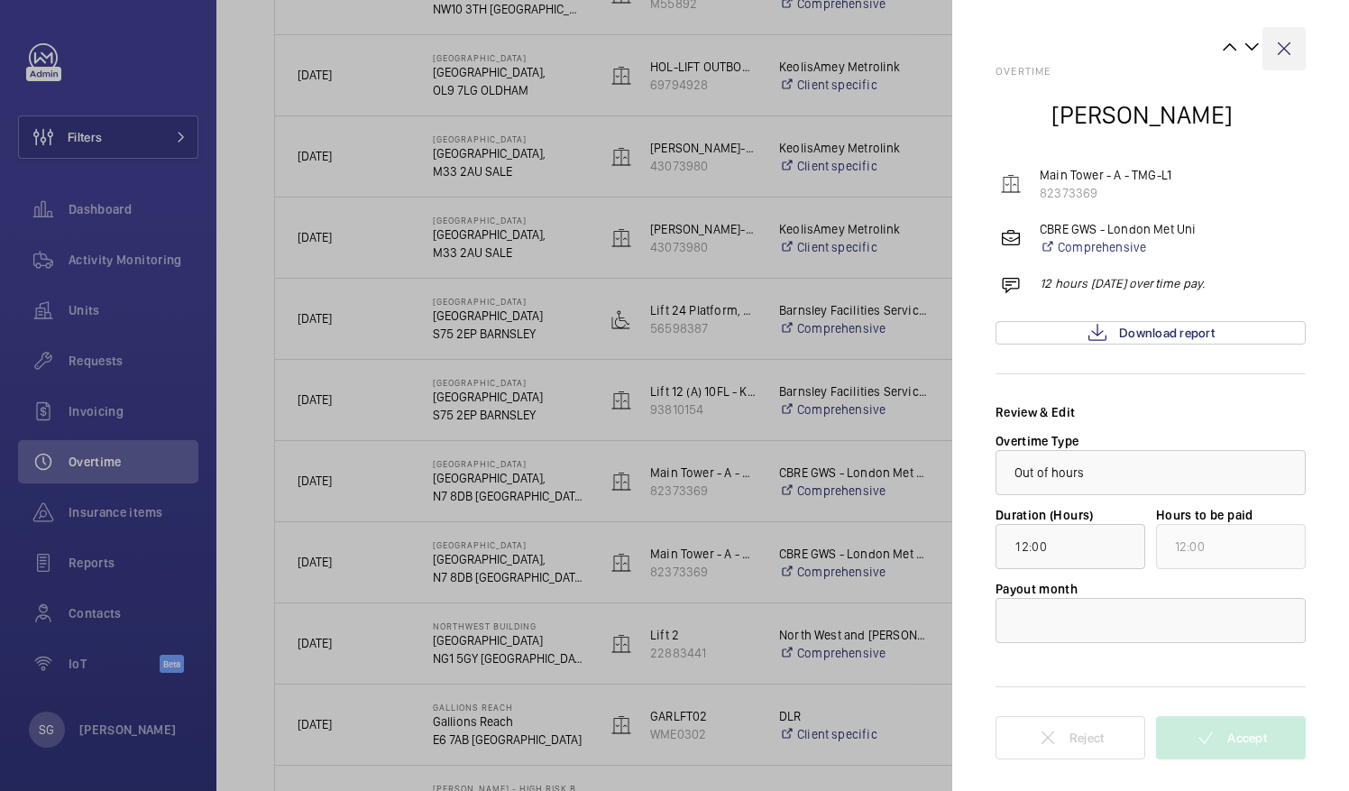
click at [1291, 45] on wm-front-icon-button at bounding box center [1283, 48] width 43 height 43
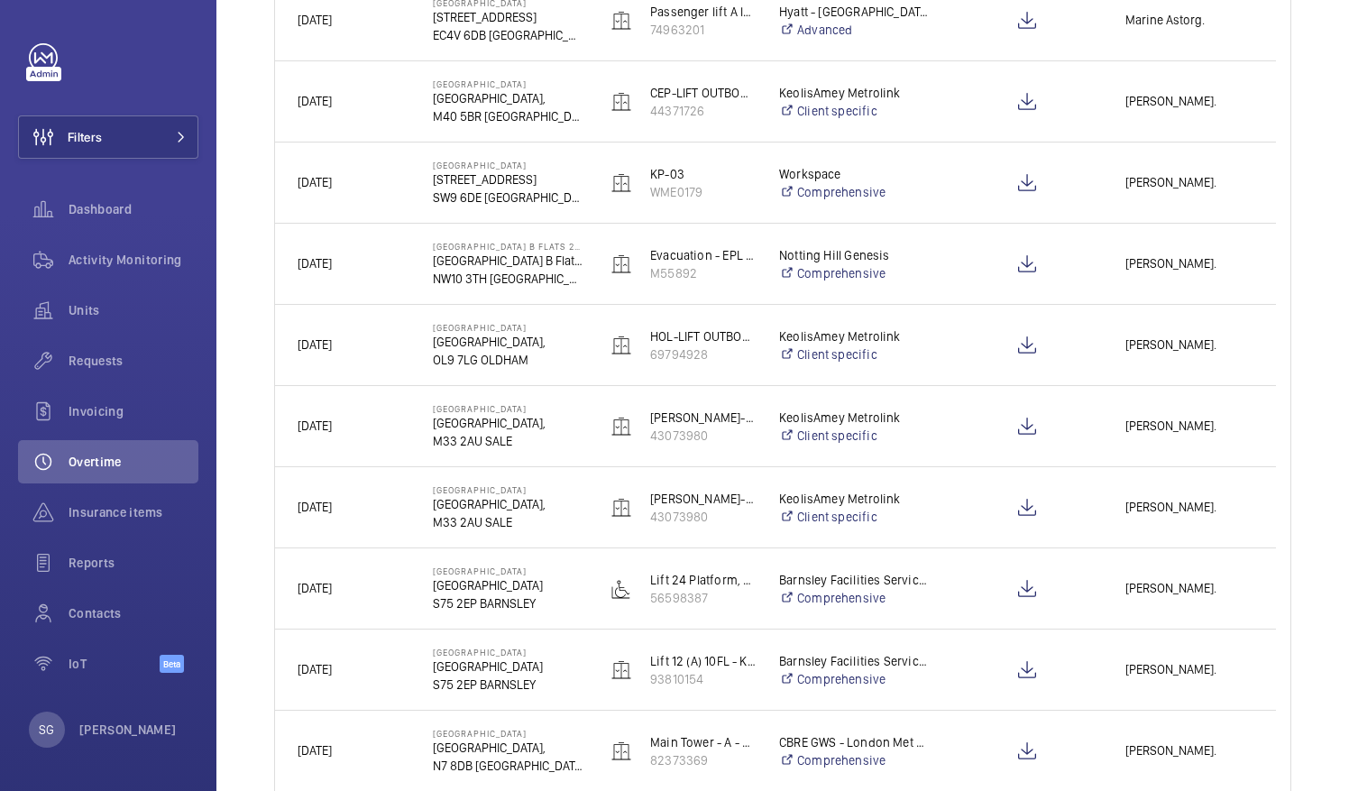
scroll to position [176, 0]
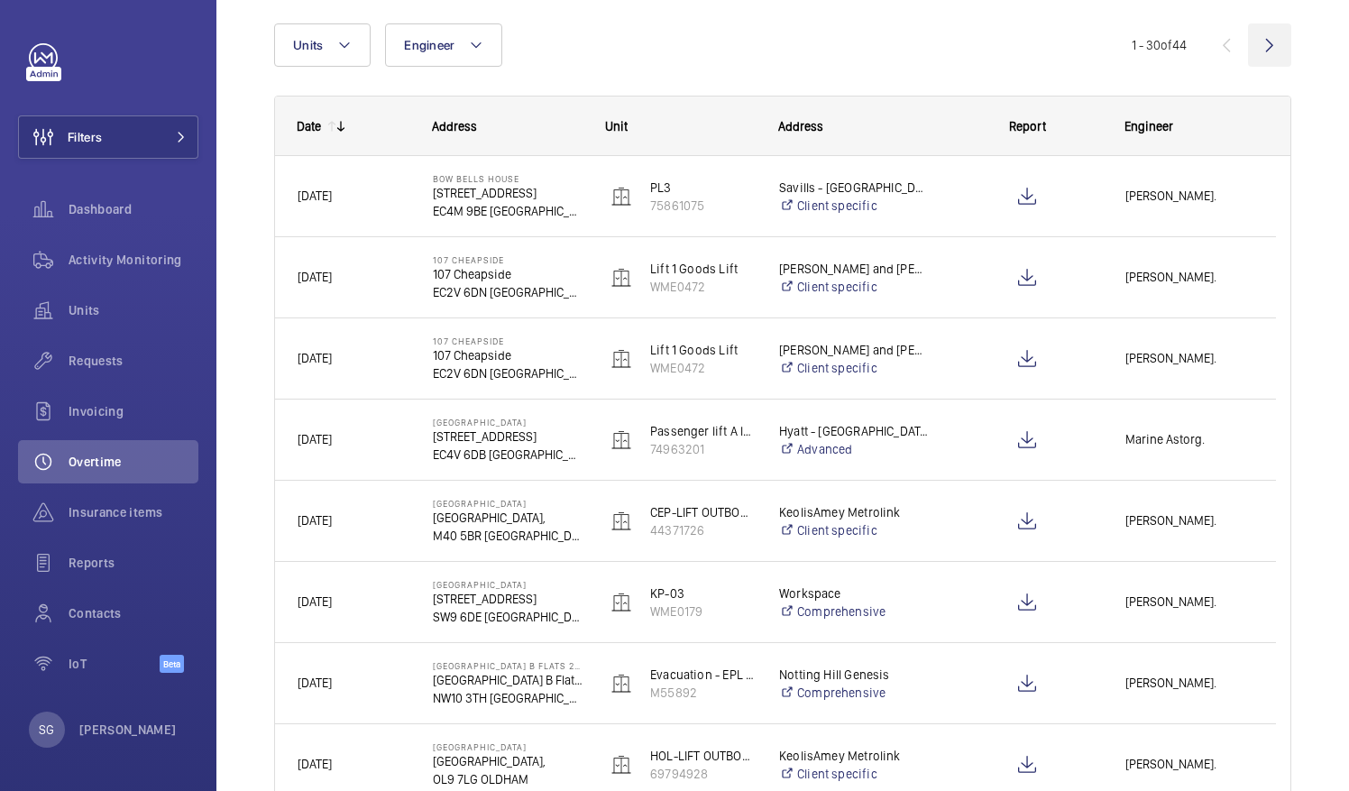
click at [1248, 49] on wm-front-icon-button at bounding box center [1269, 44] width 43 height 43
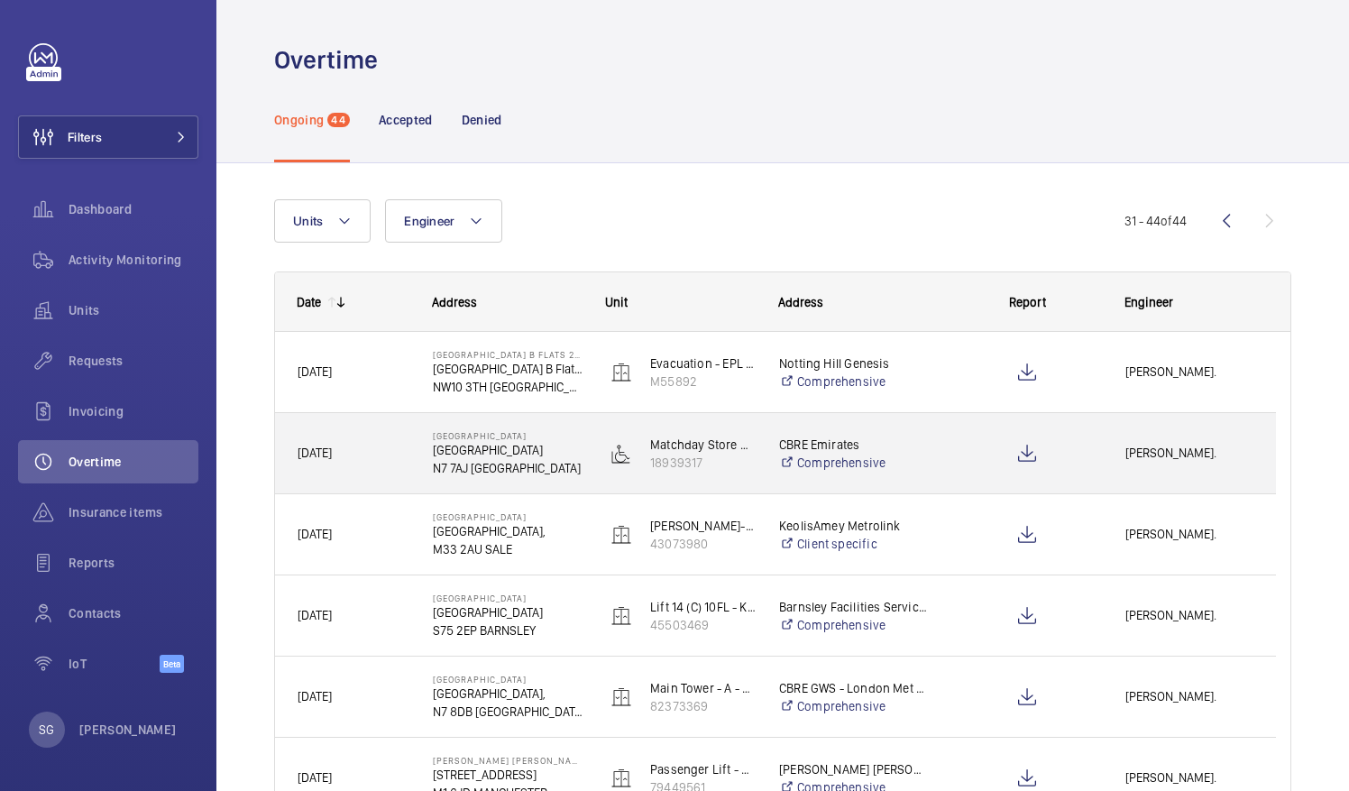
click at [1127, 469] on div "[PERSON_NAME]." at bounding box center [1188, 453] width 171 height 57
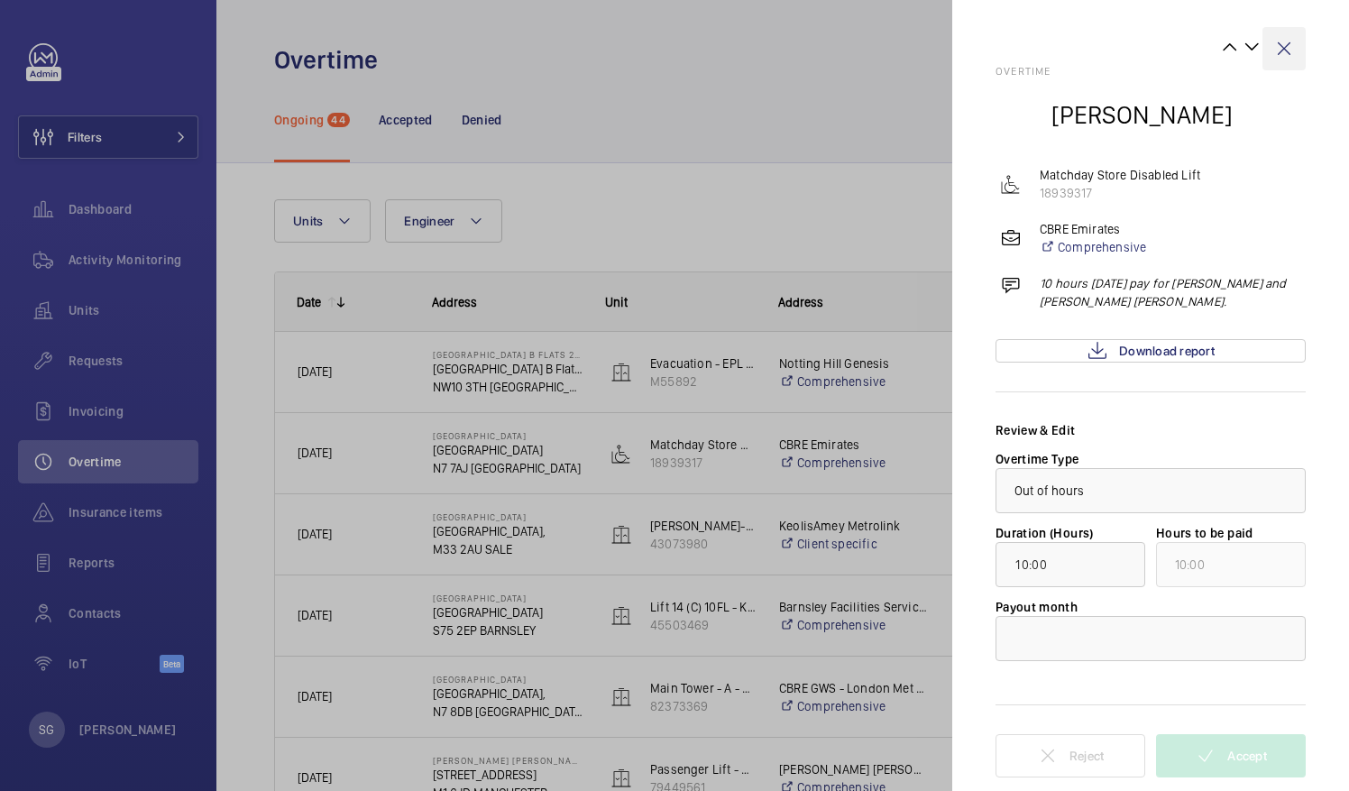
click at [1282, 50] on wm-front-icon-button at bounding box center [1283, 48] width 43 height 43
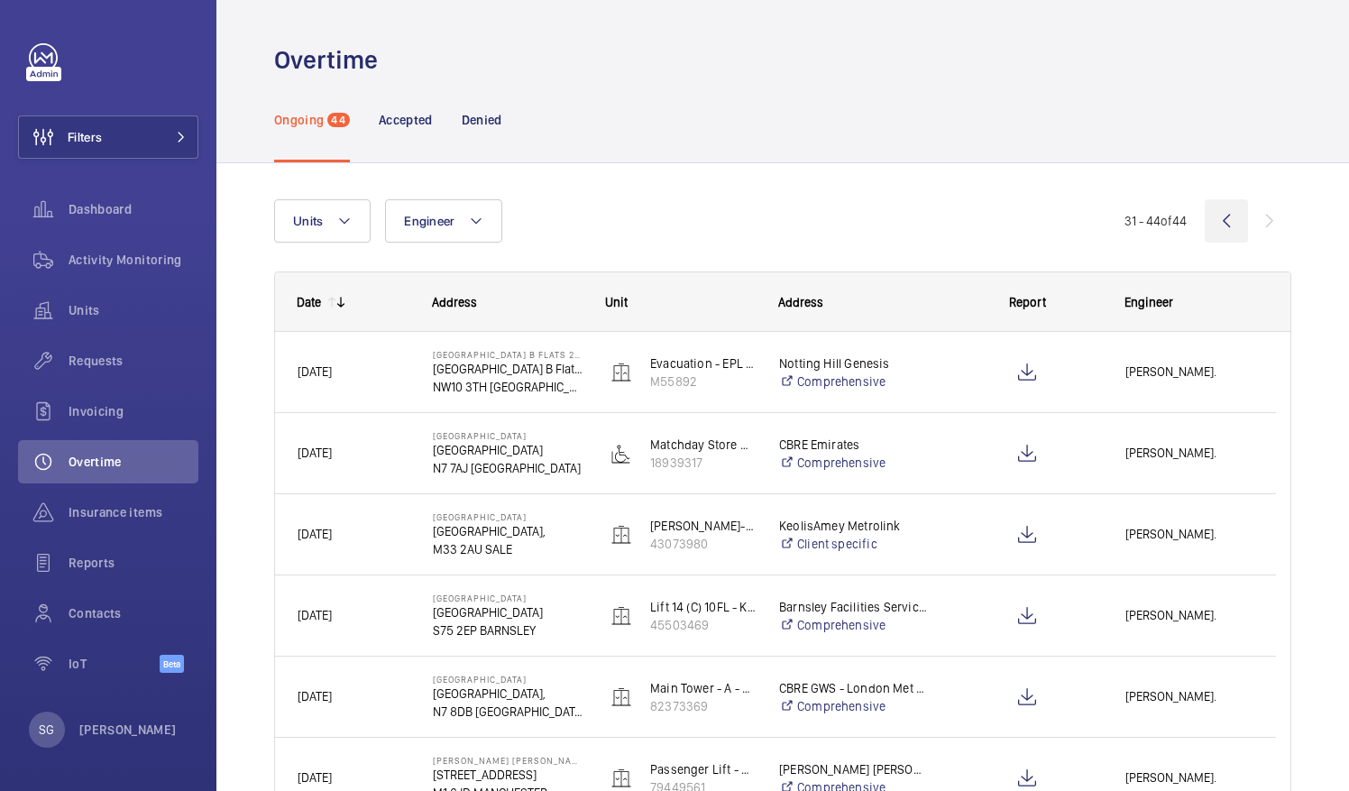
click at [1208, 218] on wm-front-icon-button at bounding box center [1225, 220] width 43 height 43
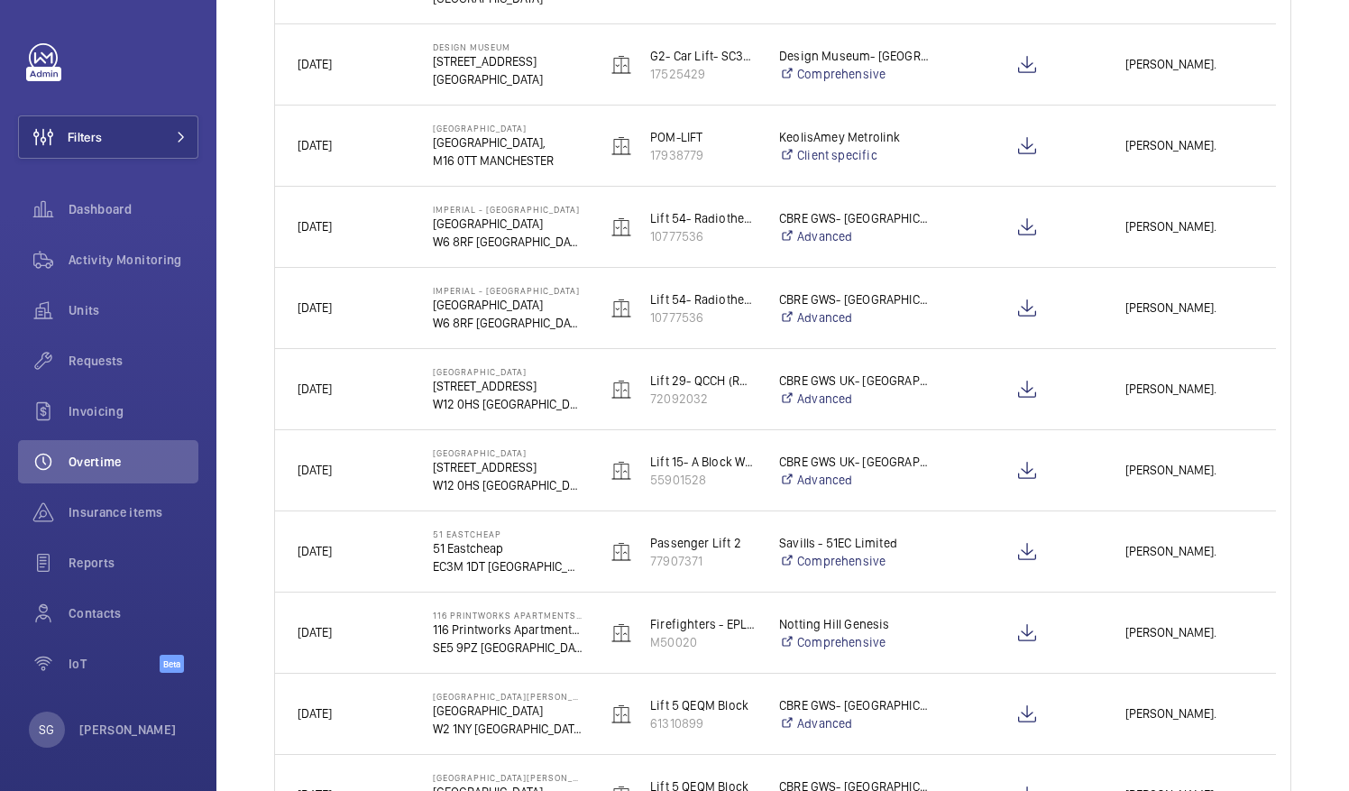
scroll to position [1852, 0]
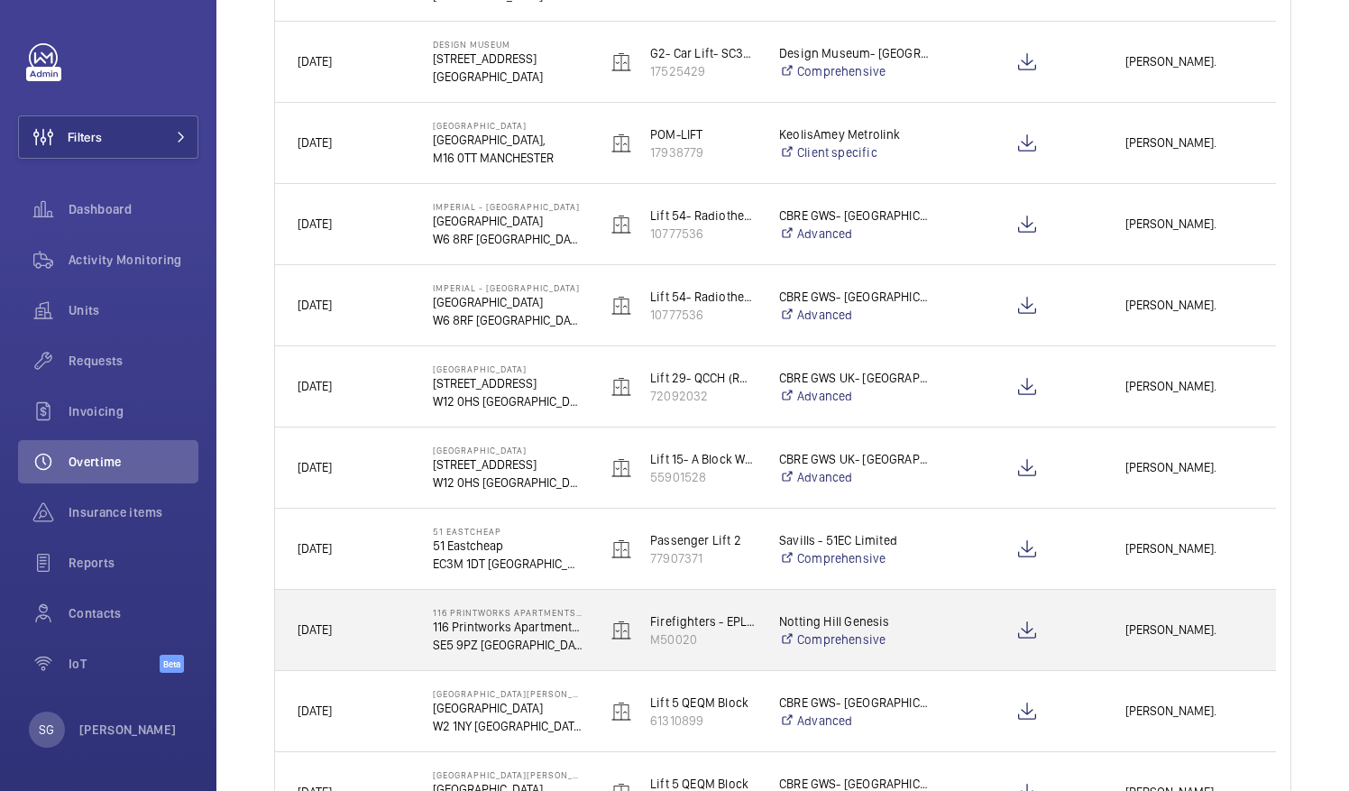
click at [1135, 615] on div "[PERSON_NAME]." at bounding box center [1188, 629] width 171 height 57
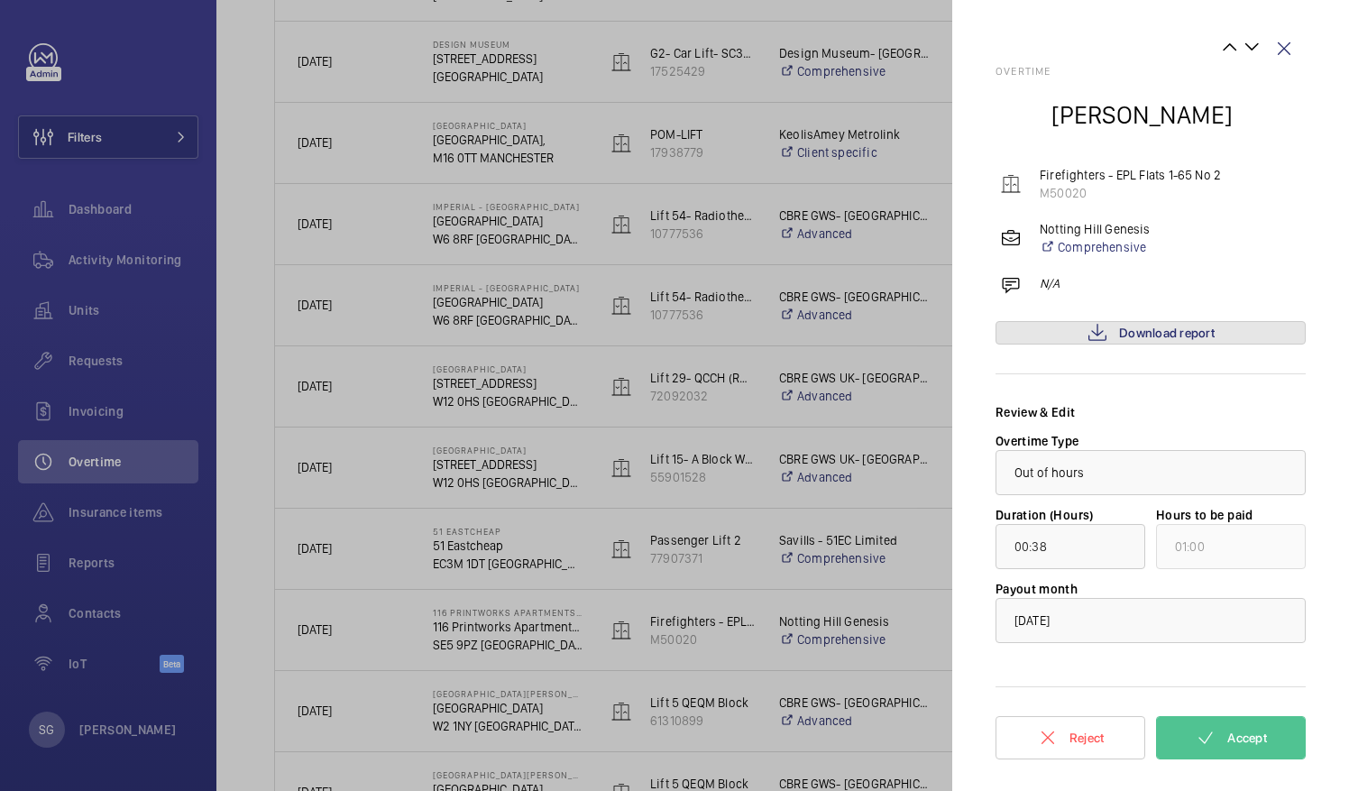
click at [1129, 334] on span "Download report" at bounding box center [1167, 332] width 96 height 14
click at [1242, 730] on span "Accept" at bounding box center [1247, 737] width 40 height 14
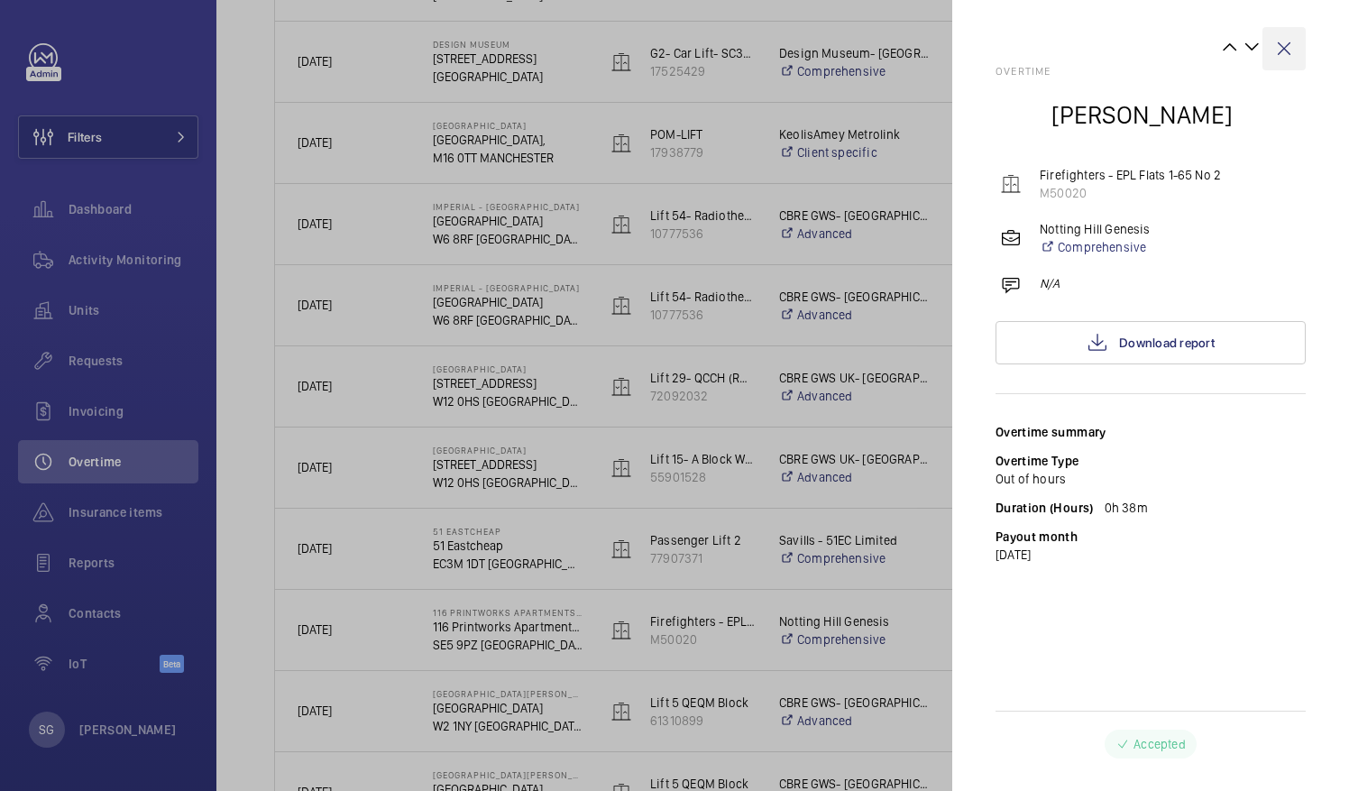
click at [1278, 38] on wm-front-icon-button at bounding box center [1283, 48] width 43 height 43
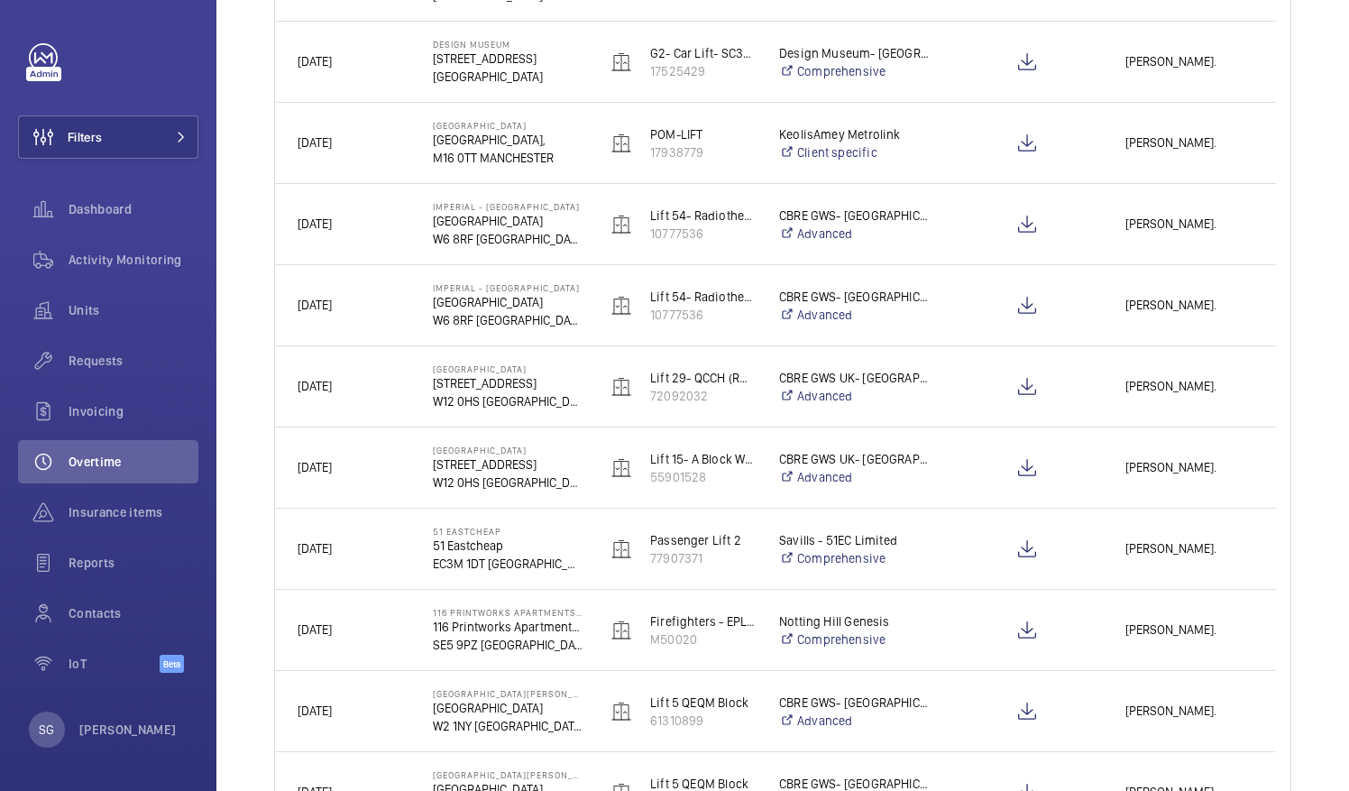
scroll to position [2062, 0]
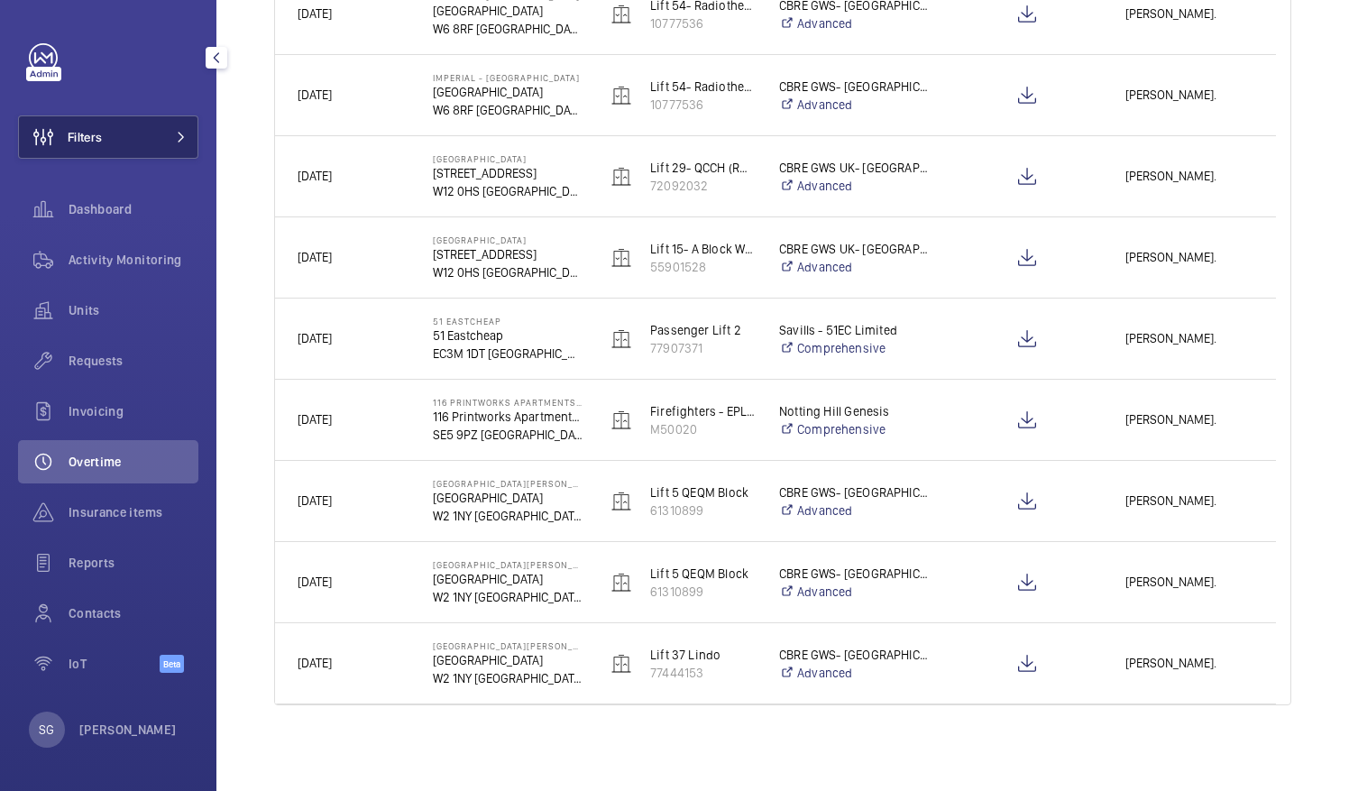
click at [126, 124] on button "Filters" at bounding box center [108, 136] width 180 height 43
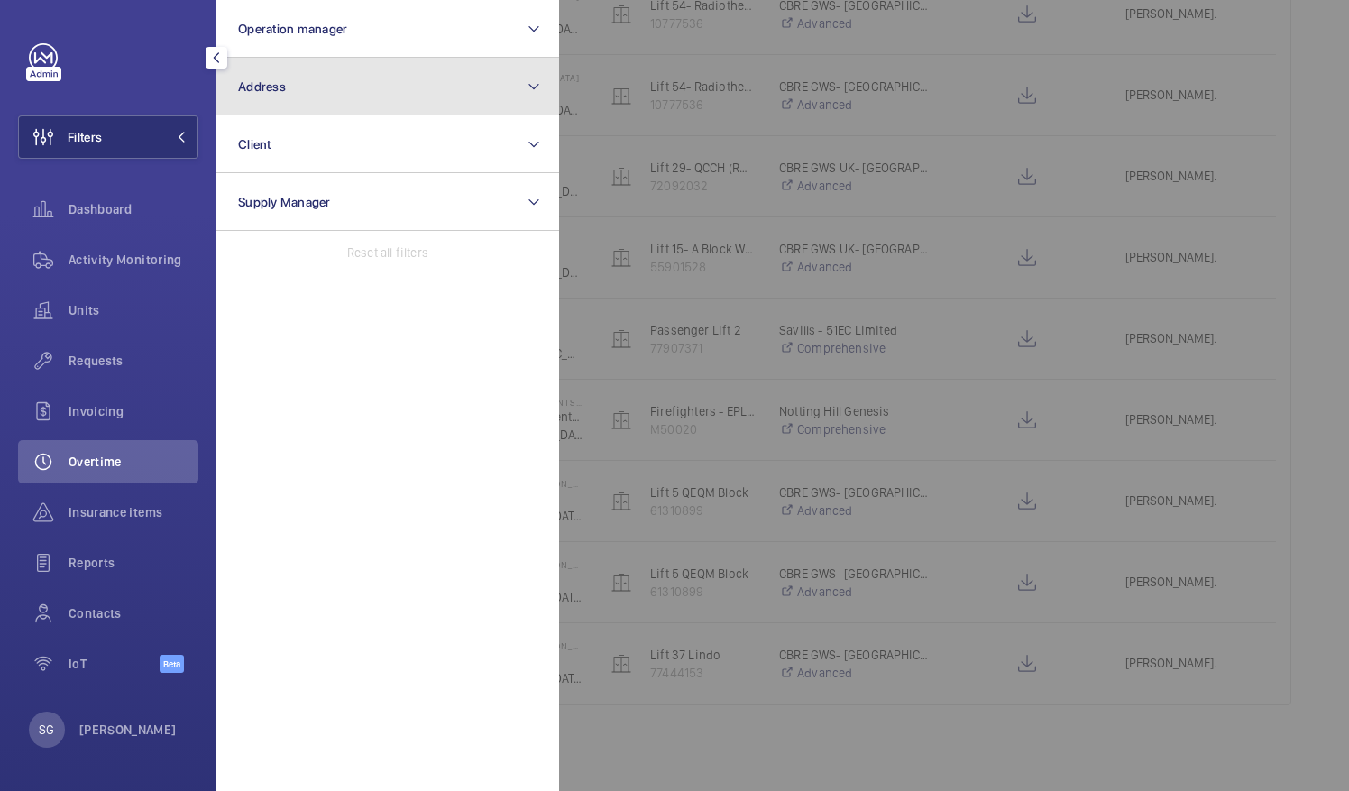
click at [402, 93] on button "Address" at bounding box center [387, 87] width 343 height 58
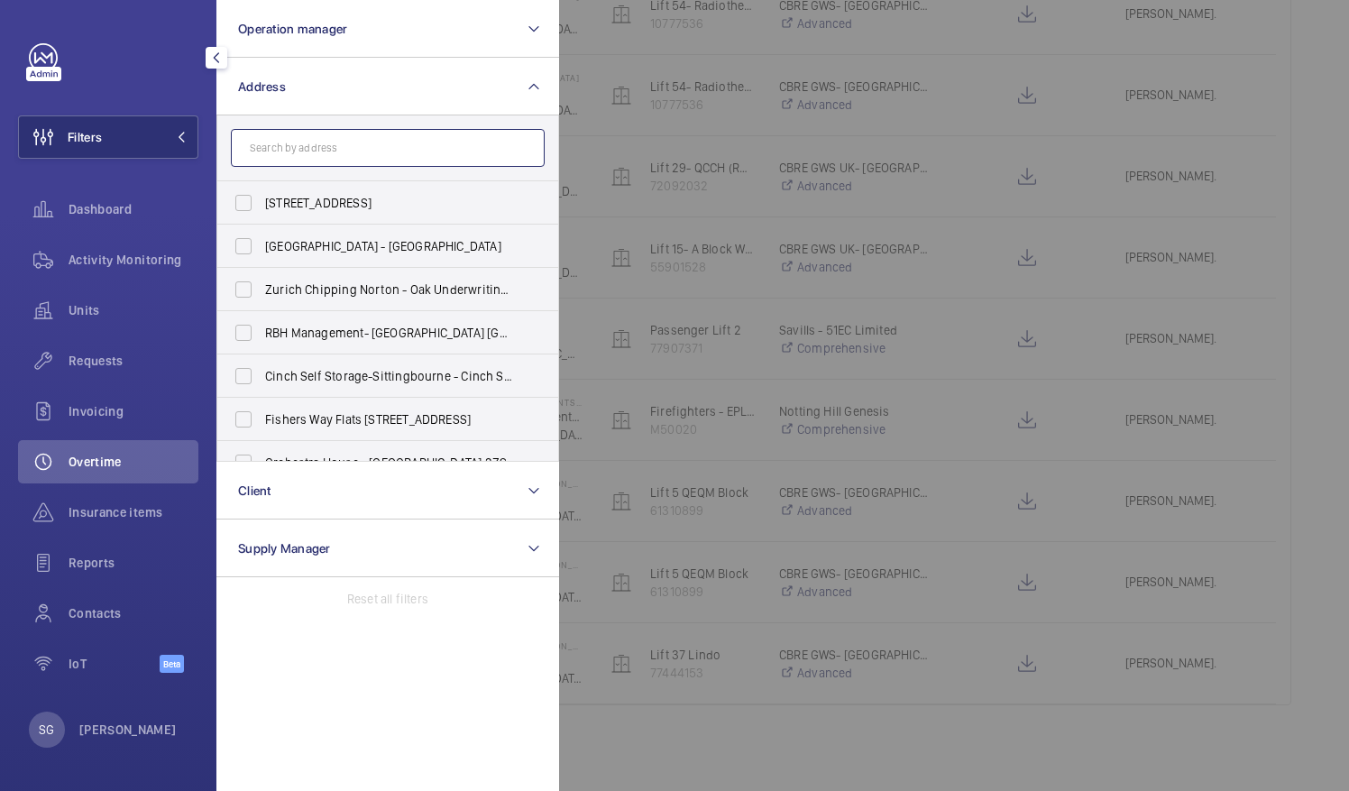
click at [421, 138] on input "text" at bounding box center [388, 148] width 314 height 38
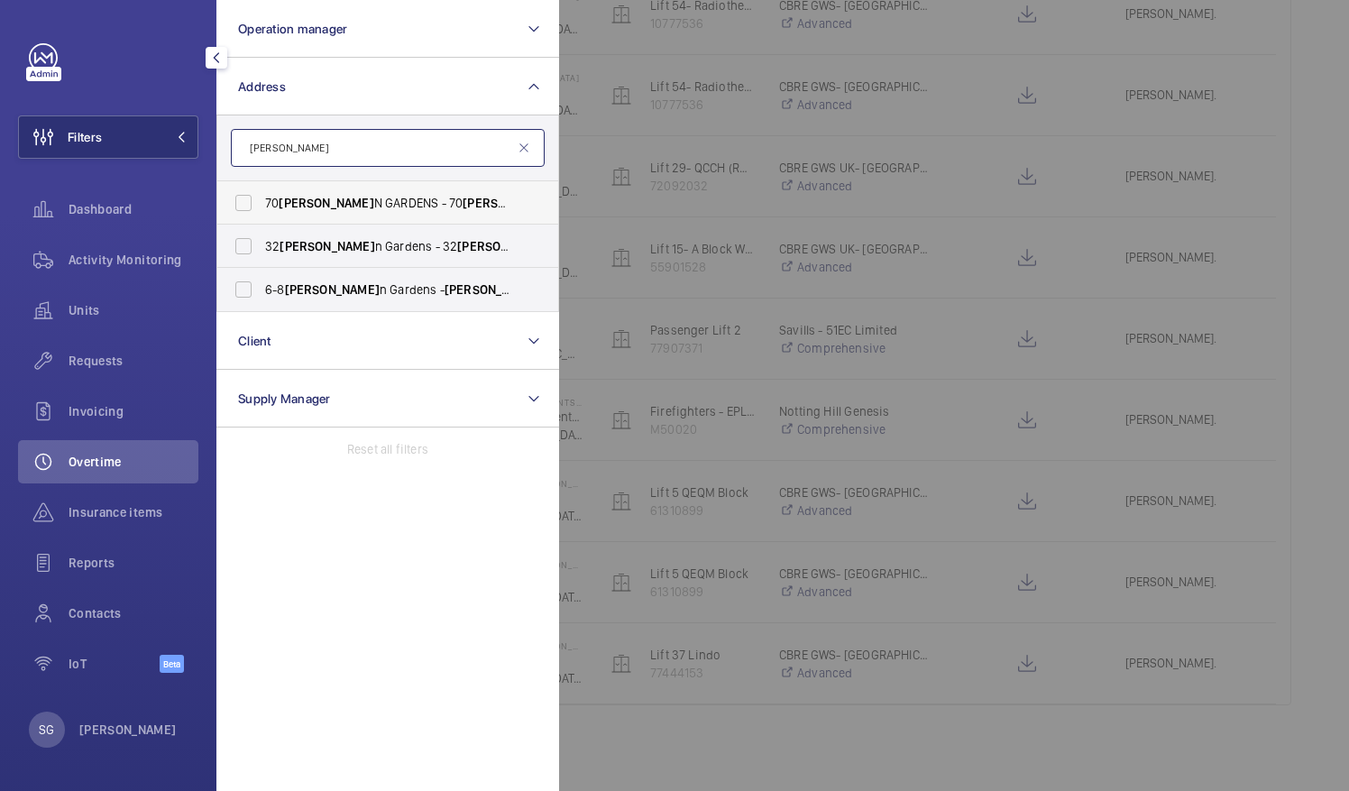
type input "evely"
click at [421, 215] on label "70 EVELY N GARDENS - 70 EVELY N GARDENS, LONDON SW7 3BQ" at bounding box center [374, 202] width 314 height 43
click at [261, 215] on input "70 EVELY N GARDENS - 70 EVELY N GARDENS, LONDON SW7 3BQ" at bounding box center [243, 203] width 36 height 36
checkbox input "true"
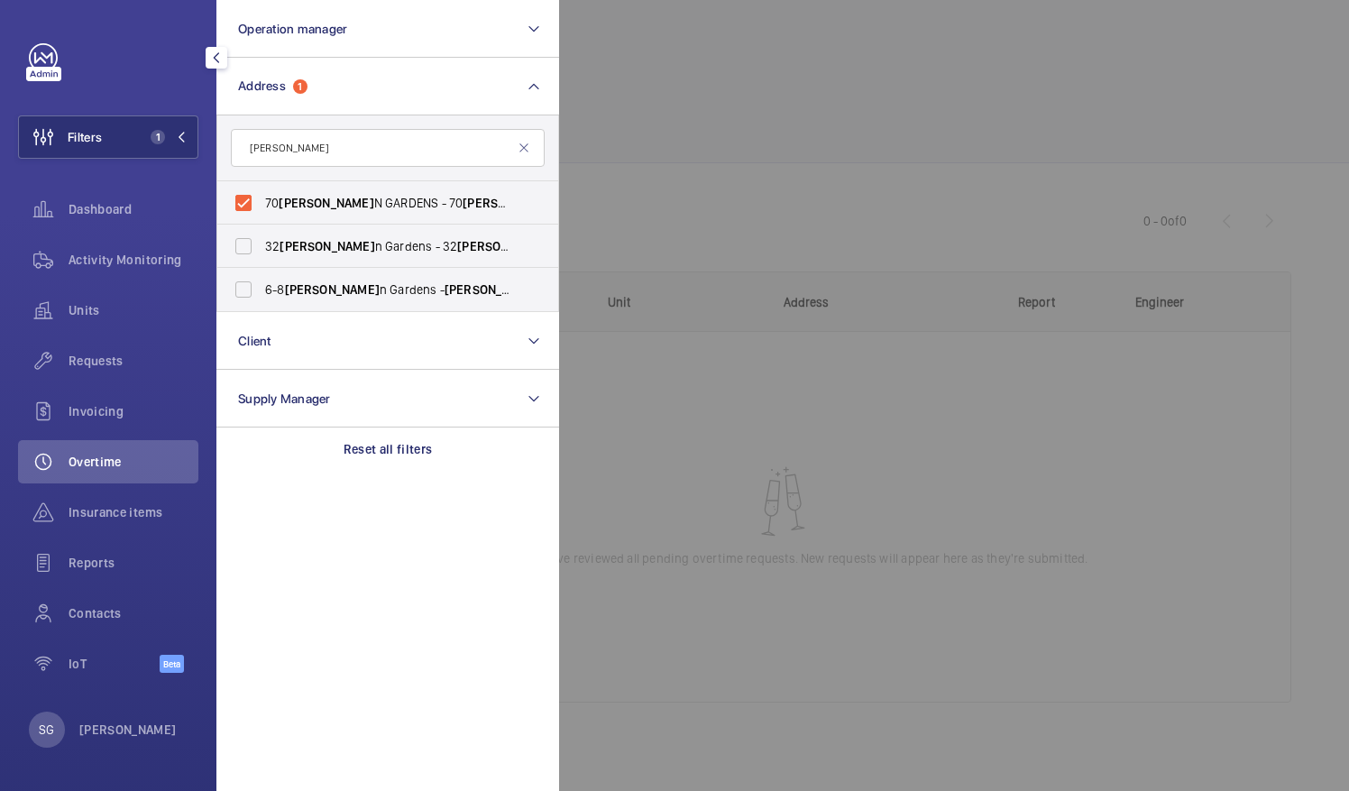
click at [734, 188] on div at bounding box center [1233, 395] width 1349 height 791
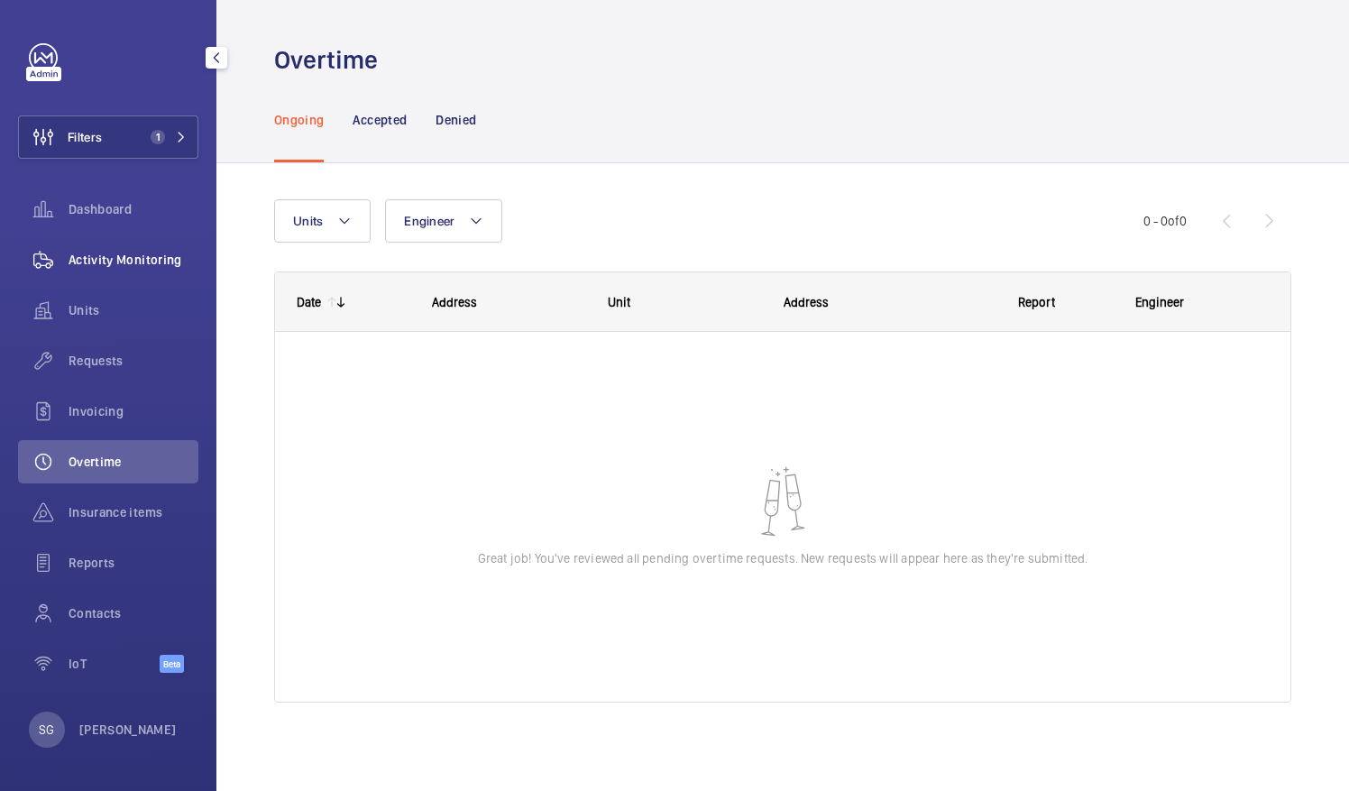
click at [159, 265] on span "Activity Monitoring" at bounding box center [134, 260] width 130 height 18
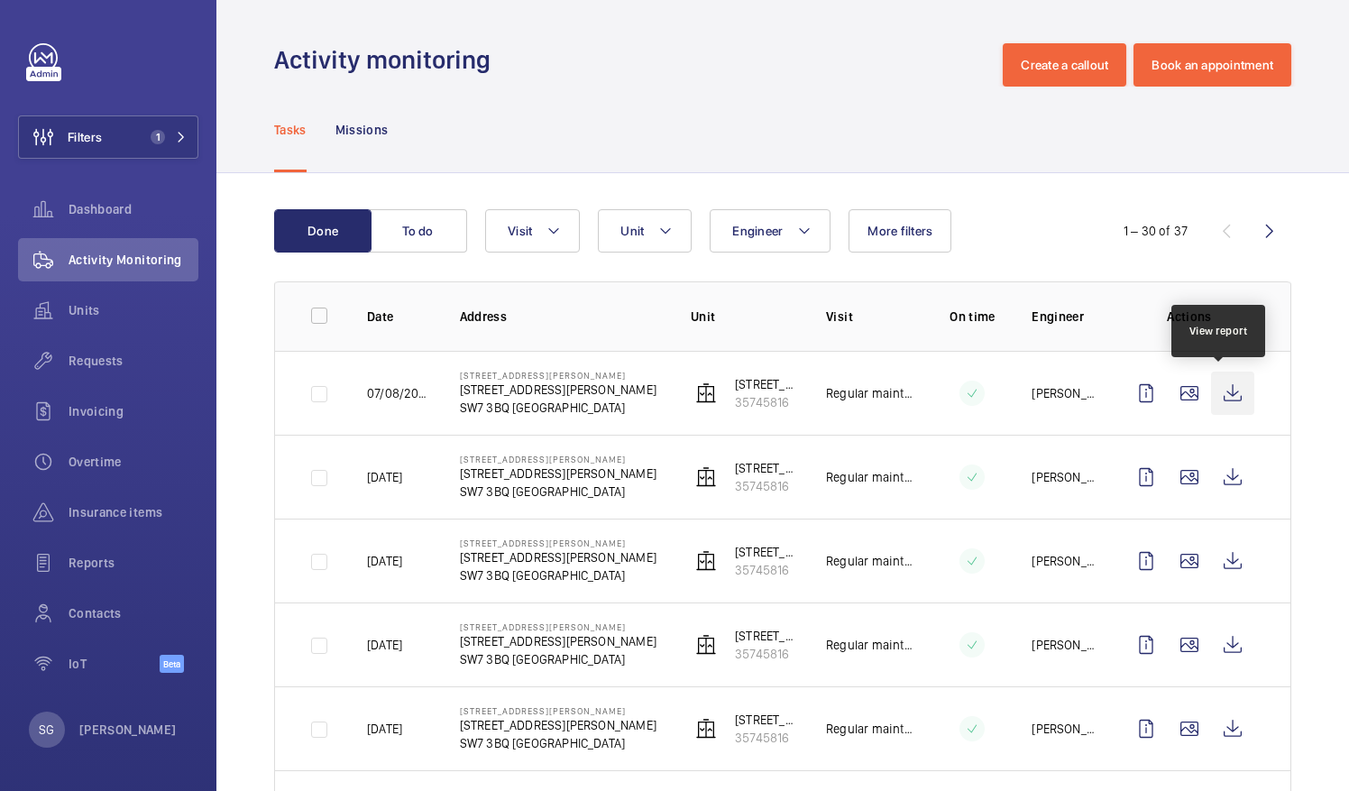
click at [1211, 396] on wm-front-icon-button at bounding box center [1232, 392] width 43 height 43
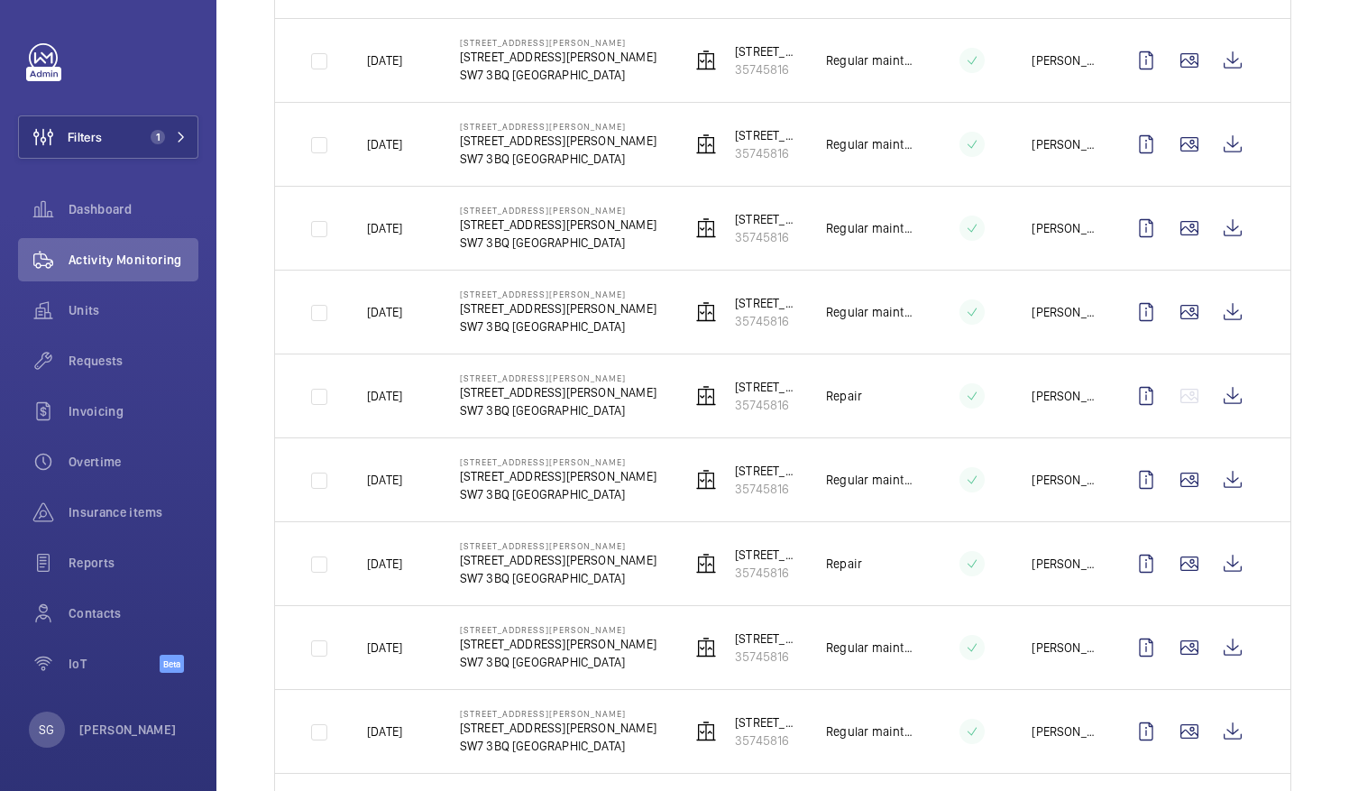
scroll to position [418, 0]
click at [1213, 401] on wm-front-icon-button at bounding box center [1232, 393] width 43 height 43
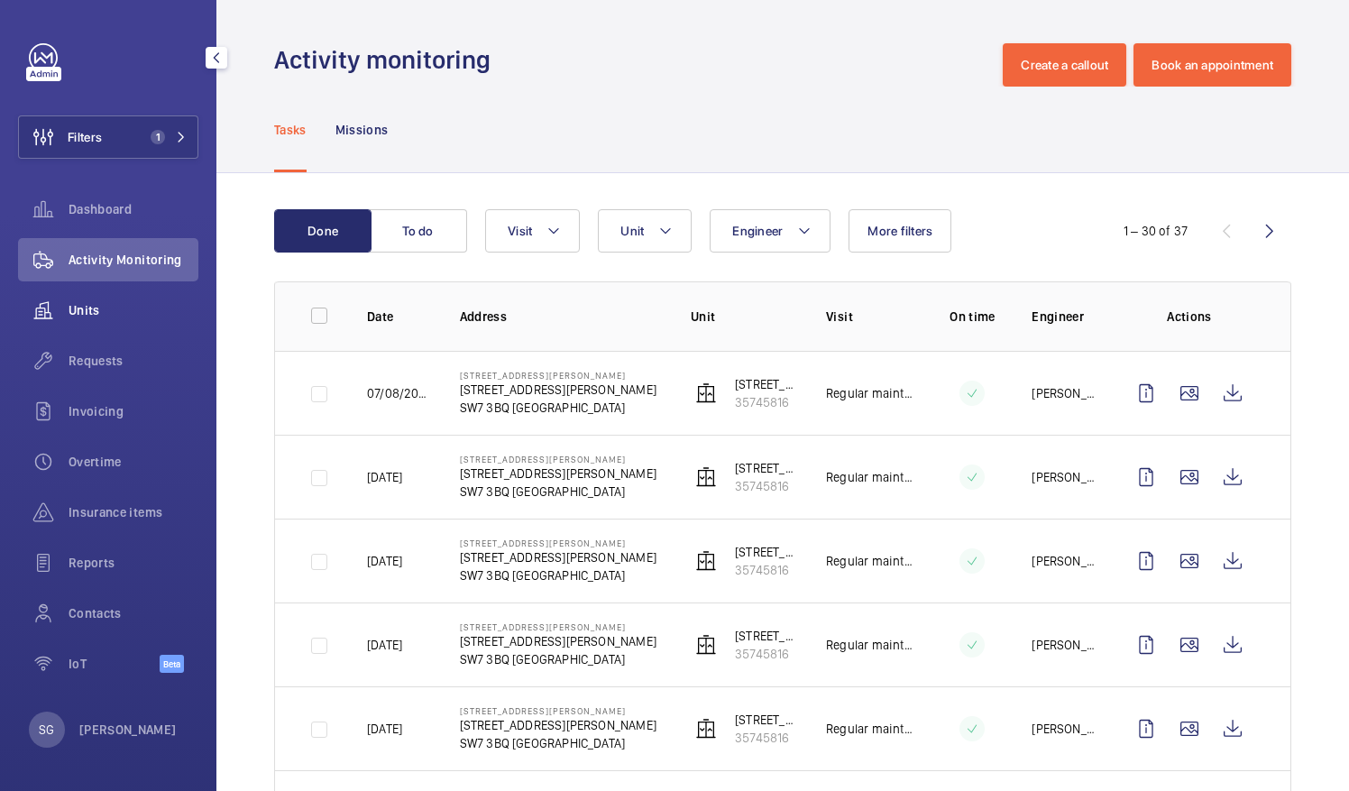
click at [79, 301] on span "Units" at bounding box center [134, 310] width 130 height 18
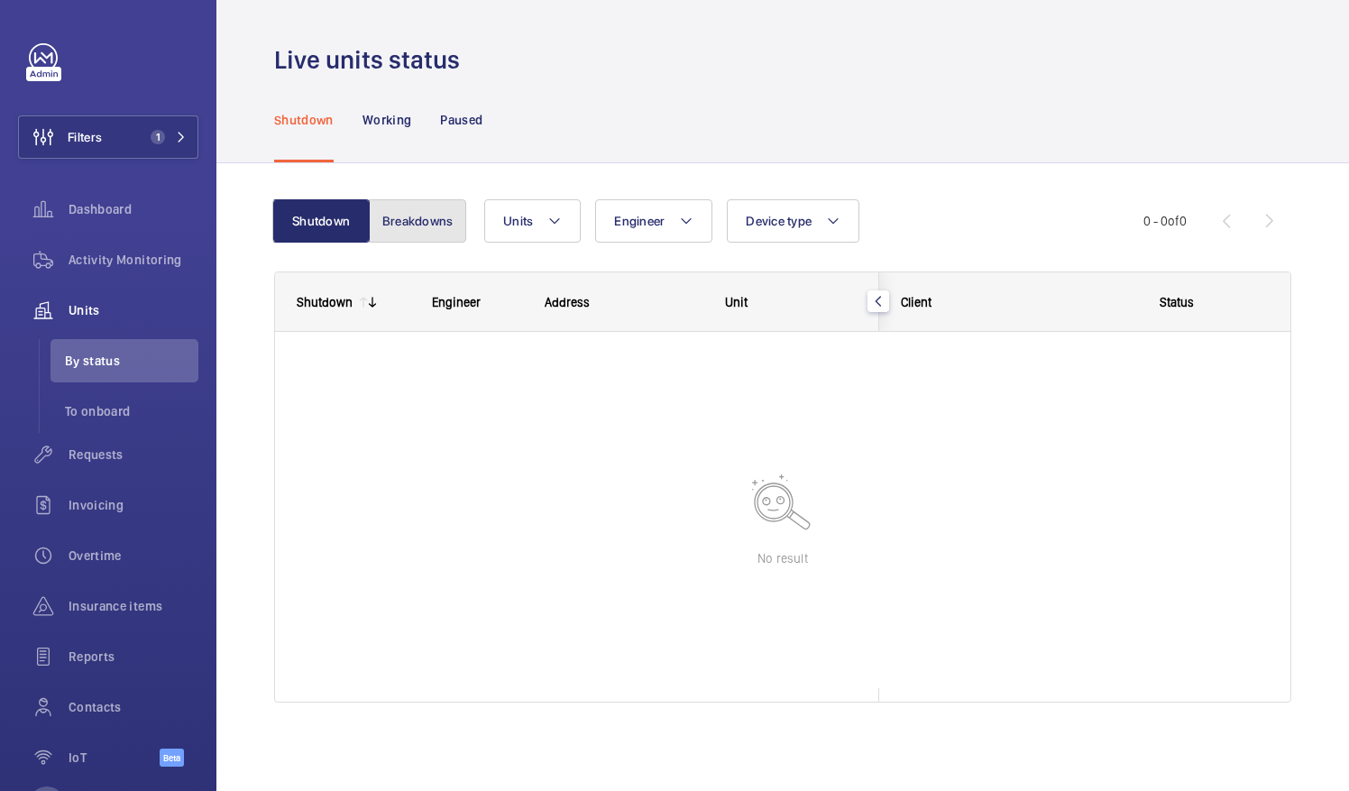
click at [433, 220] on button "Breakdowns" at bounding box center [417, 220] width 97 height 43
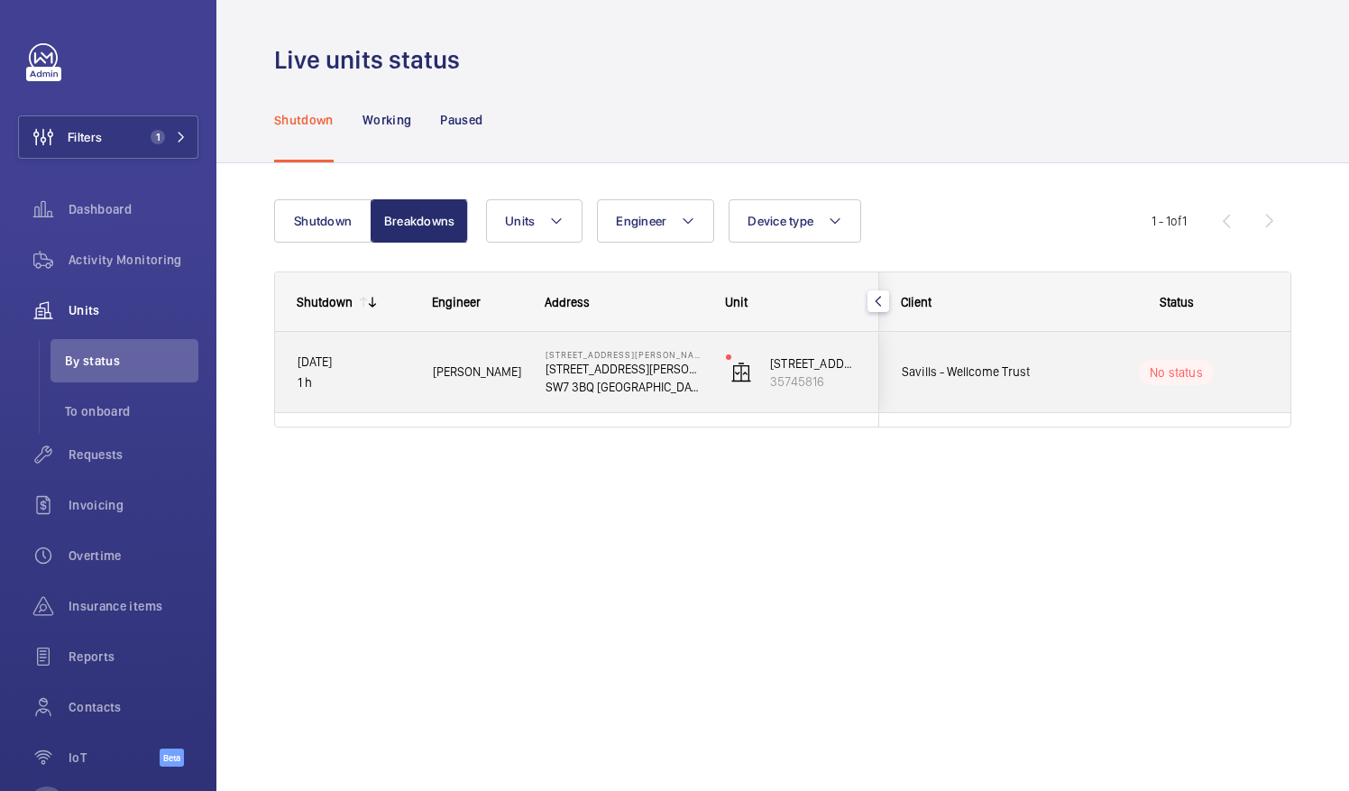
click at [1204, 380] on div "No status" at bounding box center [1176, 372] width 75 height 25
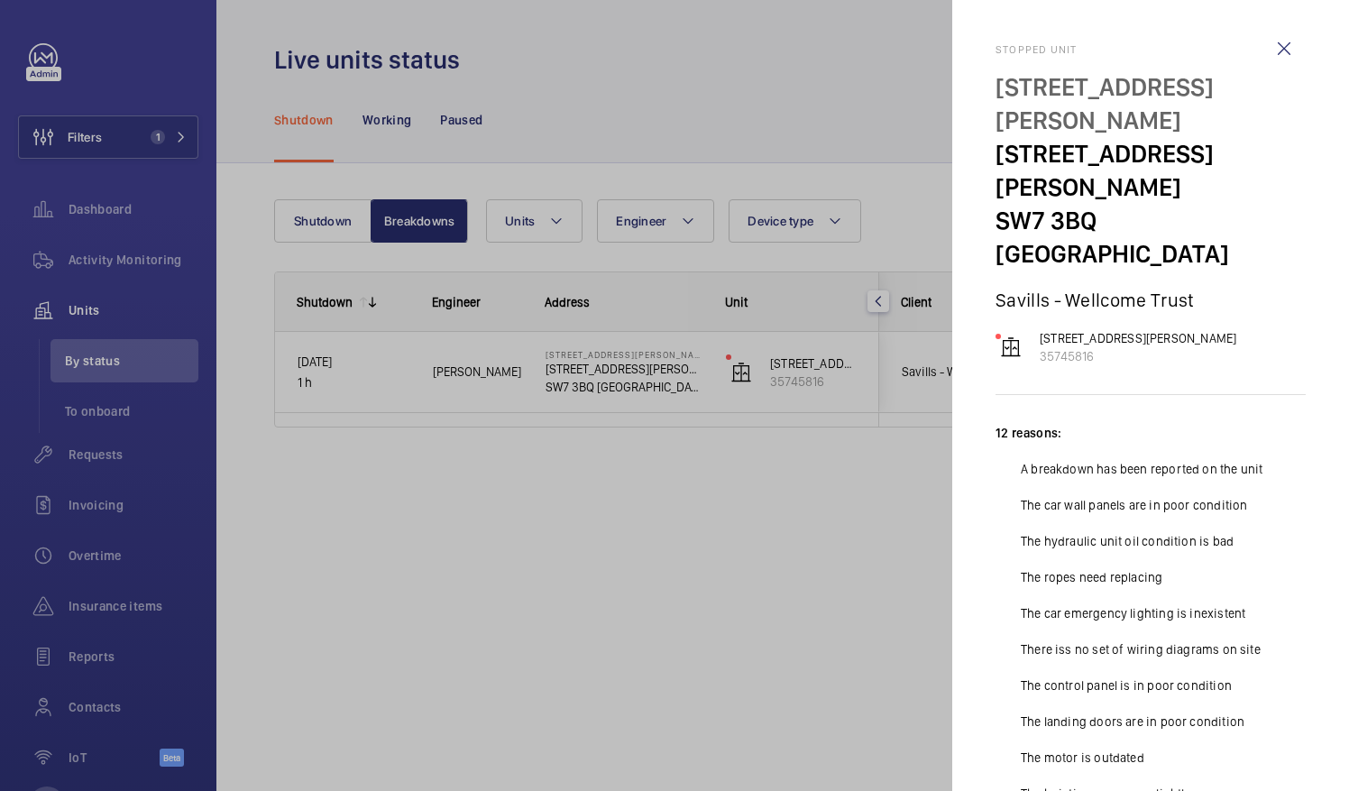
click at [764, 517] on div at bounding box center [674, 395] width 1349 height 791
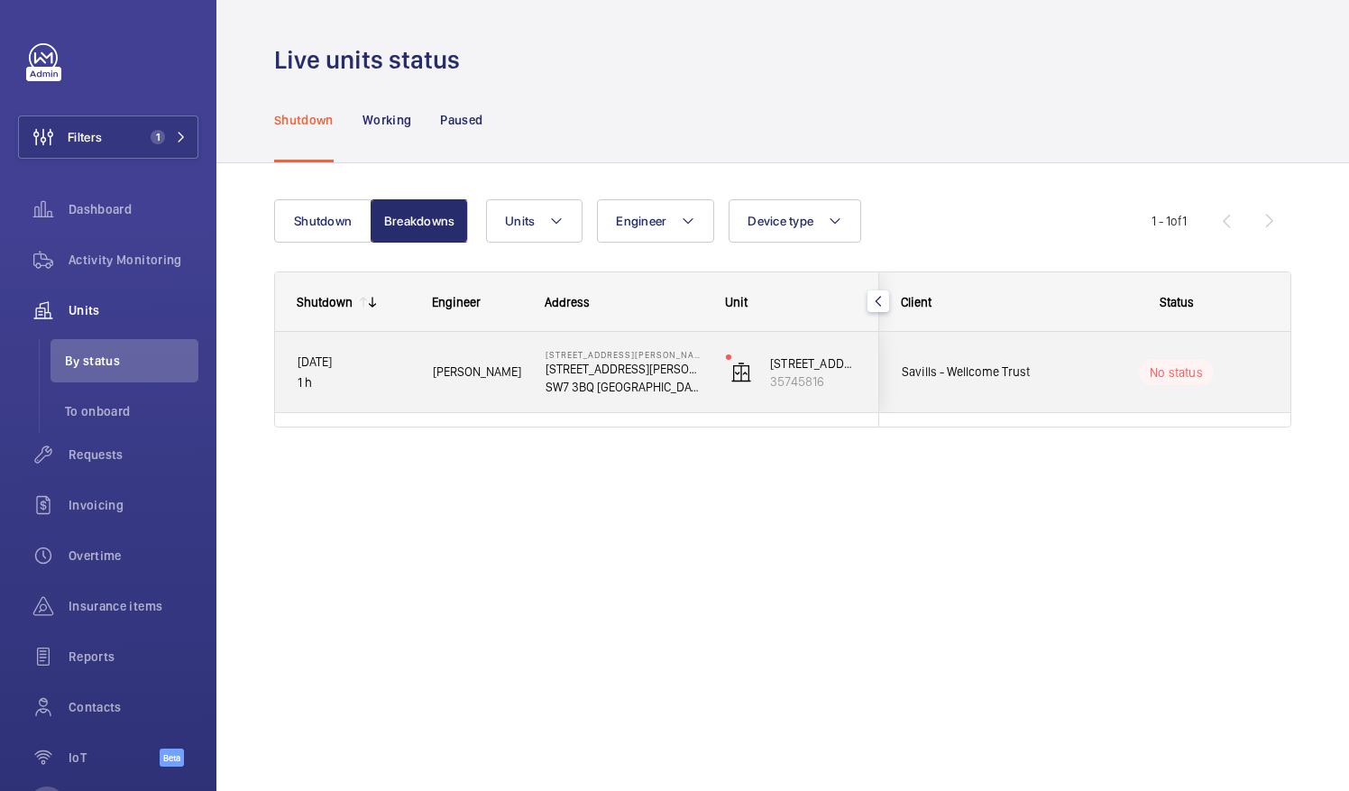
click at [380, 365] on p "04/09/2025" at bounding box center [354, 362] width 112 height 21
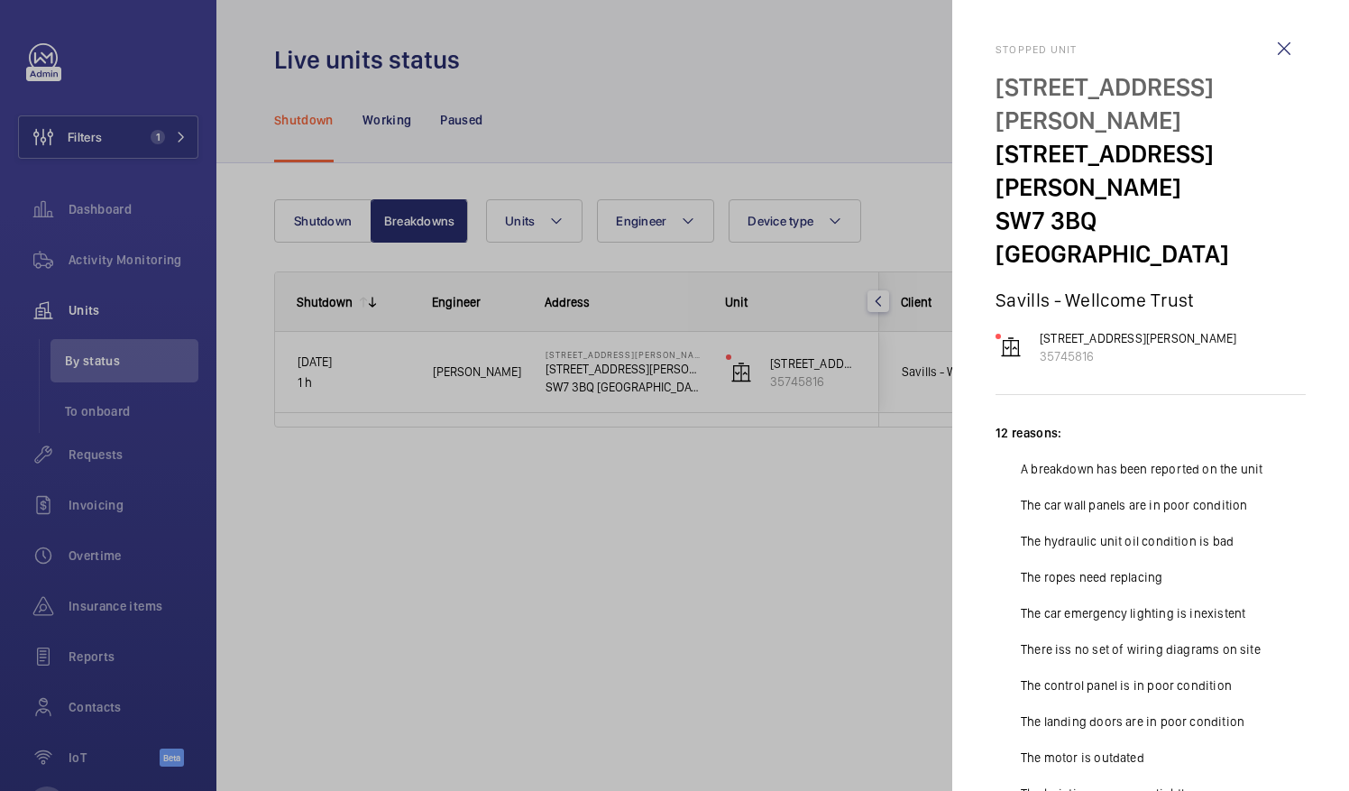
click at [620, 583] on div at bounding box center [674, 395] width 1349 height 791
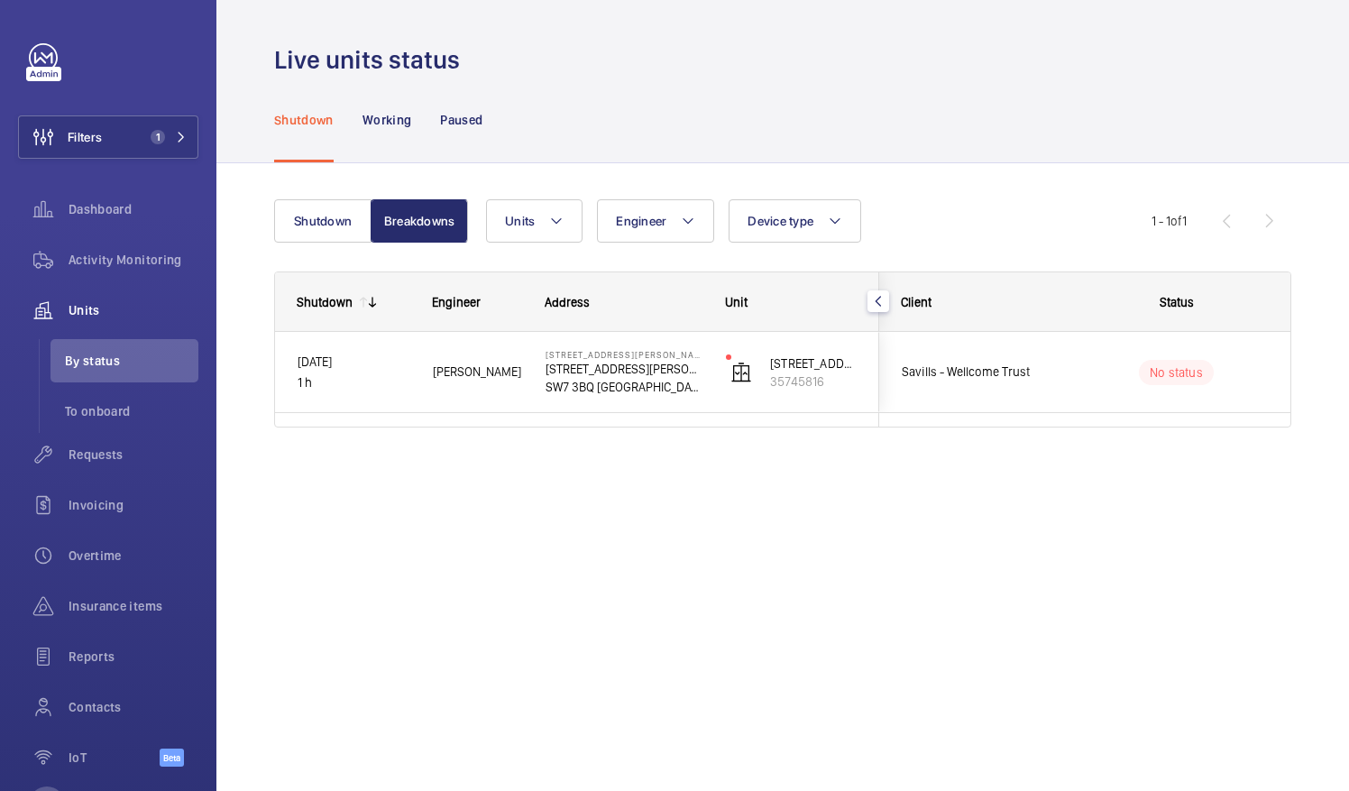
click at [1283, 426] on div "Shutdown Engineer Address Unit Client" at bounding box center [782, 370] width 1017 height 199
click at [108, 551] on span "Overtime" at bounding box center [134, 555] width 130 height 18
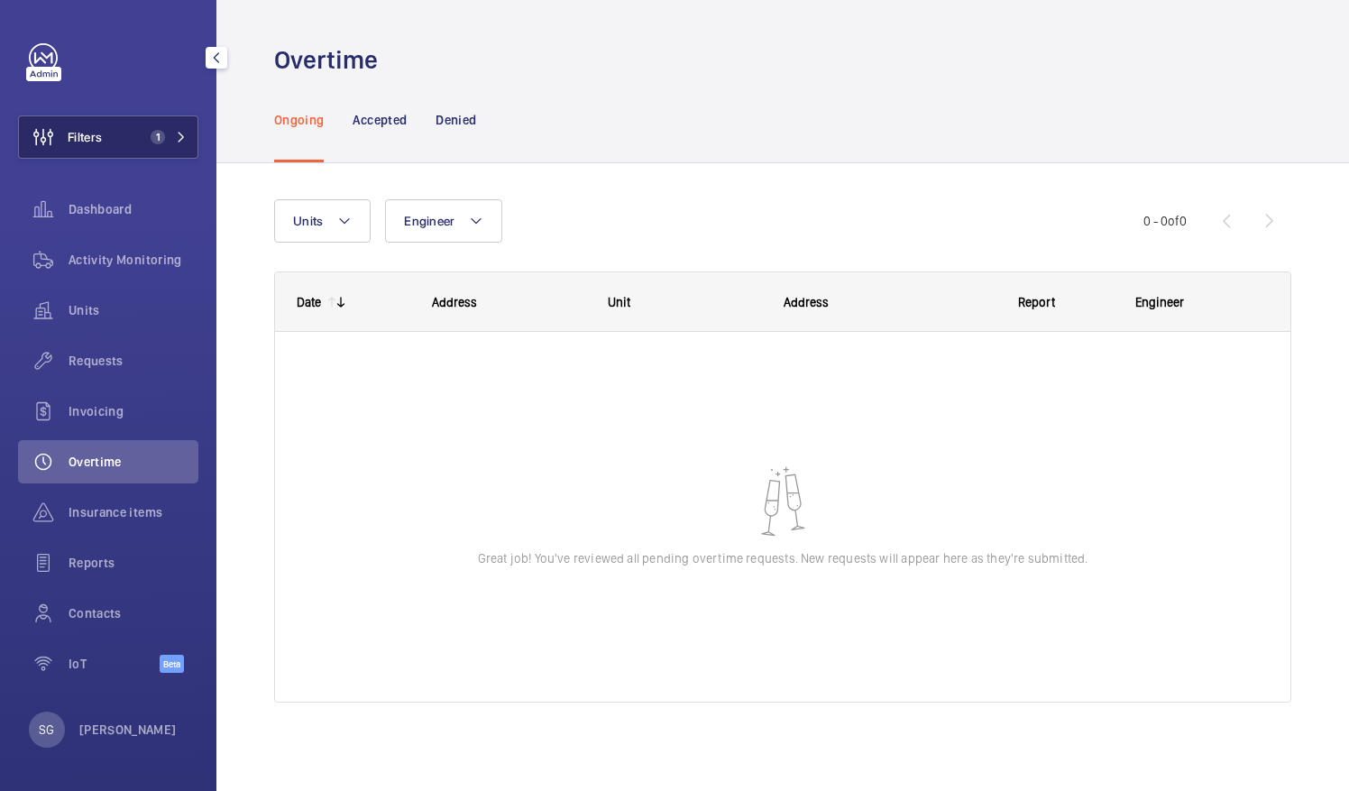
click at [150, 135] on span "1" at bounding box center [154, 137] width 22 height 14
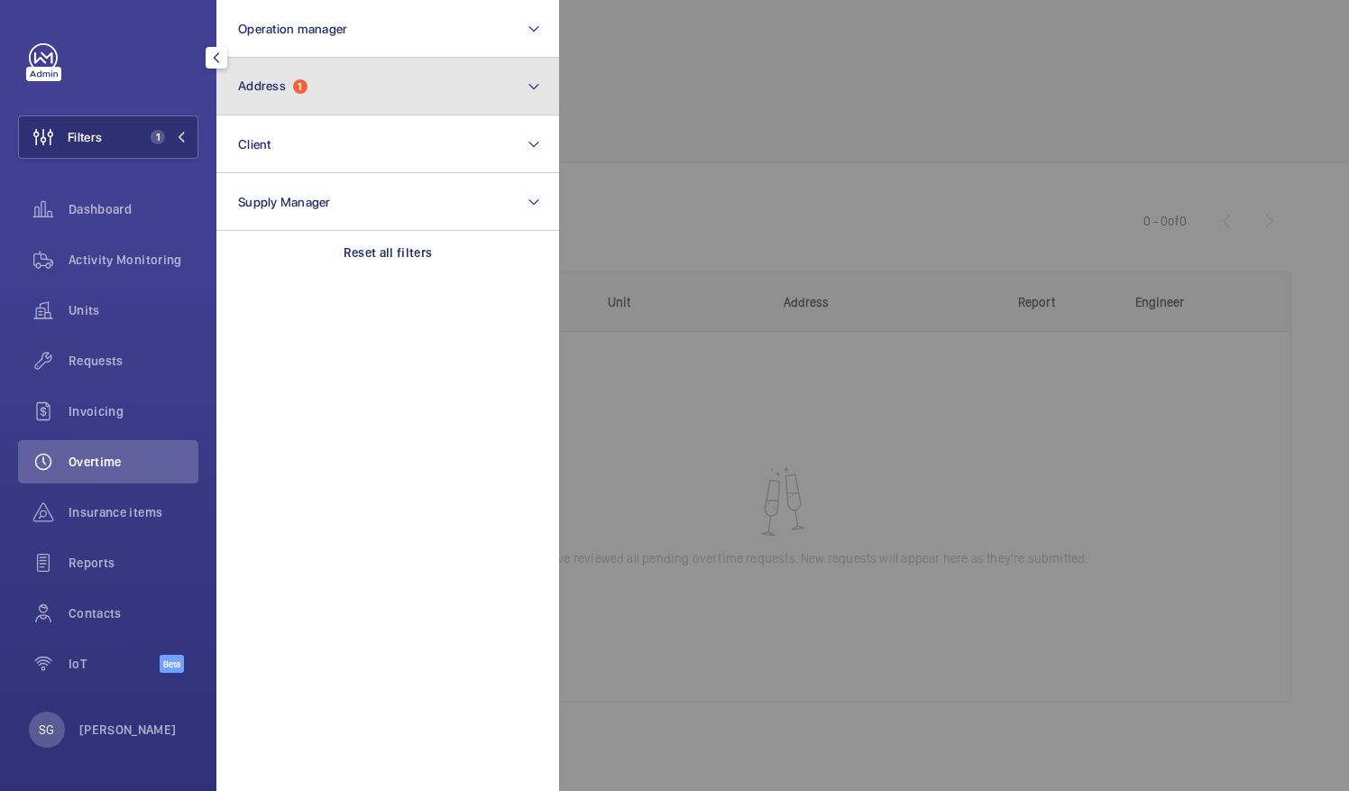
click at [330, 88] on button "Address 1" at bounding box center [387, 87] width 343 height 58
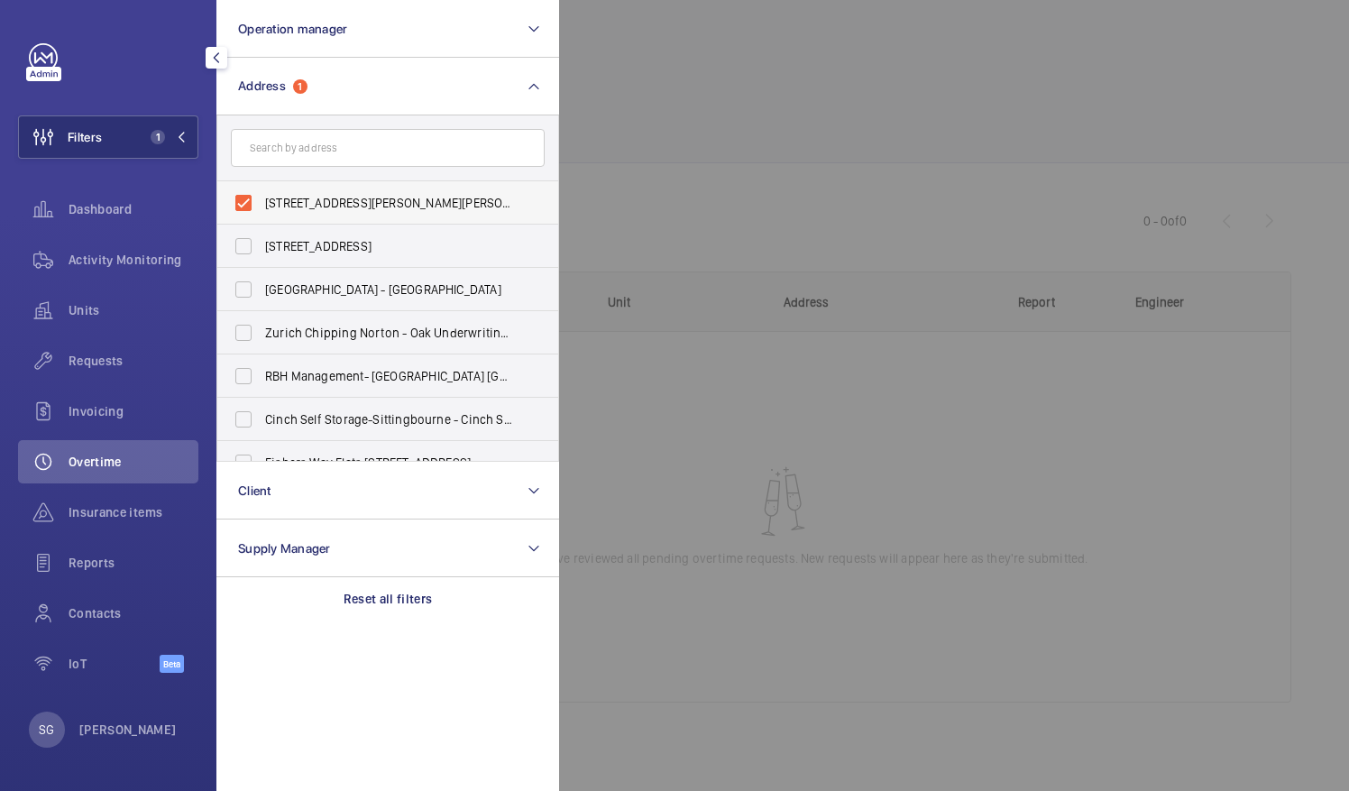
click at [243, 197] on label "70 EVELYN GARDENS - 70 EVELYN GARDENS, LONDON SW7 3BQ" at bounding box center [374, 202] width 314 height 43
click at [243, 197] on input "70 EVELYN GARDENS - 70 EVELYN GARDENS, LONDON SW7 3BQ" at bounding box center [243, 203] width 36 height 36
checkbox input "false"
click at [752, 63] on div at bounding box center [1233, 395] width 1349 height 791
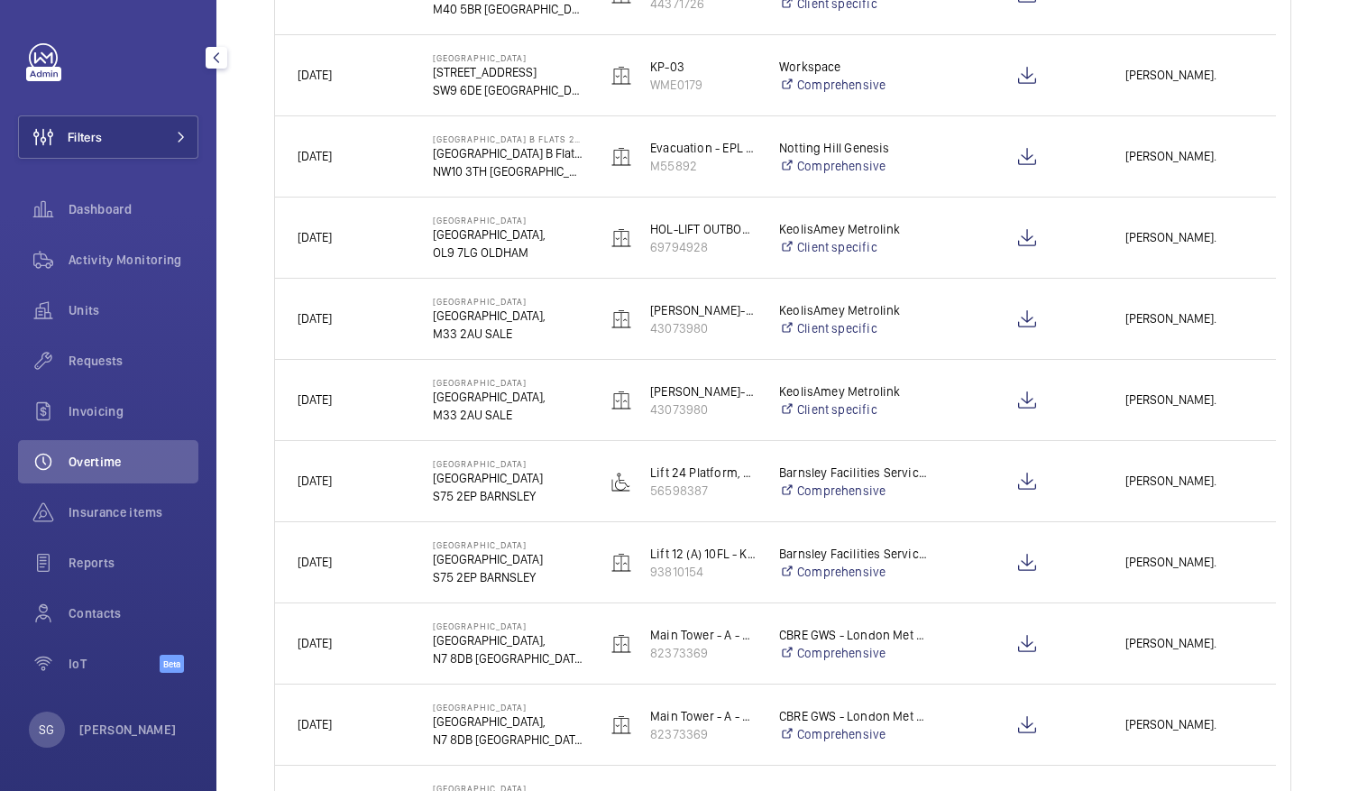
scroll to position [691, 0]
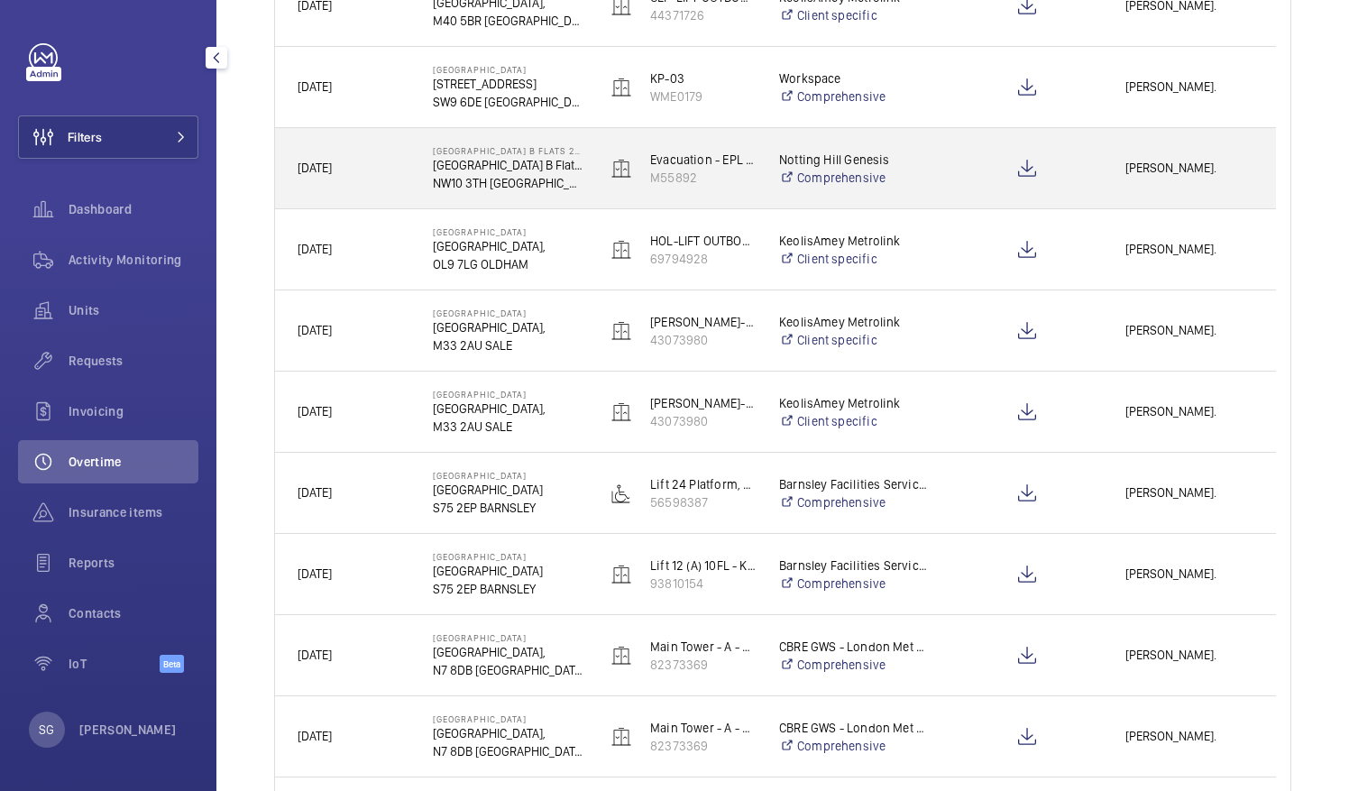
click at [1086, 175] on div at bounding box center [1027, 168] width 150 height 45
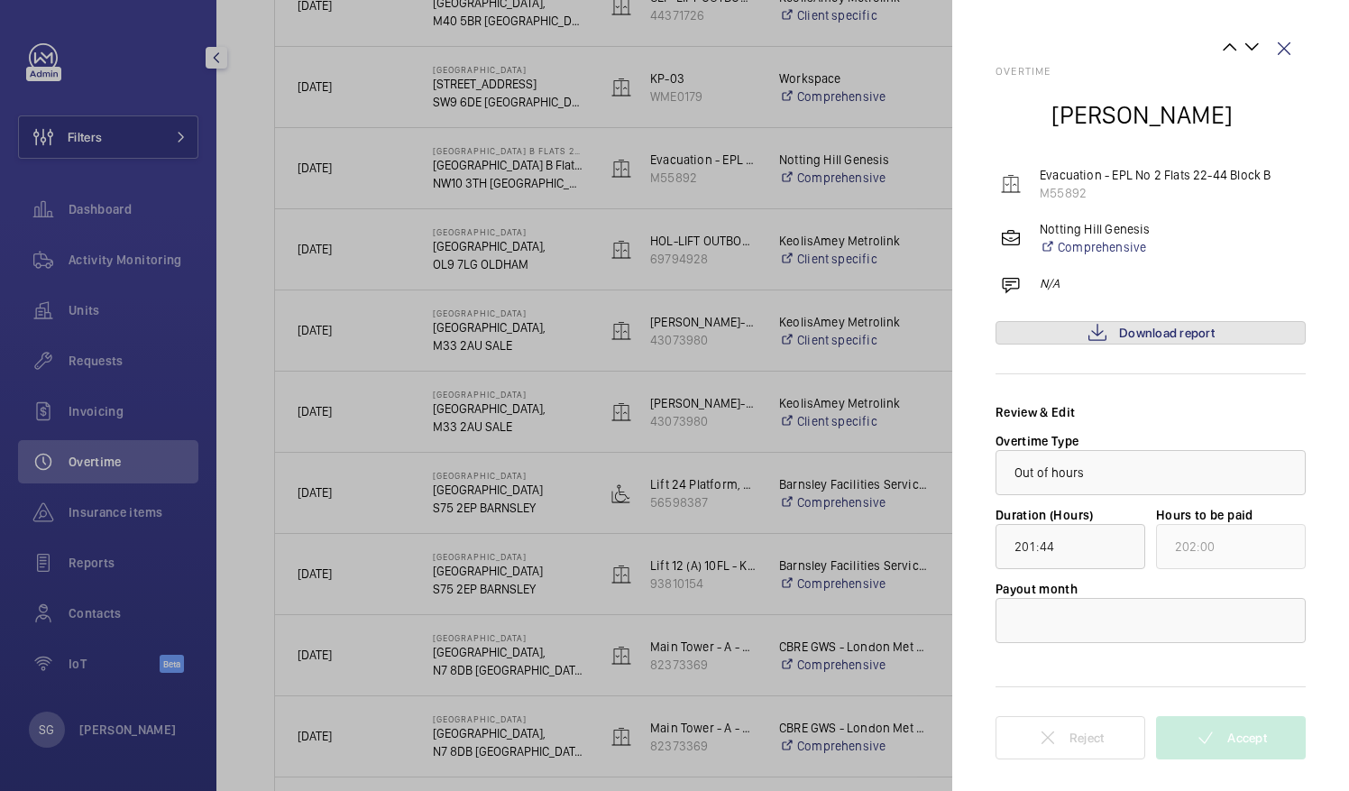
click at [1156, 334] on span "Download report" at bounding box center [1167, 332] width 96 height 14
click at [1287, 44] on wm-front-icon-button at bounding box center [1283, 48] width 43 height 43
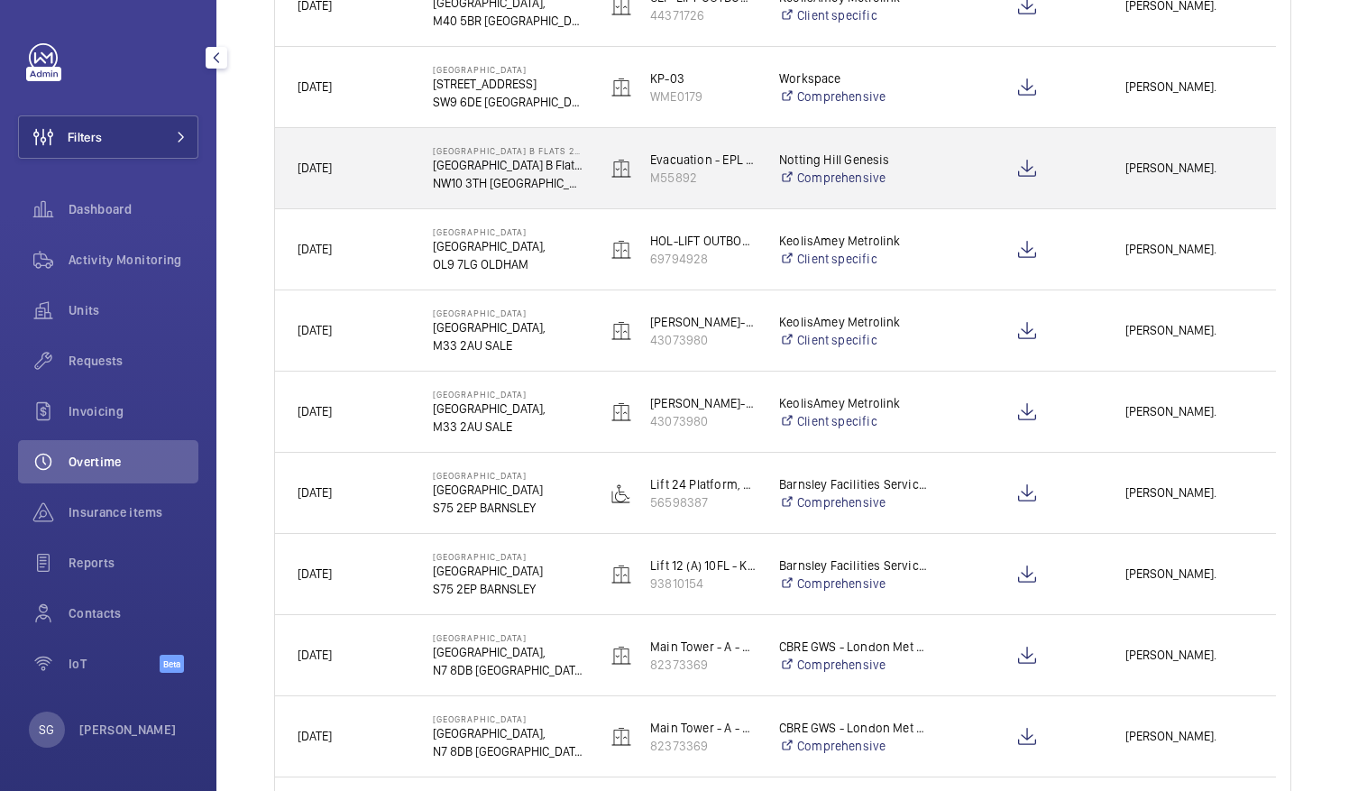
click at [1192, 177] on span "[PERSON_NAME]." at bounding box center [1189, 168] width 128 height 21
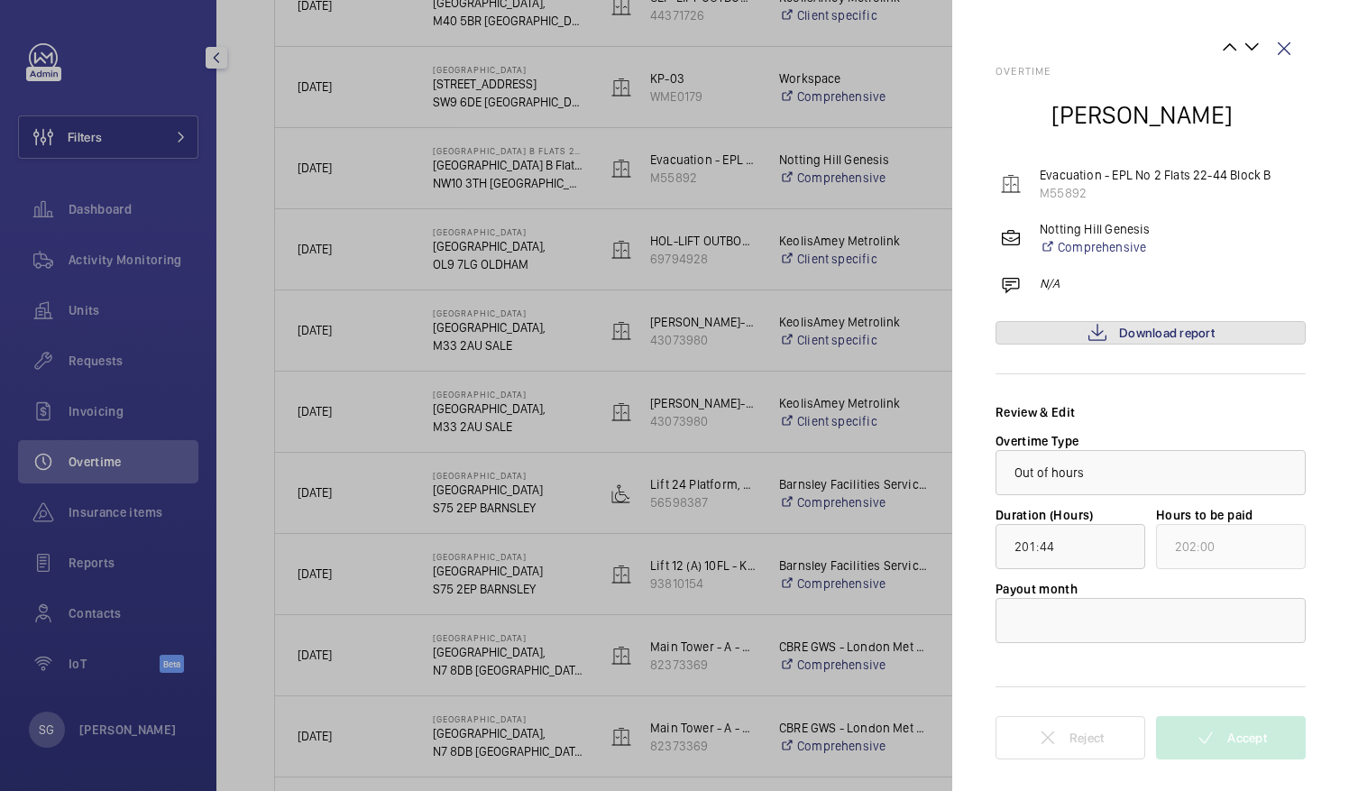
click at [1158, 333] on span "Download report" at bounding box center [1167, 332] width 96 height 14
click at [1285, 54] on wm-front-icon-button at bounding box center [1283, 48] width 43 height 43
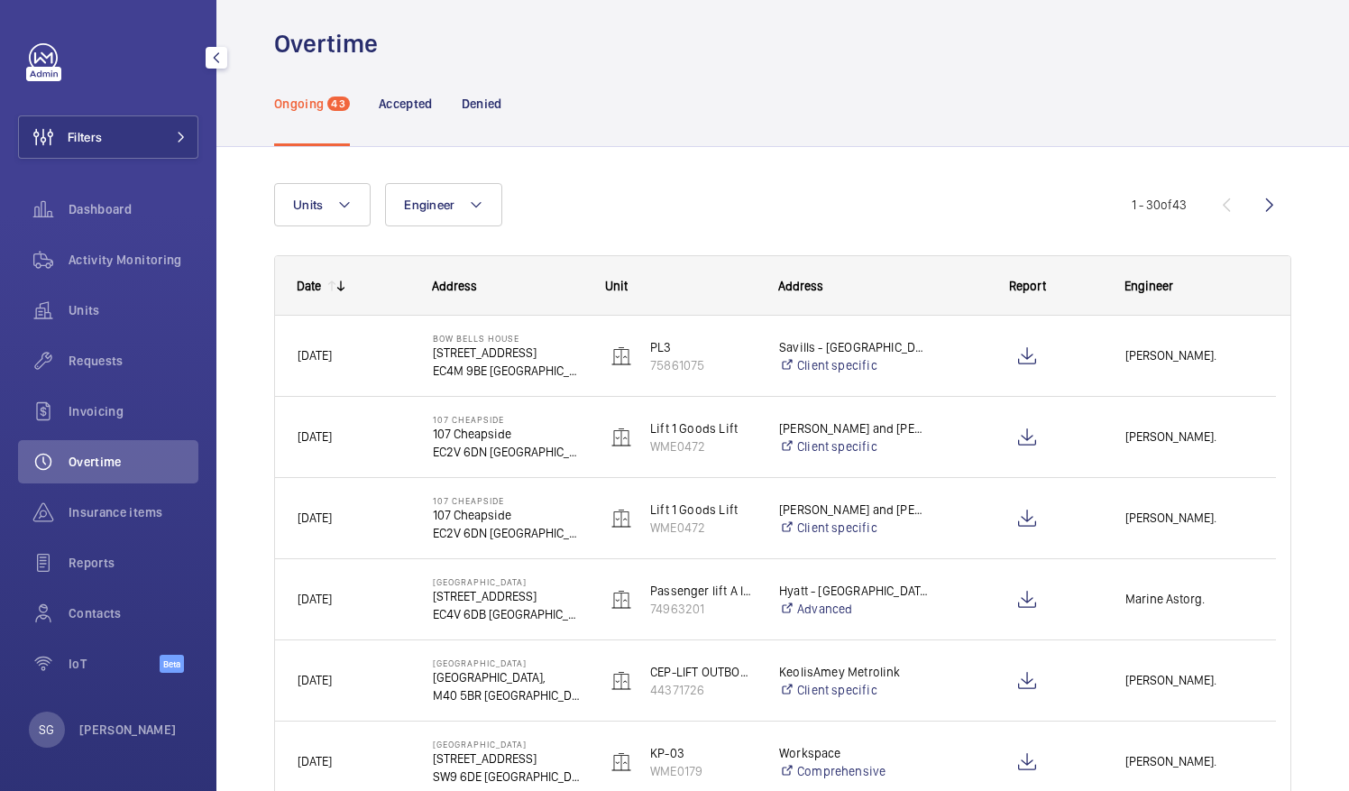
scroll to position [0, 0]
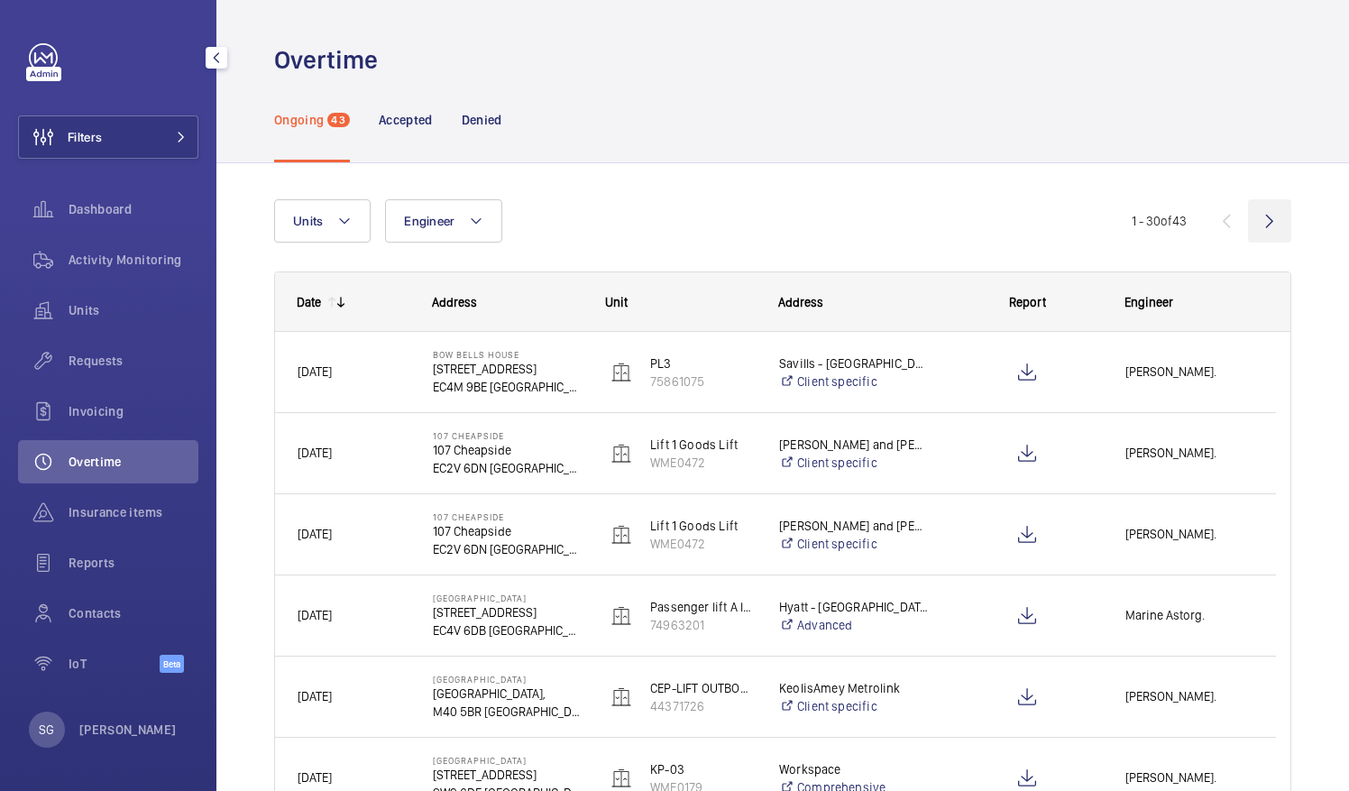
click at [1253, 213] on wm-front-icon-button at bounding box center [1269, 220] width 43 height 43
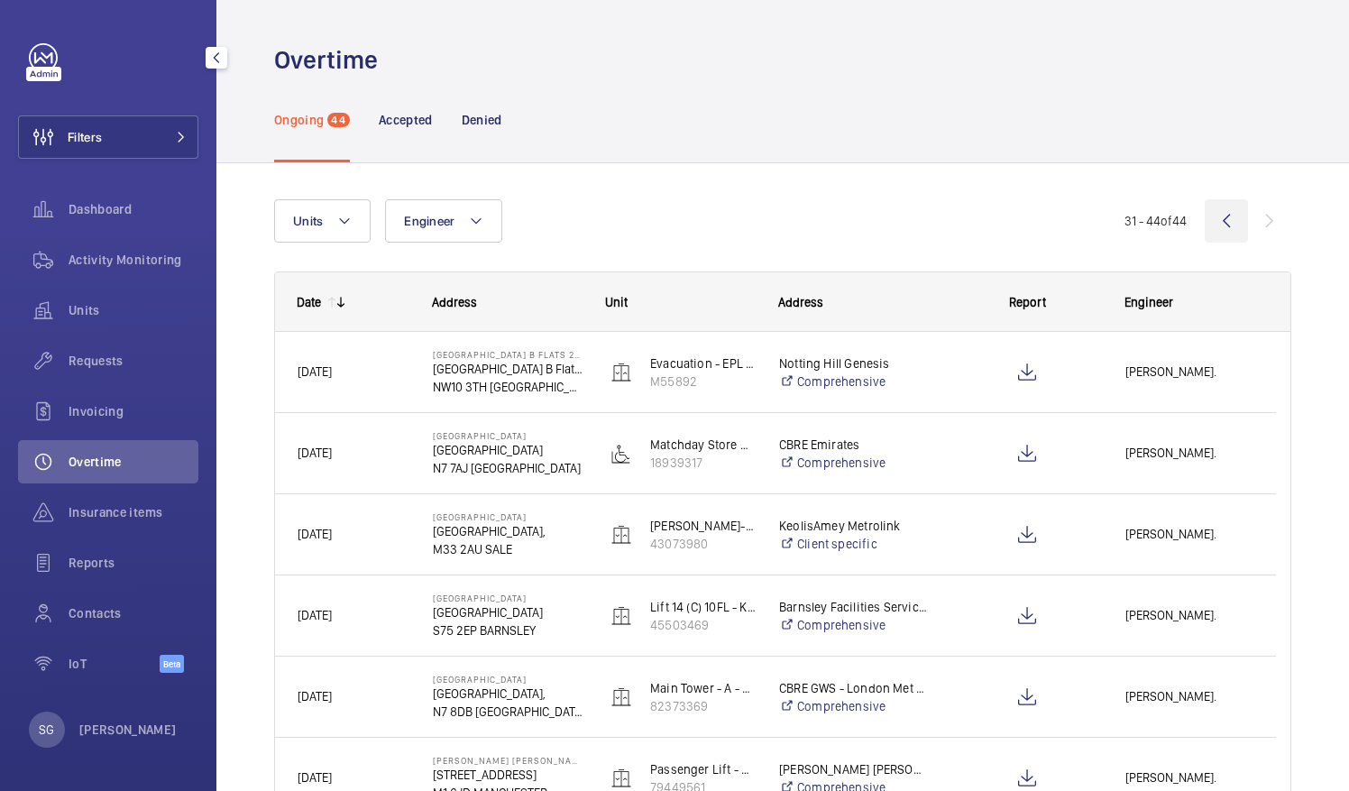
click at [1222, 224] on wm-front-icon-button at bounding box center [1225, 220] width 43 height 43
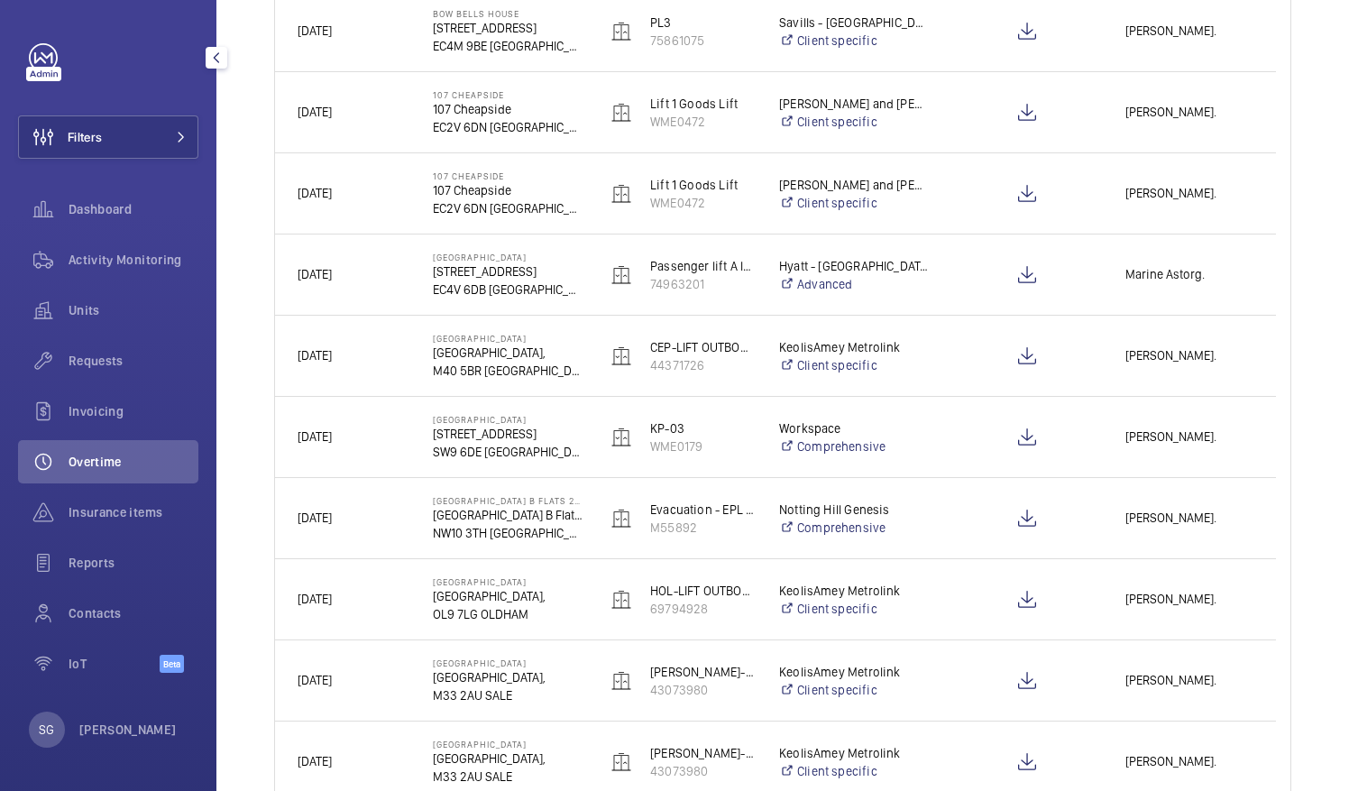
scroll to position [348, 0]
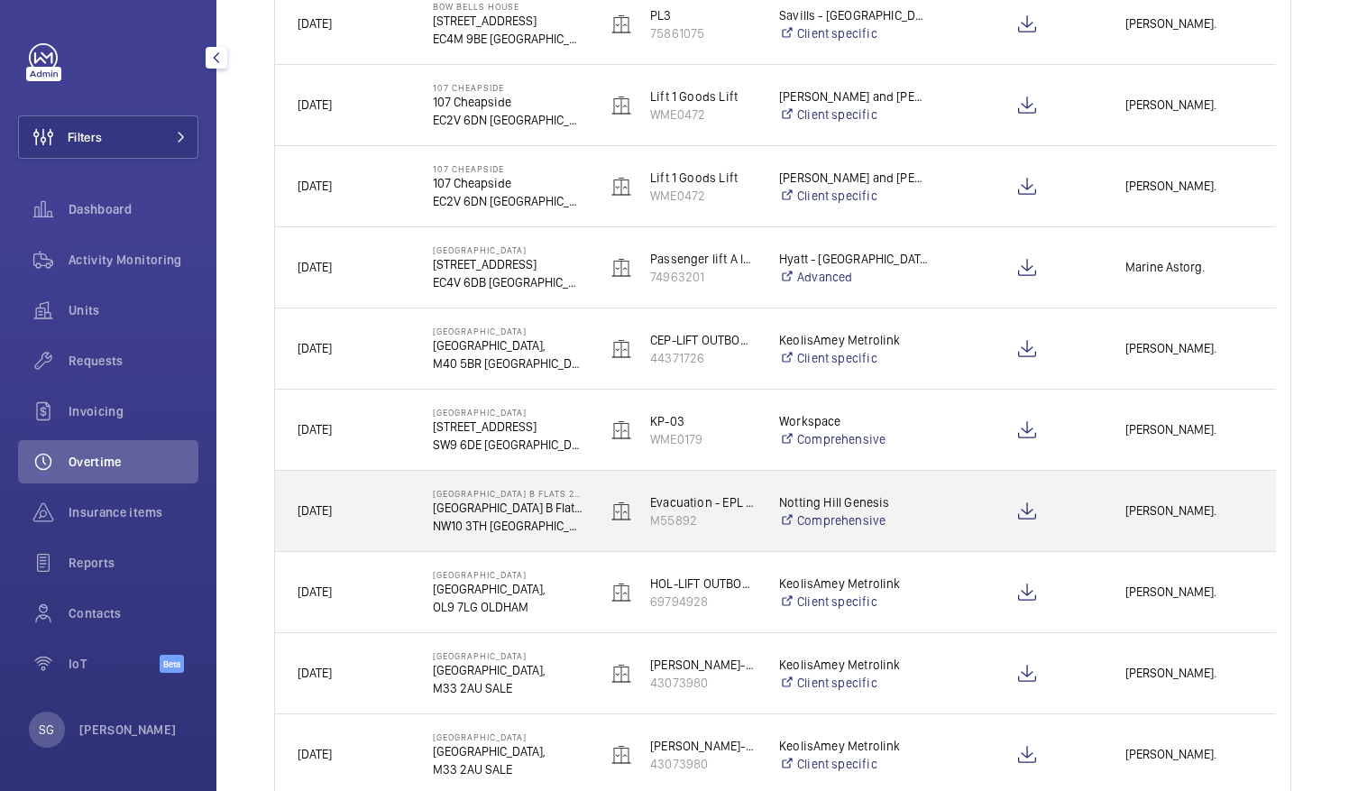
click at [1177, 509] on span "[PERSON_NAME]." at bounding box center [1189, 510] width 128 height 21
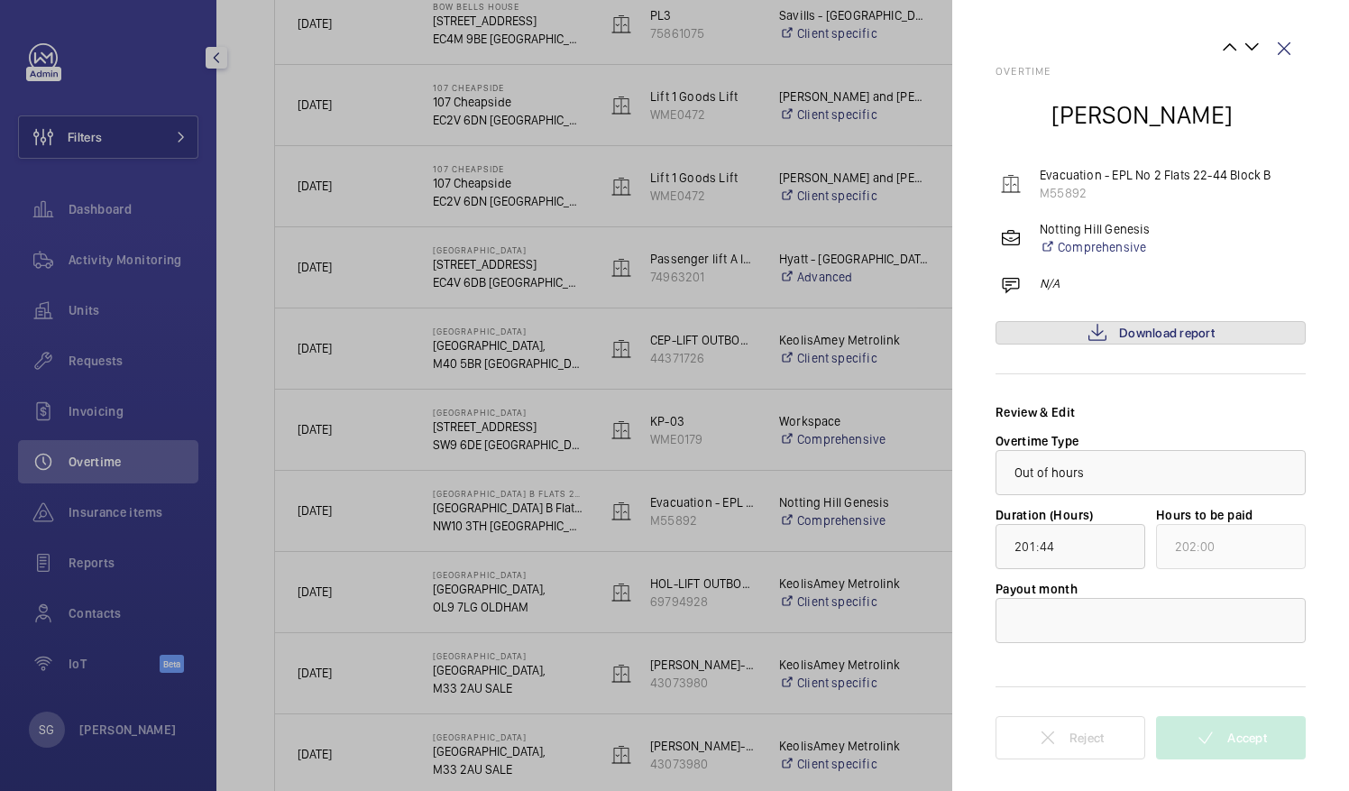
click at [1170, 336] on span "Download report" at bounding box center [1167, 332] width 96 height 14
click at [1293, 51] on wm-front-icon-button at bounding box center [1283, 48] width 43 height 43
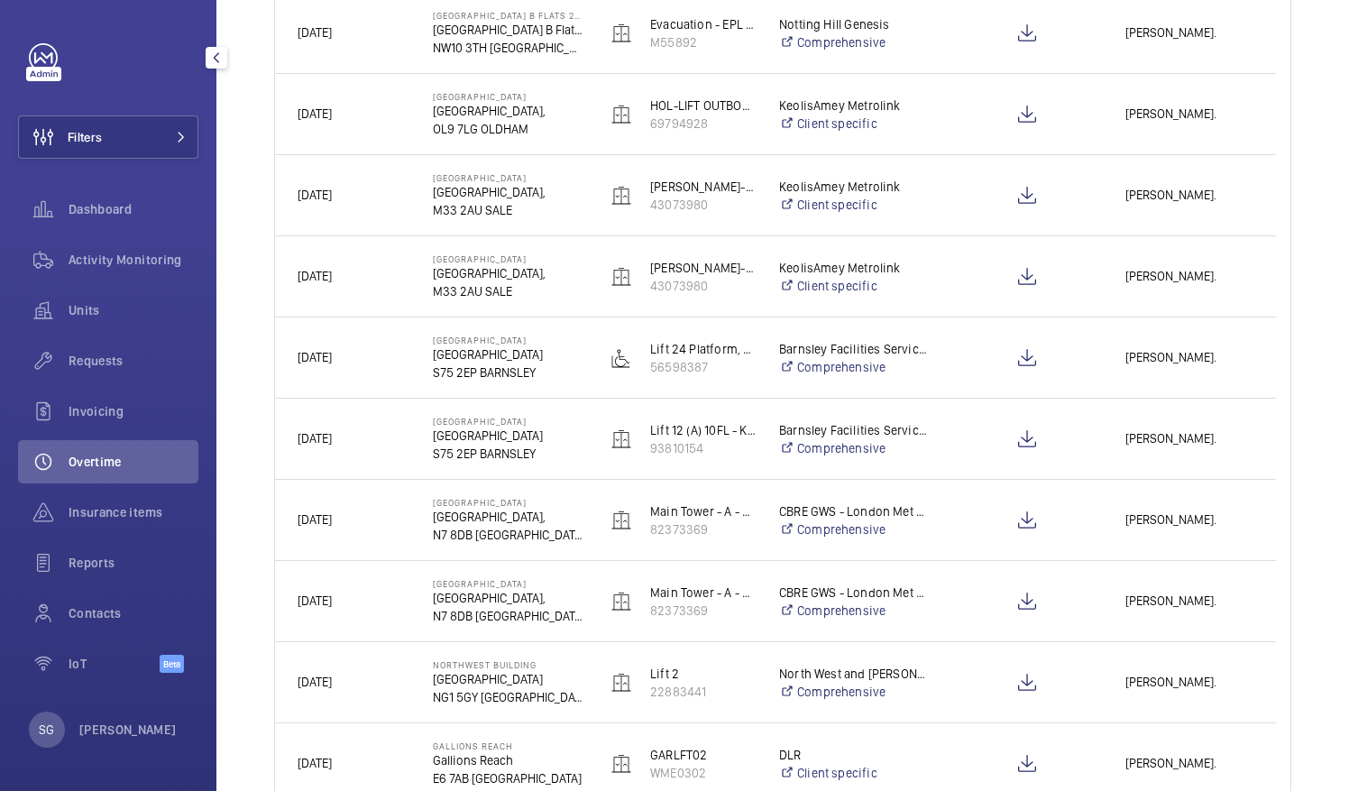
scroll to position [0, 0]
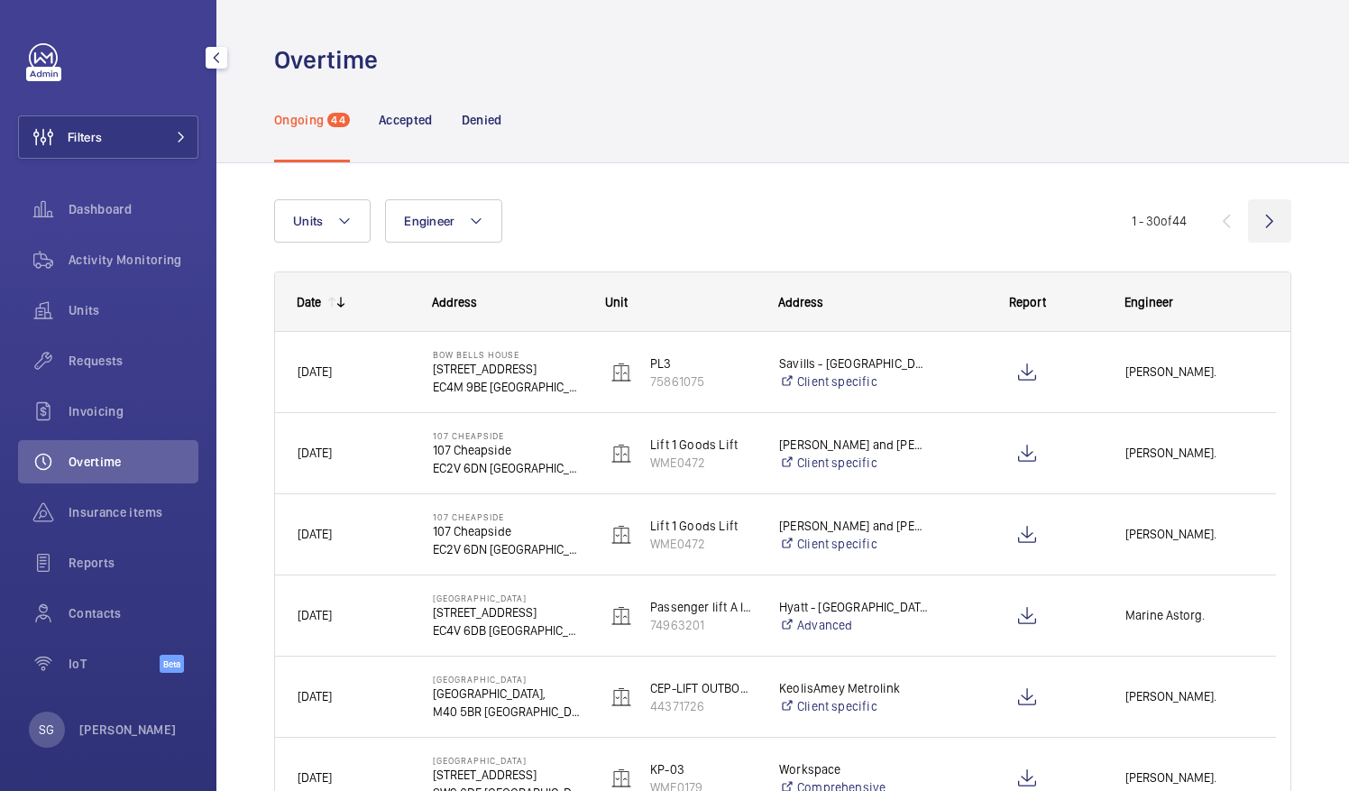
click at [1250, 210] on wm-front-icon-button at bounding box center [1269, 220] width 43 height 43
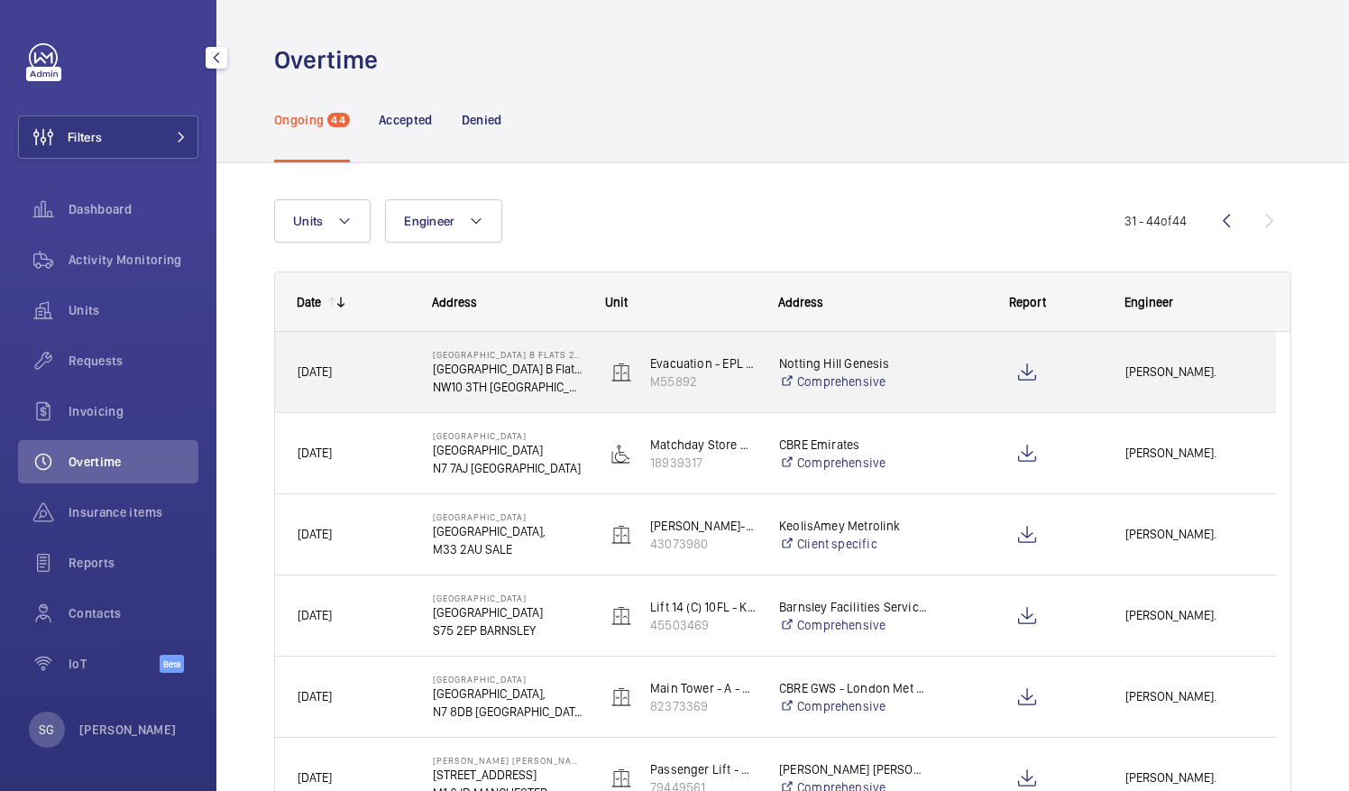
click at [1086, 379] on div at bounding box center [1027, 372] width 150 height 45
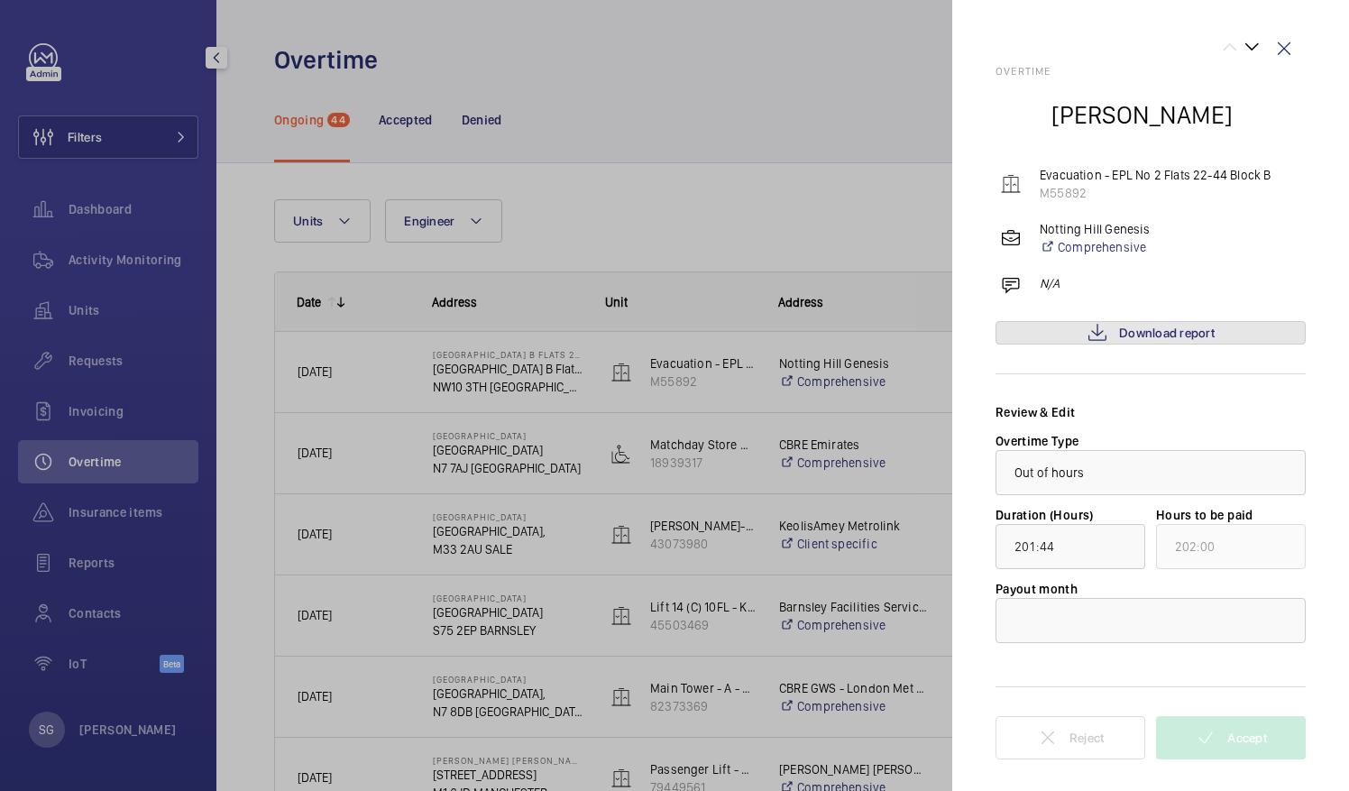
click at [1089, 334] on mat-icon at bounding box center [1097, 333] width 22 height 22
click at [1284, 44] on wm-front-icon-button at bounding box center [1283, 48] width 43 height 43
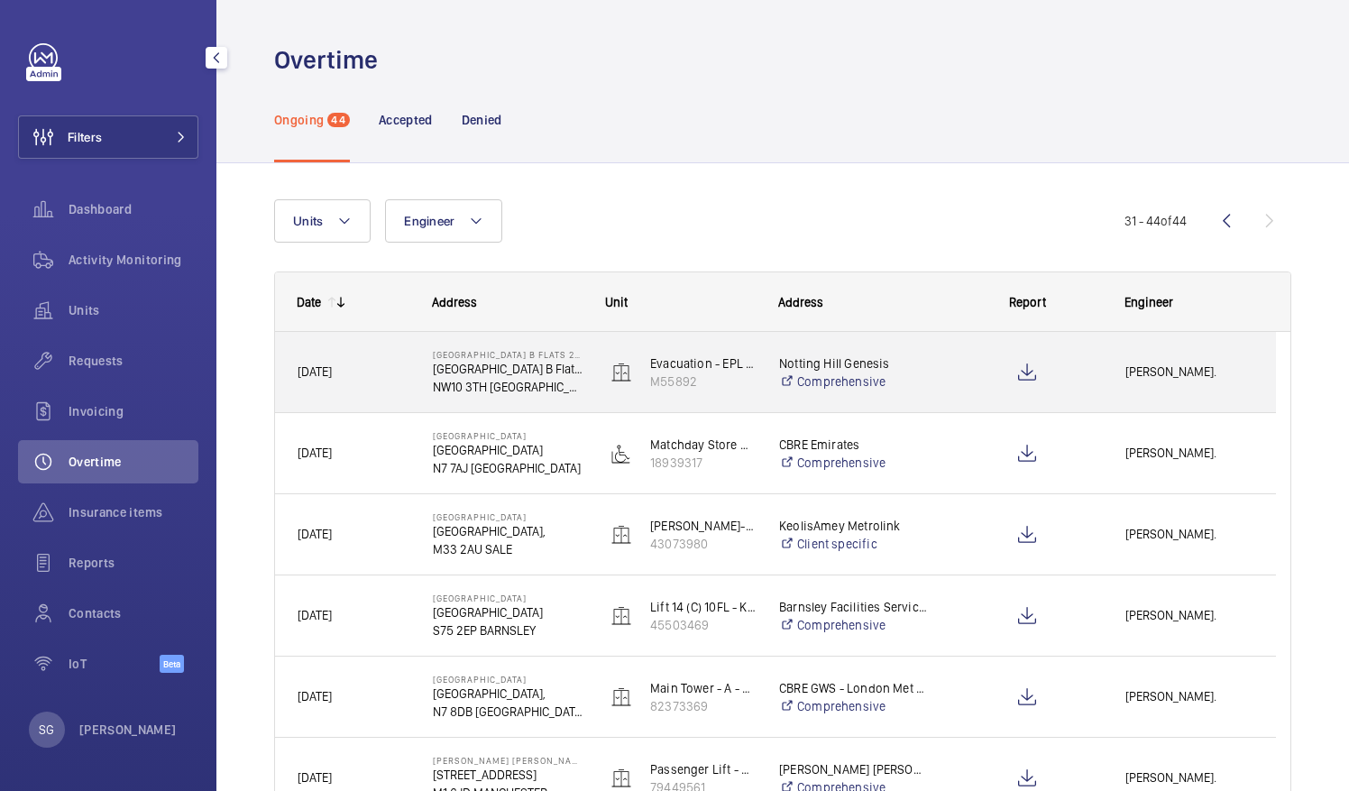
click at [1131, 383] on div "Piotr Kijo." at bounding box center [1188, 371] width 171 height 57
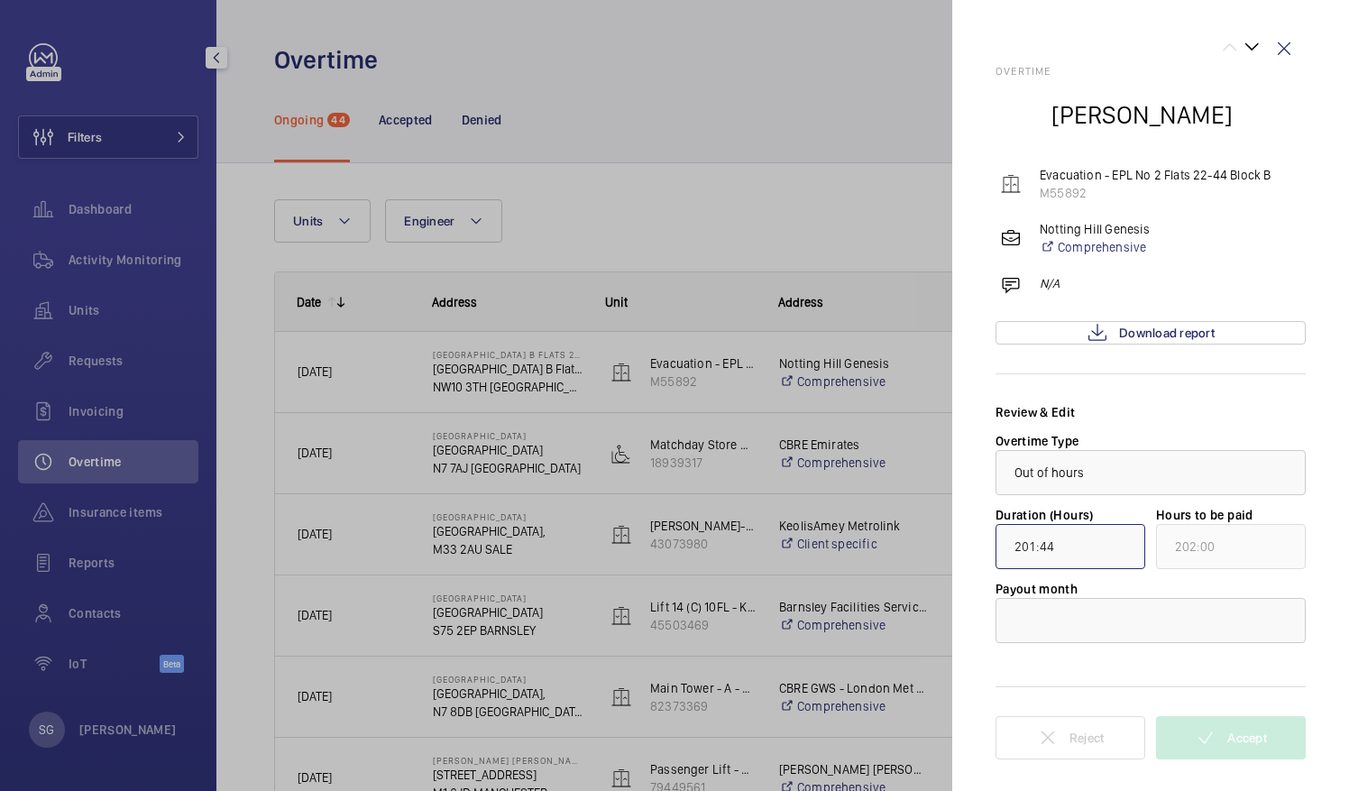
click at [1103, 547] on input "201:44" at bounding box center [1070, 546] width 150 height 45
type input "00:44"
type input "01:00"
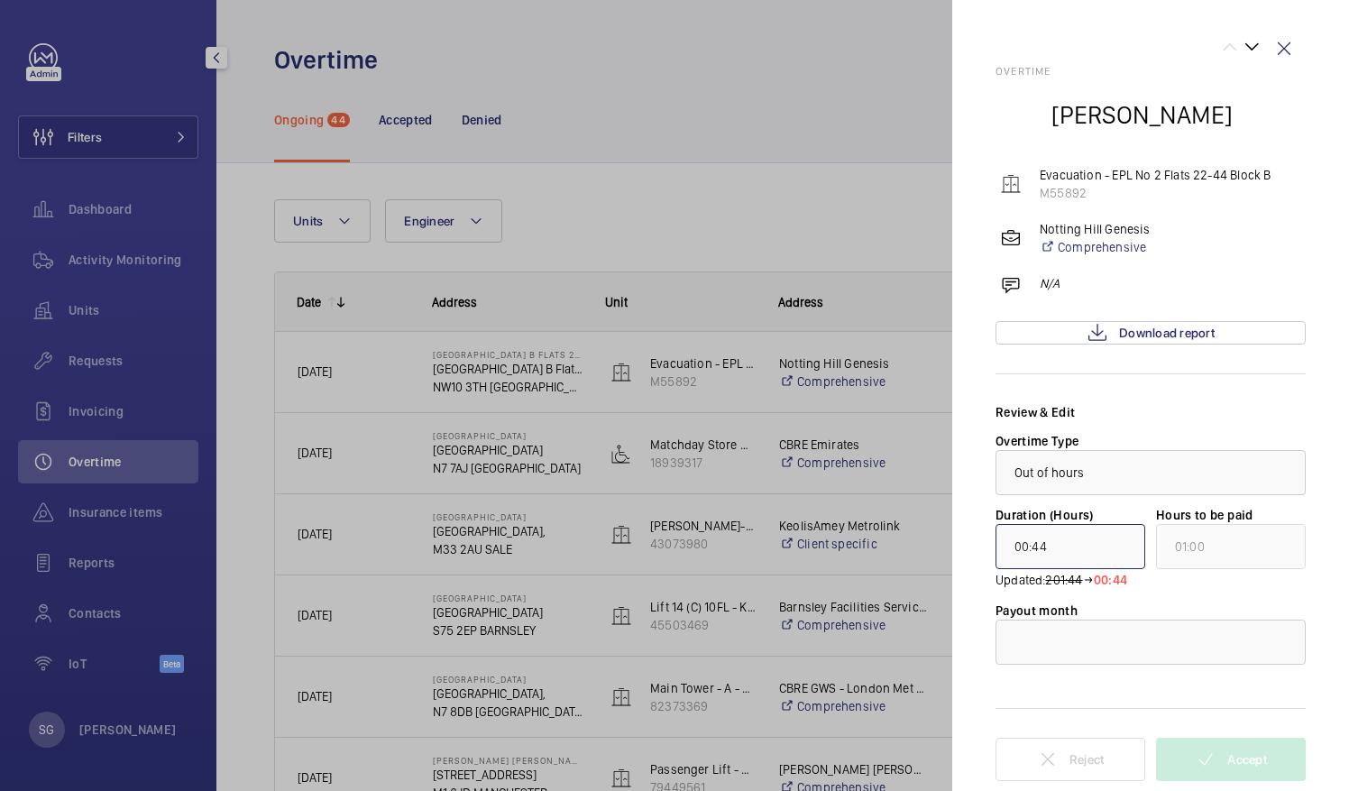
click at [1087, 543] on input "00:44" at bounding box center [1070, 546] width 150 height 45
type input "00:00"
type input "01:00"
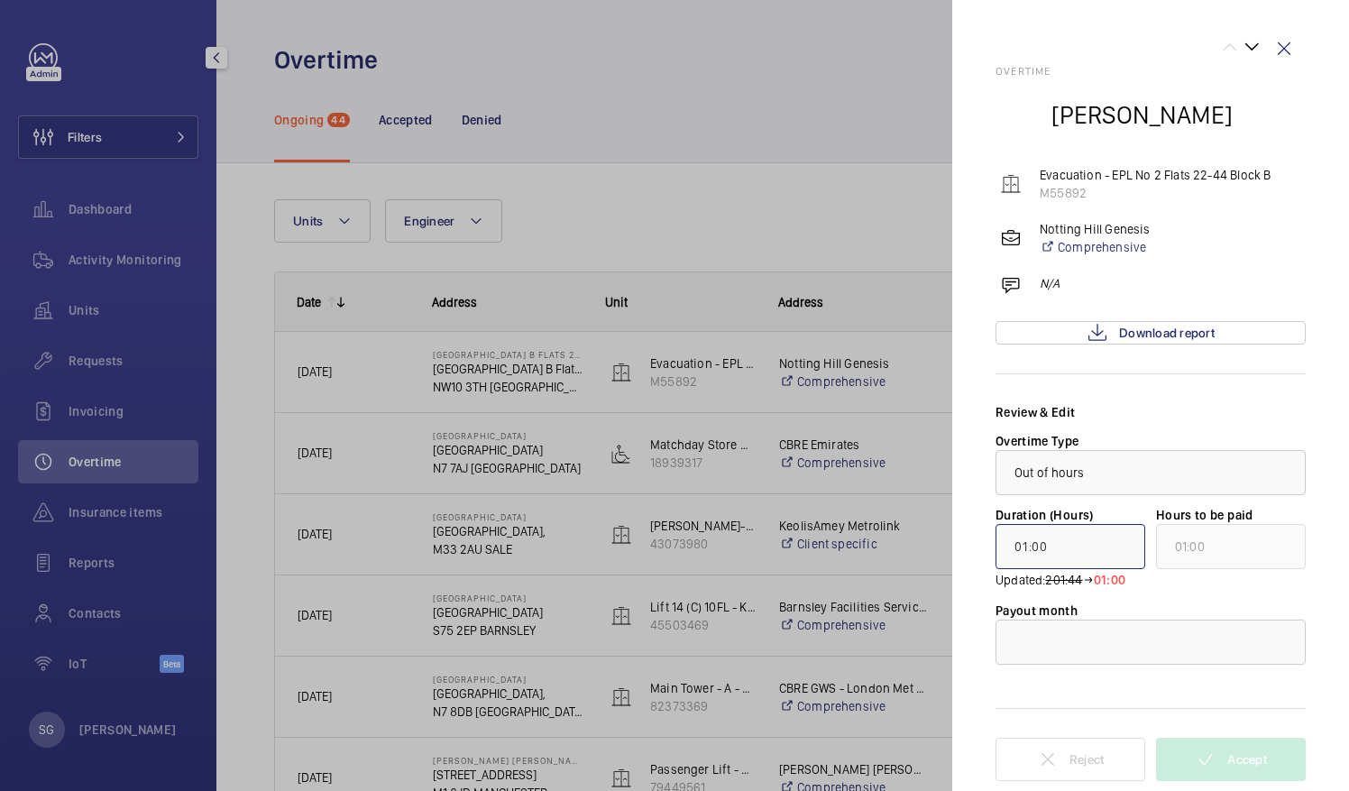
type input "01:30"
type input "02:00"
click at [1205, 638] on div at bounding box center [1150, 641] width 308 height 43
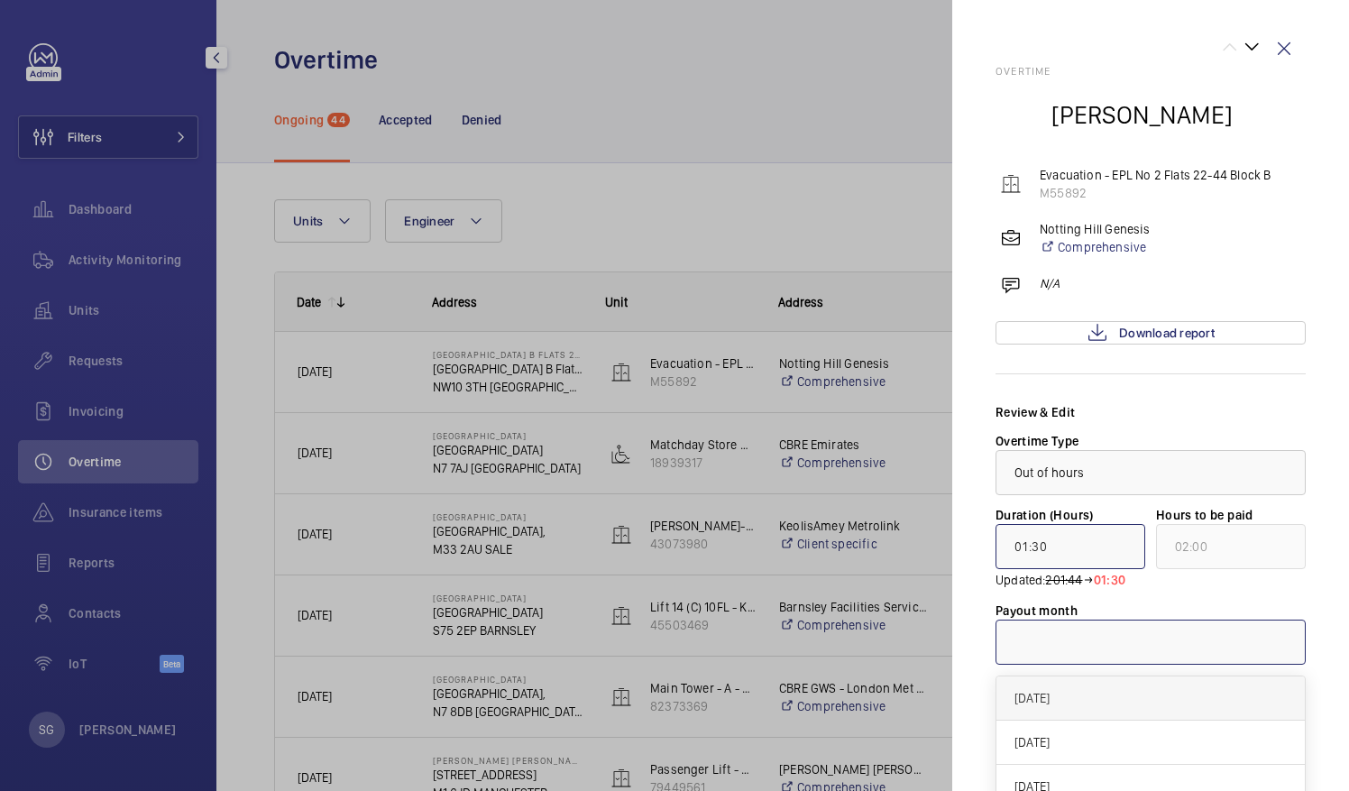
click at [1161, 691] on span "[DATE]" at bounding box center [1150, 698] width 272 height 18
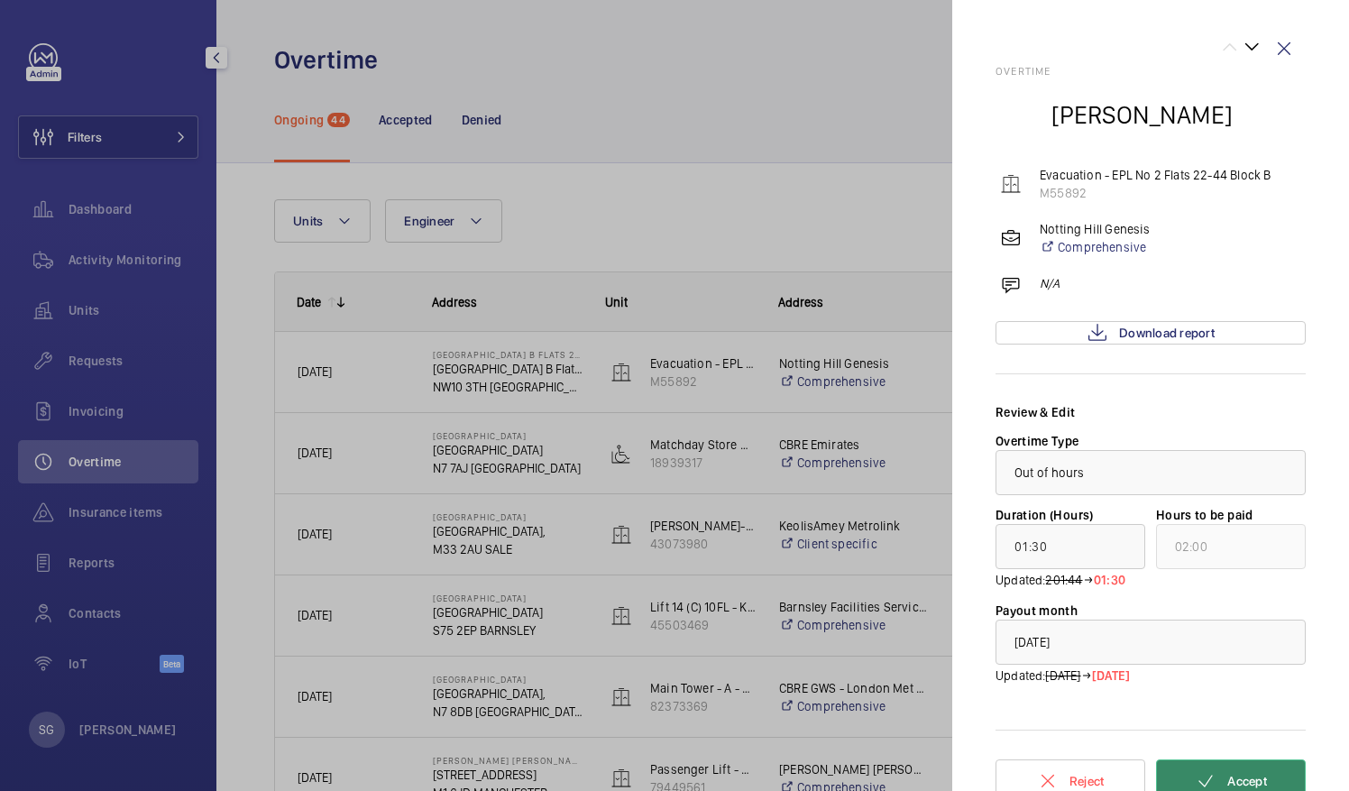
click at [1224, 771] on button "Accept" at bounding box center [1231, 780] width 150 height 43
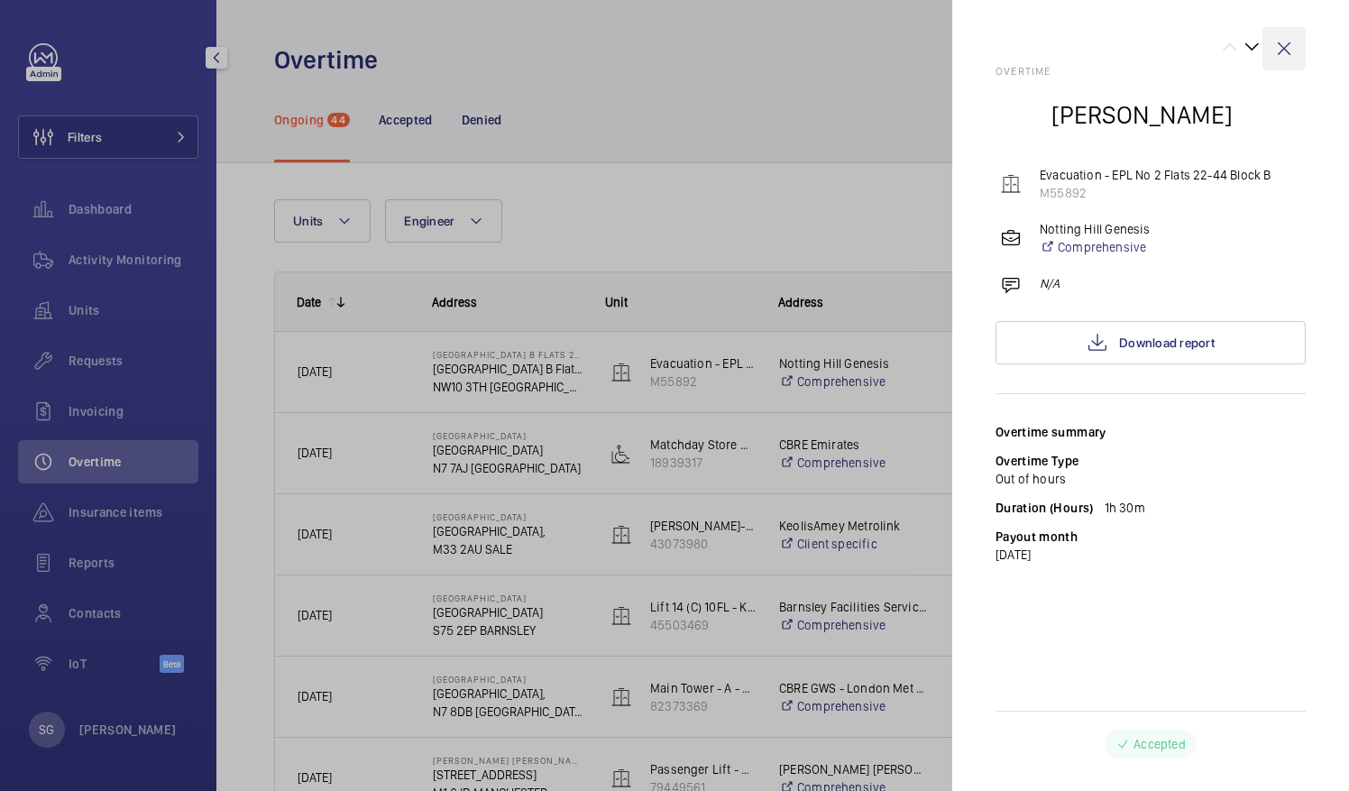
click at [1293, 52] on wm-front-icon-button at bounding box center [1283, 48] width 43 height 43
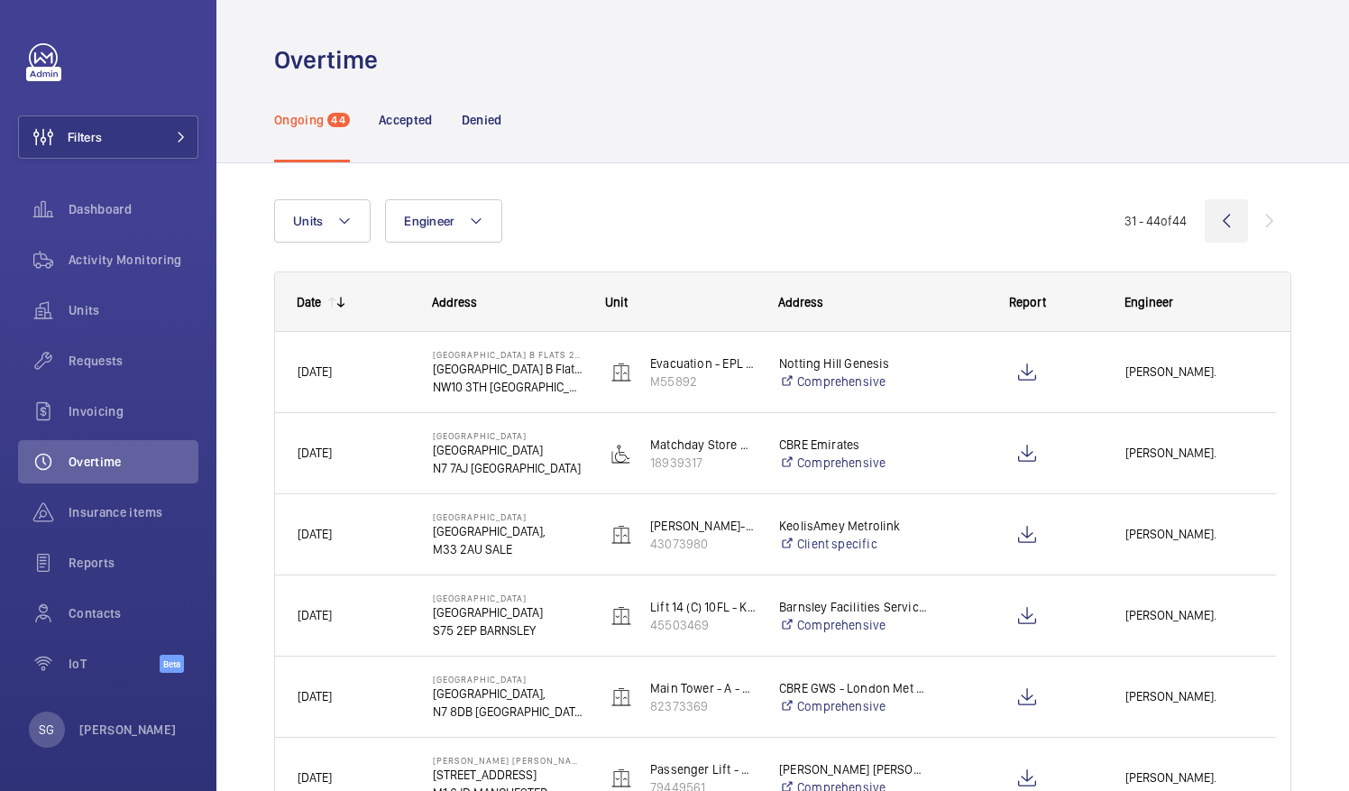
click at [1219, 220] on wm-front-icon-button at bounding box center [1225, 220] width 43 height 43
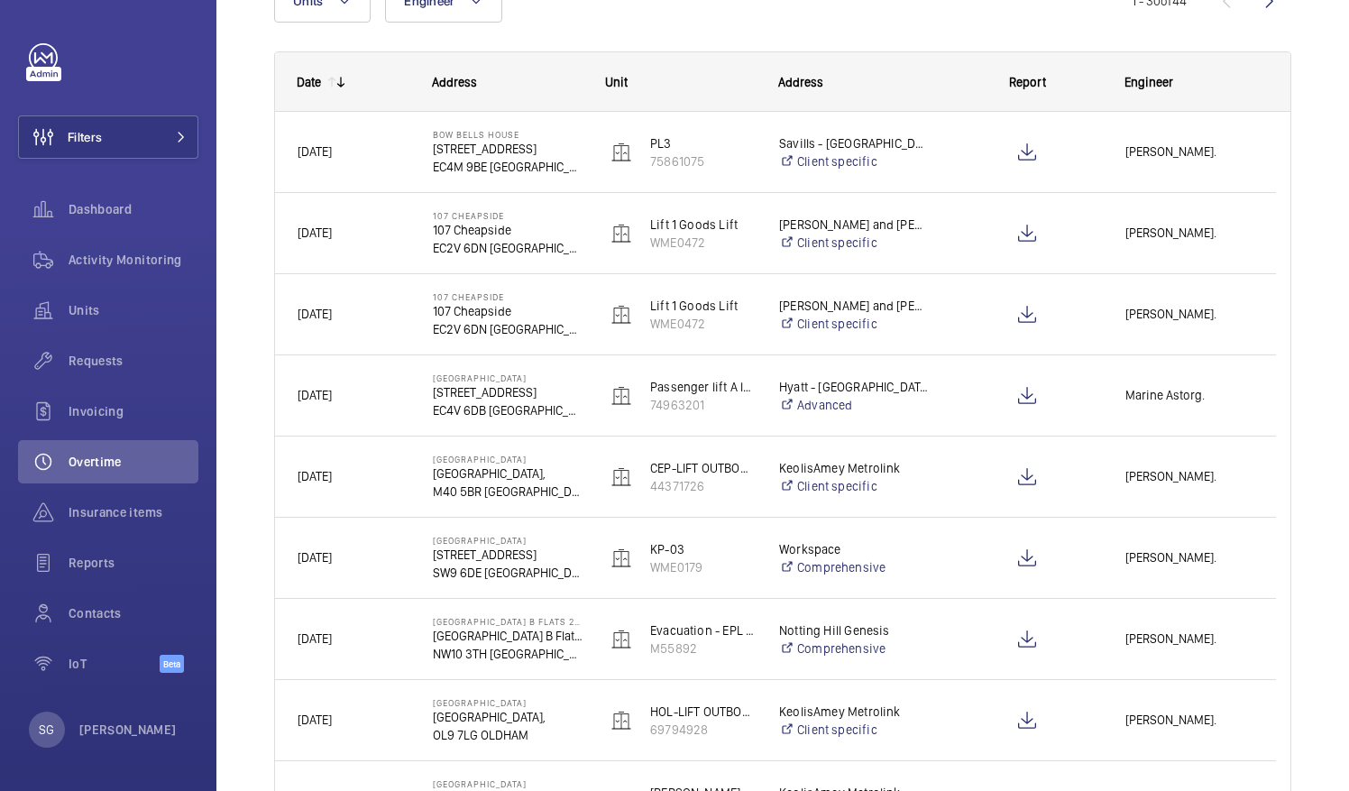
scroll to position [243, 0]
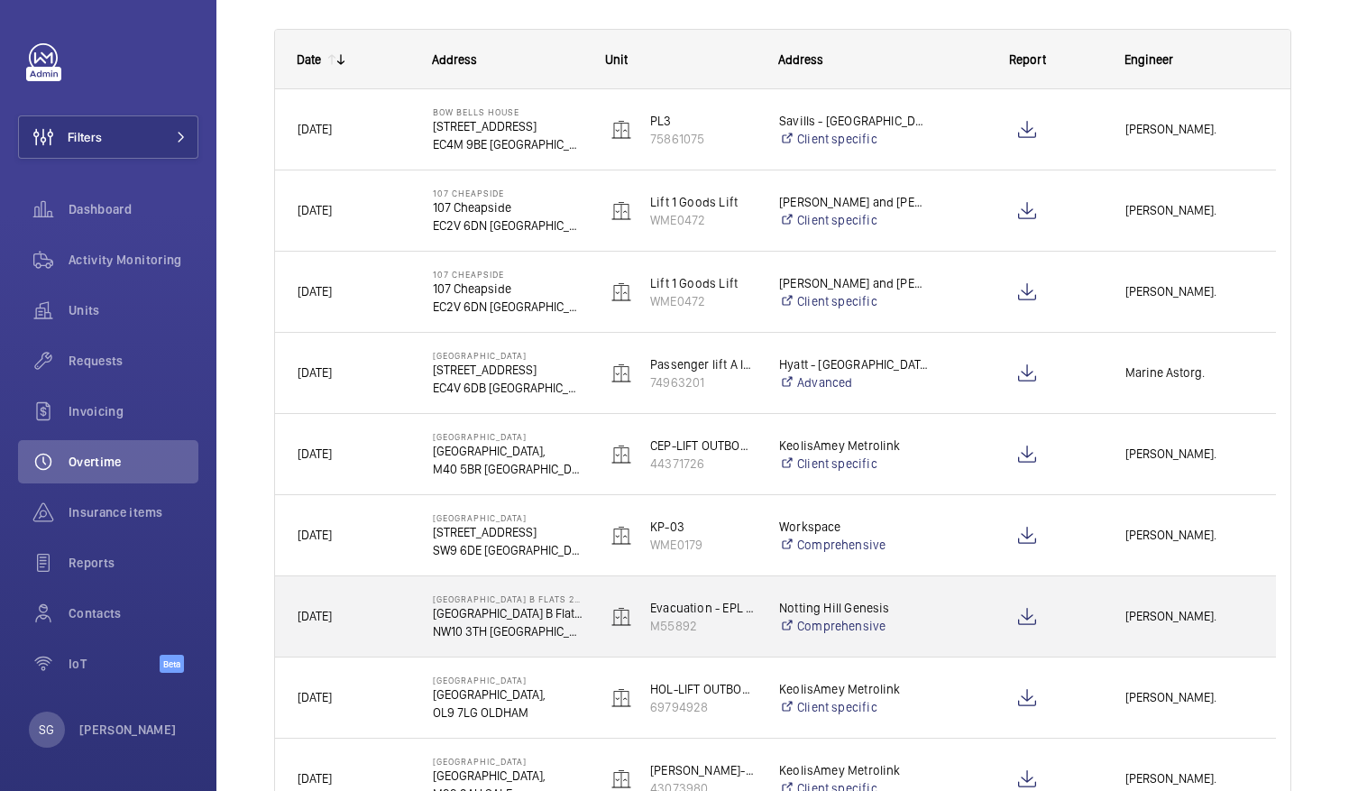
click at [1170, 614] on span "[PERSON_NAME]." at bounding box center [1189, 616] width 128 height 21
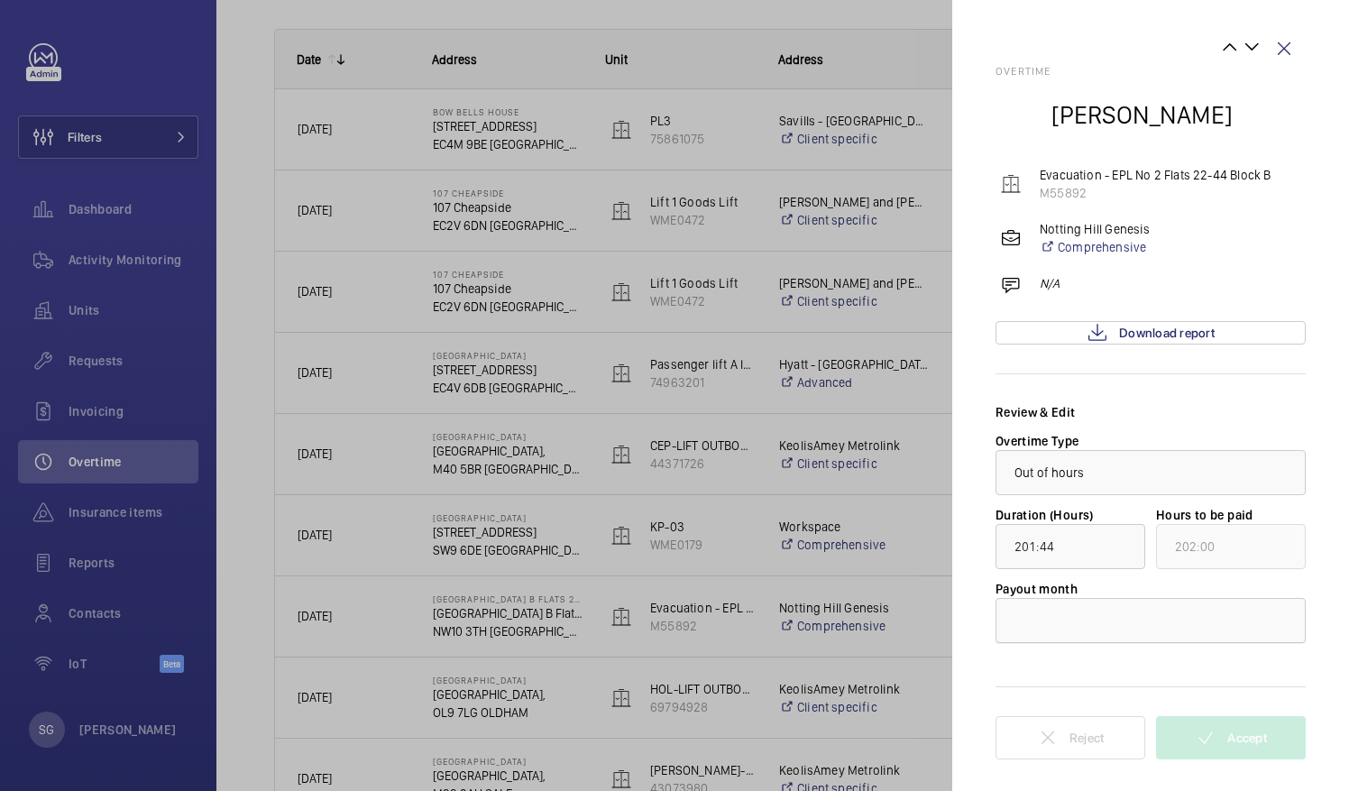
click at [1085, 615] on div at bounding box center [1150, 620] width 308 height 43
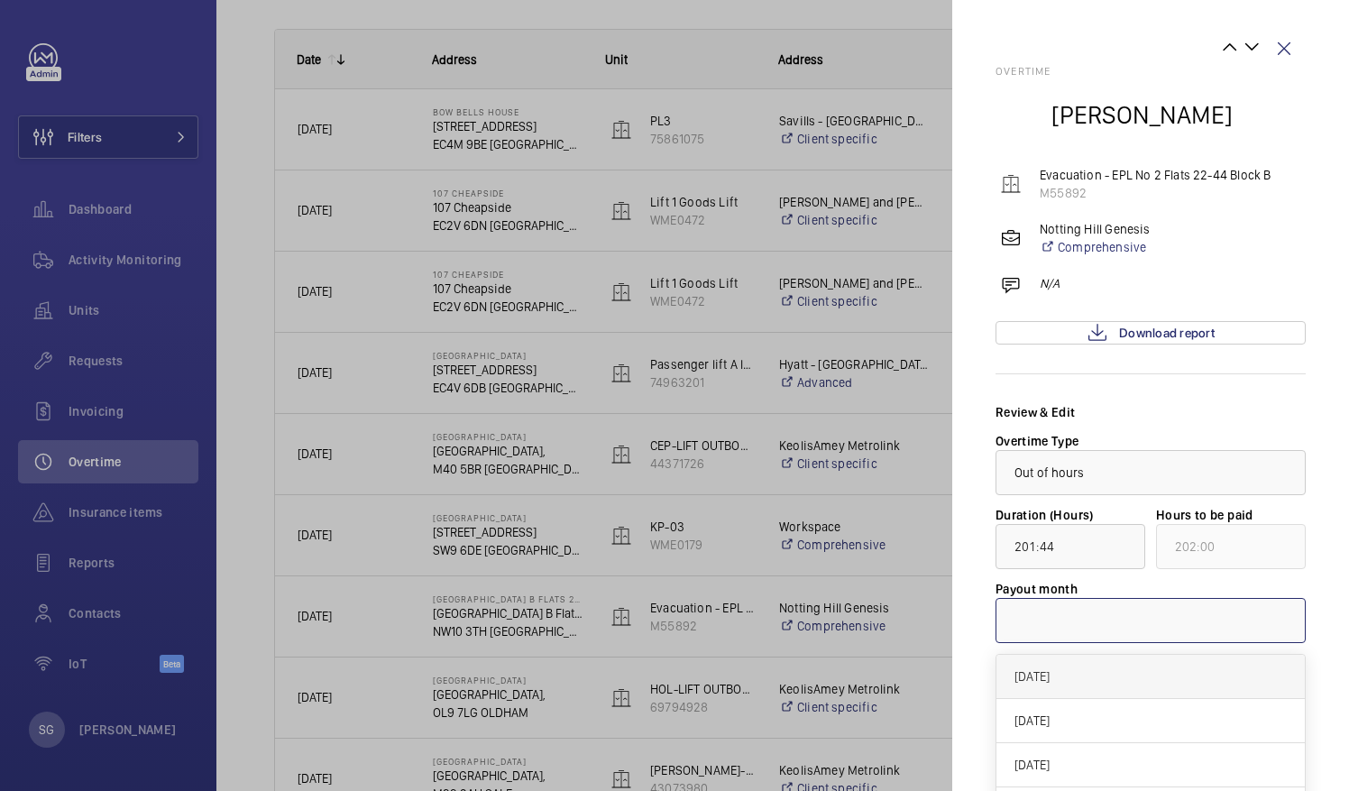
click at [1085, 684] on div "[DATE]" at bounding box center [1150, 677] width 308 height 44
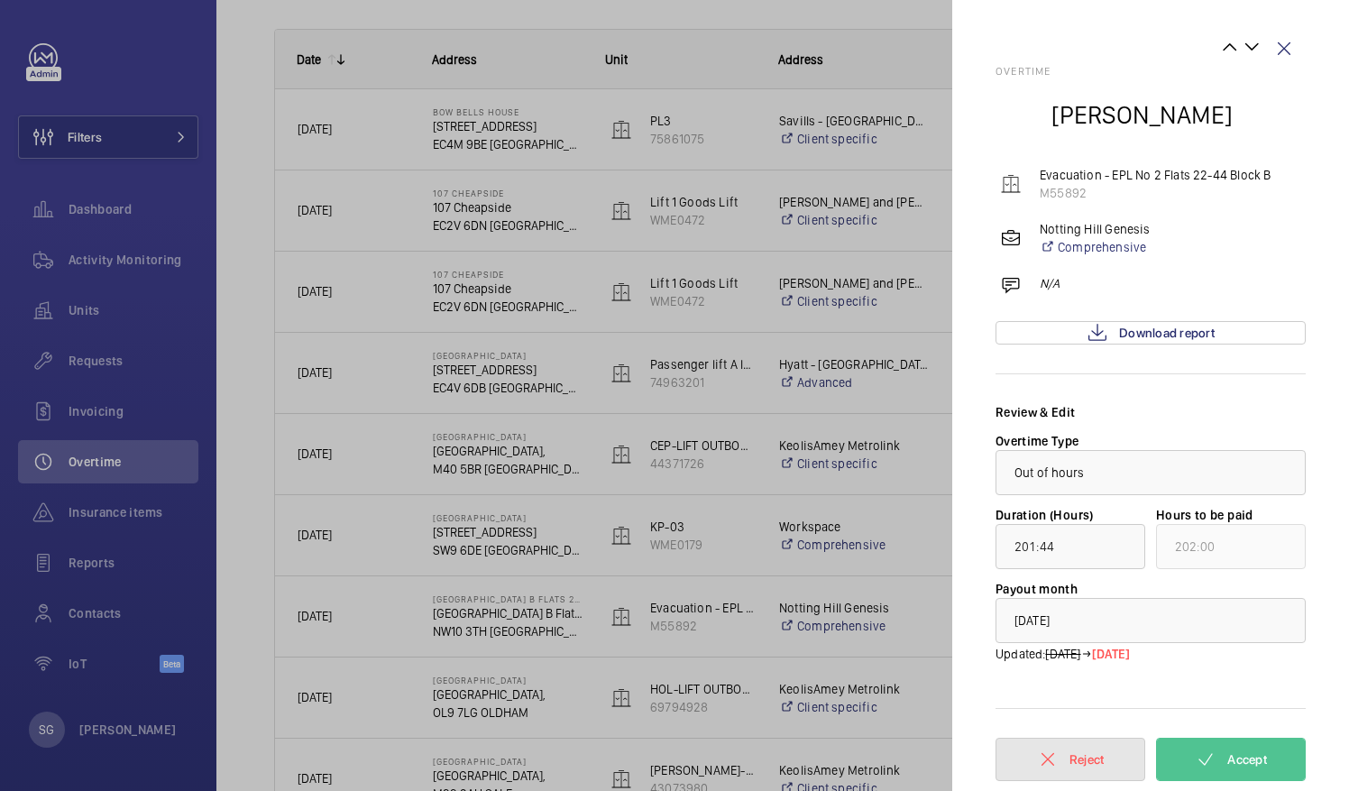
click at [1071, 758] on span "Reject" at bounding box center [1086, 759] width 35 height 14
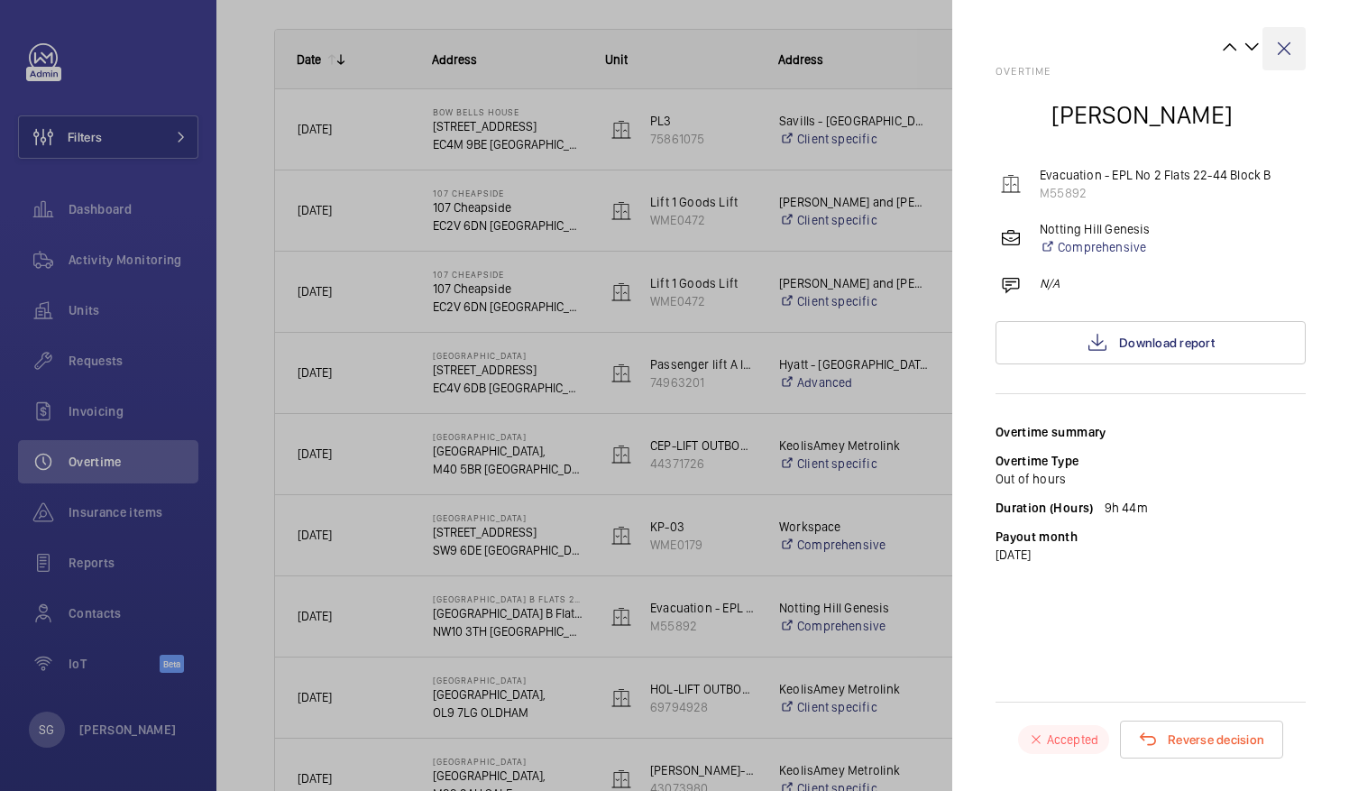
click at [1287, 42] on wm-front-icon-button at bounding box center [1283, 48] width 43 height 43
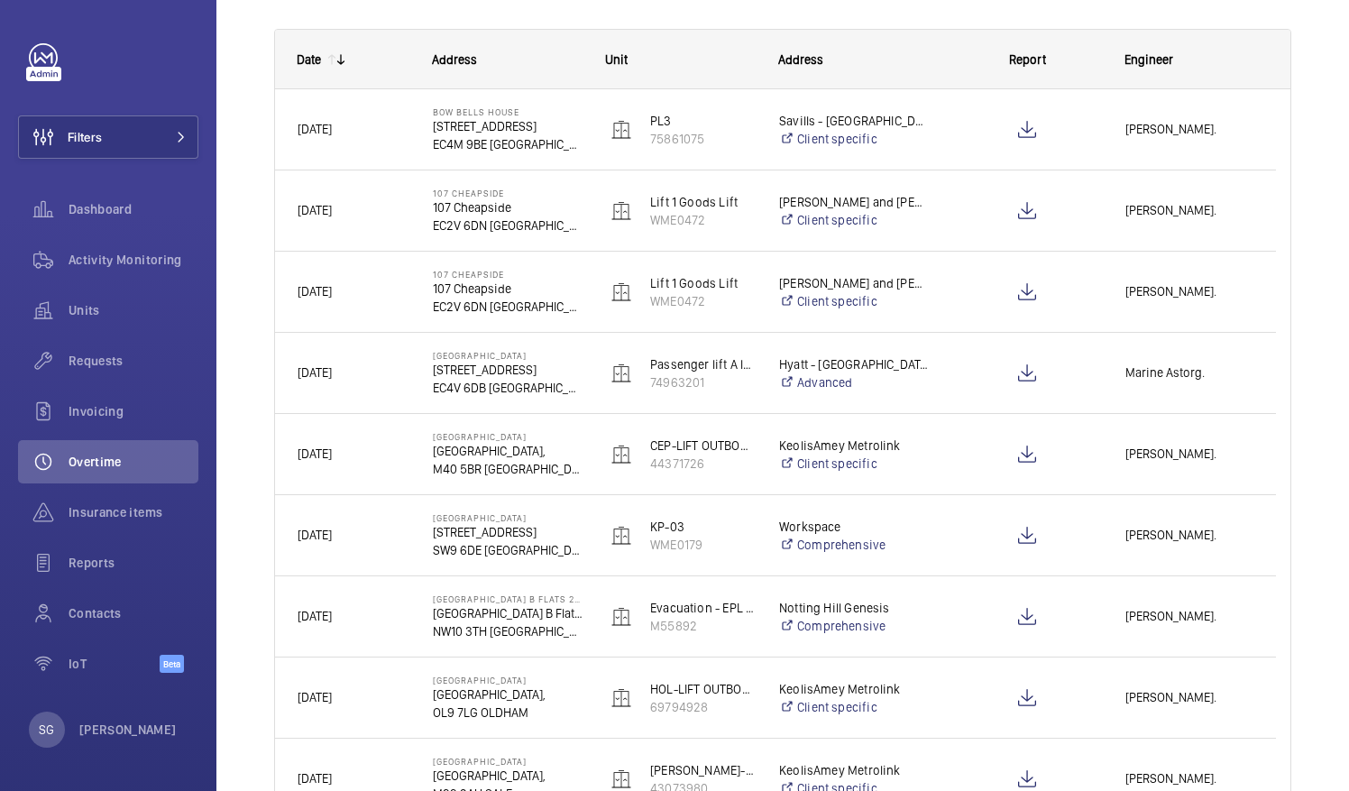
scroll to position [0, 0]
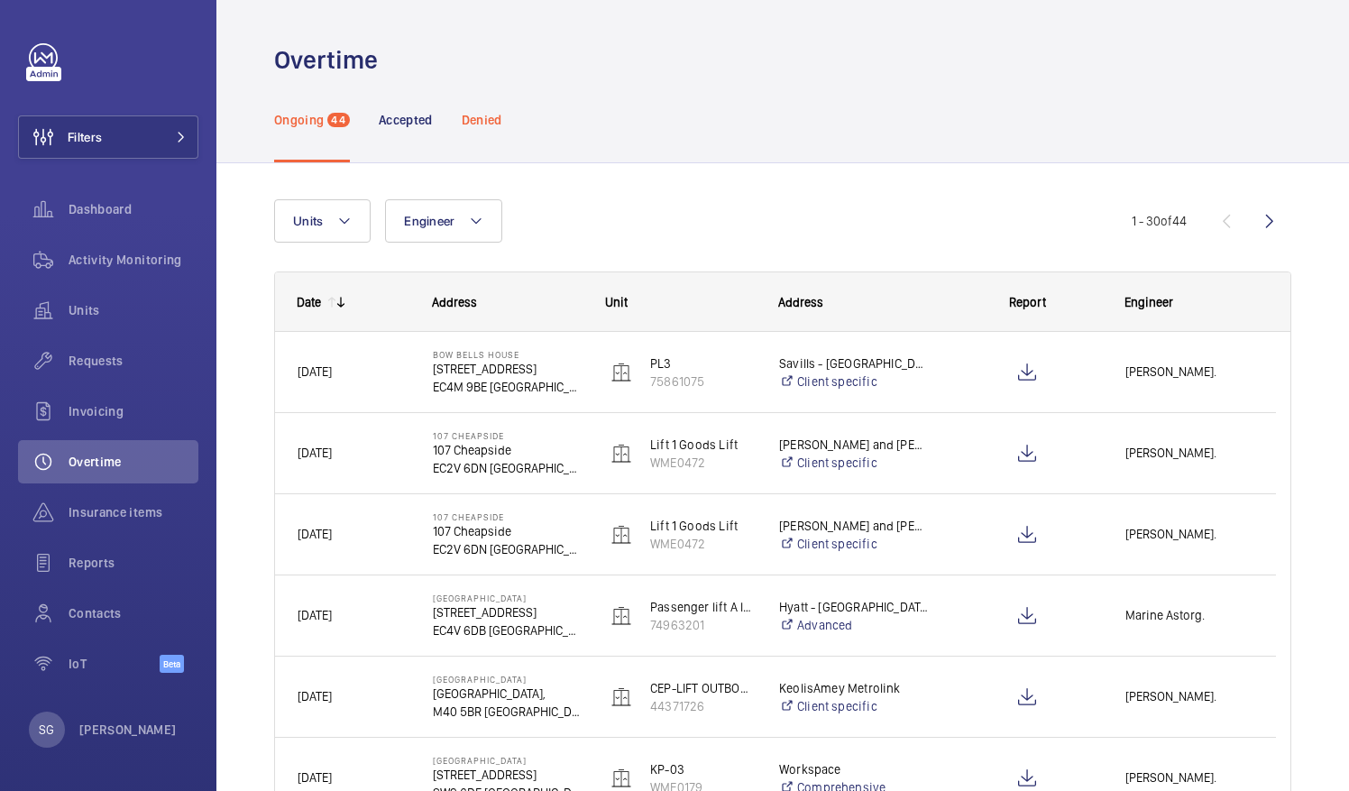
click at [494, 124] on p "Denied" at bounding box center [482, 120] width 41 height 18
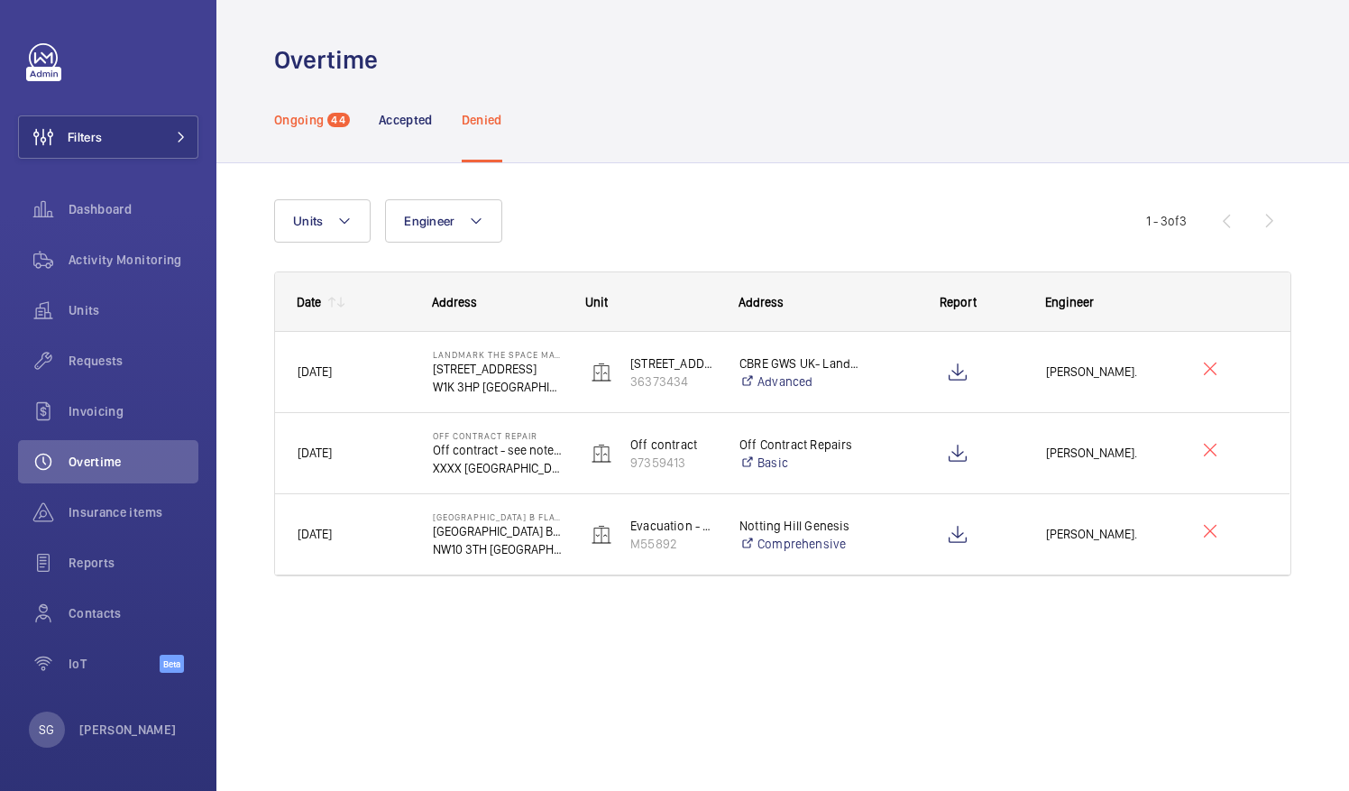
click at [305, 124] on p "Ongoing" at bounding box center [299, 120] width 50 height 18
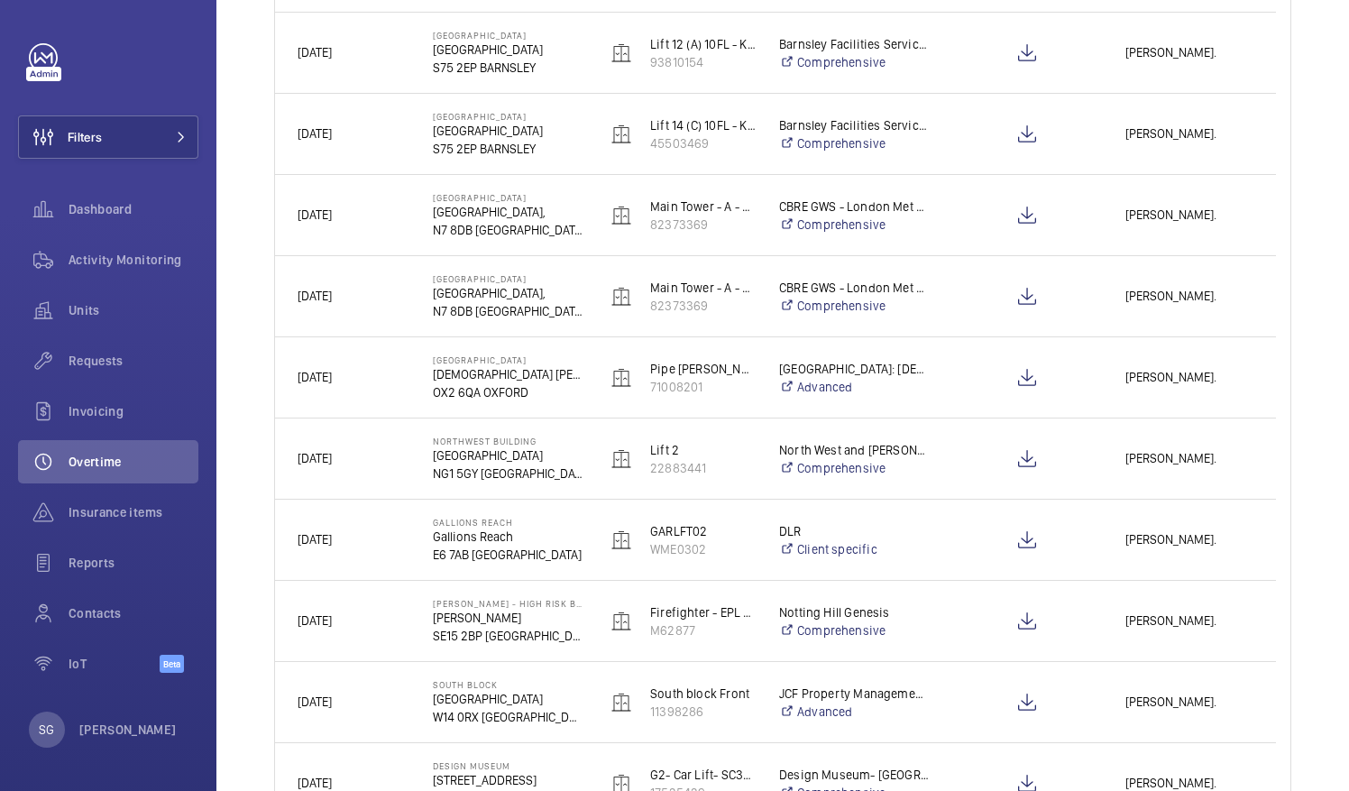
scroll to position [1172, 0]
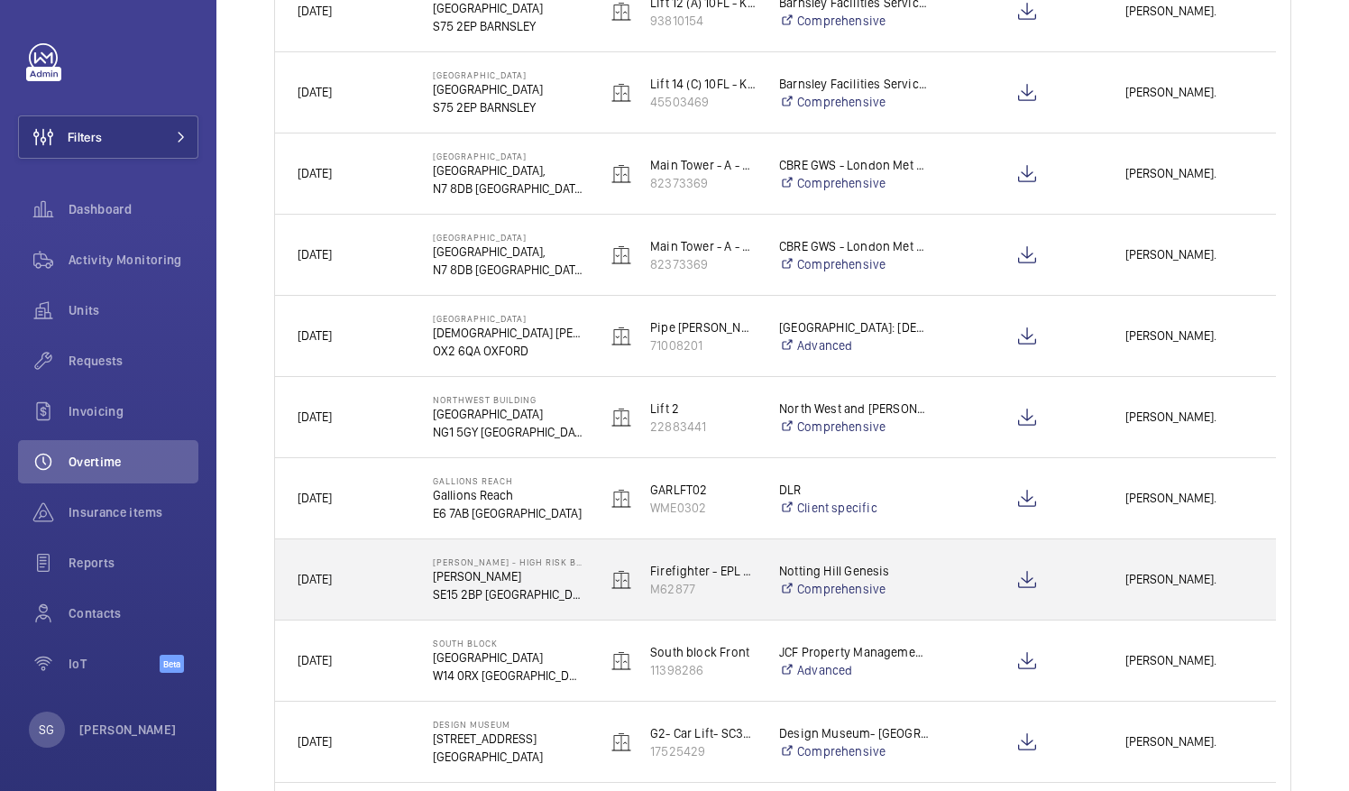
click at [1182, 578] on span "[PERSON_NAME]." at bounding box center [1189, 579] width 128 height 21
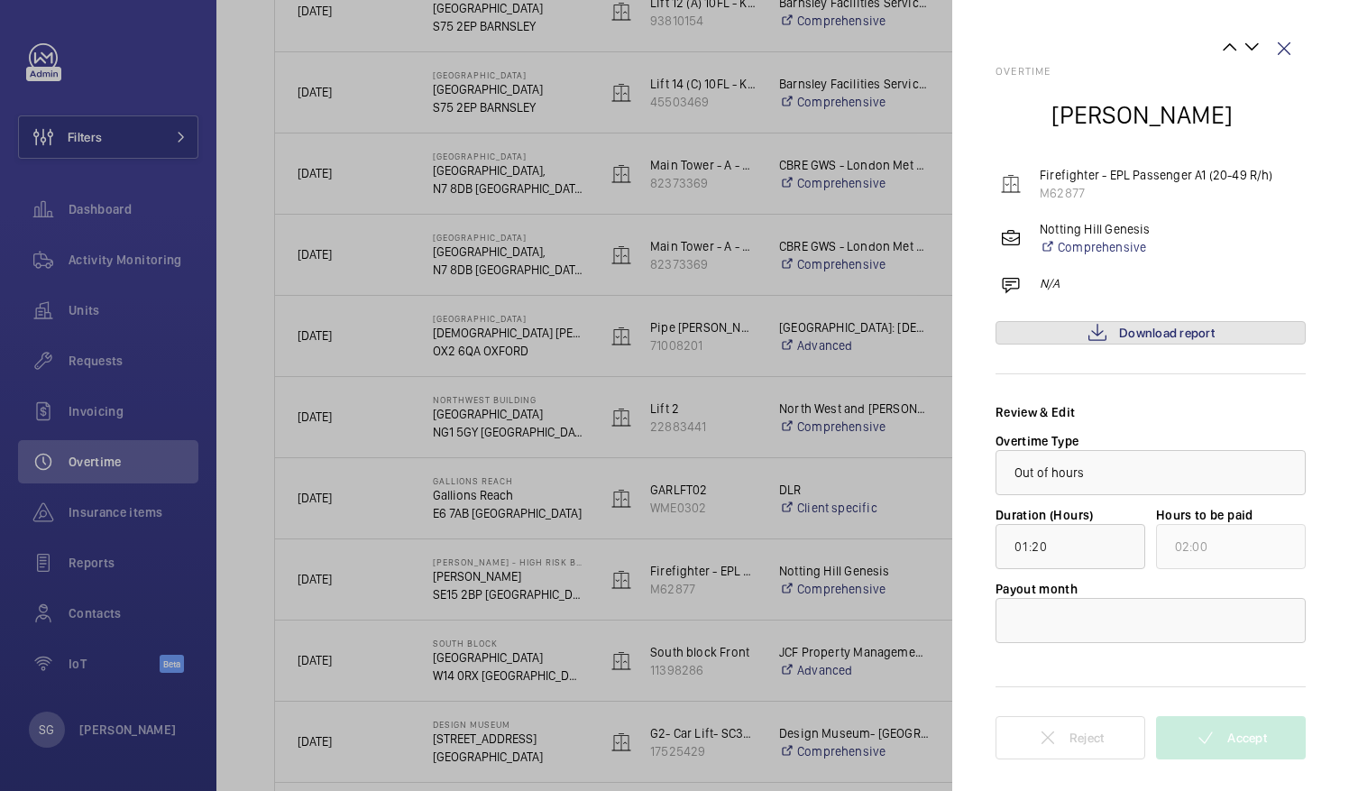
click at [1238, 326] on link "Download report" at bounding box center [1150, 332] width 310 height 23
click at [1296, 41] on wm-front-icon-button at bounding box center [1283, 48] width 43 height 43
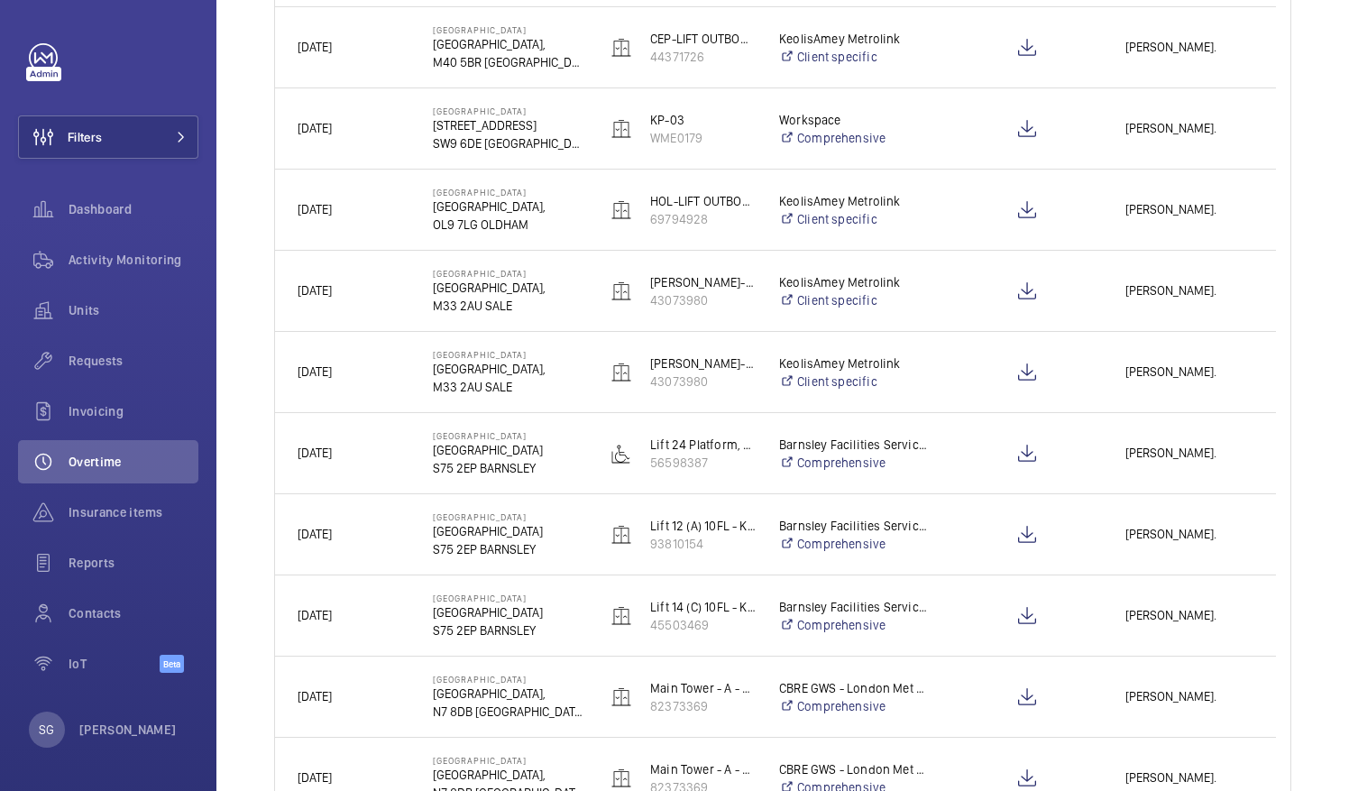
scroll to position [0, 0]
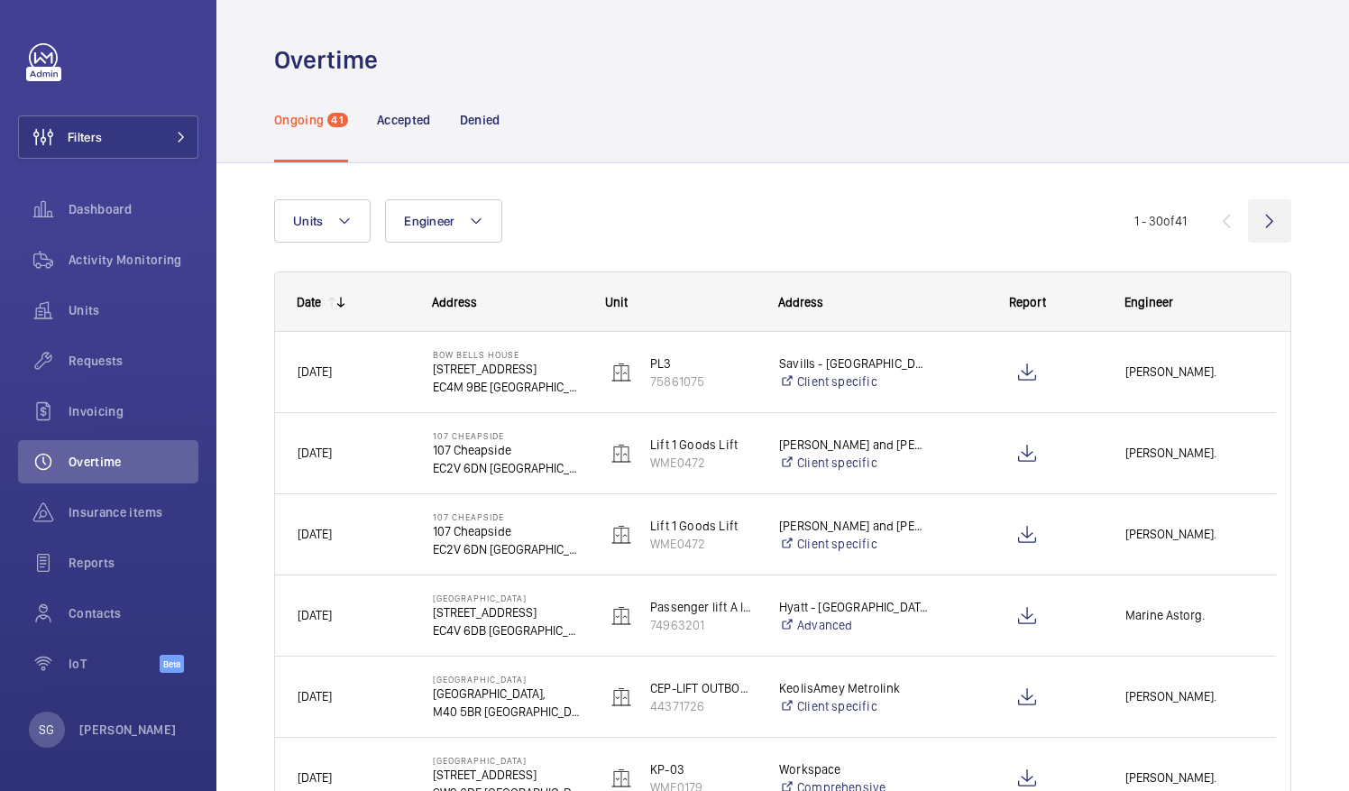
click at [1253, 222] on wm-front-icon-button at bounding box center [1269, 220] width 43 height 43
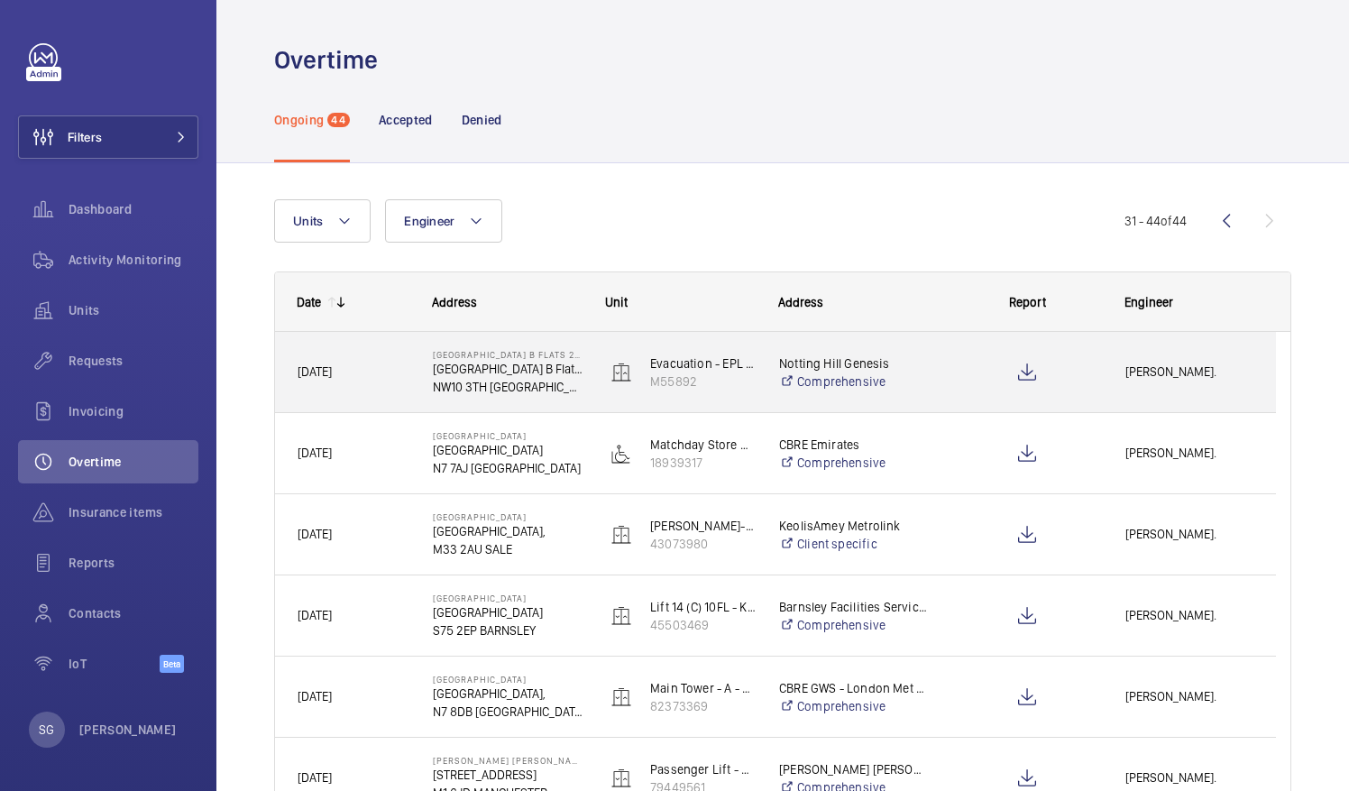
click at [1105, 379] on div "Piotr Kijo." at bounding box center [1188, 371] width 171 height 57
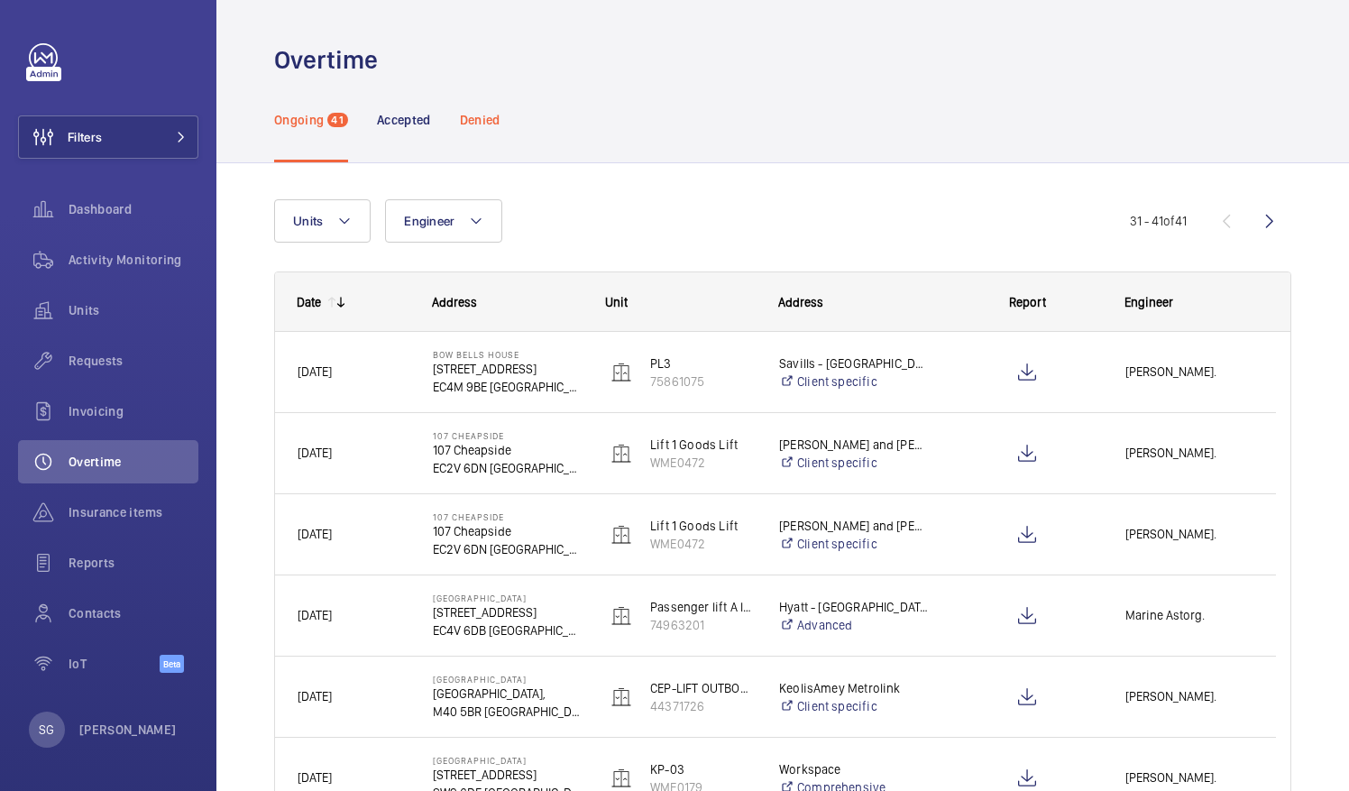
click at [481, 114] on p "Denied" at bounding box center [480, 120] width 41 height 18
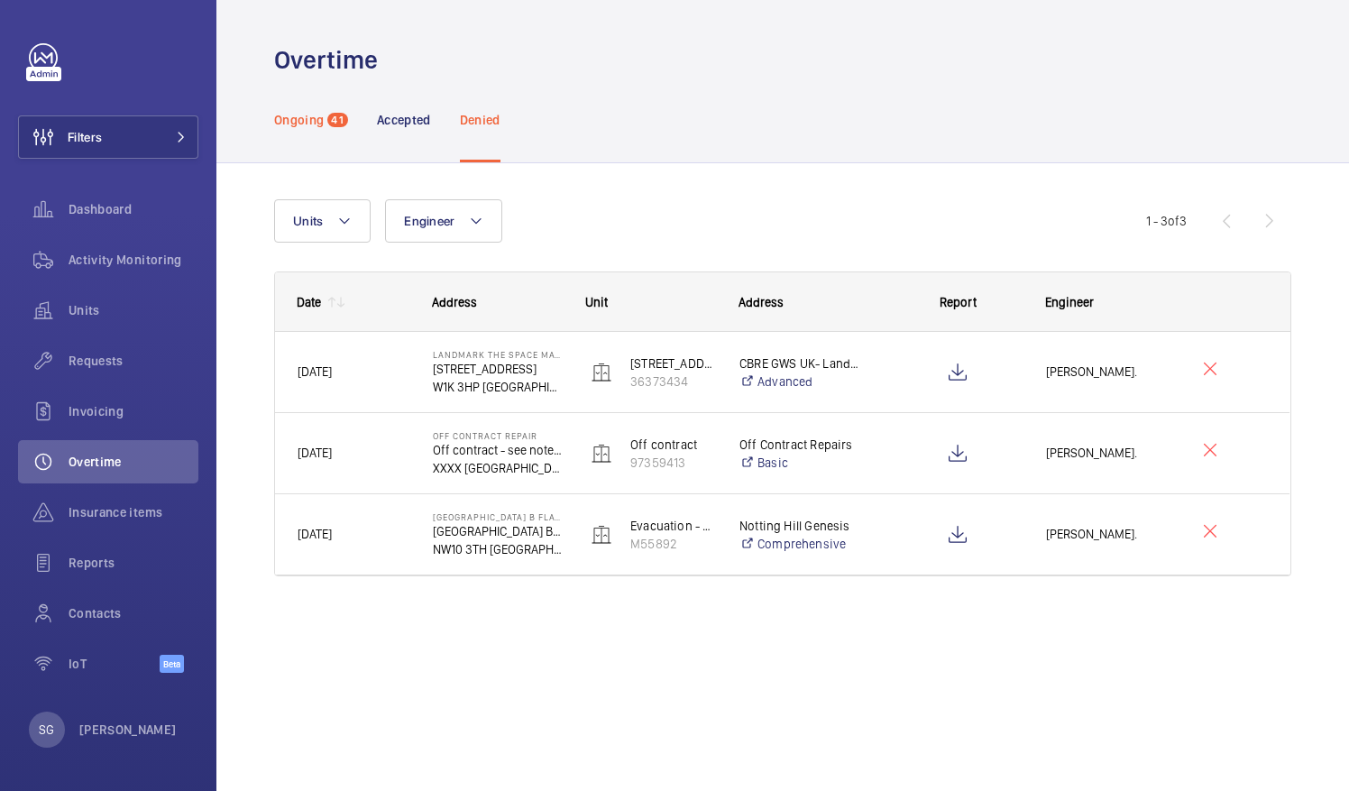
click at [308, 121] on p "Ongoing" at bounding box center [299, 120] width 50 height 18
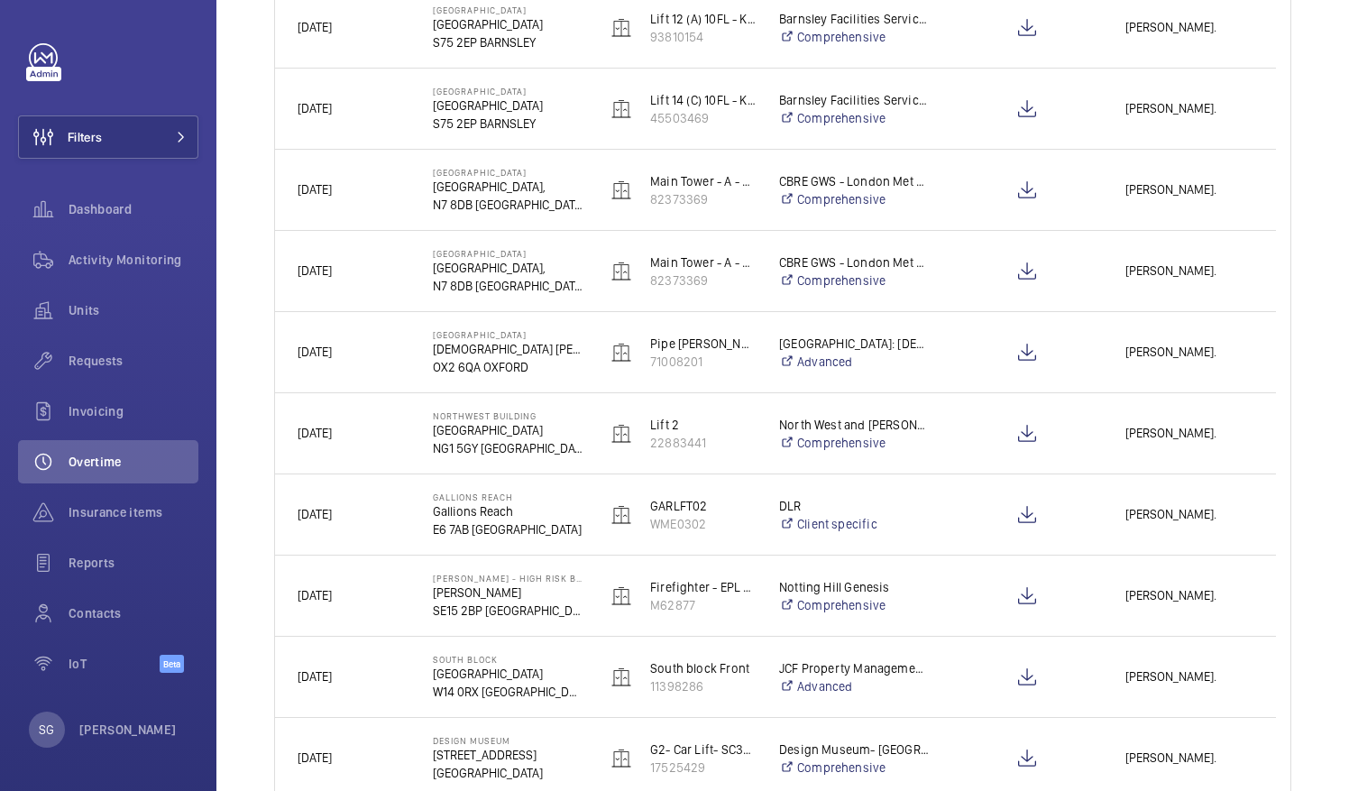
scroll to position [1162, 0]
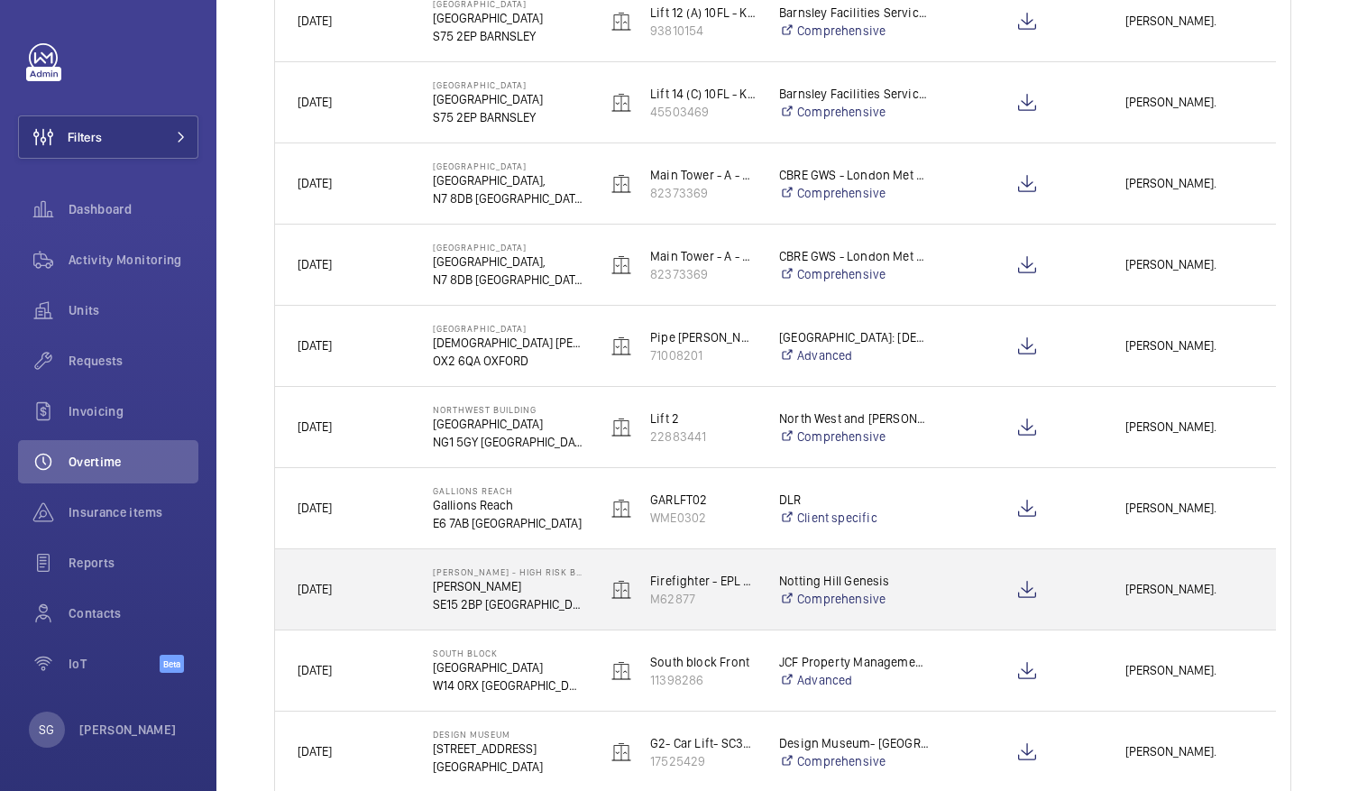
click at [433, 584] on p "[PERSON_NAME]" at bounding box center [508, 586] width 150 height 18
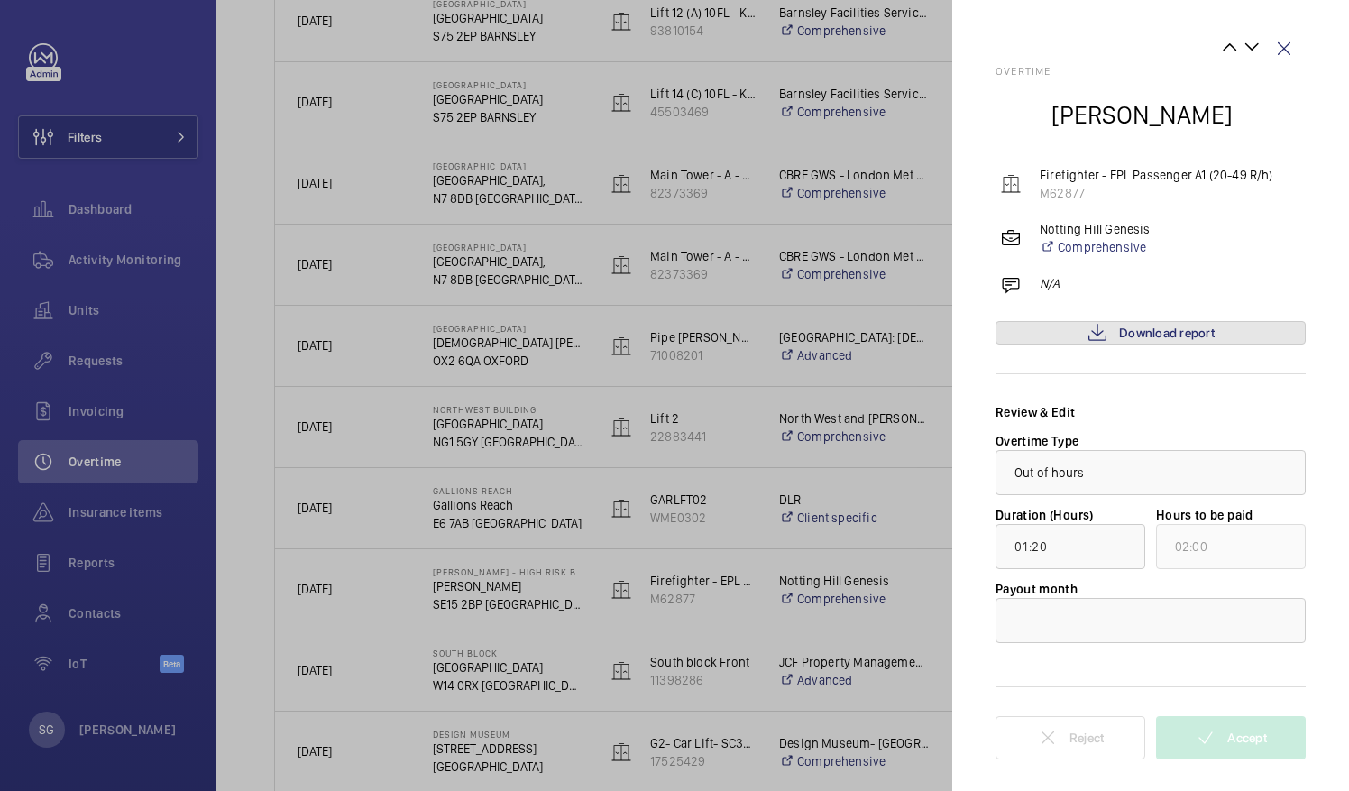
click at [1063, 332] on link "Download report" at bounding box center [1150, 332] width 310 height 23
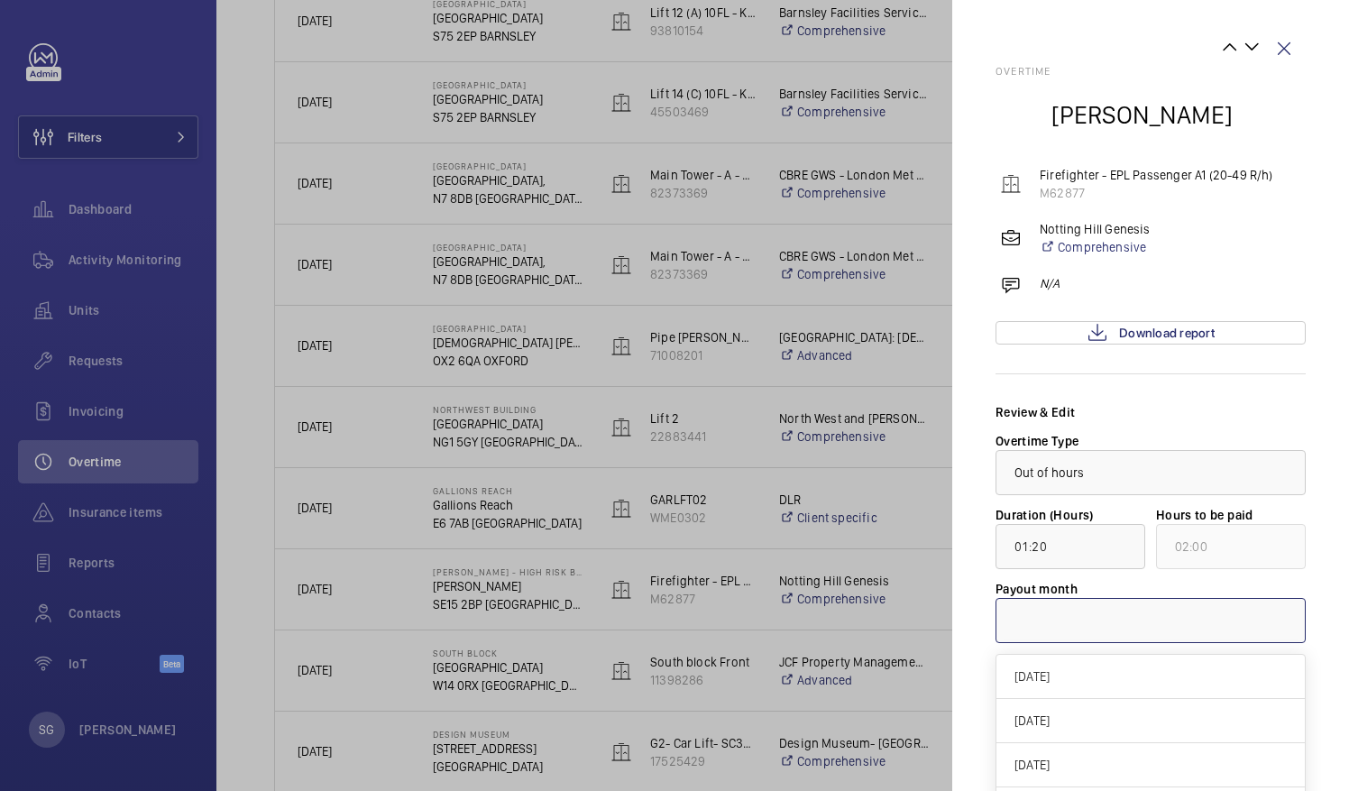
click at [1026, 600] on div at bounding box center [1150, 620] width 308 height 43
click at [1025, 683] on span "[DATE]" at bounding box center [1150, 676] width 272 height 18
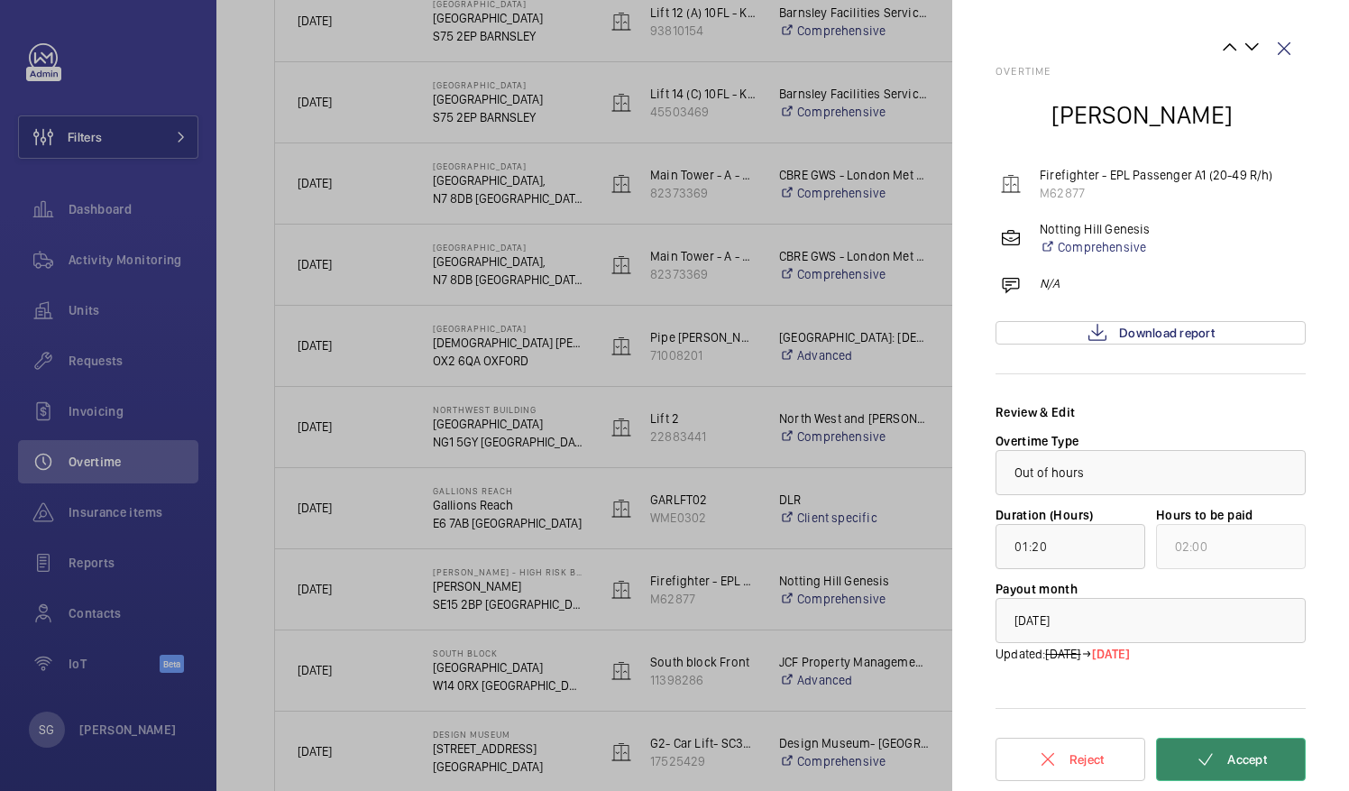
click at [1275, 752] on button "Accept" at bounding box center [1231, 758] width 150 height 43
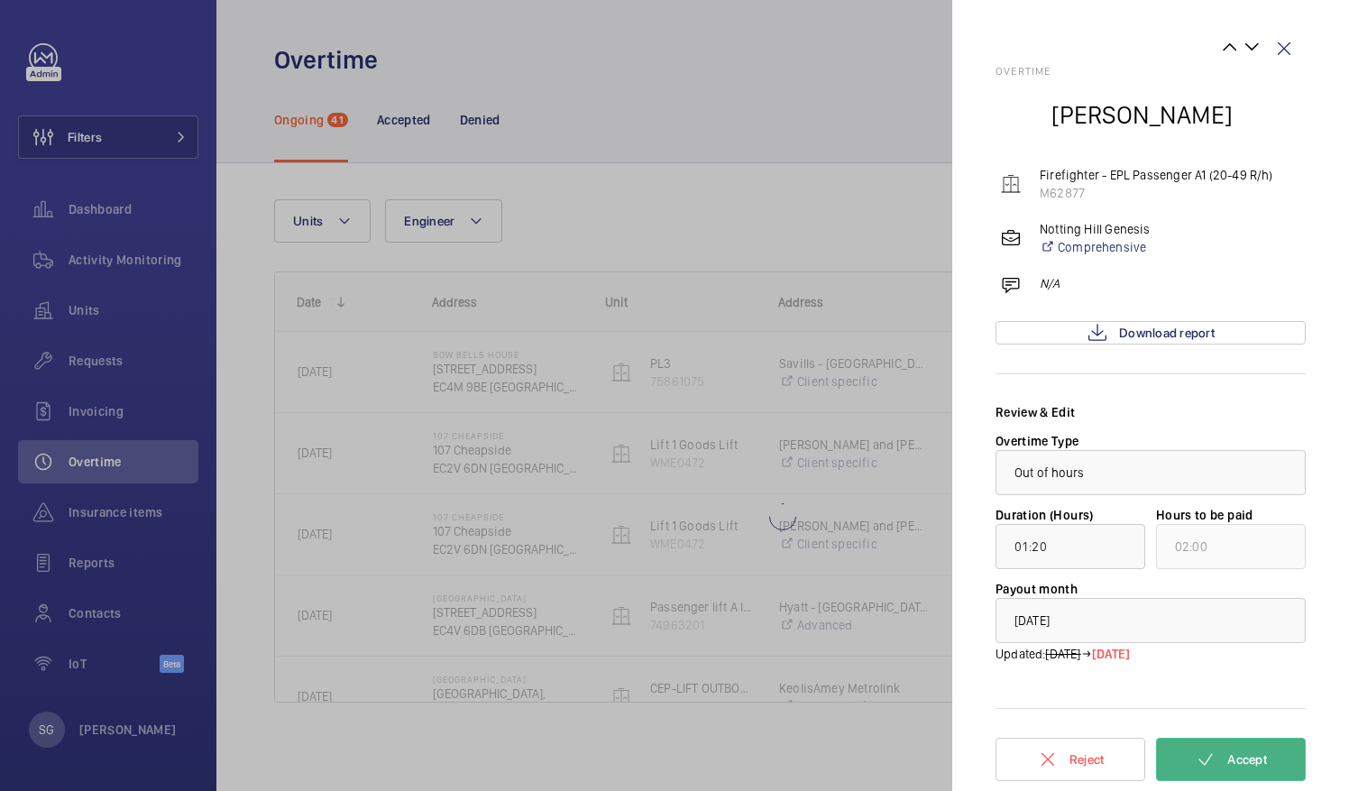
scroll to position [0, 0]
type input "07:33"
type input "08:00"
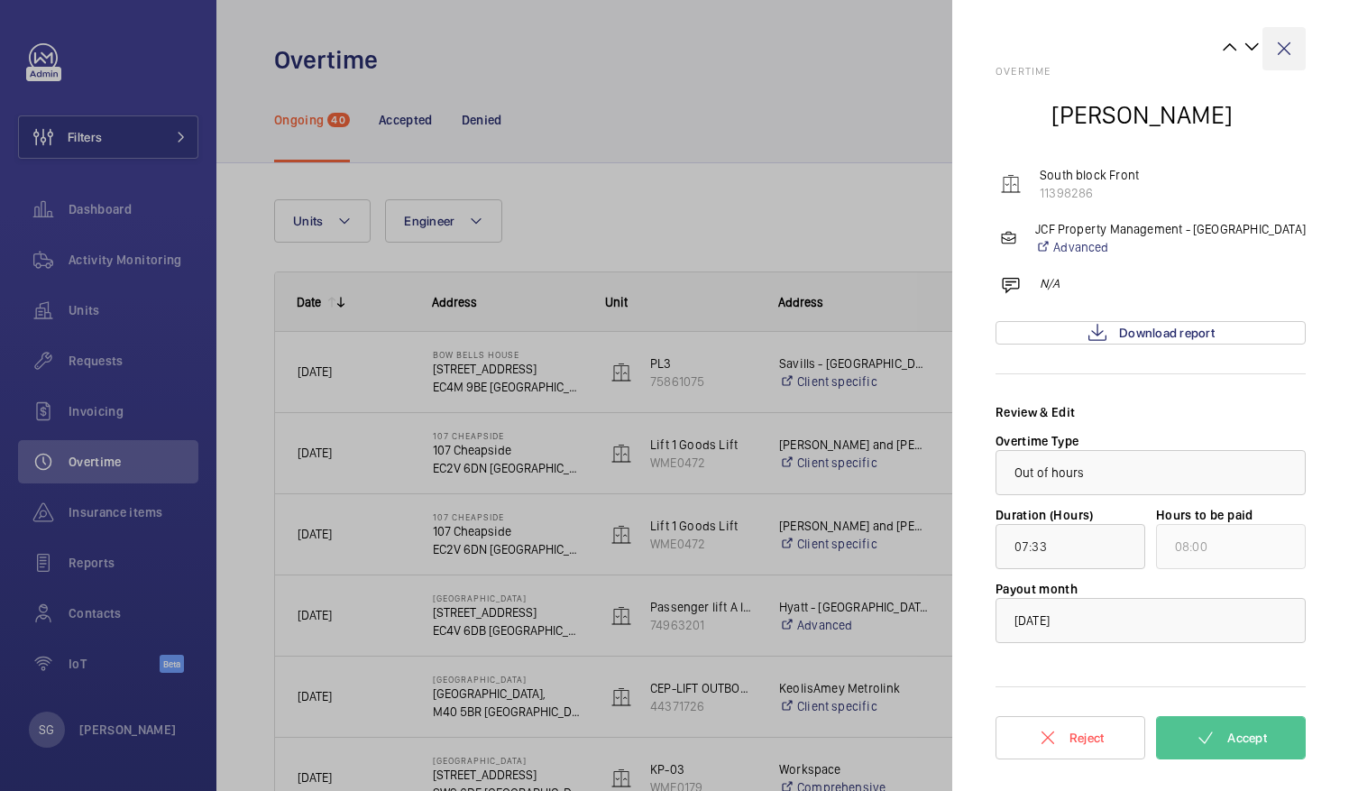
click at [1289, 53] on wm-front-icon-button at bounding box center [1283, 48] width 43 height 43
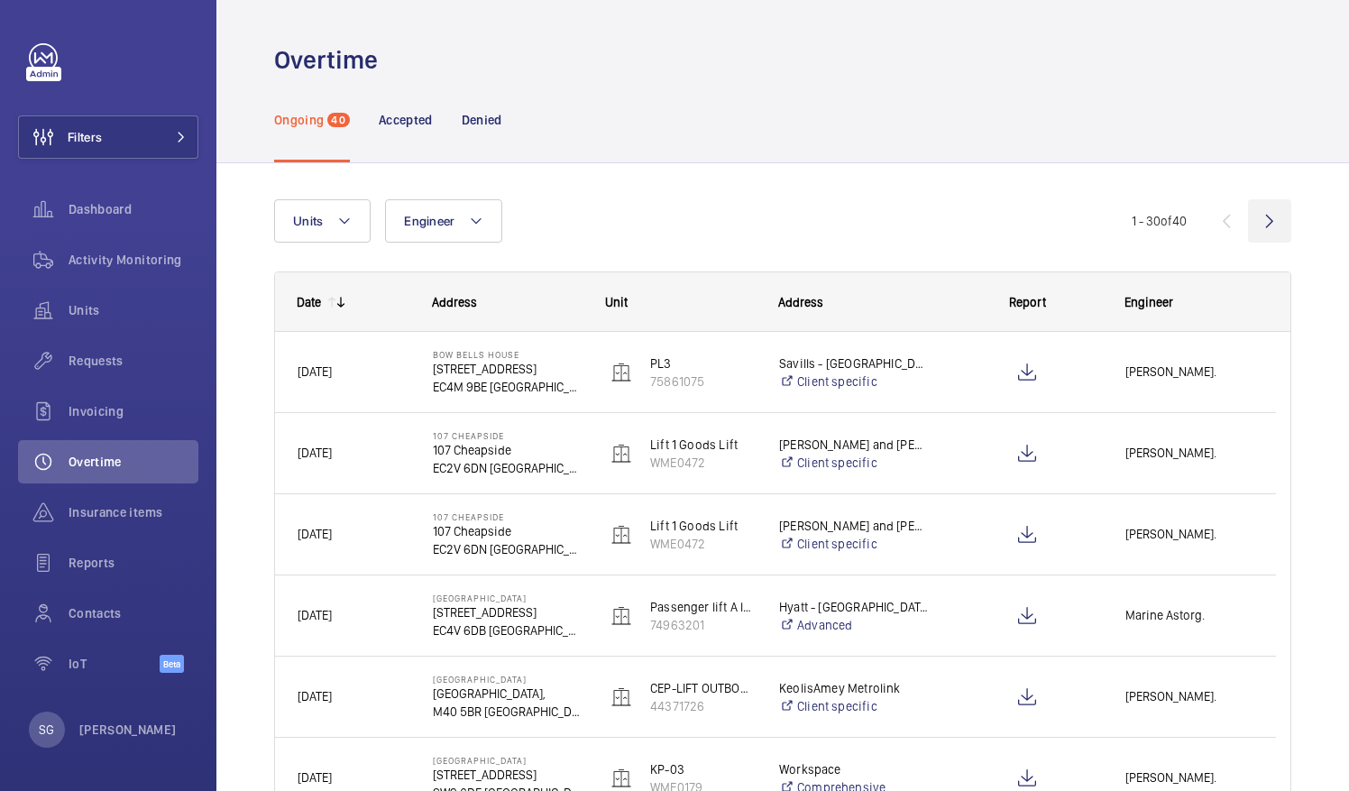
click at [1259, 223] on wm-front-icon-button at bounding box center [1269, 220] width 43 height 43
